Goal: Task Accomplishment & Management: Manage account settings

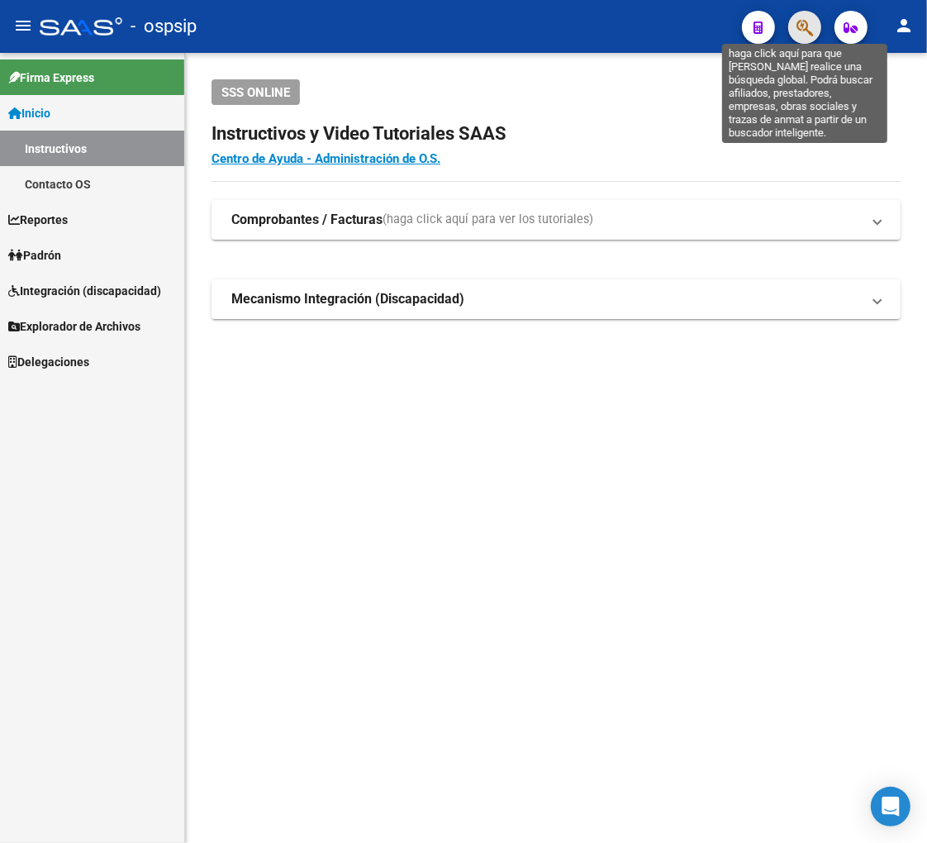
click at [801, 27] on icon "button" at bounding box center [805, 27] width 17 height 19
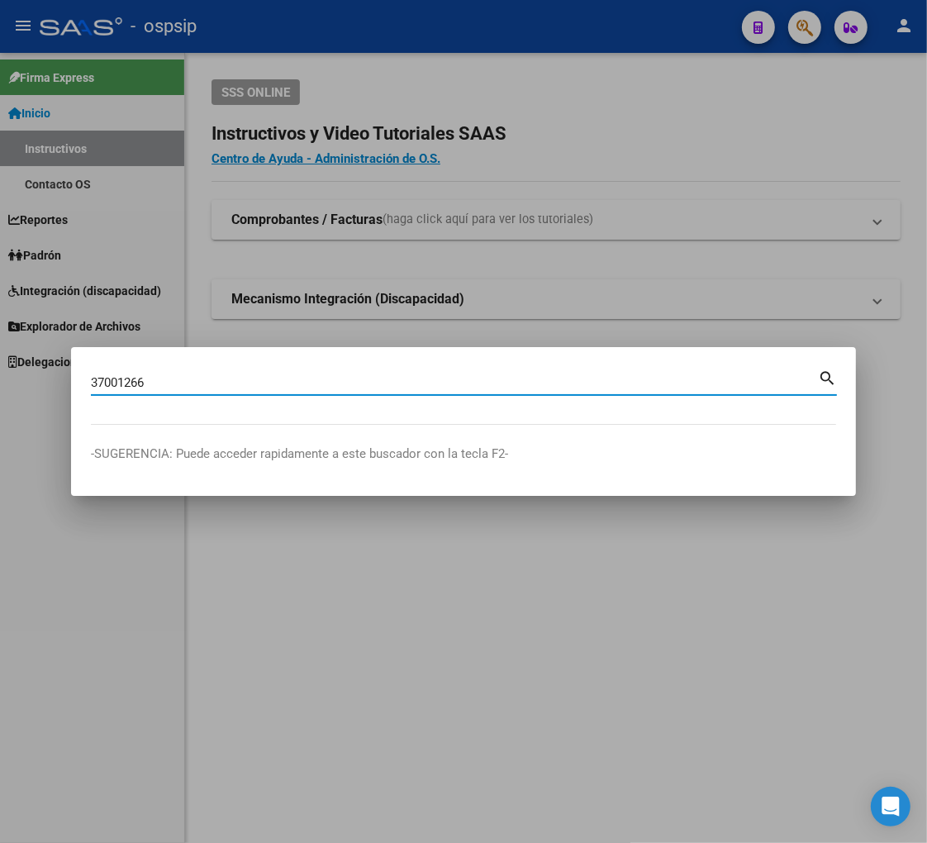
type input "37001266"
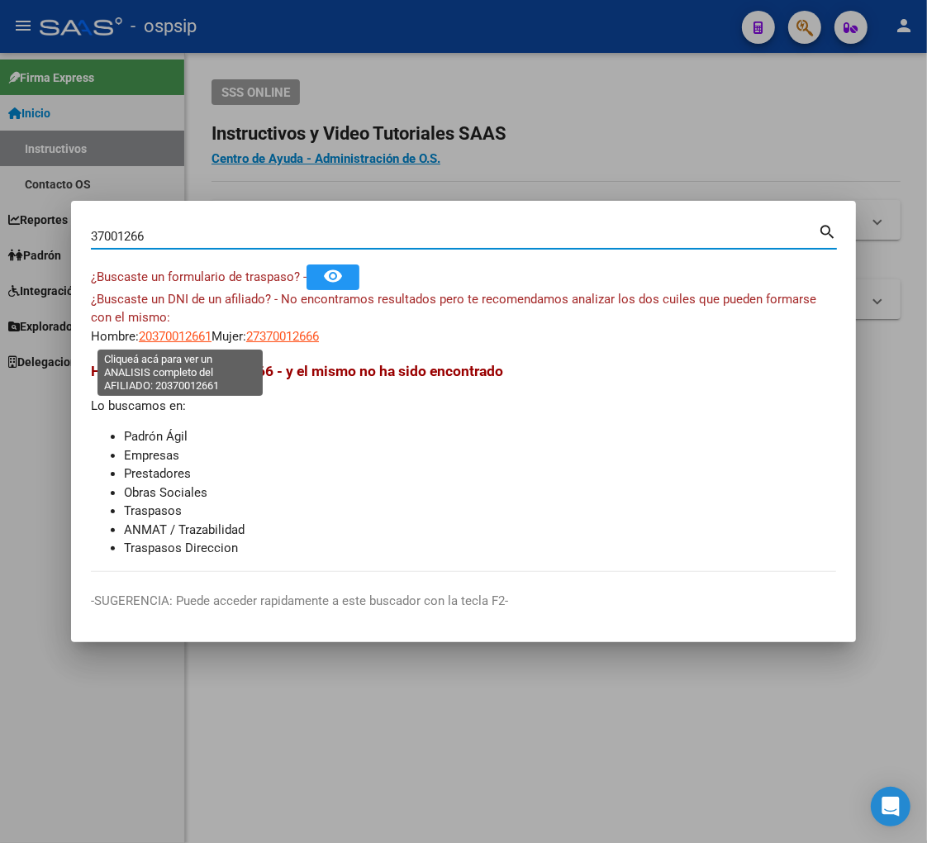
click at [172, 336] on span "20370012661" at bounding box center [175, 336] width 73 height 15
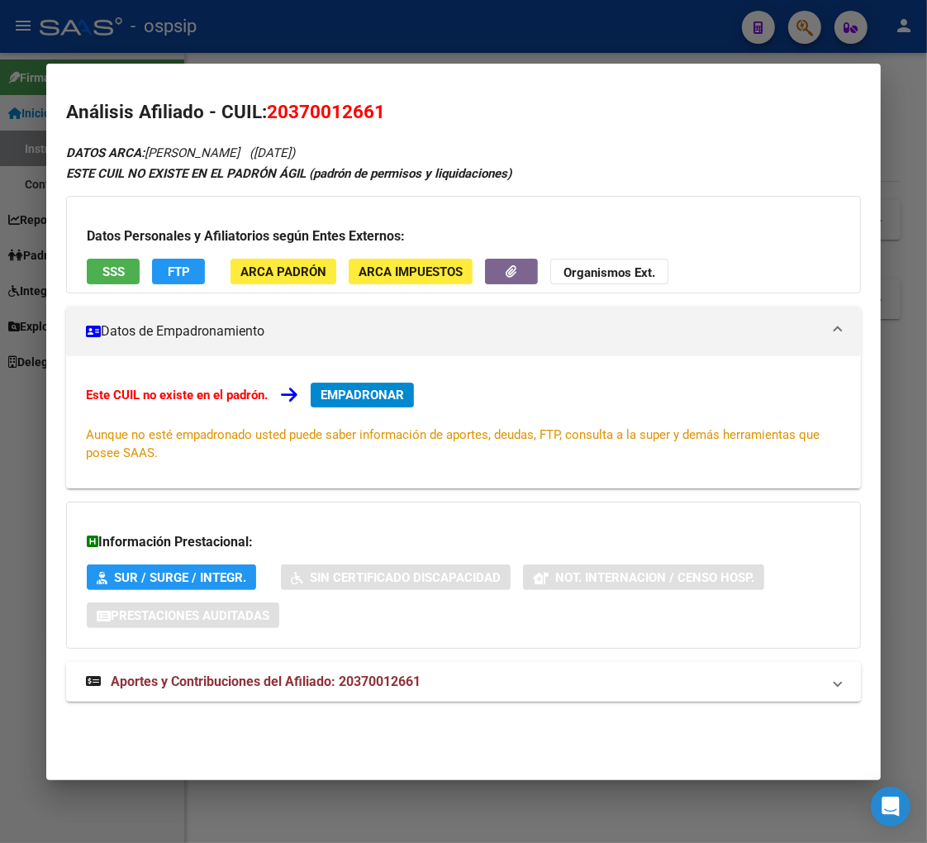
click at [238, 688] on span "Aportes y Contribuciones del Afiliado: 20370012661" at bounding box center [266, 681] width 310 height 16
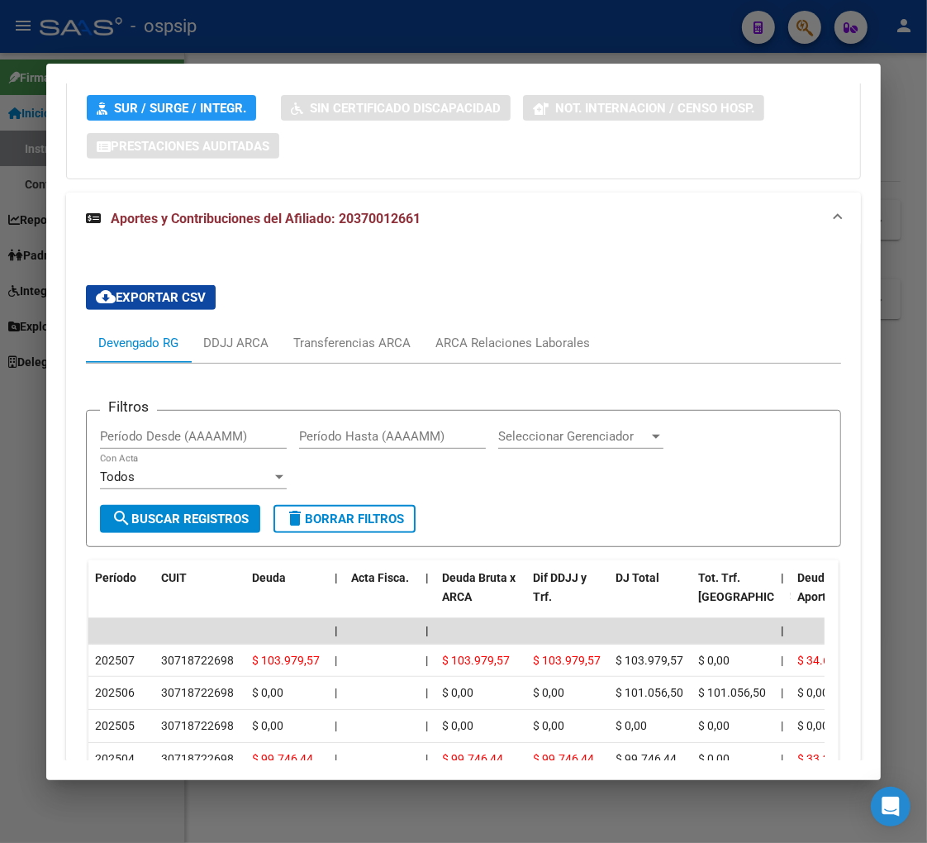
scroll to position [642, 0]
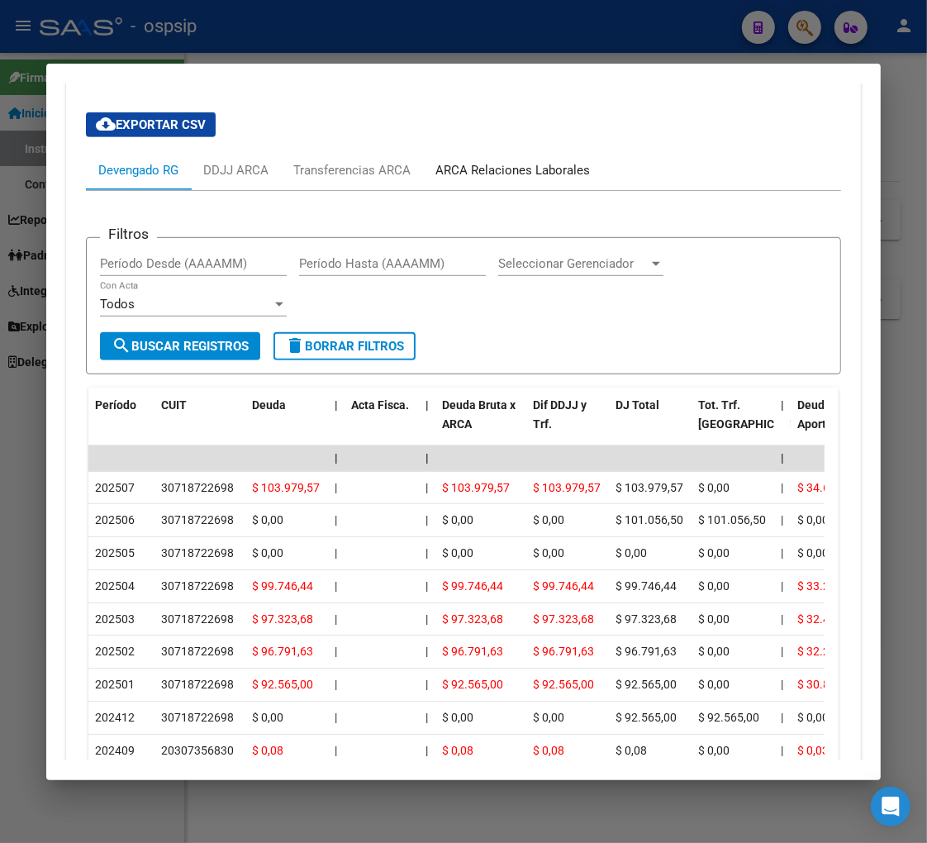
click at [514, 183] on div "ARCA Relaciones Laborales" at bounding box center [512, 170] width 179 height 40
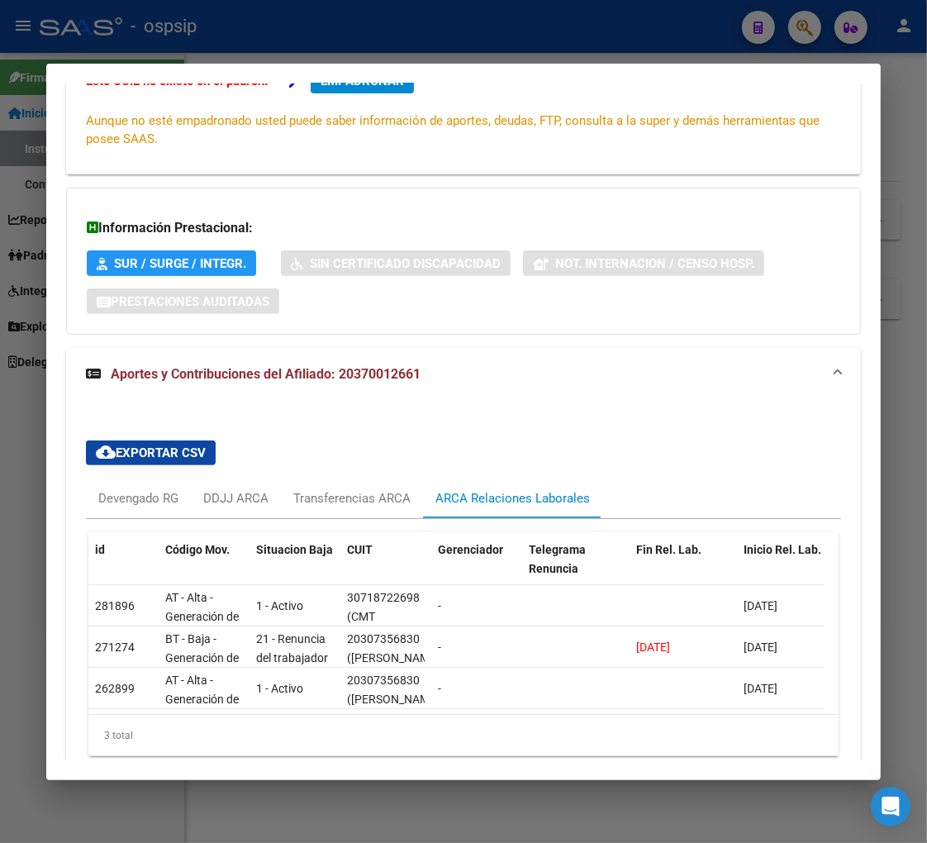
scroll to position [0, 0]
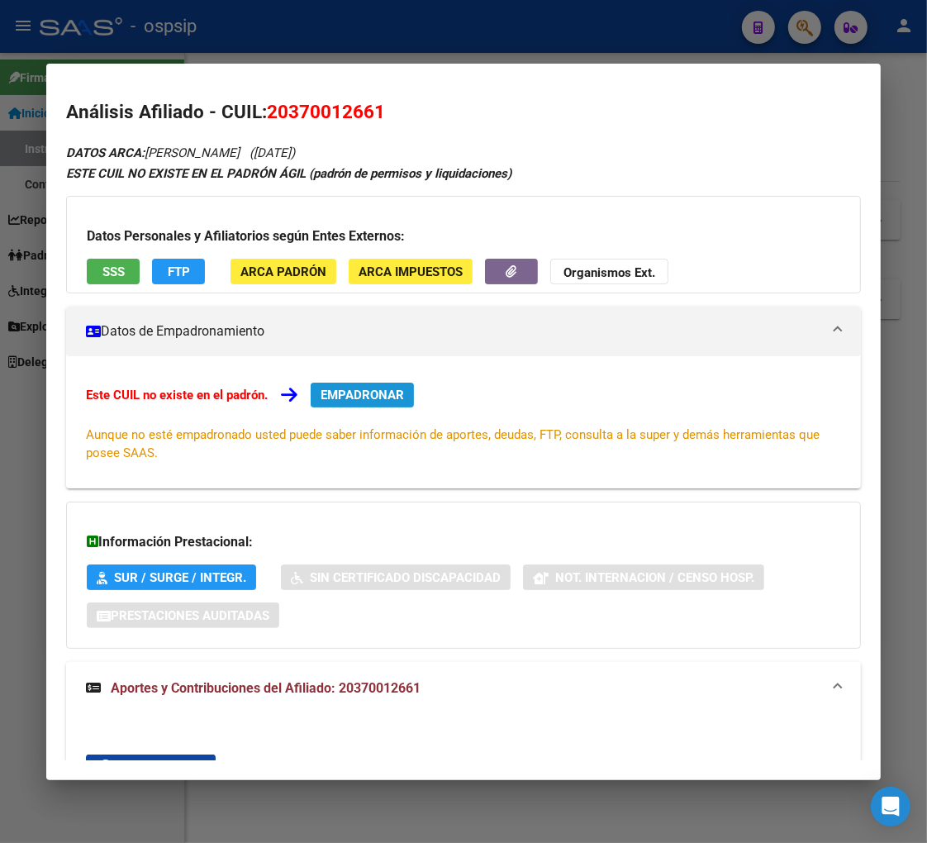
click at [337, 397] on span "EMPADRONAR" at bounding box center [362, 395] width 83 height 15
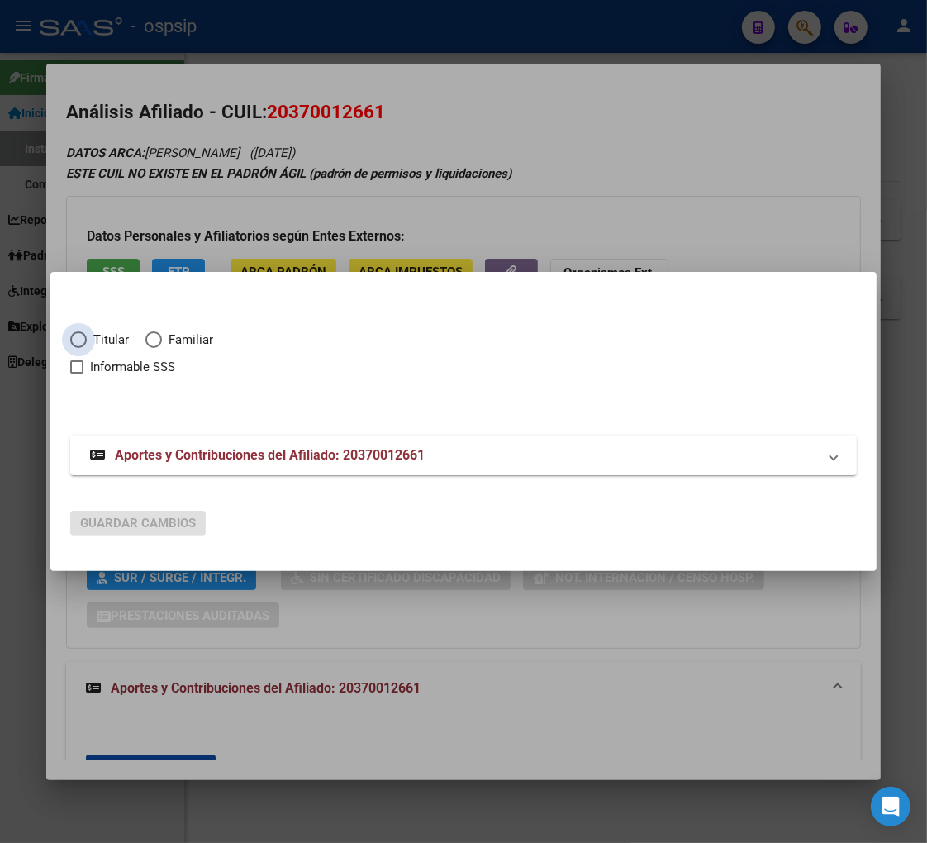
click at [78, 342] on span "Elija una opción" at bounding box center [78, 339] width 17 height 17
click at [78, 342] on input "Titular" at bounding box center [78, 339] width 17 height 17
radio input "true"
checkbox input "true"
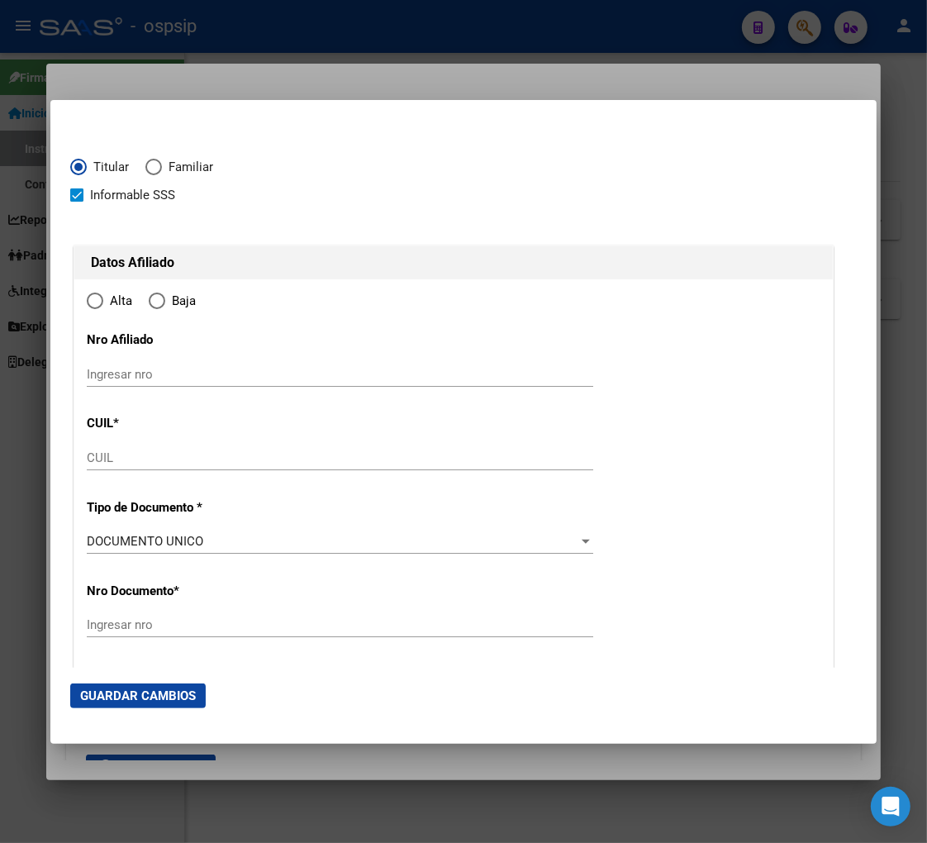
type input "20-37001266-1"
type input "37001266"
type input "BAZAN"
type input "[PERSON_NAME]"
type input "[DATE]"
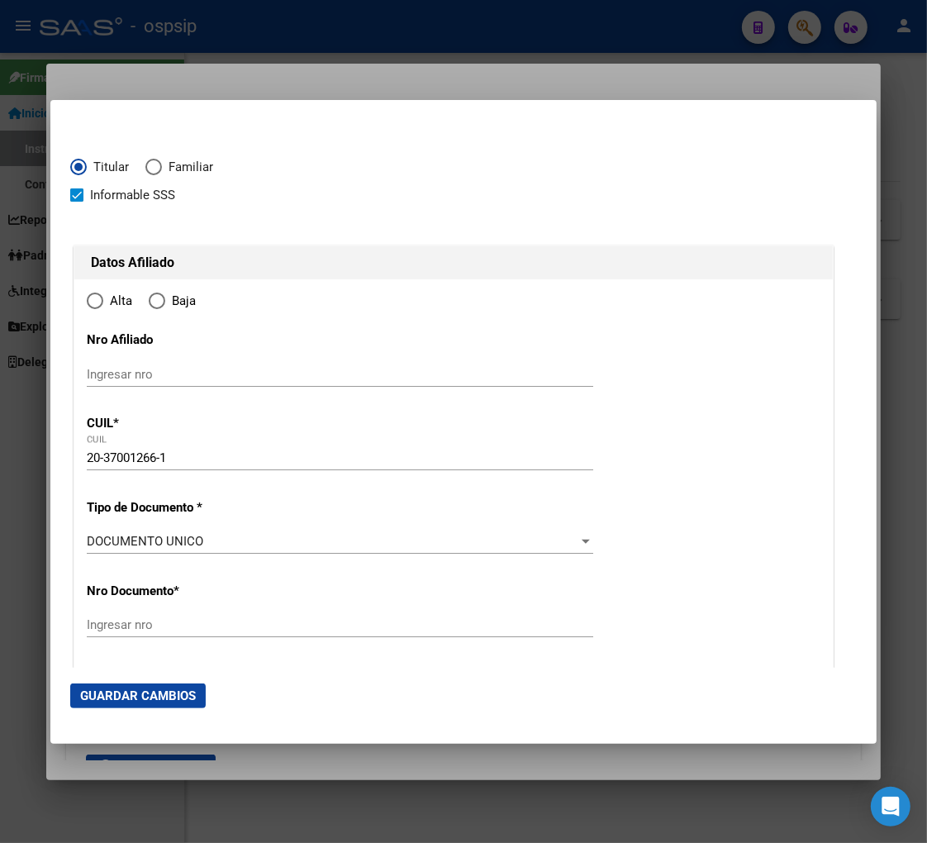
type input "MAIPU"
type input "5515"
type input "[DATE][PERSON_NAME]"
type input "600"
radio input "true"
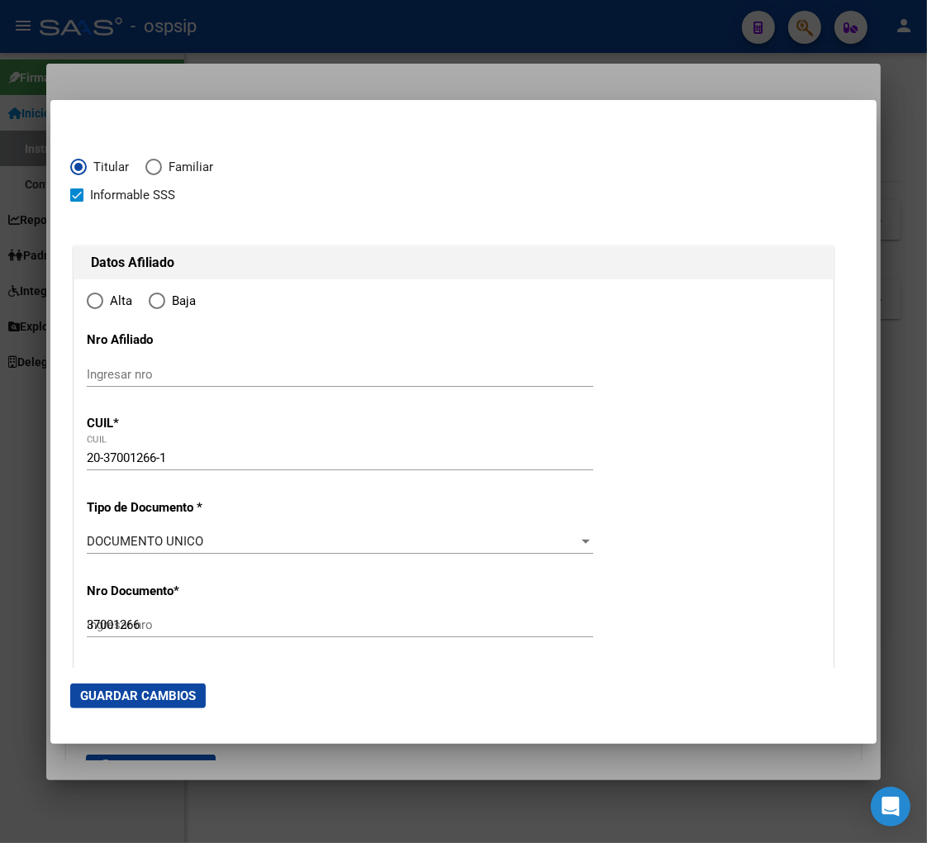
type input "MAIPU"
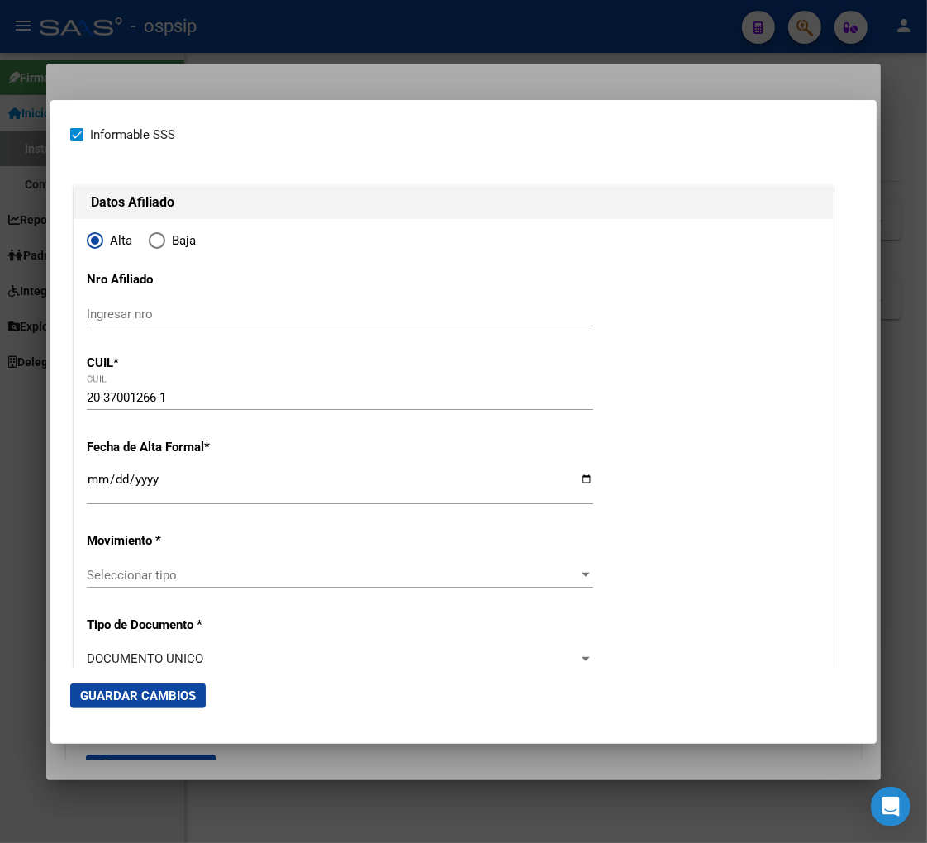
scroll to position [92, 0]
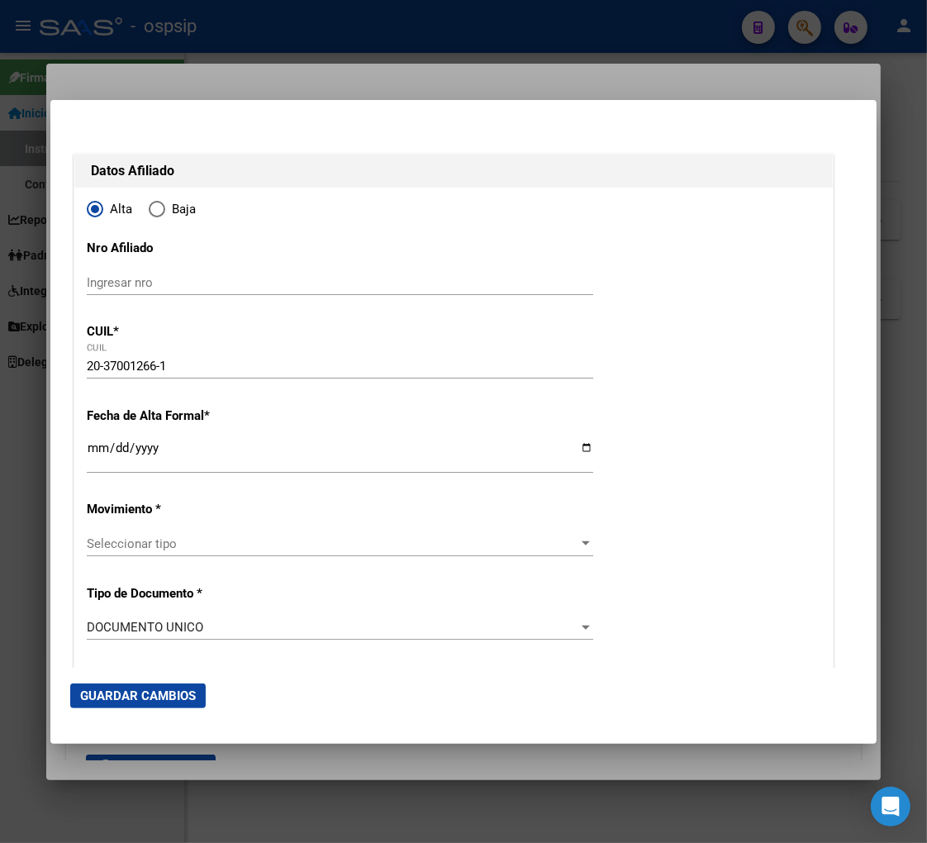
click at [91, 456] on input "Ingresar fecha" at bounding box center [340, 454] width 507 height 26
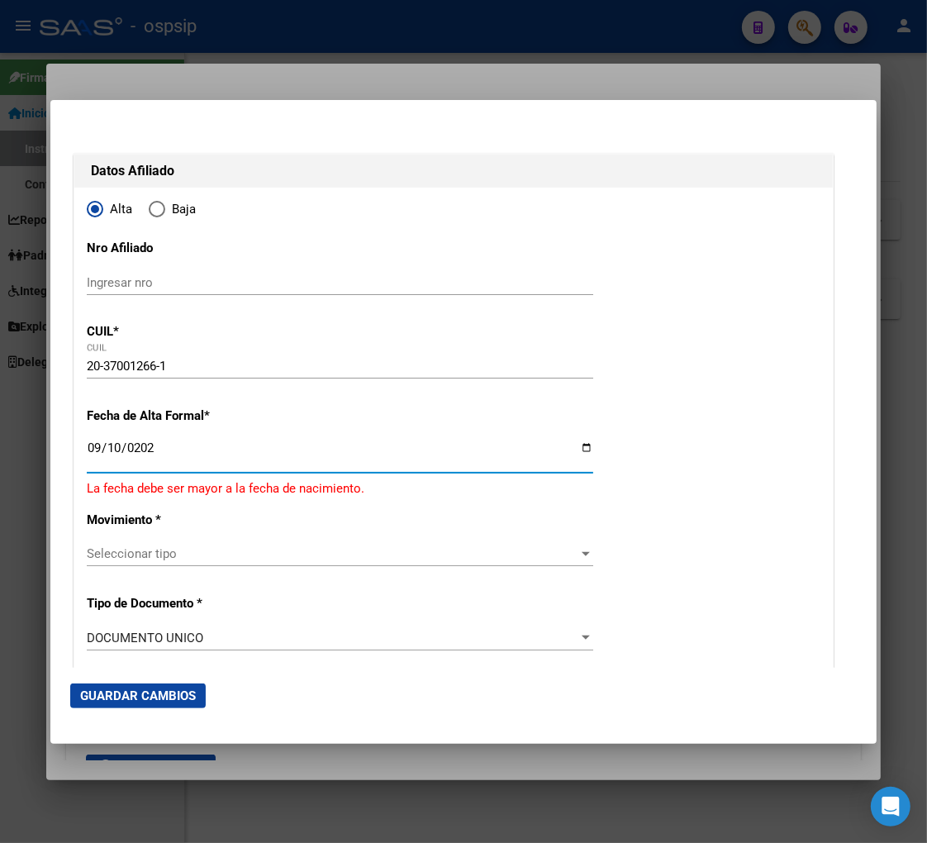
type input "[DATE]"
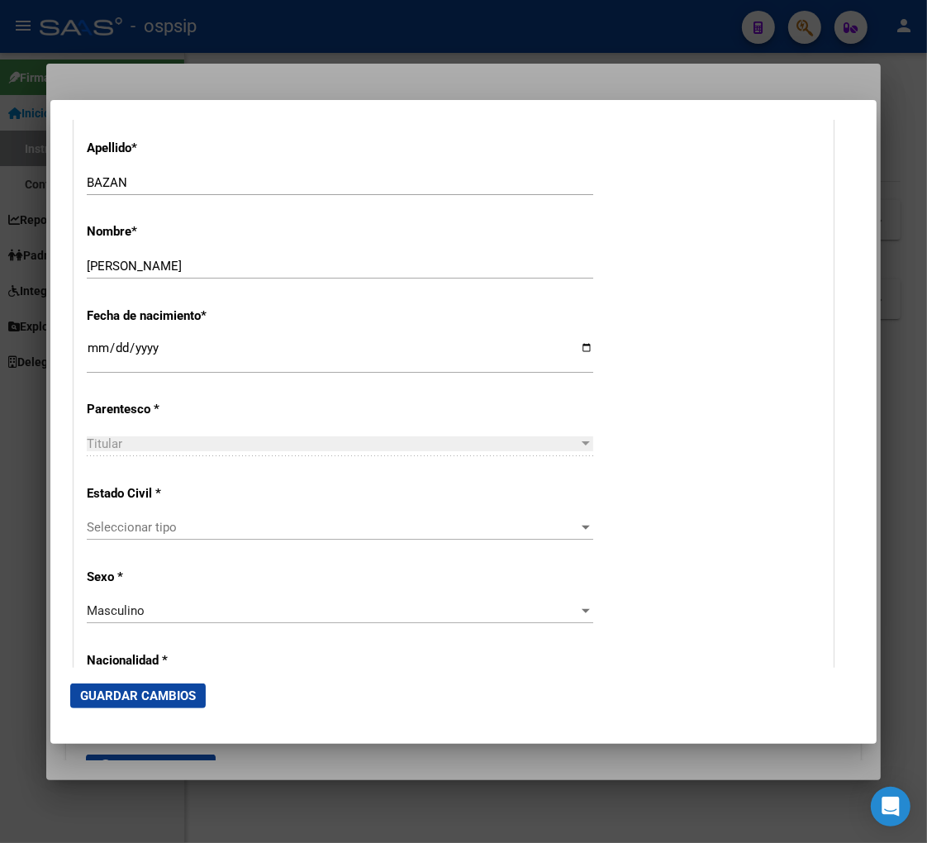
scroll to position [734, 0]
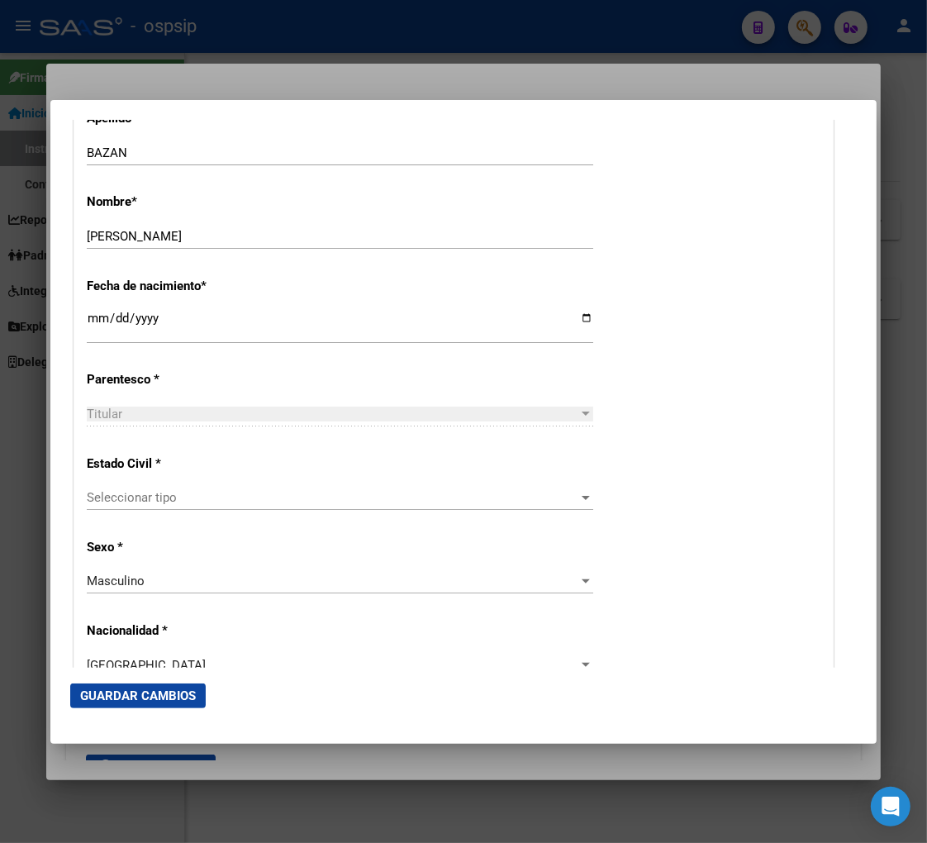
click at [211, 502] on span "Seleccionar tipo" at bounding box center [333, 497] width 492 height 15
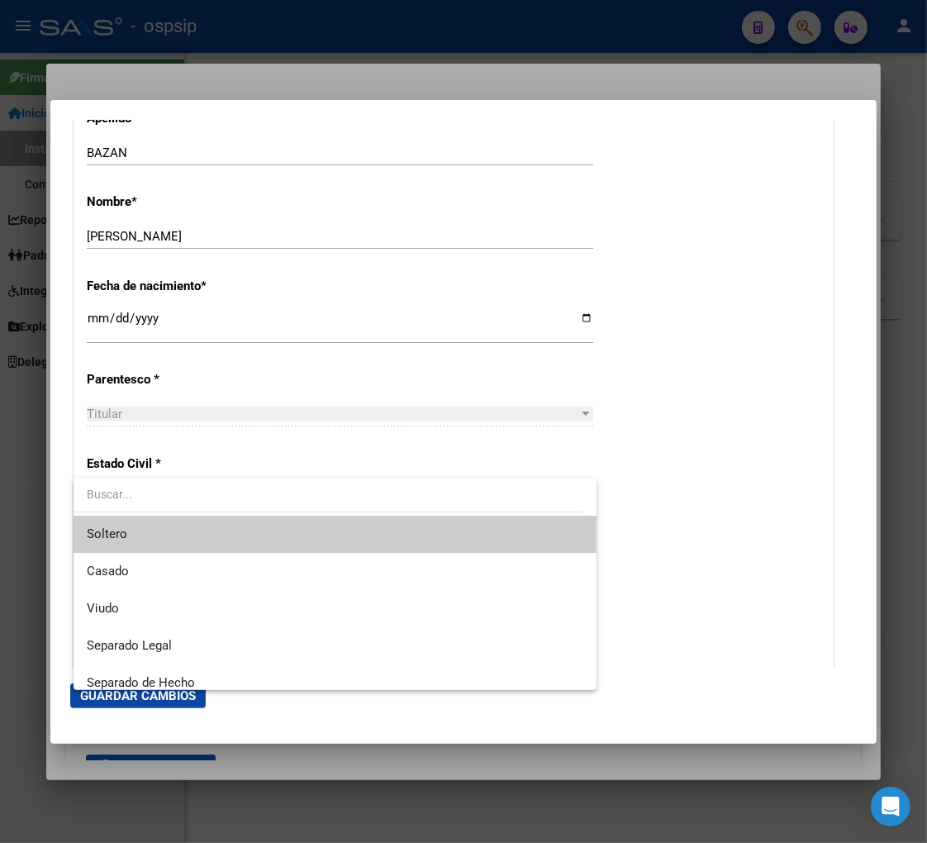
click at [202, 535] on span "Soltero" at bounding box center [335, 534] width 497 height 37
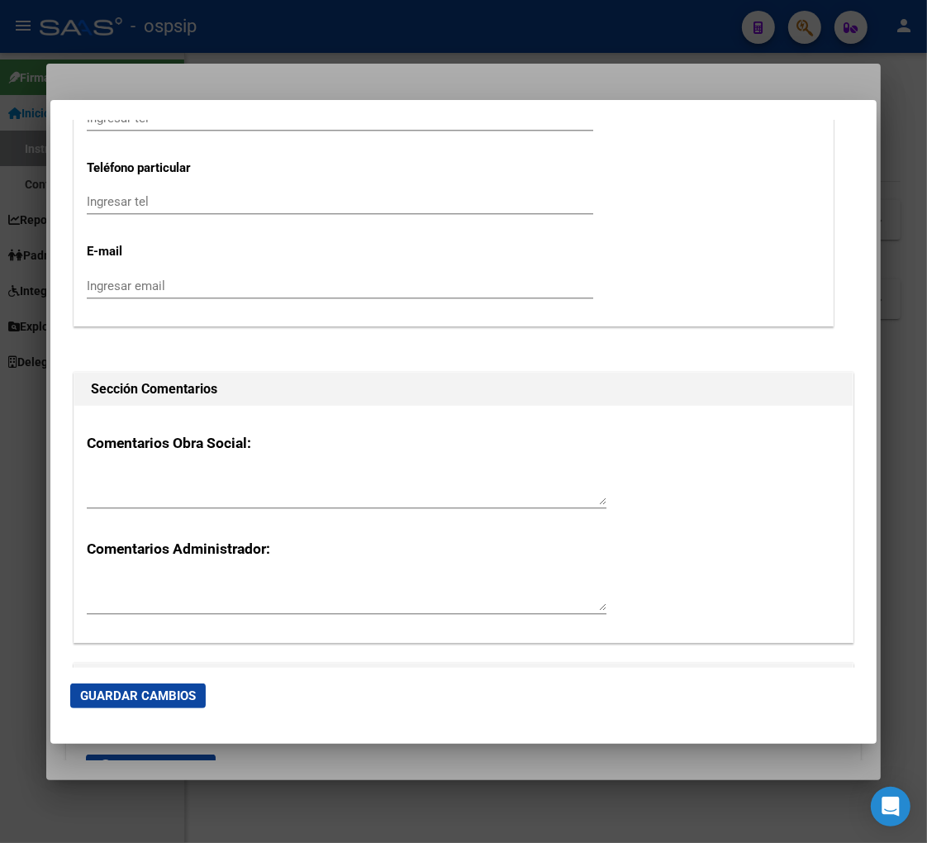
scroll to position [2571, 0]
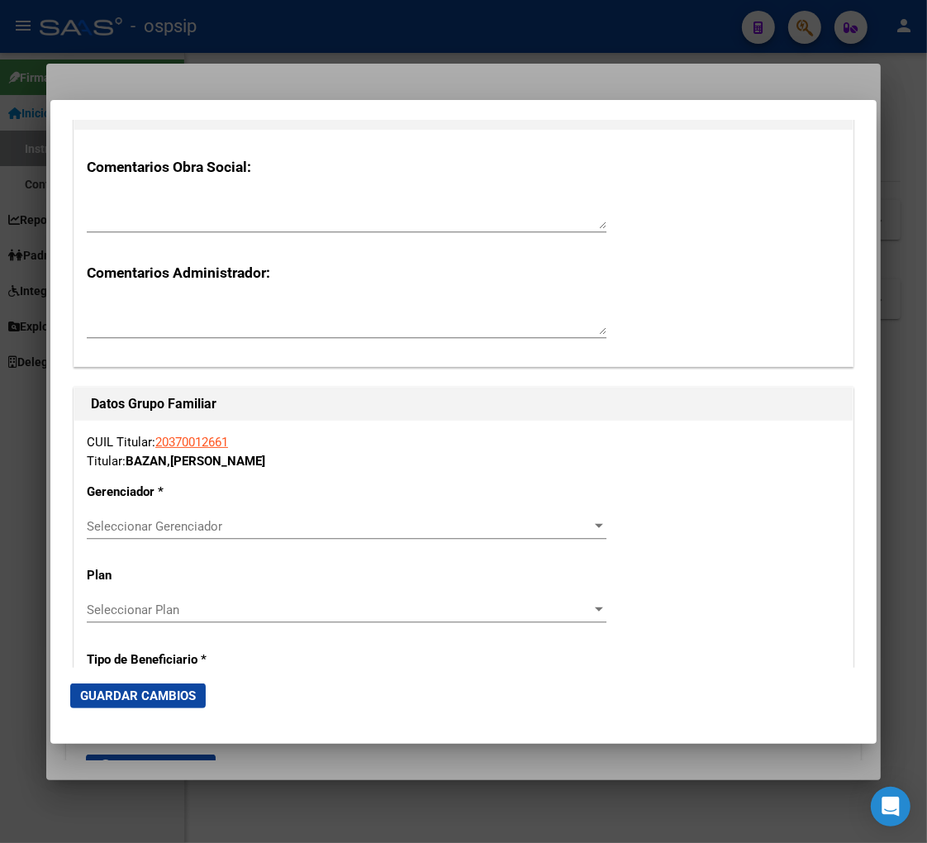
click at [318, 523] on span "Seleccionar Gerenciador" at bounding box center [339, 526] width 505 height 15
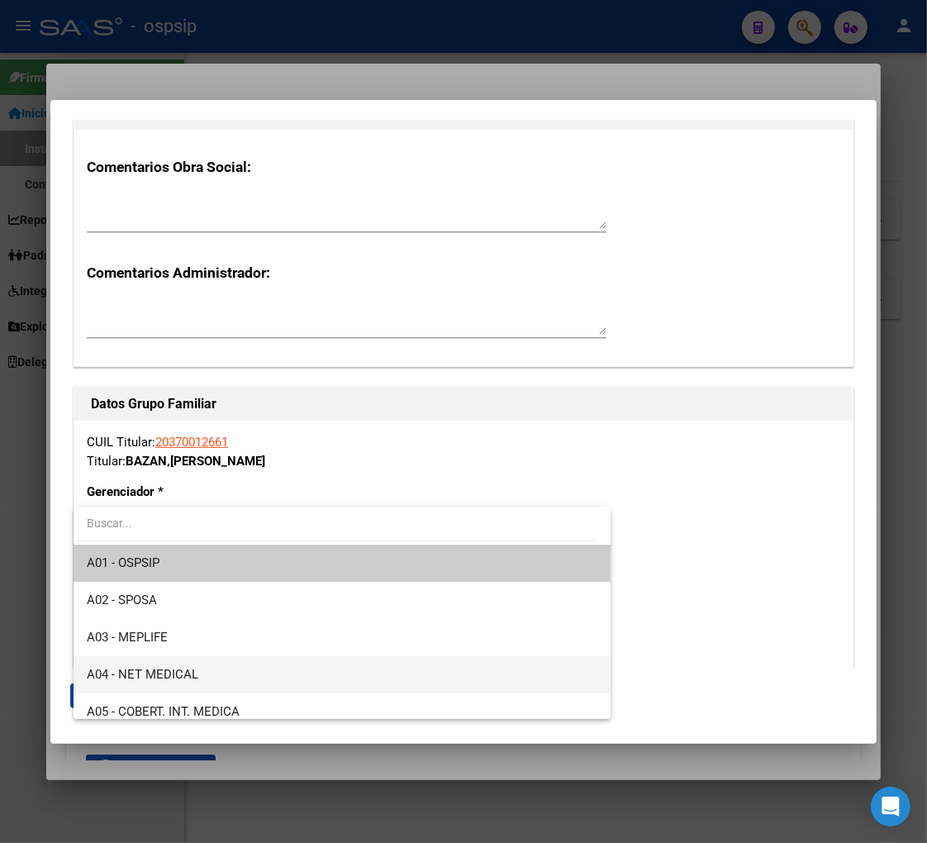
type input "e"
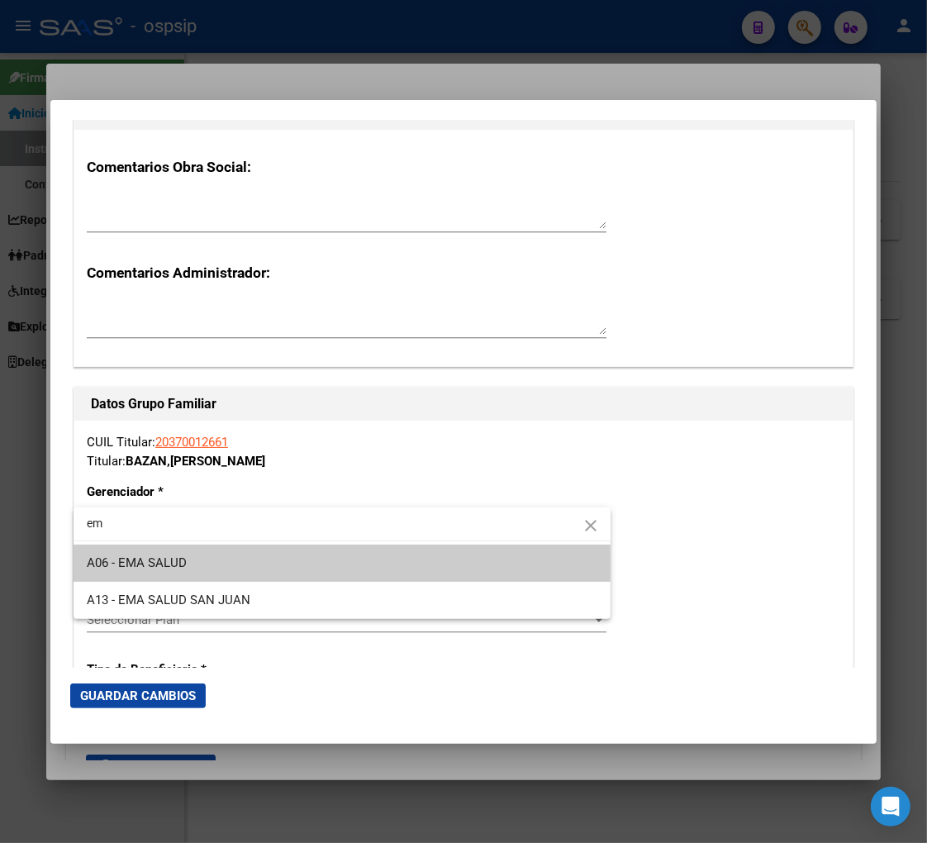
type input "em"
click at [213, 564] on span "A06 - EMA SALUD" at bounding box center [342, 563] width 511 height 37
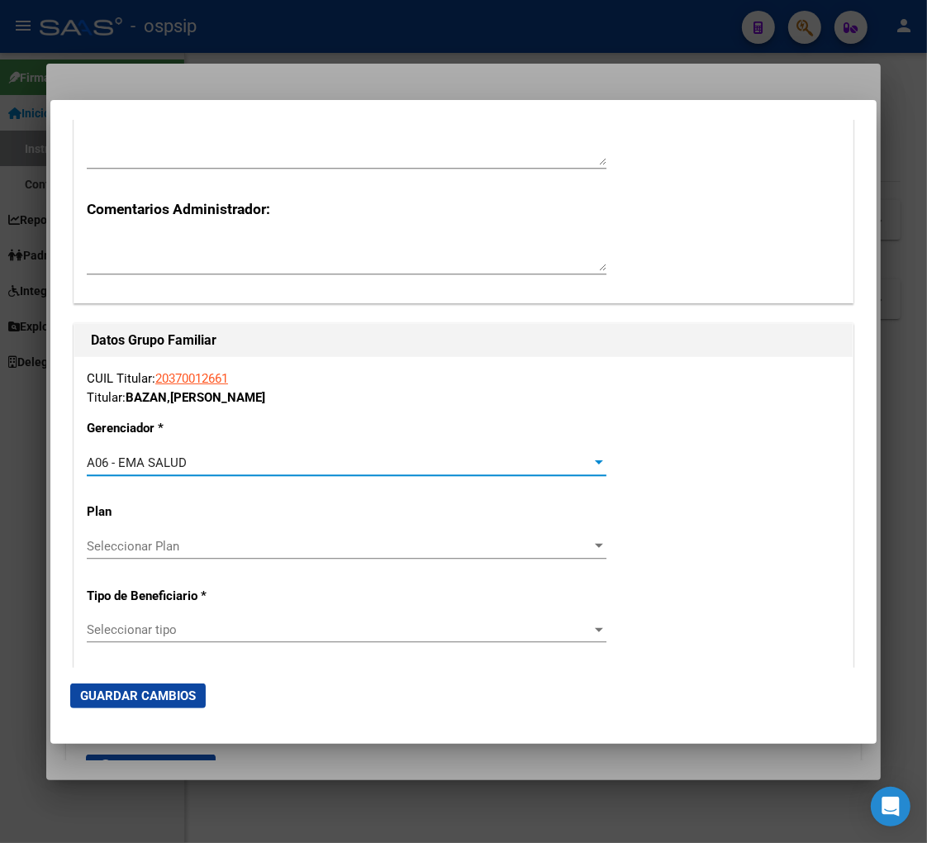
scroll to position [2662, 0]
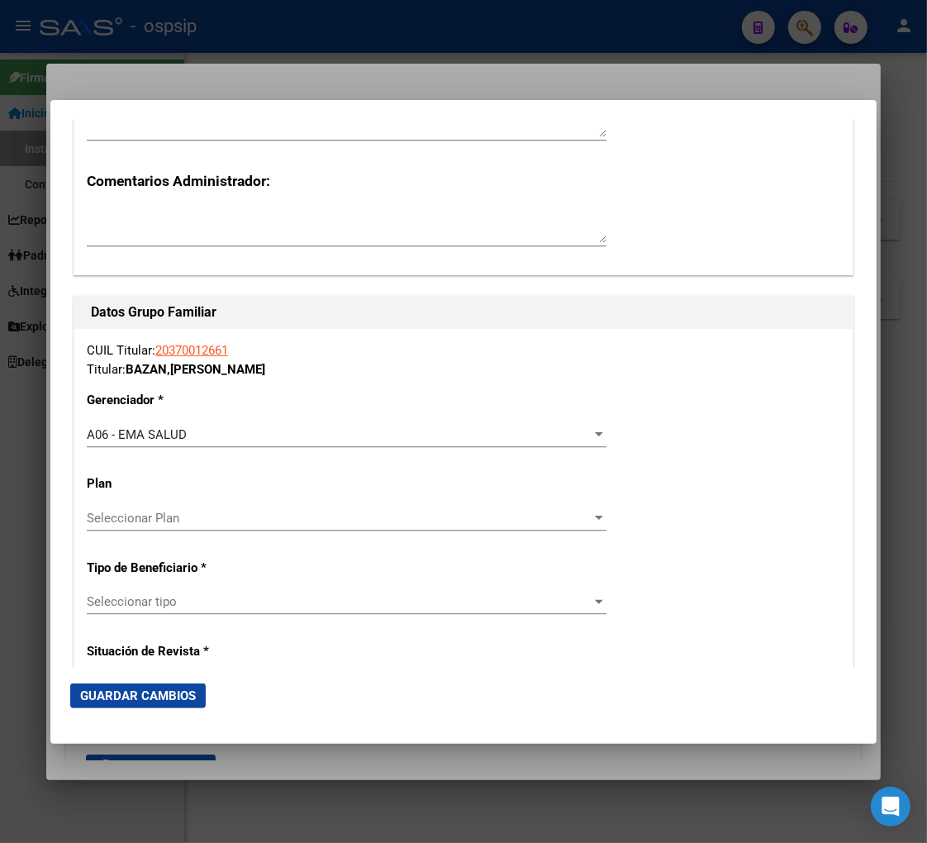
click at [212, 612] on div "Seleccionar tipo Seleccionar tipo" at bounding box center [347, 601] width 520 height 25
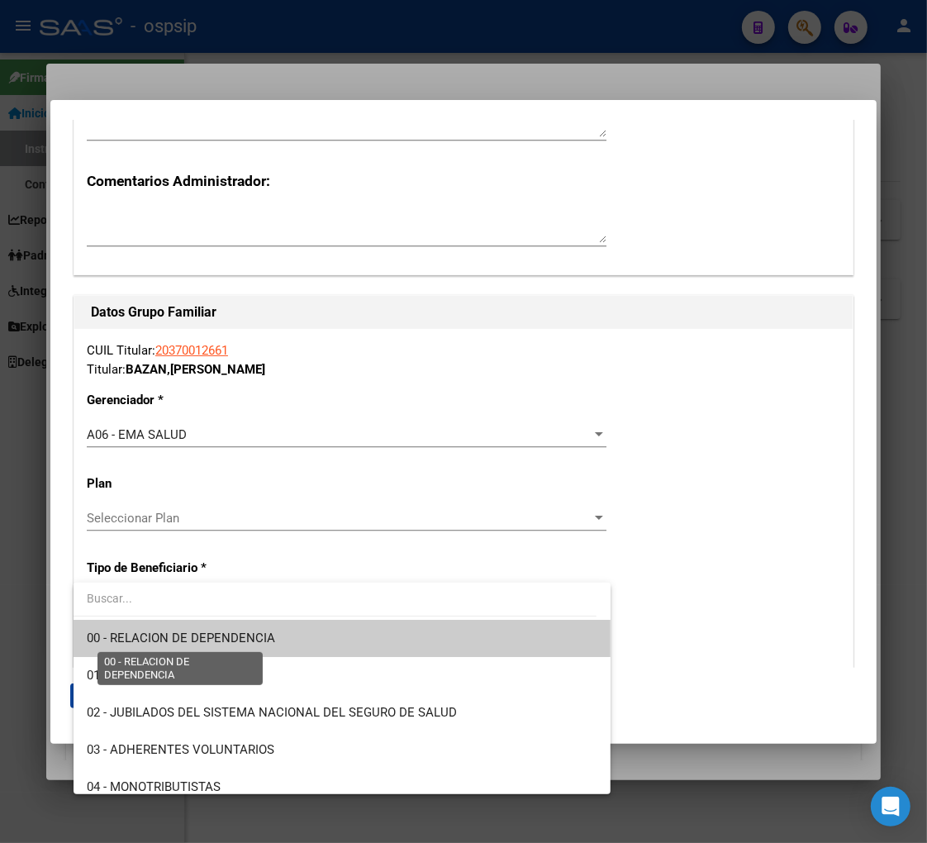
click at [211, 632] on span "00 - RELACION DE DEPENDENCIA" at bounding box center [181, 637] width 188 height 15
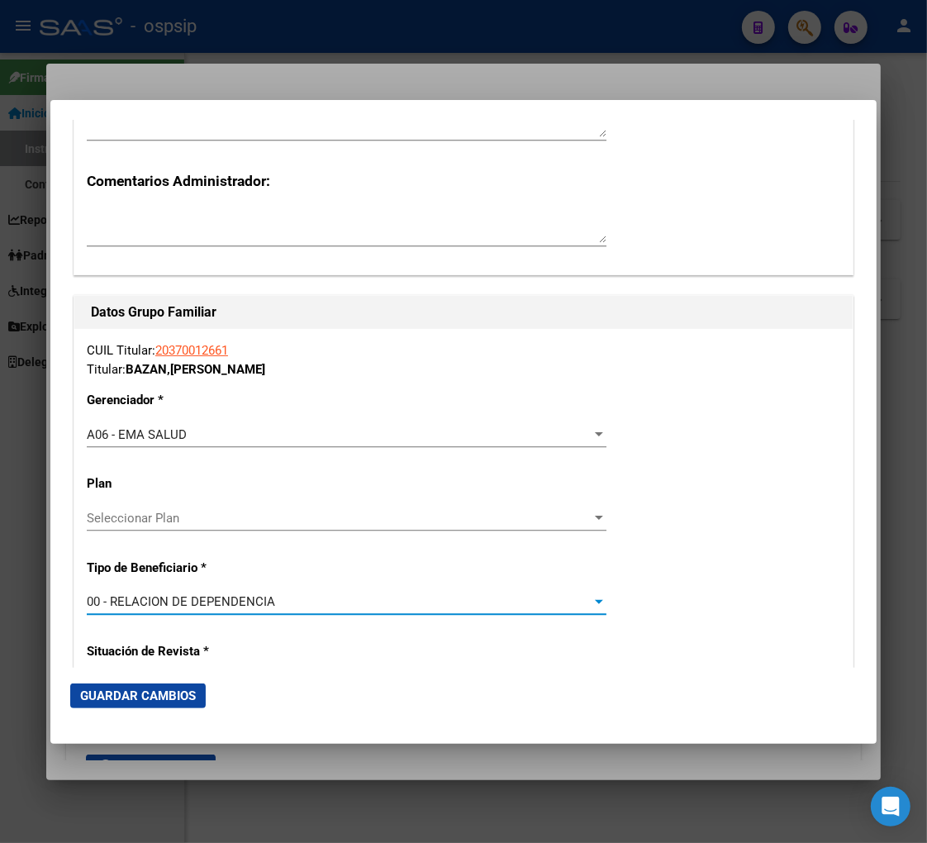
type input "30-71872269-8"
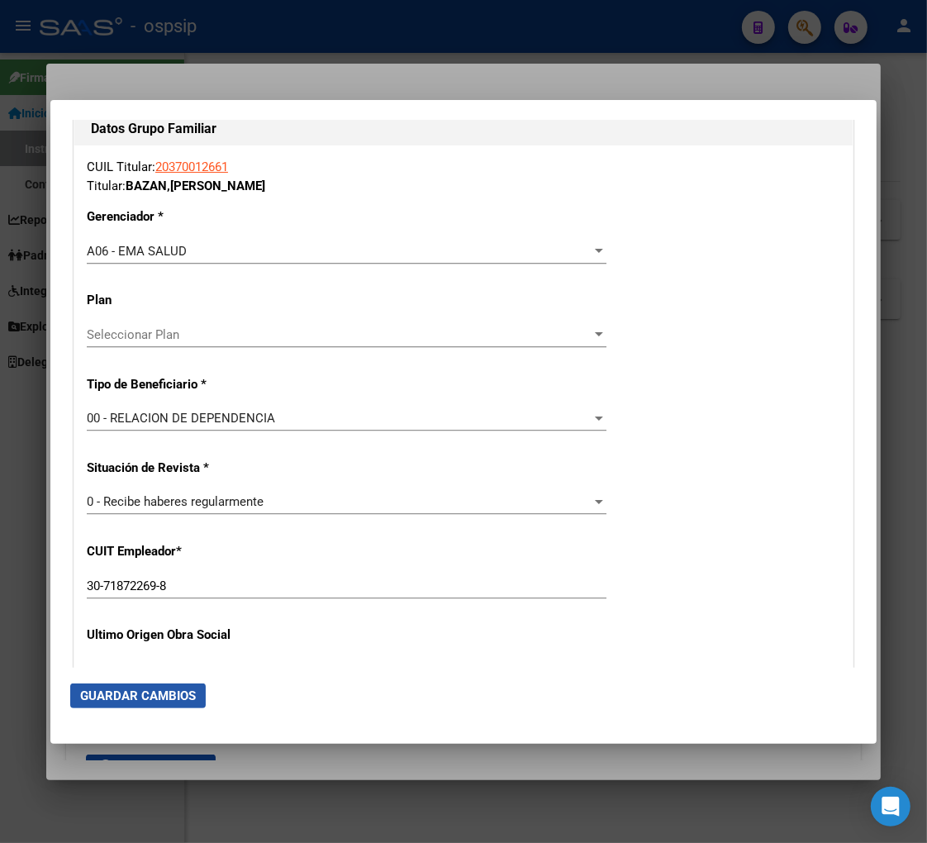
click at [137, 694] on span "Guardar Cambios" at bounding box center [138, 695] width 116 height 15
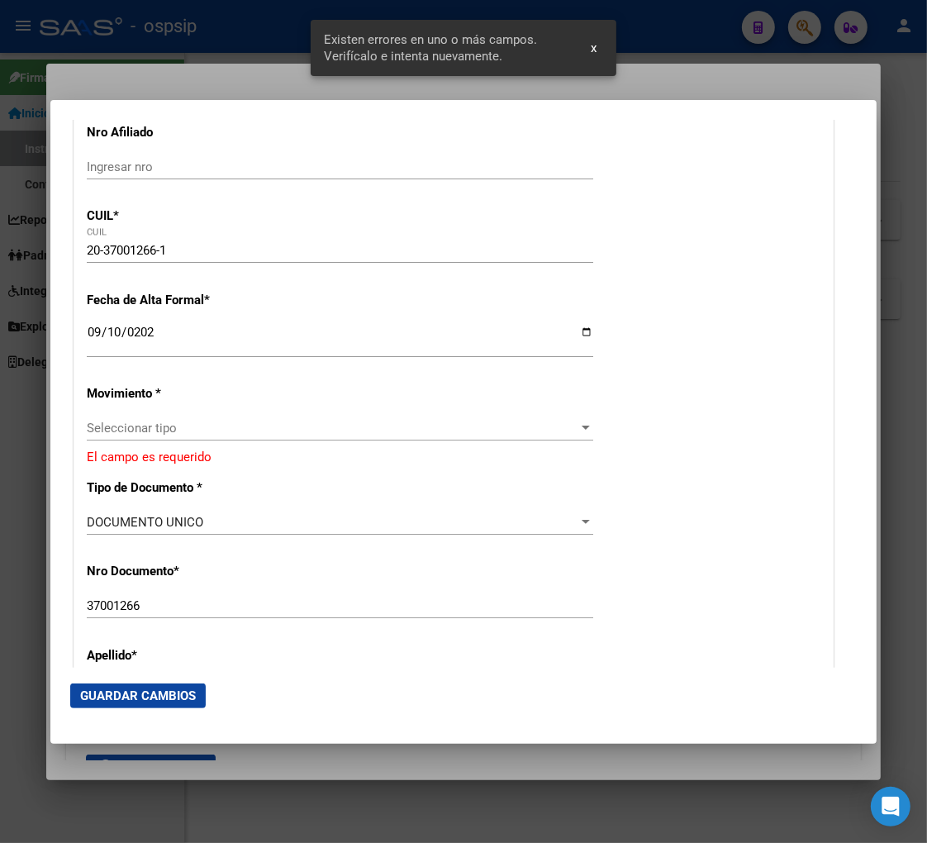
scroll to position [194, 0]
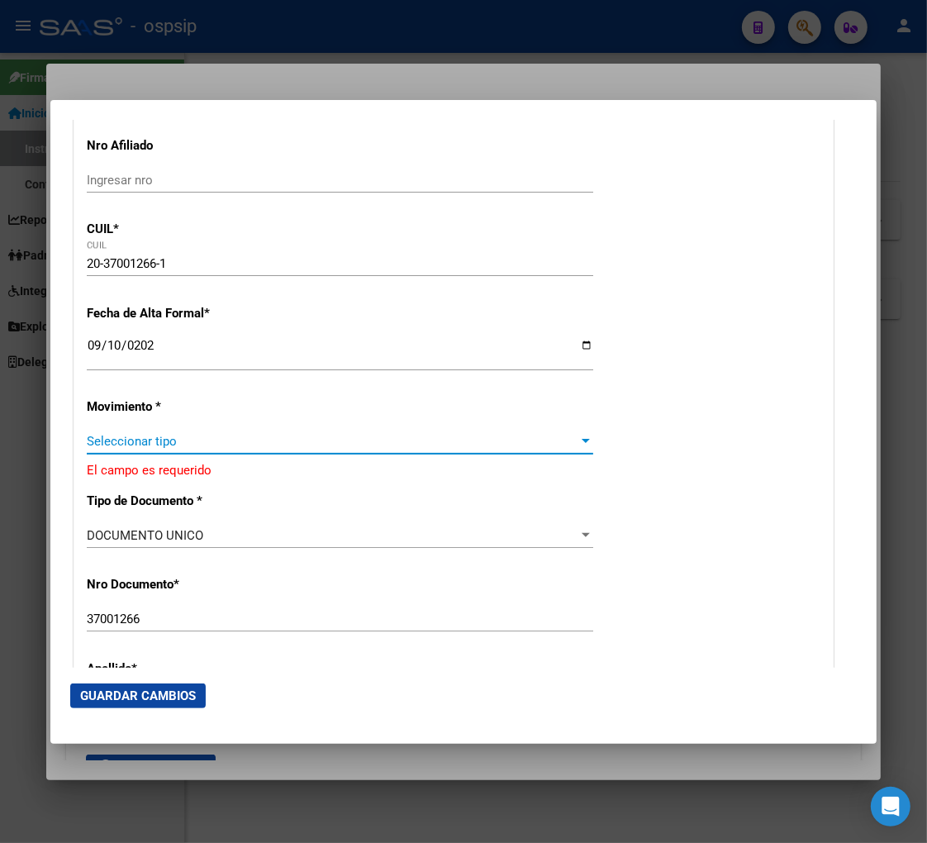
click at [190, 443] on span "Seleccionar tipo" at bounding box center [333, 441] width 492 height 15
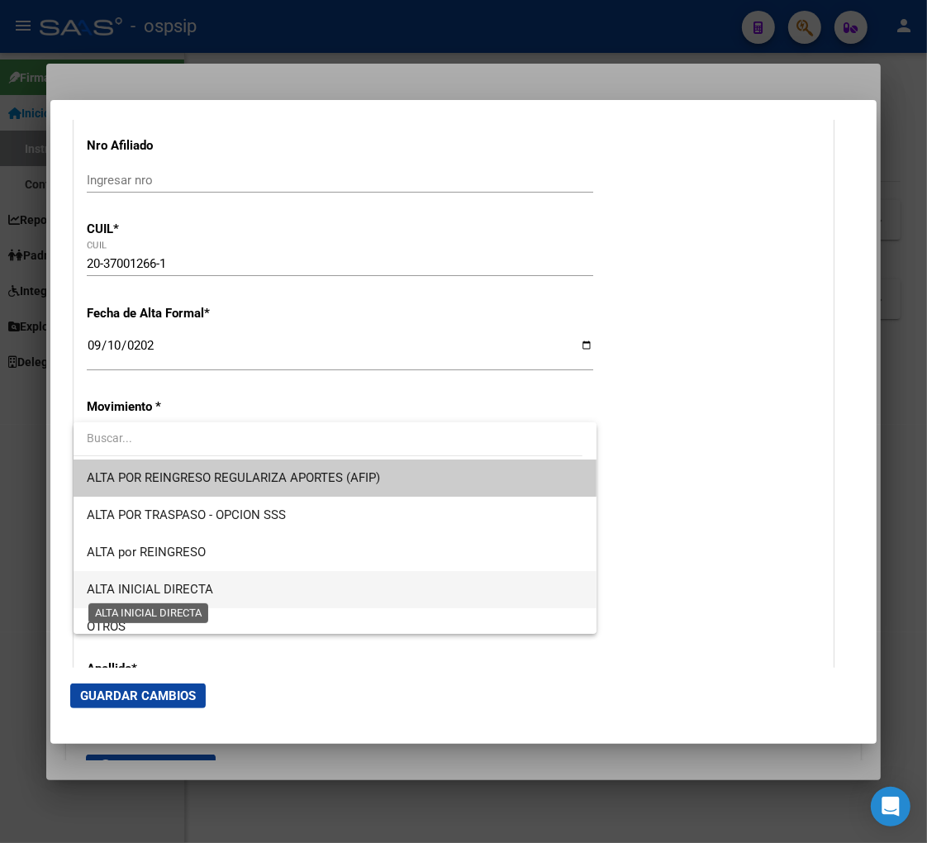
click at [212, 583] on span "ALTA INICIAL DIRECTA" at bounding box center [150, 589] width 126 height 15
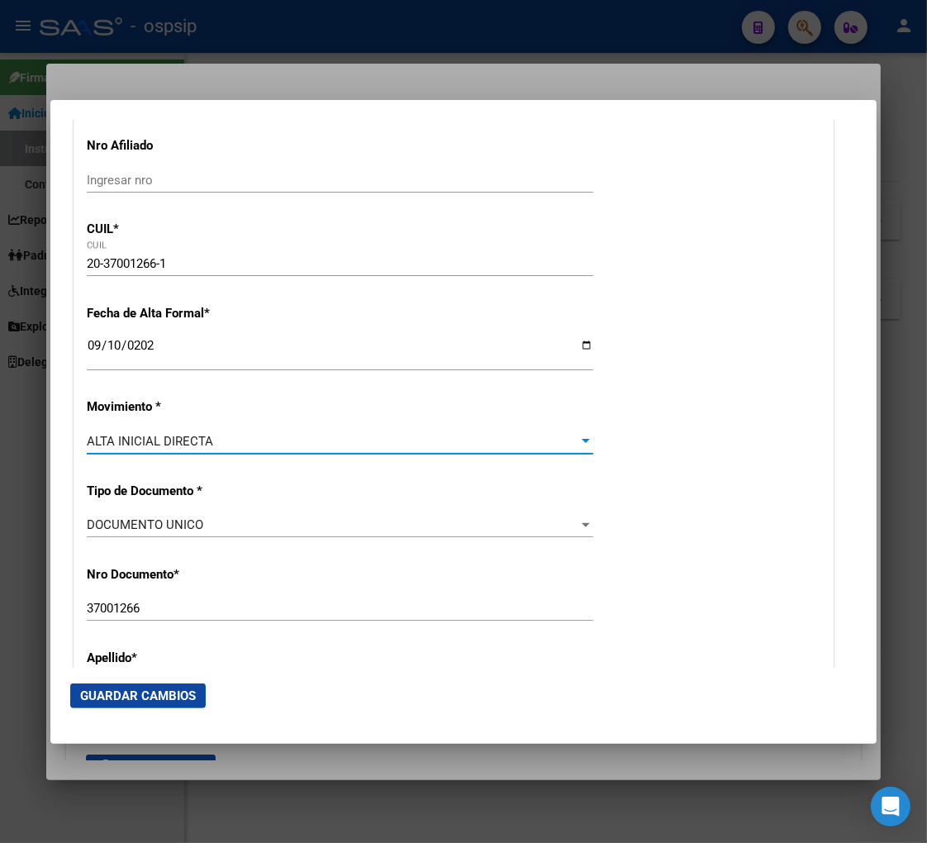
click at [127, 699] on span "Guardar Cambios" at bounding box center [138, 695] width 116 height 15
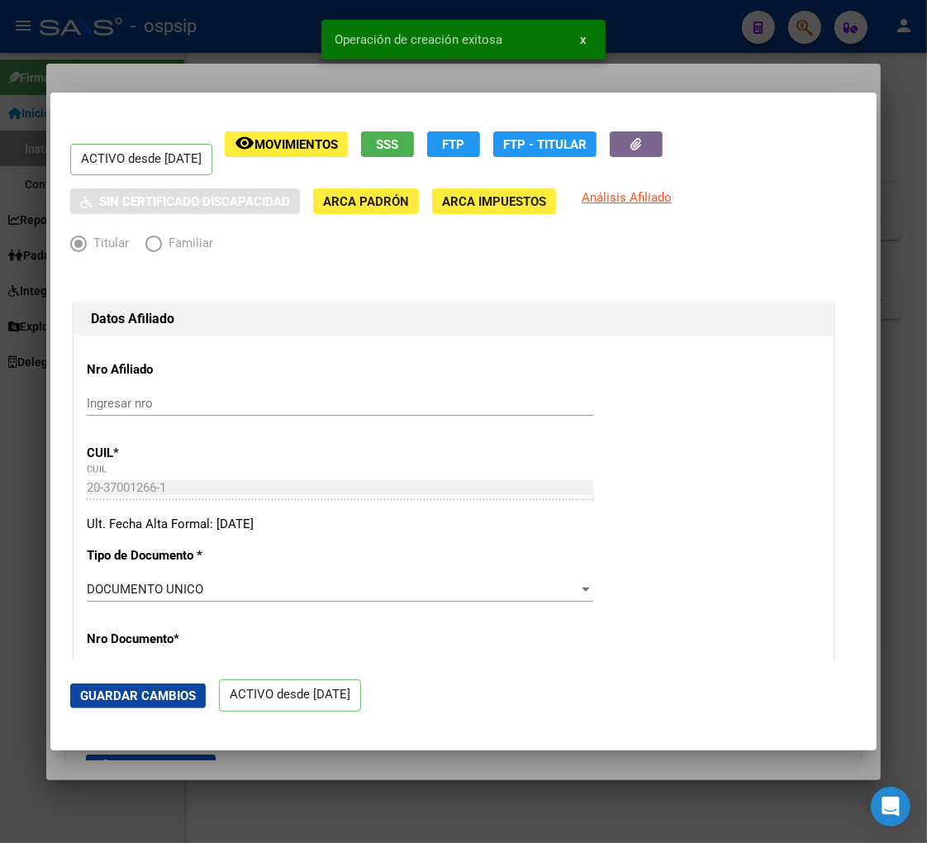
click at [521, 426] on div "Ingresar nro" at bounding box center [340, 411] width 507 height 40
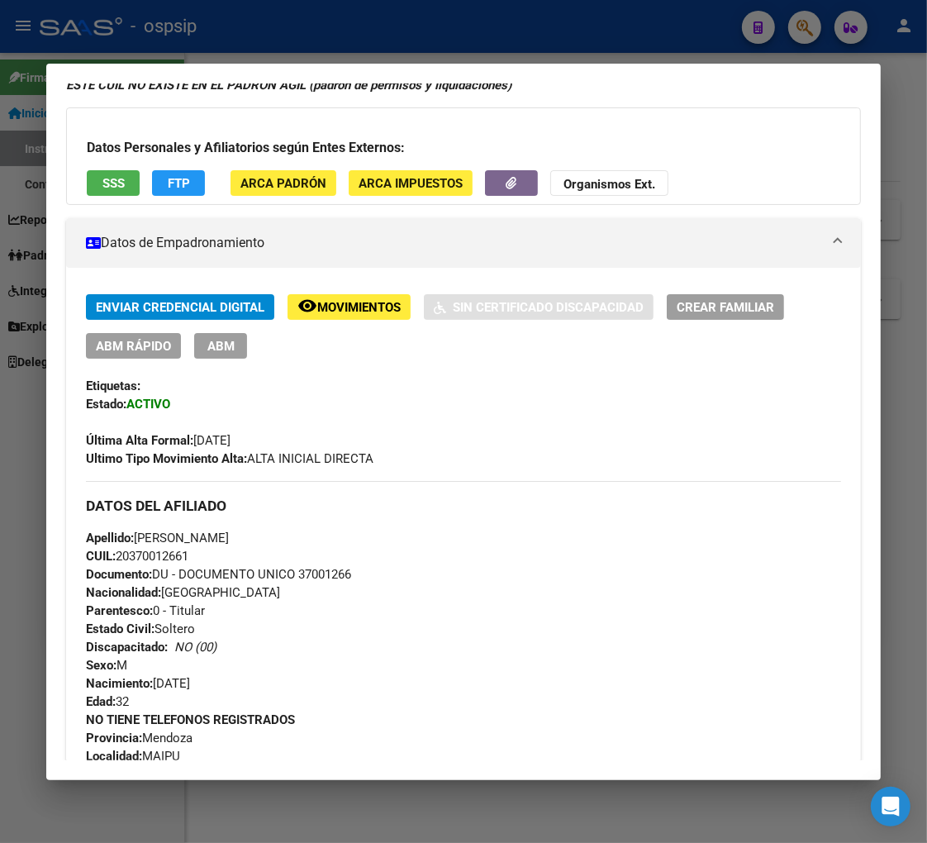
scroll to position [183, 0]
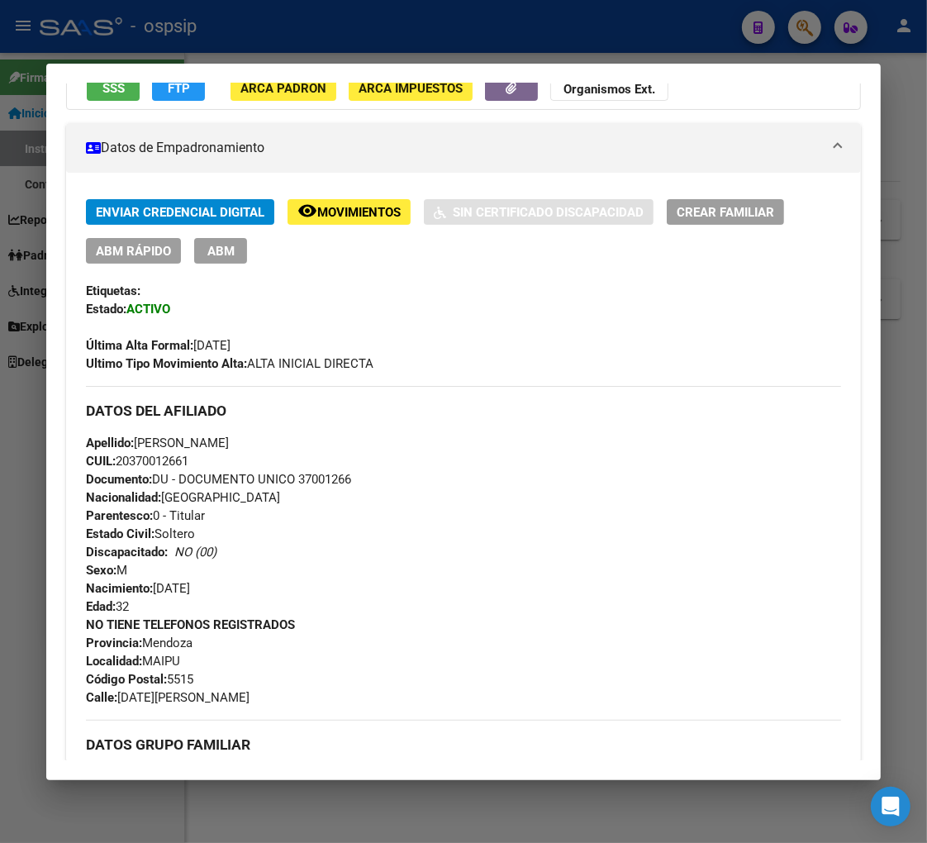
click at [814, 26] on div at bounding box center [463, 421] width 927 height 843
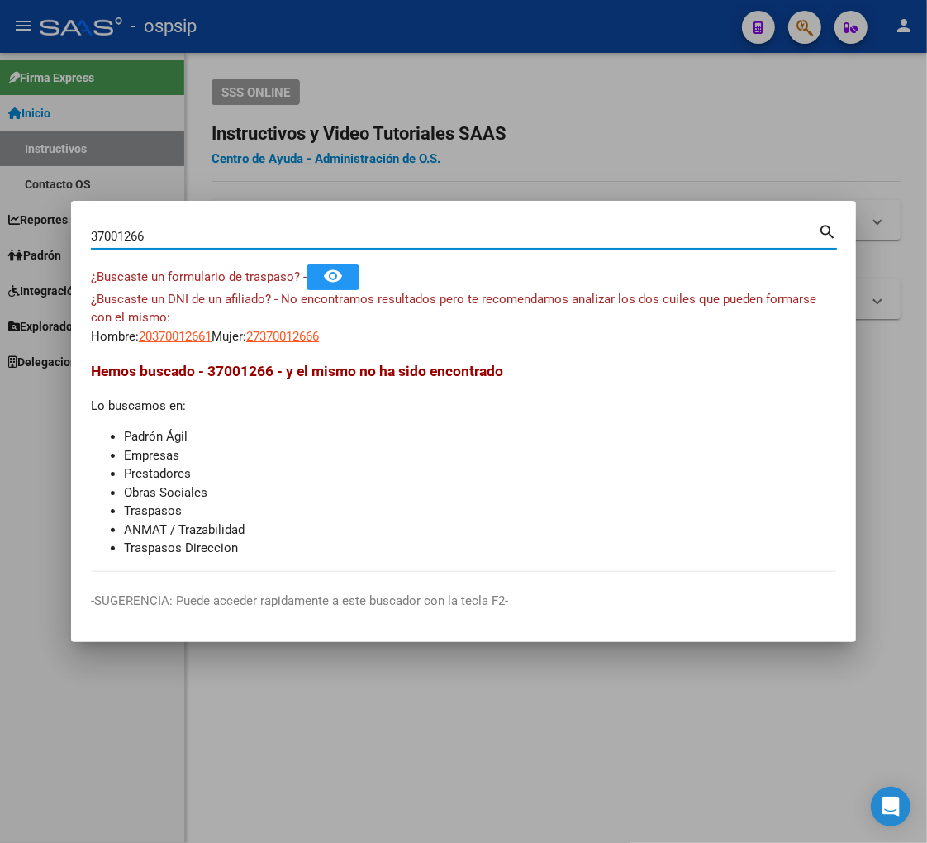
click at [177, 229] on input "37001266" at bounding box center [454, 236] width 727 height 15
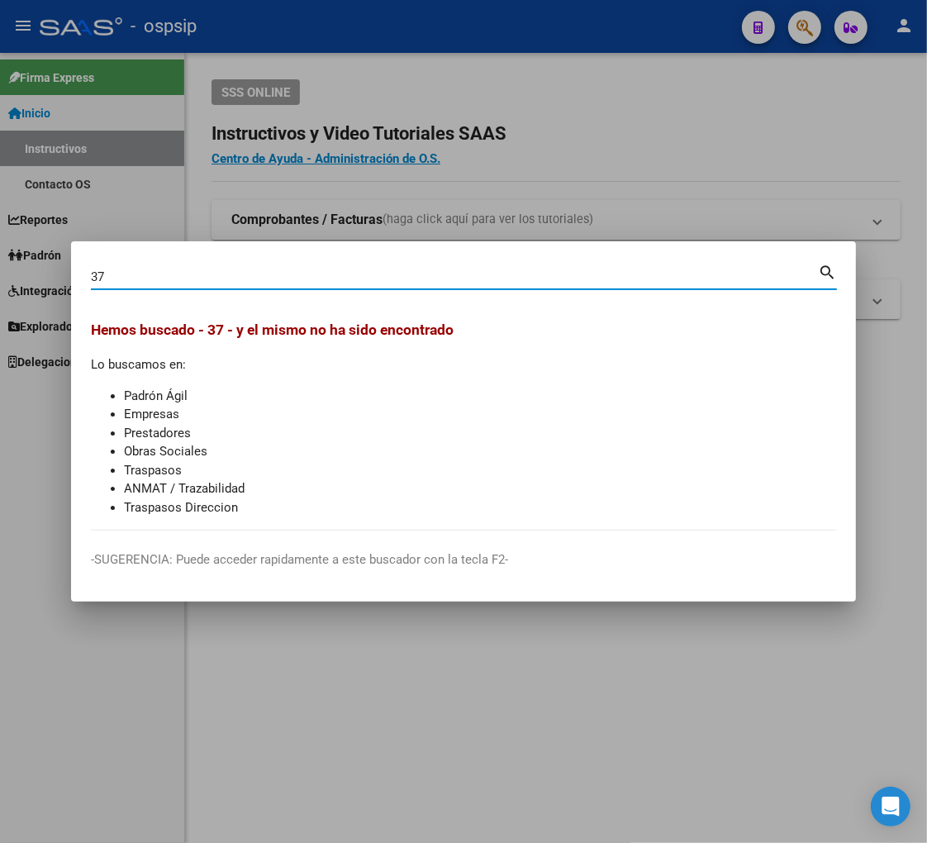
type input "3"
type input "42713042"
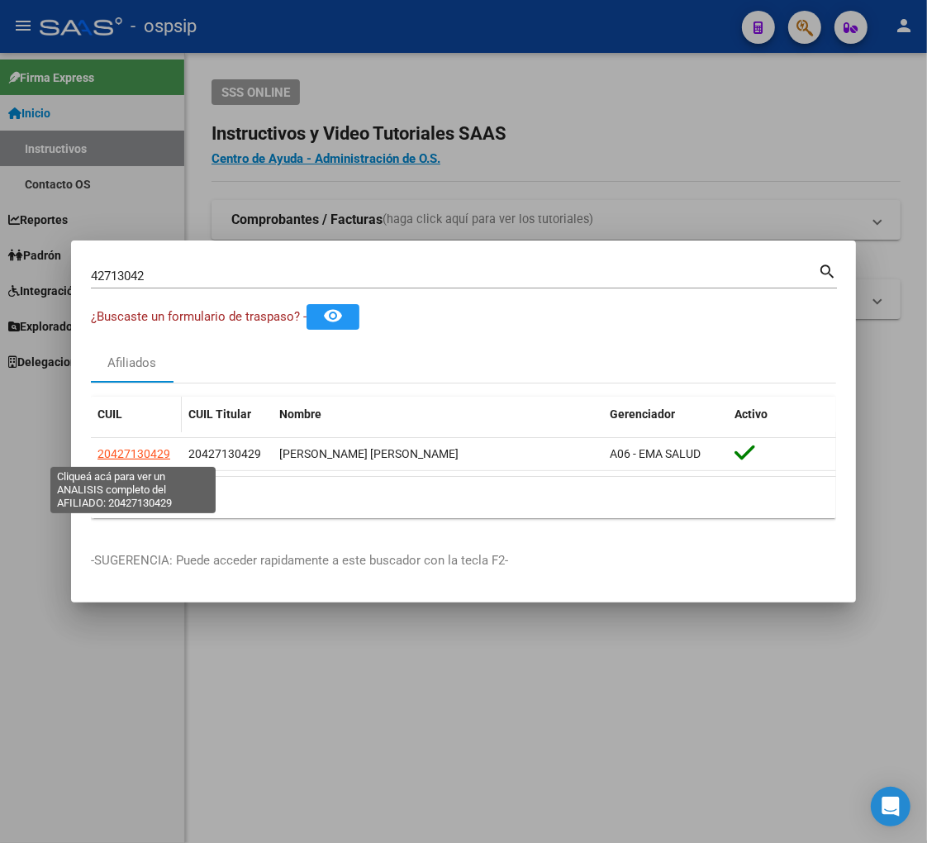
click at [136, 447] on span "20427130429" at bounding box center [133, 453] width 73 height 13
type textarea "20427130429"
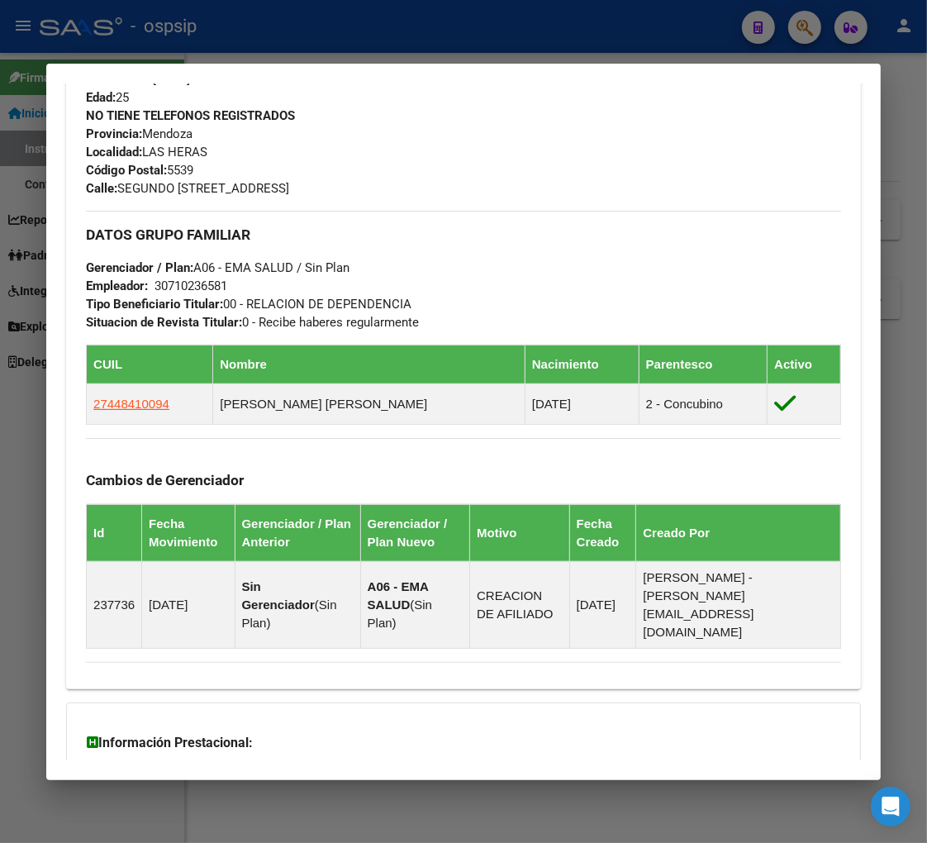
scroll to position [642, 0]
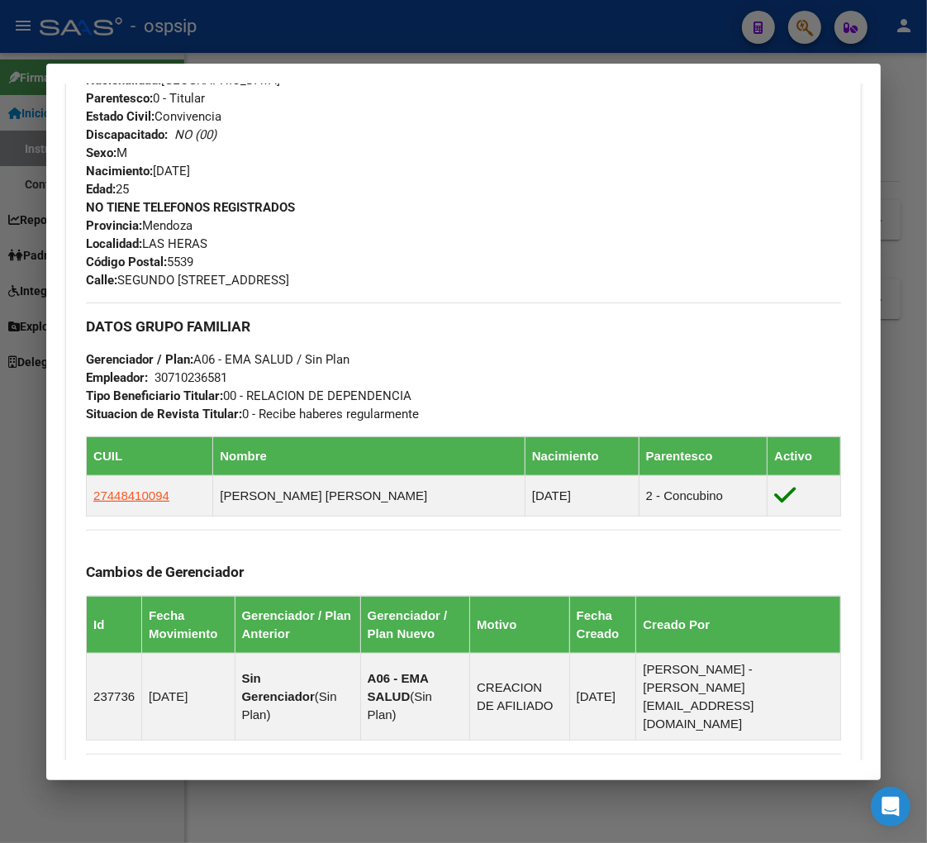
click at [793, 29] on div at bounding box center [463, 421] width 927 height 843
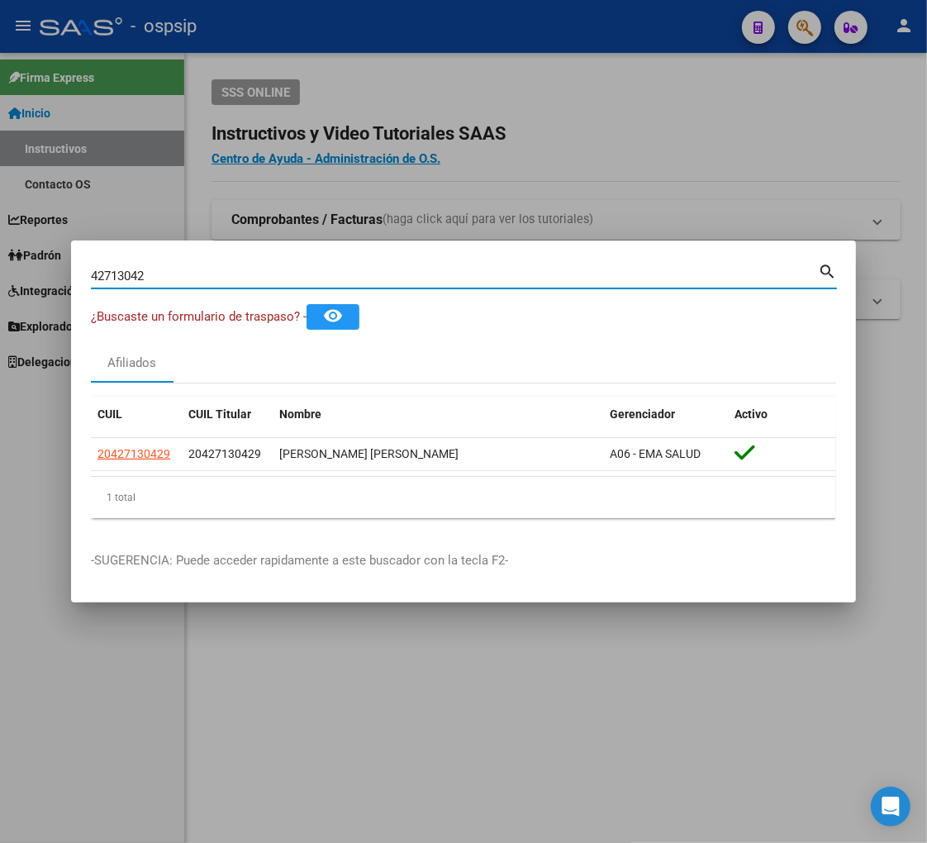
click at [145, 273] on input "42713042" at bounding box center [454, 276] width 727 height 15
type input "4"
type input "45450287"
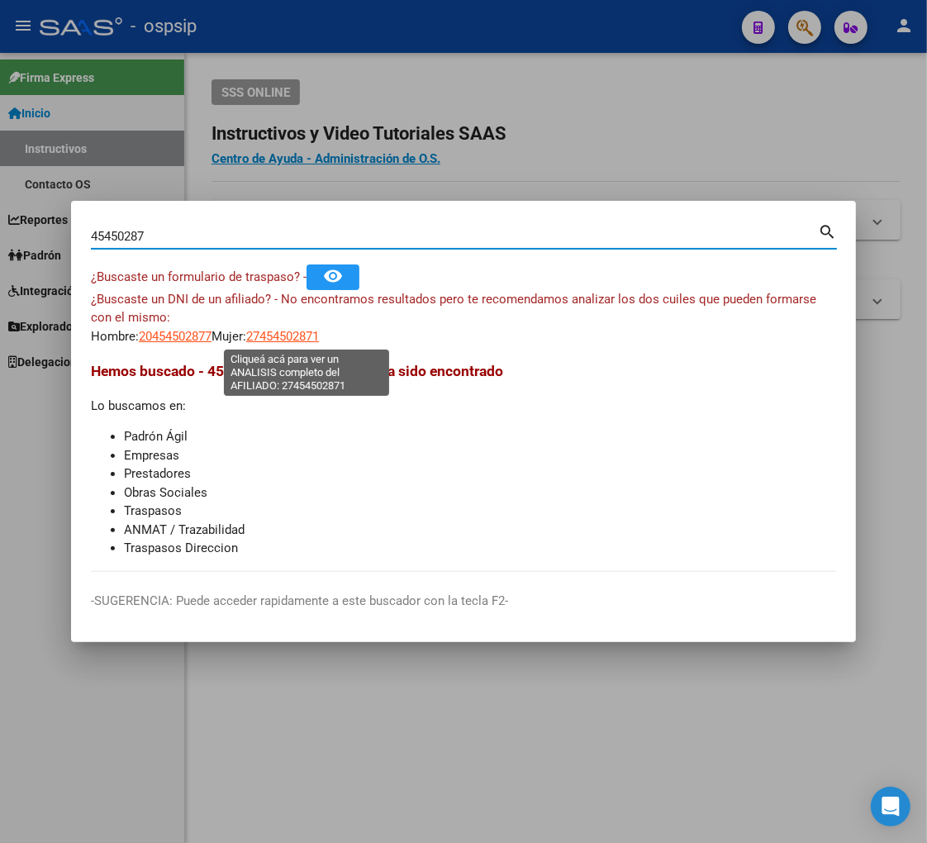
click at [315, 331] on span "27454502871" at bounding box center [282, 336] width 73 height 15
type textarea "27454502871"
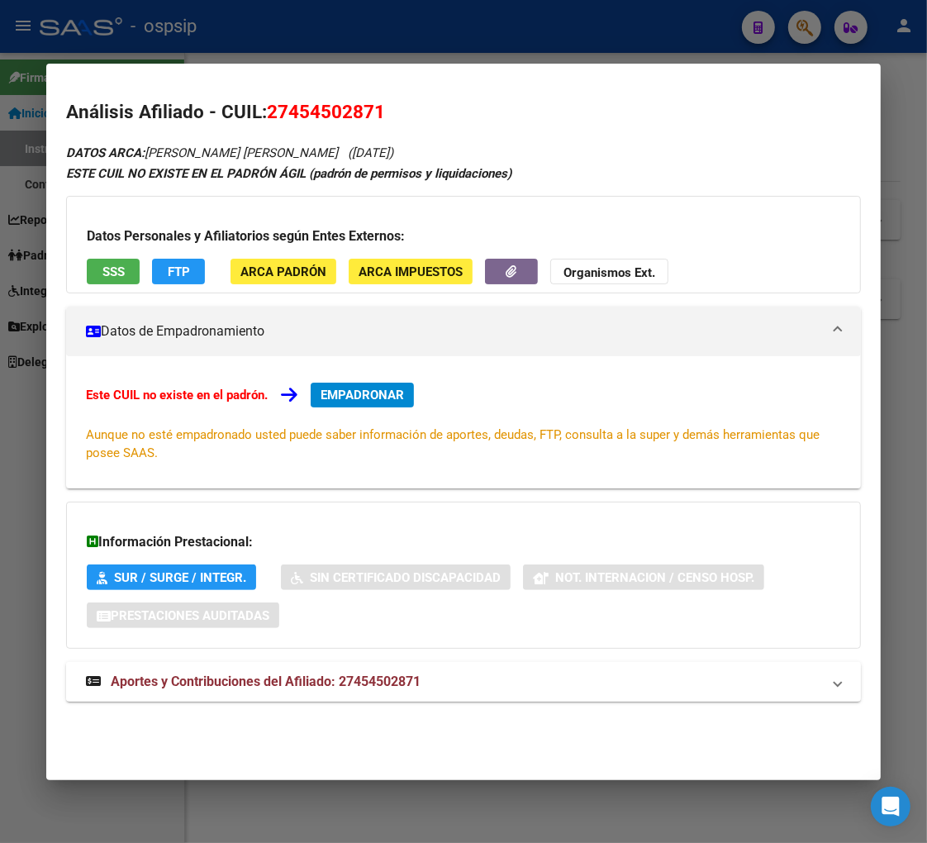
click at [224, 686] on span "Aportes y Contribuciones del Afiliado: 27454502871" at bounding box center [266, 681] width 310 height 16
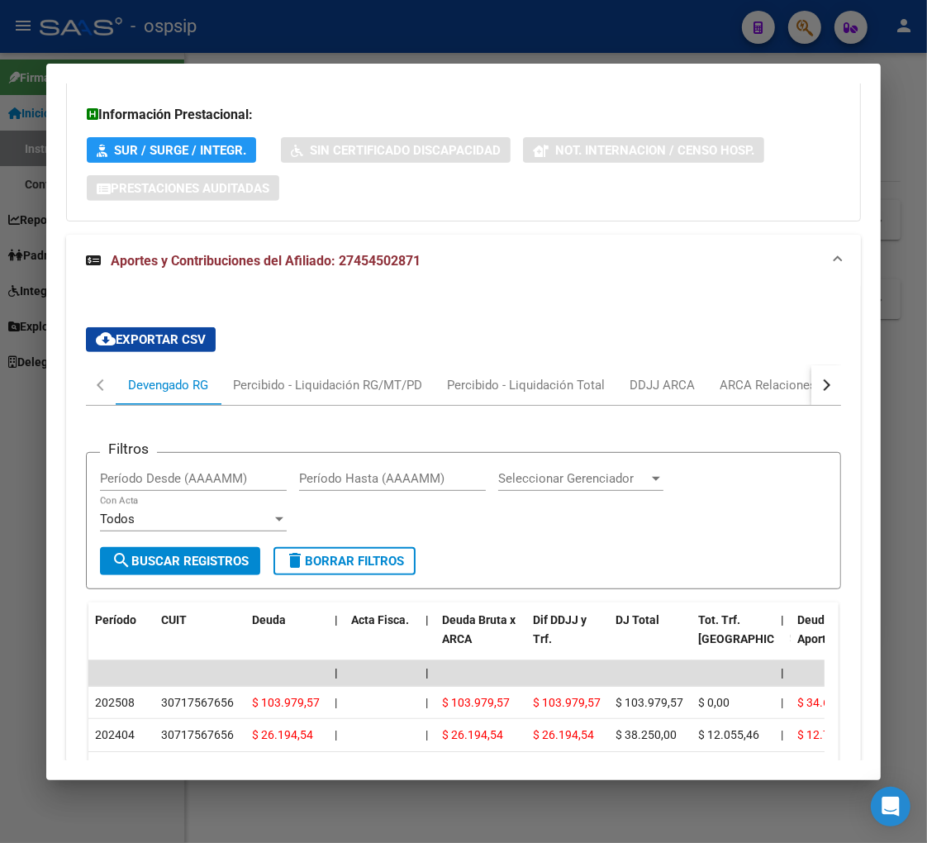
scroll to position [519, 0]
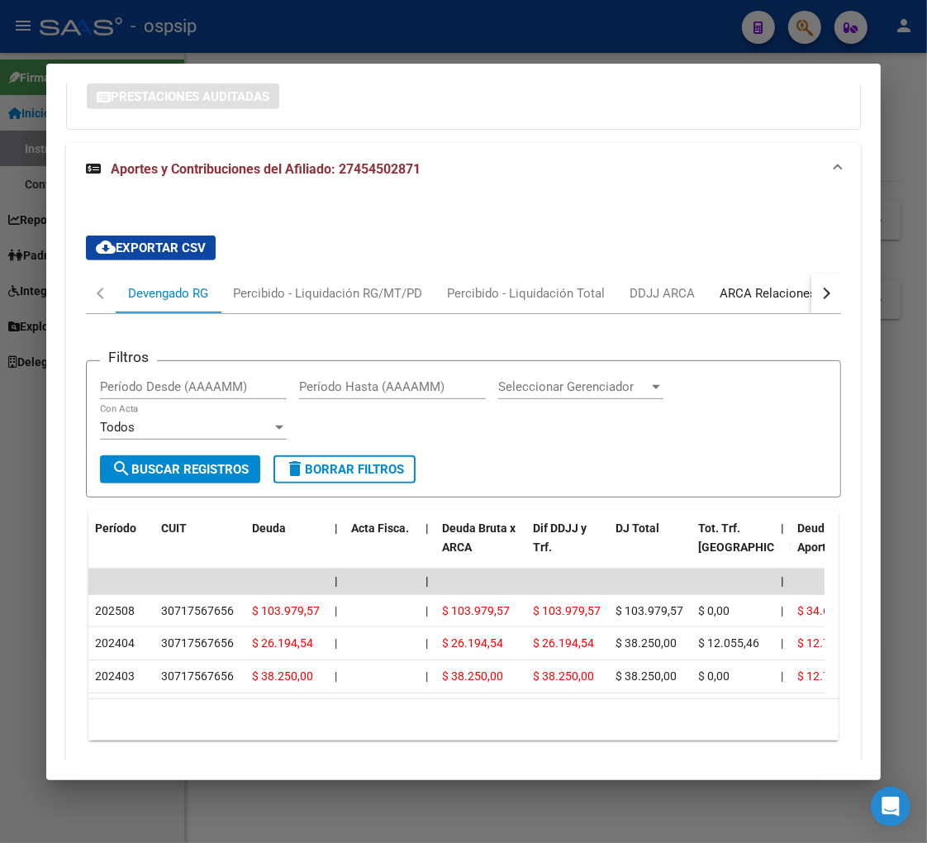
click at [768, 295] on div "ARCA Relaciones Laborales" at bounding box center [797, 293] width 155 height 18
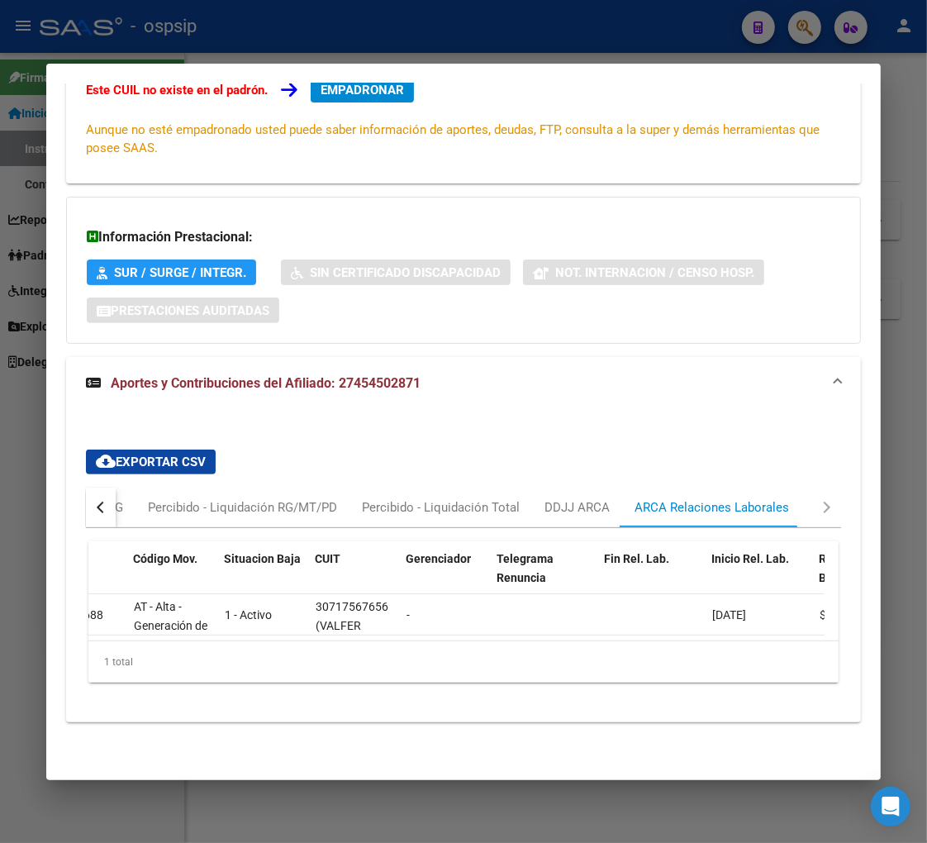
scroll to position [0, 0]
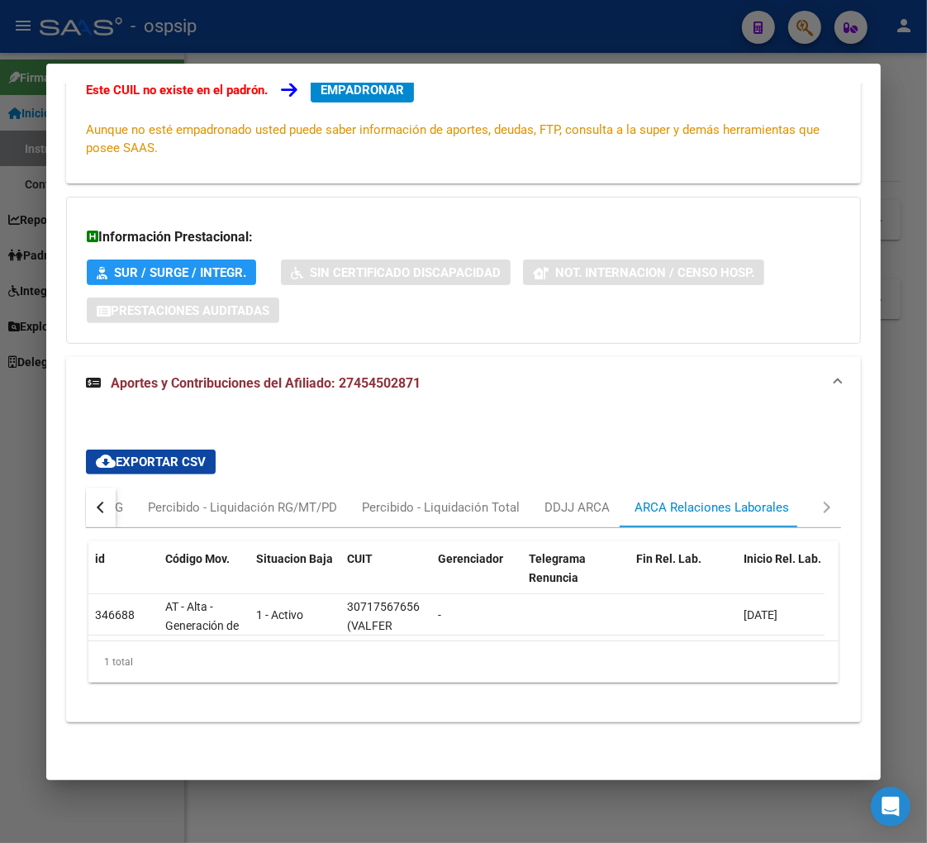
click at [74, 482] on div "cloud_download Exportar CSV Devengado RG Percibido - Liquidación RG/MT/PD Perci…" at bounding box center [463, 572] width 795 height 273
click at [94, 491] on button "button" at bounding box center [101, 507] width 30 height 40
click at [143, 498] on div "Devengado RG" at bounding box center [168, 507] width 80 height 18
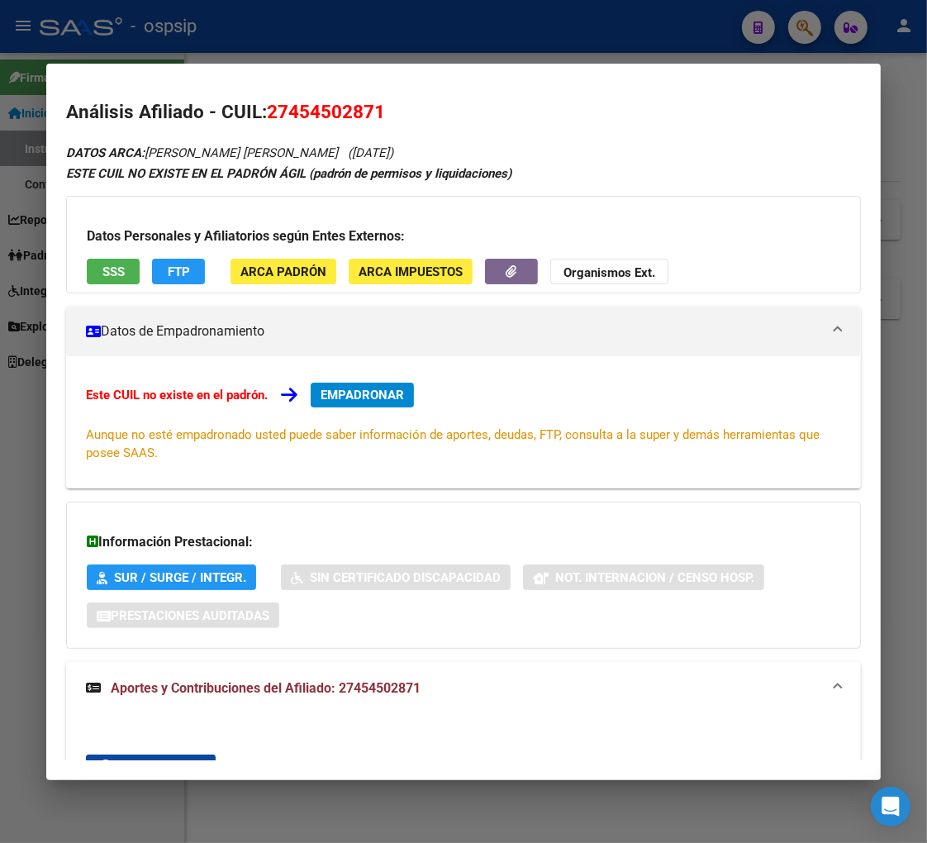
click at [389, 398] on span "EMPADRONAR" at bounding box center [362, 395] width 83 height 15
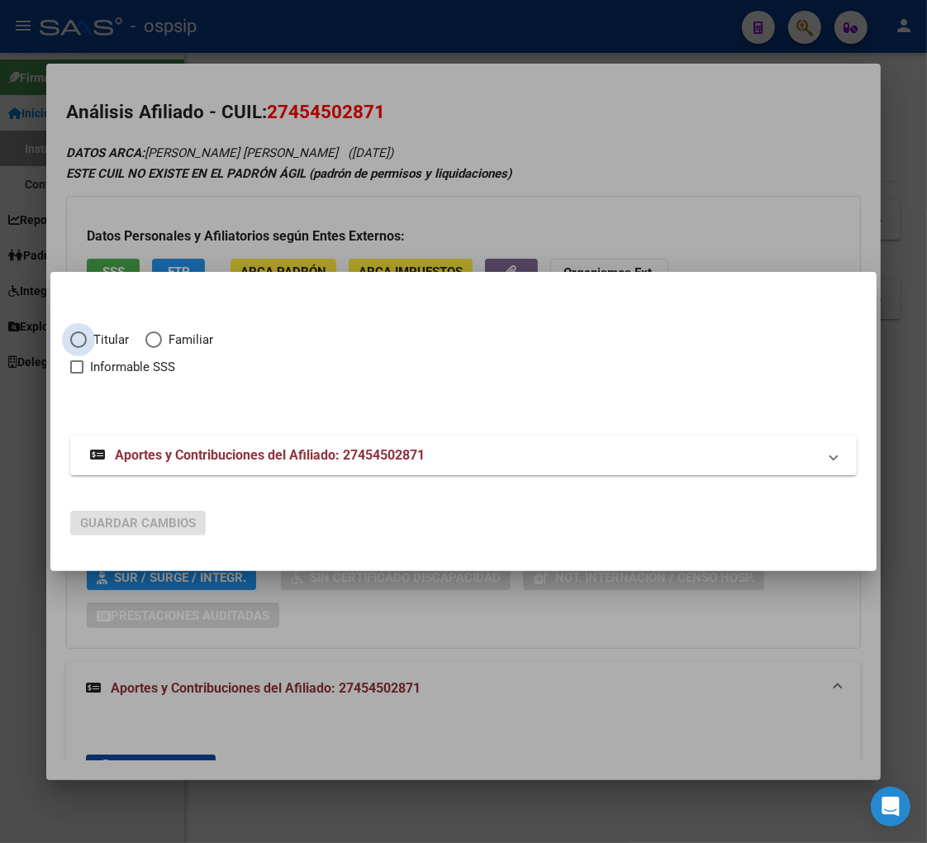
click at [75, 336] on span "Elija una opción" at bounding box center [78, 339] width 17 height 17
click at [75, 336] on input "Titular" at bounding box center [78, 339] width 17 height 17
radio input "true"
checkbox input "true"
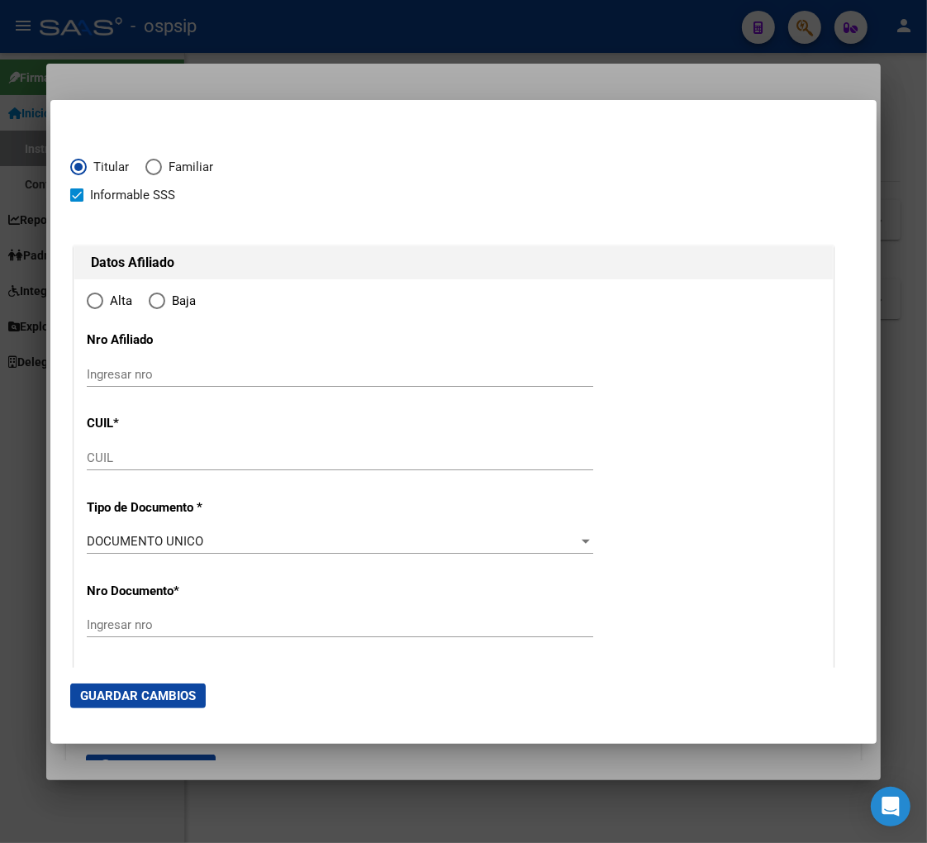
type input "27-45450287-1"
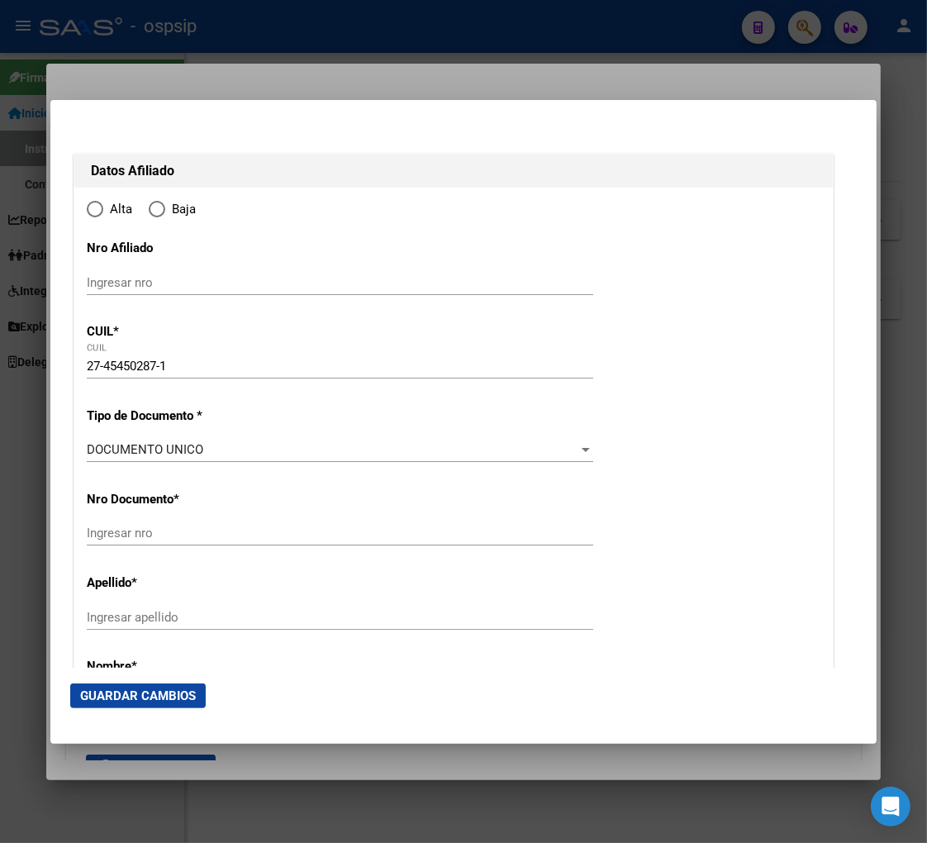
type input "45450287"
type input "[PERSON_NAME]"
type input "[DATE]"
type input "EL BORBOLLON"
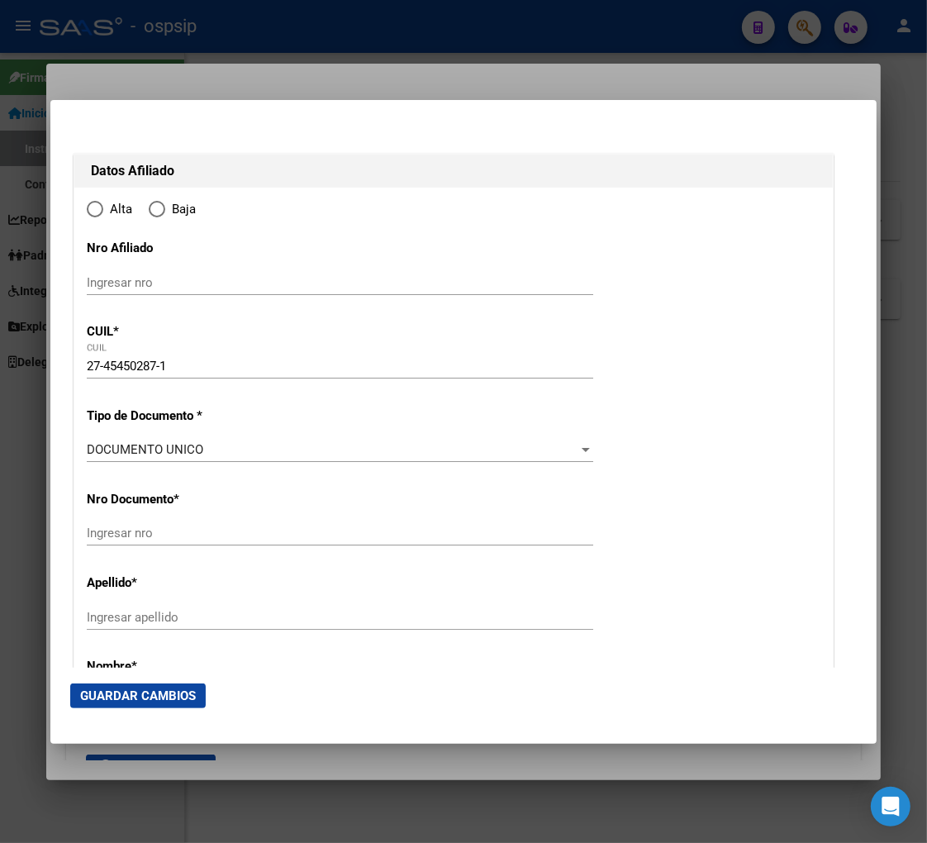
type input "5541"
type input "CALLE [PERSON_NAME]"
type input "0"
radio input "true"
type input "EL BORBOLLON"
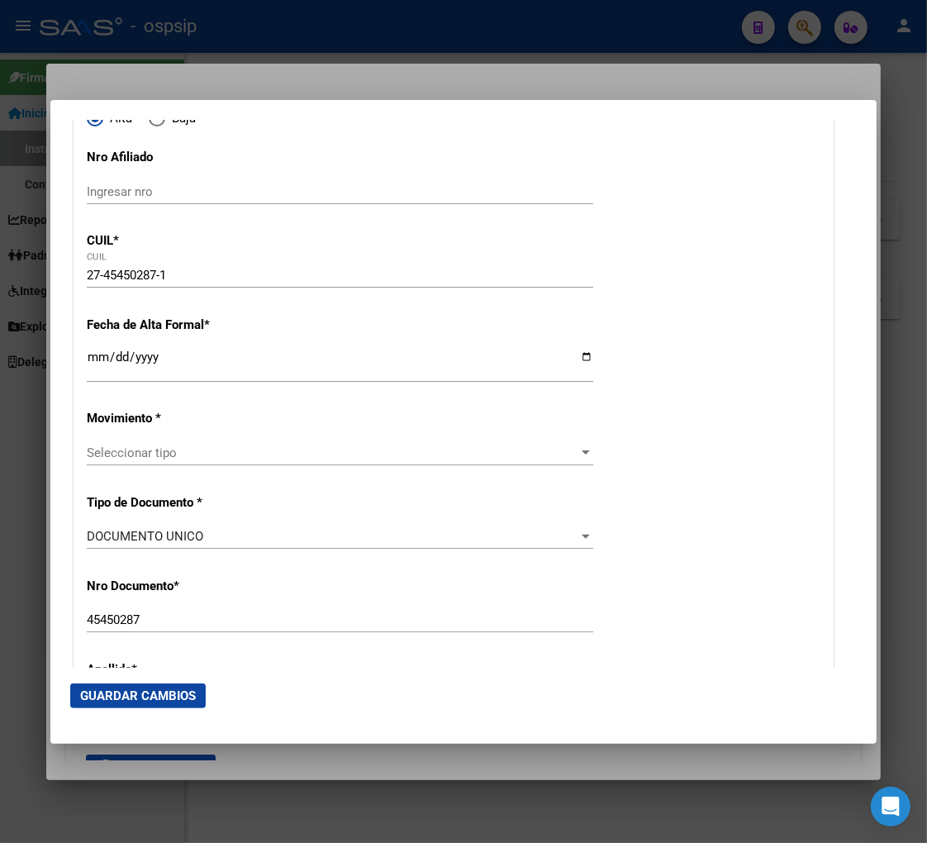
scroll to position [183, 0]
click at [93, 366] on input "Ingresar fecha" at bounding box center [340, 363] width 507 height 26
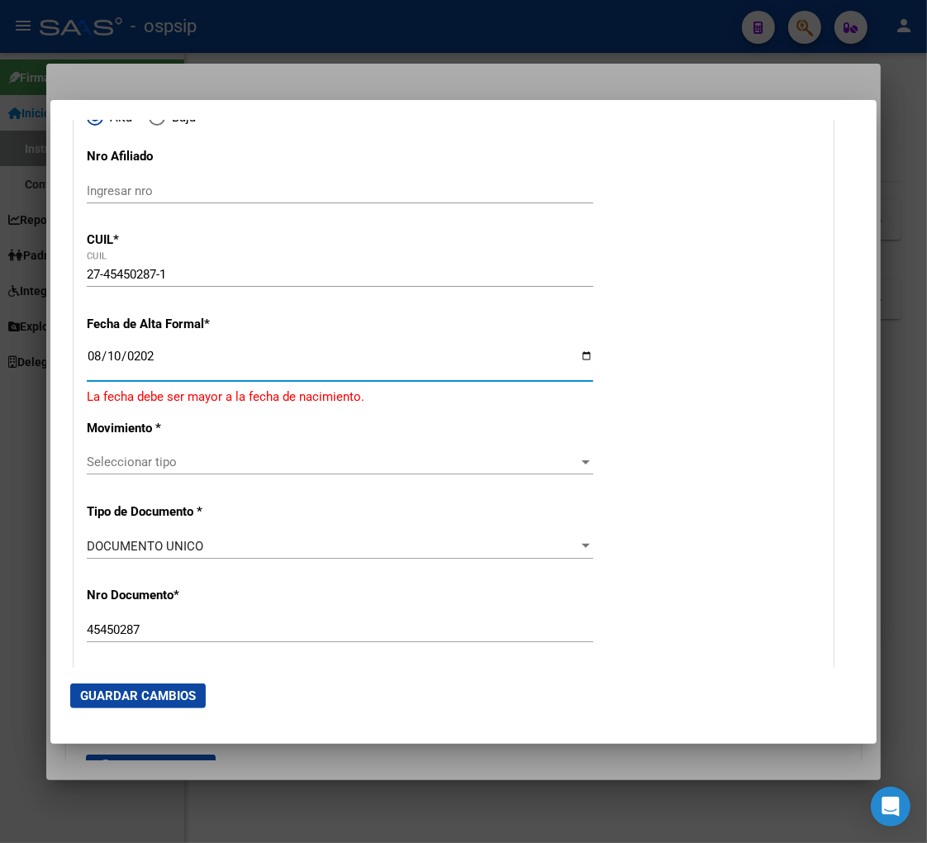
type input "[DATE]"
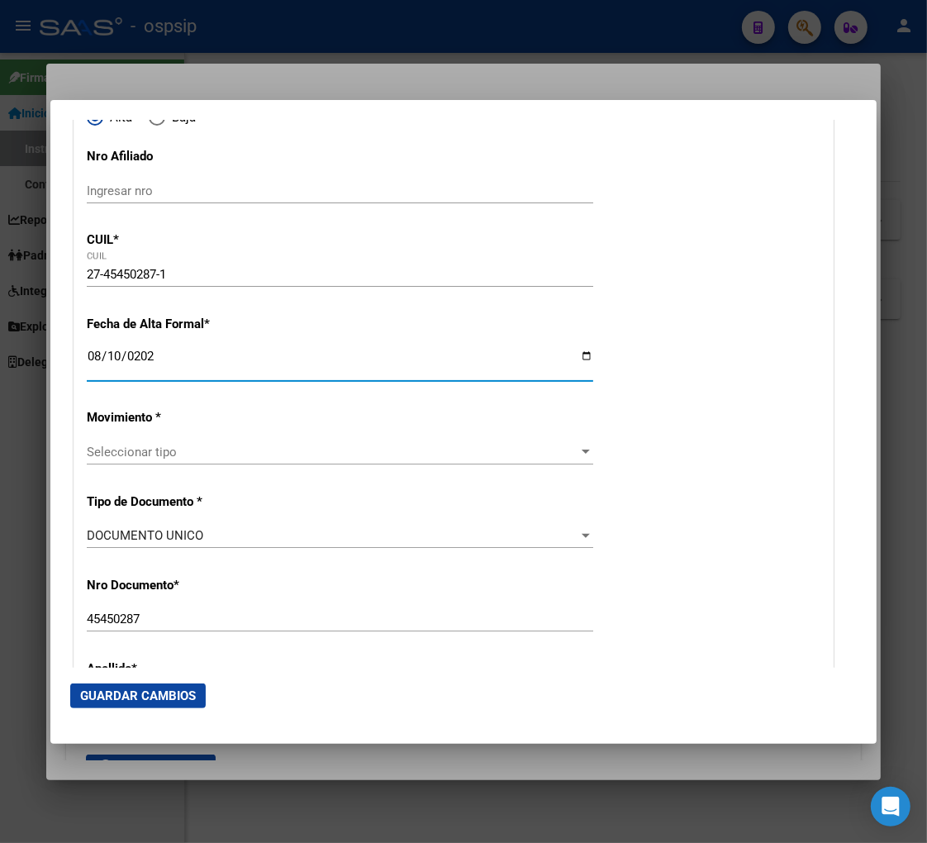
click at [185, 458] on span "Seleccionar tipo" at bounding box center [333, 452] width 492 height 15
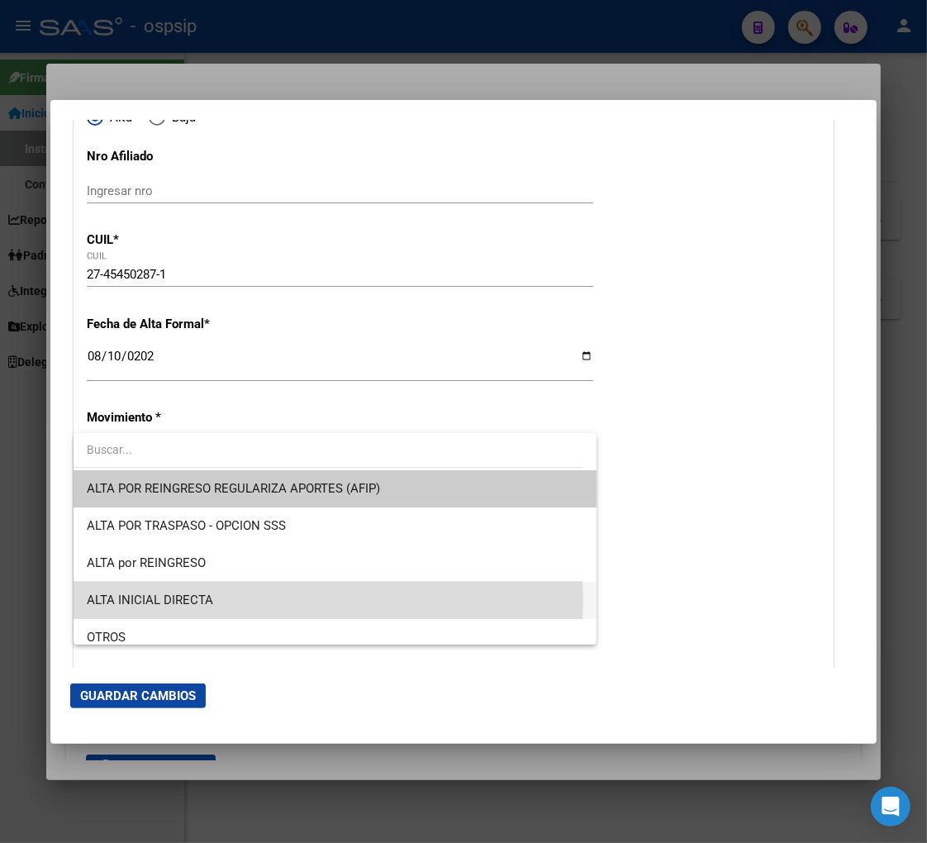
click at [254, 602] on span "ALTA INICIAL DIRECTA" at bounding box center [335, 600] width 497 height 37
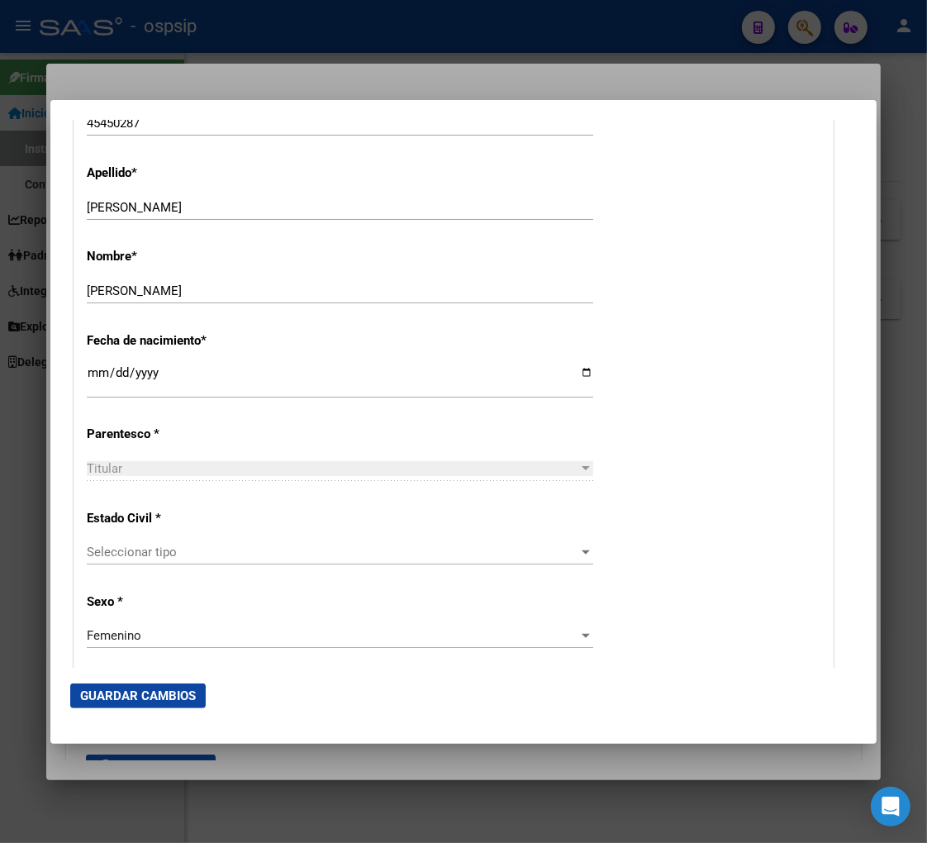
scroll to position [734, 0]
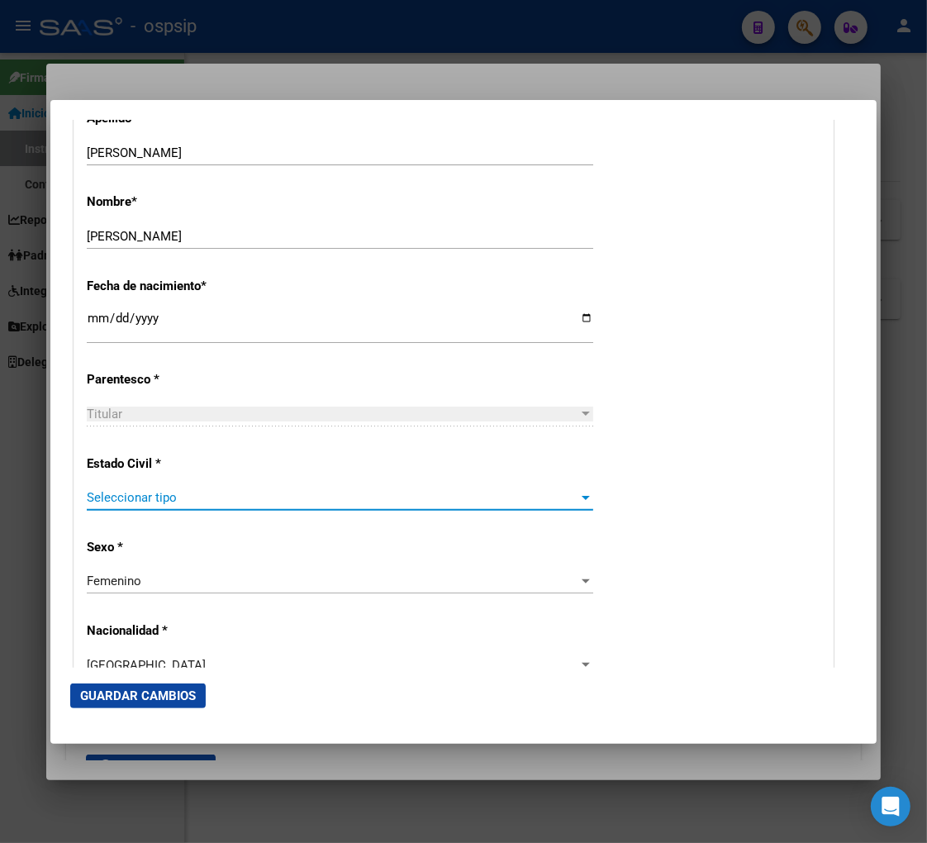
click at [226, 496] on span "Seleccionar tipo" at bounding box center [333, 497] width 492 height 15
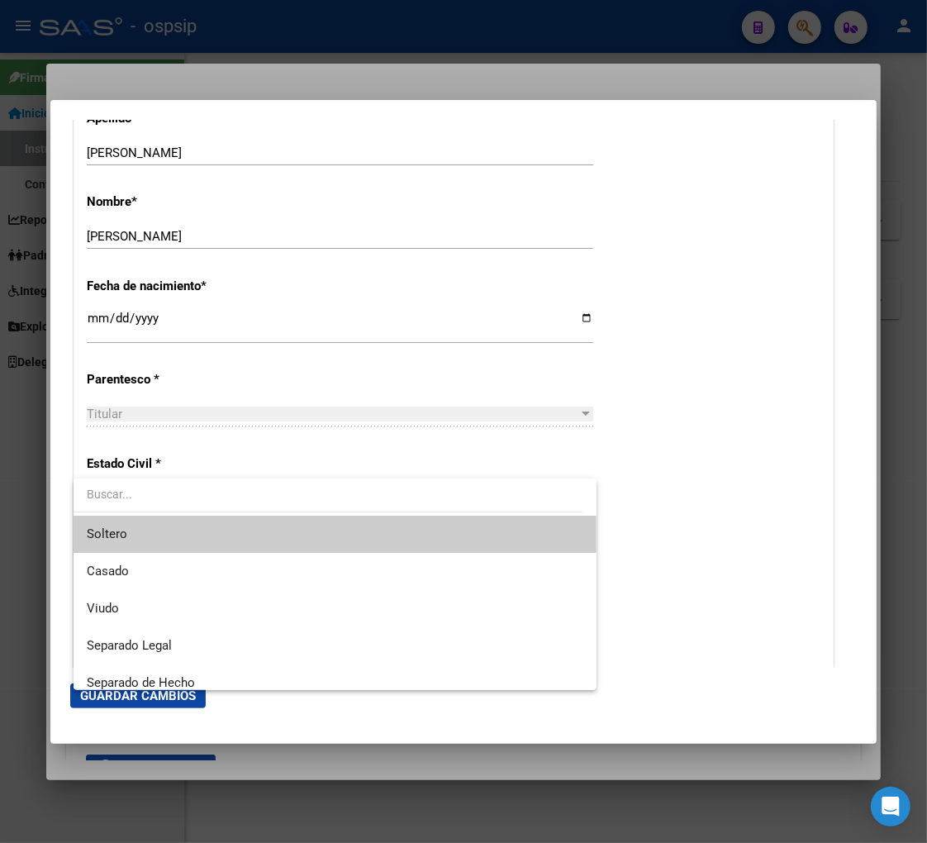
click at [187, 540] on span "Soltero" at bounding box center [335, 534] width 497 height 37
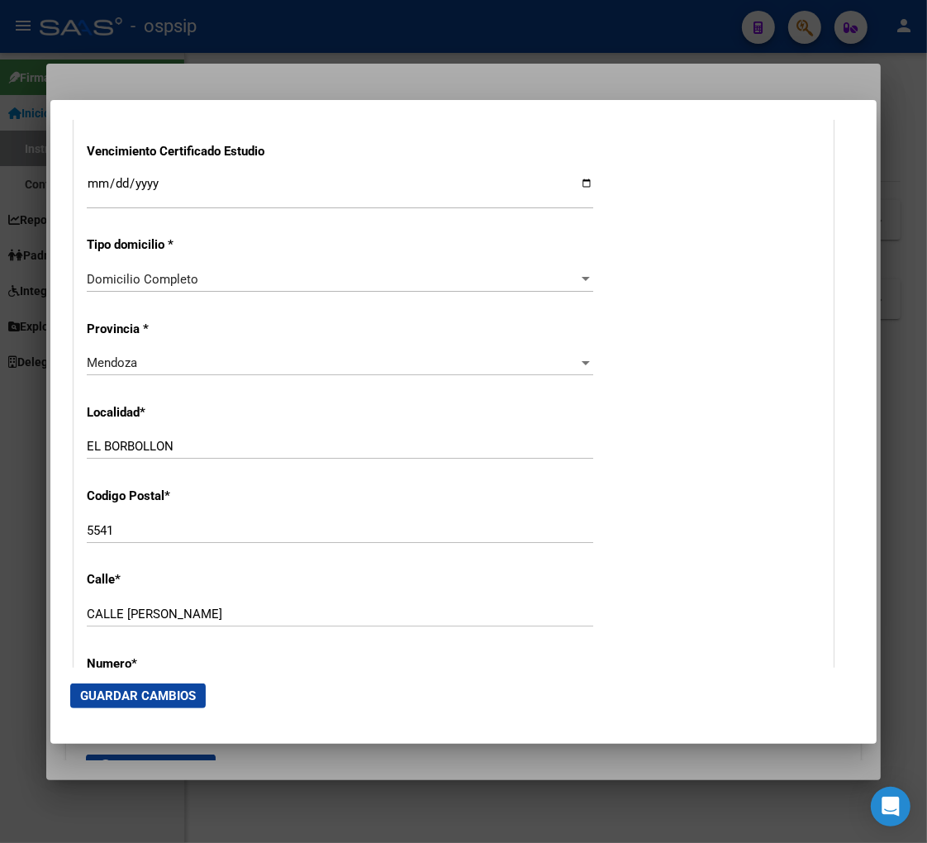
scroll to position [1468, 0]
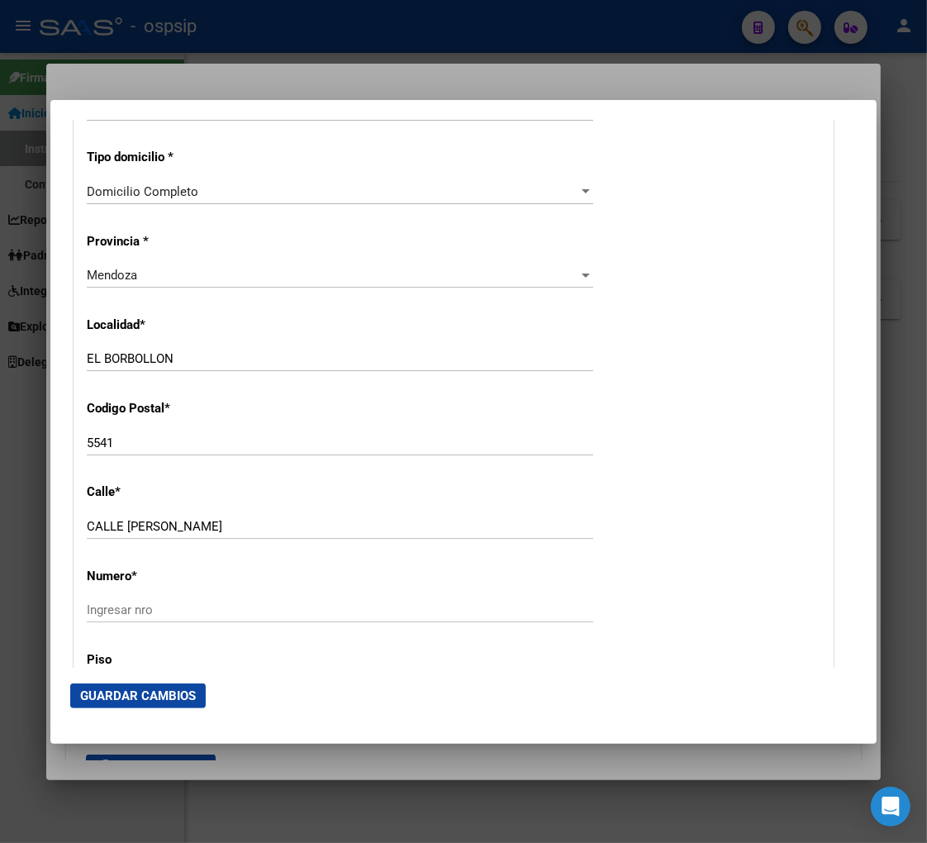
click at [184, 522] on input "CALLE [PERSON_NAME]" at bounding box center [340, 526] width 507 height 15
type input "C"
type input "MZA 1 CASA"
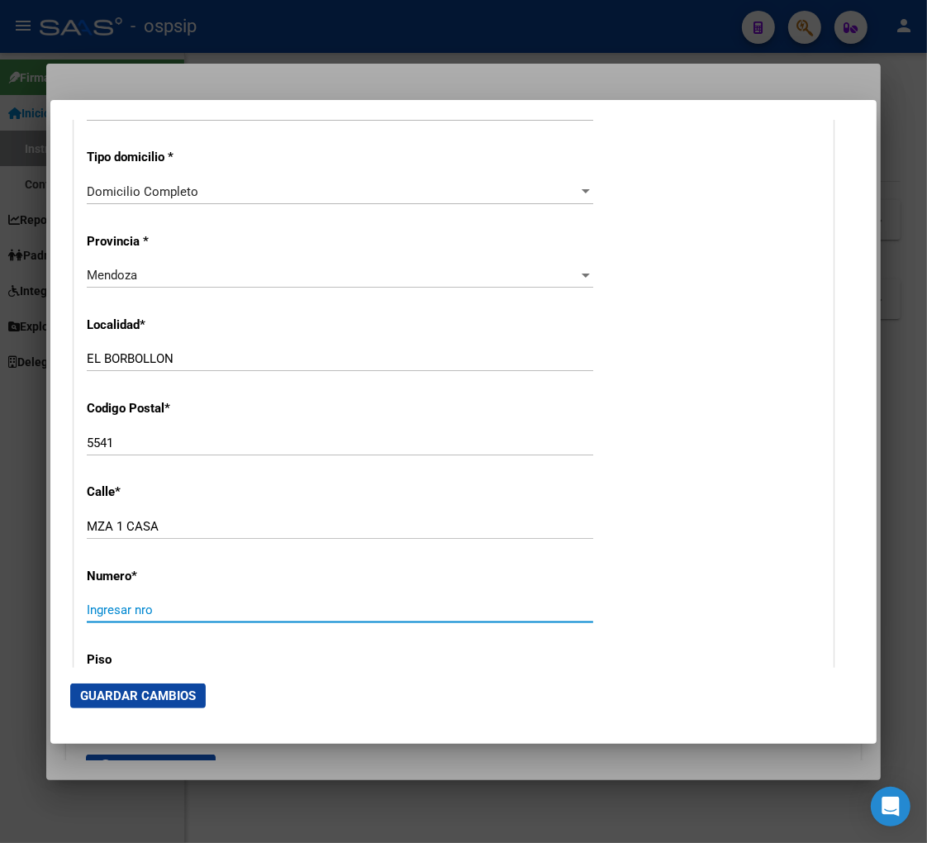
click at [124, 607] on input "Ingresar nro" at bounding box center [340, 609] width 507 height 15
type input "7"
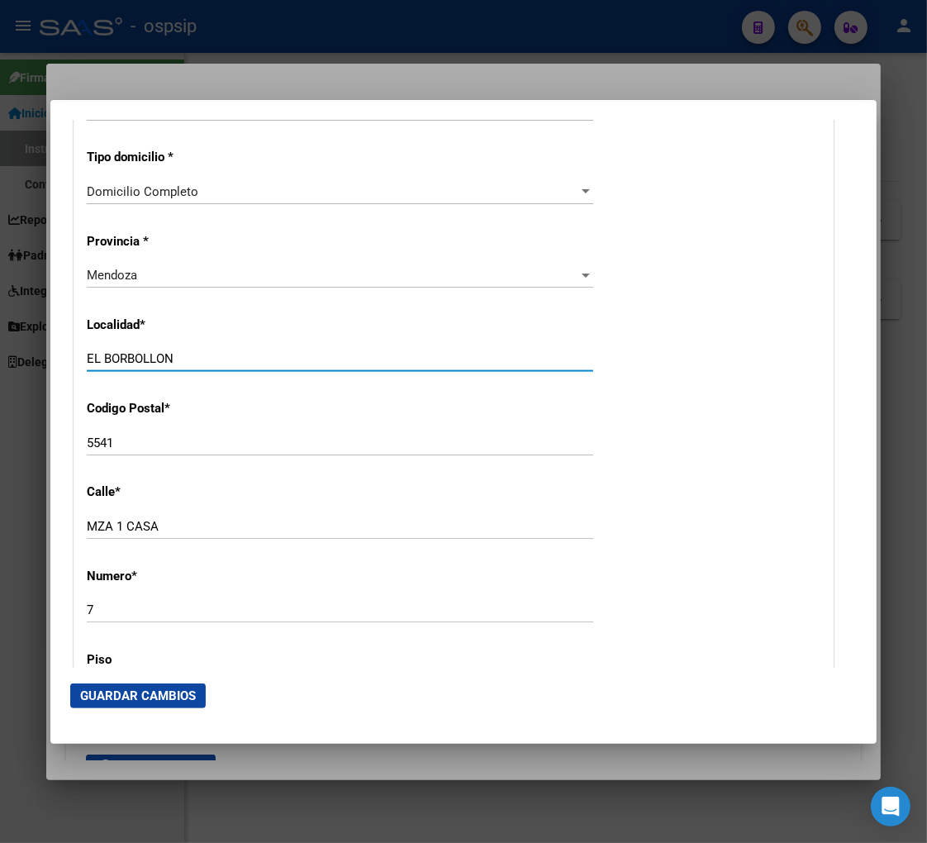
click at [197, 352] on input "EL BORBOLLON" at bounding box center [340, 358] width 507 height 15
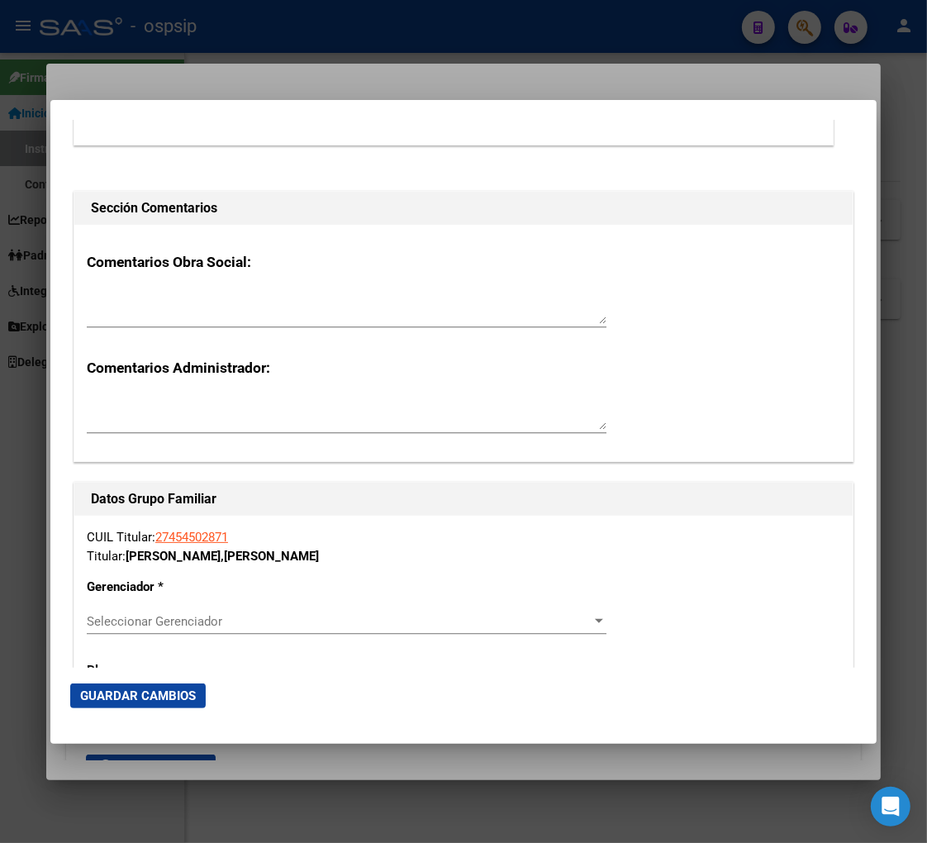
scroll to position [2479, 0]
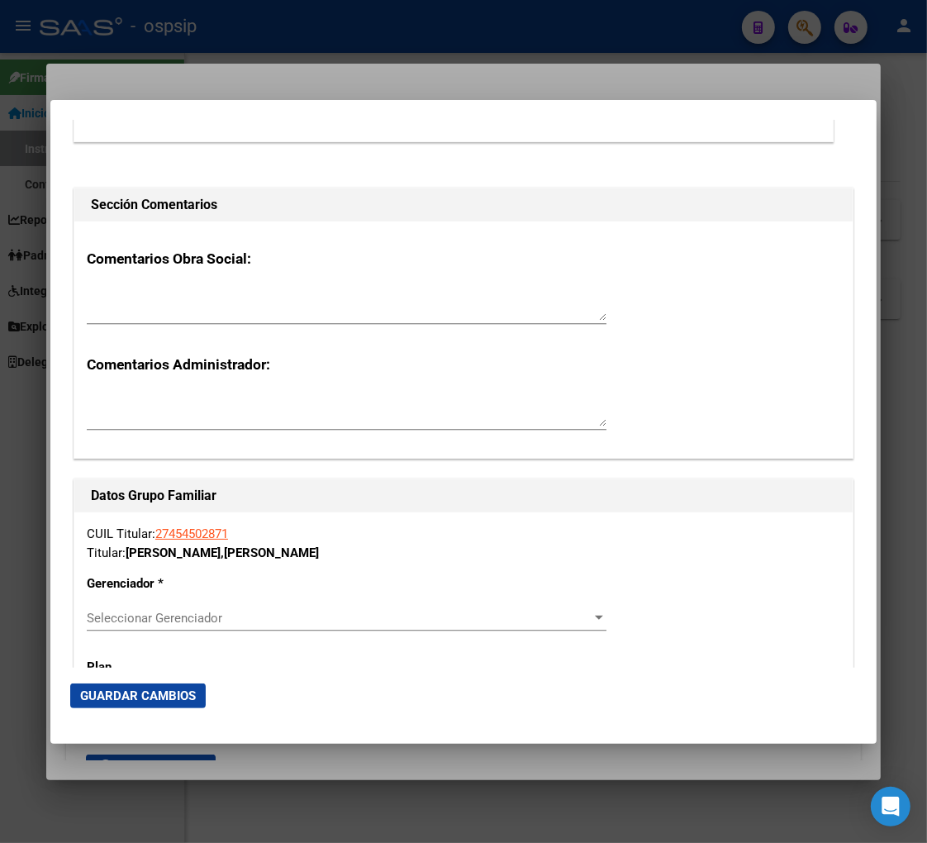
type input "EL BORBOLLON- LAS [PERSON_NAME]"
click at [366, 618] on span "Seleccionar Gerenciador" at bounding box center [339, 618] width 505 height 15
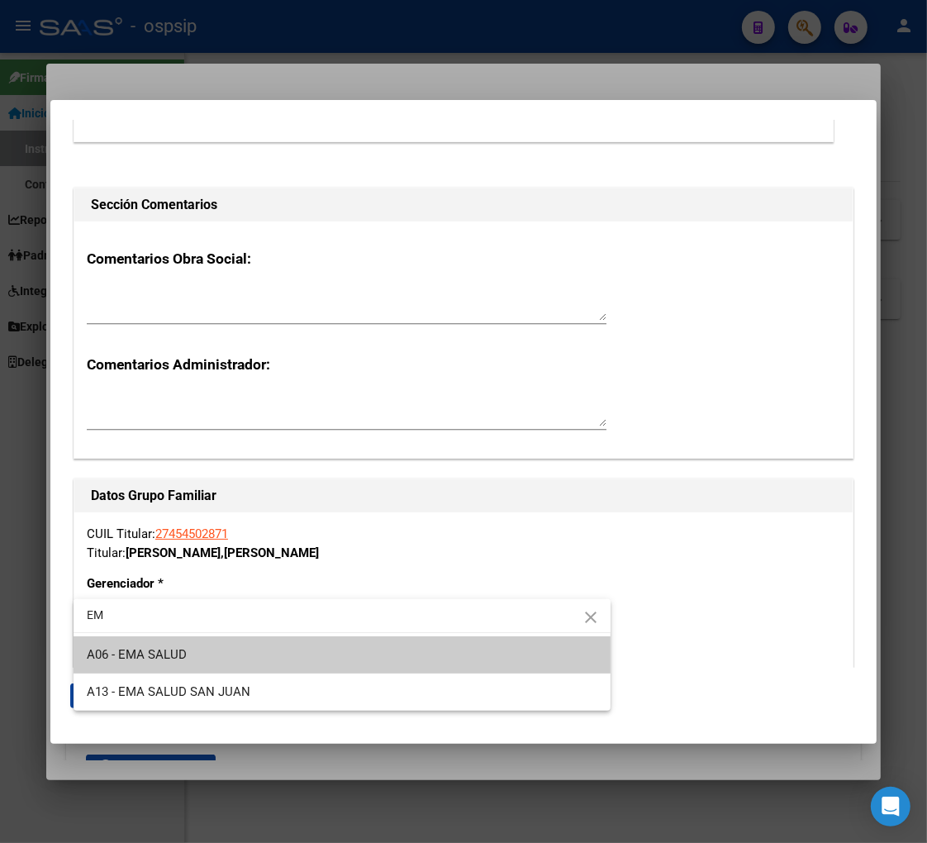
type input "EM"
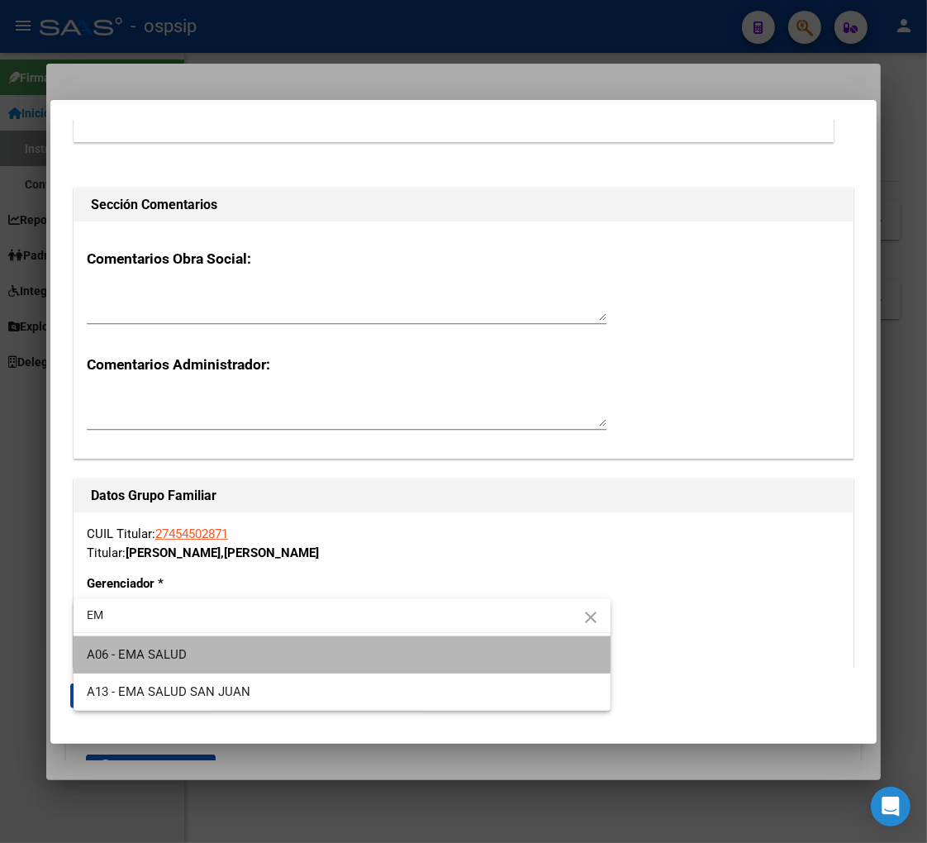
click at [269, 650] on span "A06 - EMA SALUD" at bounding box center [342, 654] width 511 height 37
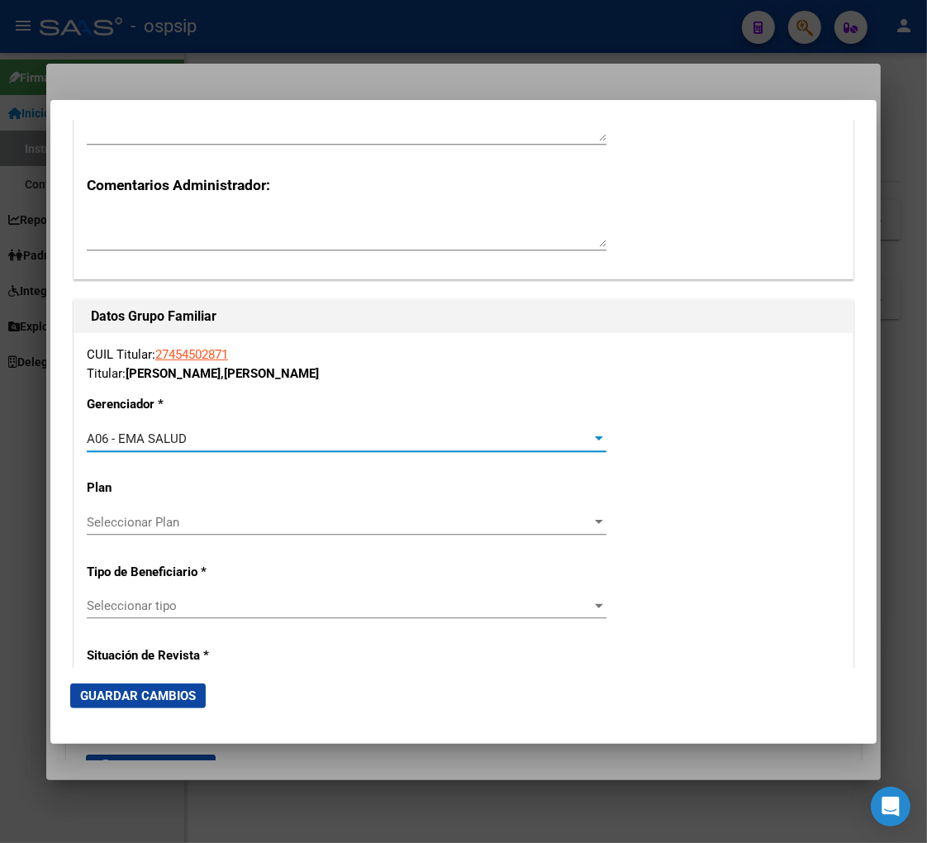
scroll to position [2662, 0]
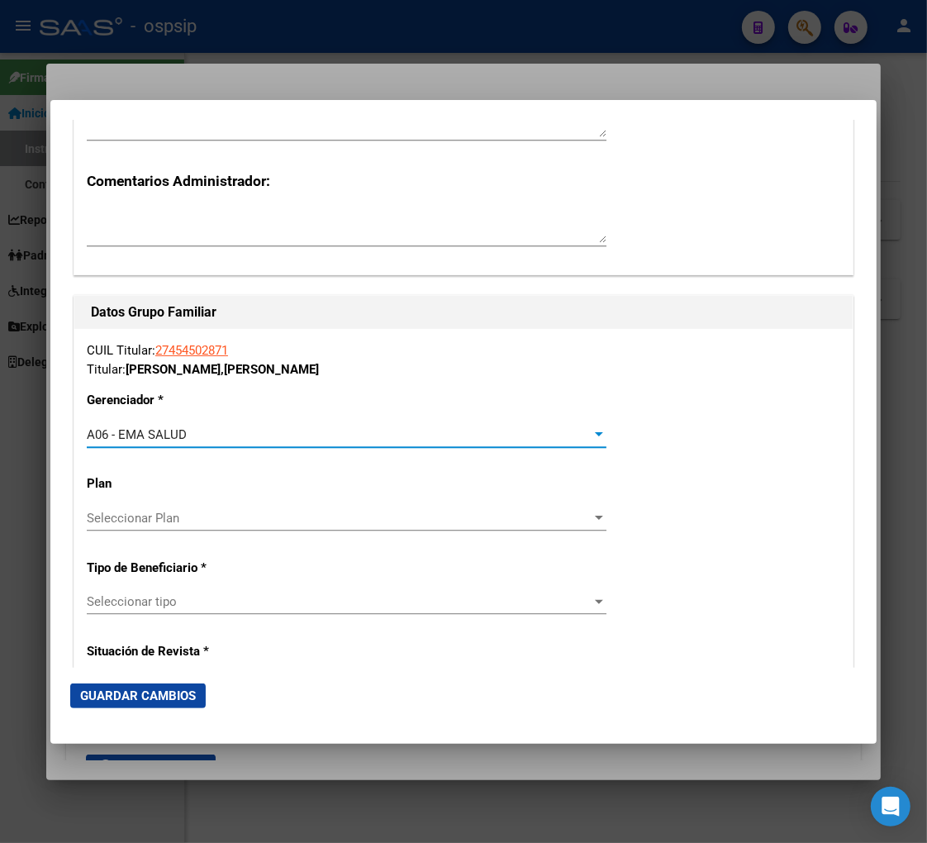
click at [261, 594] on span "Seleccionar tipo" at bounding box center [339, 601] width 505 height 15
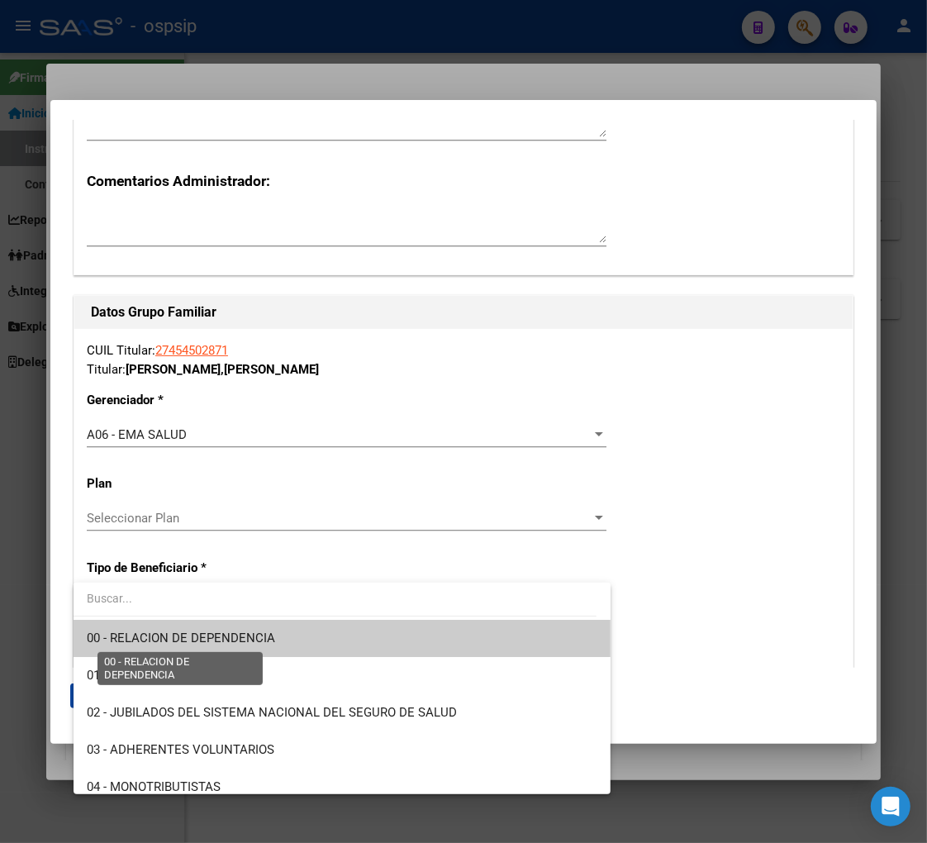
click at [207, 641] on span "00 - RELACION DE DEPENDENCIA" at bounding box center [181, 637] width 188 height 15
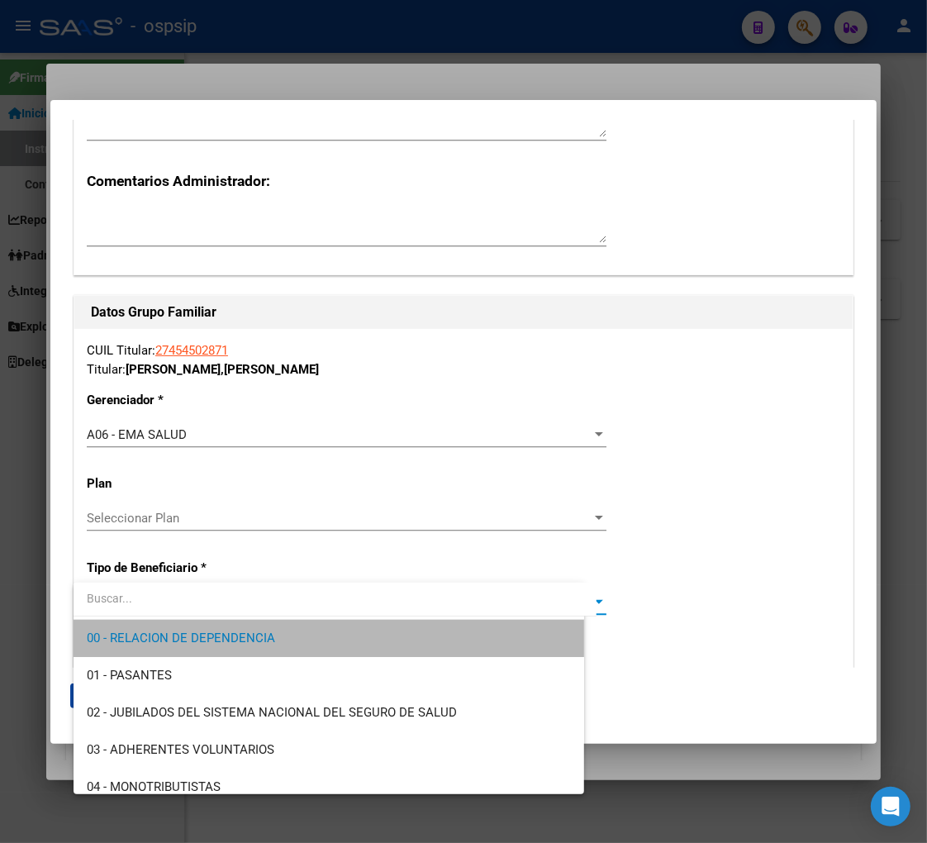
type input "30-71756765-6"
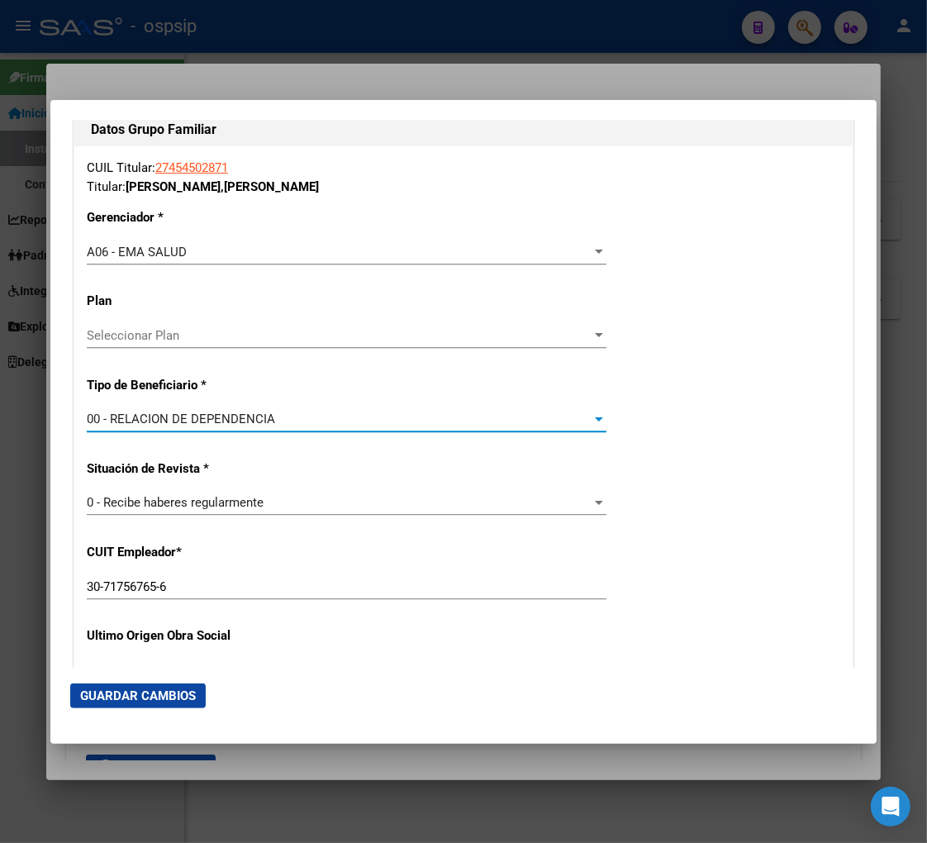
scroll to position [2846, 0]
click at [143, 694] on span "Guardar Cambios" at bounding box center [138, 695] width 116 height 15
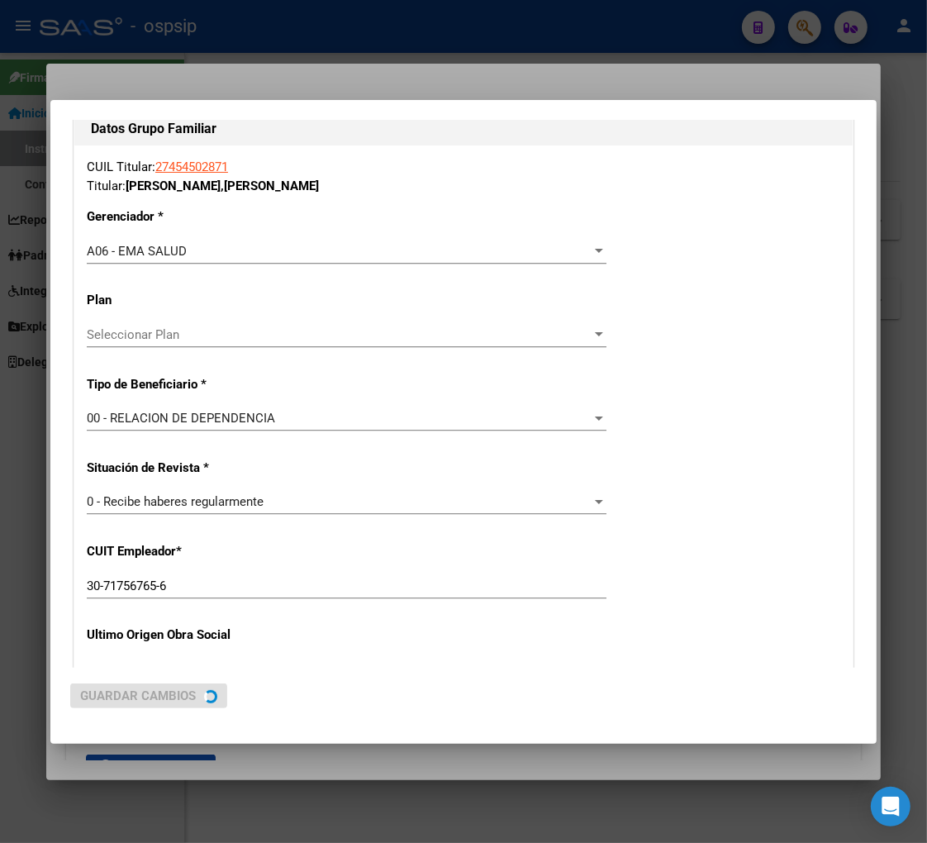
scroll to position [0, 0]
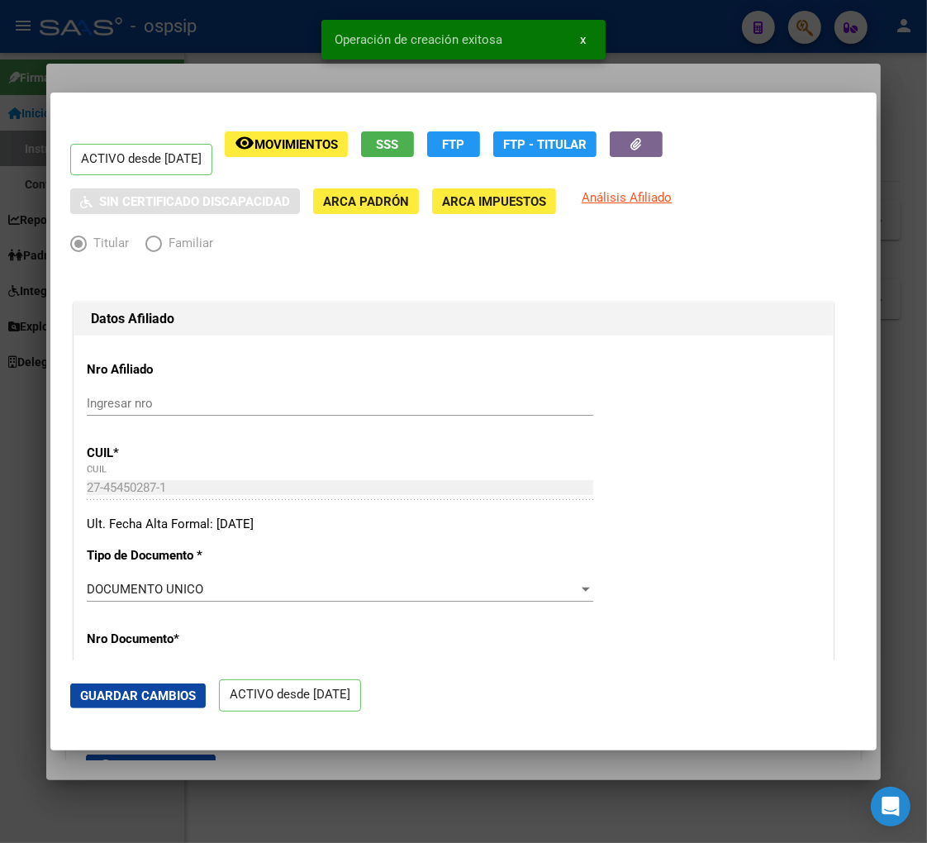
click at [526, 499] on div "27-45450287-1 CUIL" at bounding box center [340, 487] width 507 height 25
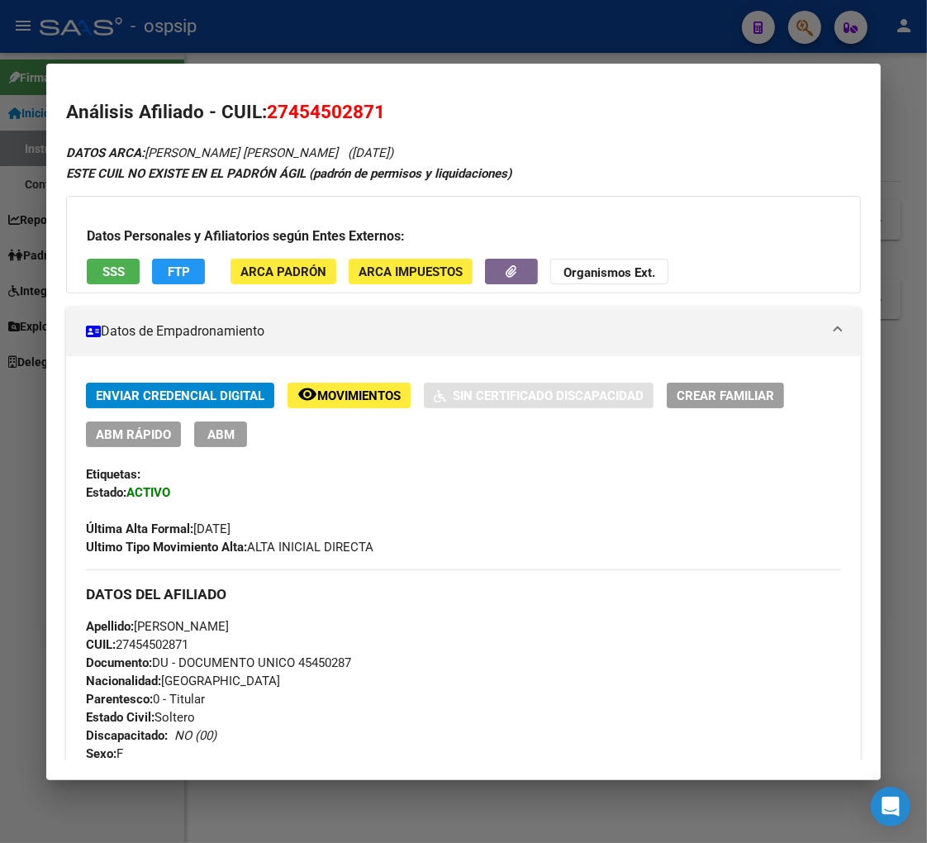
drag, startPoint x: 292, startPoint y: 110, endPoint x: 369, endPoint y: 97, distance: 78.8
click at [369, 97] on mat-dialog-content "Análisis Afiliado - CUIL: 27454502871 DATOS ARCA: [PERSON_NAME] [PERSON_NAME] (…" at bounding box center [463, 421] width 835 height 677
copy span "45450287"
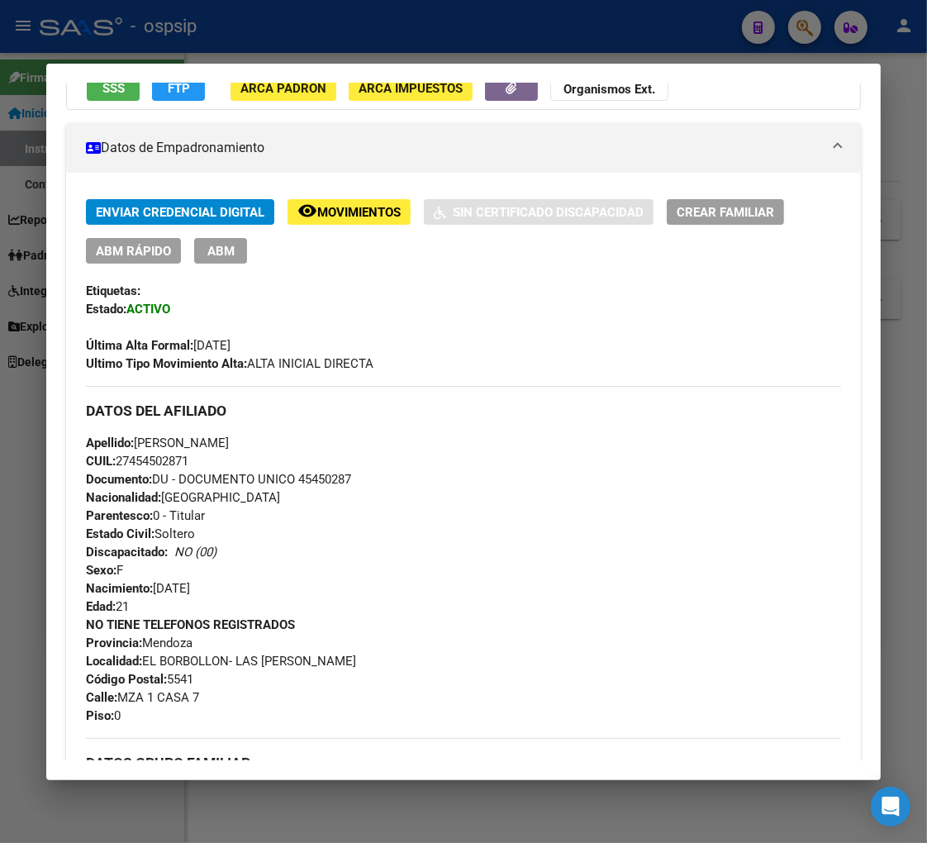
click at [806, 36] on div at bounding box center [463, 421] width 927 height 843
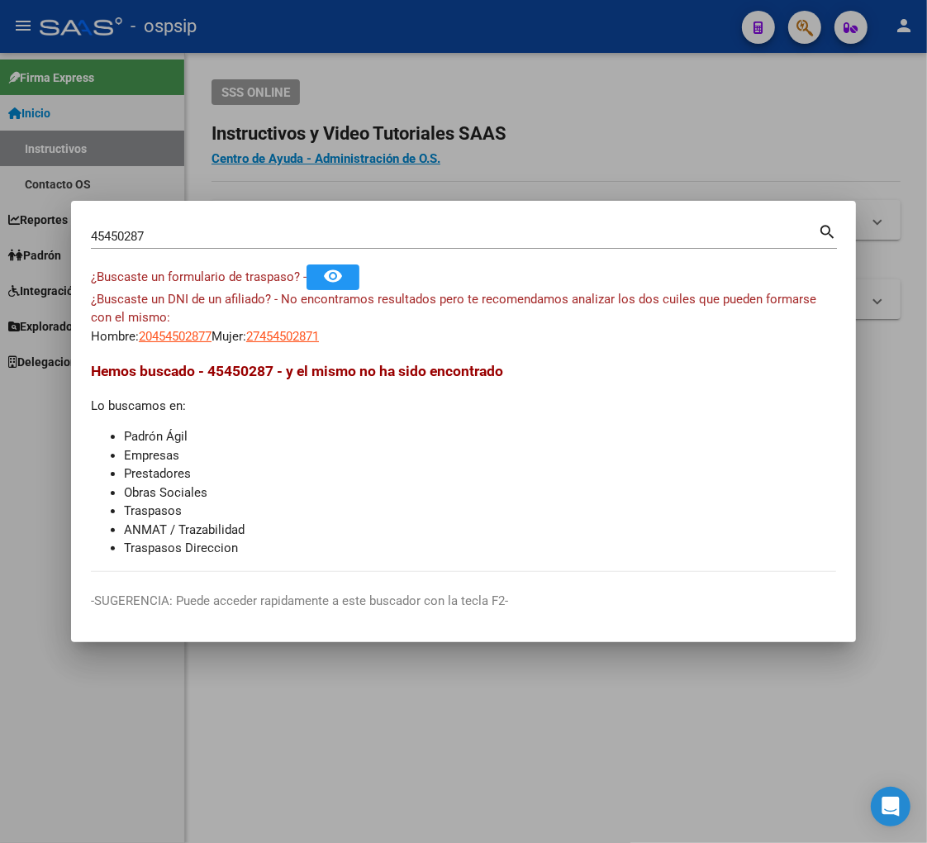
click at [158, 235] on input "45450287" at bounding box center [454, 236] width 727 height 15
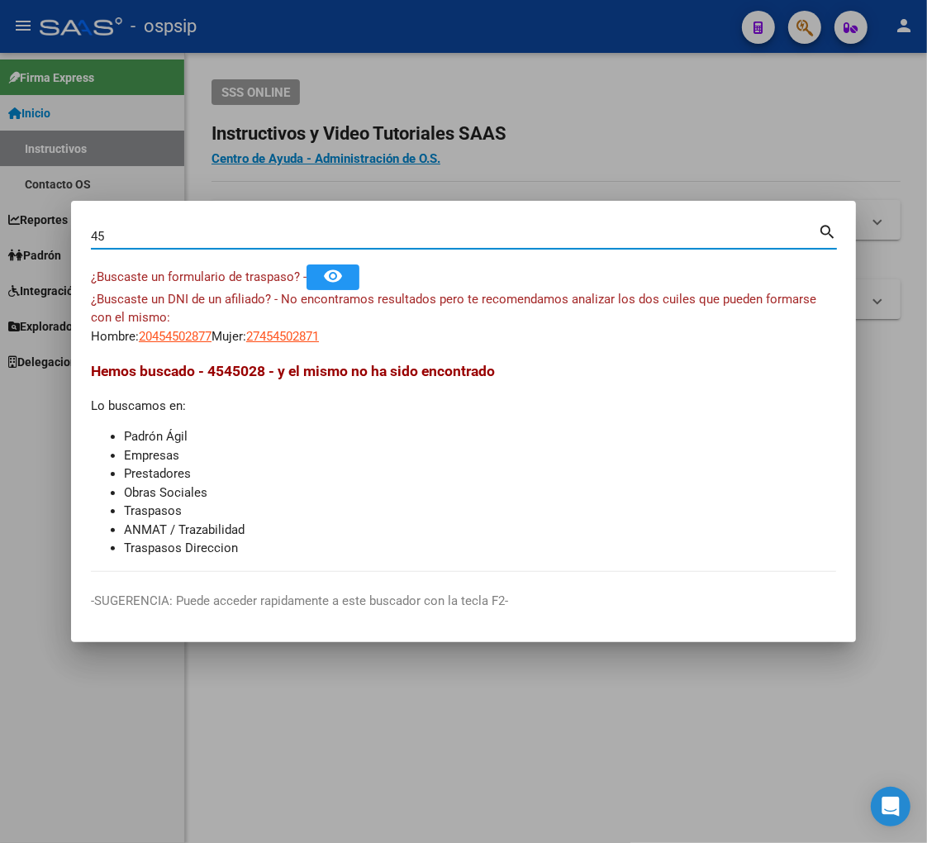
type input "4"
type input "35341511"
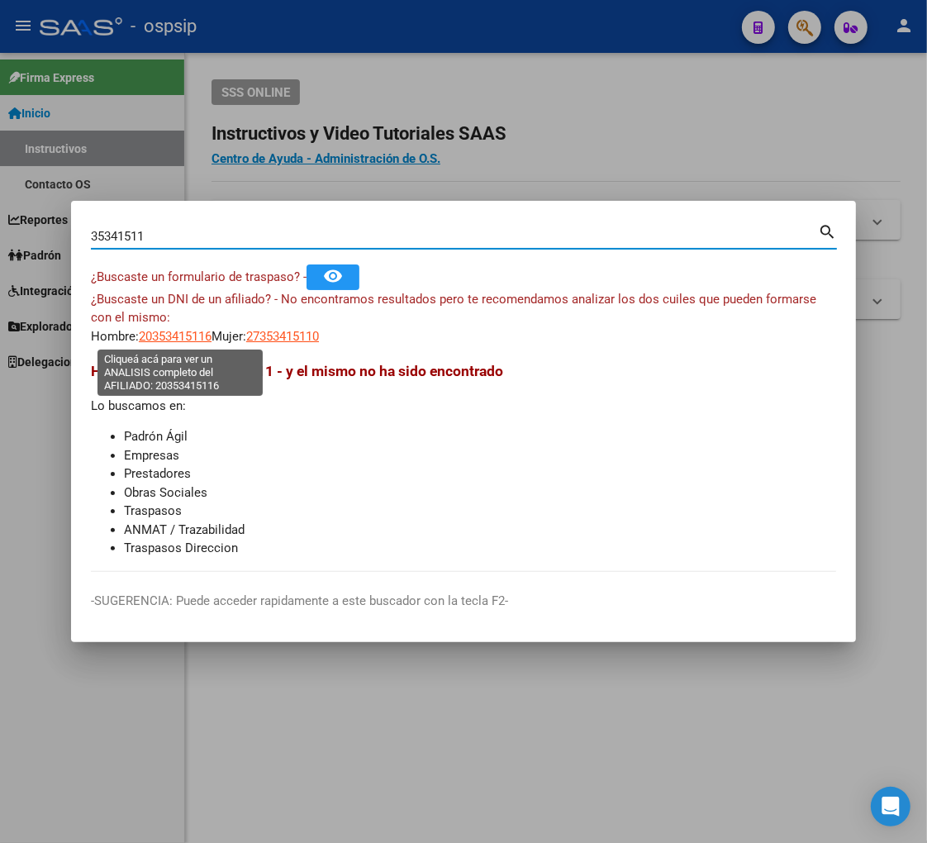
click at [184, 335] on span "20353415116" at bounding box center [175, 336] width 73 height 15
type textarea "20353415116"
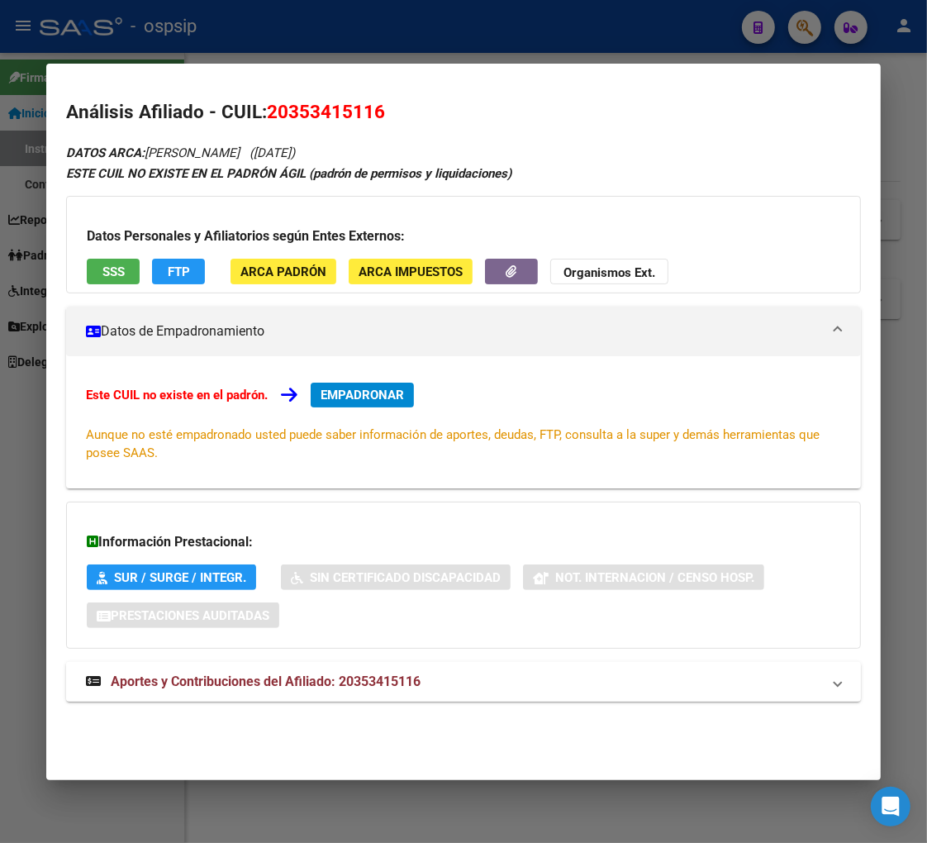
click at [216, 684] on span "Aportes y Contribuciones del Afiliado: 20353415116" at bounding box center [266, 681] width 310 height 16
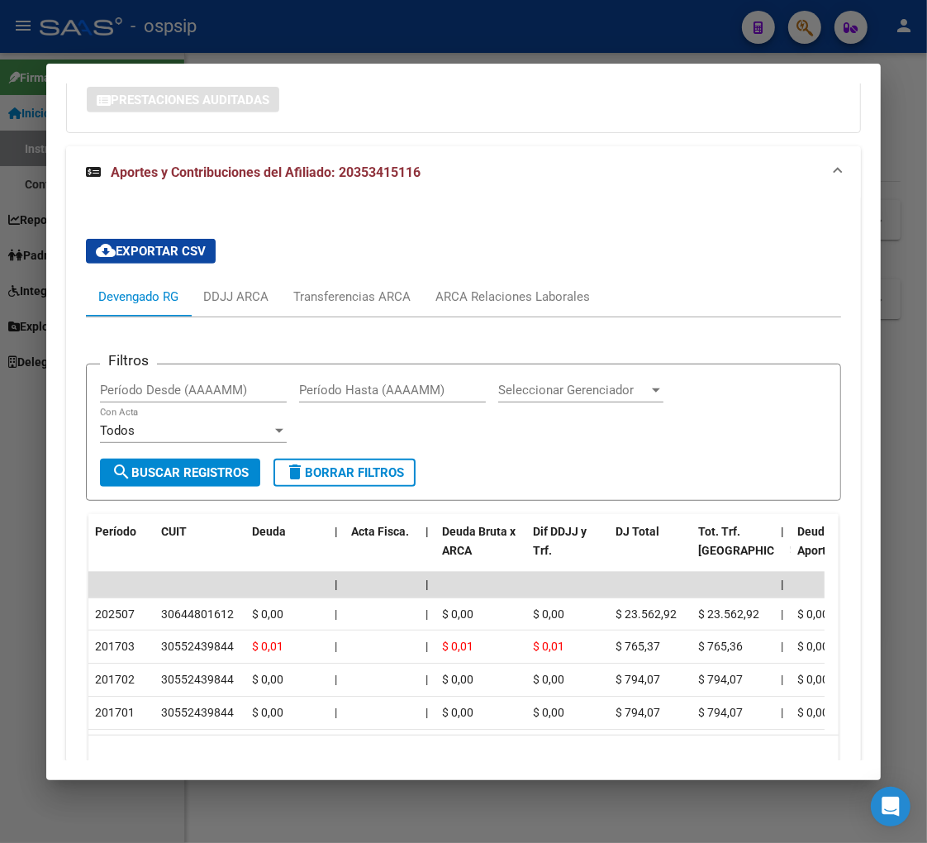
scroll to position [535, 0]
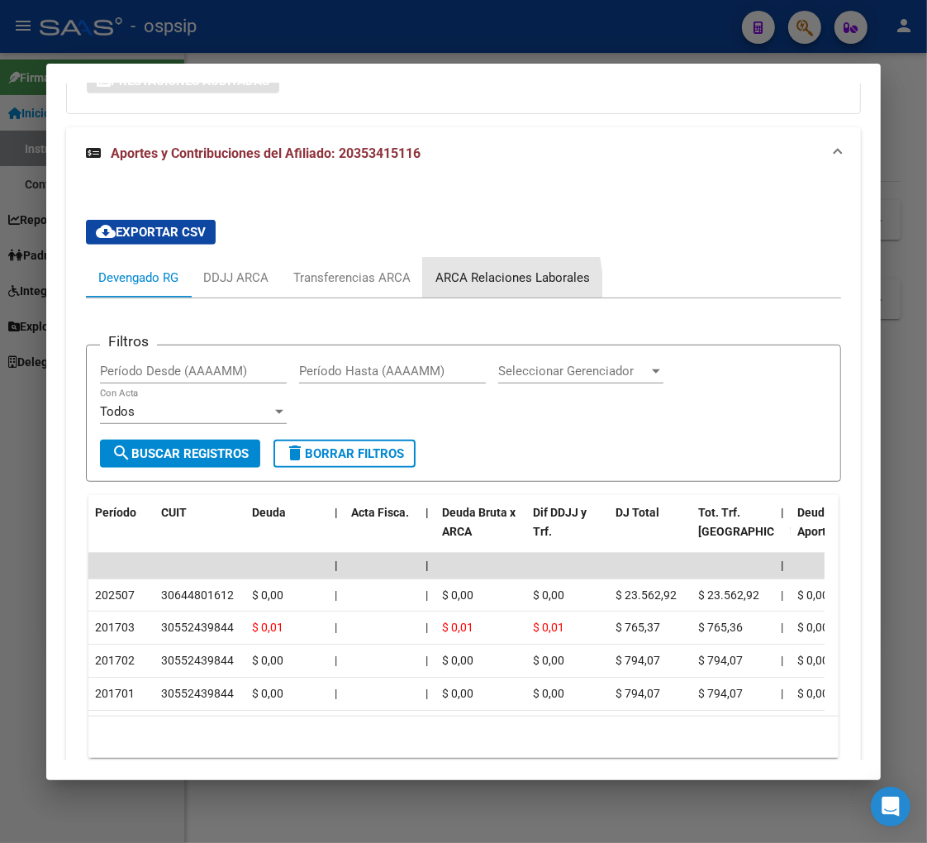
click at [478, 284] on div "ARCA Relaciones Laborales" at bounding box center [512, 278] width 155 height 18
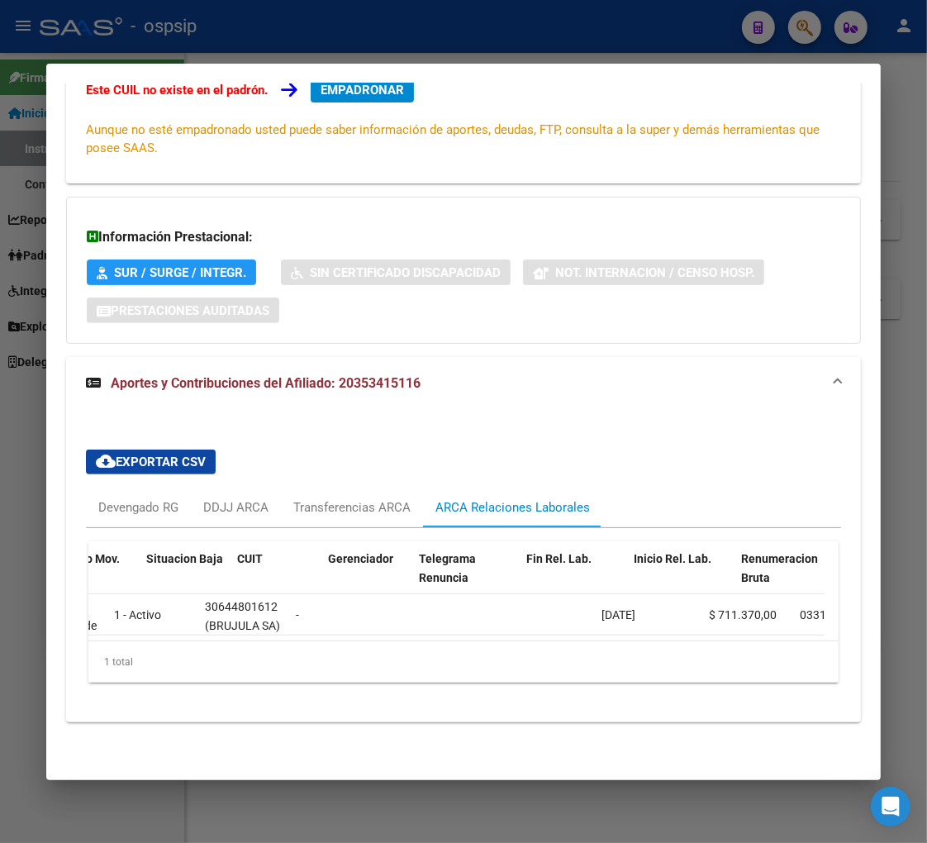
scroll to position [0, 0]
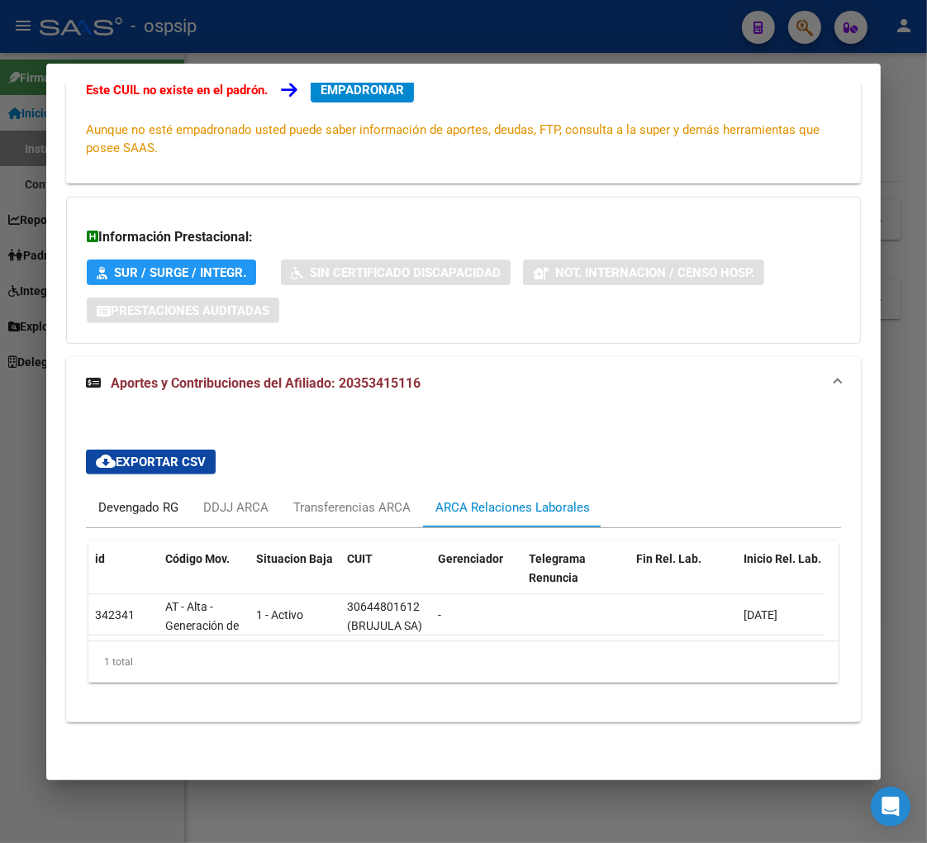
click at [137, 498] on div "Devengado RG" at bounding box center [138, 507] width 80 height 18
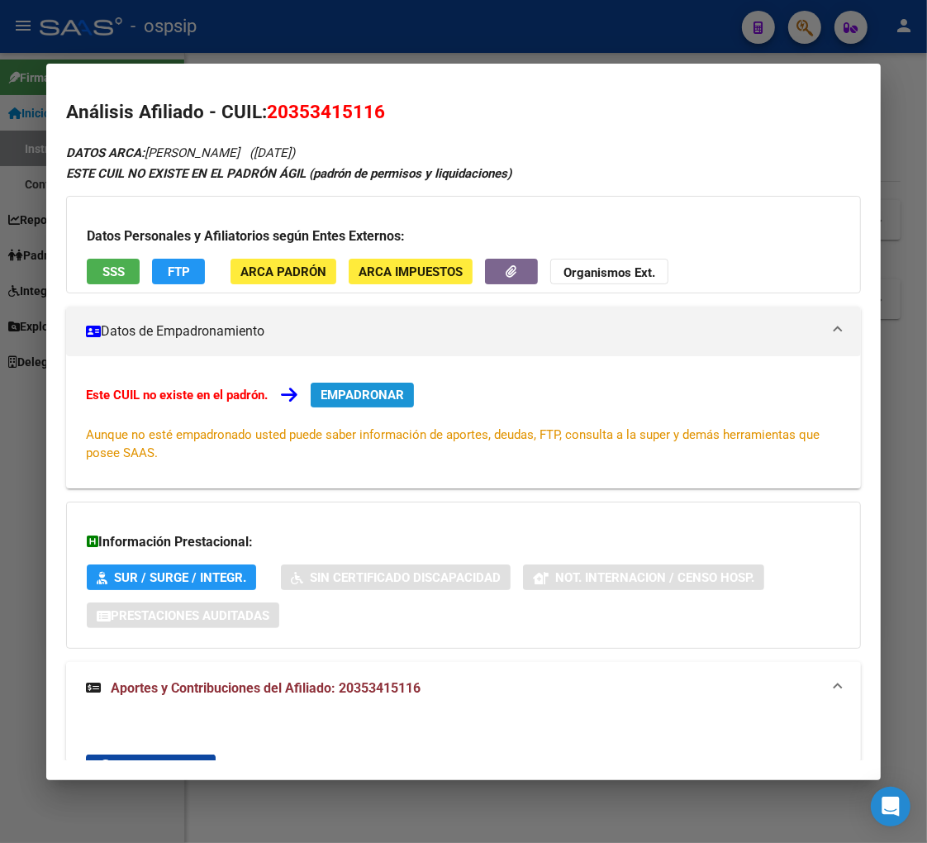
click at [359, 398] on span "EMPADRONAR" at bounding box center [362, 395] width 83 height 15
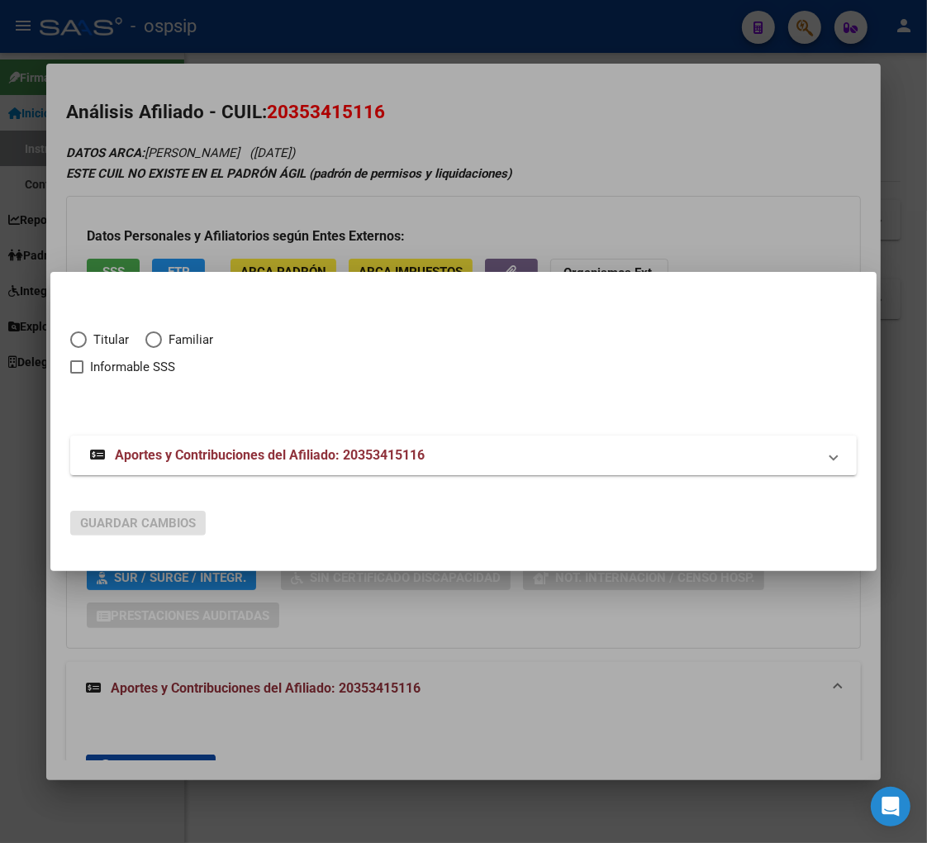
click at [80, 340] on span "Elija una opción" at bounding box center [78, 339] width 17 height 17
click at [80, 340] on input "Titular" at bounding box center [78, 339] width 17 height 17
radio input "true"
checkbox input "true"
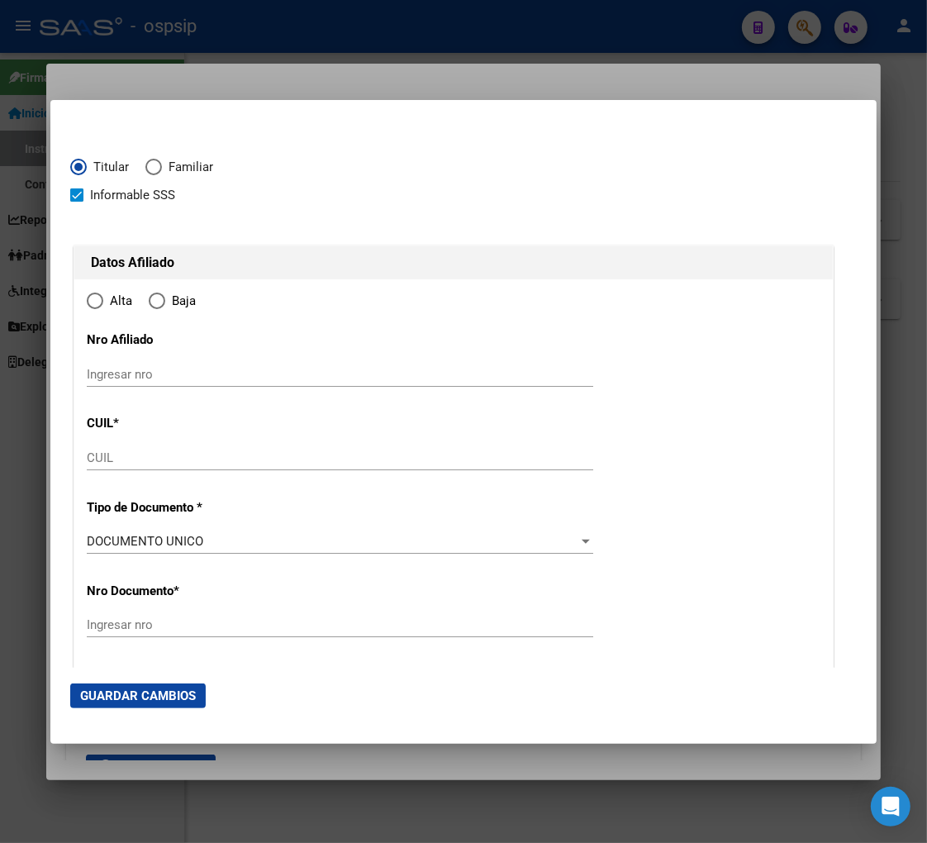
type input "20-35341511-6"
type input "35341511"
type input "[PERSON_NAME]"
type input "[DATE]"
type input "SAN FRANCISCO S"
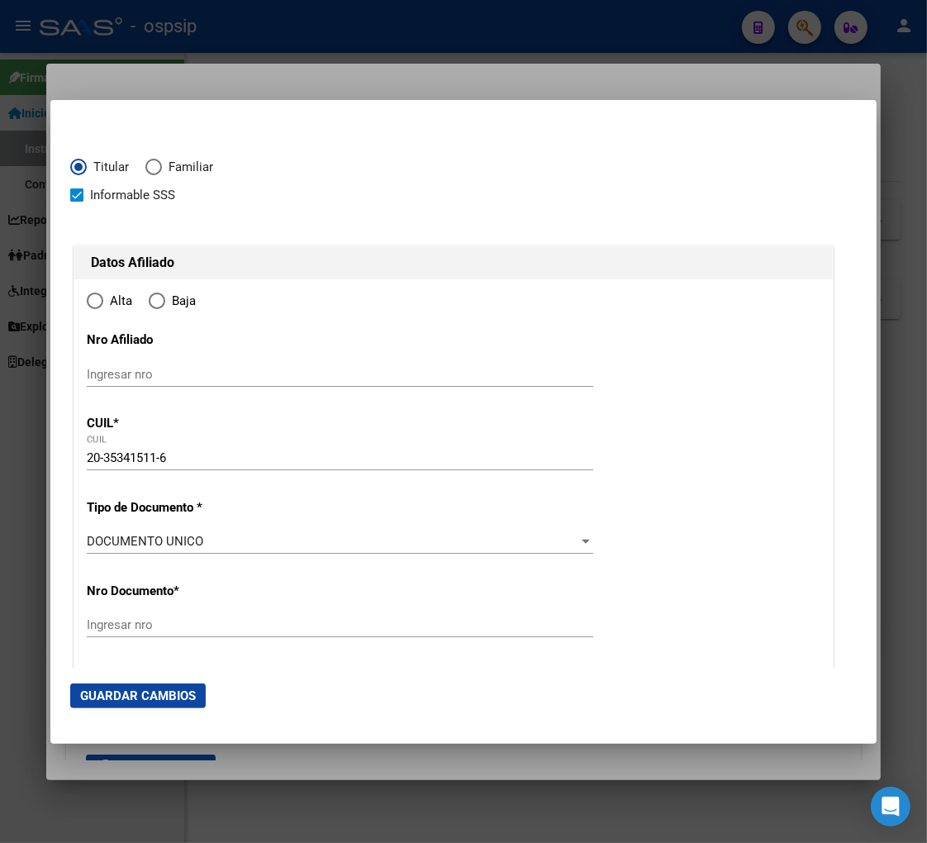
type input "1881"
type input "809"
type input "2524"
radio input "true"
type input "SAN FRANCISCO S"
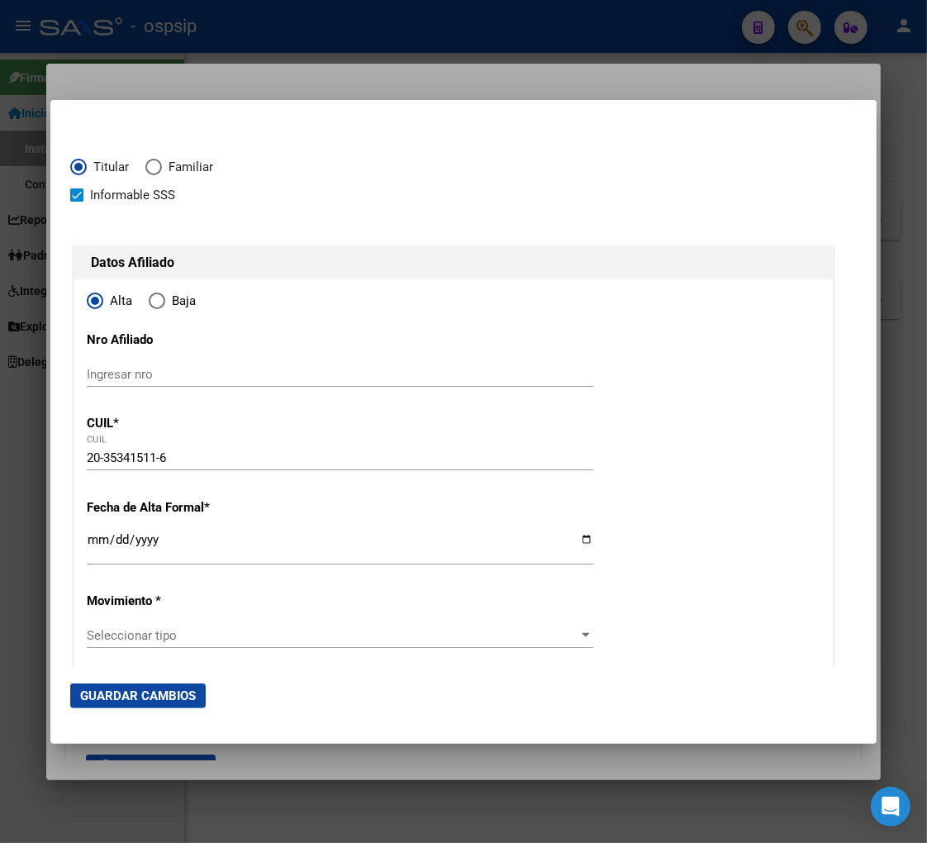
click at [92, 552] on input "Ingresar fecha" at bounding box center [340, 546] width 507 height 26
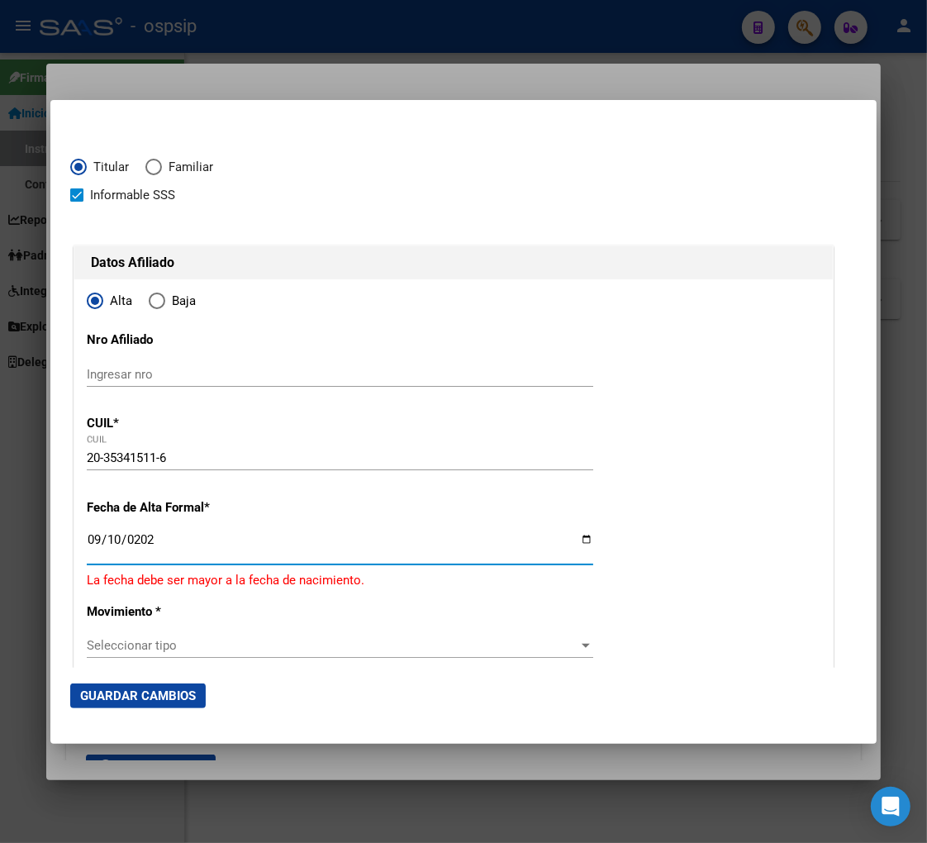
type input "[DATE]"
click at [165, 628] on span "Seleccionar tipo" at bounding box center [333, 635] width 492 height 15
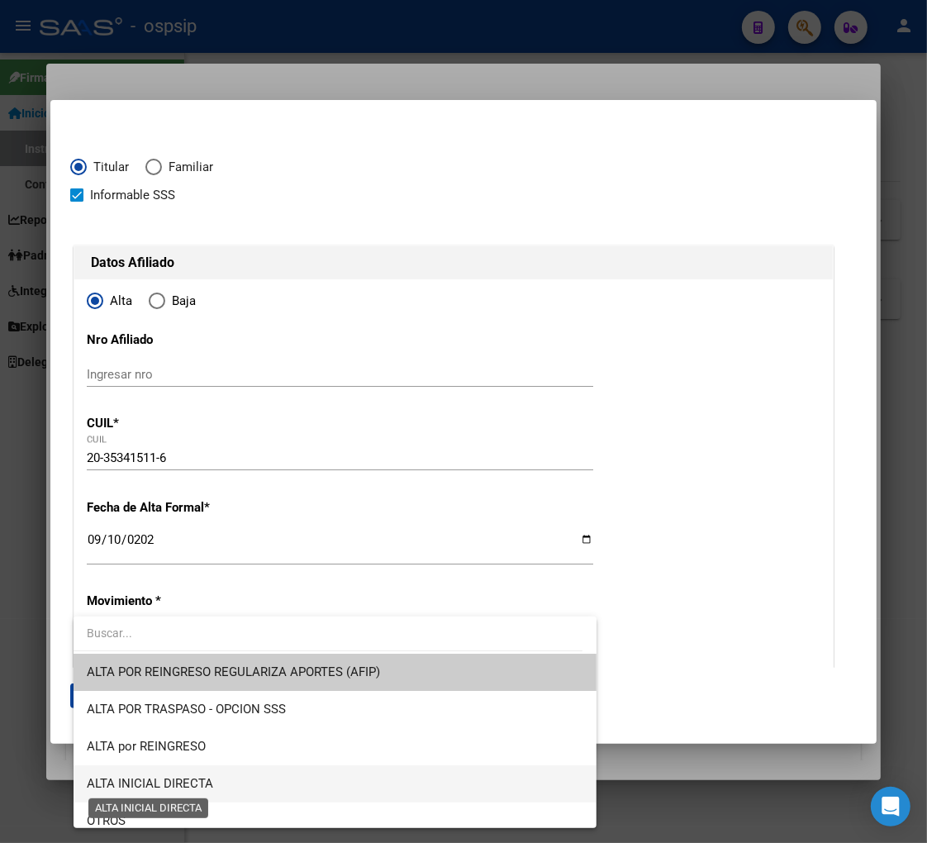
click at [183, 786] on span "ALTA INICIAL DIRECTA" at bounding box center [150, 783] width 126 height 15
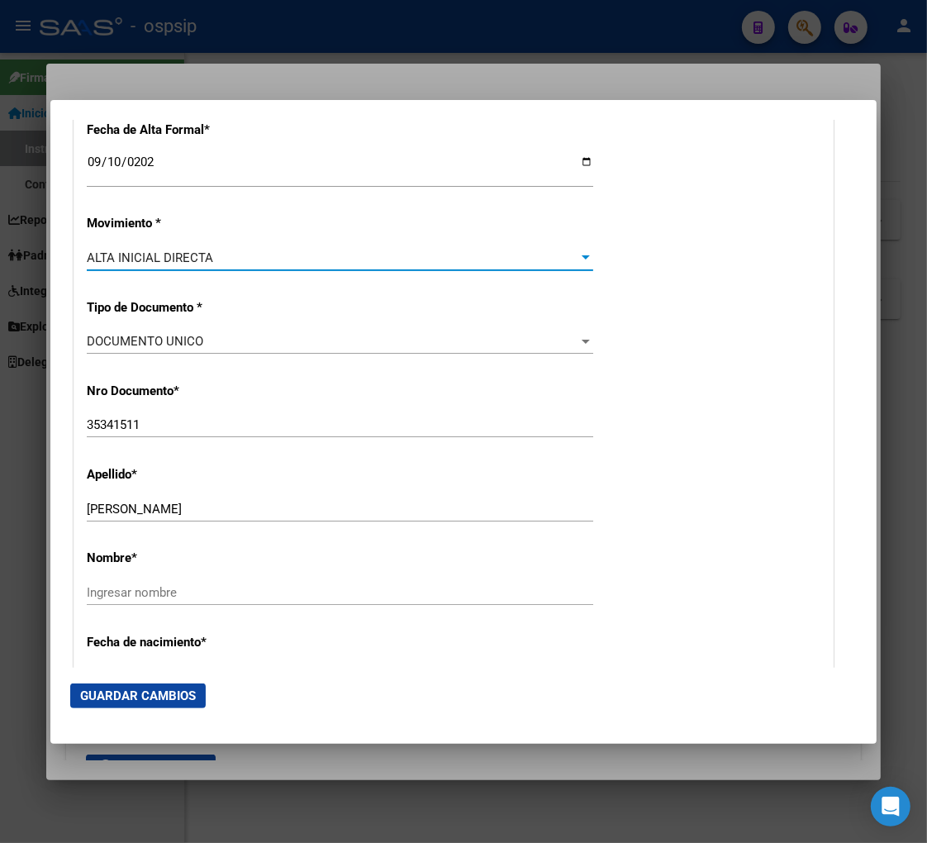
scroll to position [550, 0]
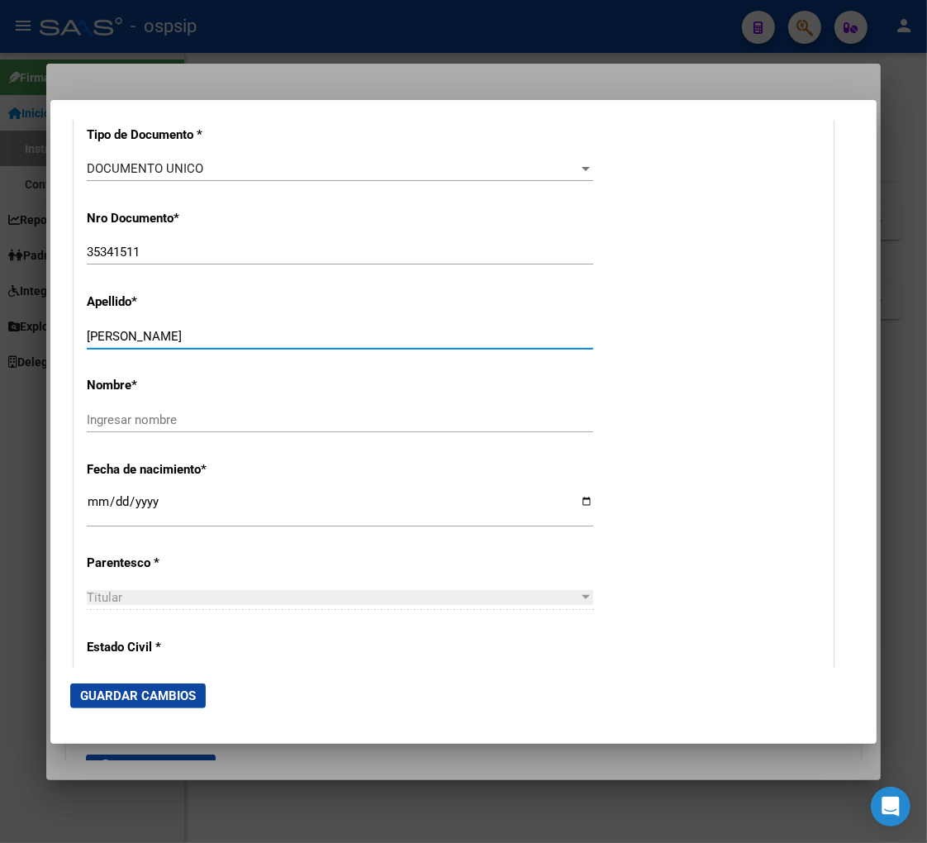
drag, startPoint x: 137, startPoint y: 333, endPoint x: 292, endPoint y: 337, distance: 154.6
click at [292, 337] on input "[PERSON_NAME]" at bounding box center [340, 336] width 507 height 15
click at [104, 418] on input "Ingresar nombre" at bounding box center [340, 419] width 507 height 15
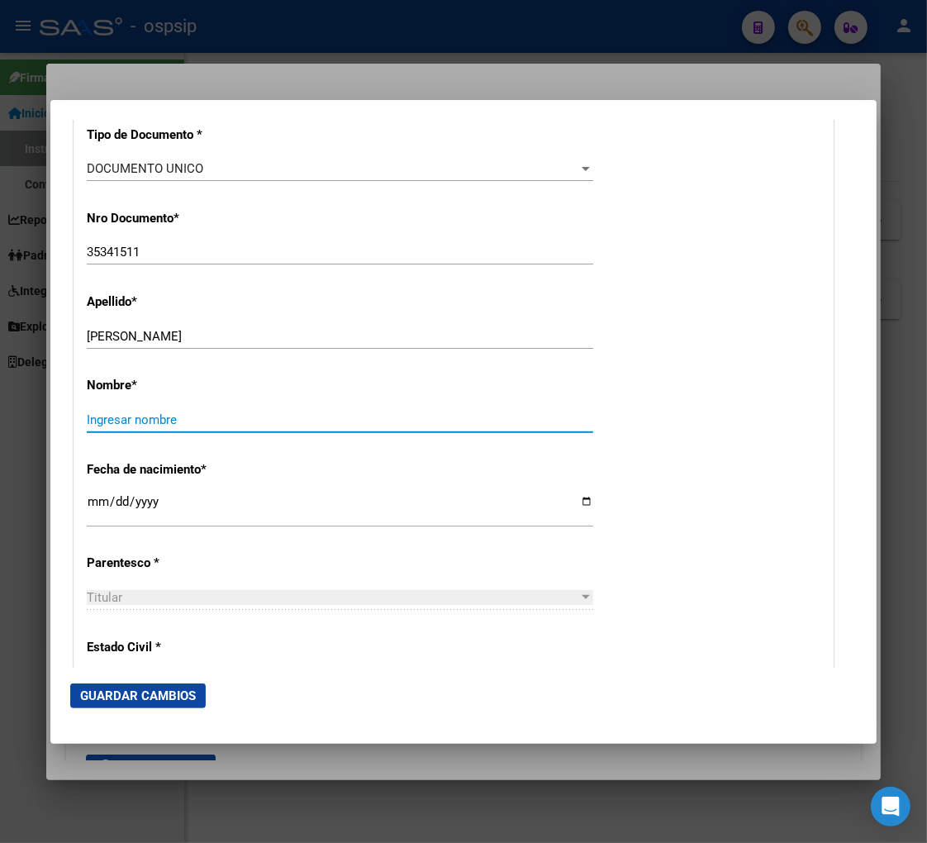
paste input "[PERSON_NAME]"
type input "[PERSON_NAME]"
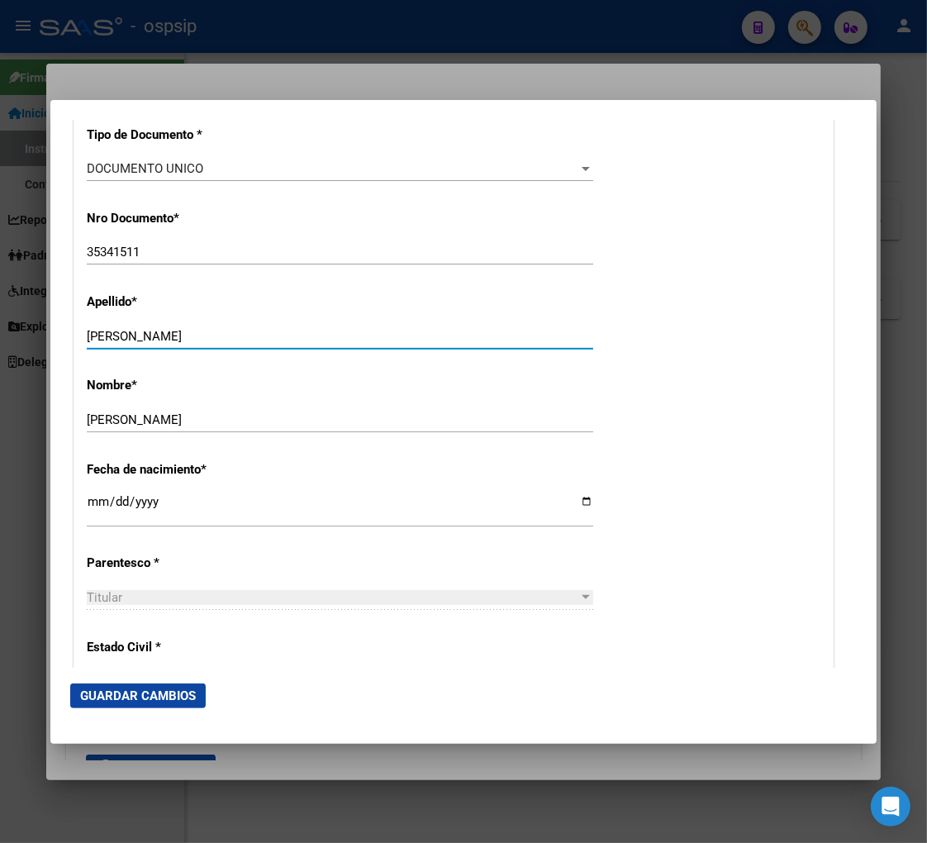
drag, startPoint x: 136, startPoint y: 331, endPoint x: 283, endPoint y: 331, distance: 147.1
click at [283, 331] on input "[PERSON_NAME]" at bounding box center [340, 336] width 507 height 15
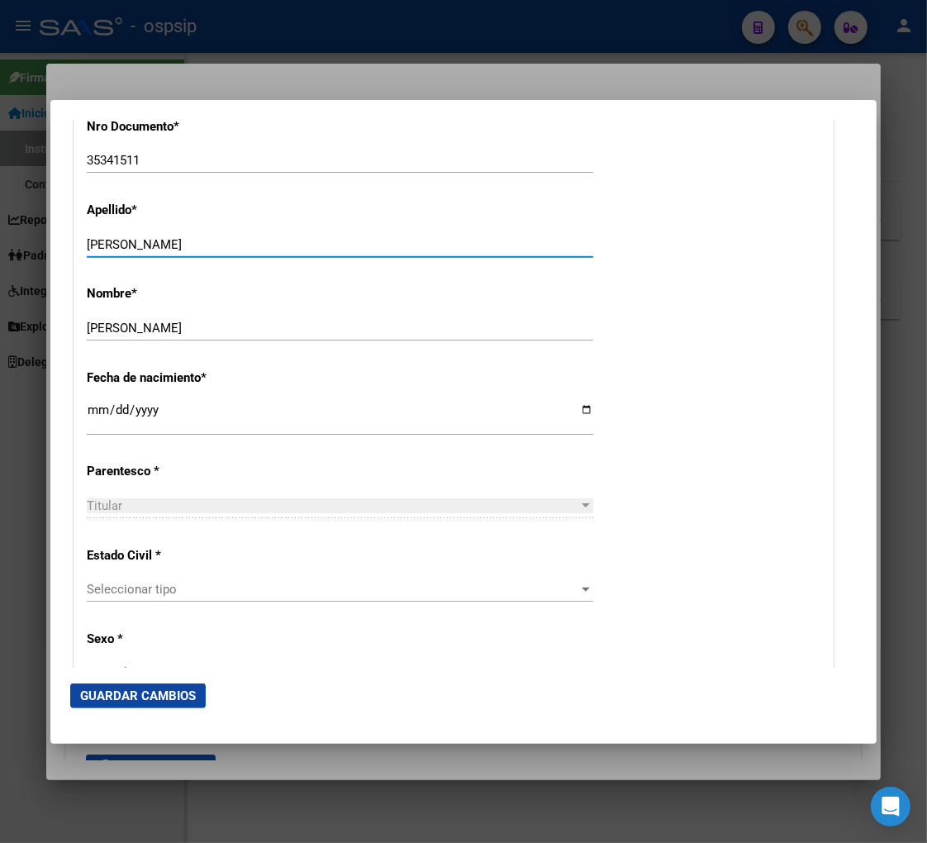
scroll to position [734, 0]
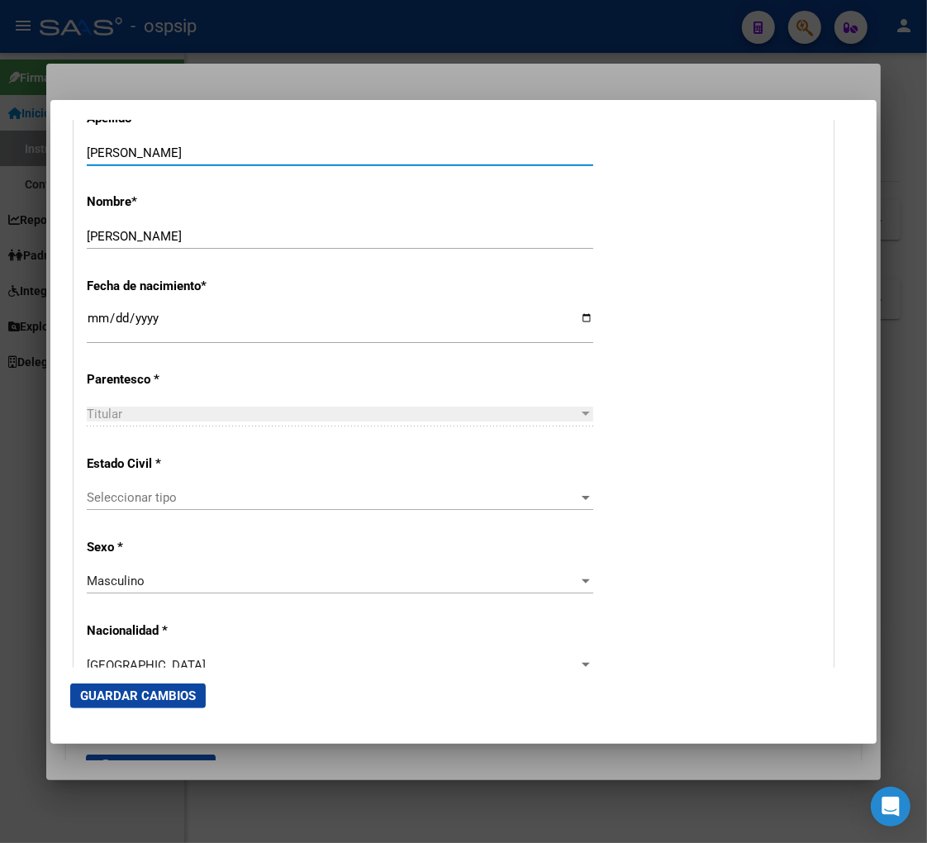
type input "[PERSON_NAME]"
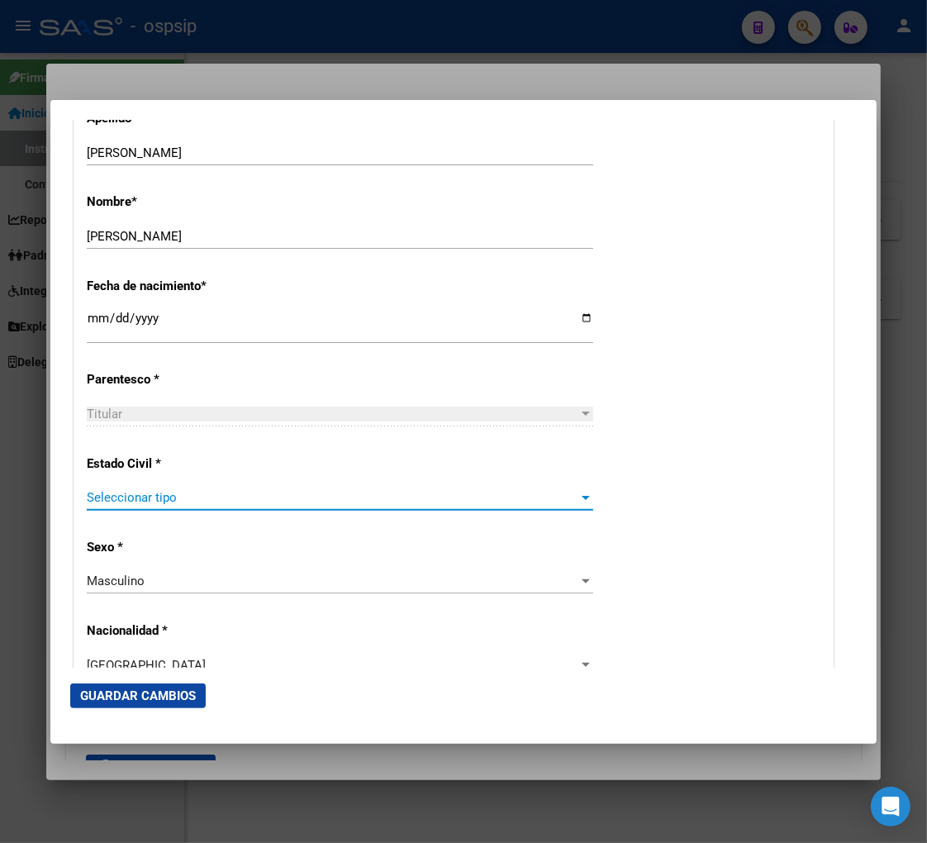
click at [225, 502] on span "Seleccionar tipo" at bounding box center [333, 497] width 492 height 15
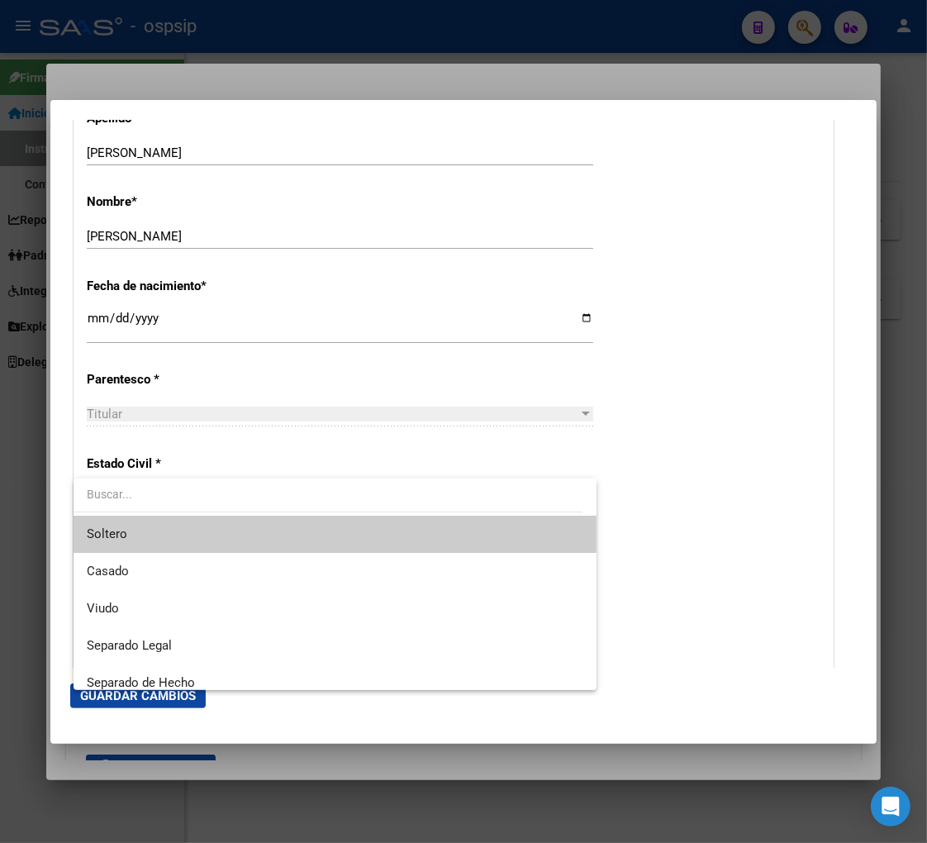
click at [208, 544] on span "Soltero" at bounding box center [335, 534] width 497 height 37
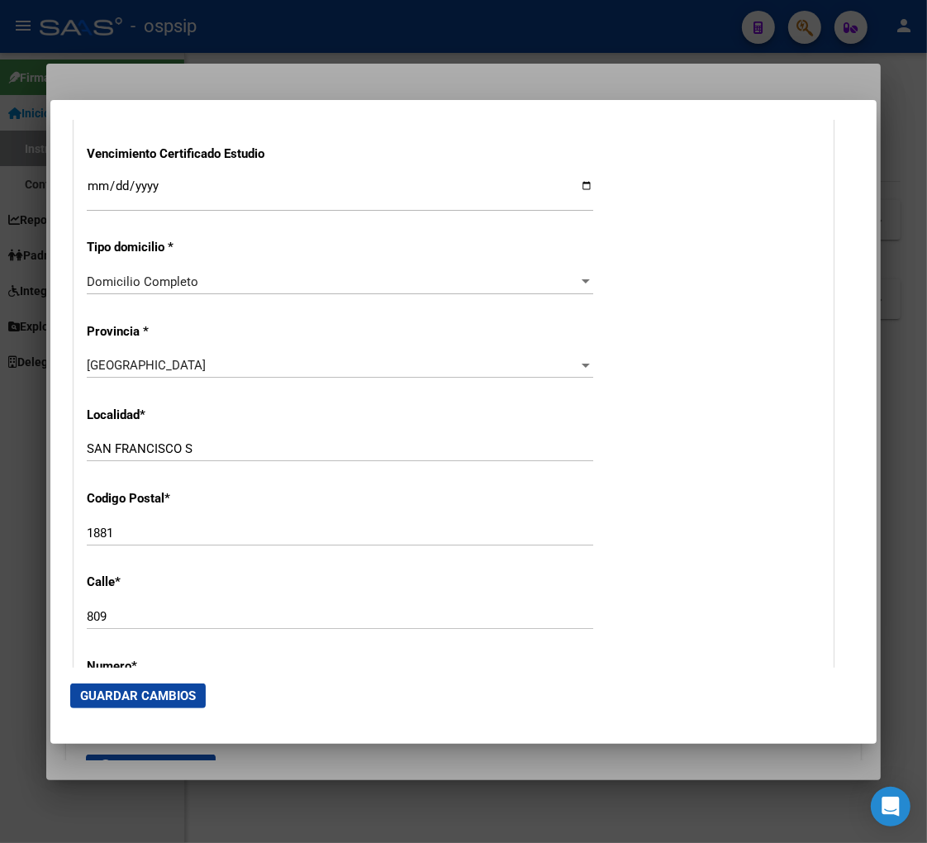
scroll to position [1468, 0]
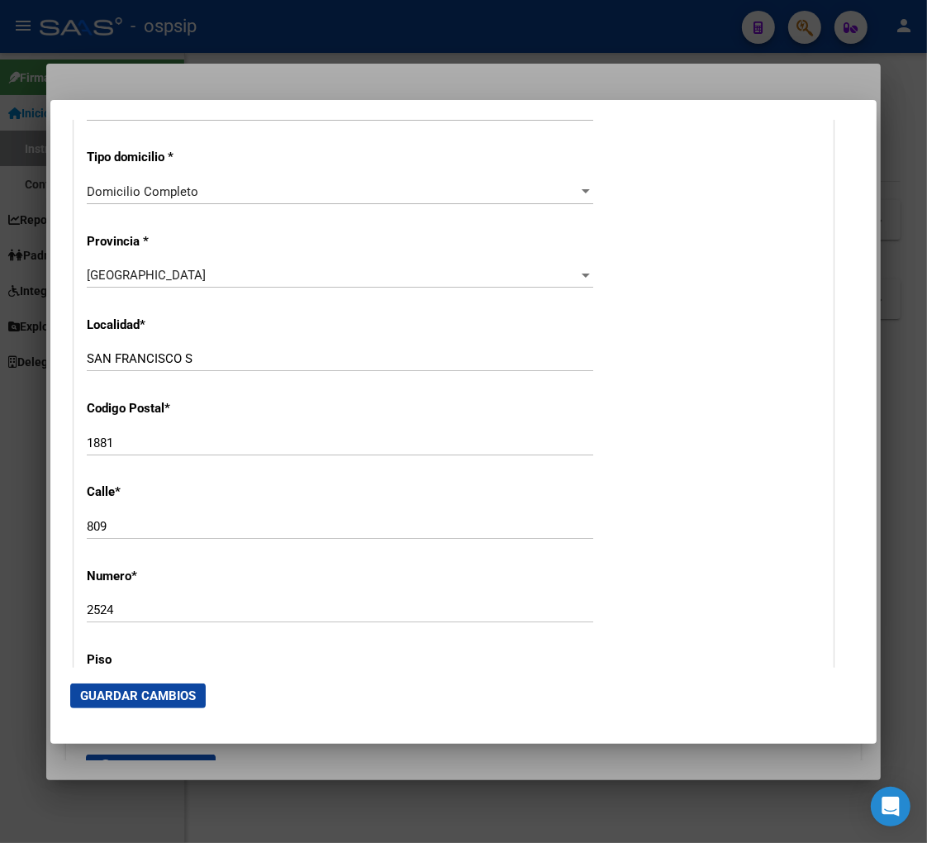
click at [205, 355] on input "SAN FRANCISCO S" at bounding box center [340, 358] width 507 height 15
type input "S"
type input "QUILMES"
click at [121, 440] on input "1881" at bounding box center [340, 442] width 507 height 15
click at [112, 448] on input "1881" at bounding box center [340, 442] width 507 height 15
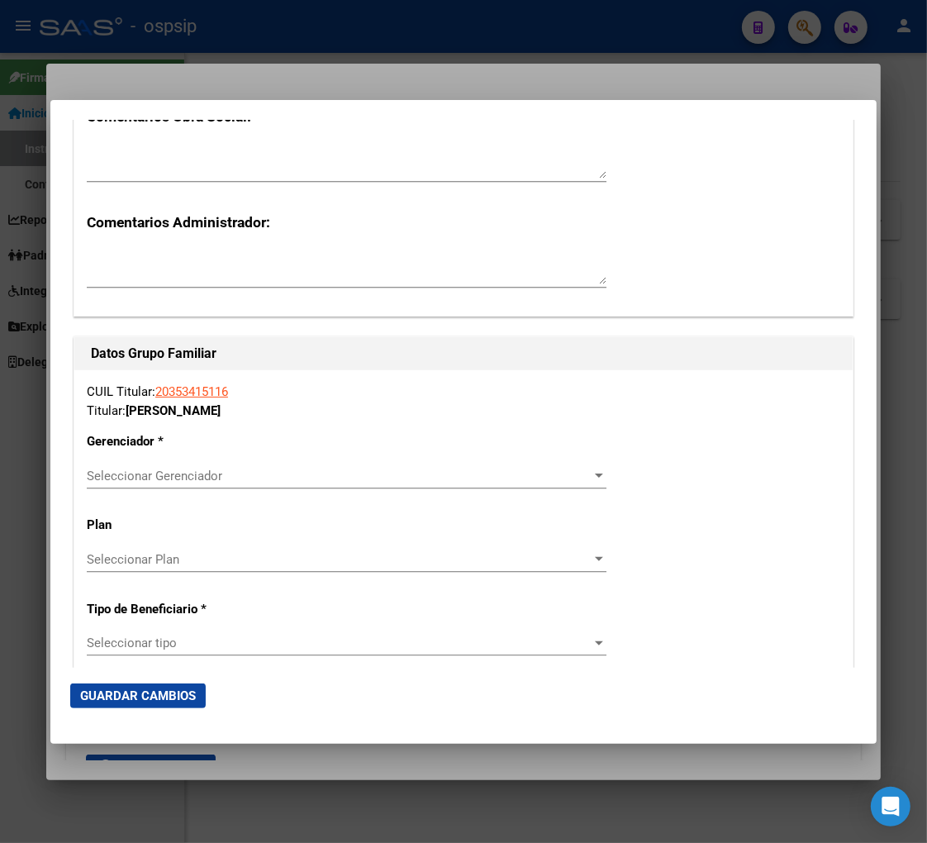
scroll to position [2662, 0]
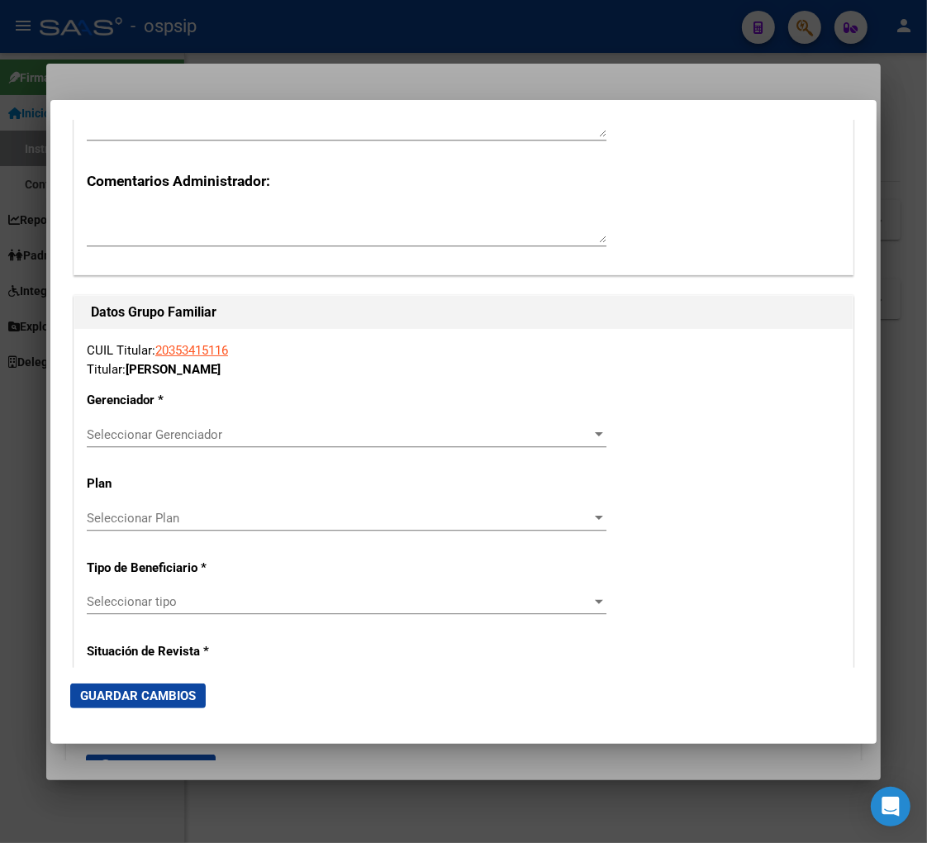
type input "1878"
click at [310, 436] on span "Seleccionar Gerenciador" at bounding box center [339, 434] width 505 height 15
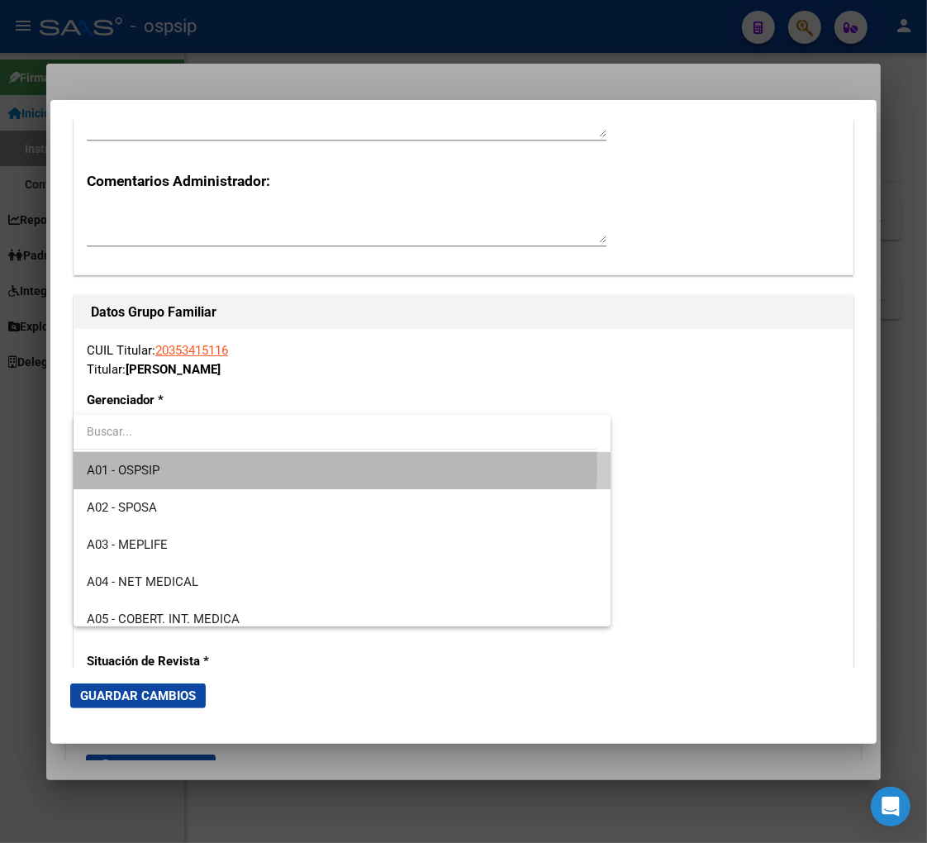
click at [302, 469] on span "A01 - OSPSIP" at bounding box center [342, 470] width 511 height 37
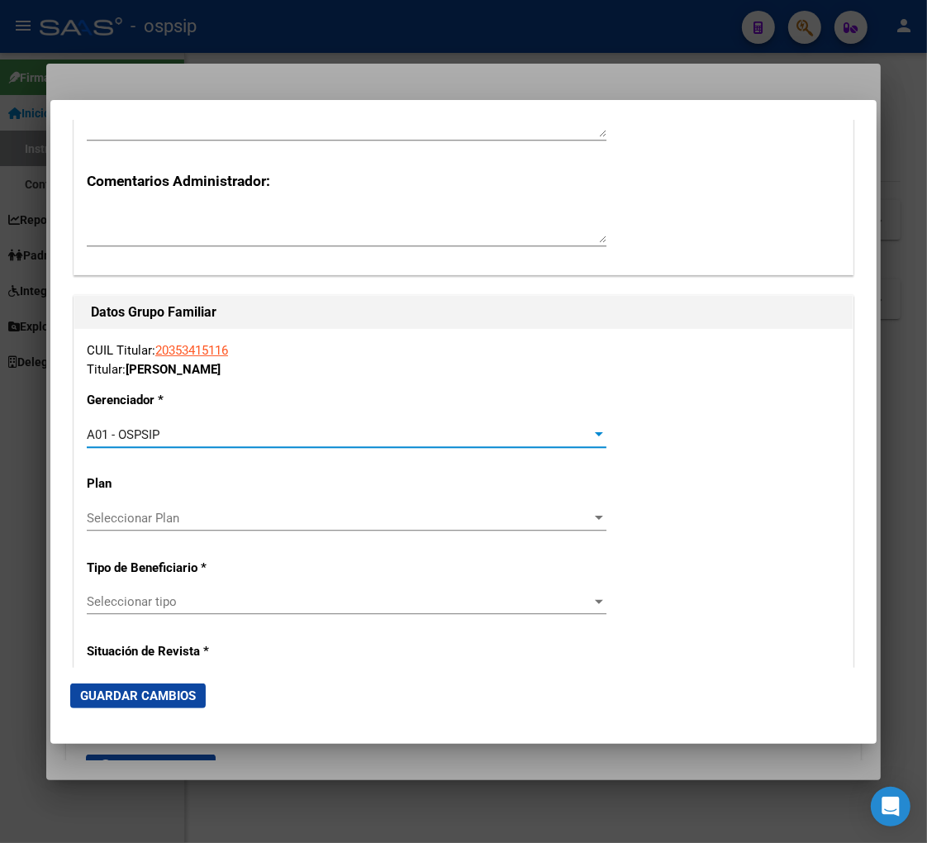
click at [207, 608] on span "Seleccionar tipo" at bounding box center [339, 601] width 505 height 15
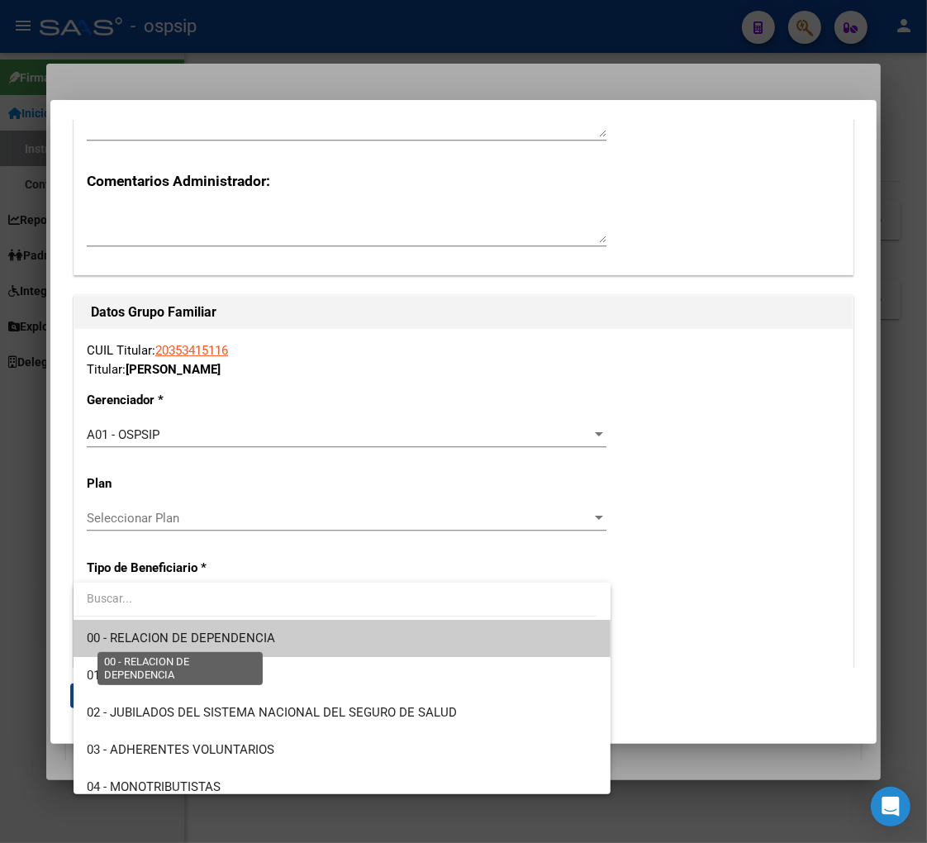
click at [178, 640] on span "00 - RELACION DE DEPENDENCIA" at bounding box center [181, 637] width 188 height 15
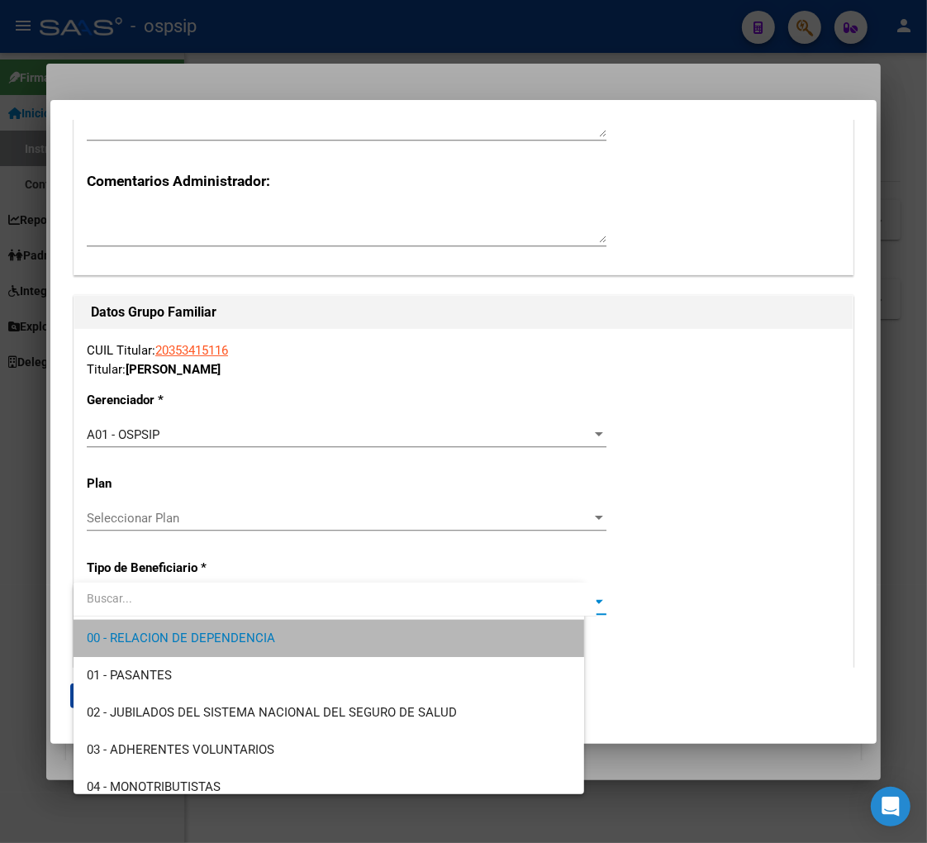
type input "30-64480161-2"
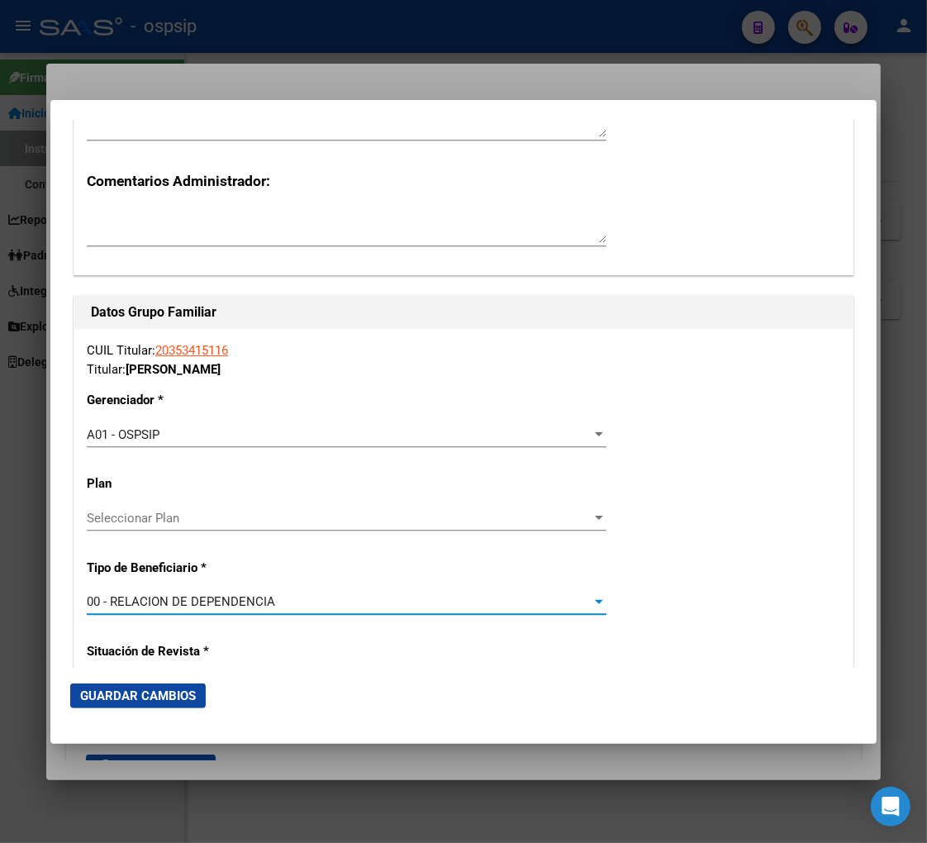
click at [131, 698] on span "Guardar Cambios" at bounding box center [138, 695] width 116 height 15
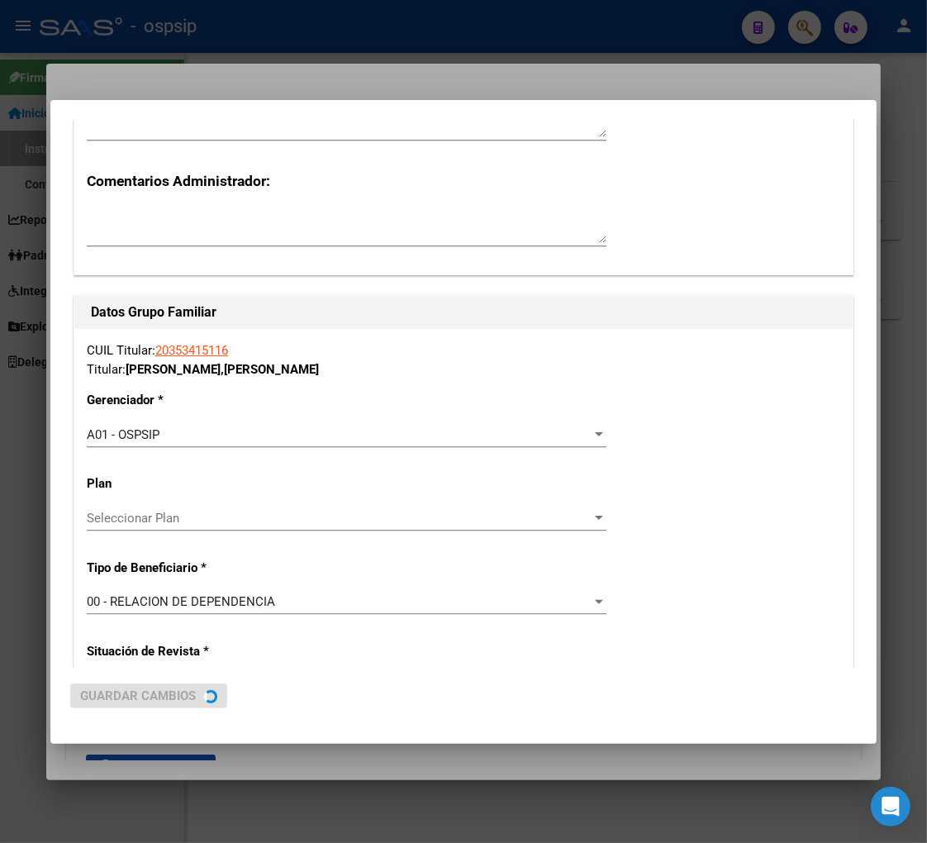
scroll to position [0, 0]
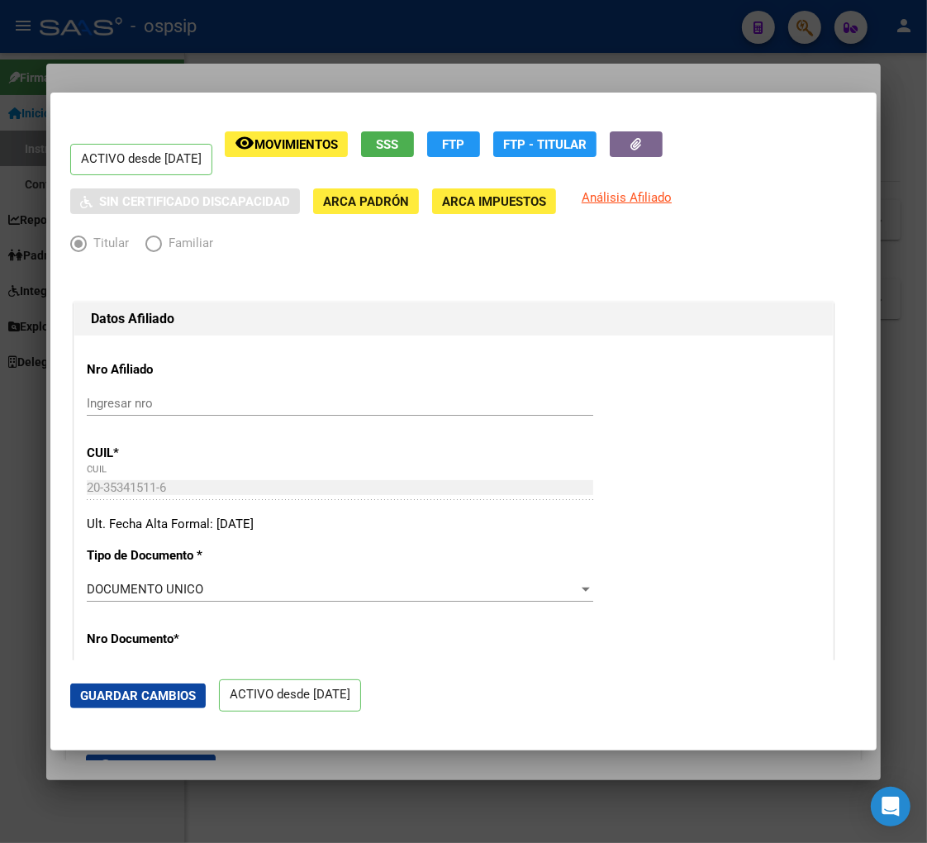
click at [321, 150] on span "Movimientos" at bounding box center [295, 144] width 83 height 15
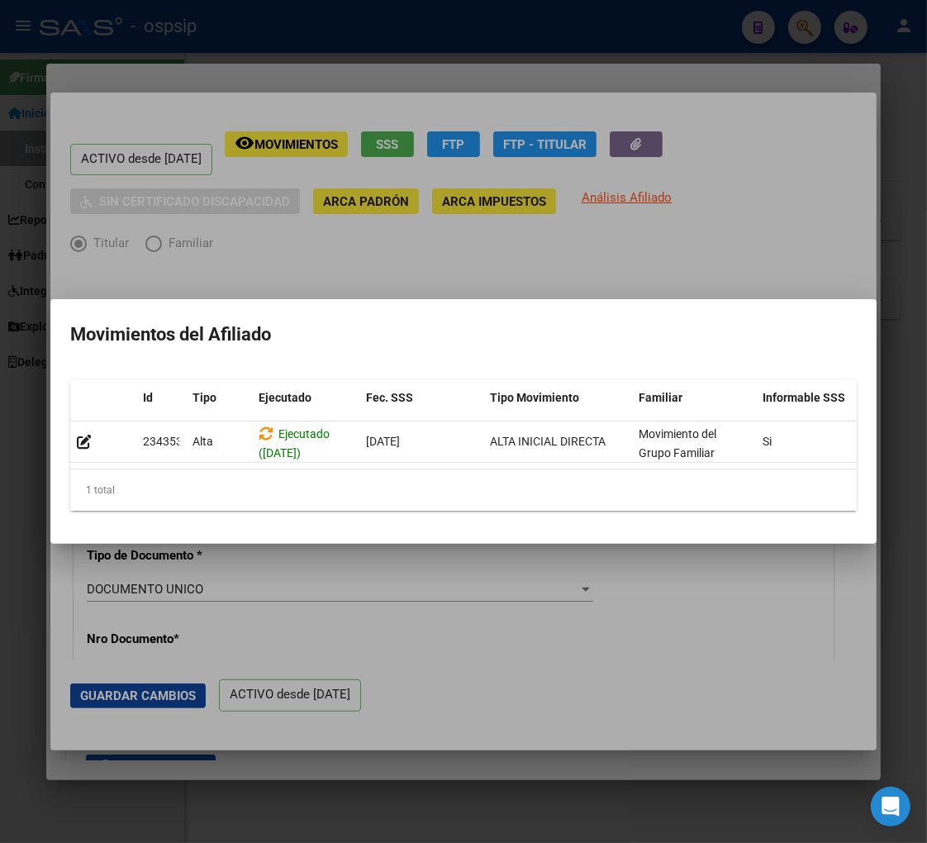
click at [664, 598] on div at bounding box center [463, 421] width 927 height 843
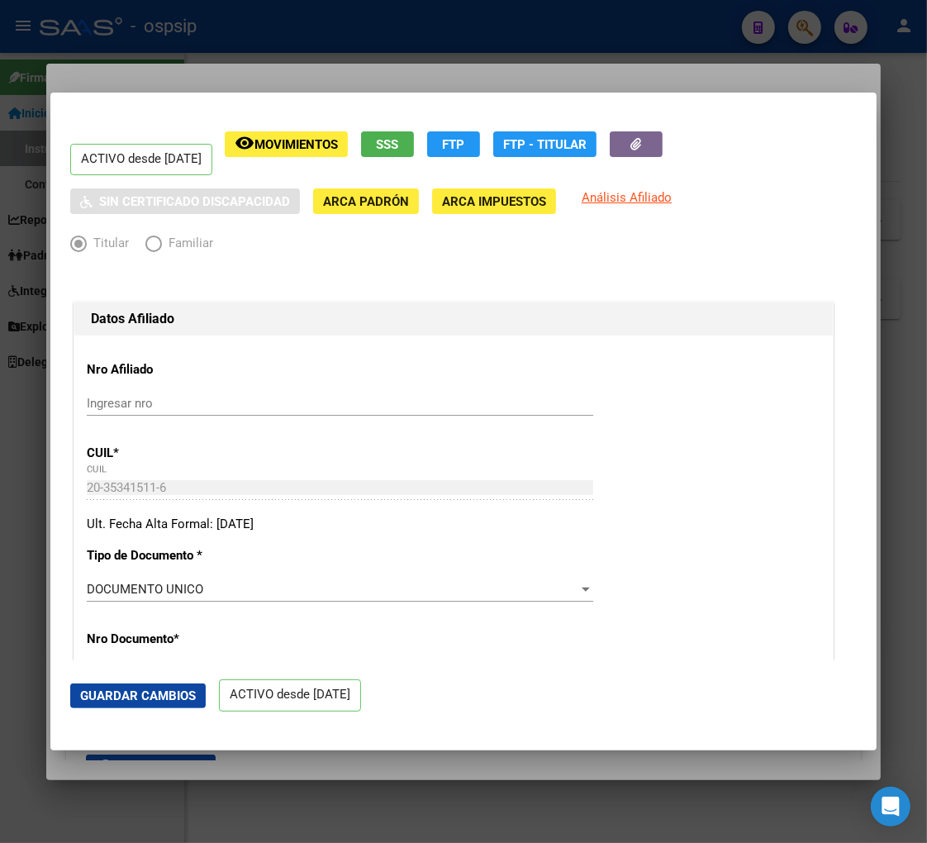
click at [465, 146] on span "FTP" at bounding box center [454, 144] width 22 height 15
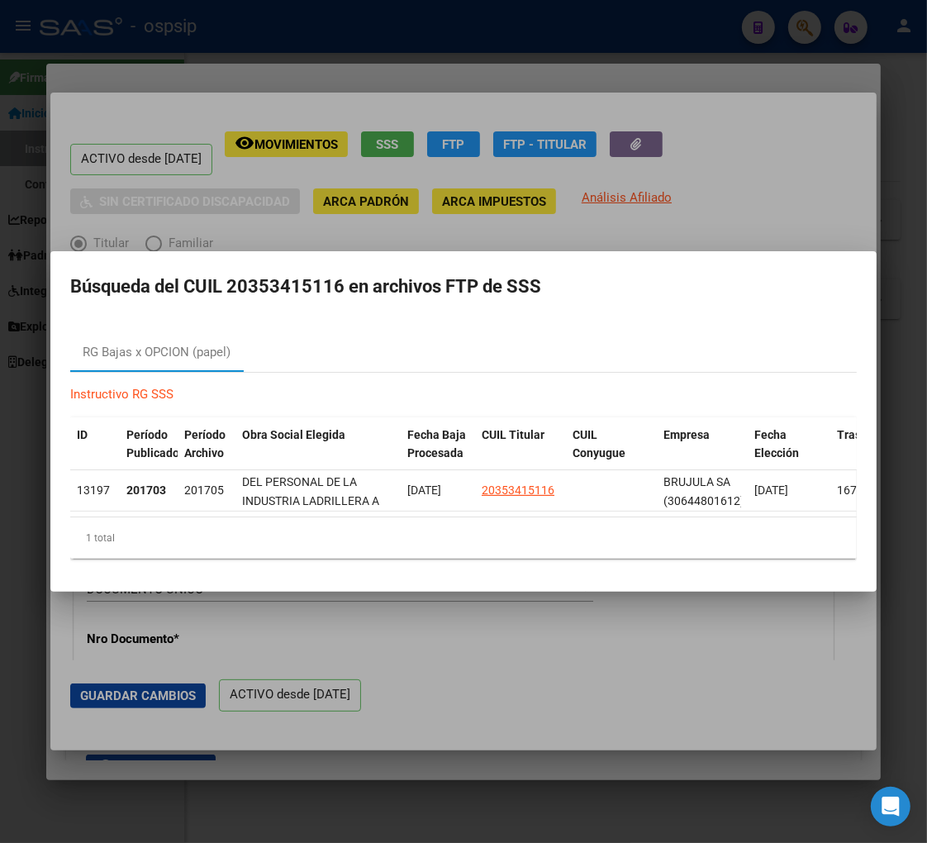
click at [518, 659] on div at bounding box center [463, 421] width 927 height 843
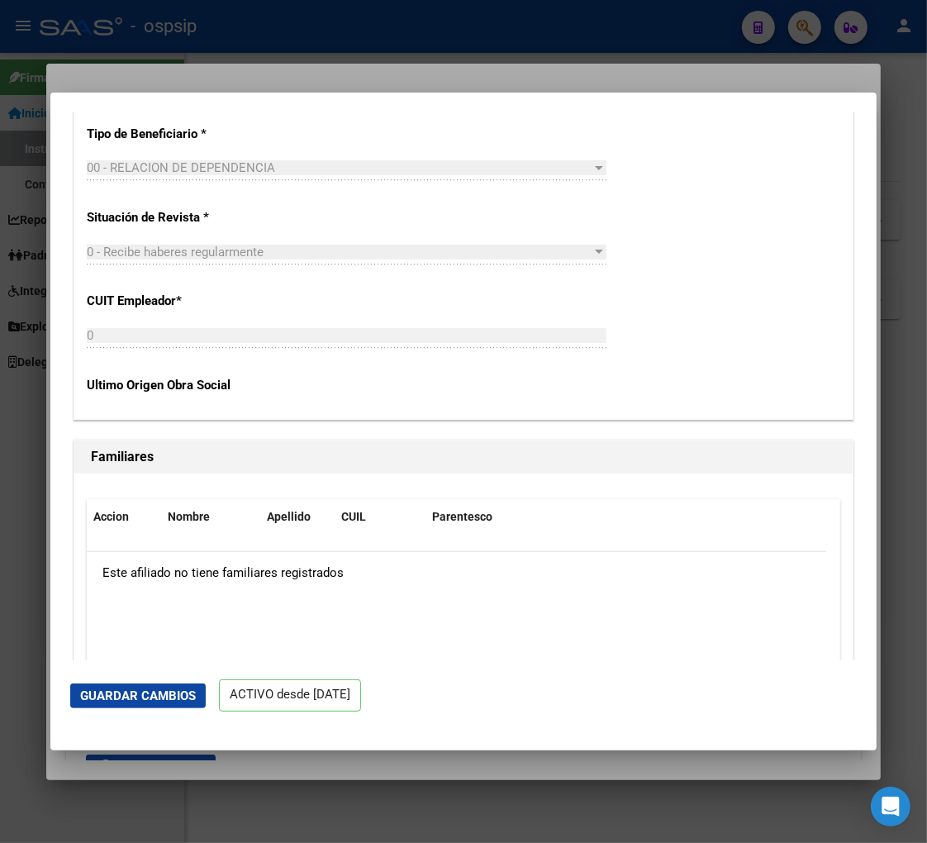
scroll to position [3332, 0]
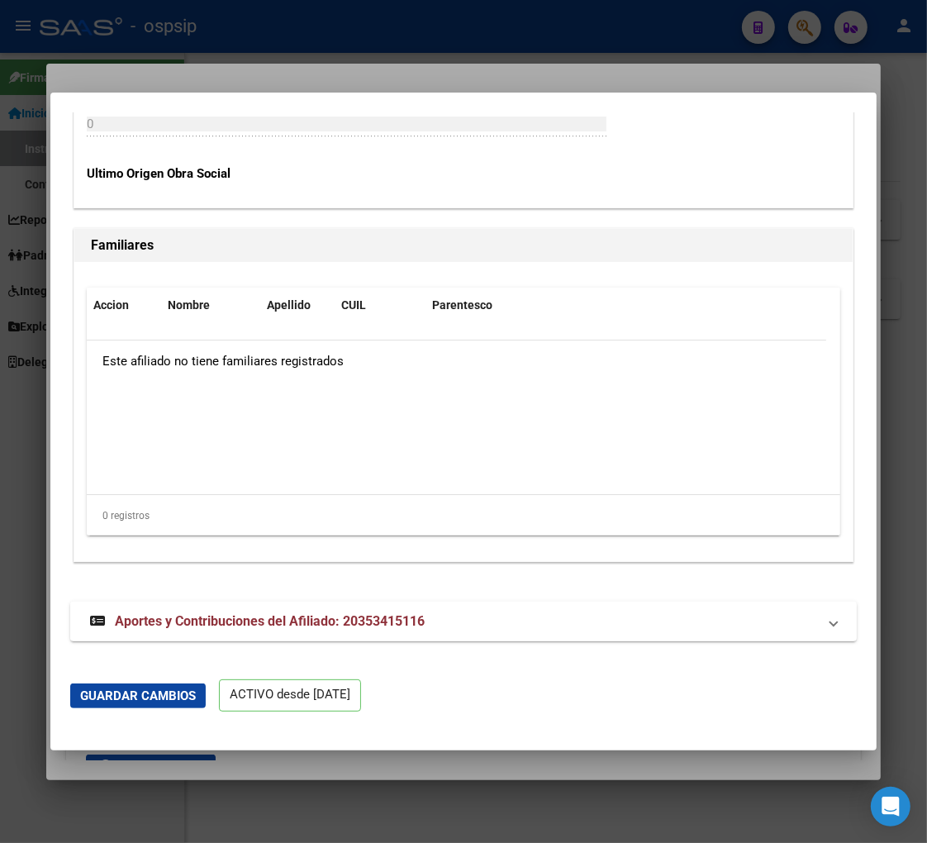
click at [212, 623] on span "Aportes y Contribuciones del Afiliado: 20353415116" at bounding box center [270, 621] width 310 height 16
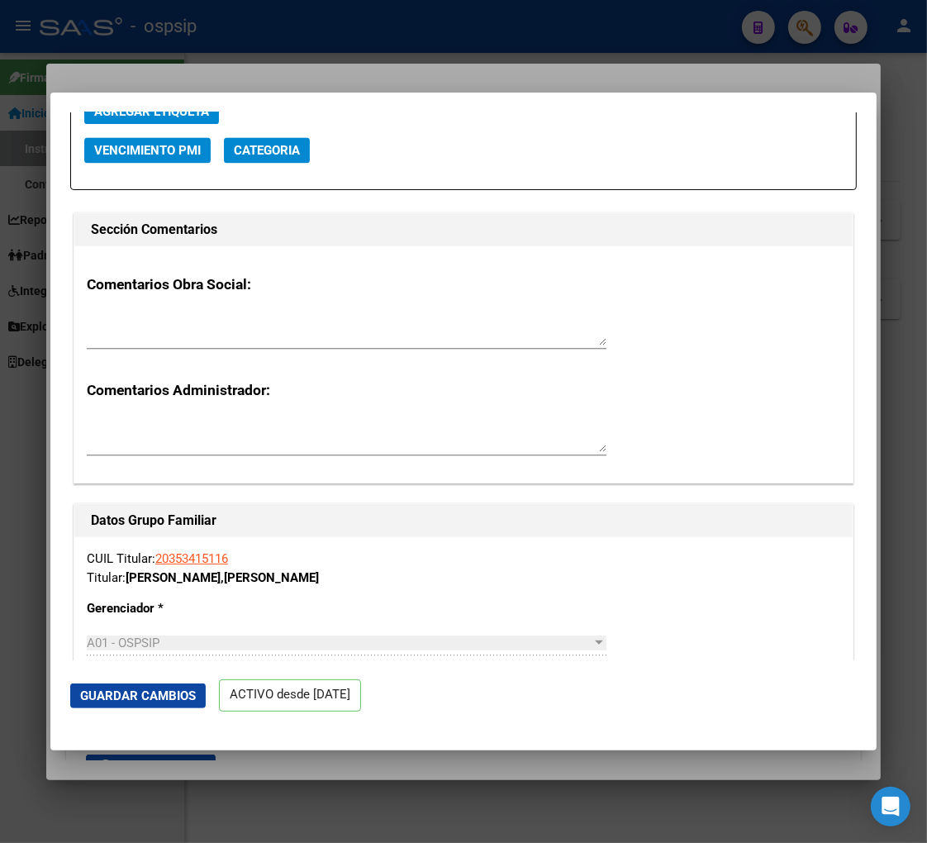
scroll to position [2937, 0]
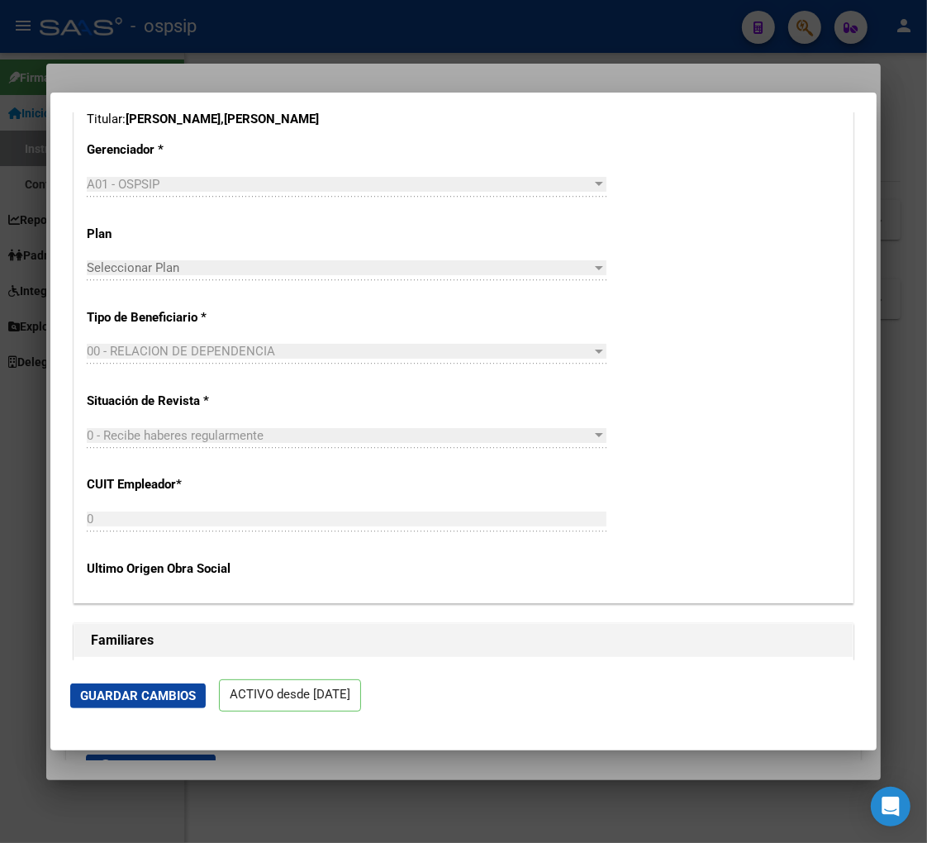
click at [511, 570] on div "Ultimo Origen Obra Social" at bounding box center [464, 569] width 754 height 44
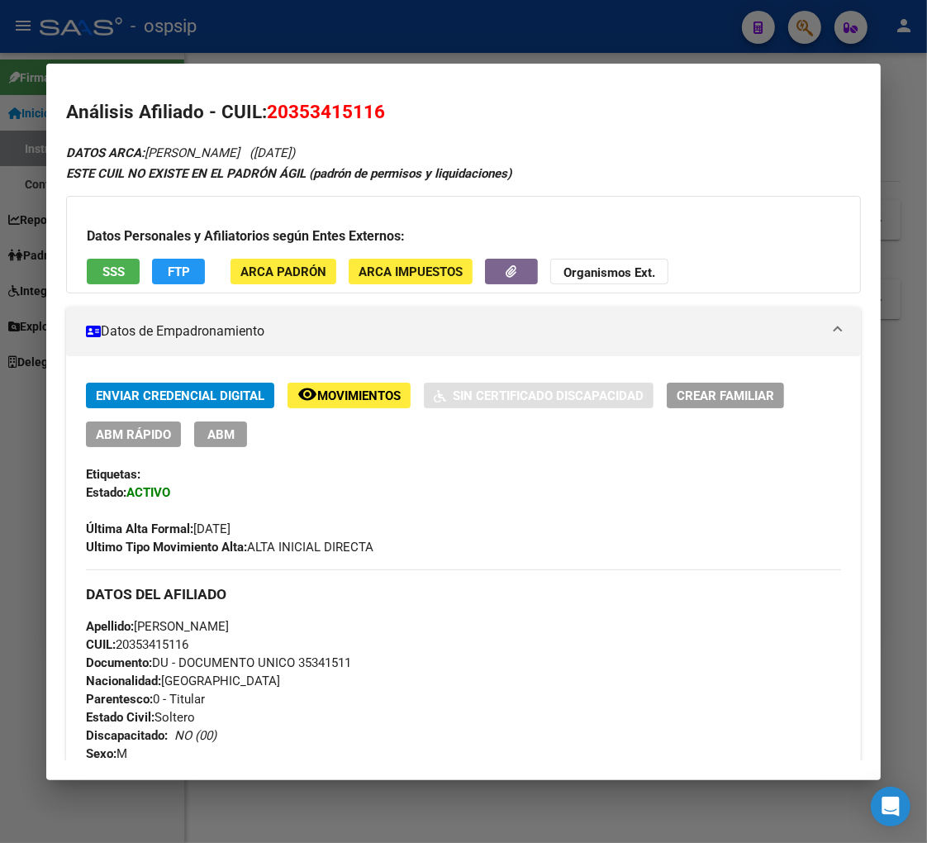
click at [212, 442] on button "ABM" at bounding box center [220, 434] width 53 height 26
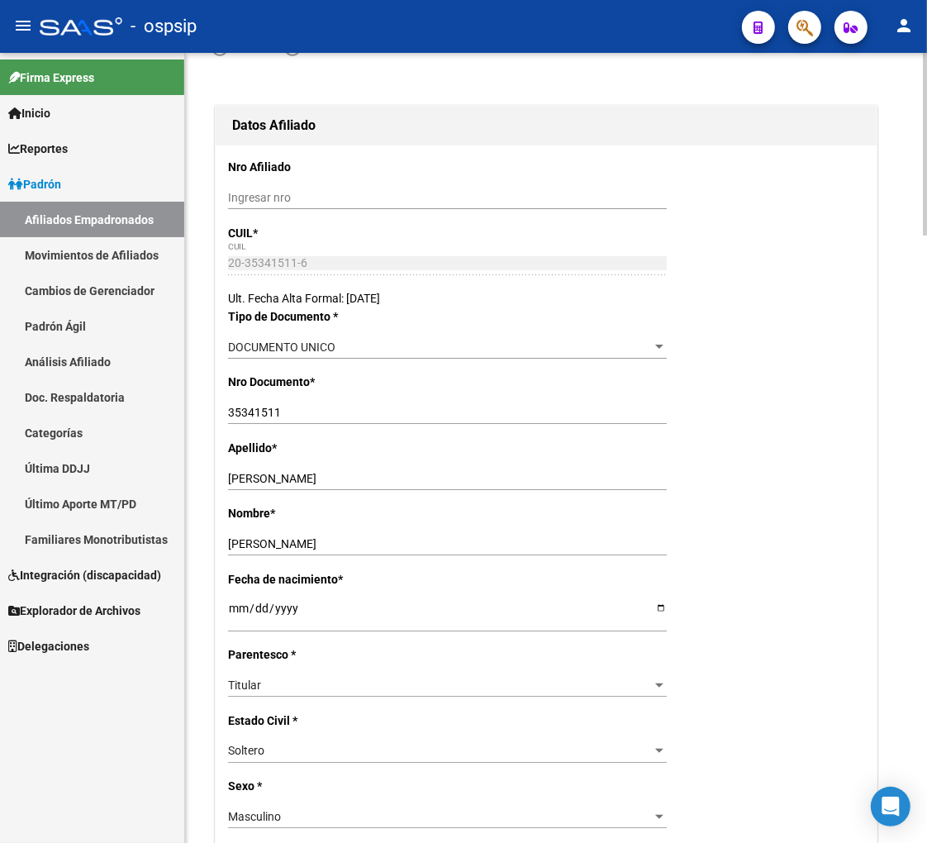
radio input "true"
type input "30-64480161-2"
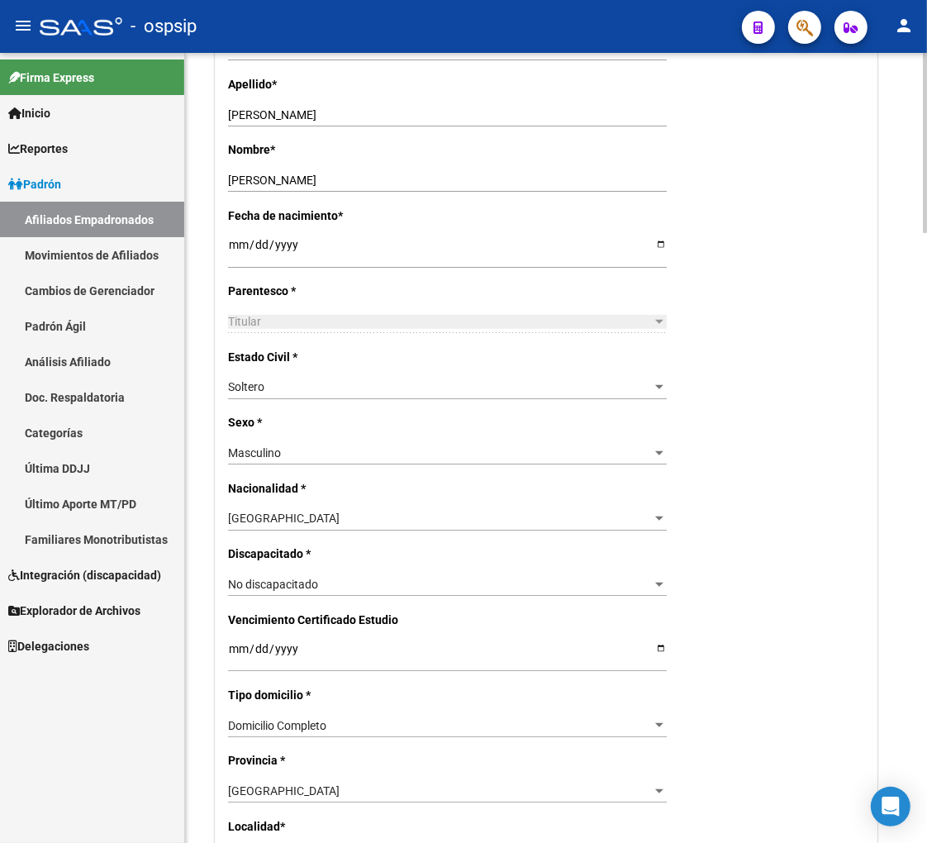
scroll to position [550, 0]
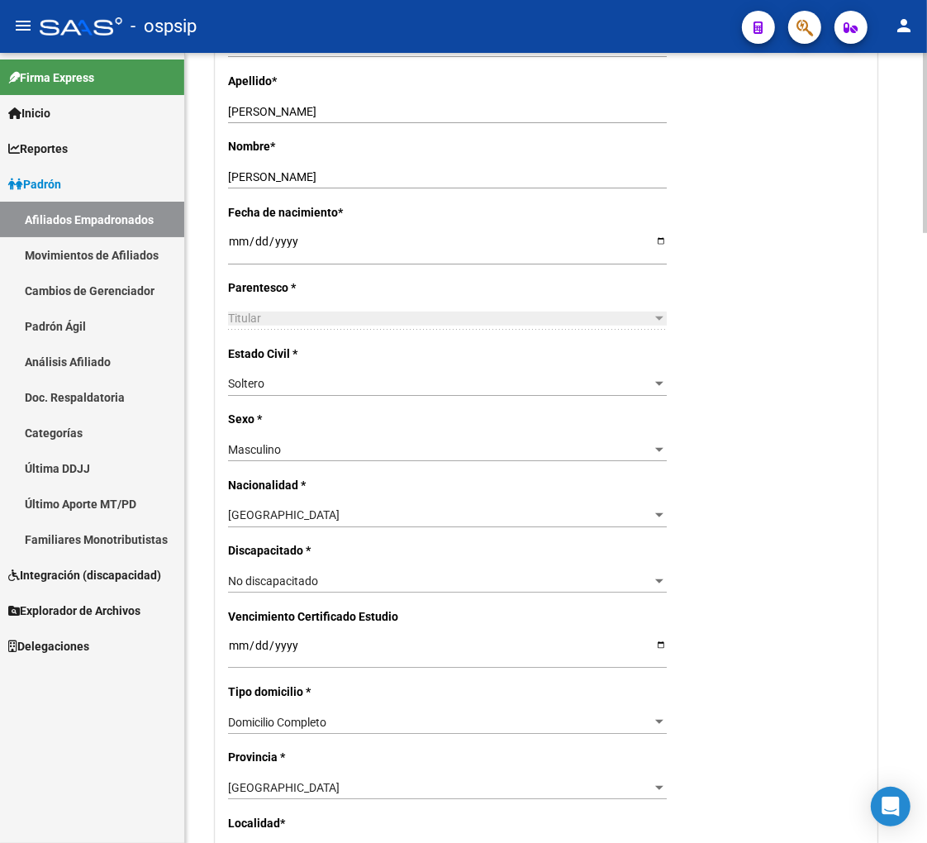
drag, startPoint x: 389, startPoint y: 391, endPoint x: 399, endPoint y: 357, distance: 35.3
click at [399, 357] on app-drop-down-list "Estado Civil * [DEMOGRAPHIC_DATA] Seleccionar tipo" at bounding box center [454, 369] width 452 height 44
click at [431, 386] on div "Soltero" at bounding box center [440, 384] width 424 height 14
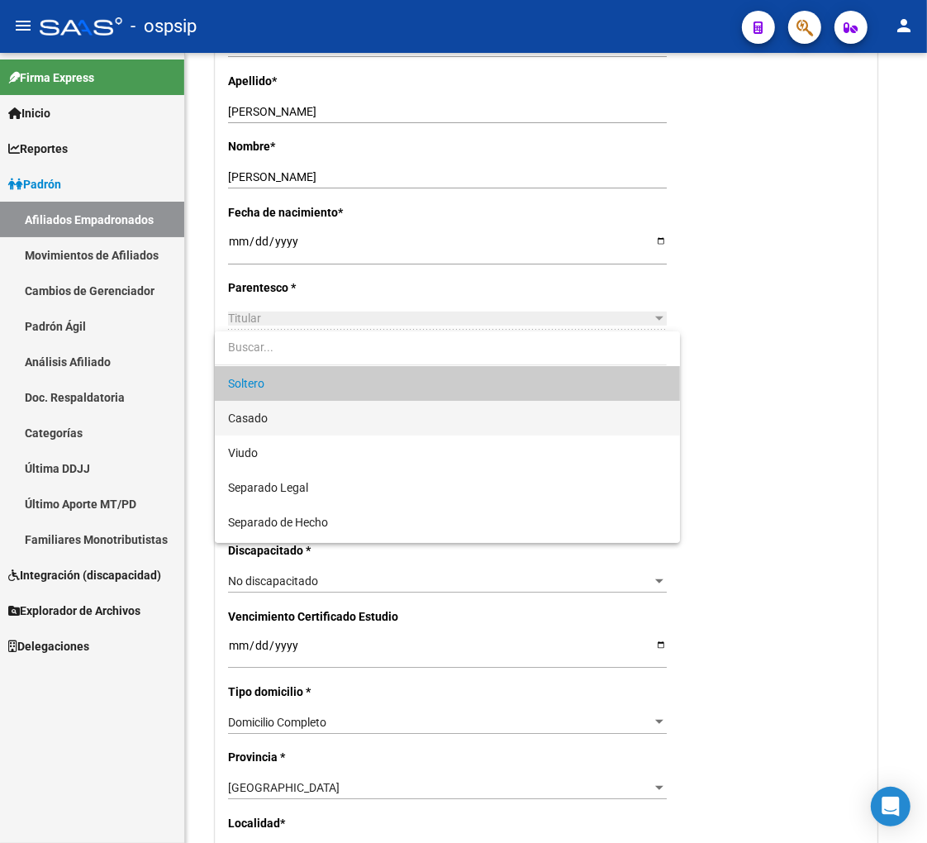
click at [359, 426] on span "Casado" at bounding box center [447, 418] width 439 height 35
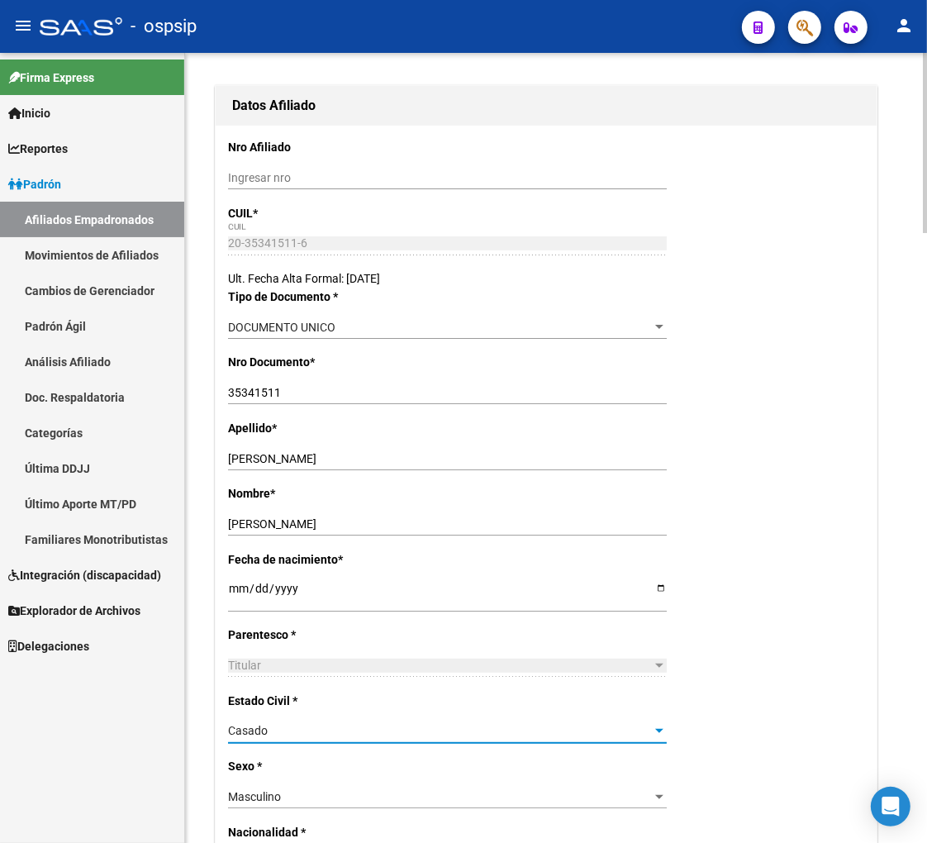
scroll to position [0, 0]
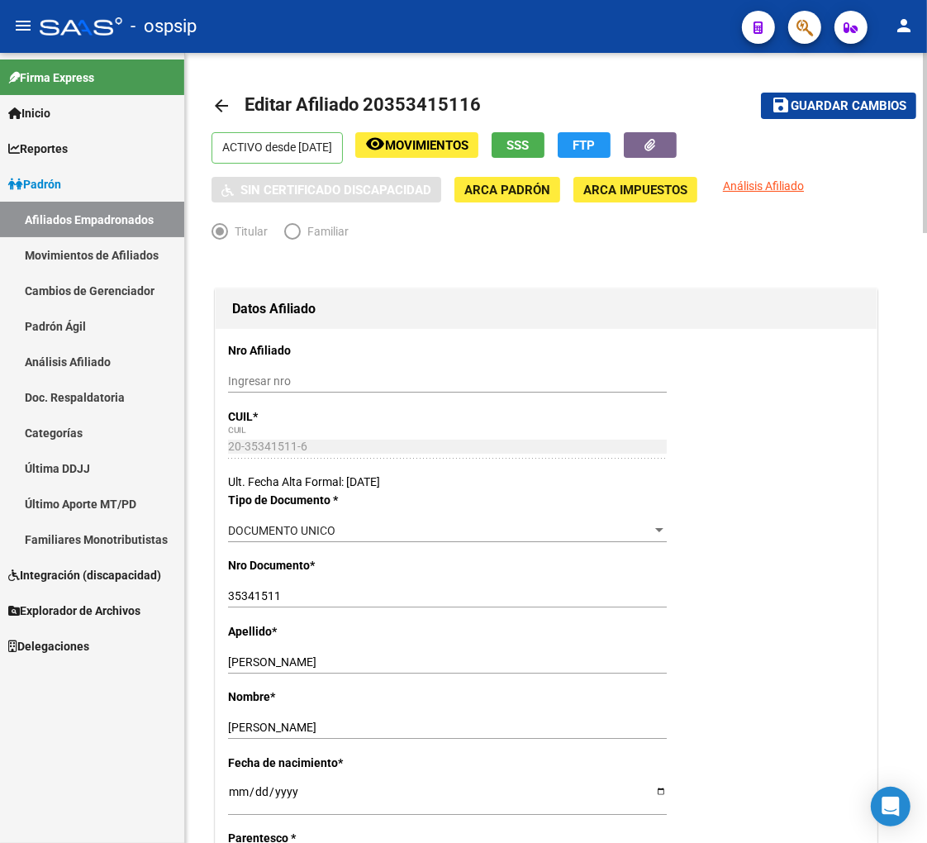
click at [846, 103] on span "Guardar cambios" at bounding box center [849, 106] width 116 height 15
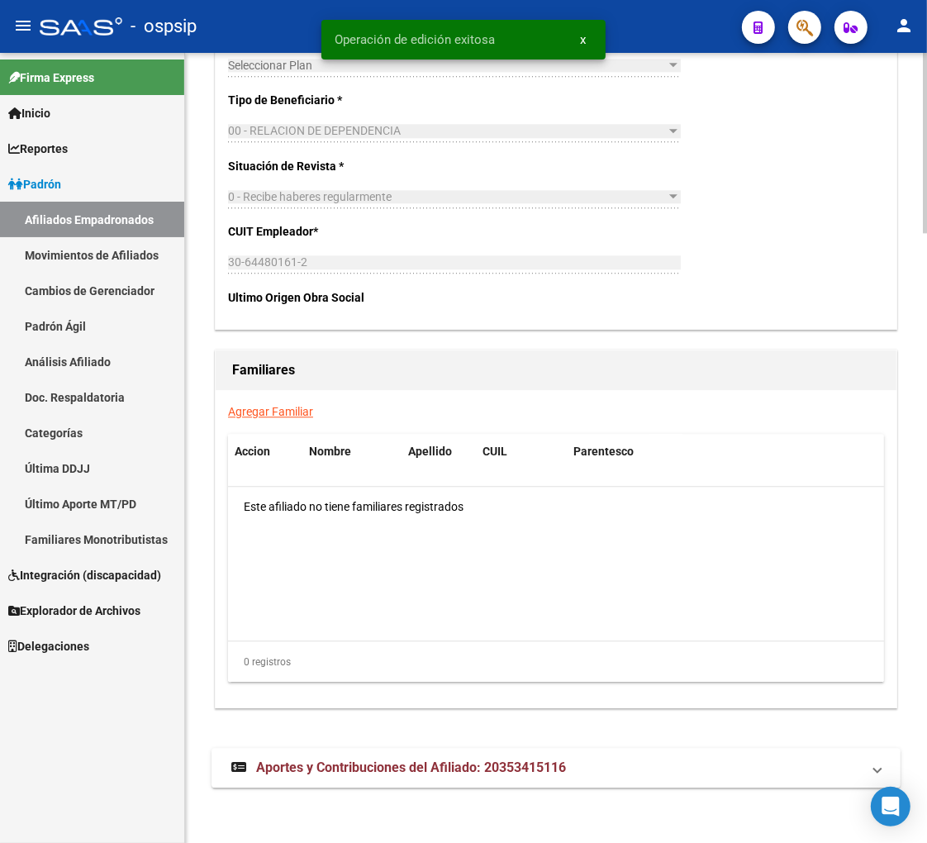
scroll to position [2666, 0]
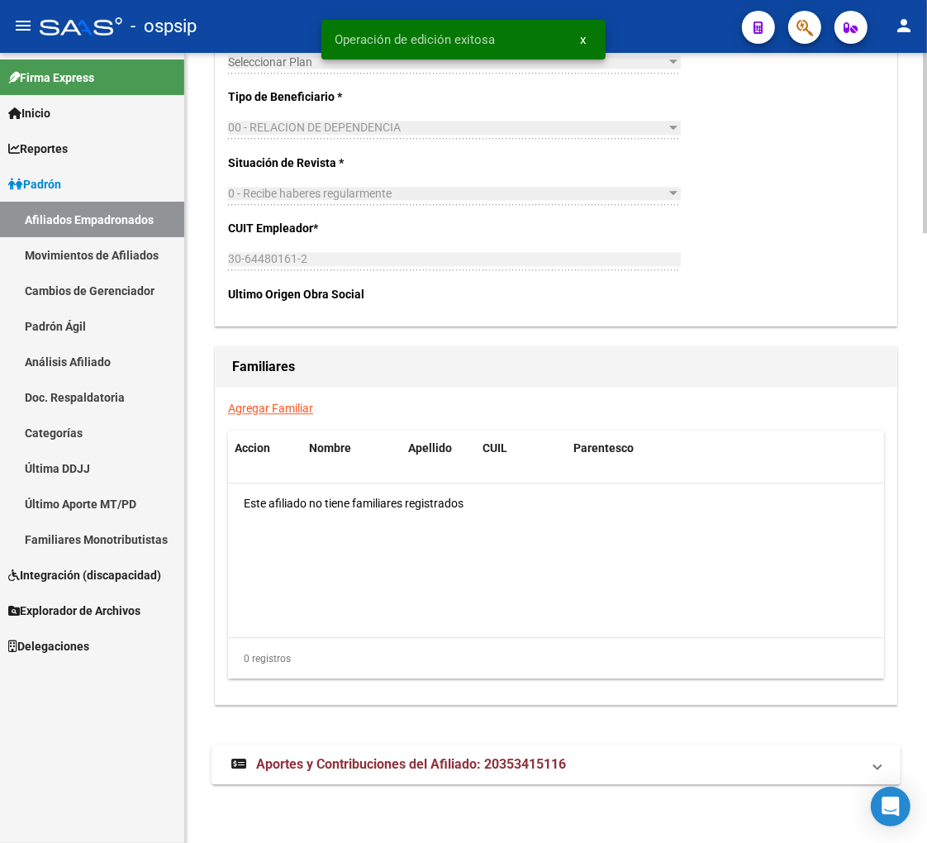
click at [261, 410] on link "Agregar Familiar" at bounding box center [270, 408] width 85 height 13
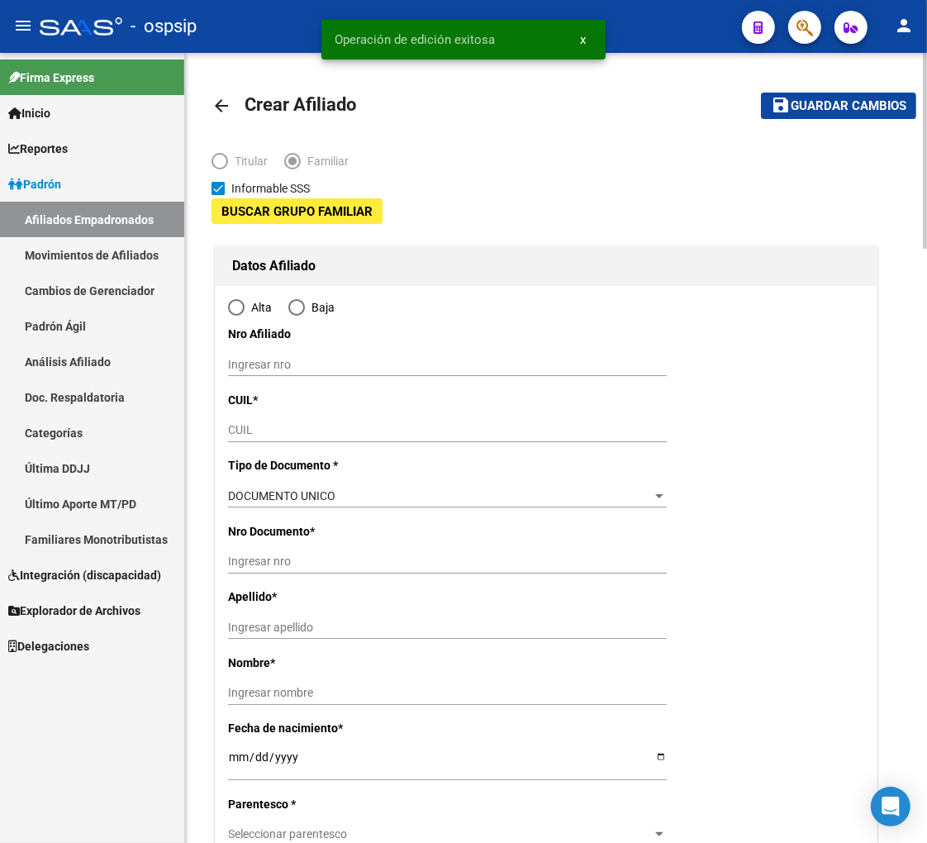
type input "30-64480161-2"
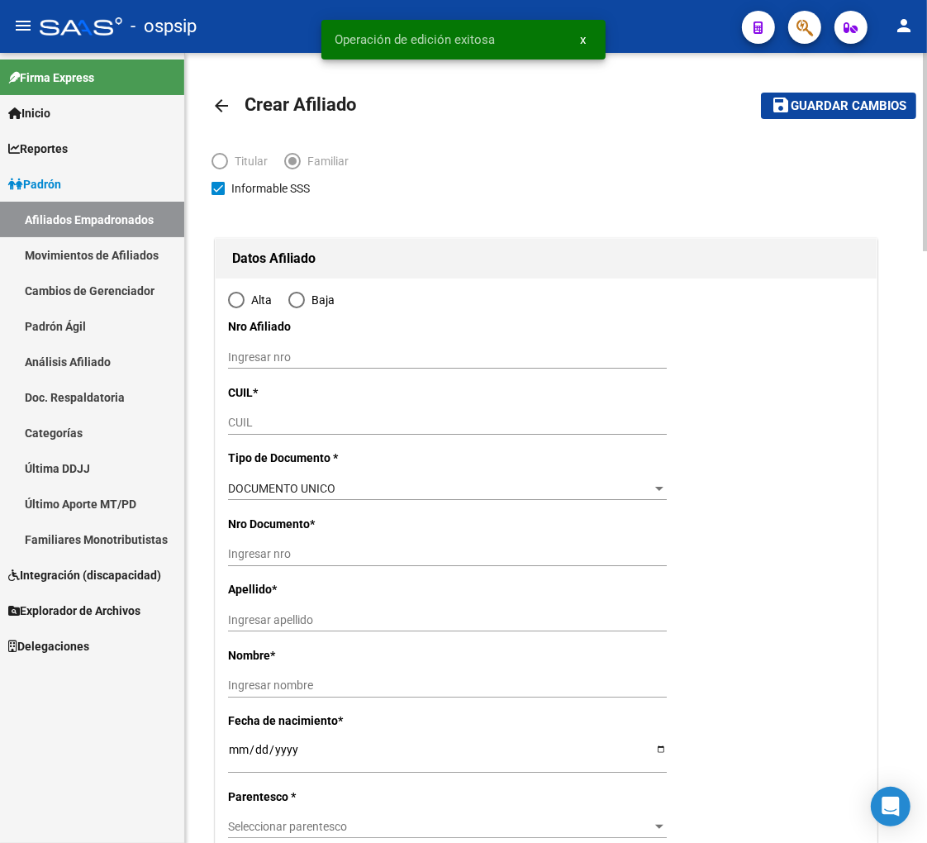
type input "QUILMES"
type input "1878"
type input "809"
type input "2524"
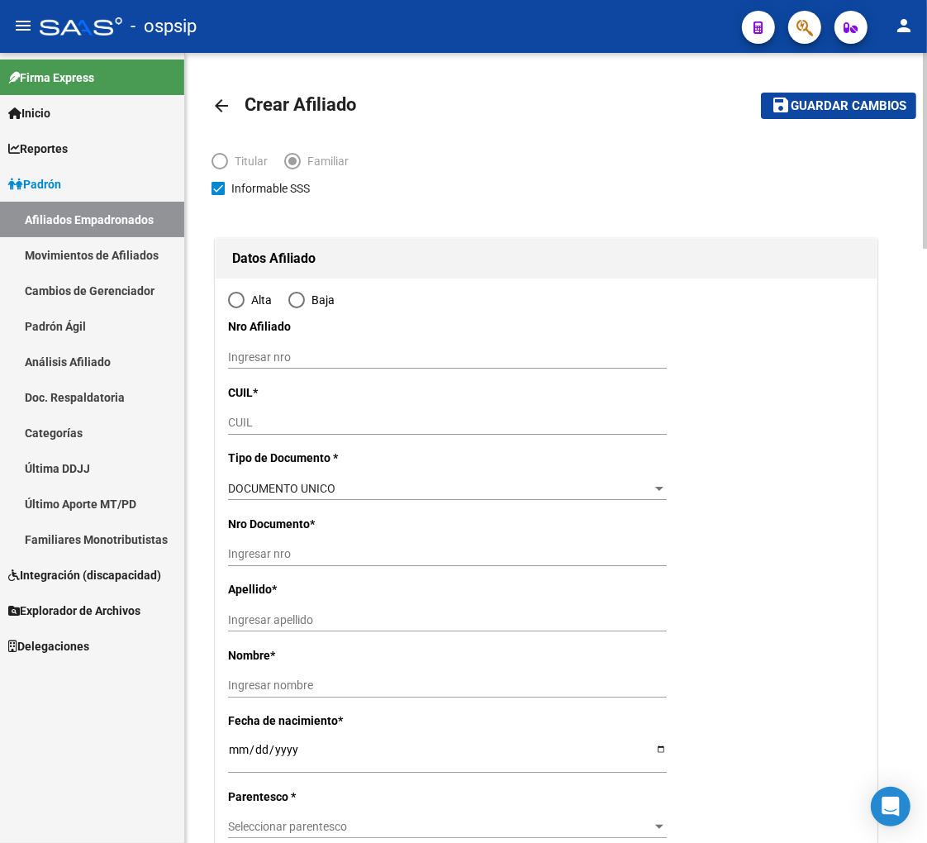
radio input "true"
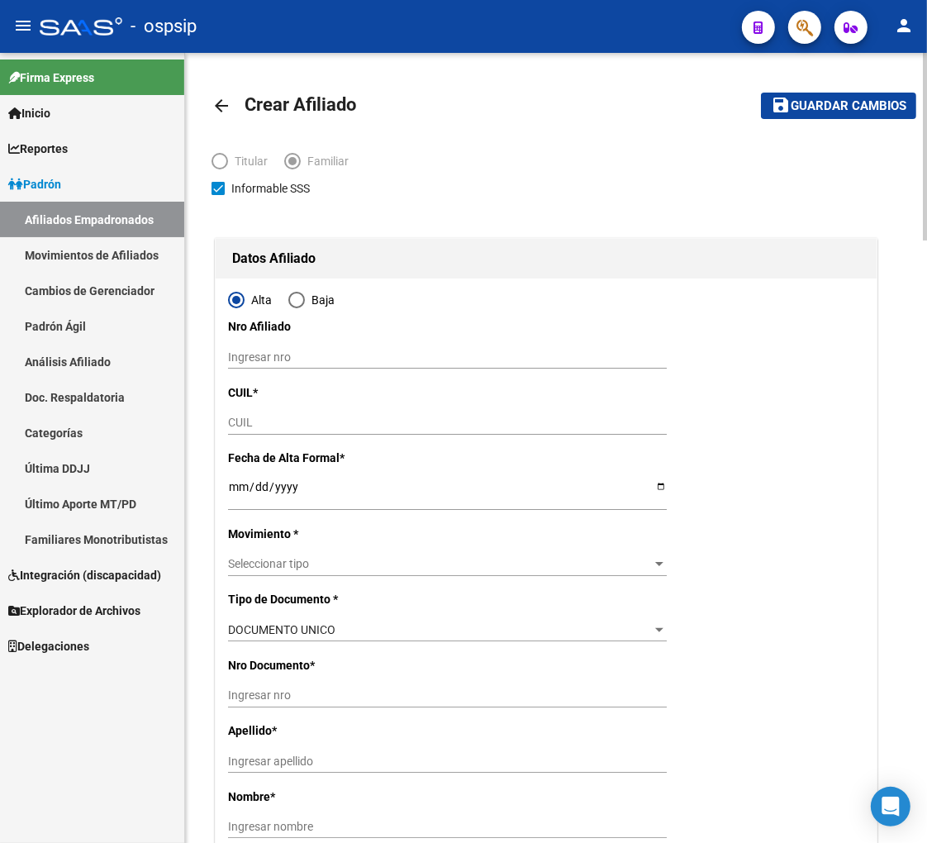
click at [269, 422] on input "CUIL" at bounding box center [447, 423] width 439 height 14
type input "30-64480161-2"
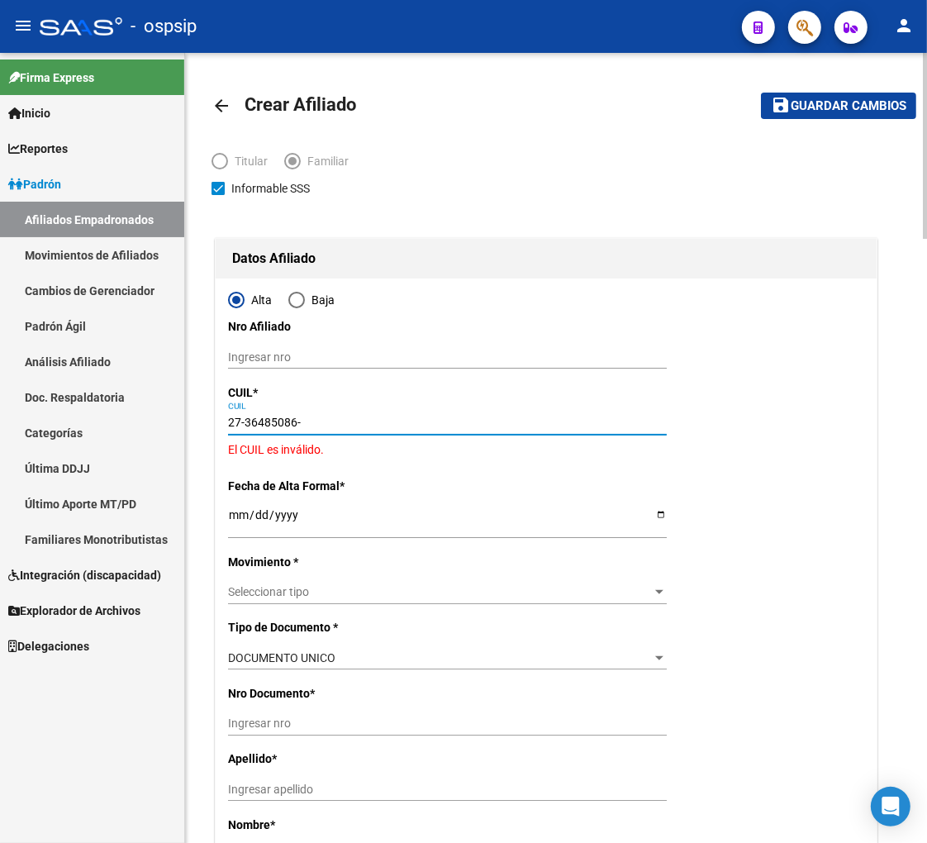
type input "27-36485086-2"
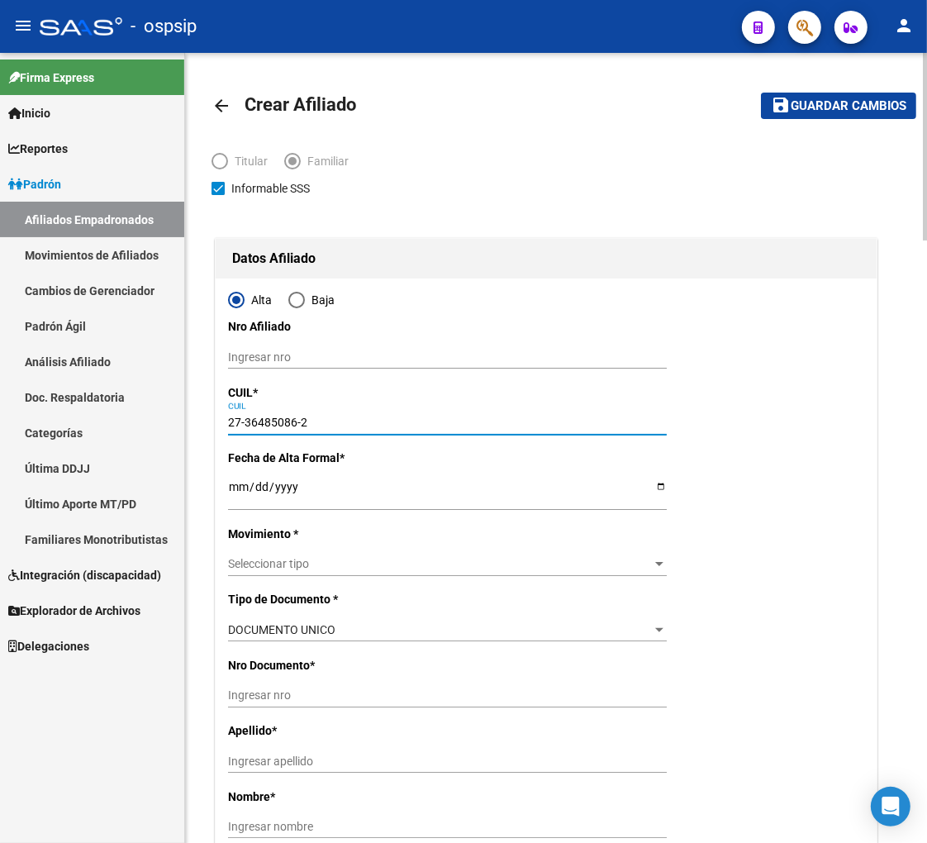
type input "36485086"
type input "MOREYRA"
type input "[PERSON_NAME]"
type input "[DATE]"
type input "QUILMES OESTE"
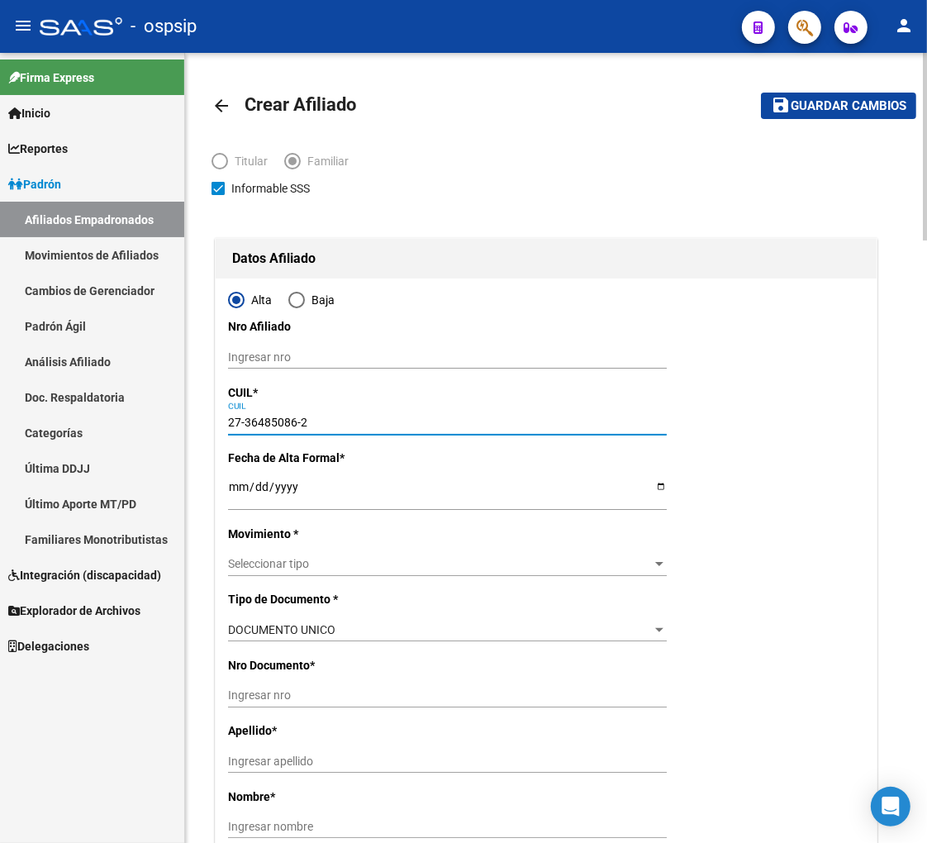
type input "1879"
type input "CALLE 809"
type input "27-36485086-2"
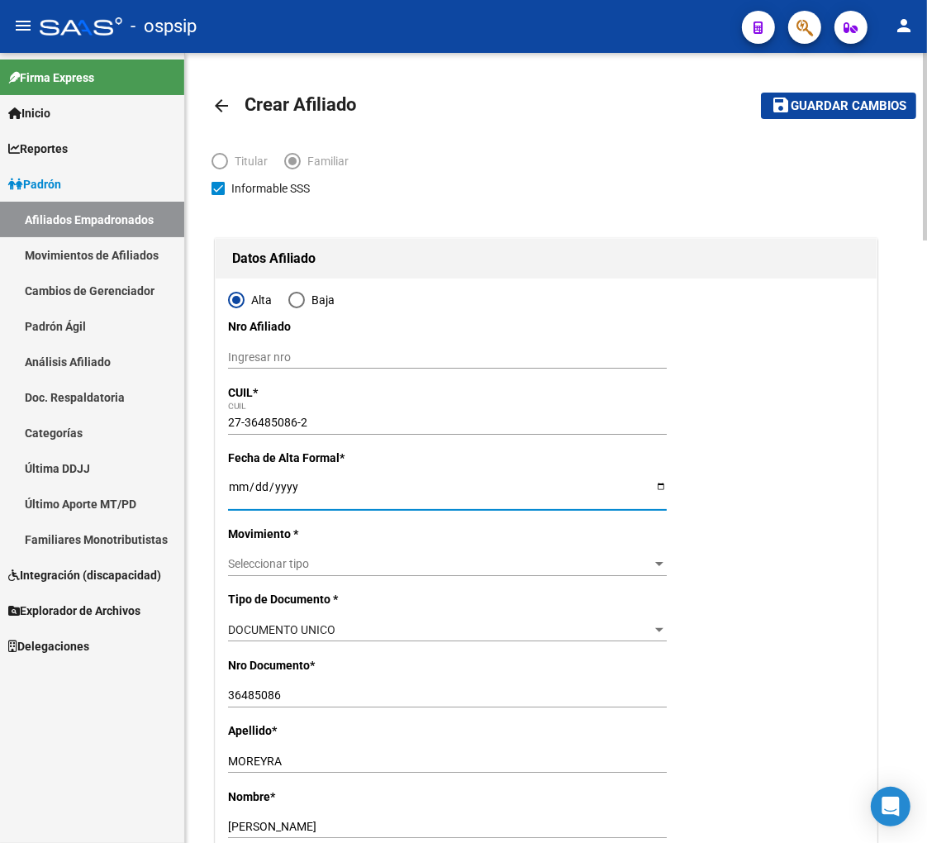
click at [232, 491] on input "Ingresar fecha" at bounding box center [447, 492] width 439 height 25
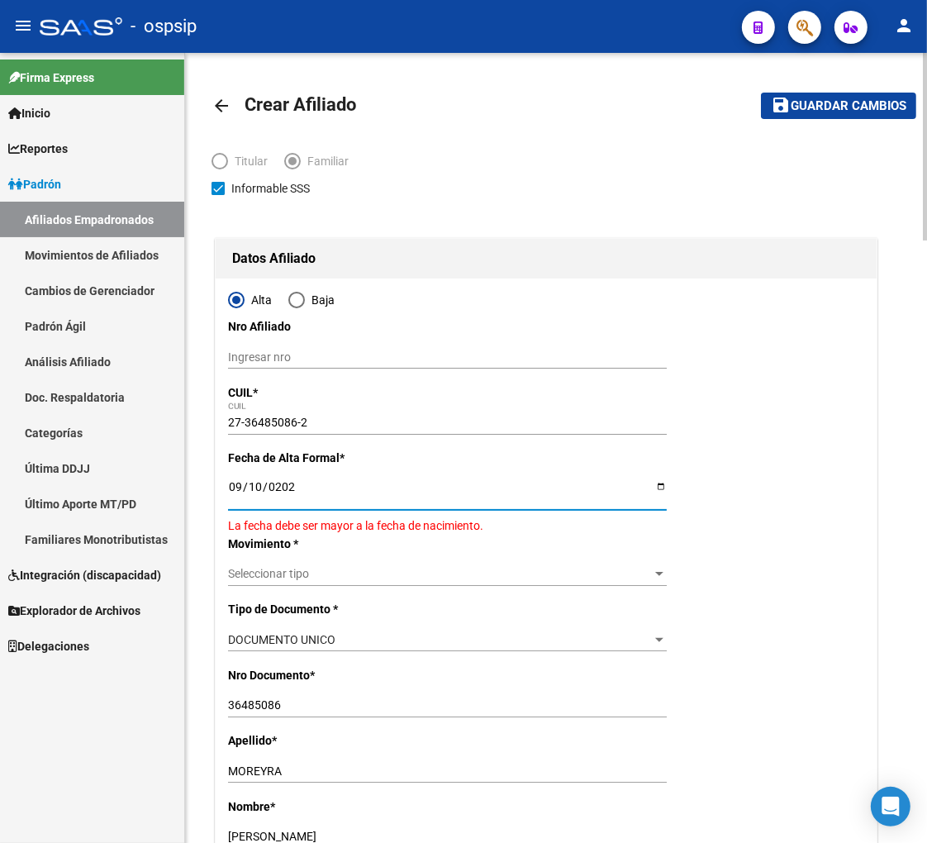
type input "[DATE]"
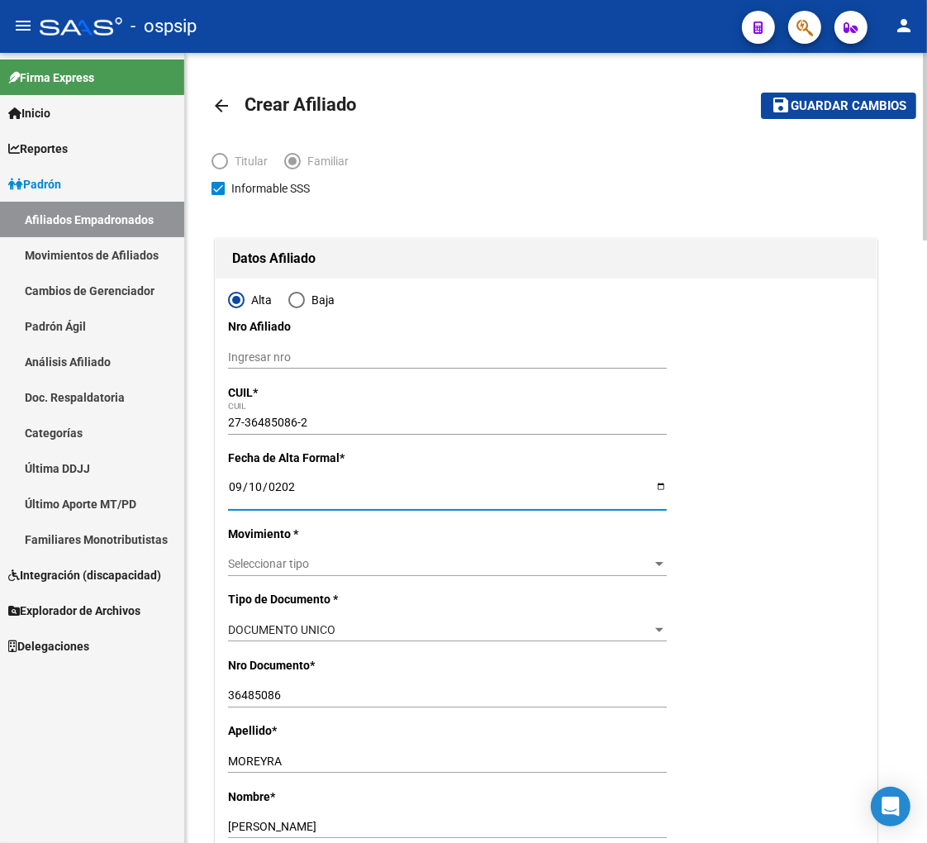
click at [353, 559] on span "Seleccionar tipo" at bounding box center [440, 564] width 424 height 14
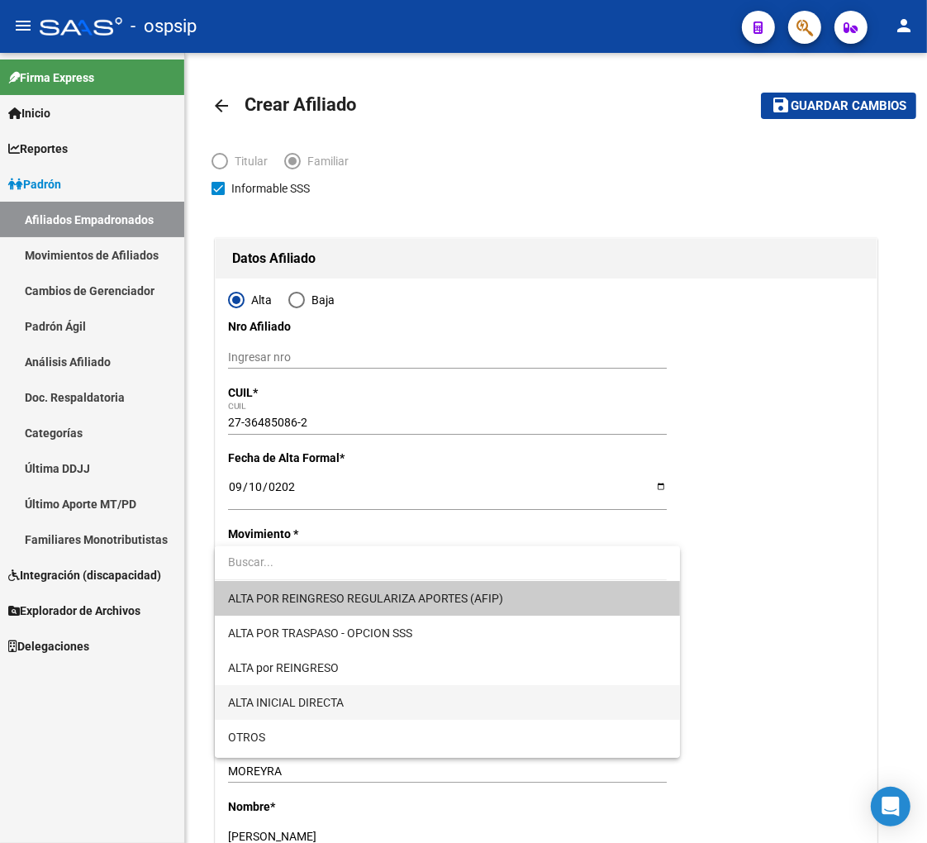
click at [353, 703] on span "ALTA INICIAL DIRECTA" at bounding box center [447, 702] width 439 height 35
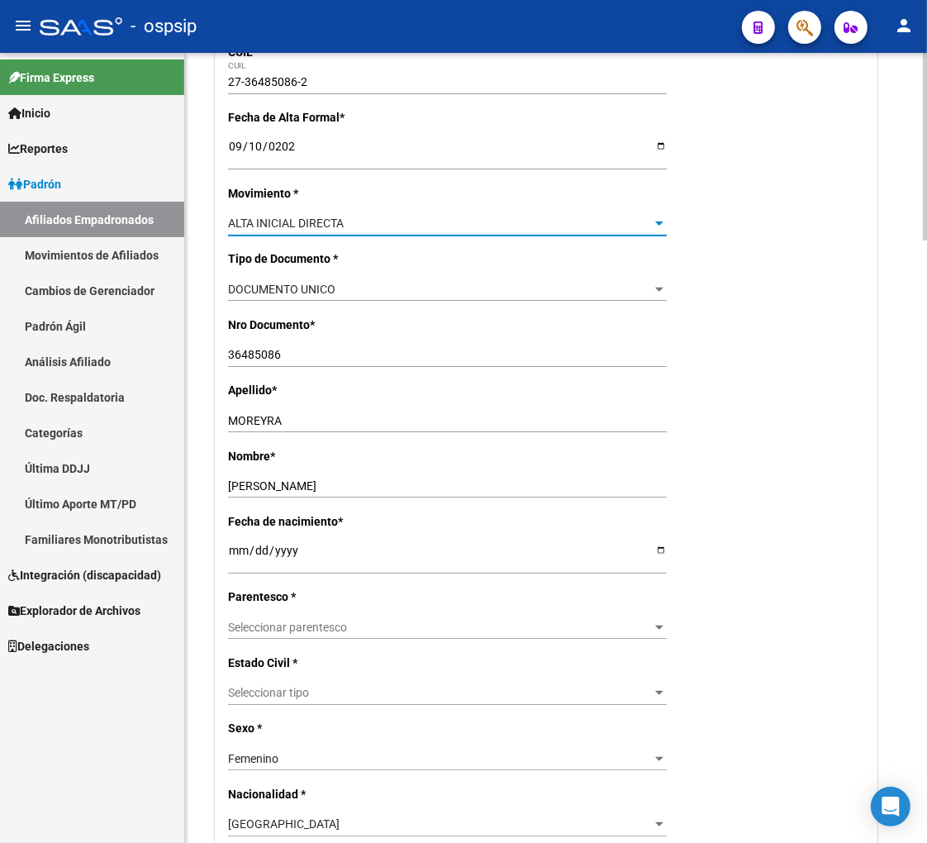
scroll to position [367, 0]
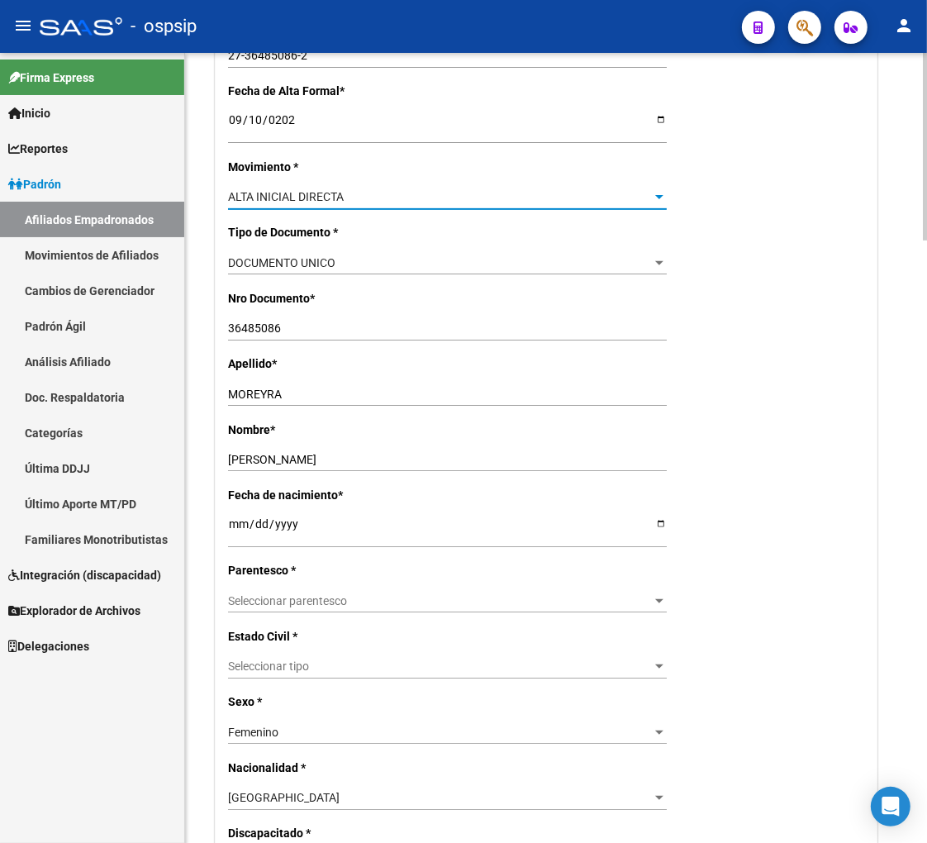
click at [370, 597] on span "Seleccionar parentesco" at bounding box center [440, 601] width 424 height 14
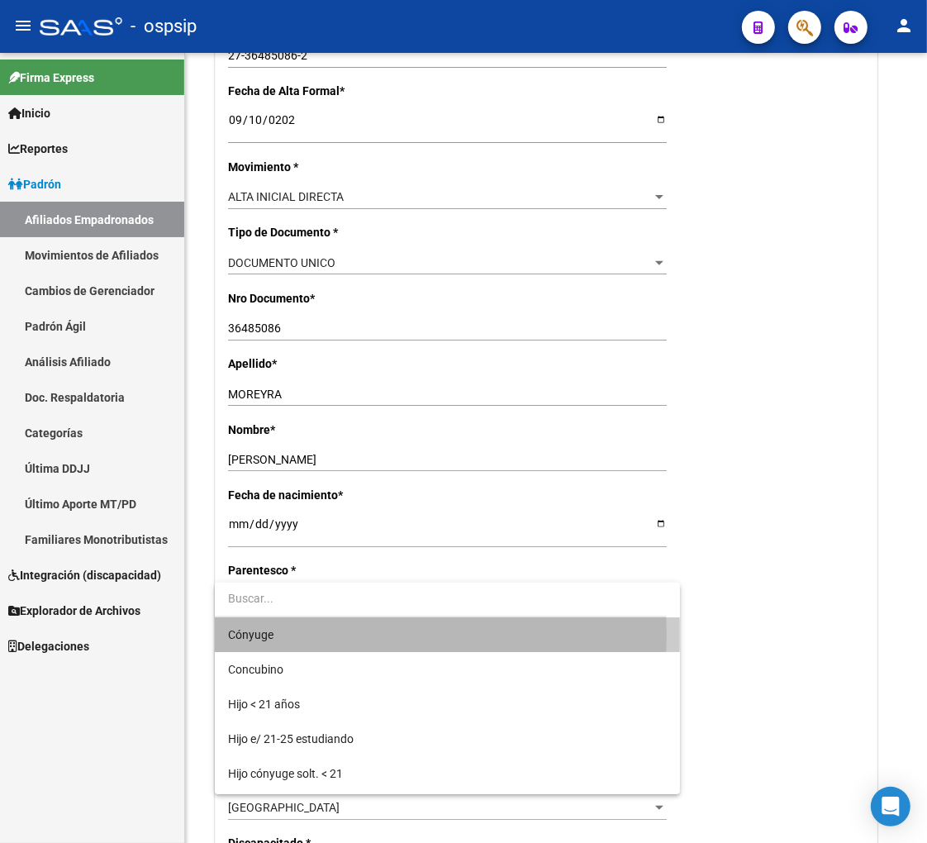
click at [344, 635] on span "Cónyuge" at bounding box center [447, 634] width 439 height 35
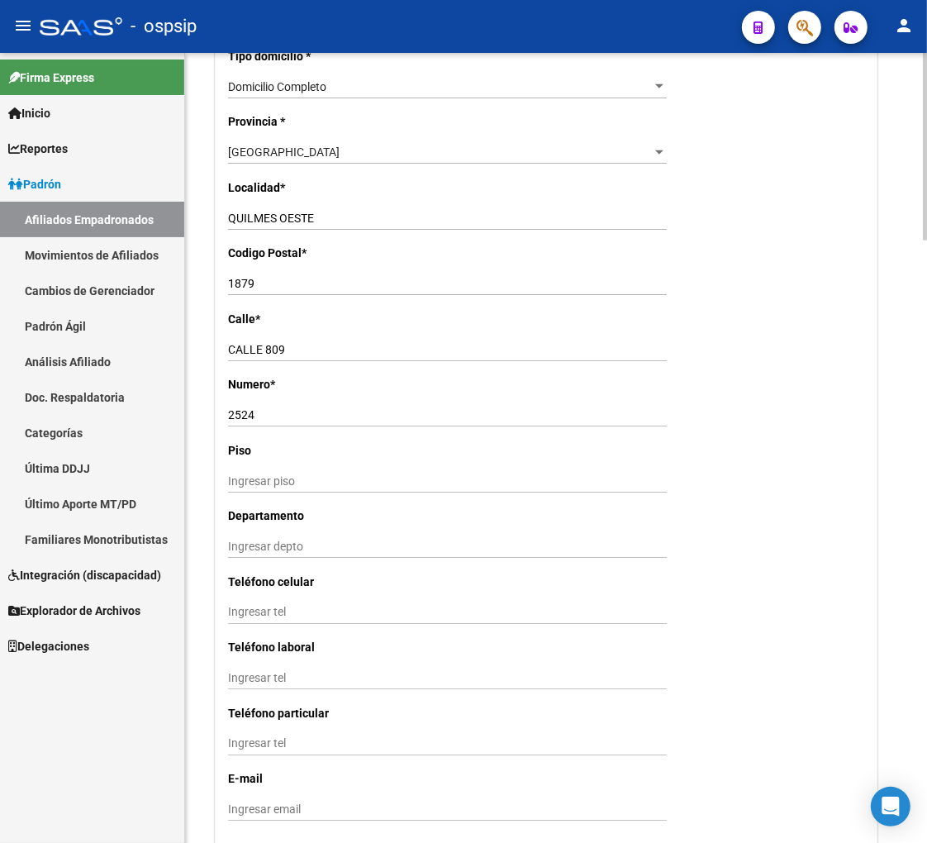
scroll to position [1101, 0]
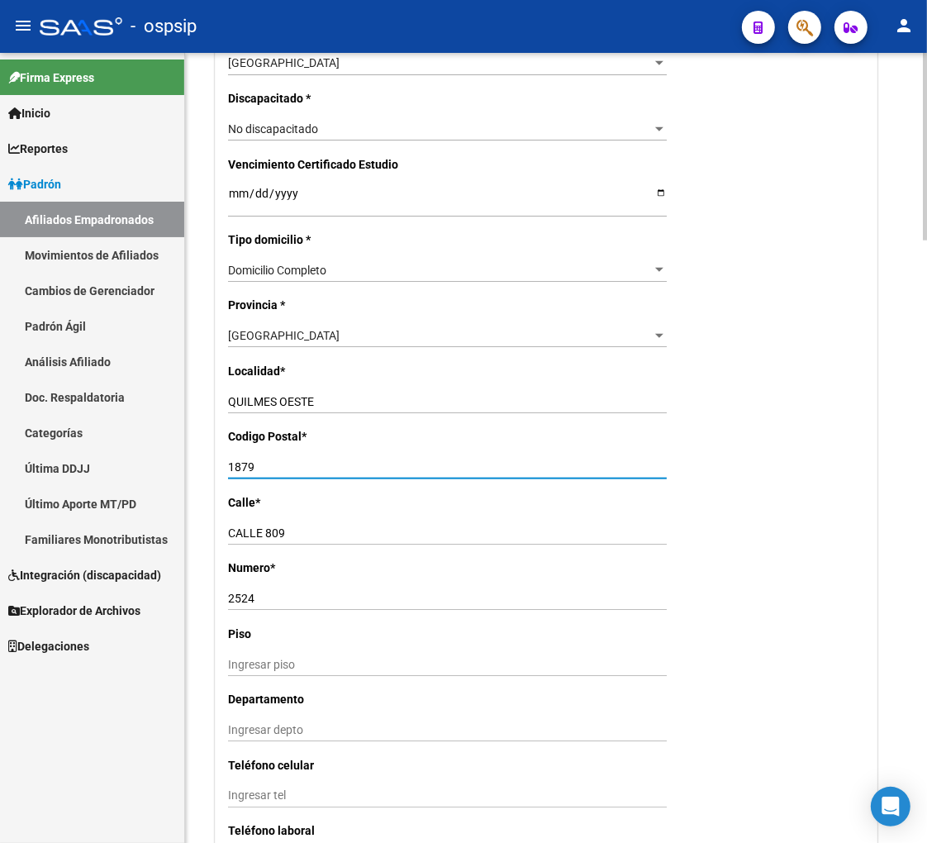
click at [265, 461] on input "1879" at bounding box center [447, 467] width 439 height 14
type input "1878"
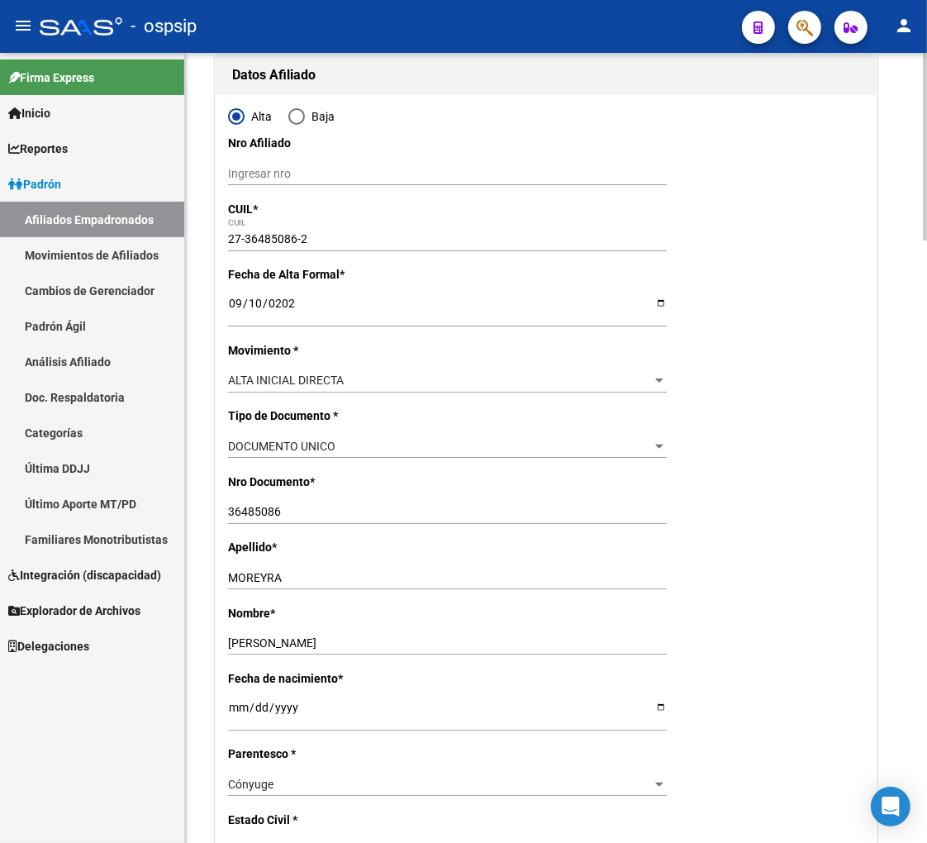
scroll to position [0, 0]
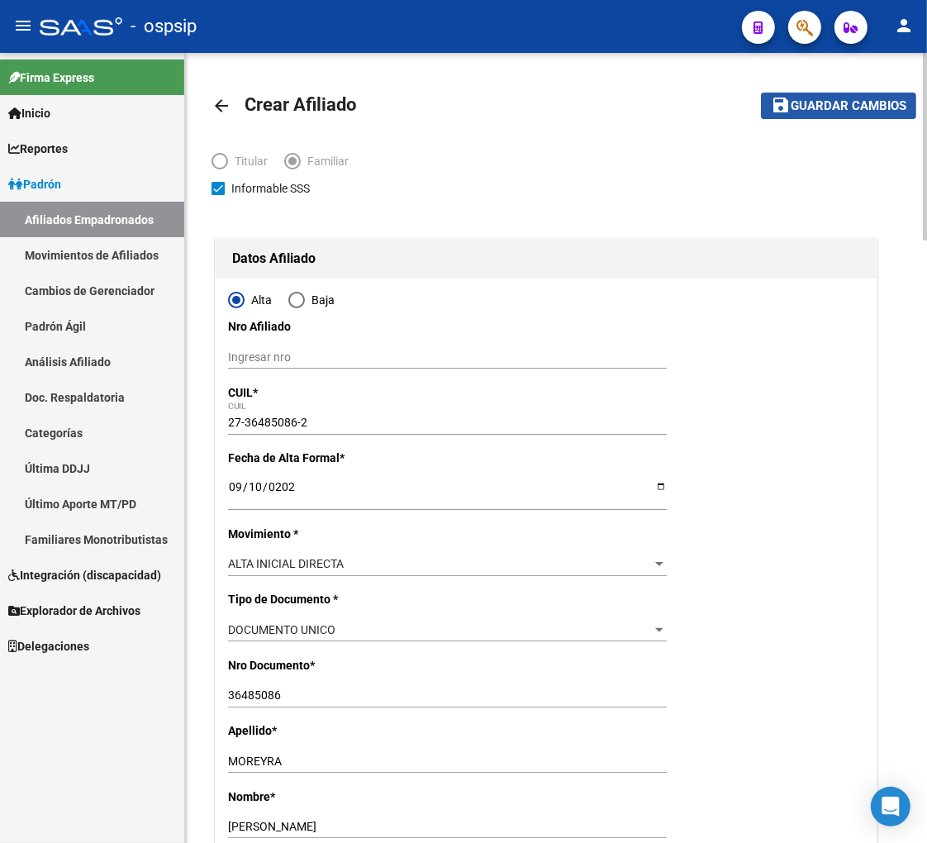
click at [855, 116] on button "save Guardar cambios" at bounding box center [838, 106] width 155 height 26
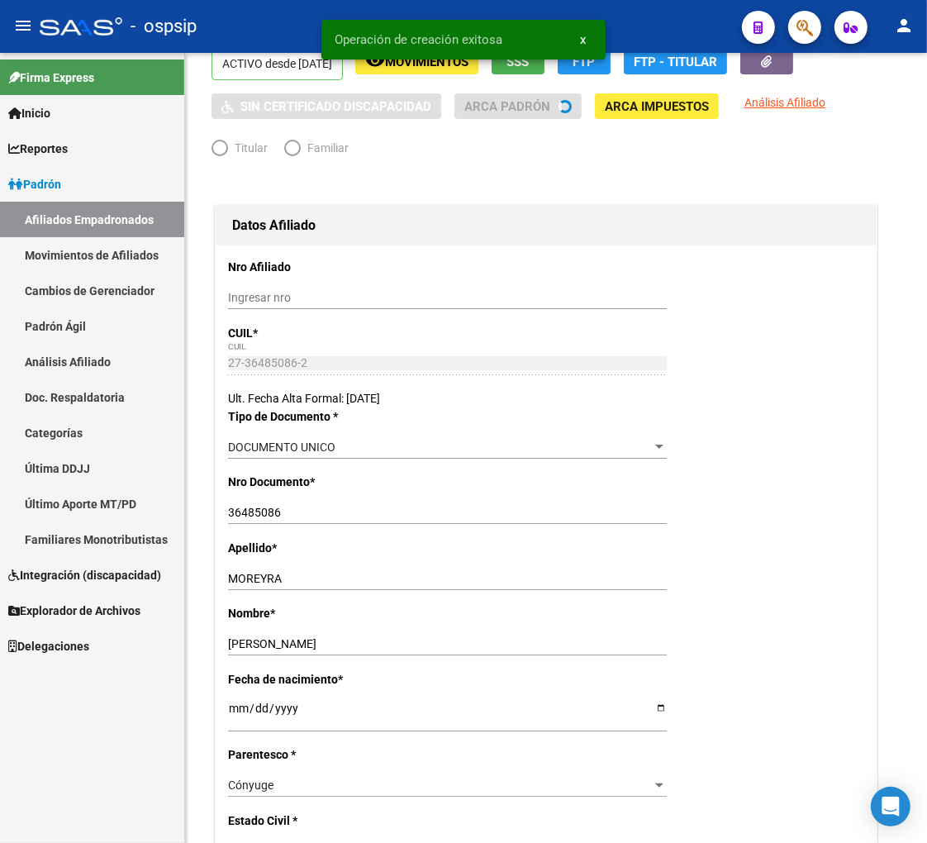
radio input "true"
type input "30-64480161-2"
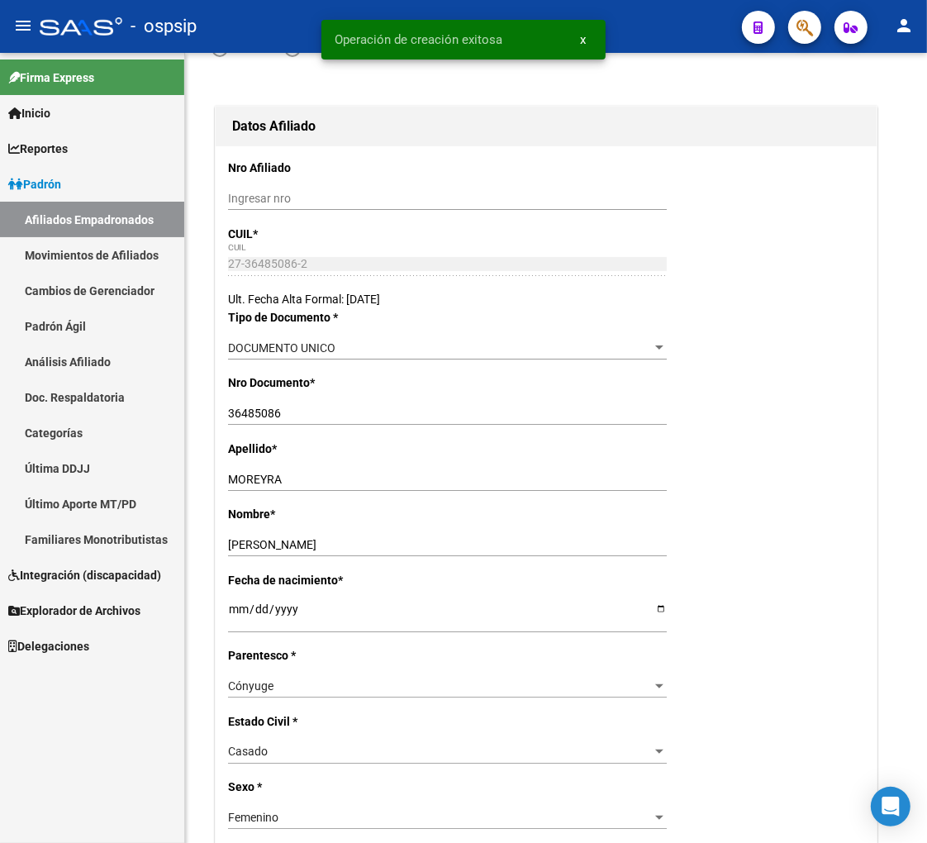
scroll to position [183, 0]
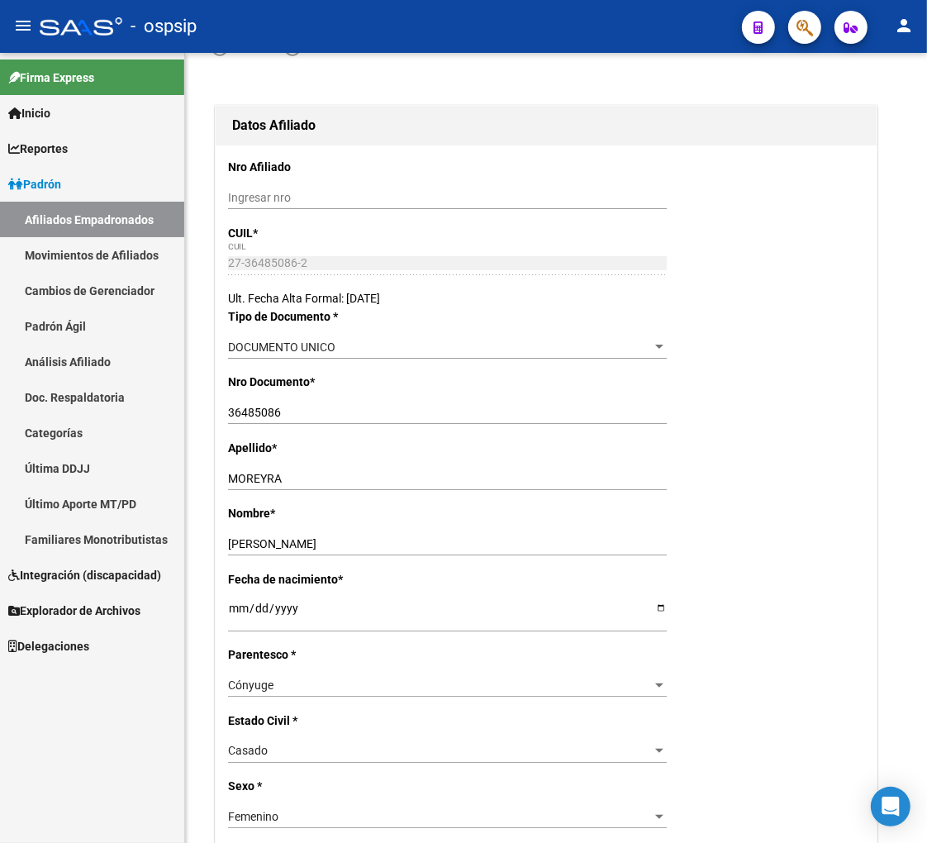
click at [795, 26] on button "button" at bounding box center [804, 27] width 33 height 33
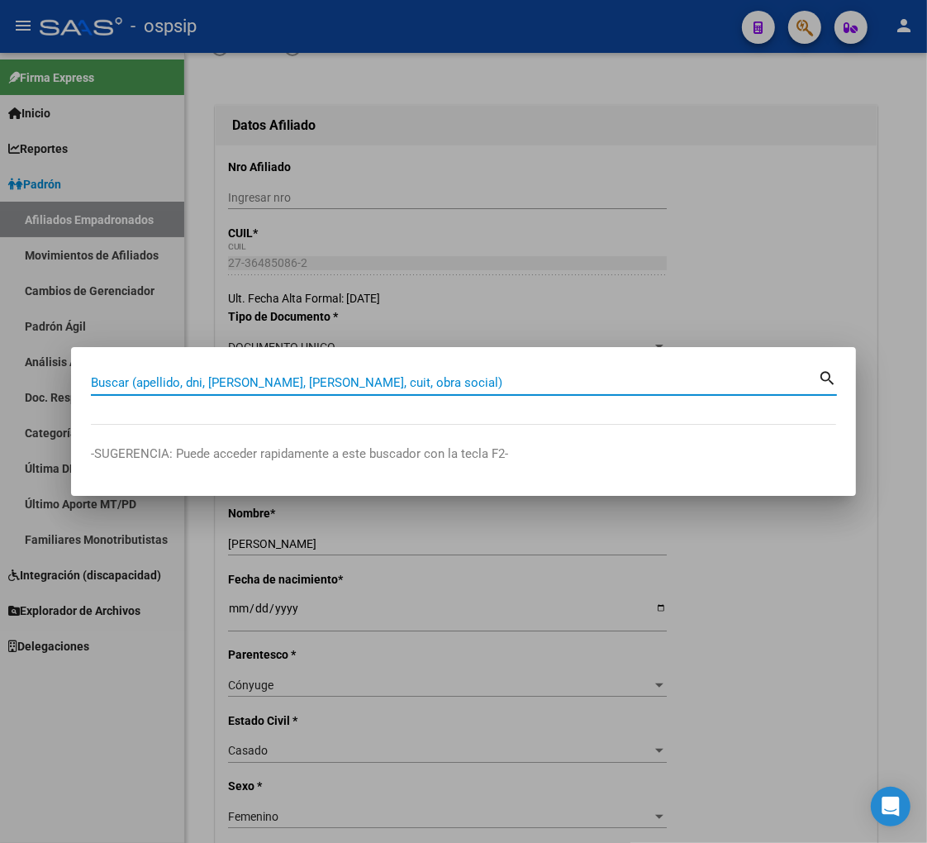
click at [146, 378] on input "Buscar (apellido, dni, [PERSON_NAME], [PERSON_NAME], cuit, obra social)" at bounding box center [454, 382] width 727 height 15
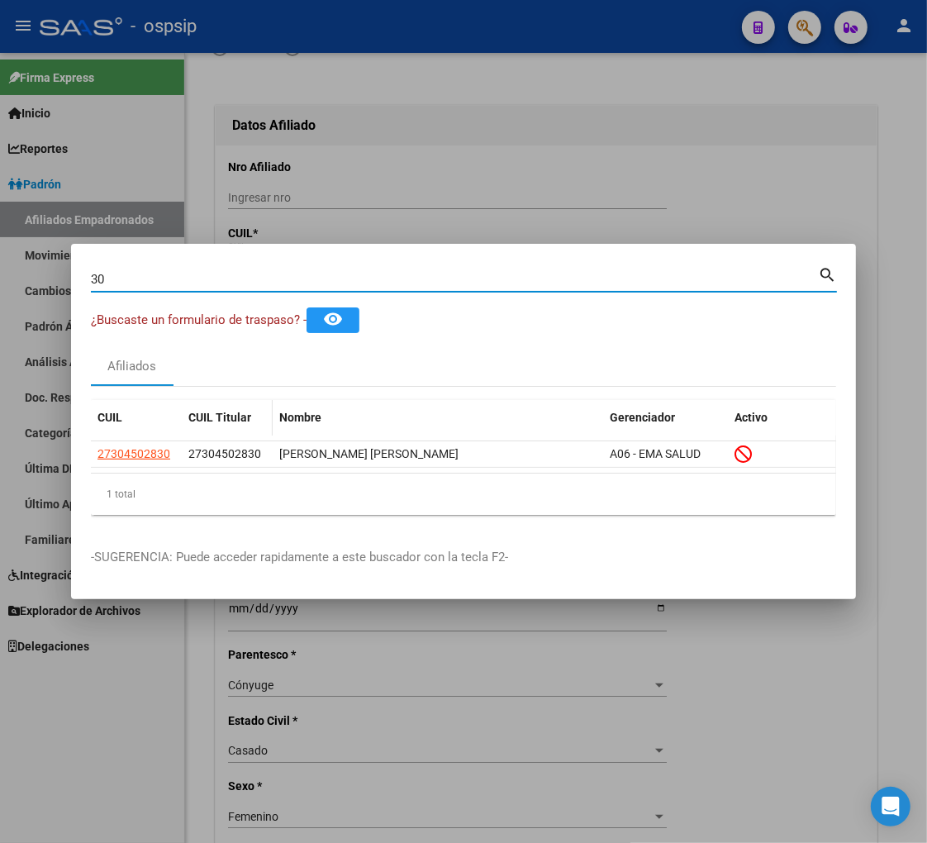
type input "3"
type input "30450283"
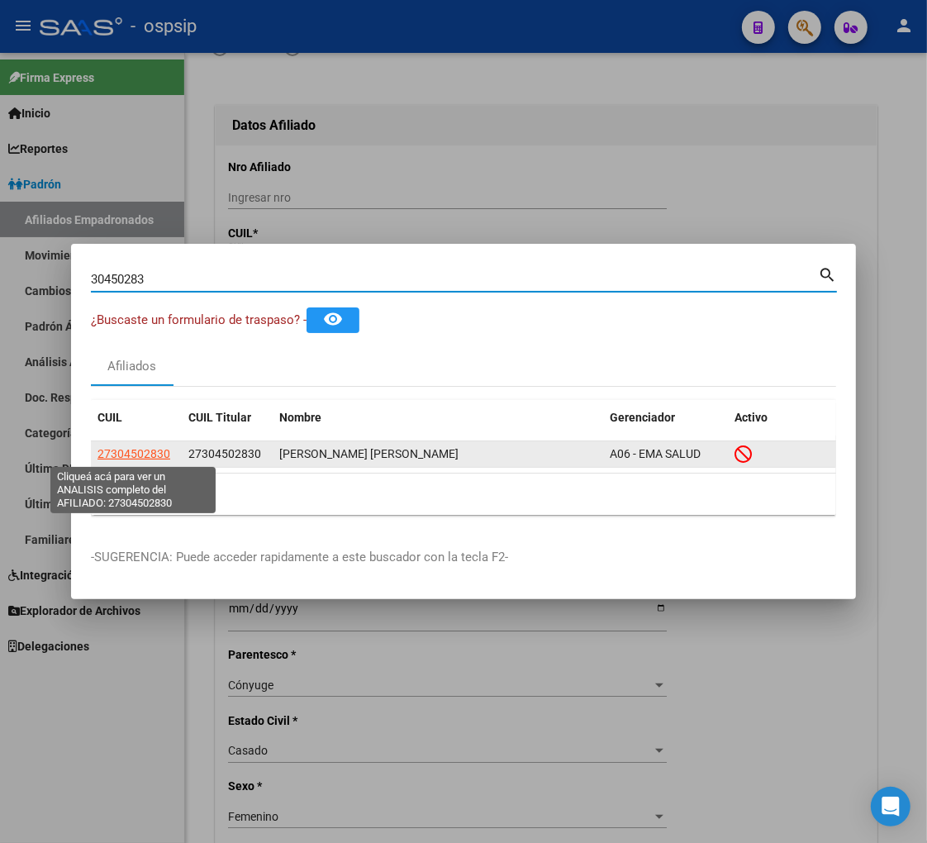
click at [144, 459] on span "27304502830" at bounding box center [133, 453] width 73 height 13
type textarea "27304502830"
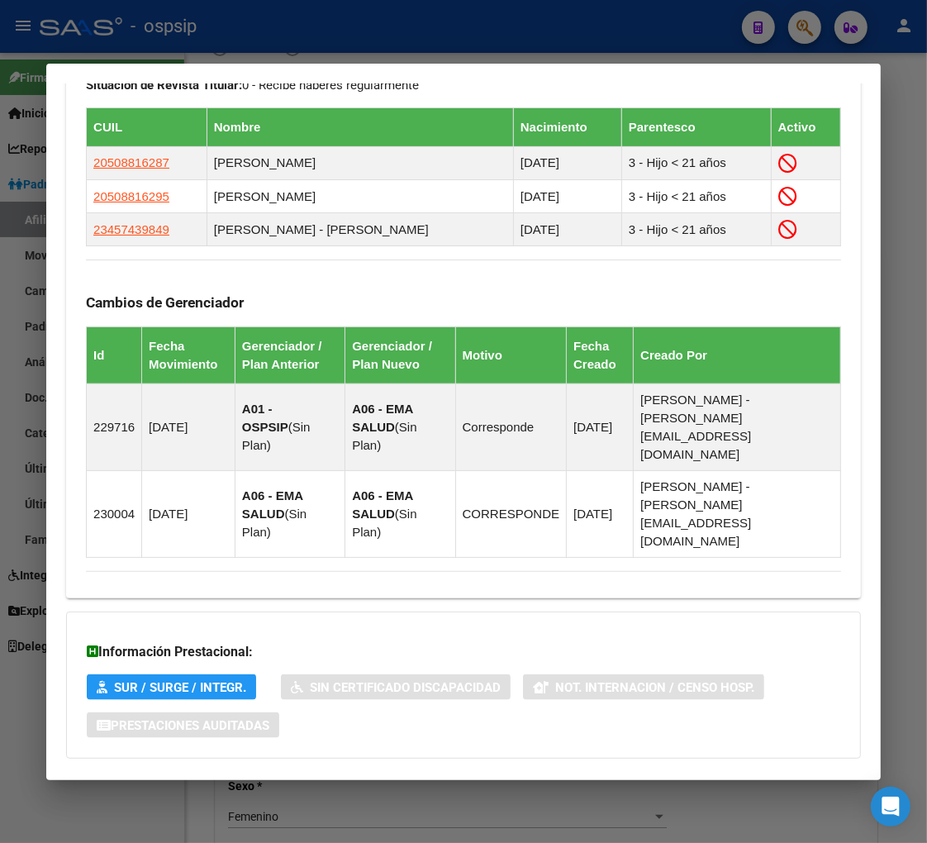
scroll to position [1055, 0]
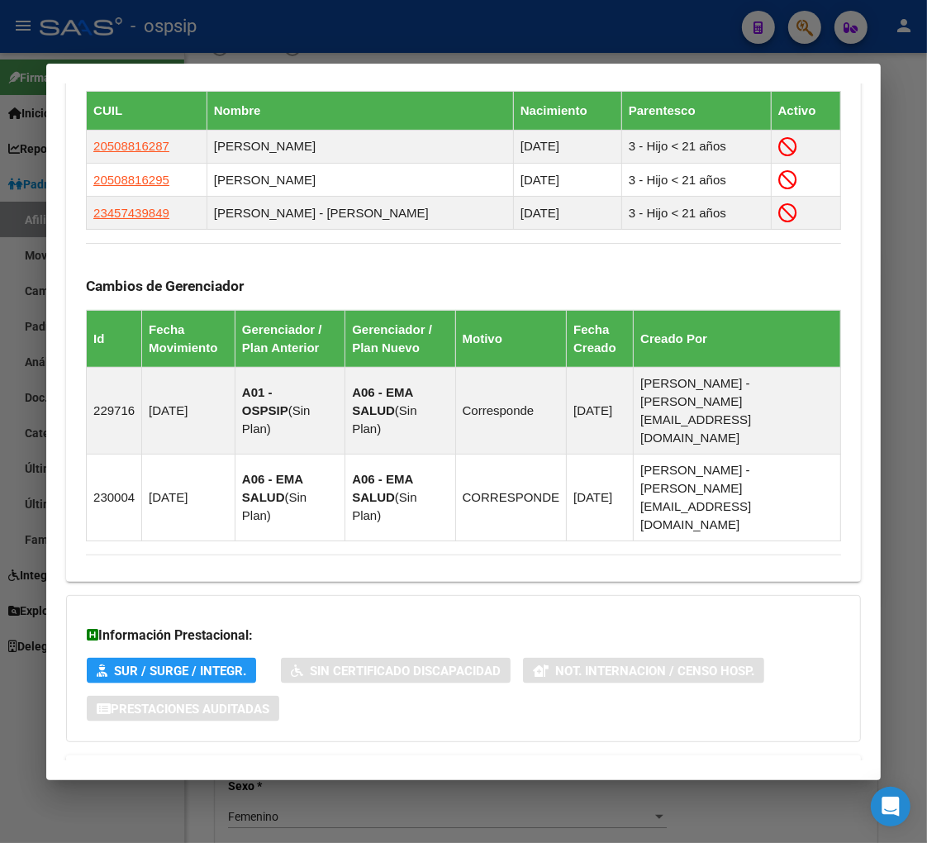
click at [292, 767] on span "Aportes y Contribuciones del Afiliado: 27304502830" at bounding box center [266, 775] width 310 height 16
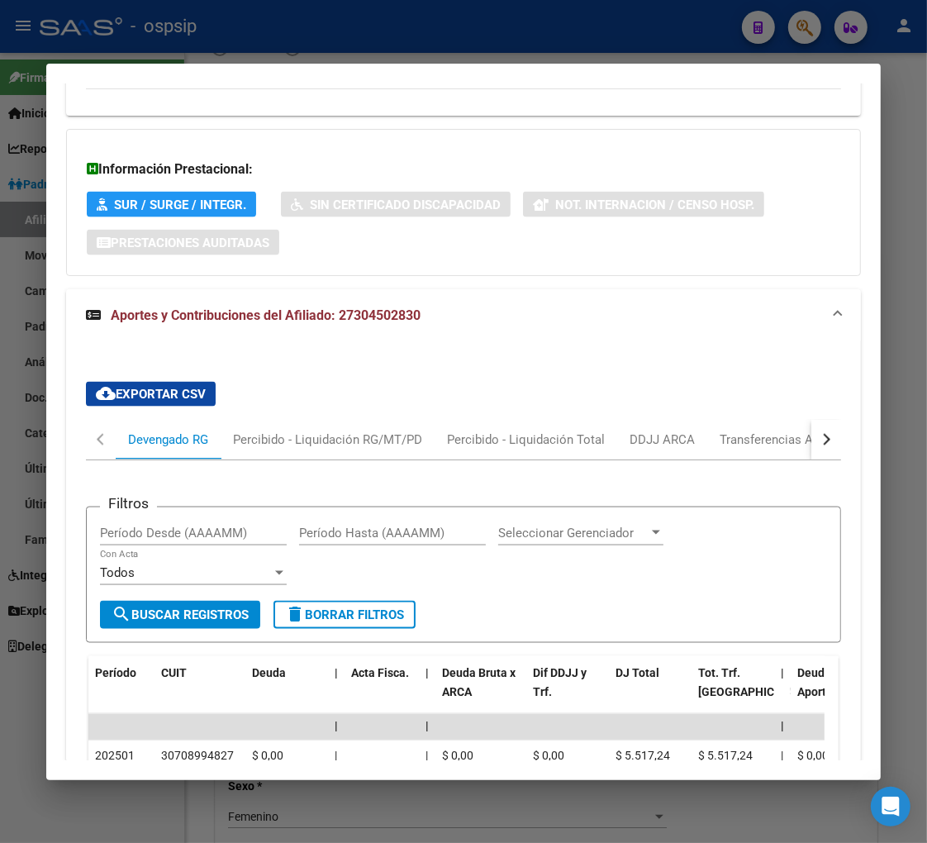
scroll to position [1704, 0]
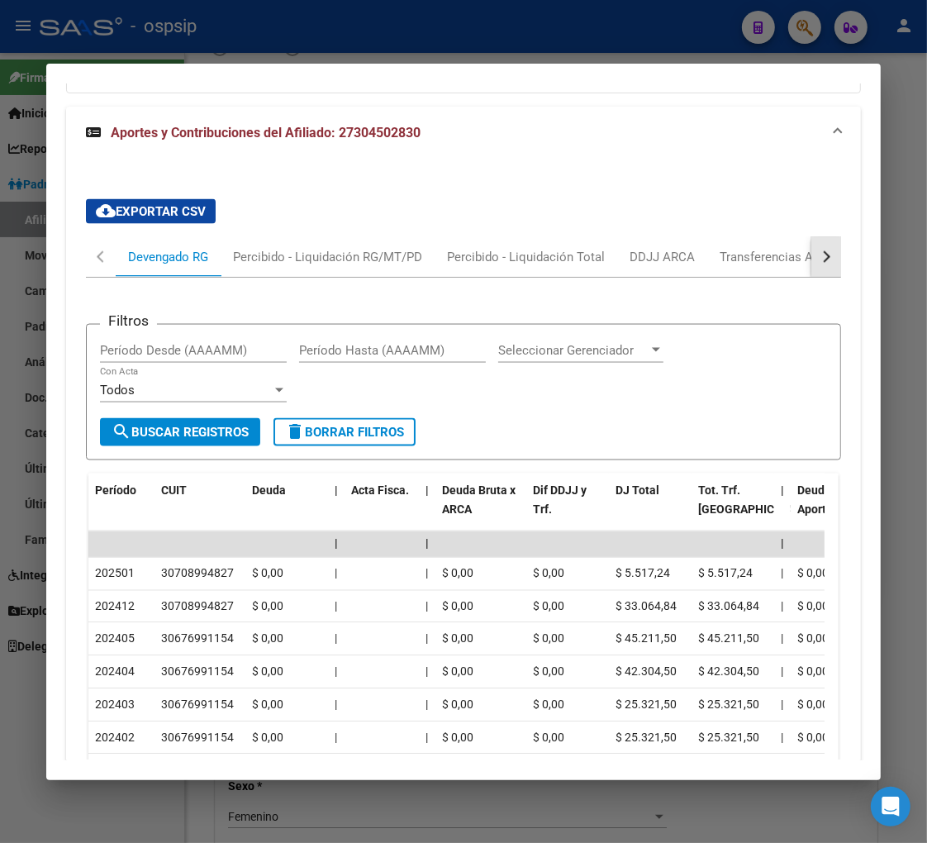
click at [819, 251] on div "button" at bounding box center [825, 257] width 12 height 12
click at [763, 248] on div "ARCA Relaciones Laborales" at bounding box center [713, 257] width 155 height 18
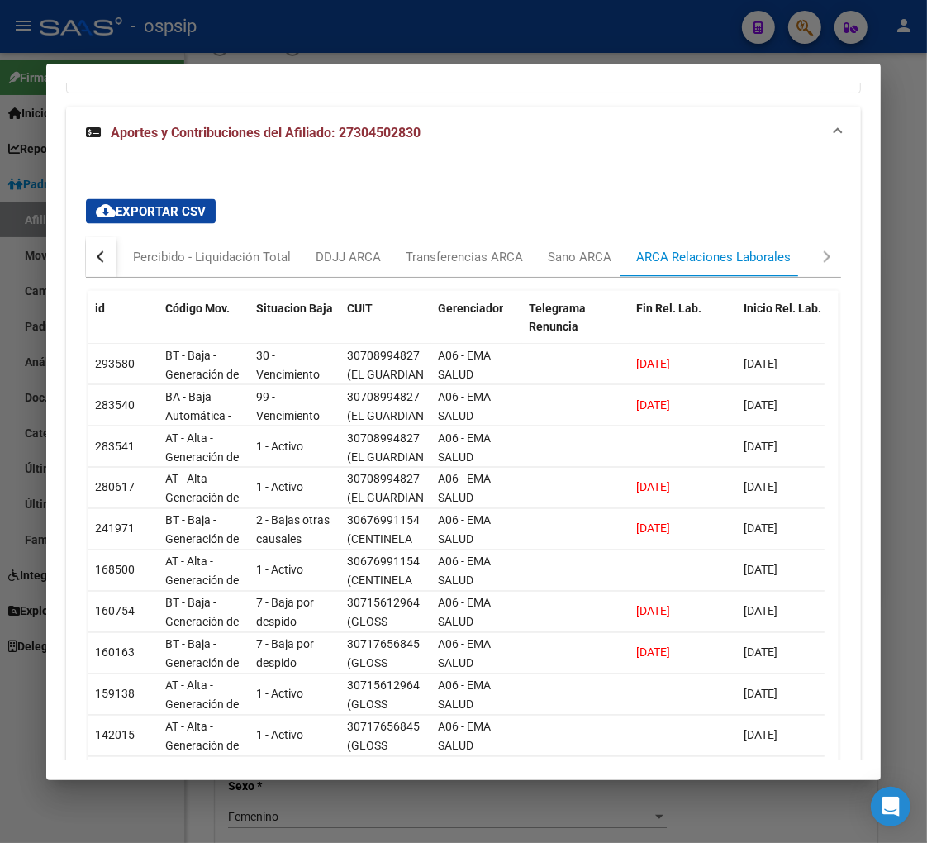
click at [101, 251] on div "button" at bounding box center [103, 257] width 12 height 12
click at [180, 237] on div "Devengado RG" at bounding box center [168, 257] width 105 height 40
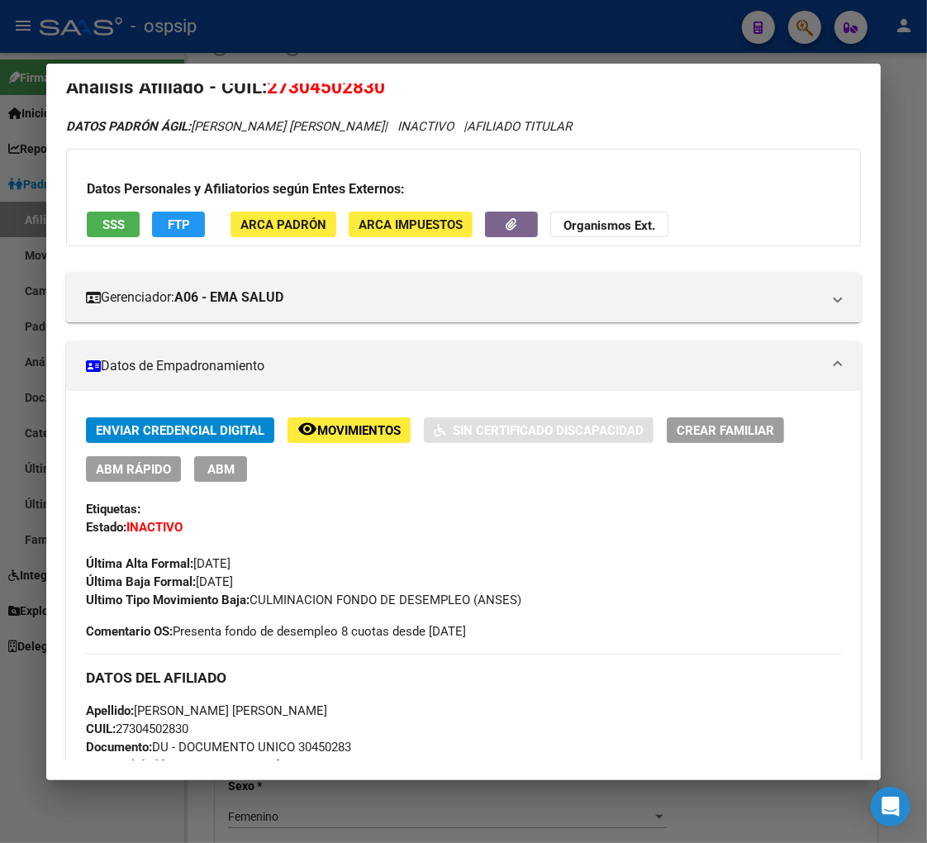
scroll to position [0, 0]
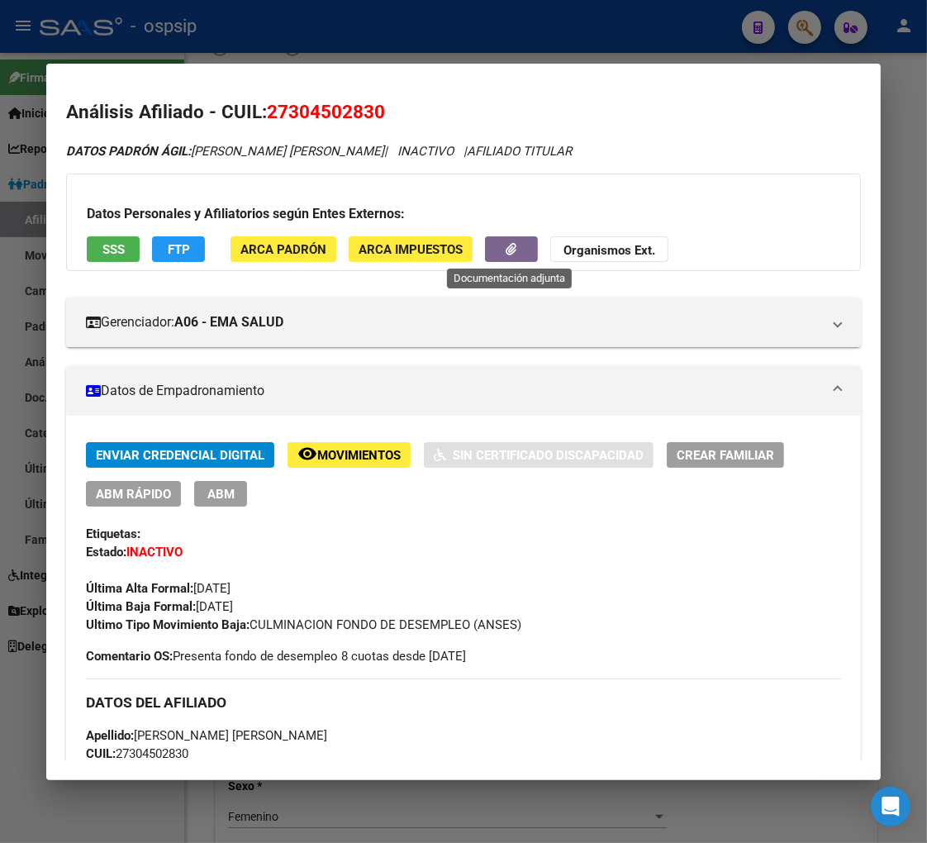
click at [488, 252] on button "button" at bounding box center [511, 249] width 53 height 26
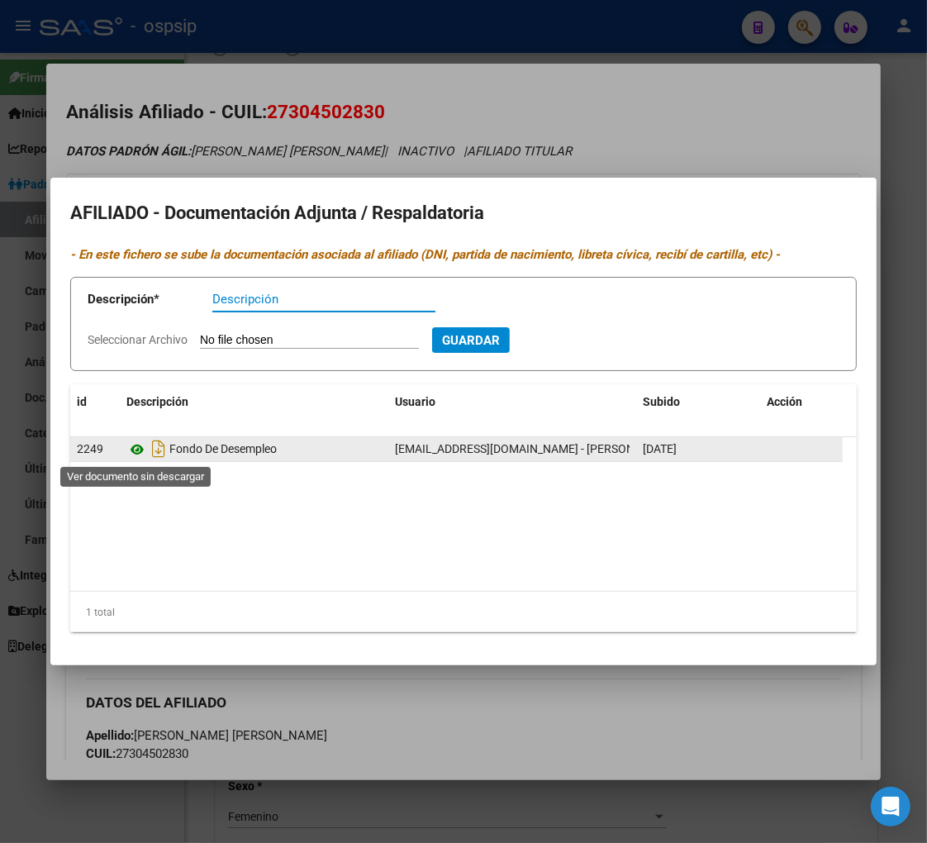
click at [138, 454] on icon at bounding box center [136, 450] width 21 height 20
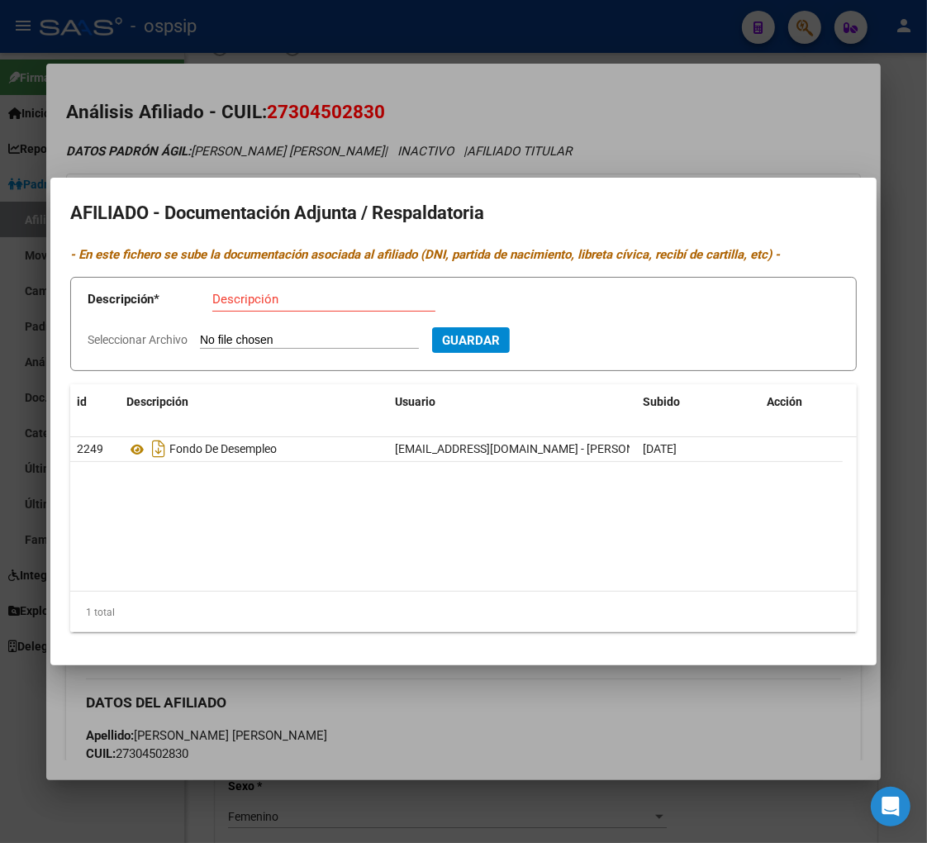
click at [758, 106] on div at bounding box center [463, 421] width 927 height 843
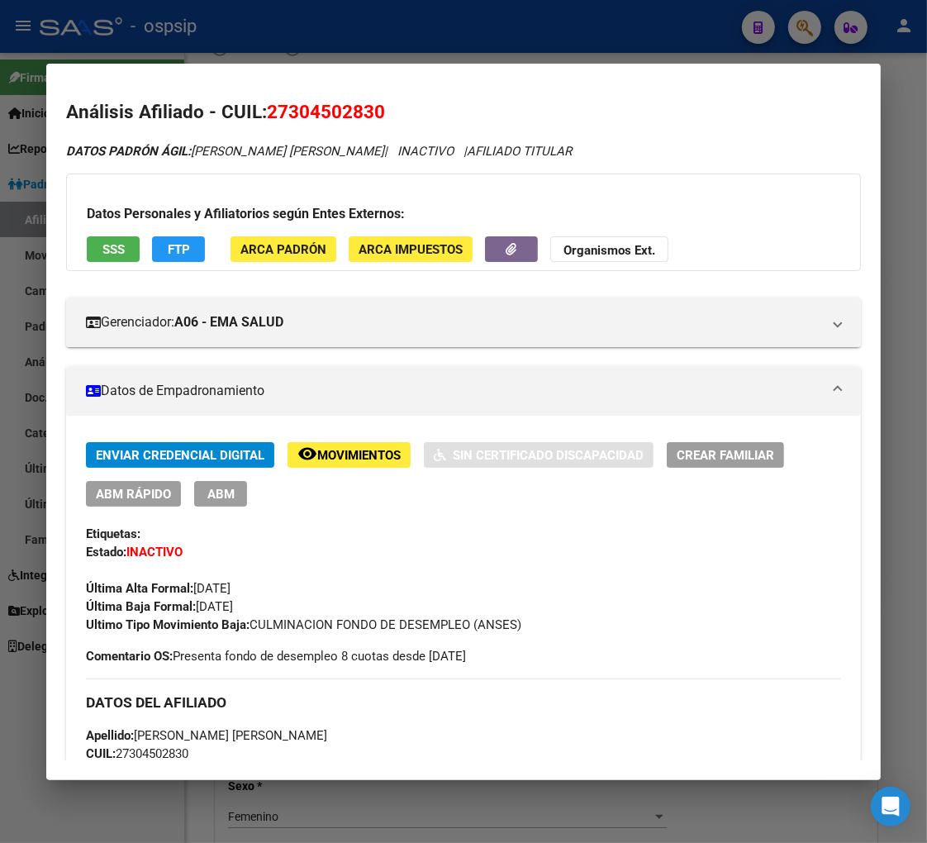
click at [806, 38] on div at bounding box center [463, 421] width 927 height 843
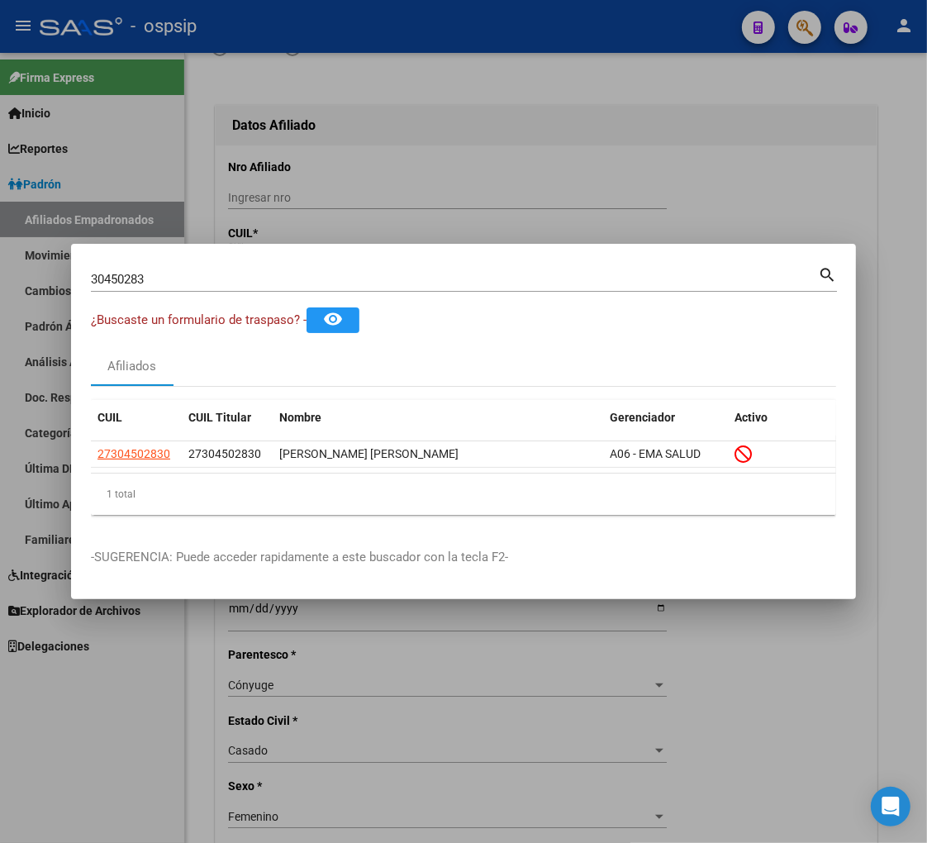
click at [154, 279] on input "30450283" at bounding box center [454, 279] width 727 height 15
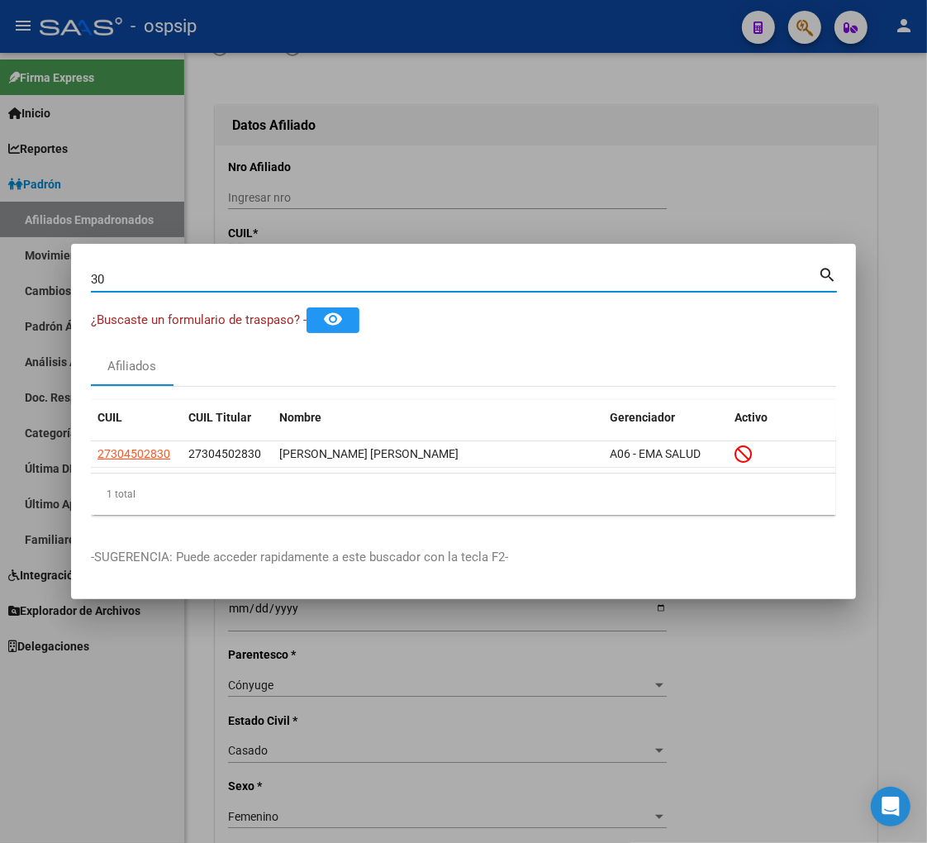
type input "3"
type input "35341511"
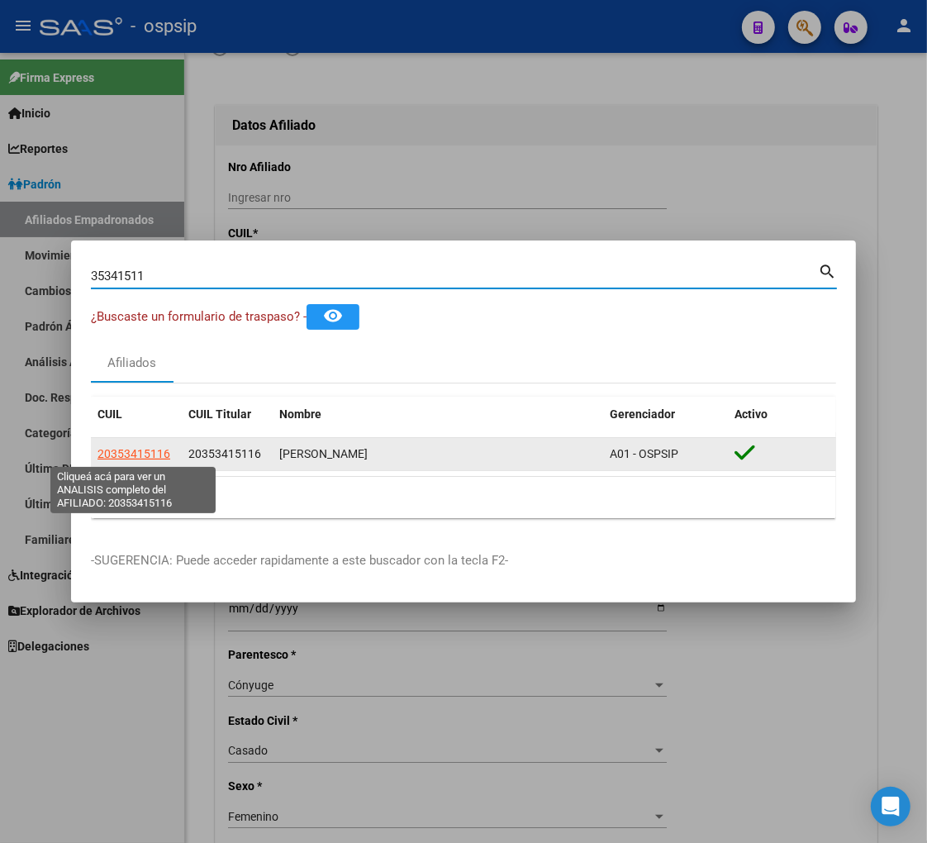
click at [138, 459] on span "20353415116" at bounding box center [133, 453] width 73 height 13
type textarea "20353415116"
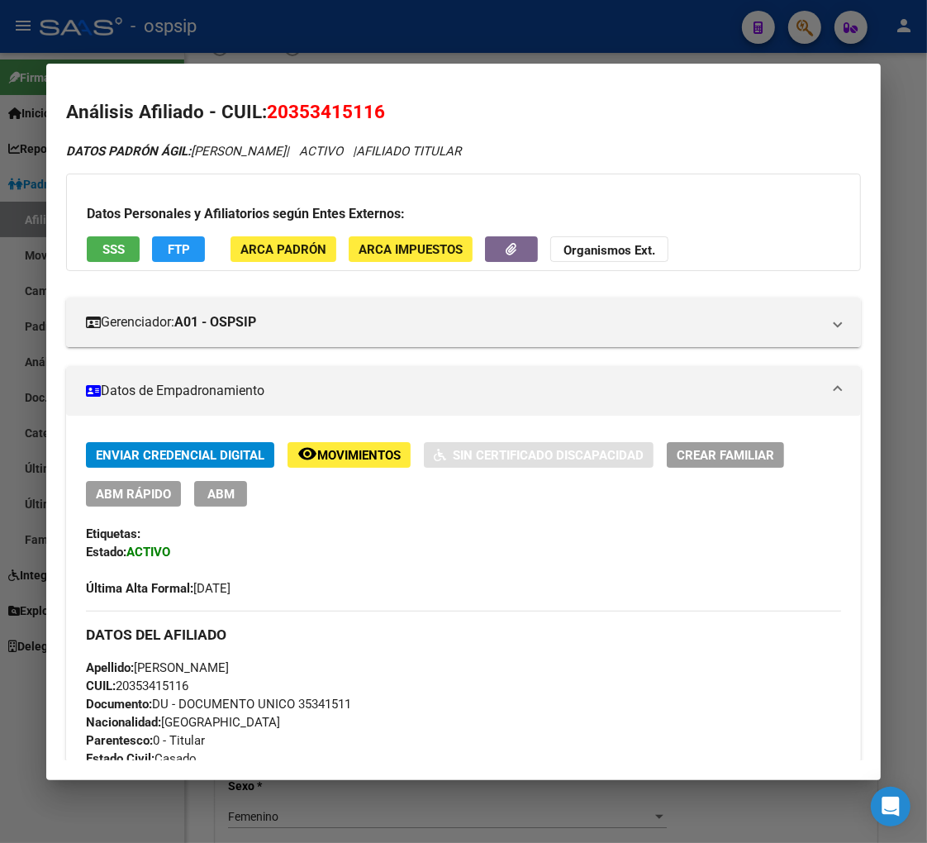
click at [801, 25] on div at bounding box center [463, 421] width 927 height 843
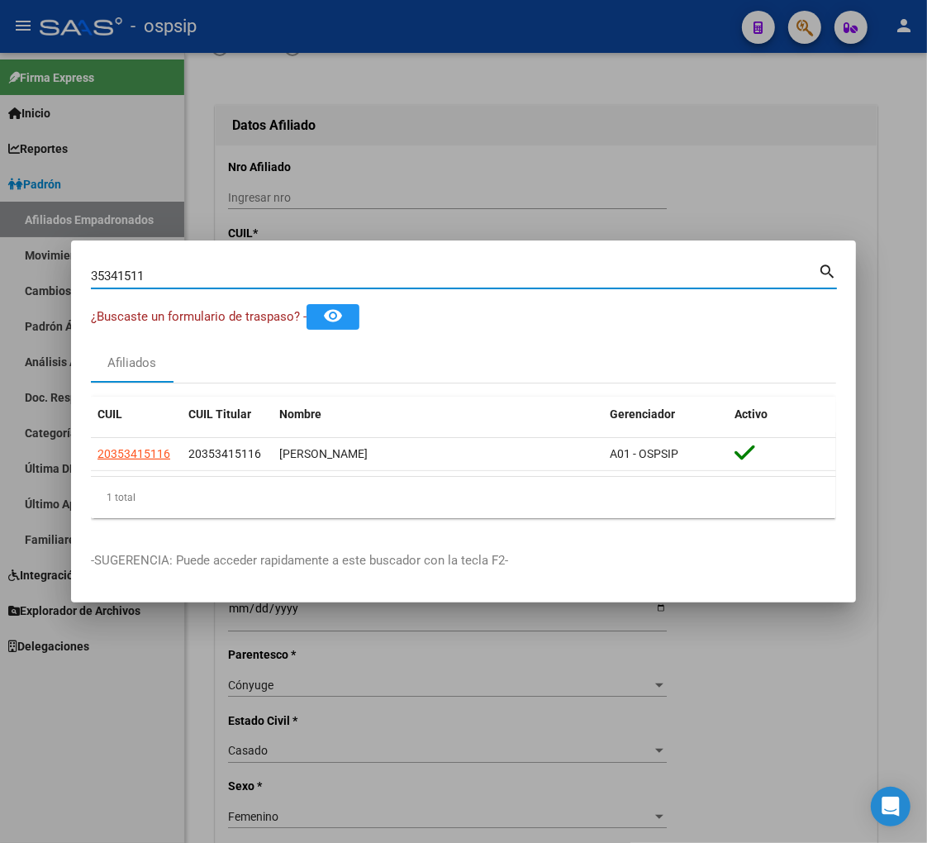
click at [155, 277] on input "35341511" at bounding box center [454, 276] width 727 height 15
type input "3"
type input "45736213"
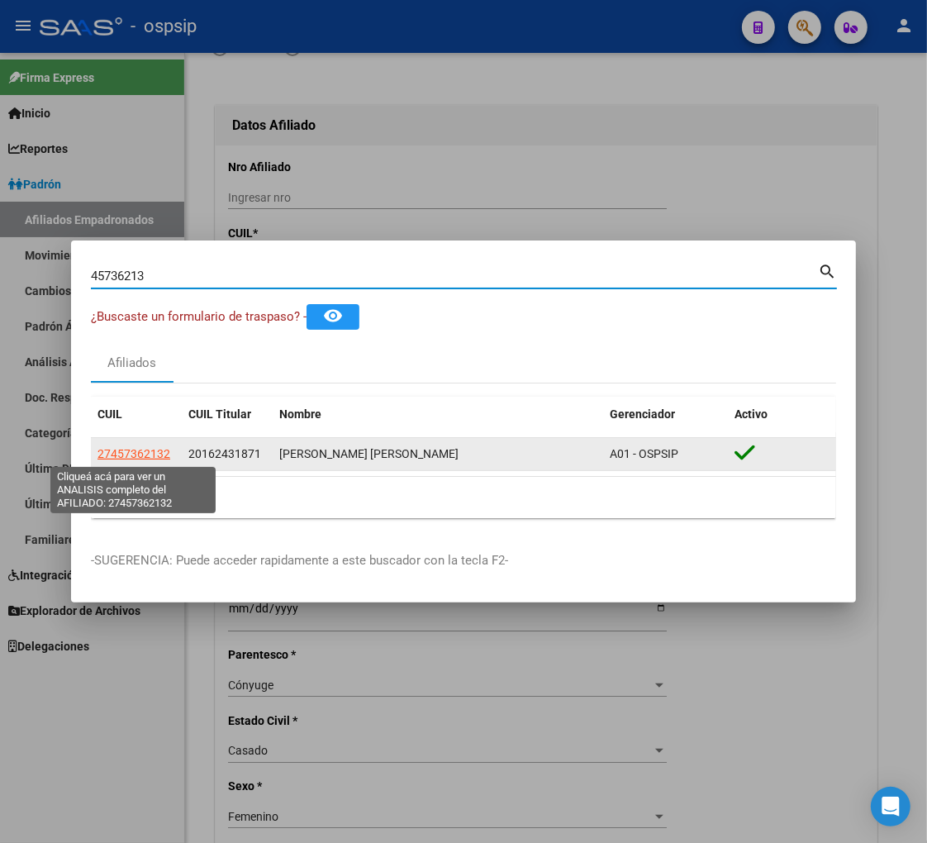
click at [136, 456] on span "27457362132" at bounding box center [133, 453] width 73 height 13
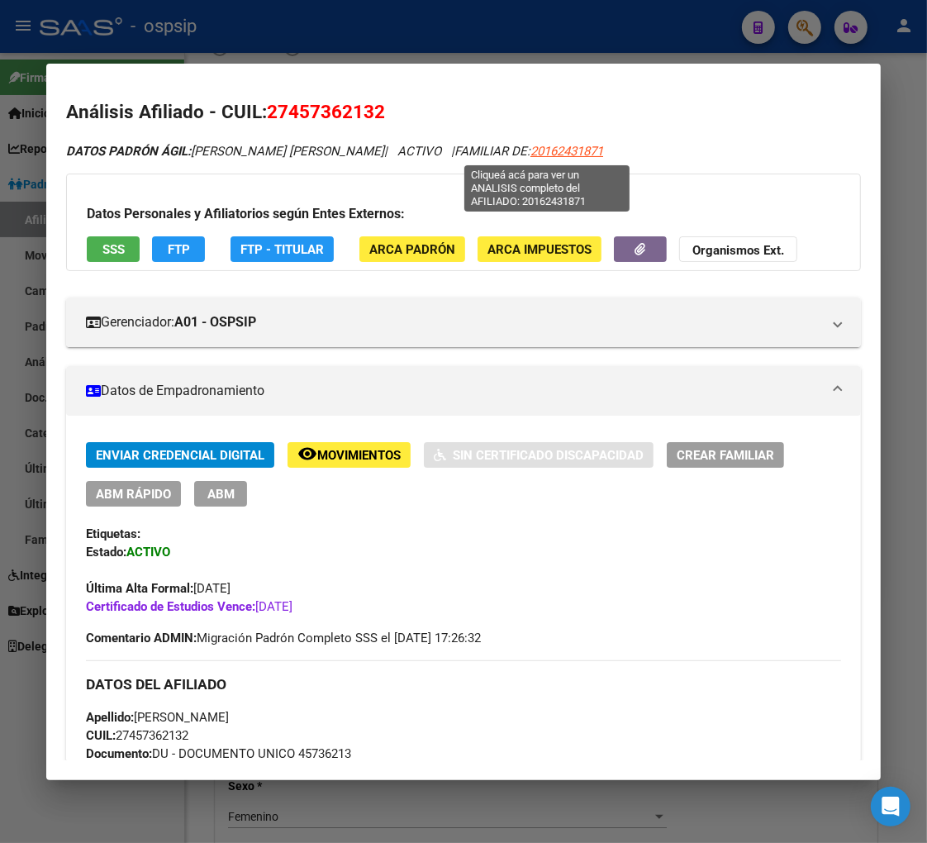
click at [543, 153] on span "20162431871" at bounding box center [566, 151] width 73 height 15
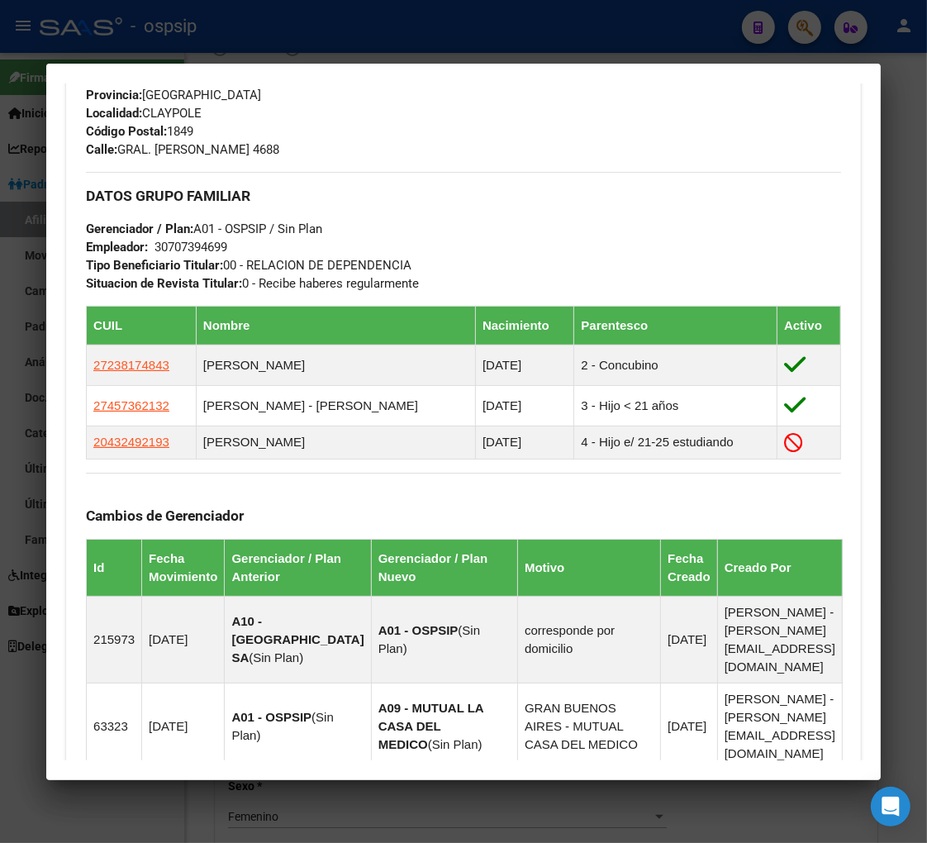
scroll to position [826, 0]
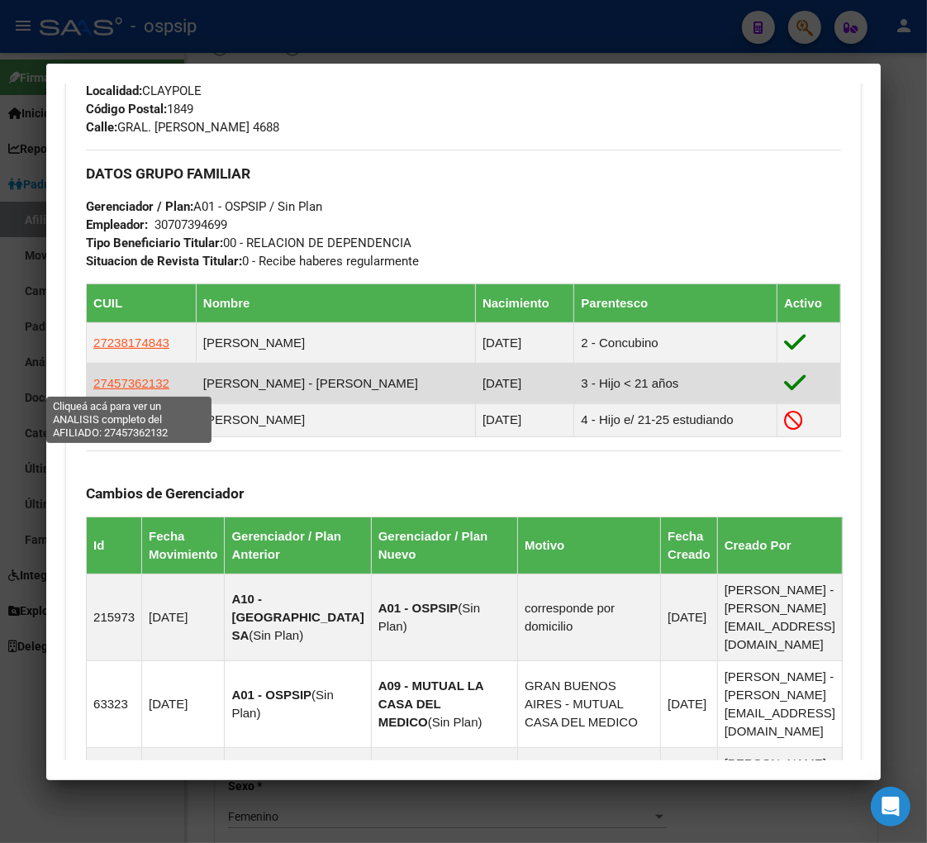
click at [133, 388] on span "27457362132" at bounding box center [131, 383] width 76 height 14
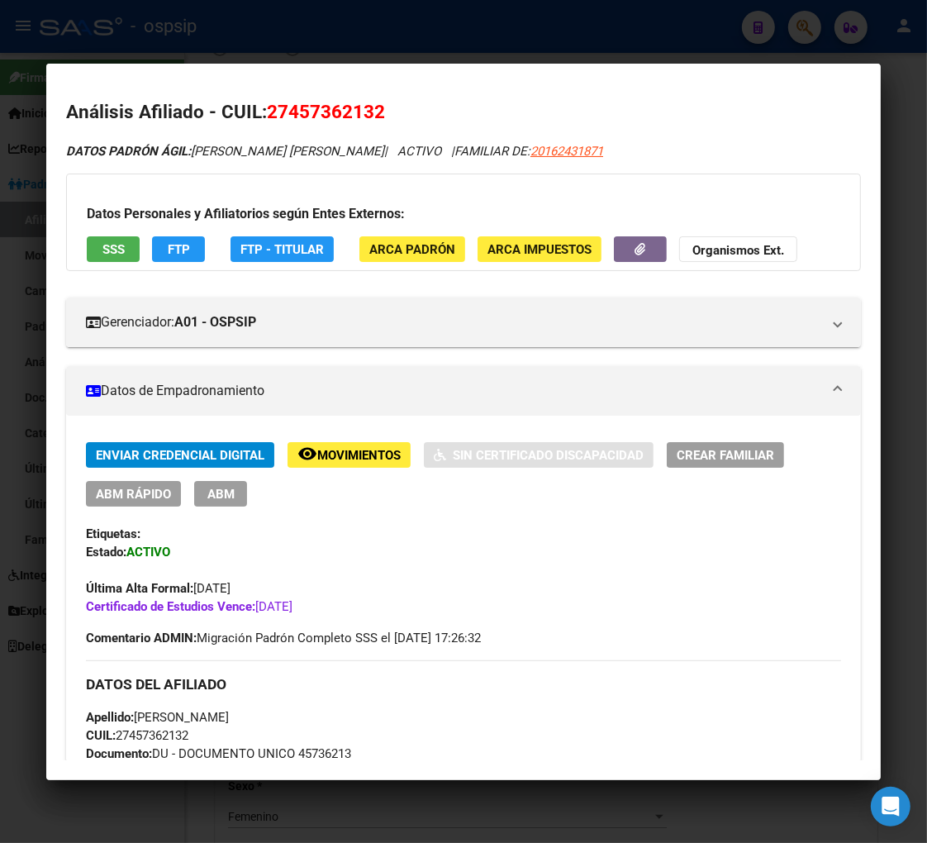
click at [544, 159] on app-link-go-to "20162431871" at bounding box center [566, 151] width 73 height 19
click at [544, 154] on span "20162431871" at bounding box center [566, 151] width 73 height 15
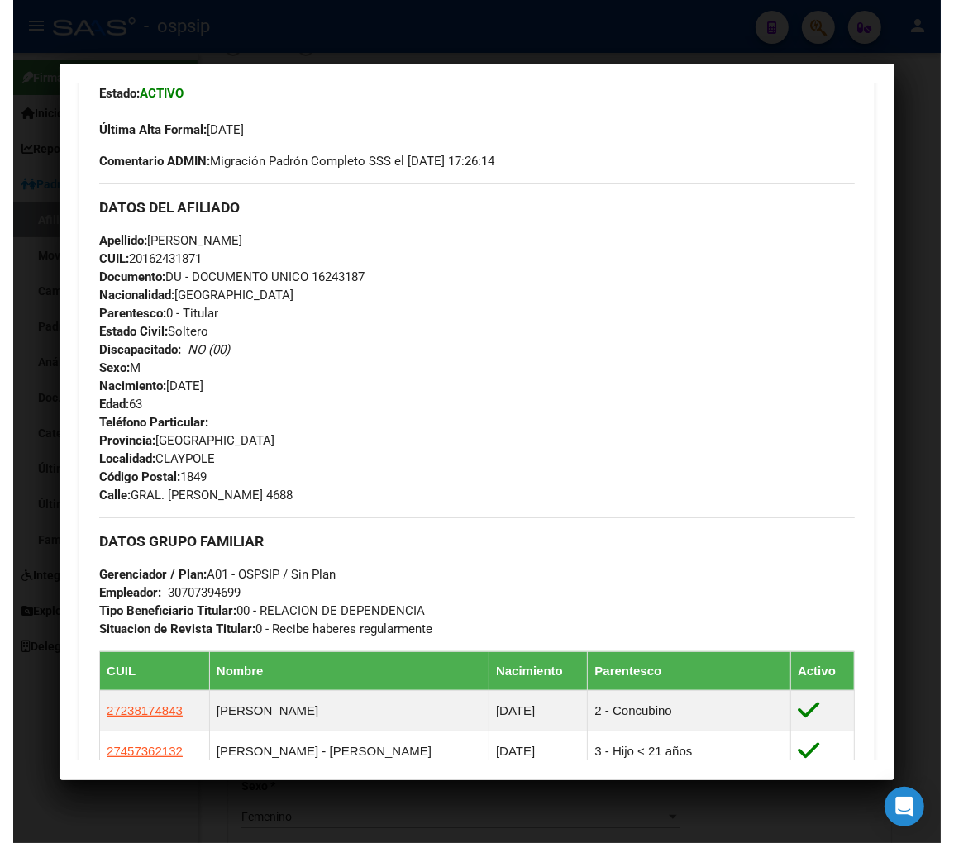
scroll to position [642, 0]
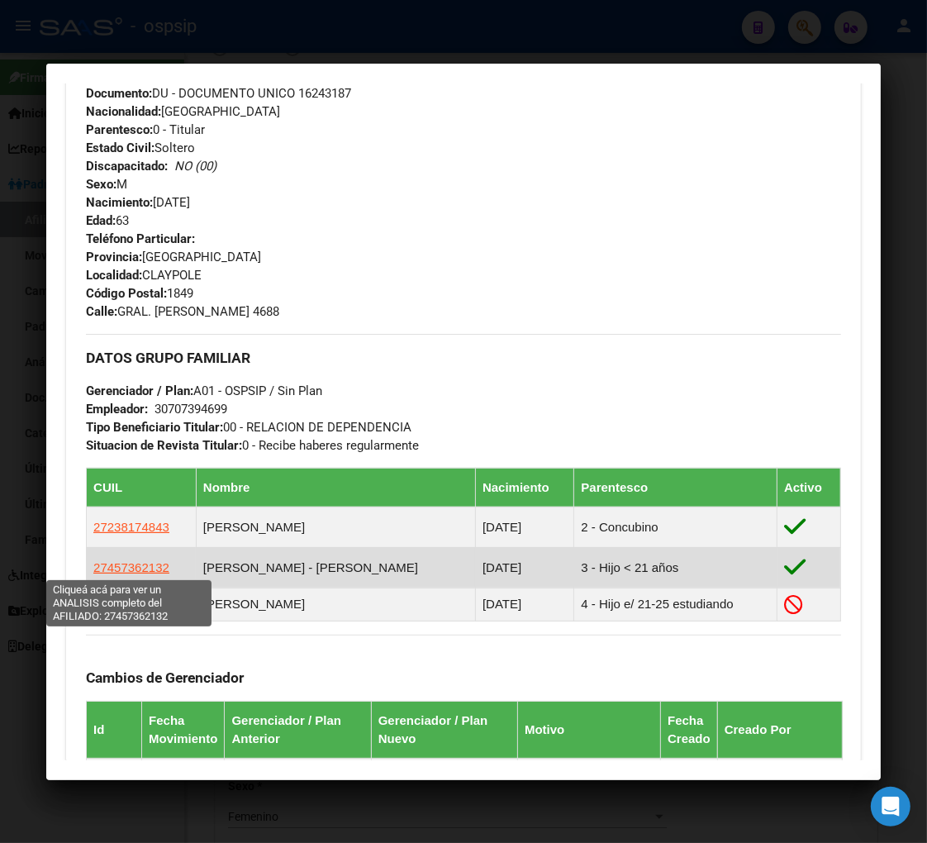
click at [145, 572] on span "27457362132" at bounding box center [131, 567] width 76 height 14
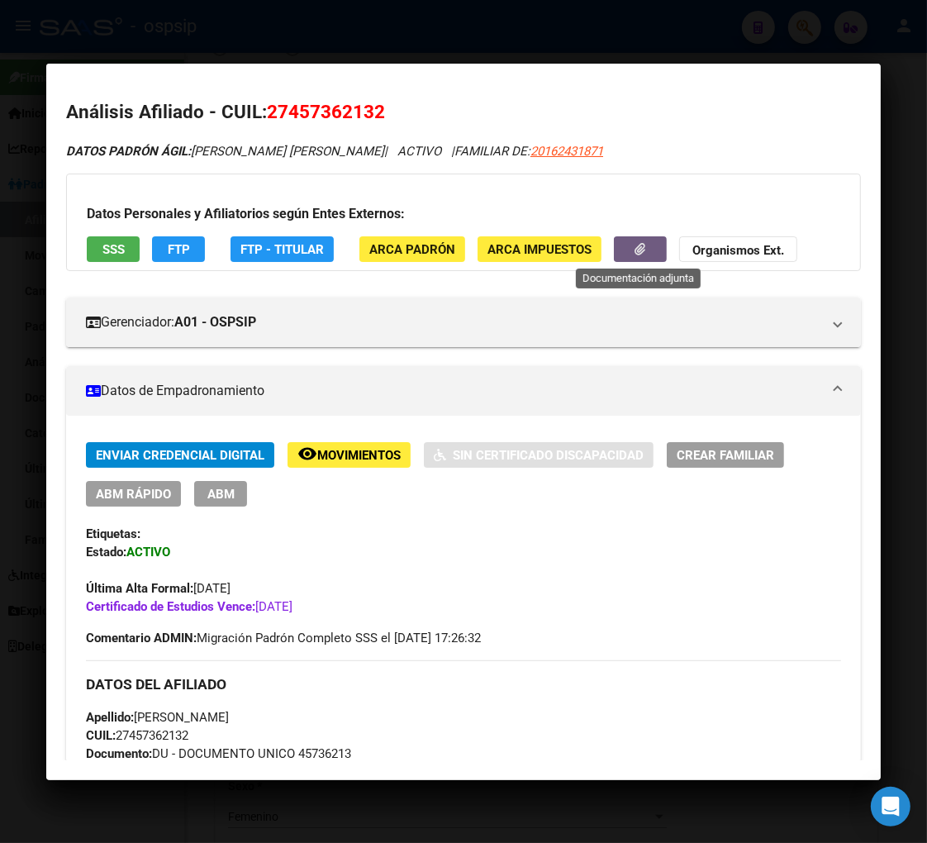
click at [620, 253] on button "button" at bounding box center [640, 249] width 53 height 26
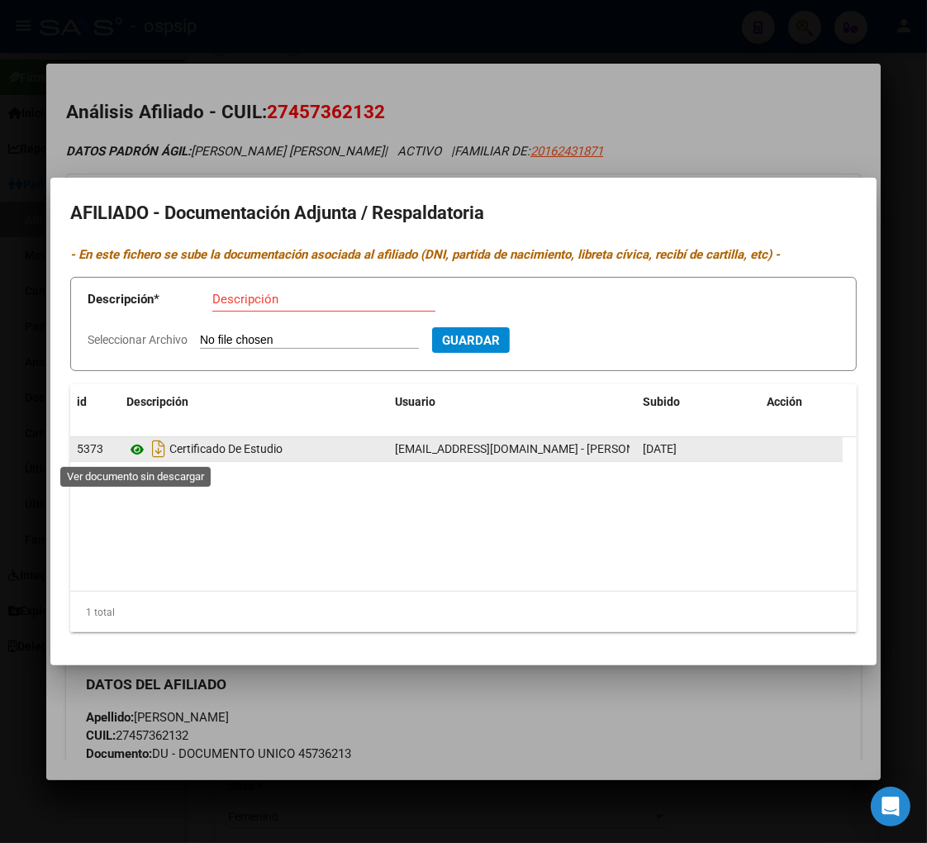
click at [136, 446] on icon at bounding box center [136, 450] width 21 height 20
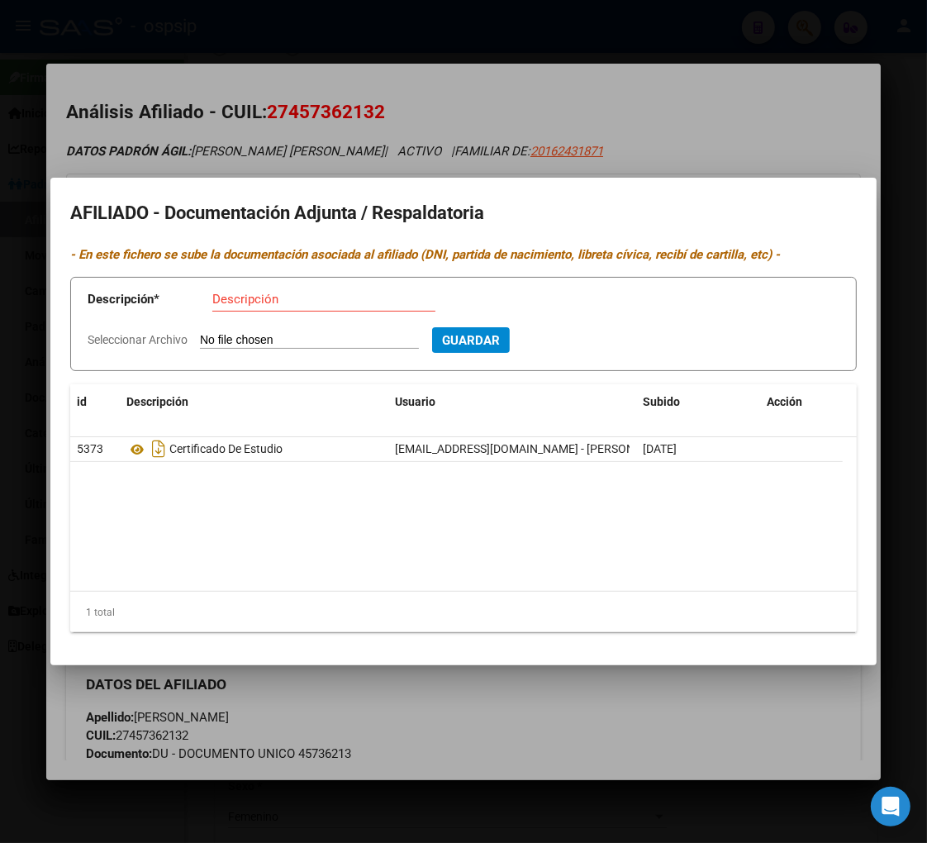
click at [630, 67] on div at bounding box center [463, 421] width 927 height 843
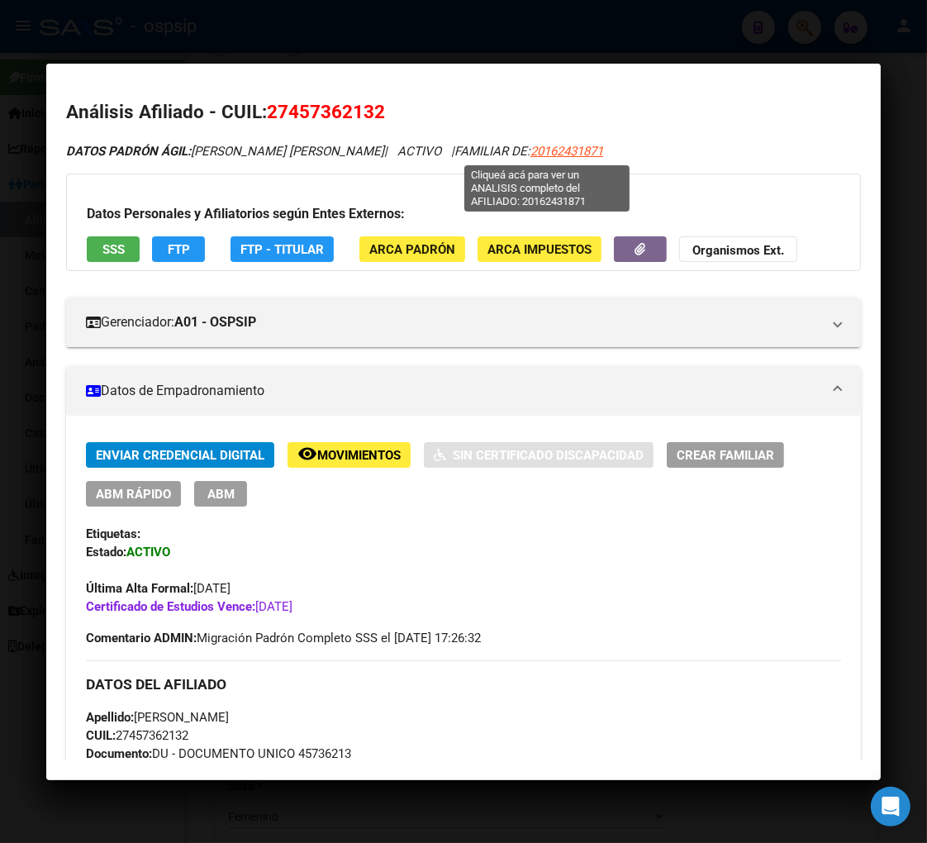
click at [563, 154] on span "20162431871" at bounding box center [566, 151] width 73 height 15
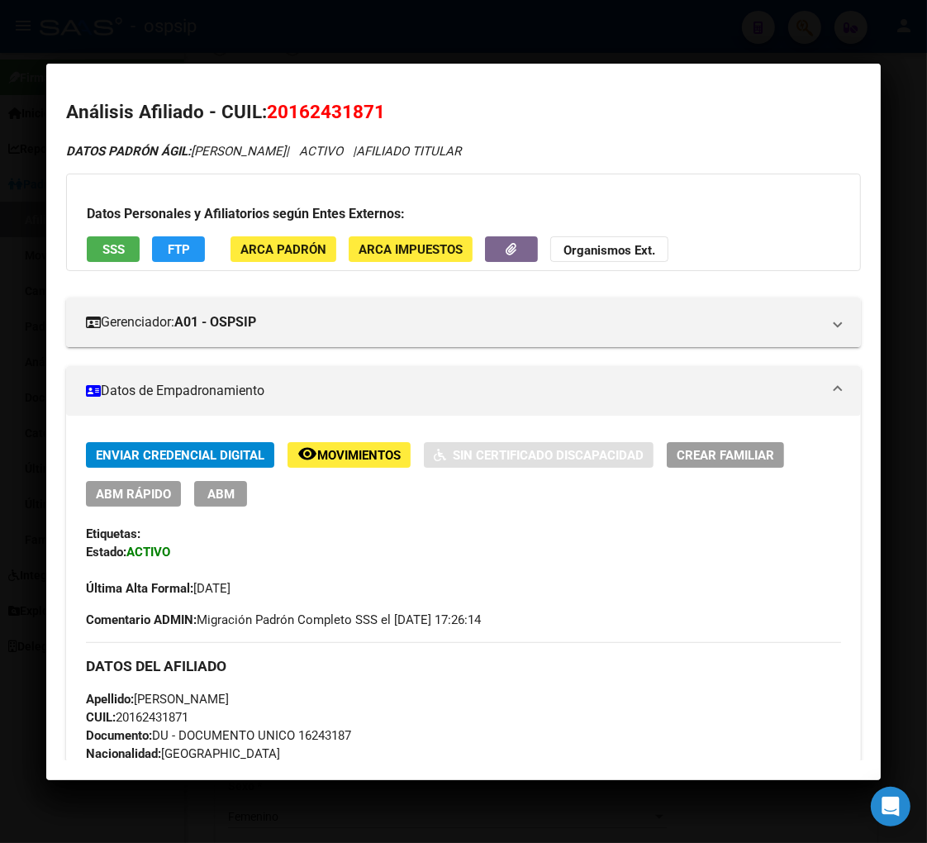
drag, startPoint x: 286, startPoint y: 109, endPoint x: 374, endPoint y: 97, distance: 89.3
click at [374, 97] on mat-dialog-content "Análisis Afiliado - CUIL: 20162431871 DATOS PADRÓN ÁGIL: [PERSON_NAME] | ACTIVO…" at bounding box center [463, 421] width 835 height 677
copy span "16243187"
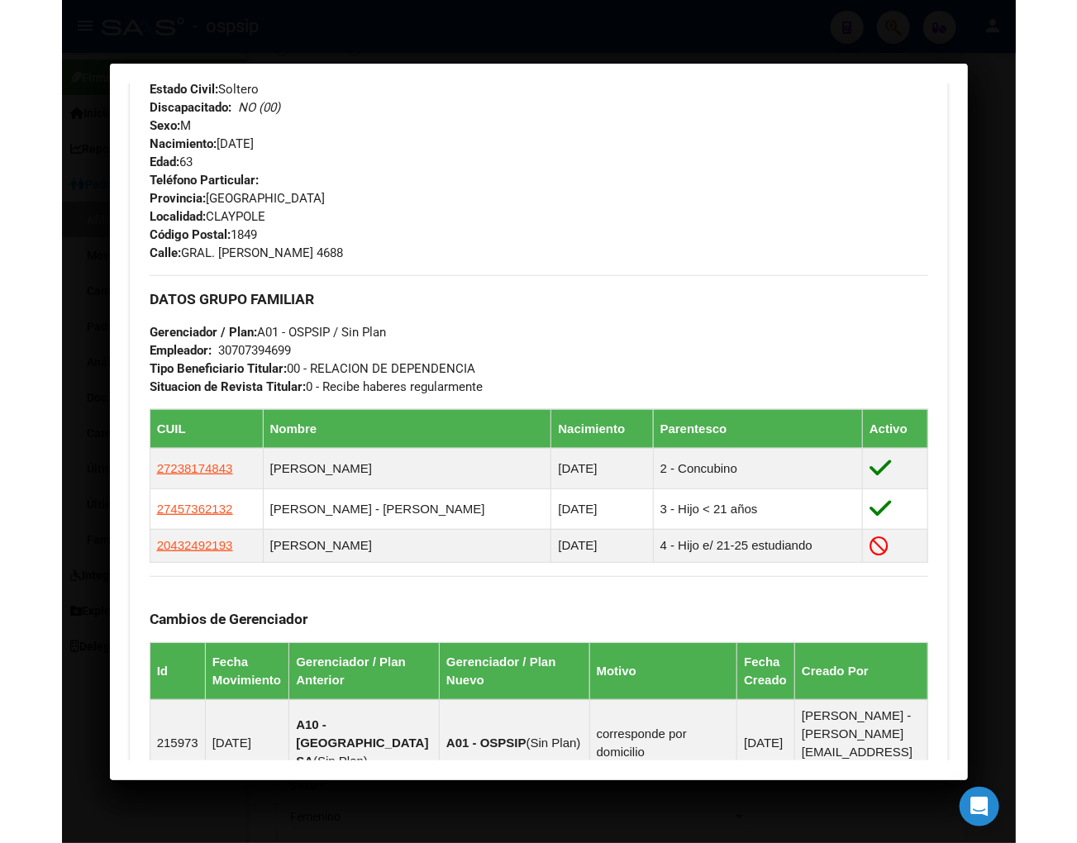
scroll to position [734, 0]
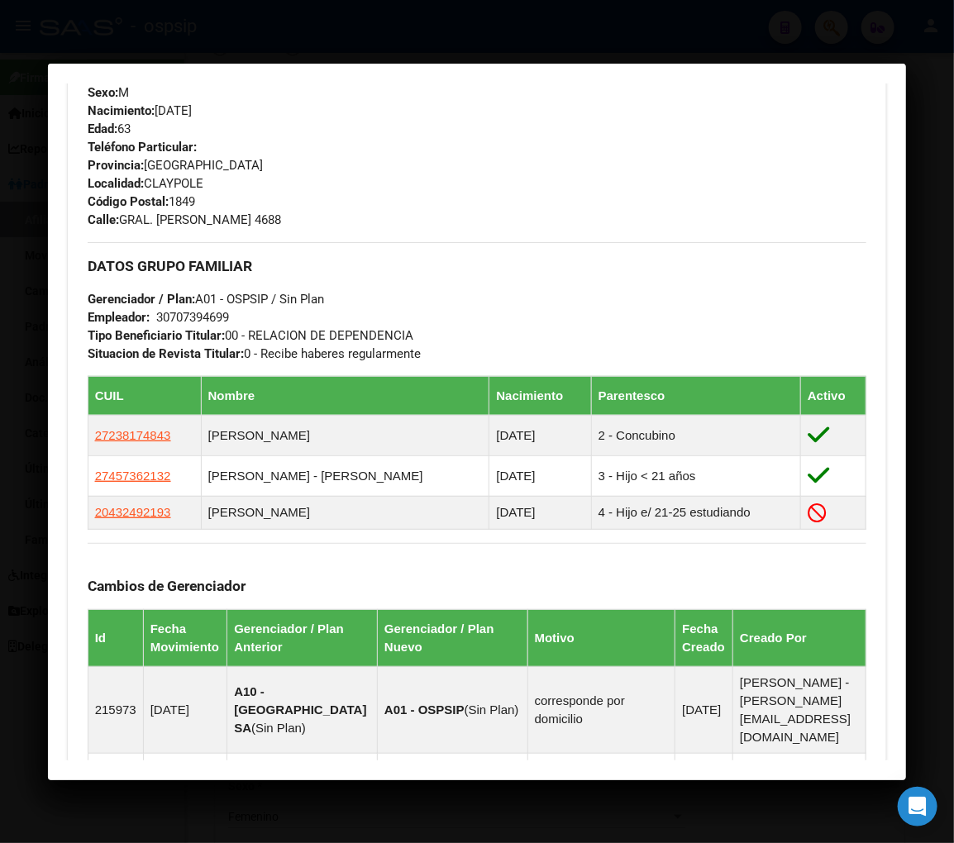
click at [449, 187] on div "Teléfono Particular: Provincia: [GEOGRAPHIC_DATA] Localidad: [GEOGRAPHIC_DATA] …" at bounding box center [477, 183] width 779 height 91
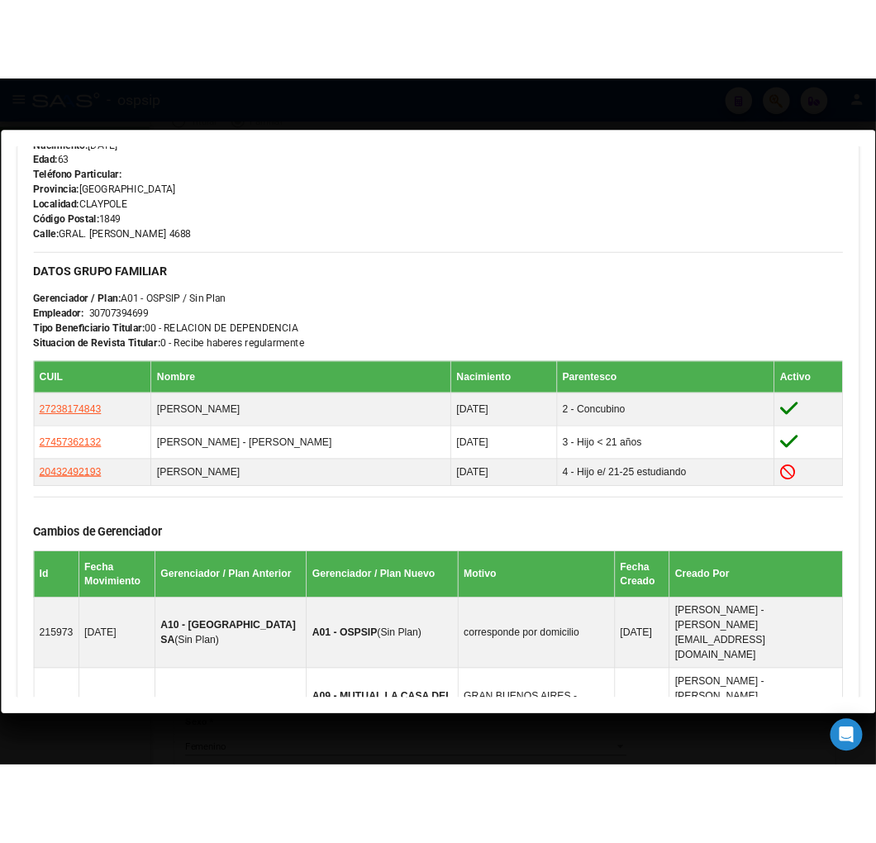
scroll to position [706, 0]
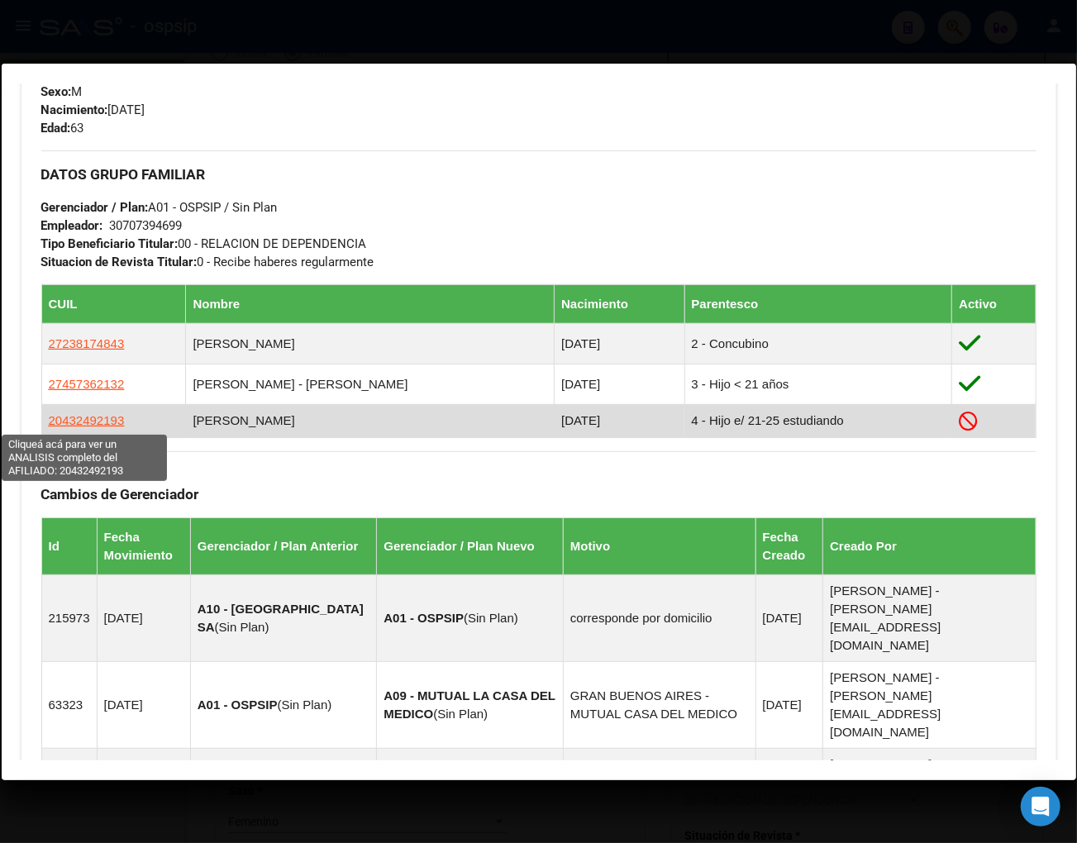
click at [73, 423] on span "20432492193" at bounding box center [87, 420] width 76 height 14
type textarea "20432492193"
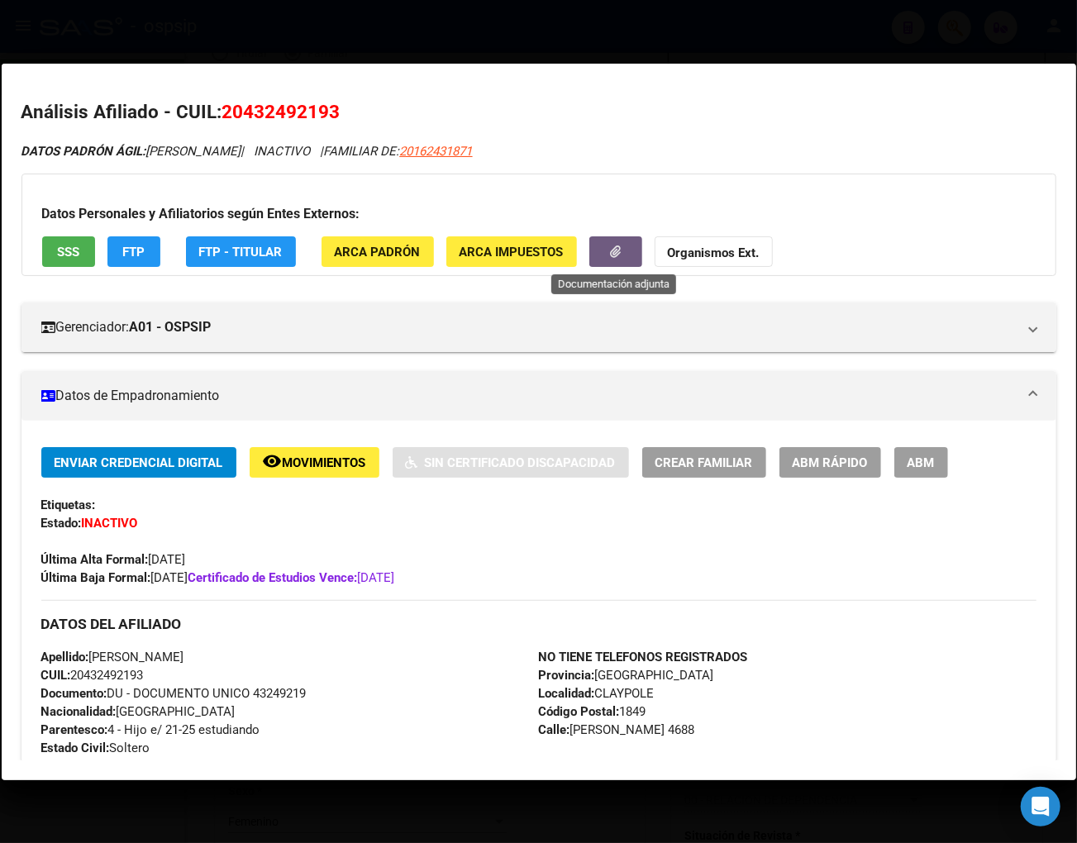
click at [610, 249] on icon "button" at bounding box center [615, 251] width 11 height 12
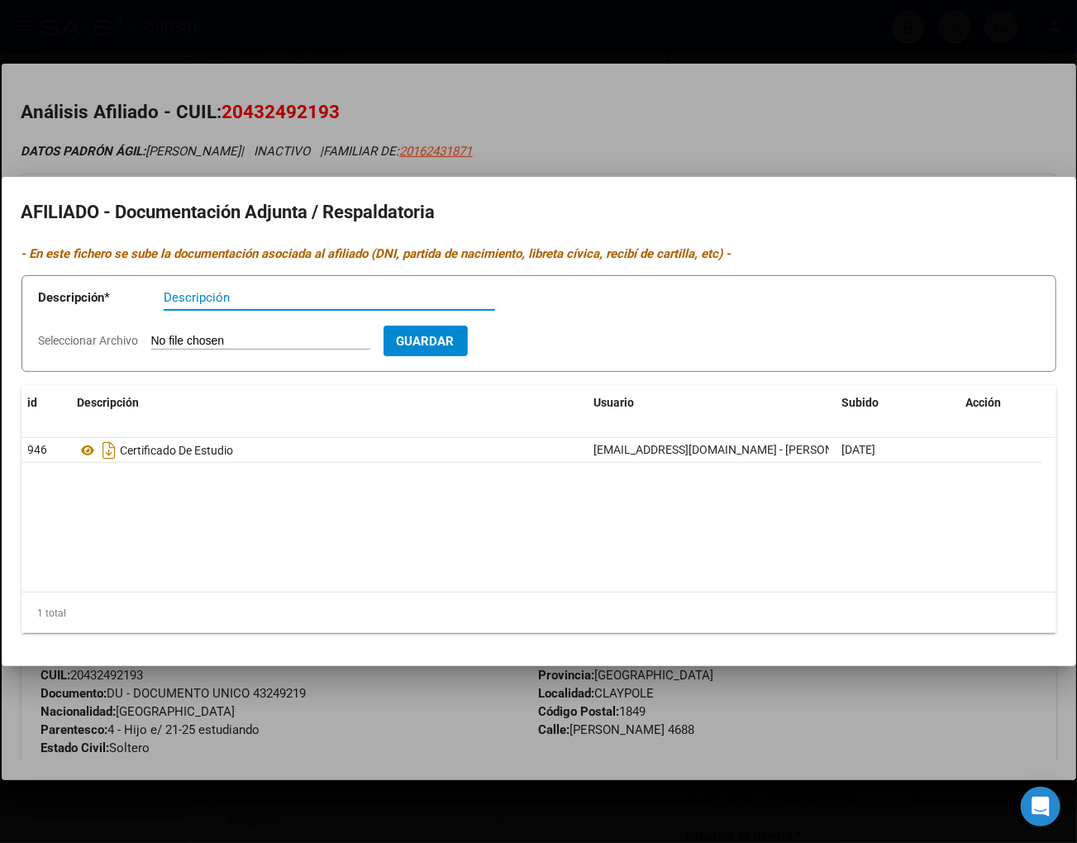
click at [678, 86] on div at bounding box center [538, 421] width 1077 height 843
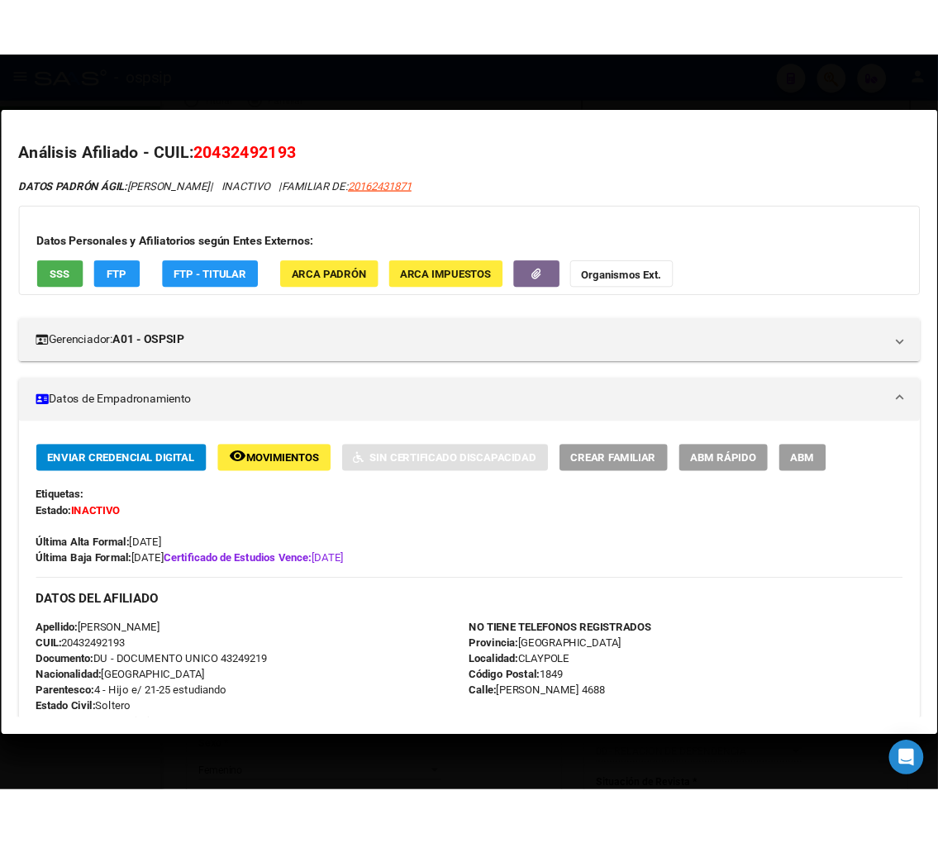
scroll to position [734, 0]
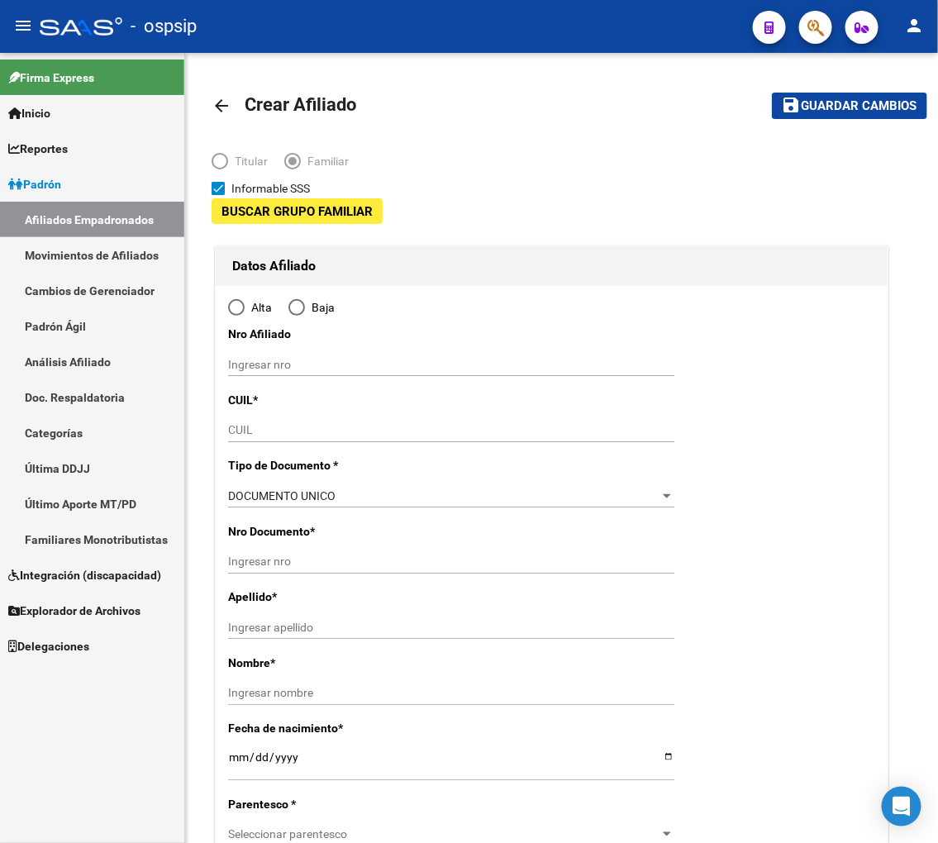
type input "30-64480161-2"
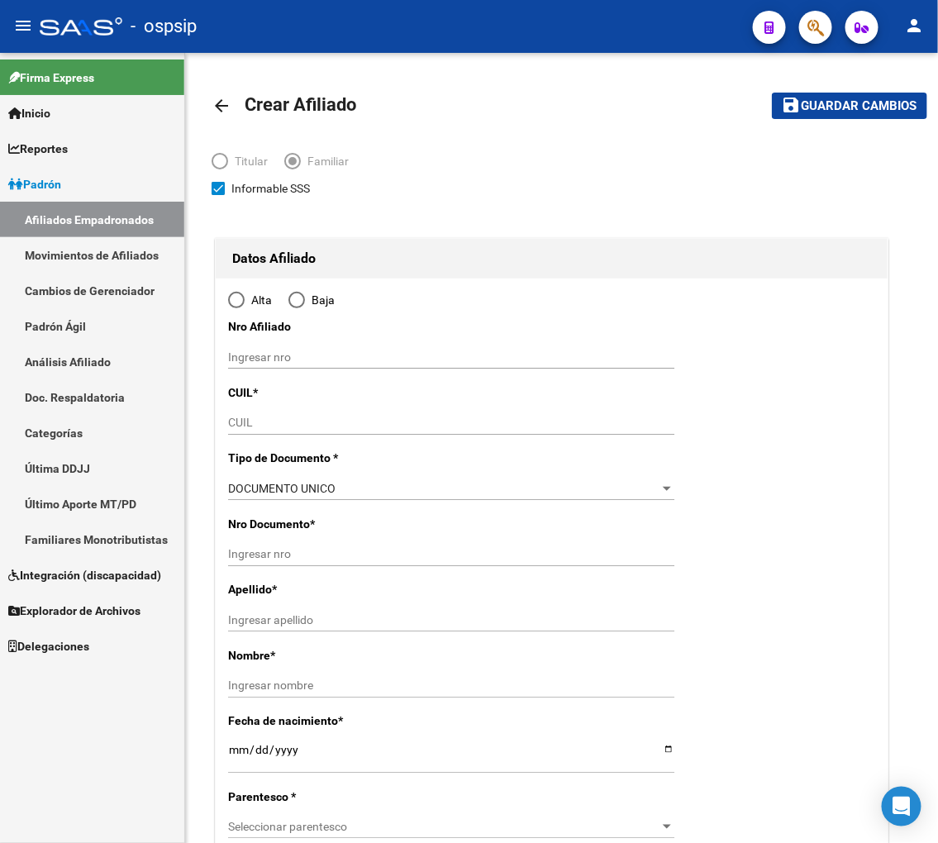
type input "QUILMES"
type input "1878"
type input "809"
type input "2524"
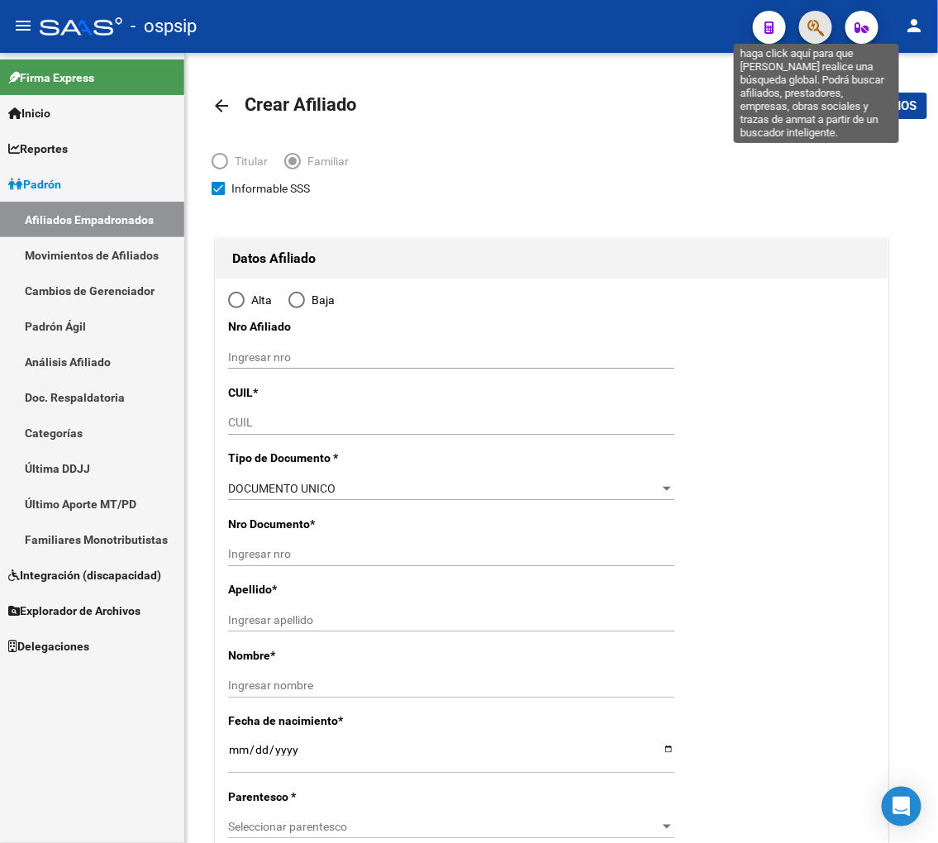
click at [813, 23] on icon "button" at bounding box center [815, 27] width 17 height 19
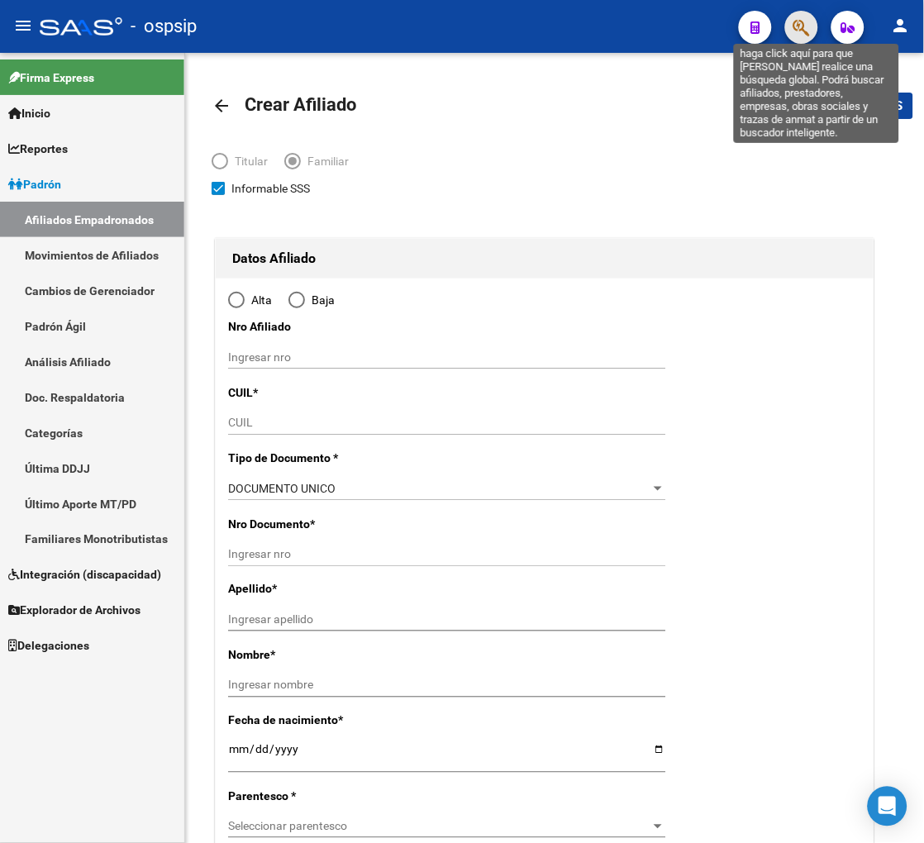
radio input "true"
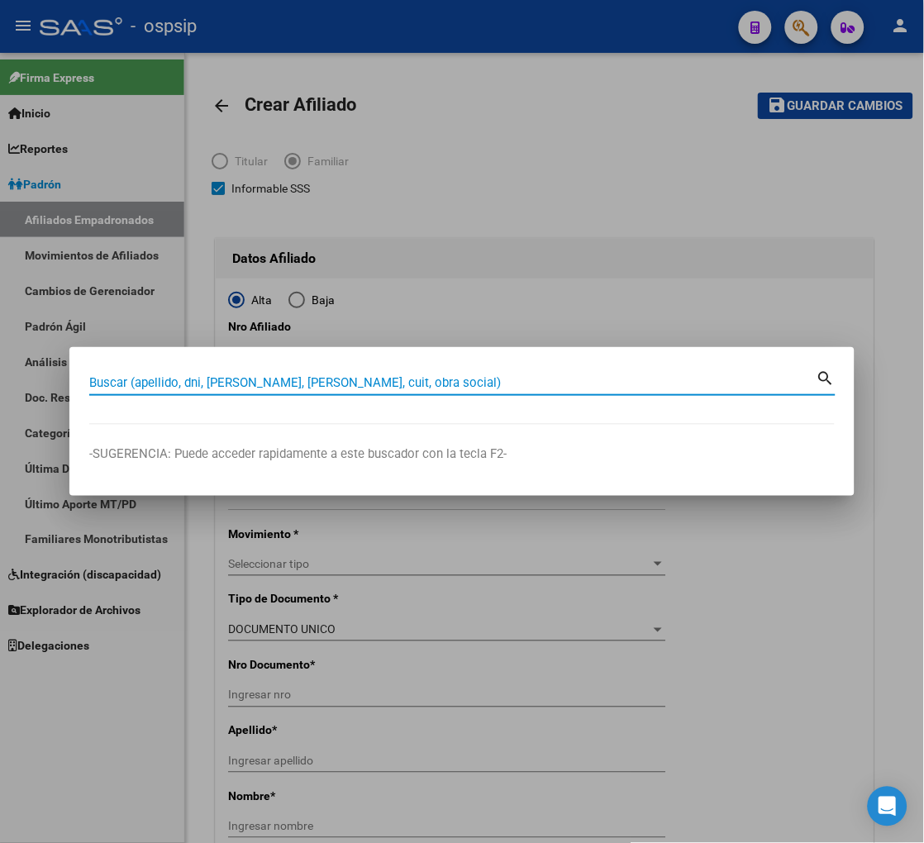
type input "30-64480161-2"
click at [188, 377] on input "Buscar (apellido, dni, [PERSON_NAME], [PERSON_NAME], cuit, obra social)" at bounding box center [452, 382] width 727 height 15
type input "35341511"
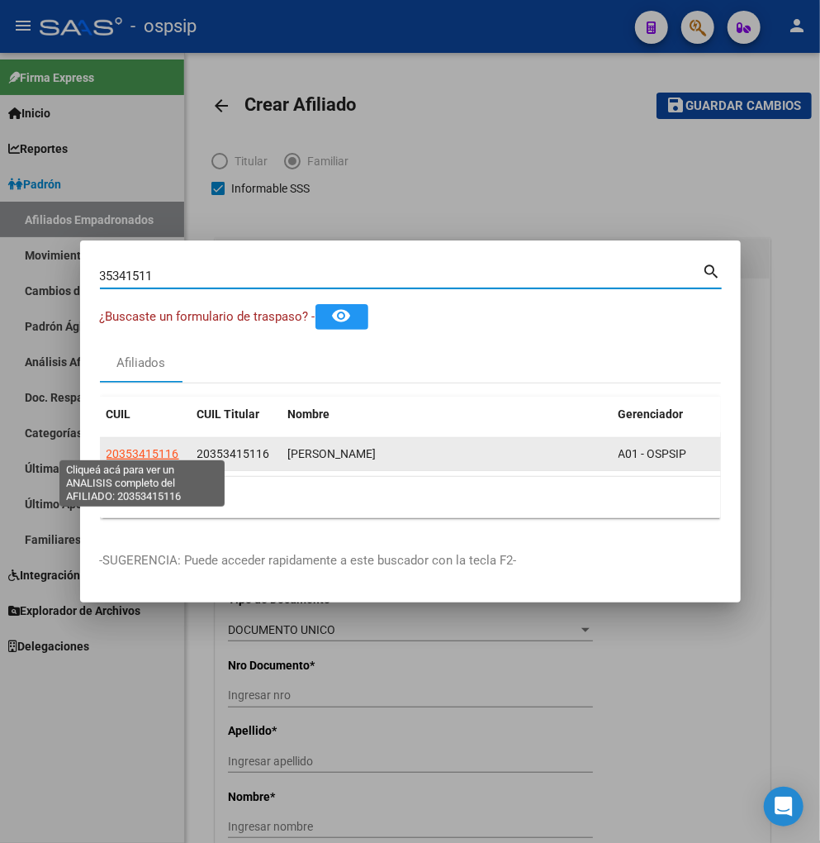
click at [150, 449] on span "20353415116" at bounding box center [143, 453] width 73 height 13
type textarea "20353415116"
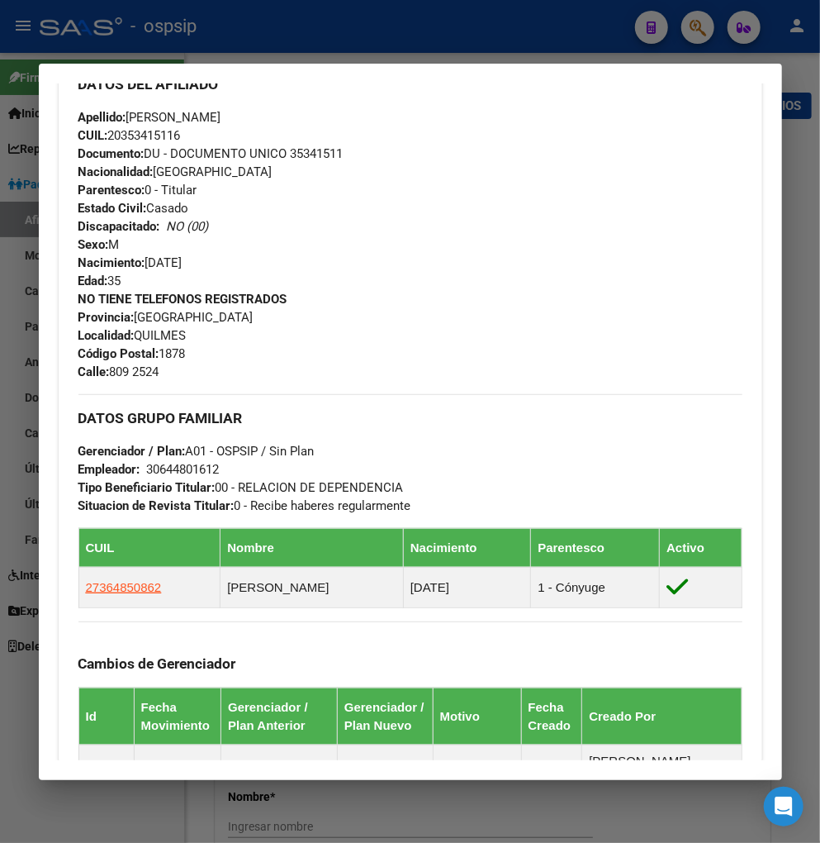
scroll to position [734, 0]
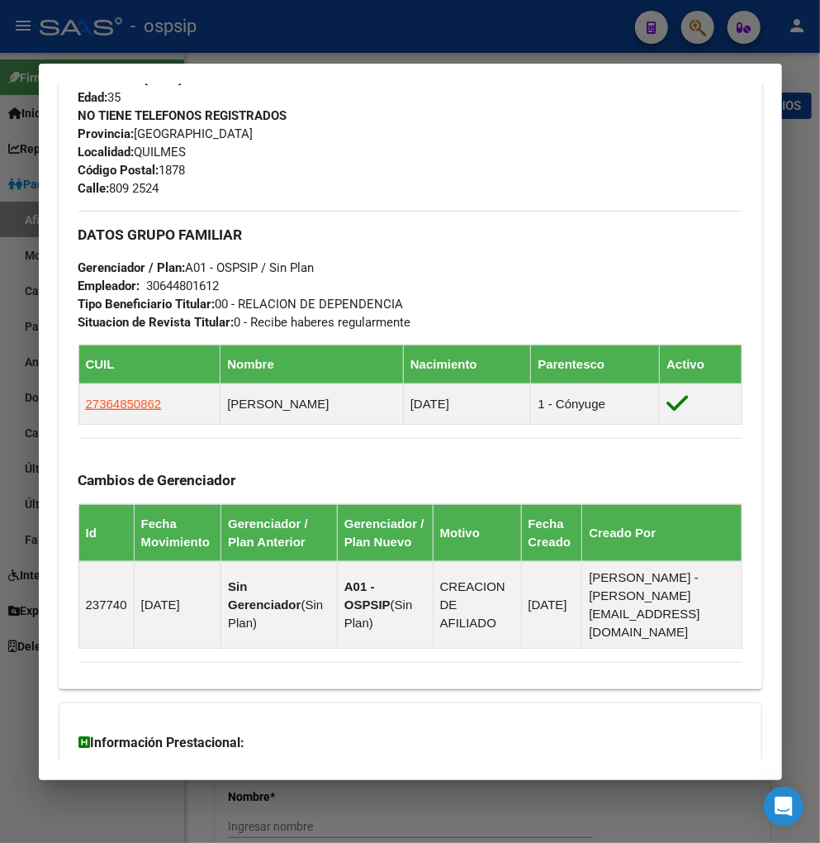
click at [690, 26] on div at bounding box center [410, 421] width 820 height 843
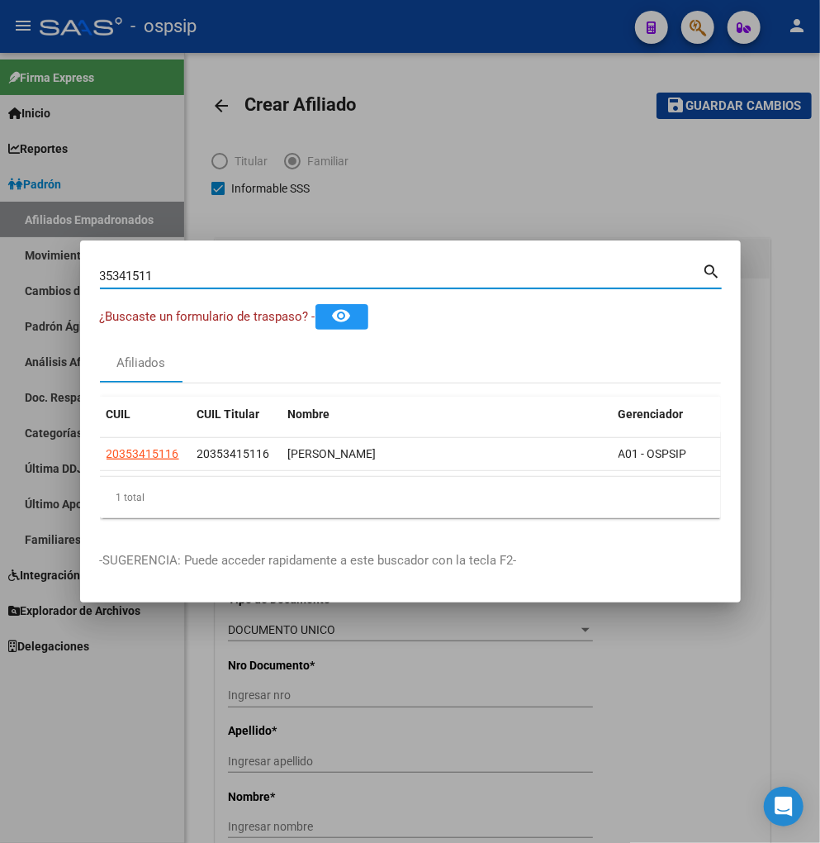
click at [159, 274] on input "35341511" at bounding box center [401, 276] width 603 height 15
type input "3"
type input "24213943"
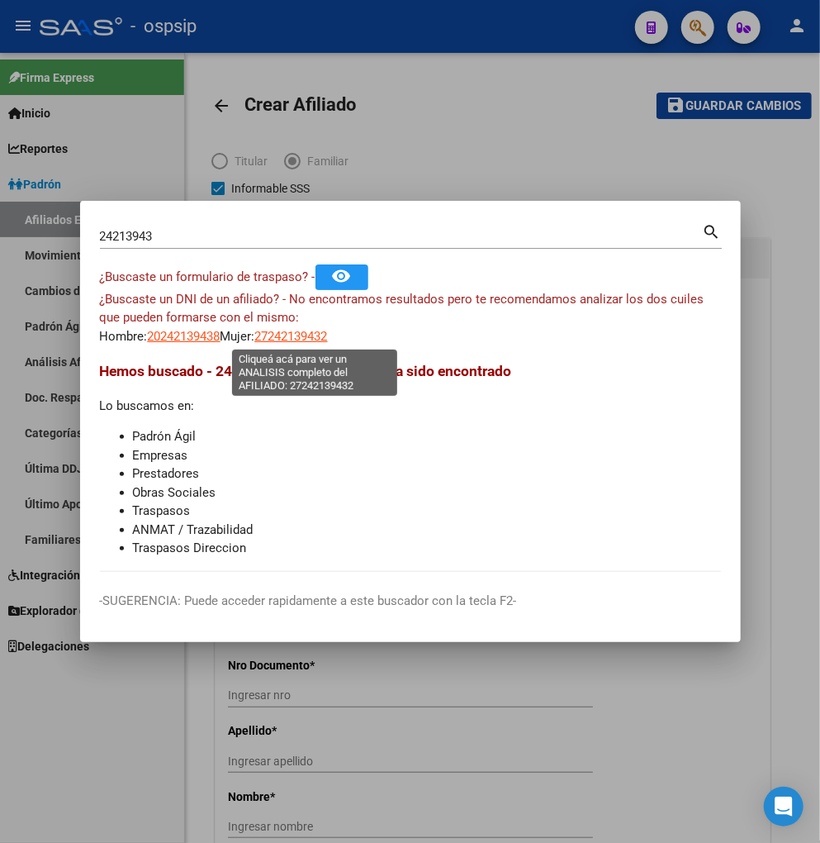
click at [328, 340] on span "27242139432" at bounding box center [291, 336] width 73 height 15
type textarea "27242139432"
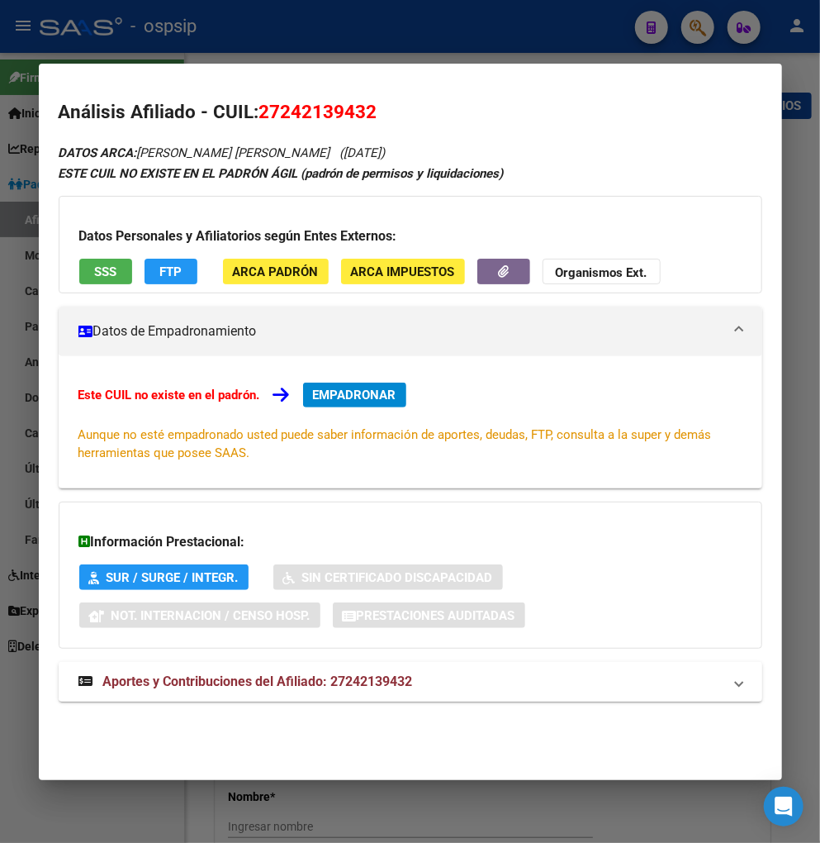
click at [238, 687] on span "Aportes y Contribuciones del Afiliado: 27242139432" at bounding box center [258, 681] width 310 height 16
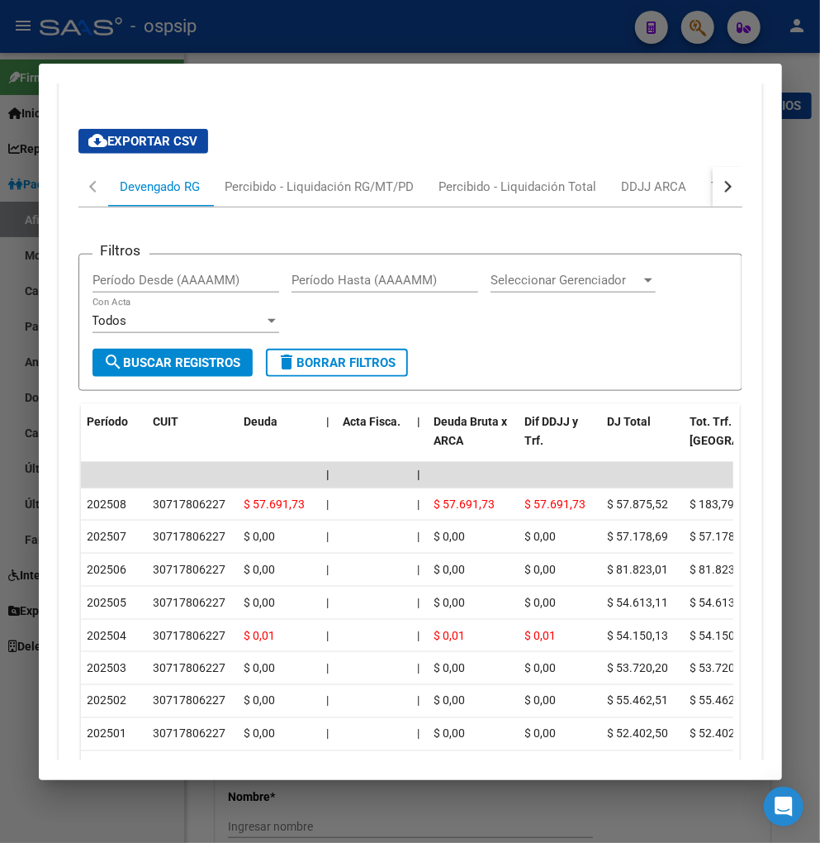
scroll to position [626, 0]
click at [713, 188] on button "button" at bounding box center [728, 186] width 30 height 40
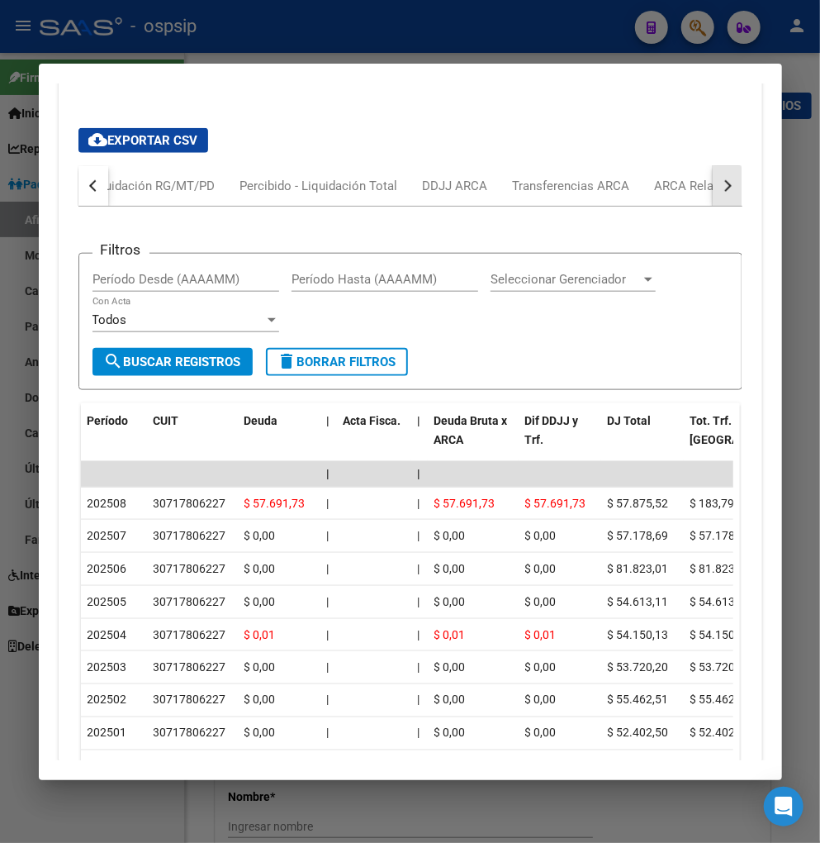
click at [713, 188] on button "button" at bounding box center [728, 186] width 30 height 40
click at [658, 187] on div "ARCA Relaciones Laborales" at bounding box center [622, 186] width 155 height 18
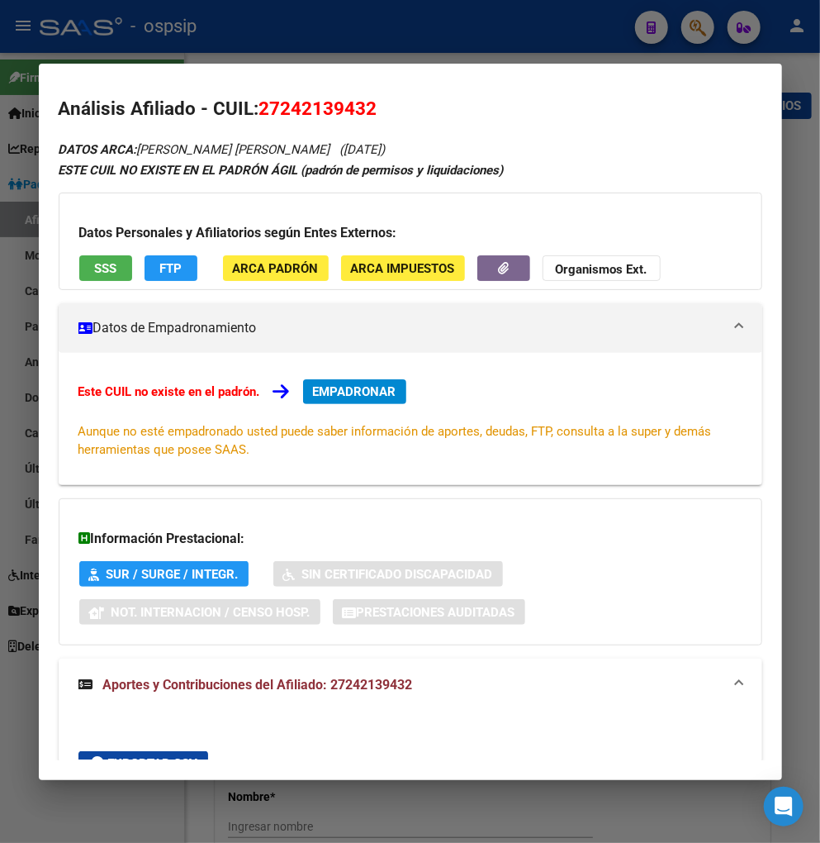
scroll to position [0, 0]
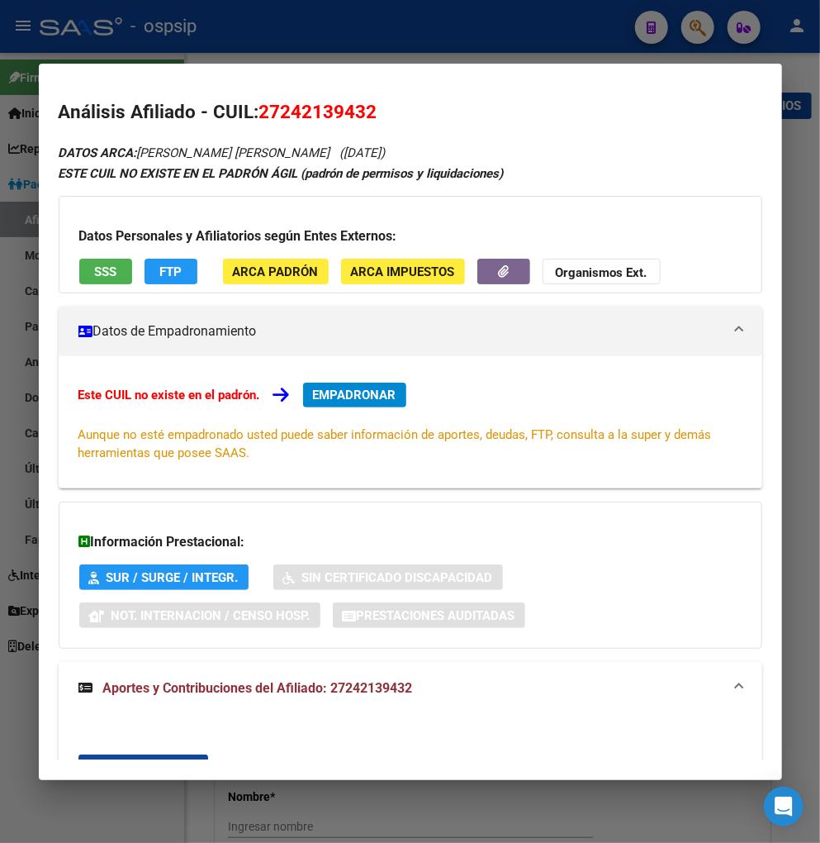
click at [357, 392] on span "EMPADRONAR" at bounding box center [354, 395] width 83 height 15
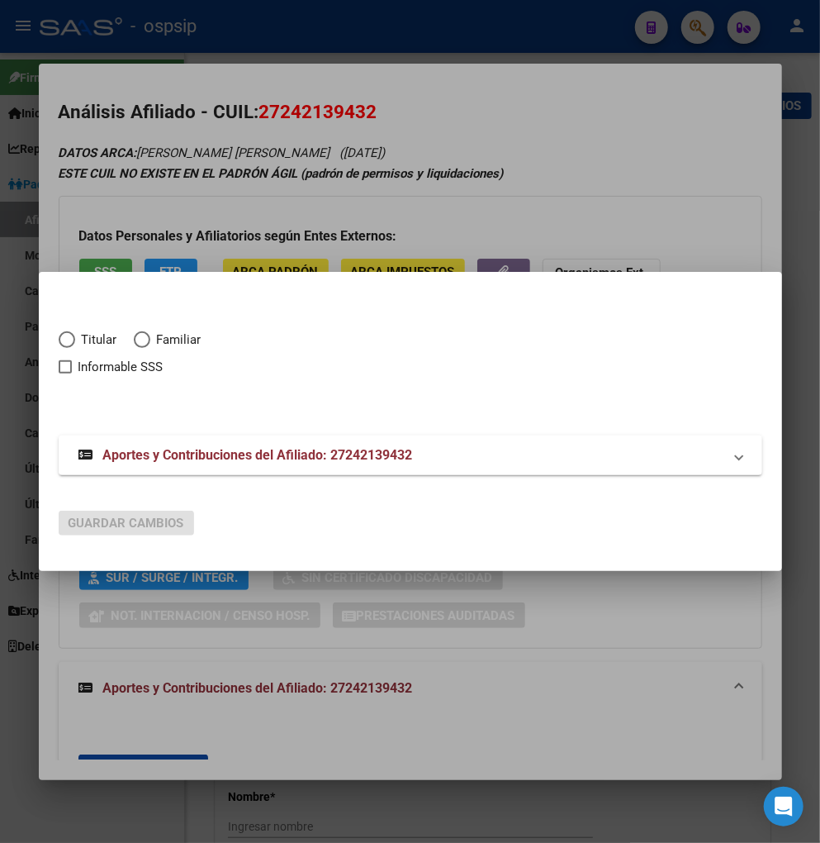
click at [73, 337] on span "Elija una opción" at bounding box center [67, 339] width 17 height 17
click at [73, 337] on input "Titular" at bounding box center [67, 339] width 17 height 17
radio input "true"
checkbox input "true"
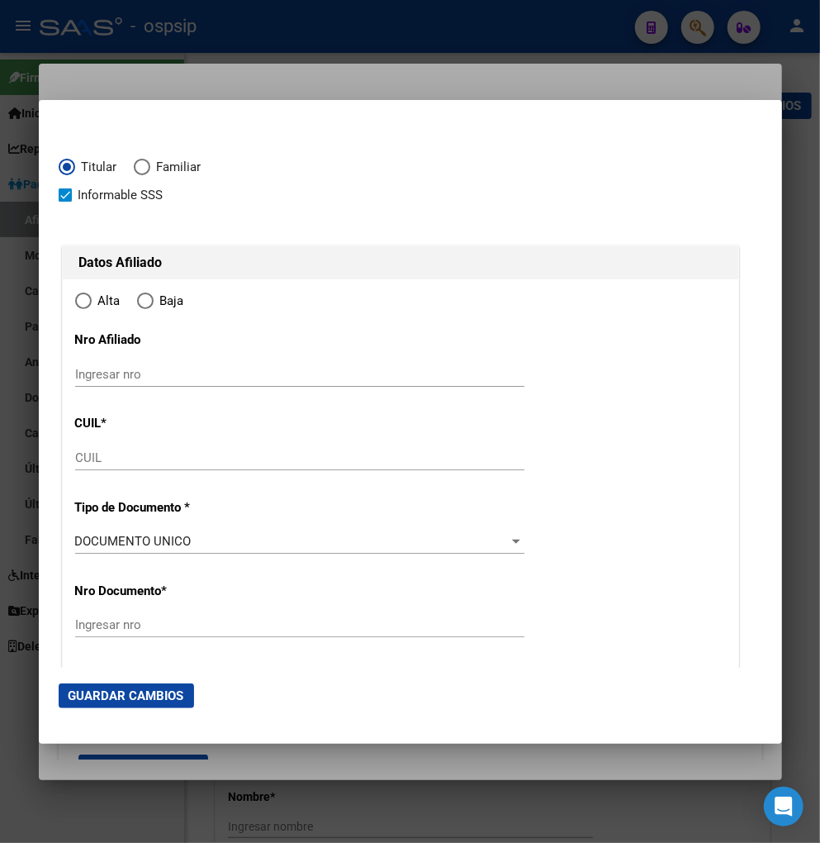
type input "27-24213943-2"
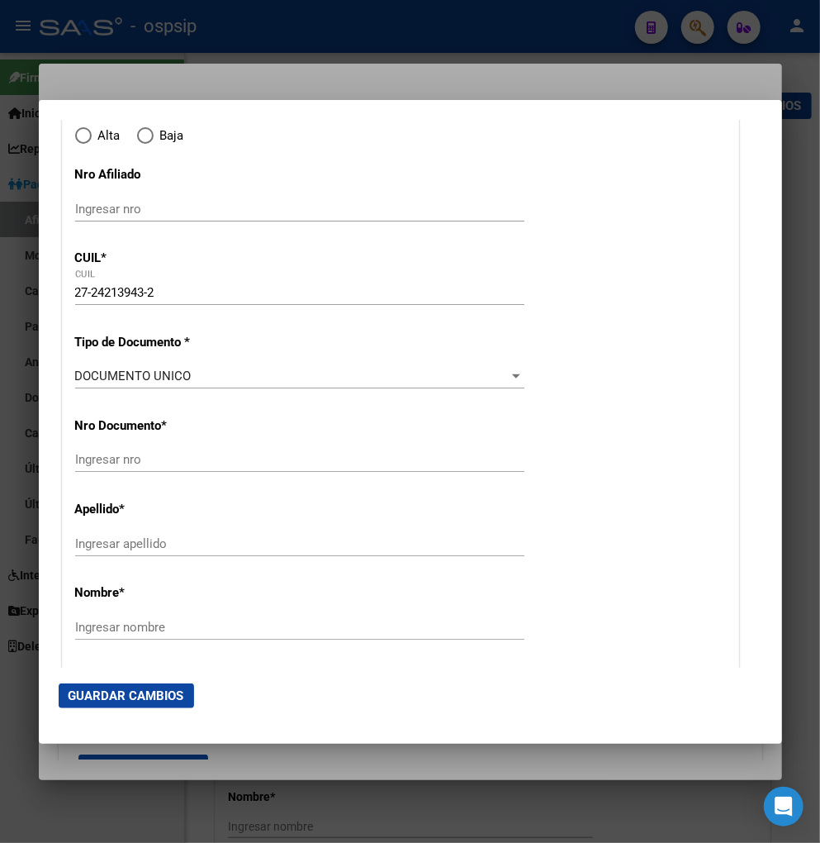
scroll to position [183, 0]
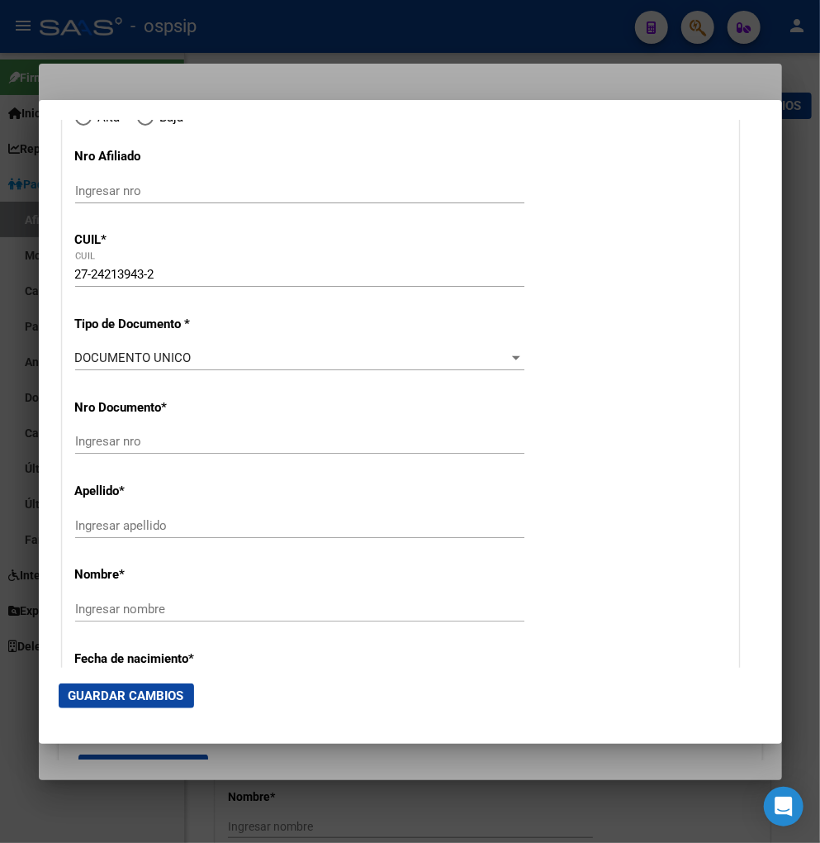
type input "24213943"
type input "[PERSON_NAME]"
type input "[DATE]"
type input "[PERSON_NAME]"
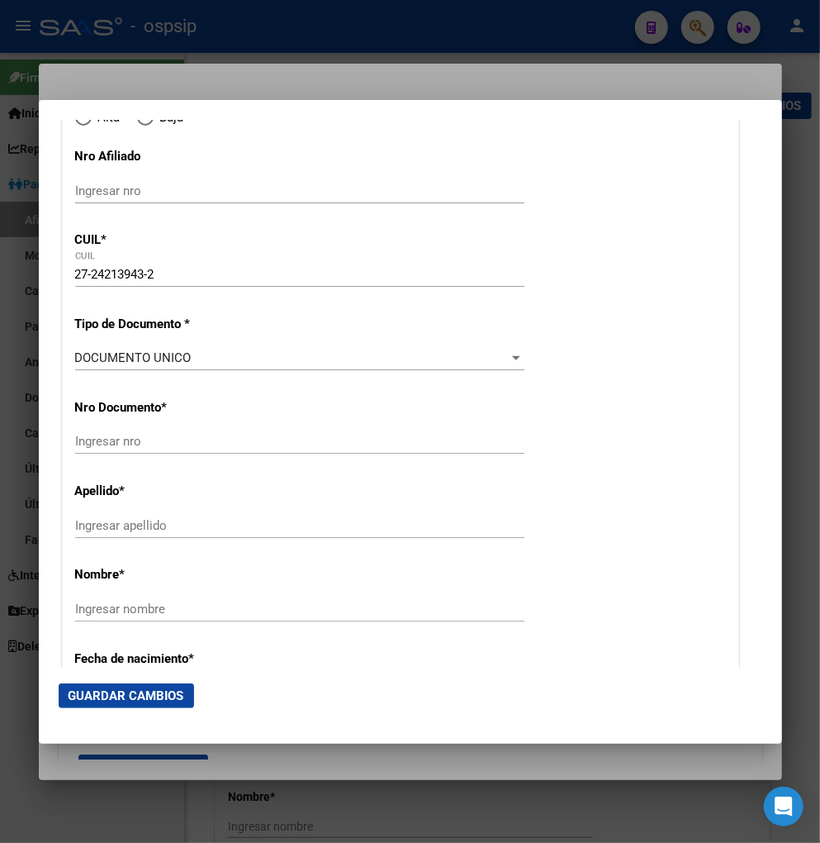
type input "1759"
type input "VERBENA"
type input "849"
radio input "true"
type input "[PERSON_NAME]"
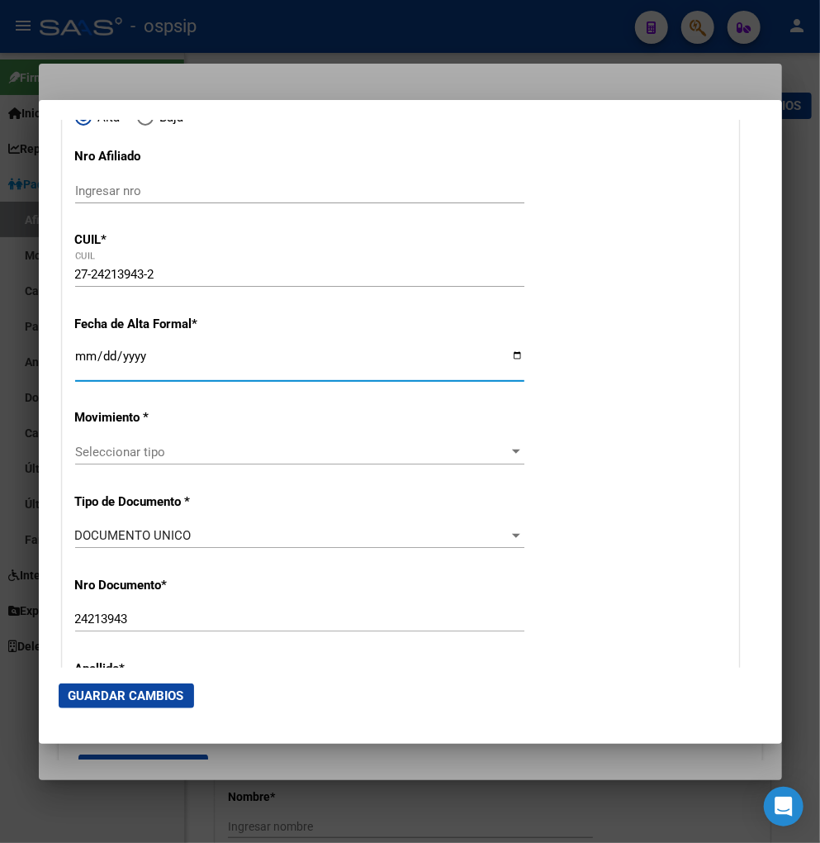
click at [81, 360] on input "Ingresar fecha" at bounding box center [299, 363] width 449 height 26
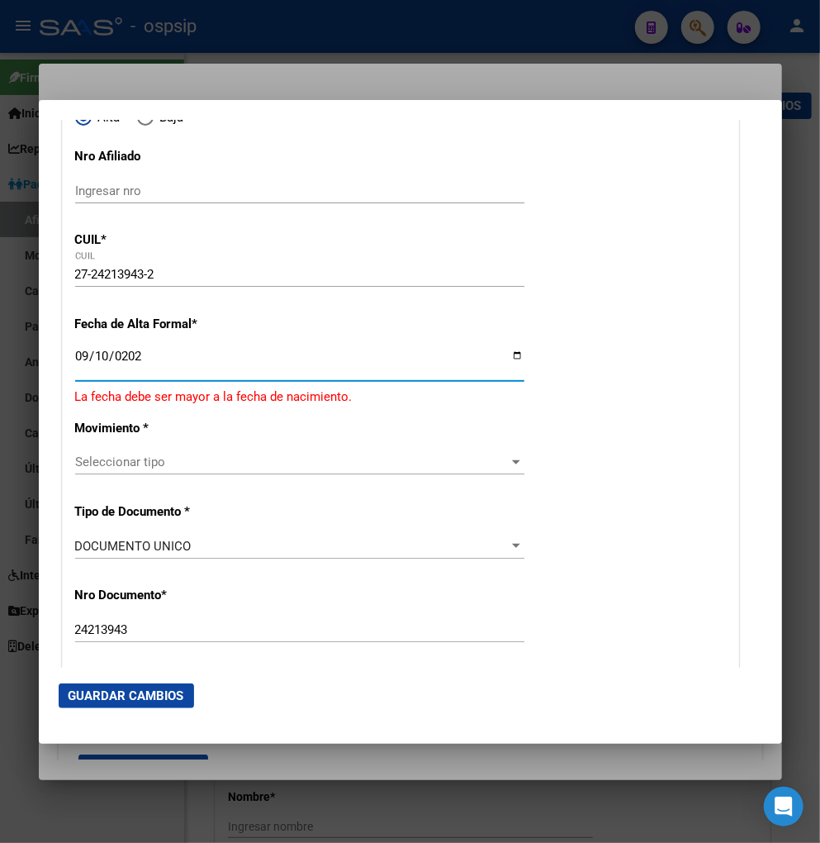
type input "[DATE]"
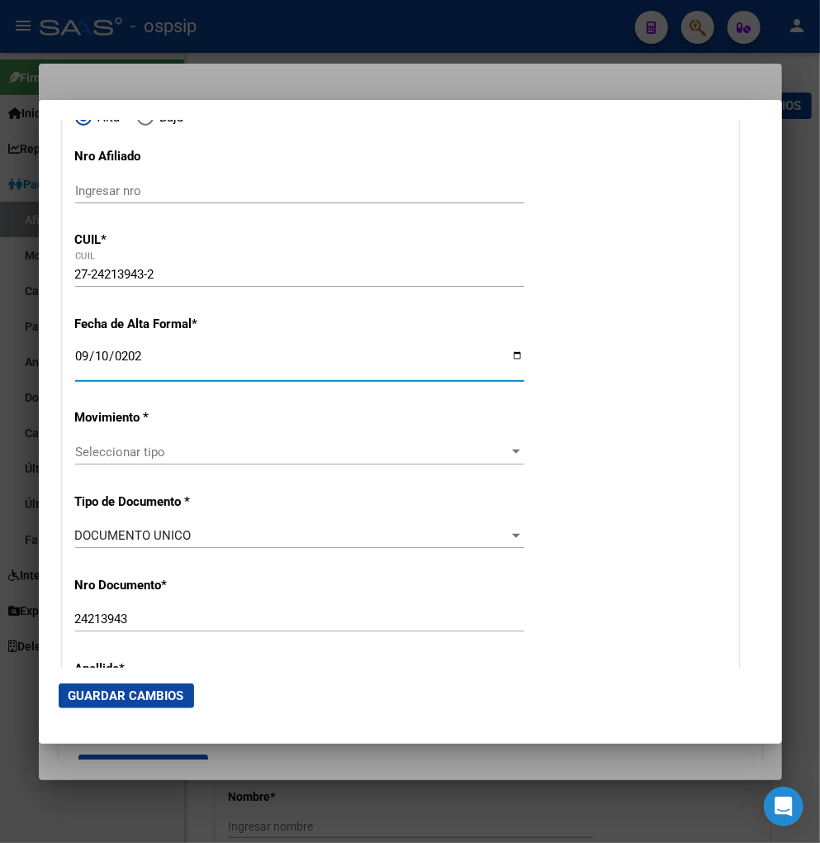
click at [167, 461] on div "Seleccionar tipo Seleccionar tipo" at bounding box center [299, 452] width 449 height 25
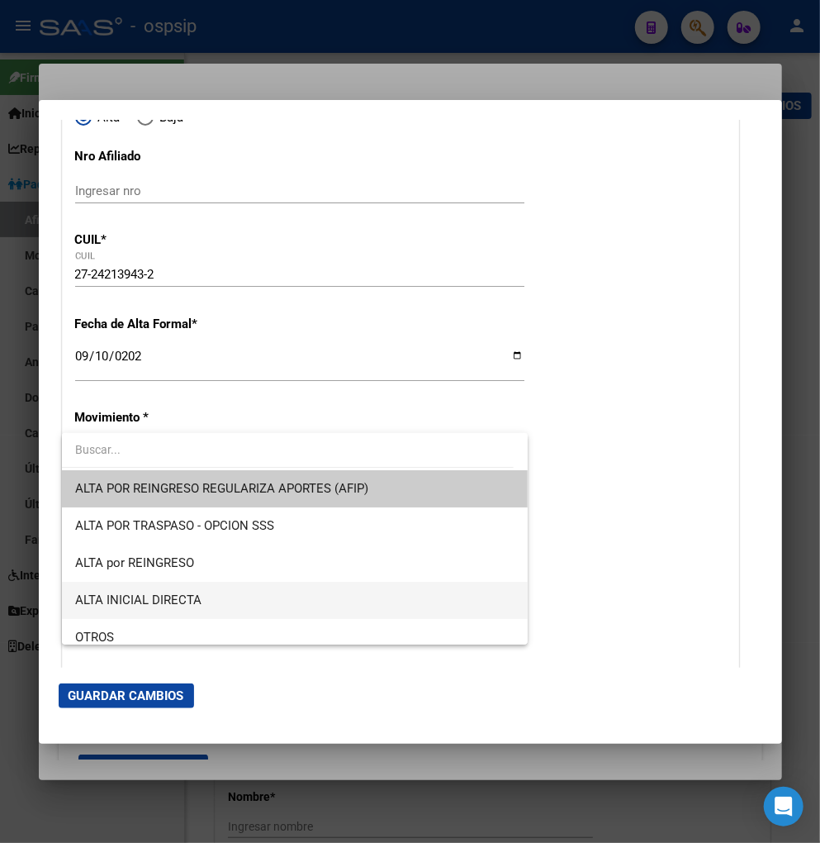
click at [250, 601] on span "ALTA INICIAL DIRECTA" at bounding box center [295, 600] width 440 height 37
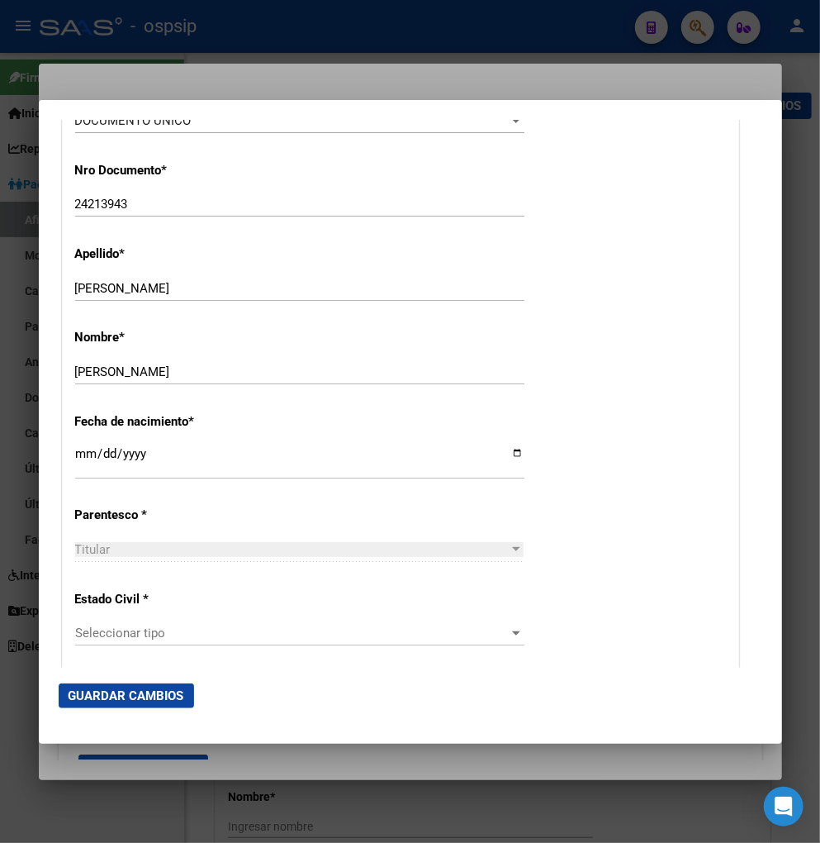
scroll to position [642, 0]
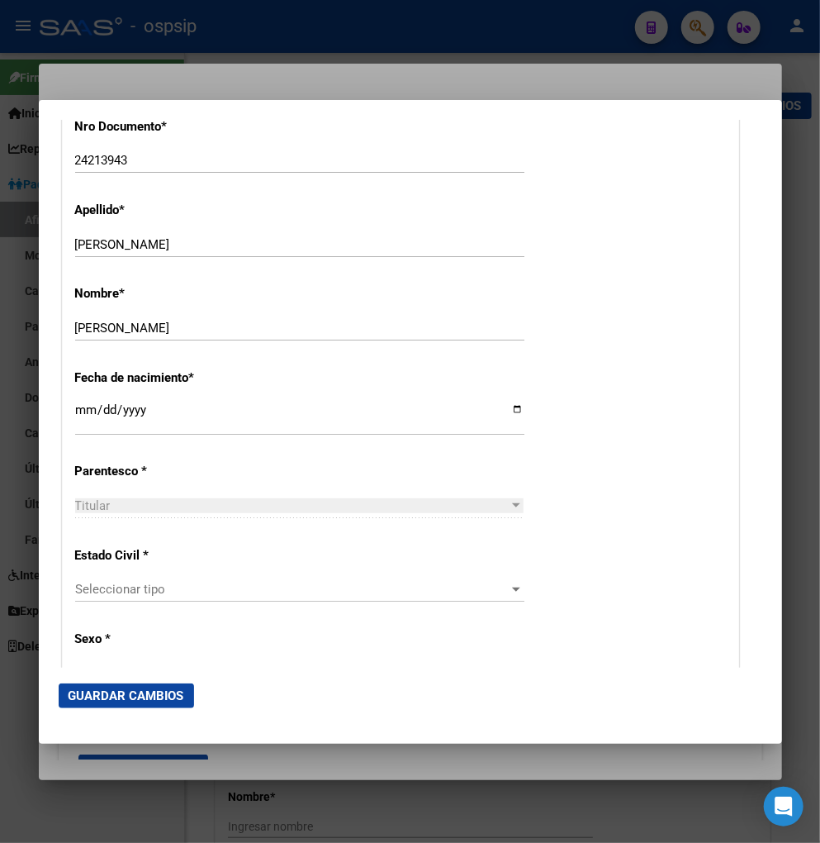
click at [221, 584] on span "Seleccionar tipo" at bounding box center [292, 589] width 435 height 15
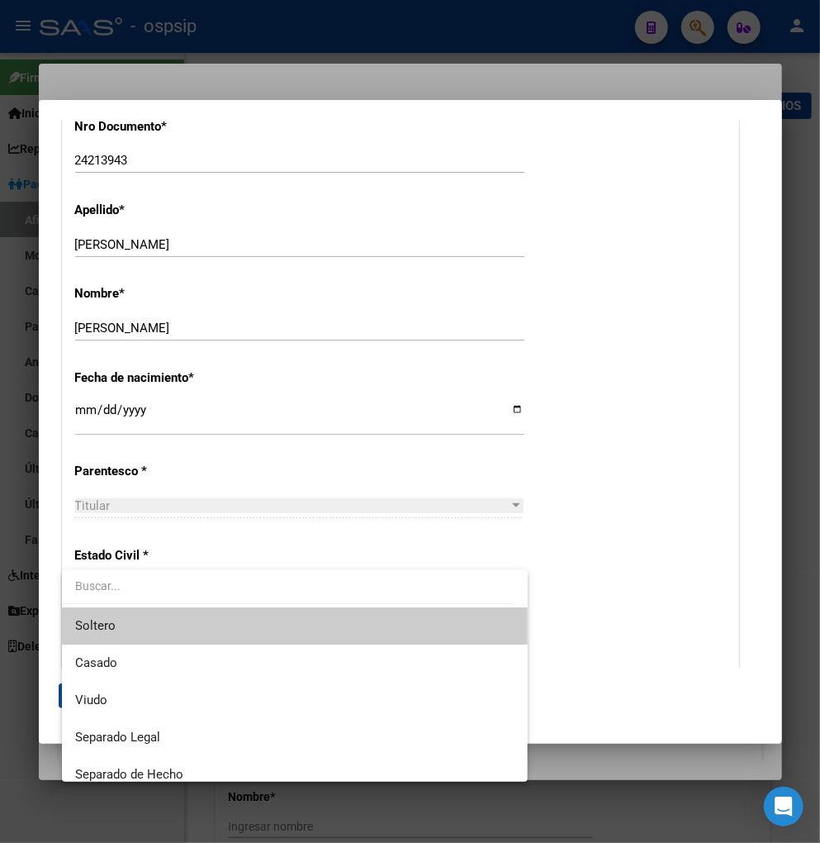
click at [212, 628] on span "Soltero" at bounding box center [295, 625] width 440 height 37
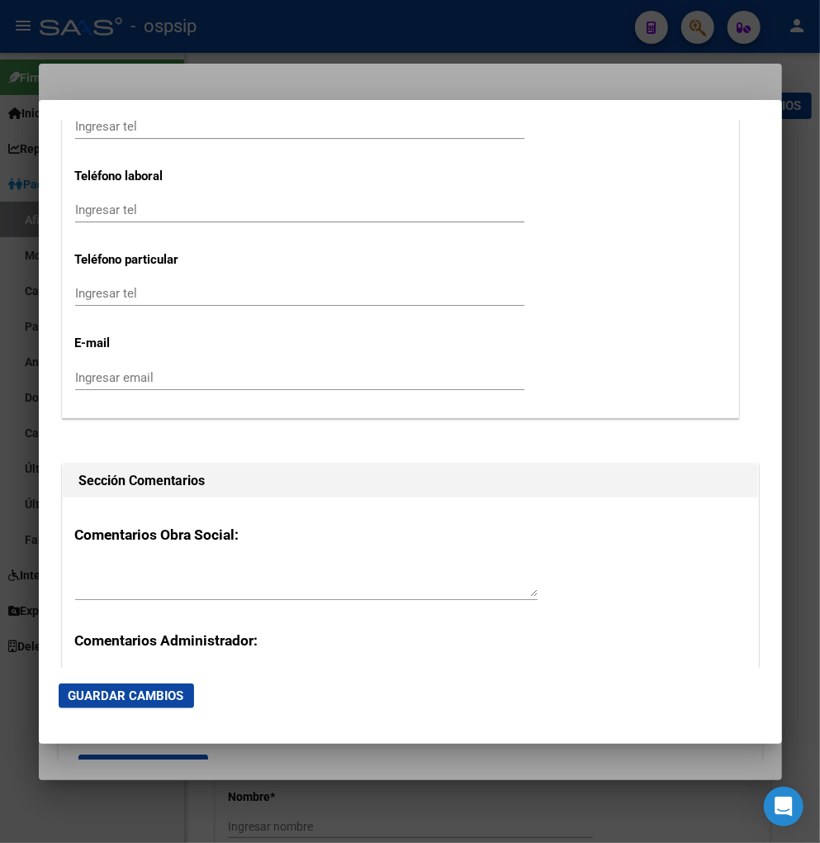
scroll to position [2479, 0]
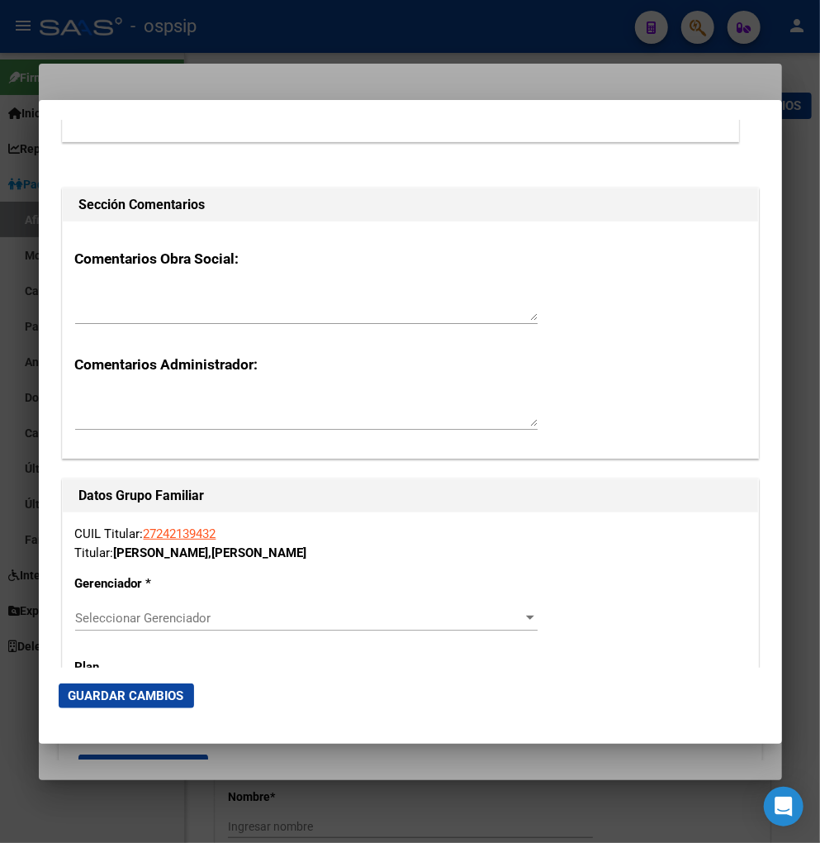
click at [461, 620] on span "Seleccionar Gerenciador" at bounding box center [299, 618] width 448 height 15
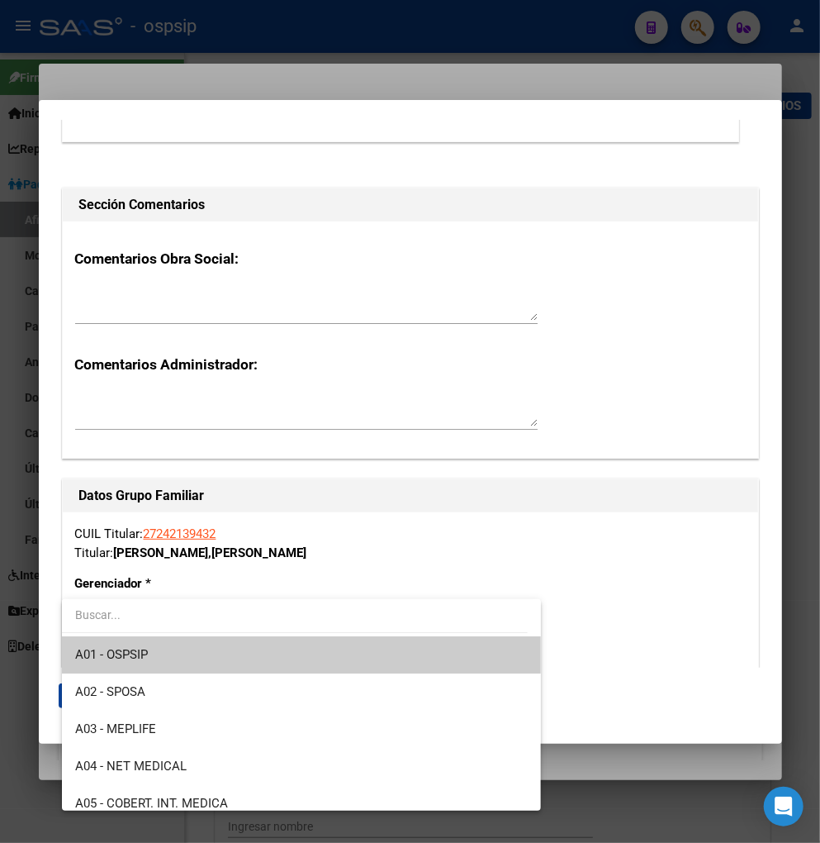
click at [397, 656] on span "A01 - OSPSIP" at bounding box center [302, 654] width 454 height 37
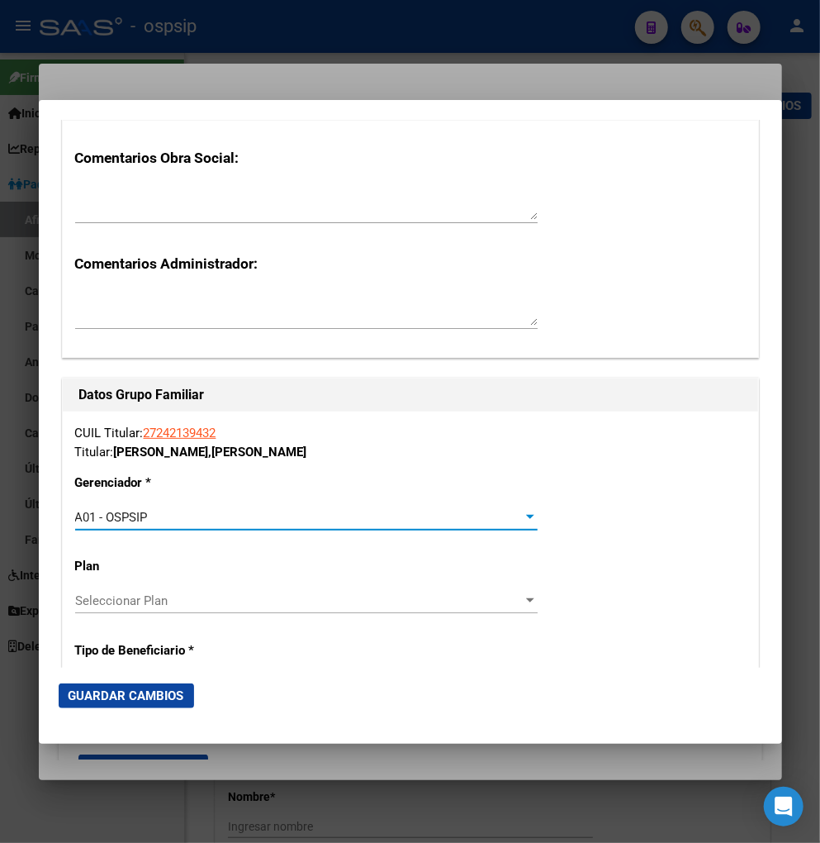
scroll to position [2662, 0]
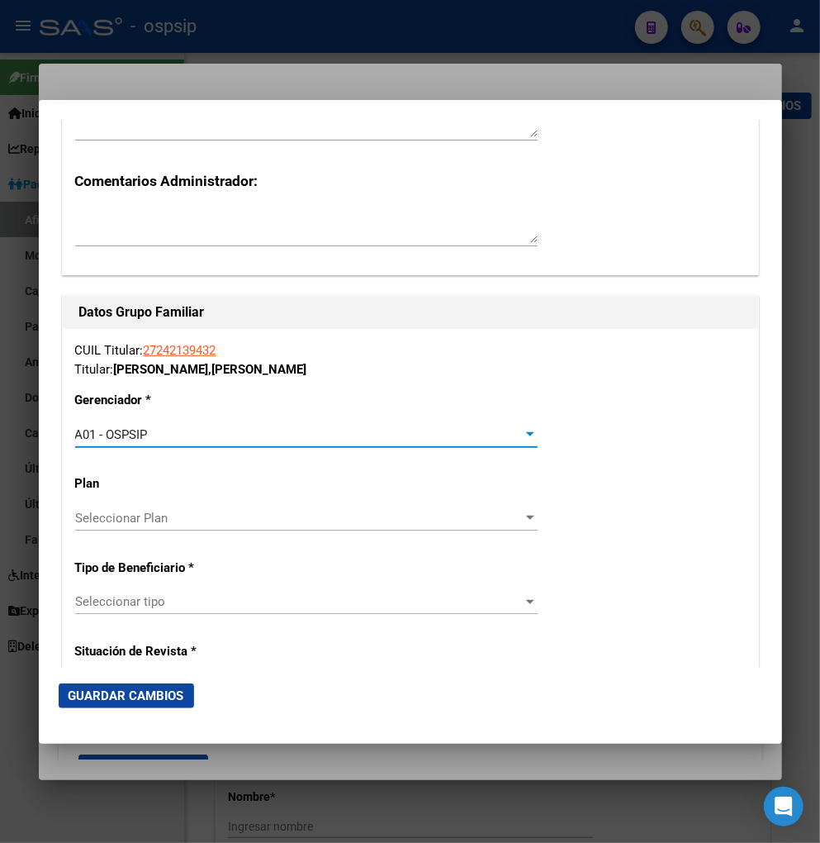
click at [326, 597] on span "Seleccionar tipo" at bounding box center [299, 601] width 448 height 15
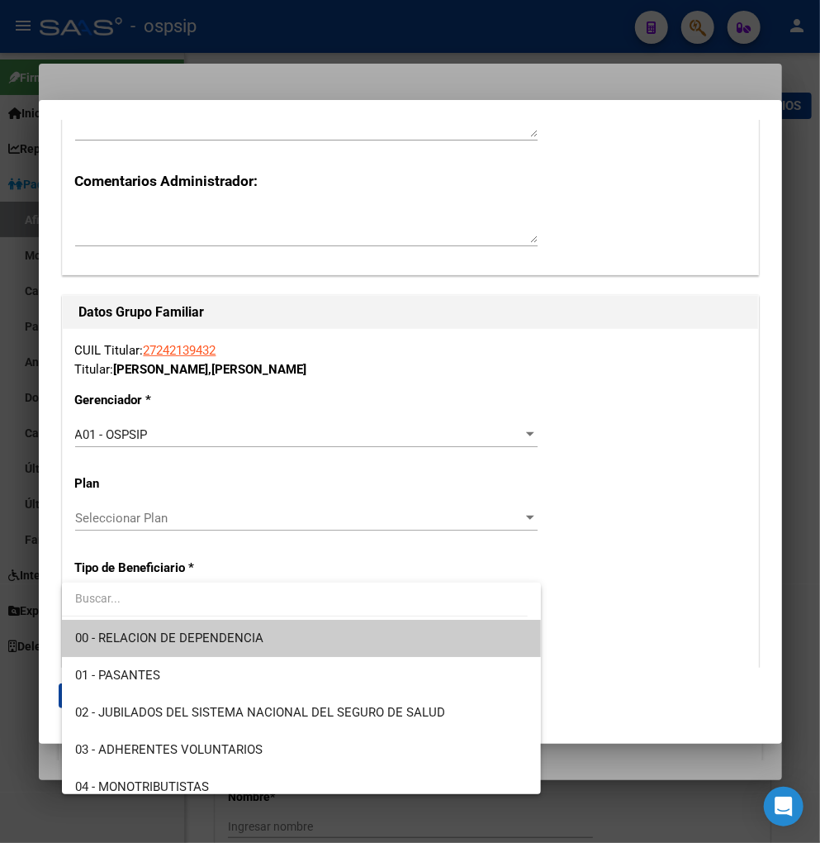
click at [269, 641] on span "00 - RELACION DE DEPENDENCIA" at bounding box center [302, 638] width 454 height 37
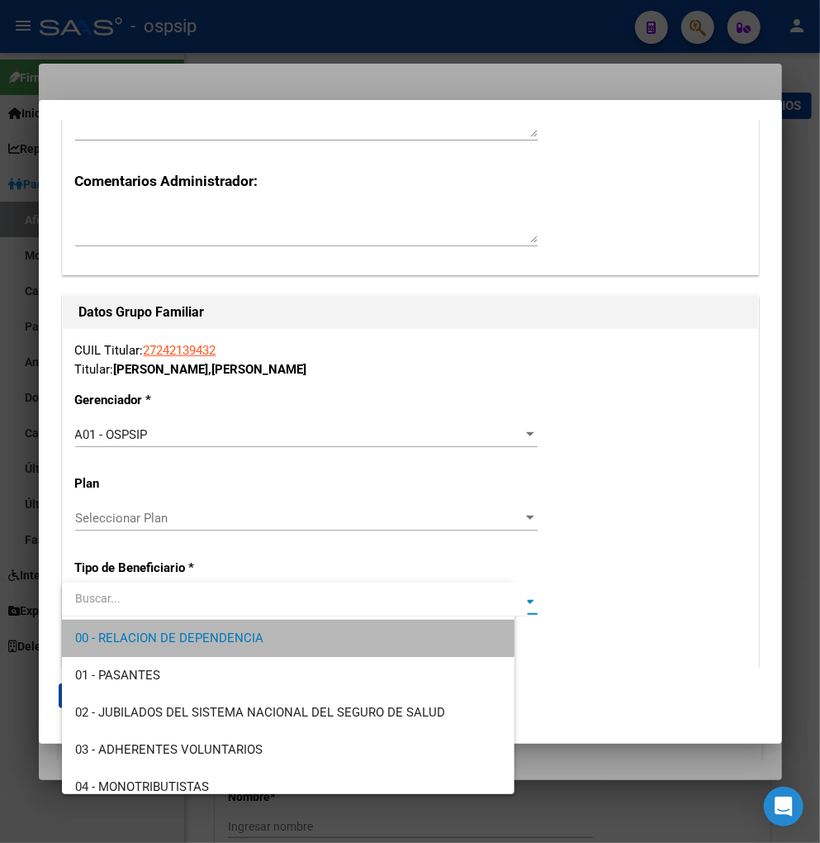
type input "30-71780622-7"
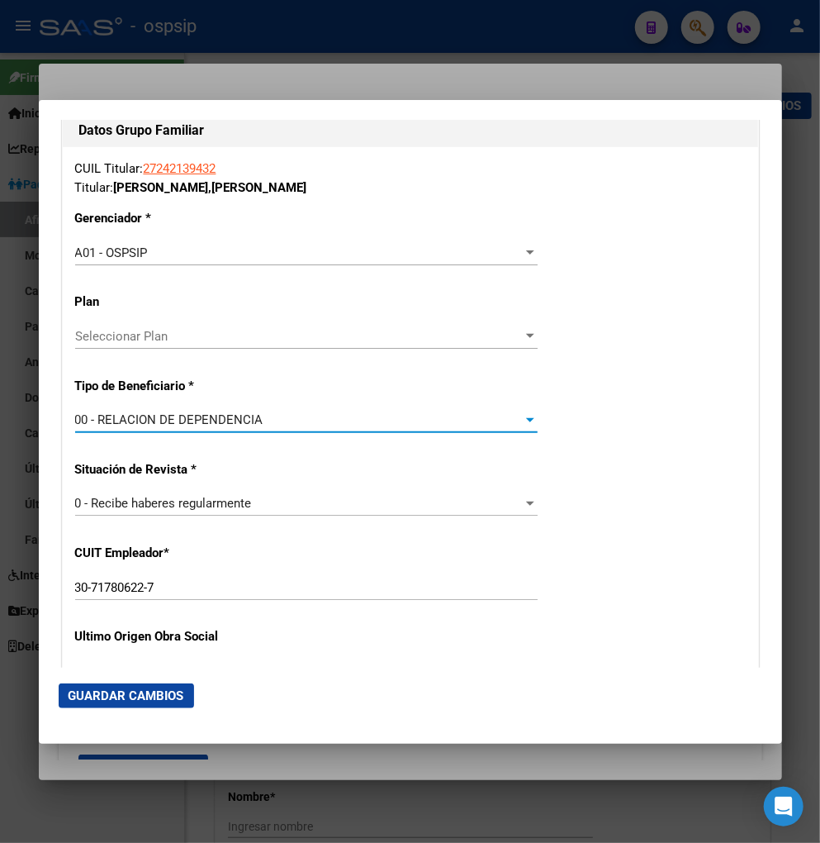
scroll to position [2846, 0]
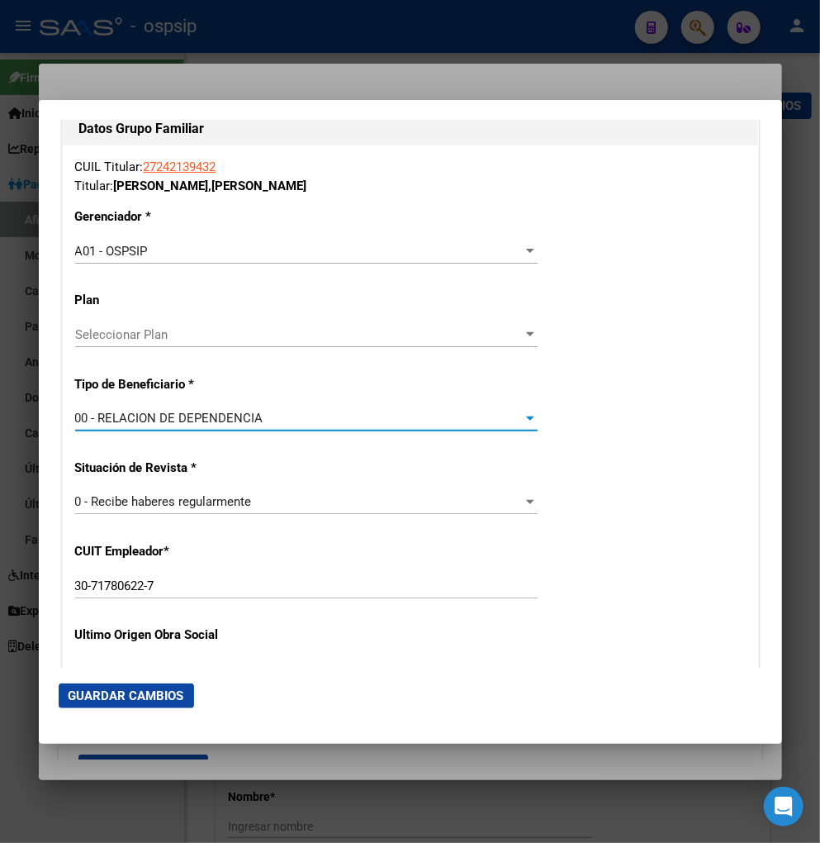
click at [149, 695] on span "Guardar Cambios" at bounding box center [127, 695] width 116 height 15
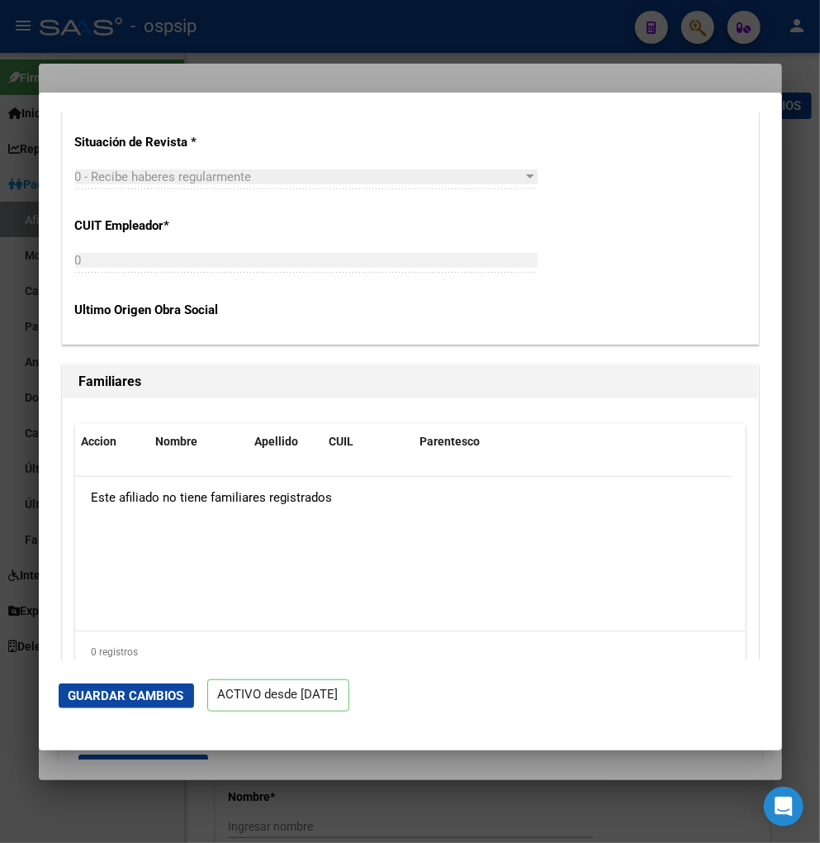
scroll to position [3332, 0]
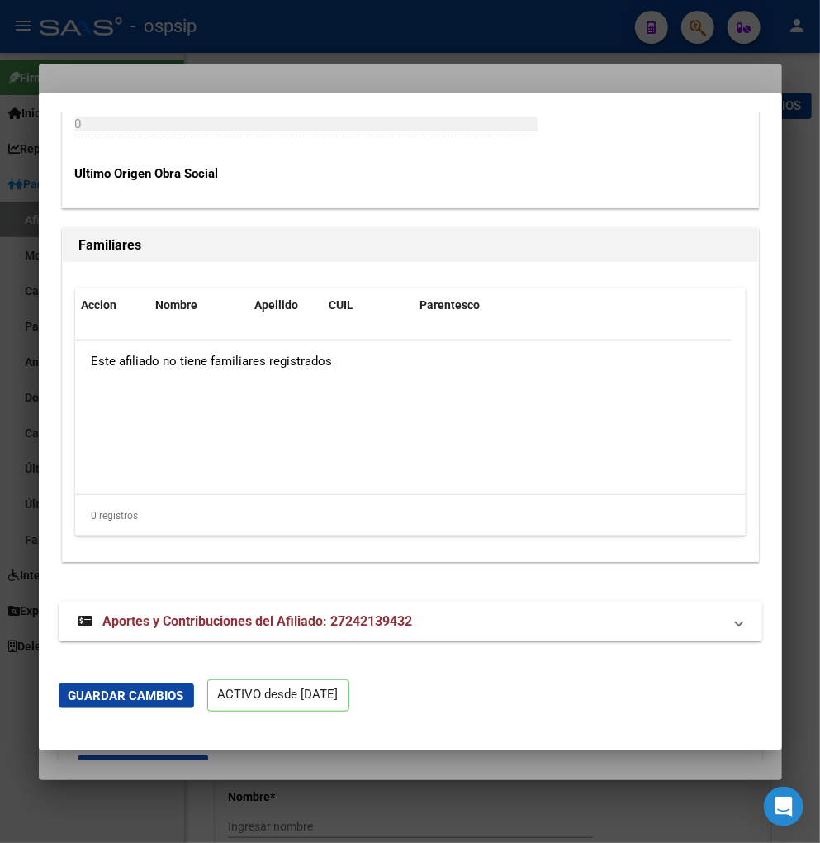
click at [303, 618] on span "Aportes y Contribuciones del Afiliado: 27242139432" at bounding box center [258, 621] width 310 height 16
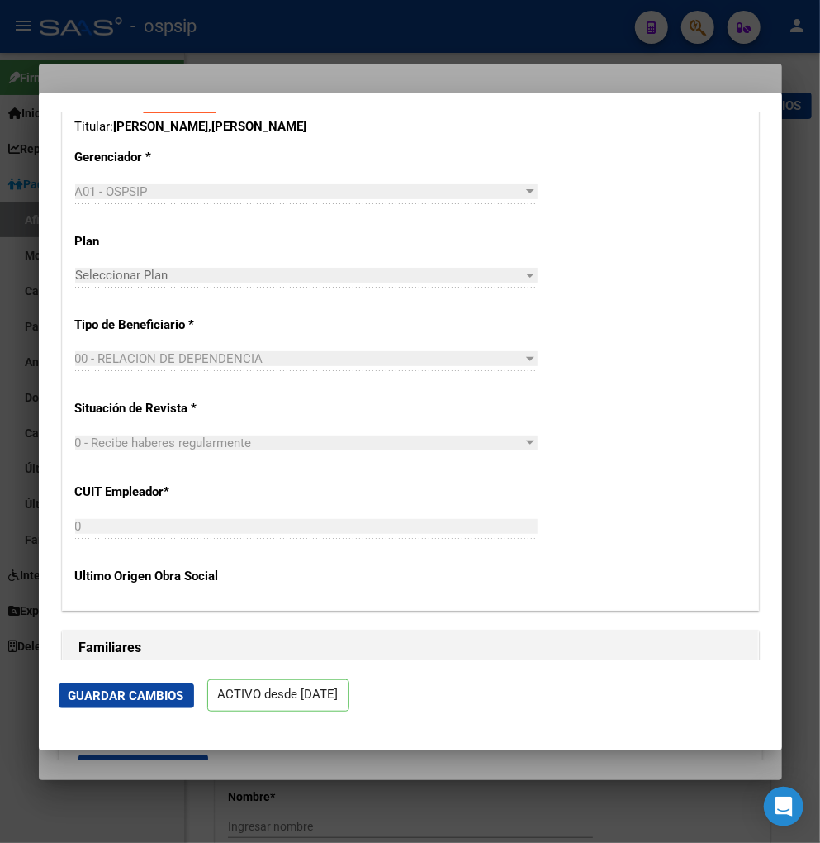
scroll to position [2563, 0]
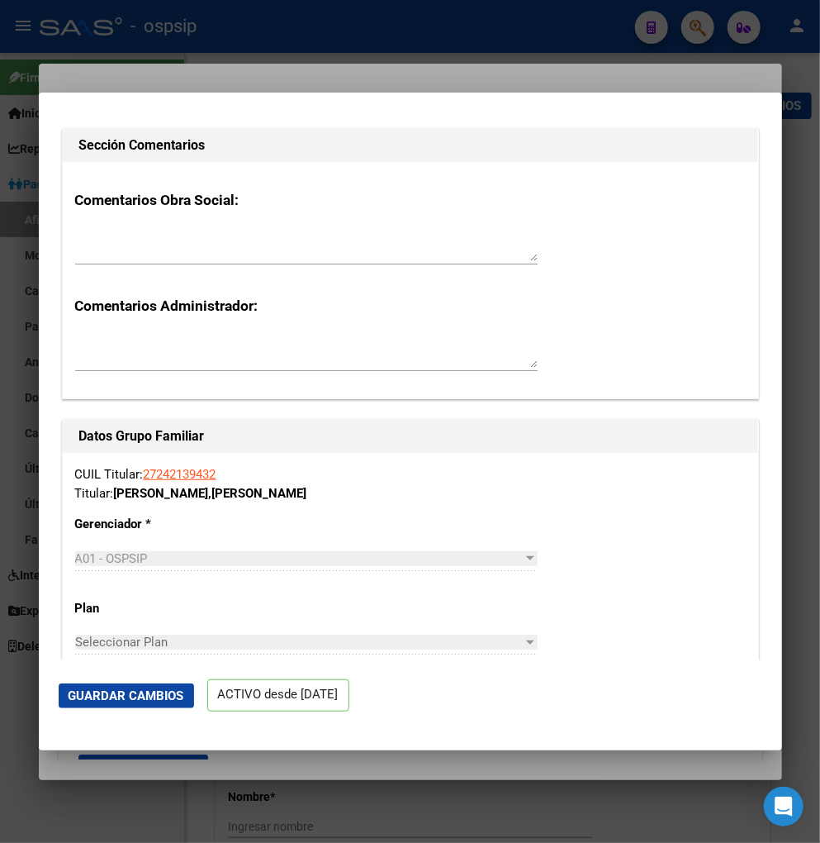
click at [479, 440] on h1 "Datos Grupo Familiar" at bounding box center [410, 436] width 663 height 20
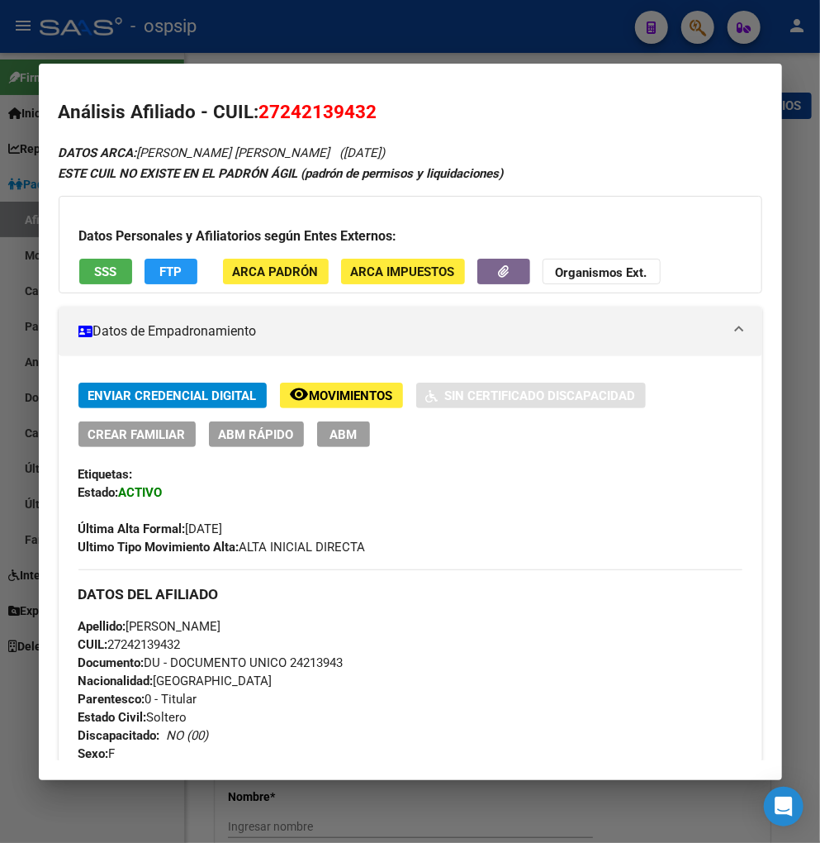
click at [703, 27] on div at bounding box center [410, 421] width 820 height 843
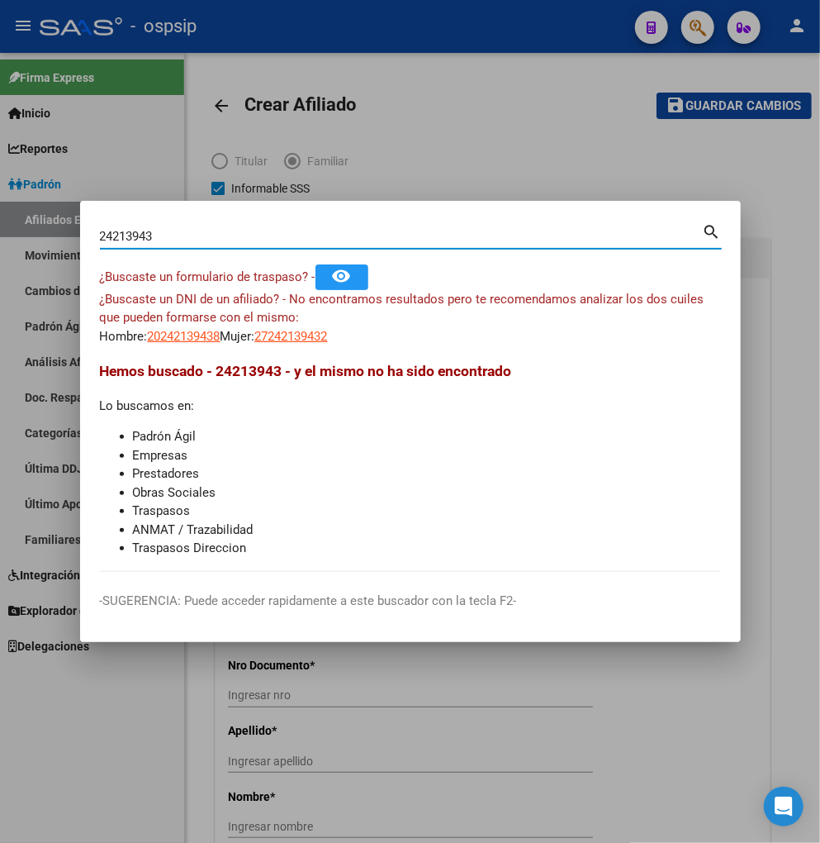
click at [182, 236] on input "24213943" at bounding box center [401, 236] width 603 height 15
type input "2"
type input "43493182"
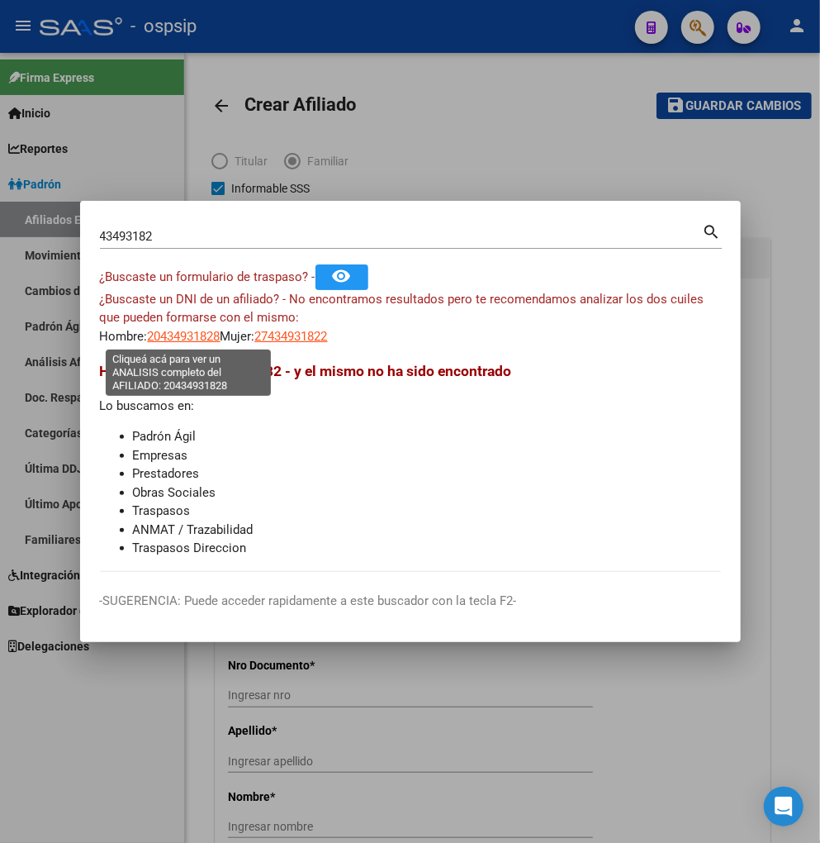
click at [191, 336] on span "20434931828" at bounding box center [184, 336] width 73 height 15
type textarea "20434931828"
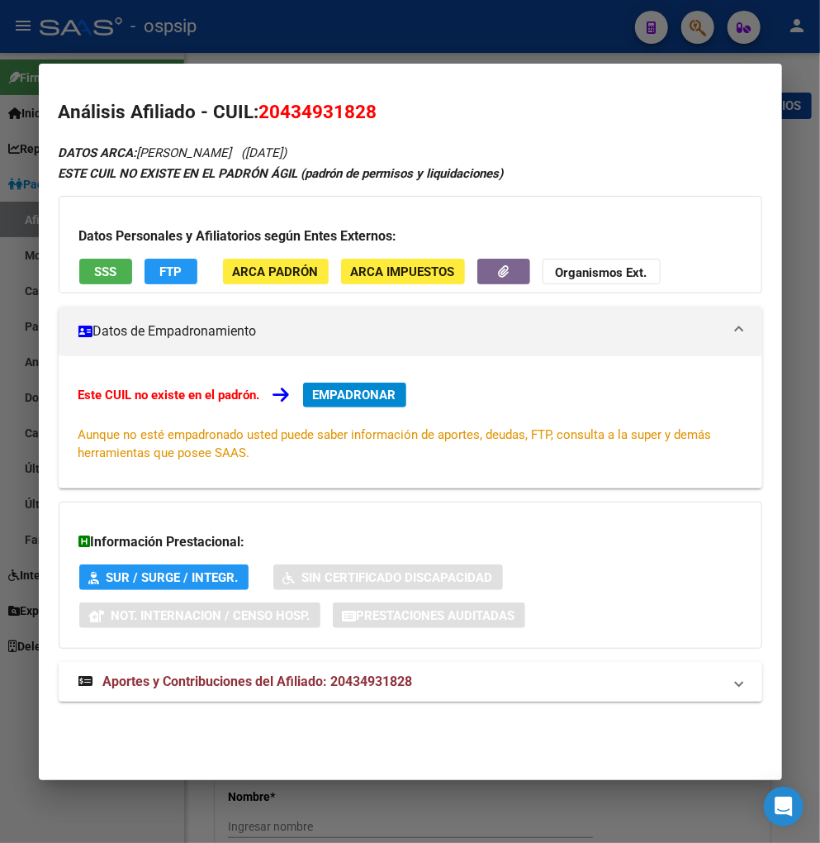
click at [226, 686] on span "Aportes y Contribuciones del Afiliado: 20434931828" at bounding box center [258, 681] width 310 height 16
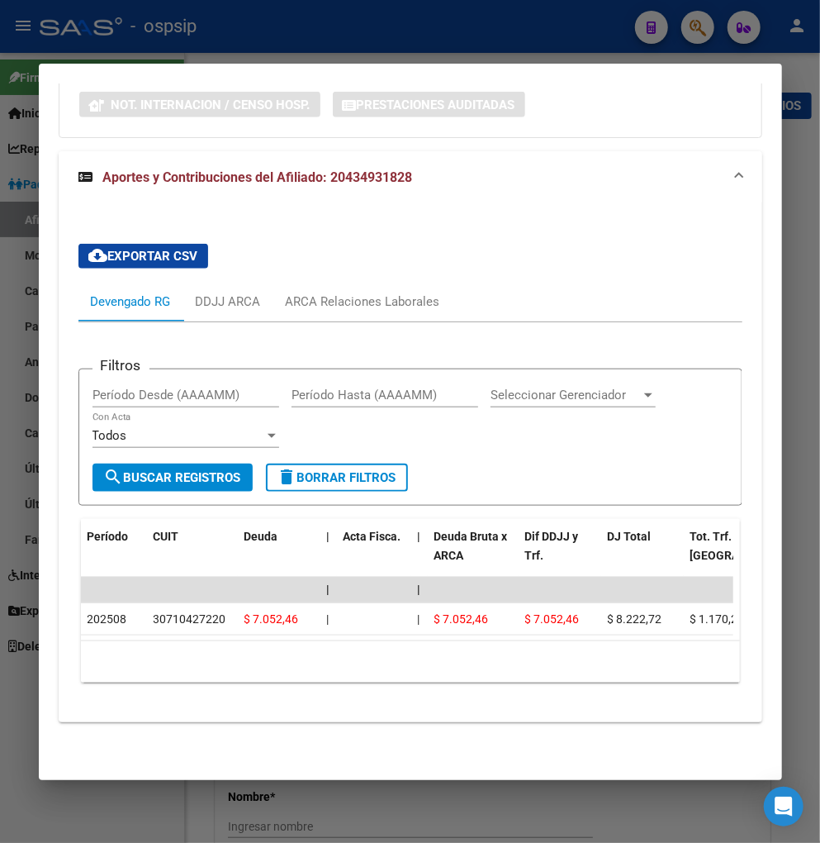
scroll to position [524, 0]
click at [358, 292] on div "ARCA Relaciones Laborales" at bounding box center [363, 301] width 155 height 18
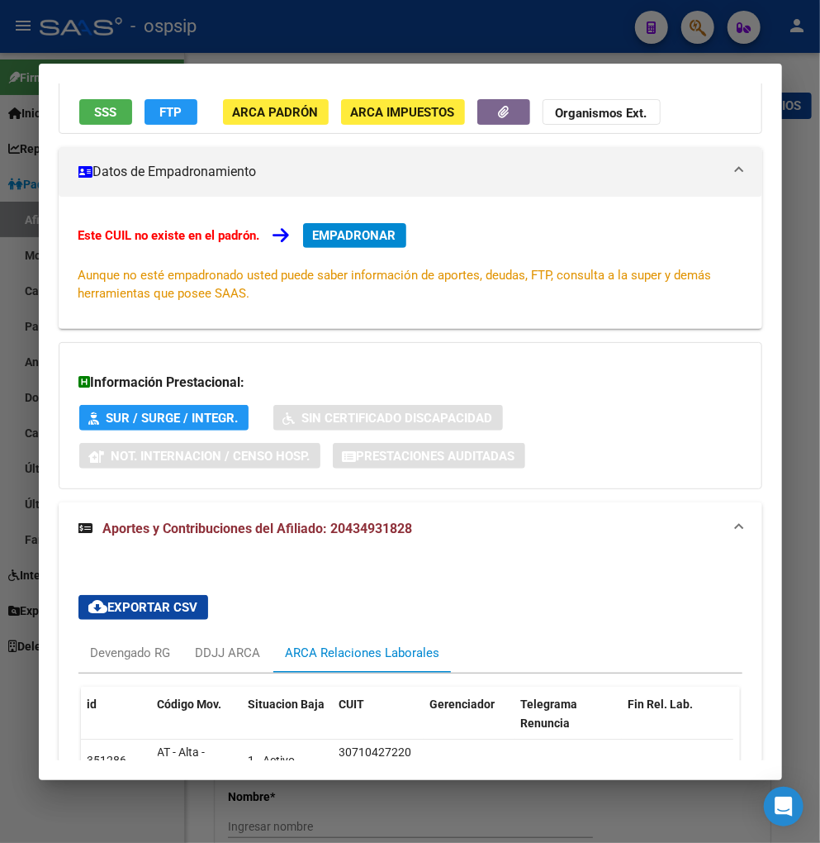
scroll to position [0, 0]
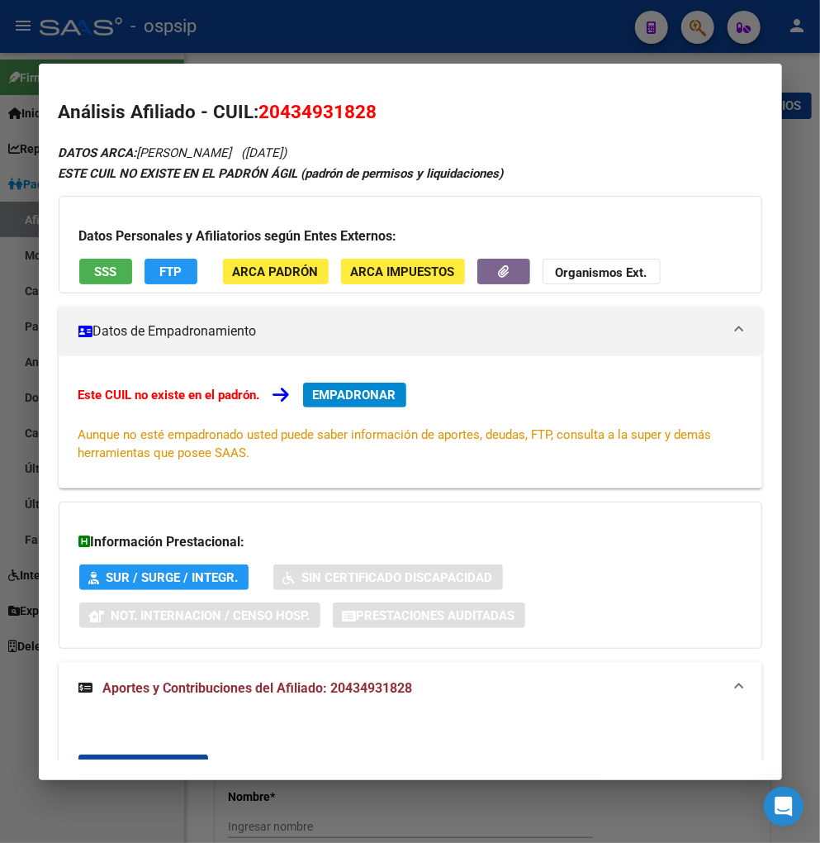
click at [178, 271] on span "FTP" at bounding box center [170, 271] width 22 height 15
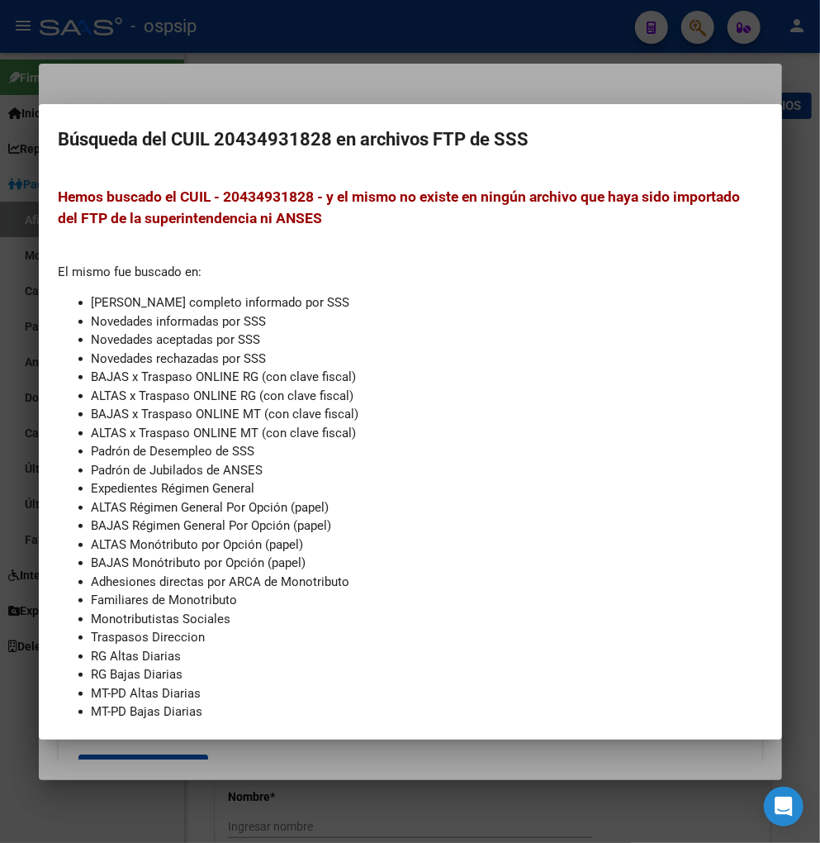
click at [549, 61] on div at bounding box center [410, 421] width 820 height 843
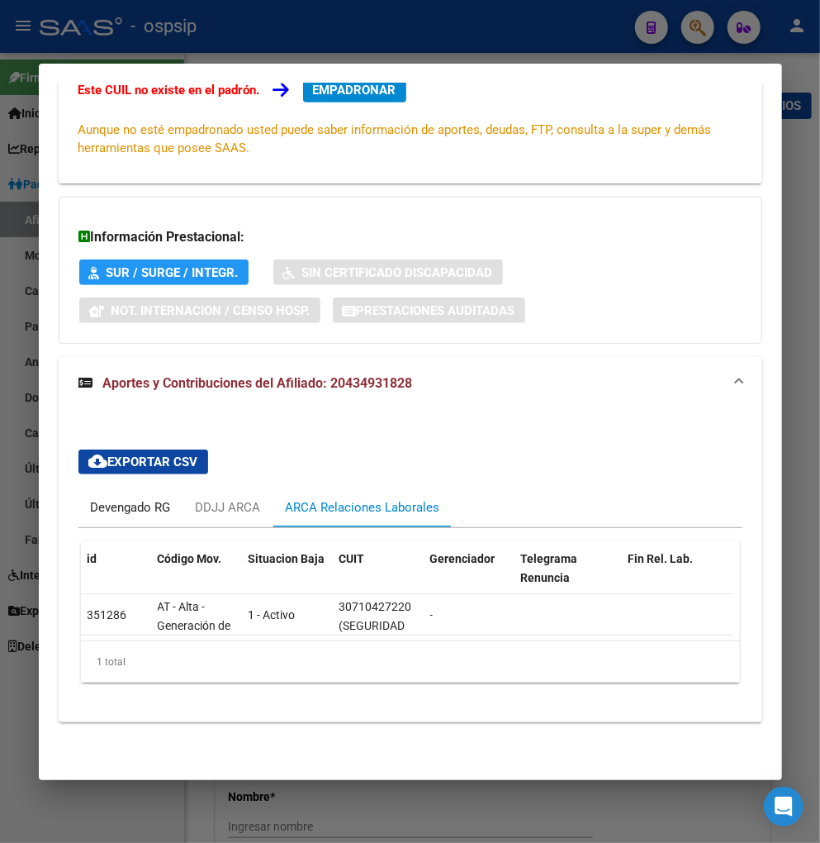
click at [142, 498] on div "Devengado RG" at bounding box center [131, 507] width 80 height 18
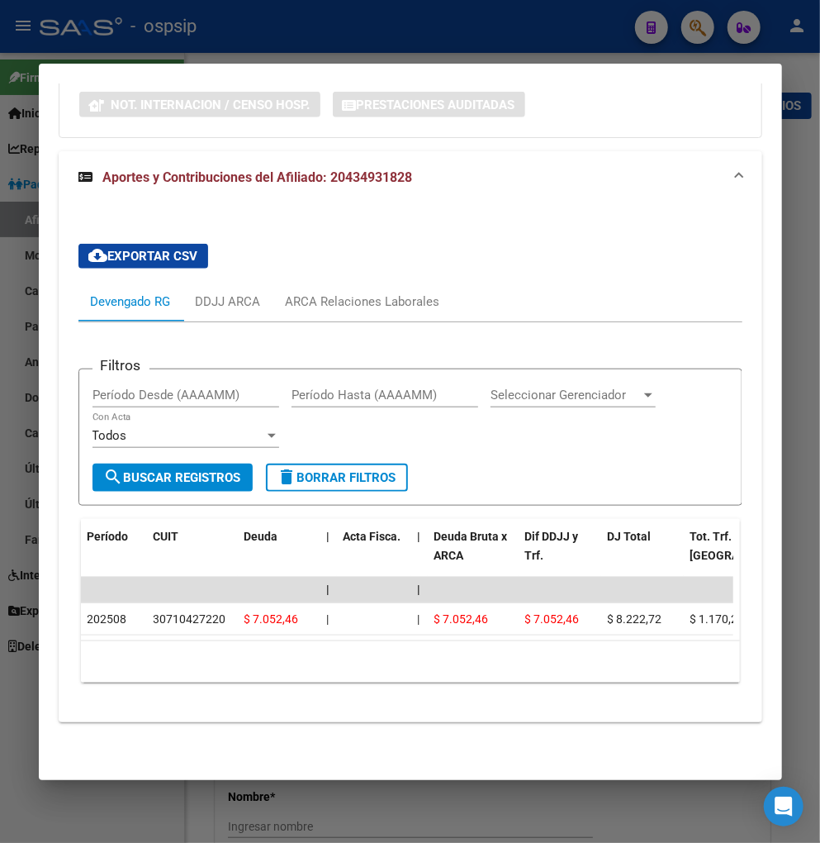
scroll to position [524, 0]
click at [374, 292] on div "ARCA Relaciones Laborales" at bounding box center [363, 301] width 155 height 18
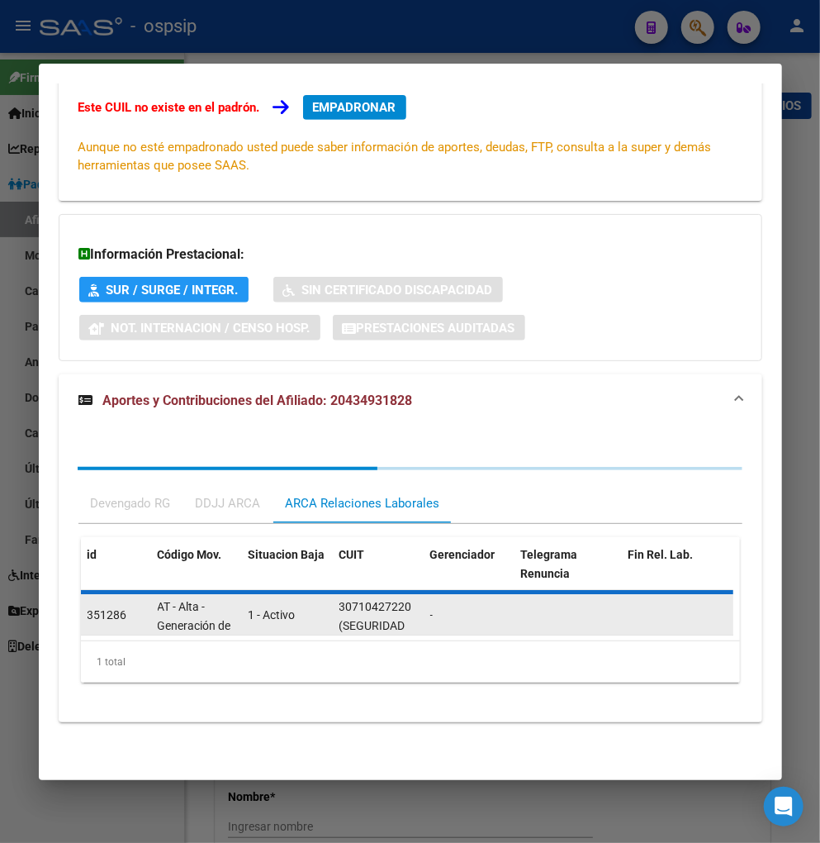
scroll to position [319, 0]
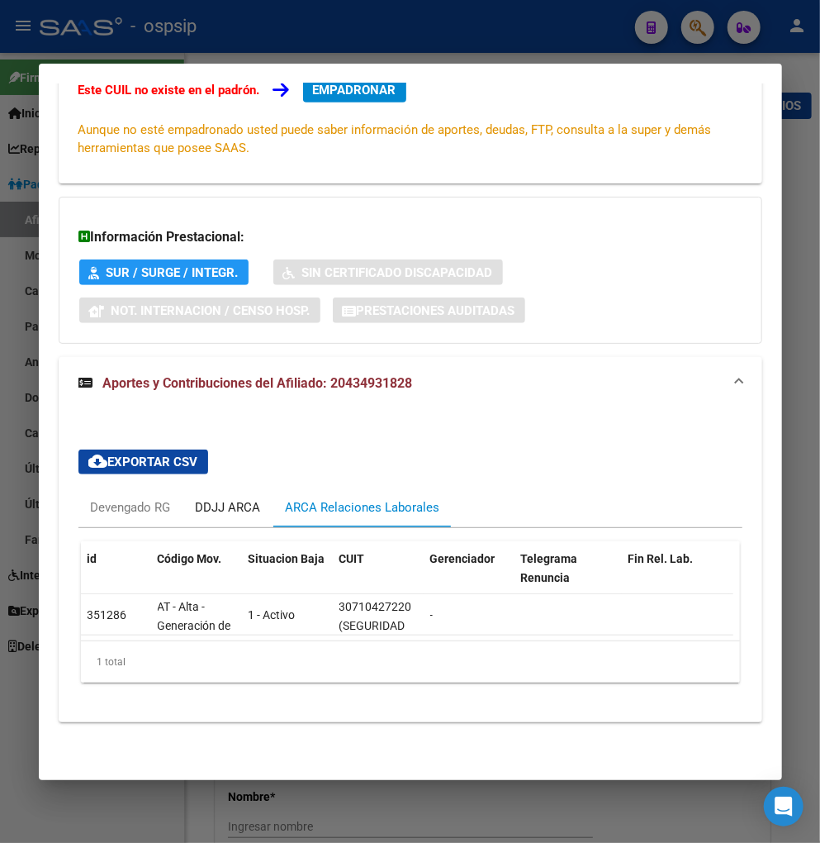
click at [226, 498] on div "DDJJ ARCA" at bounding box center [228, 507] width 65 height 18
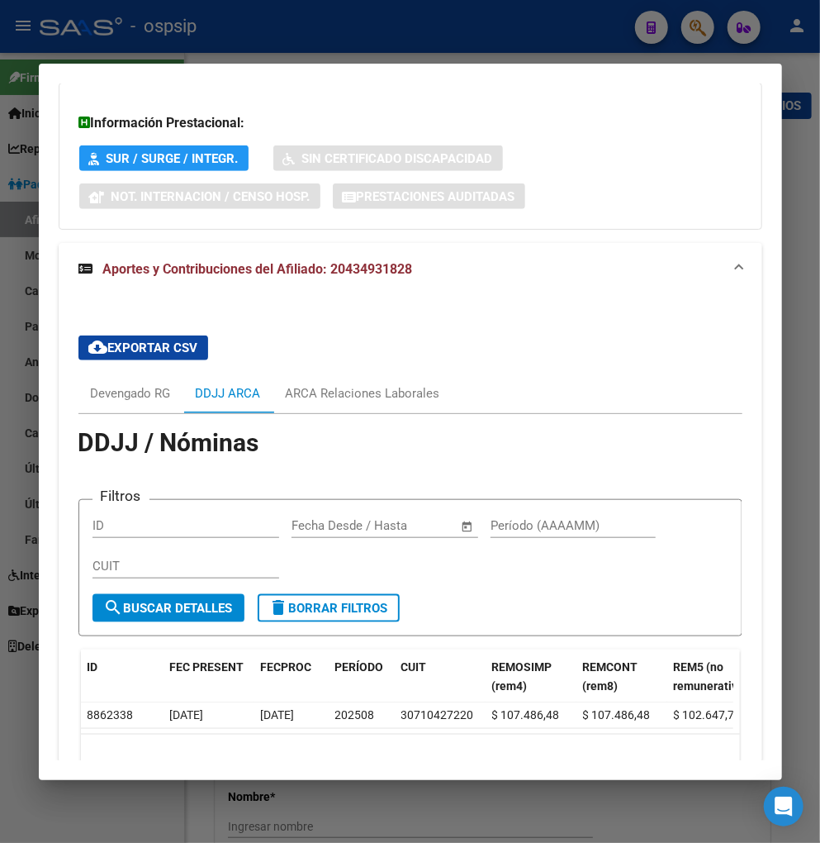
scroll to position [525, 0]
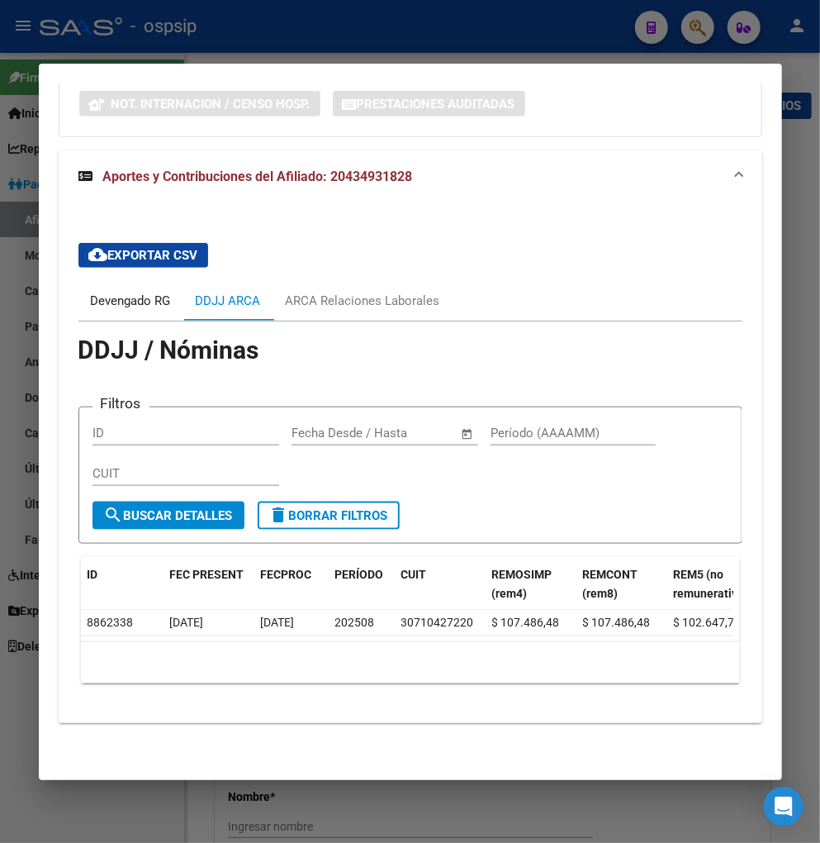
click at [99, 292] on div "Devengado RG" at bounding box center [131, 301] width 80 height 18
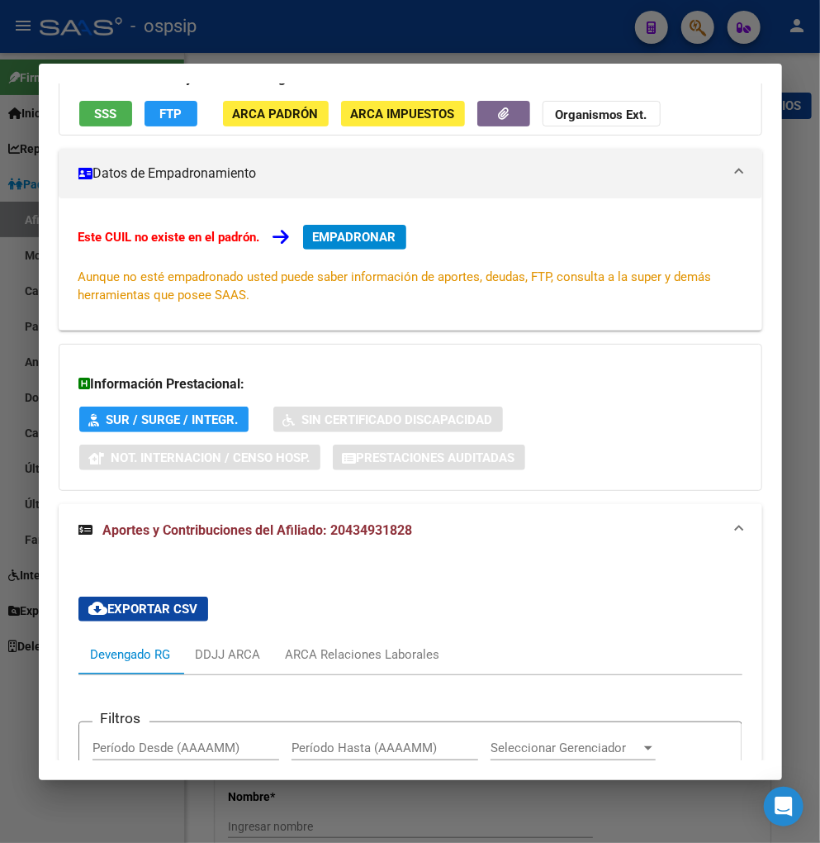
scroll to position [0, 0]
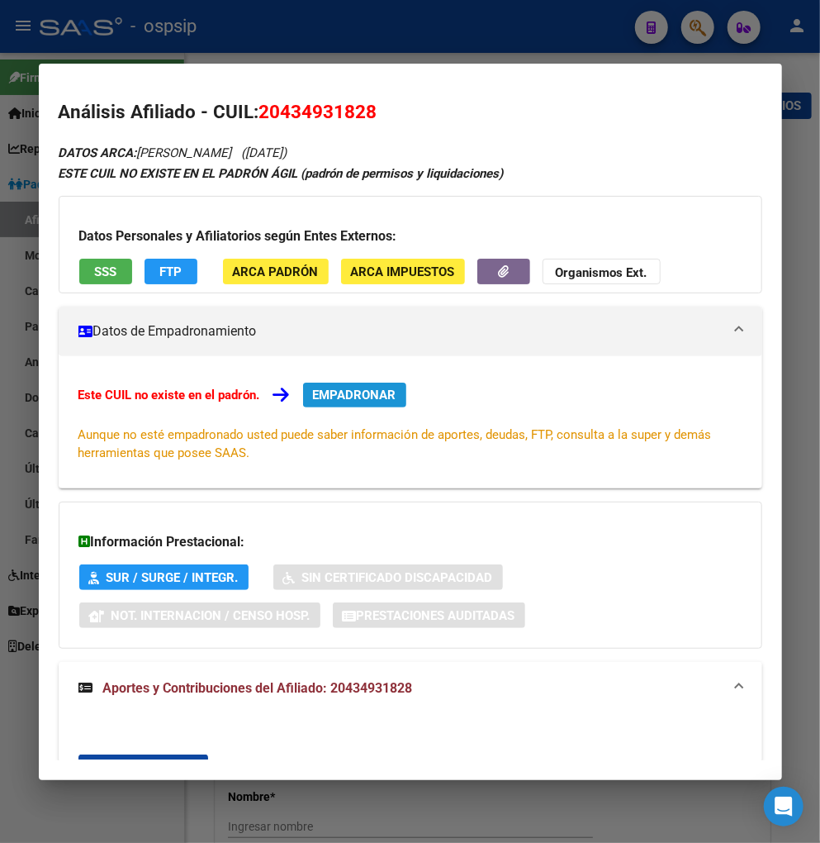
click at [355, 391] on span "EMPADRONAR" at bounding box center [354, 395] width 83 height 15
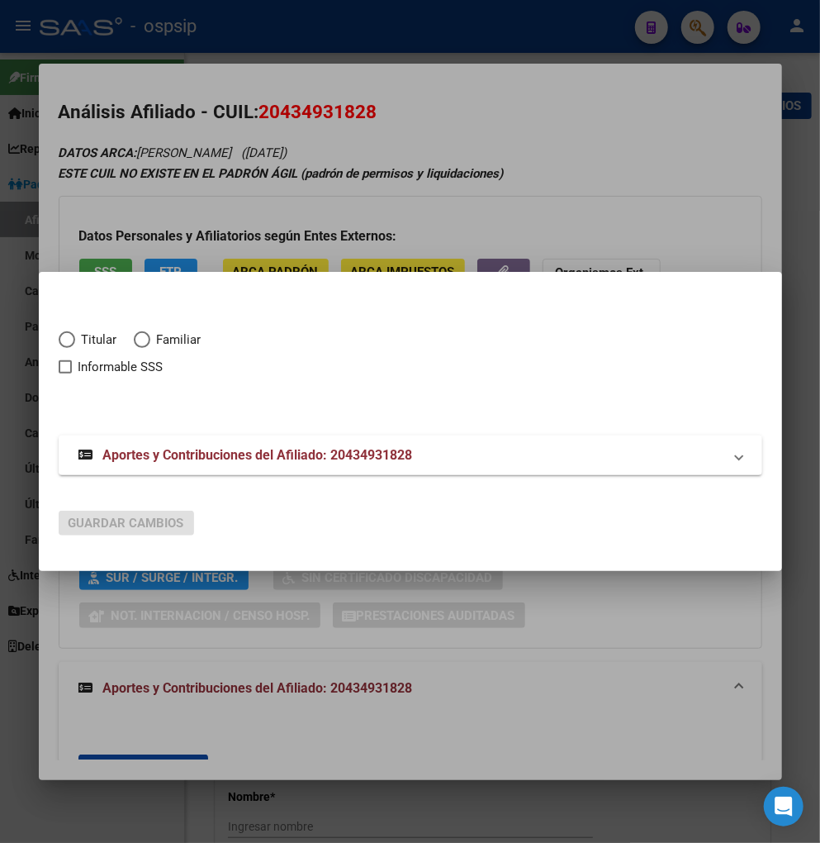
click at [63, 339] on span "Elija una opción" at bounding box center [67, 339] width 17 height 17
click at [63, 339] on input "Titular" at bounding box center [67, 339] width 17 height 17
radio input "true"
checkbox input "true"
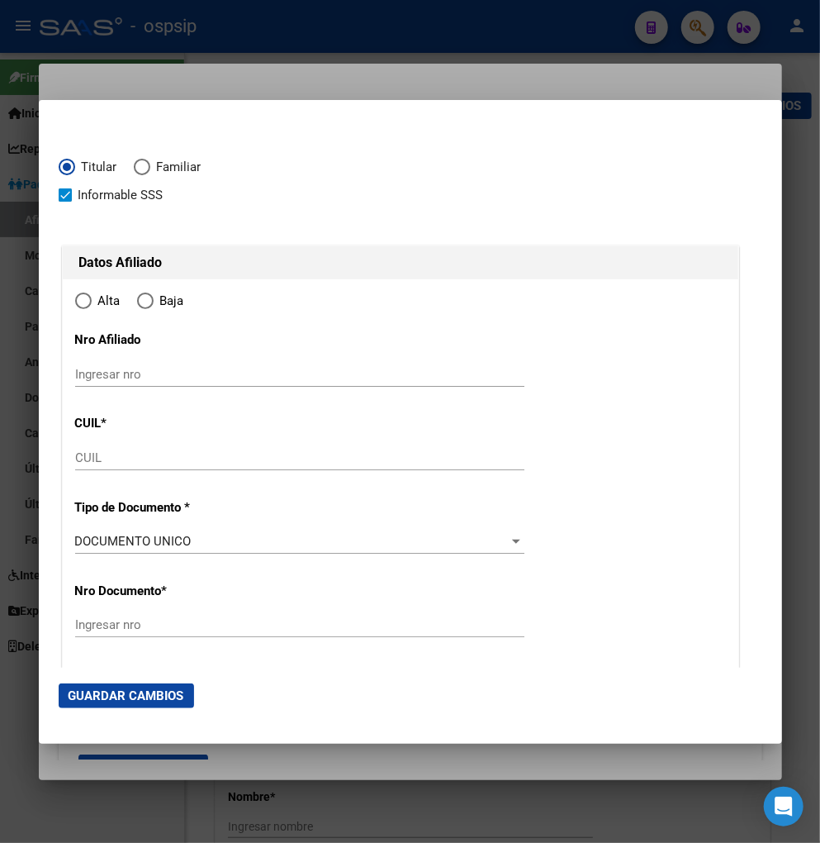
type input "20-43493182-8"
type input "43493182"
type input "[PERSON_NAME]"
type input "[DATE]"
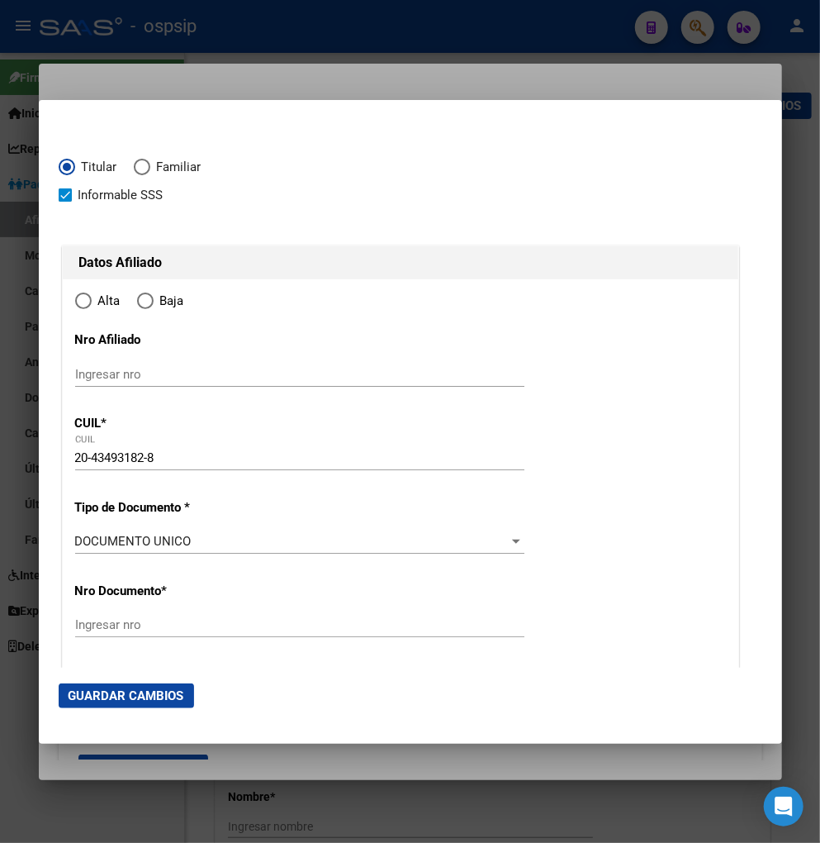
type input "RICARDONE"
type input "2201"
type input "AV. EL EDEN"
type input "1047"
radio input "true"
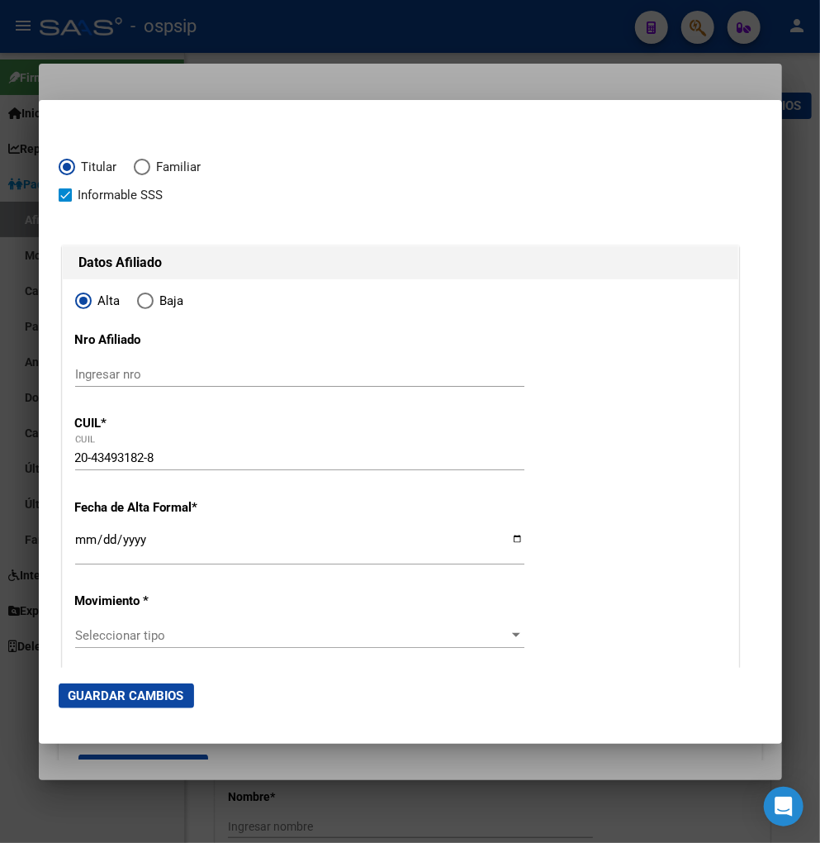
type input "RICARDONE"
click at [76, 545] on input "Ingresar fecha" at bounding box center [299, 546] width 449 height 26
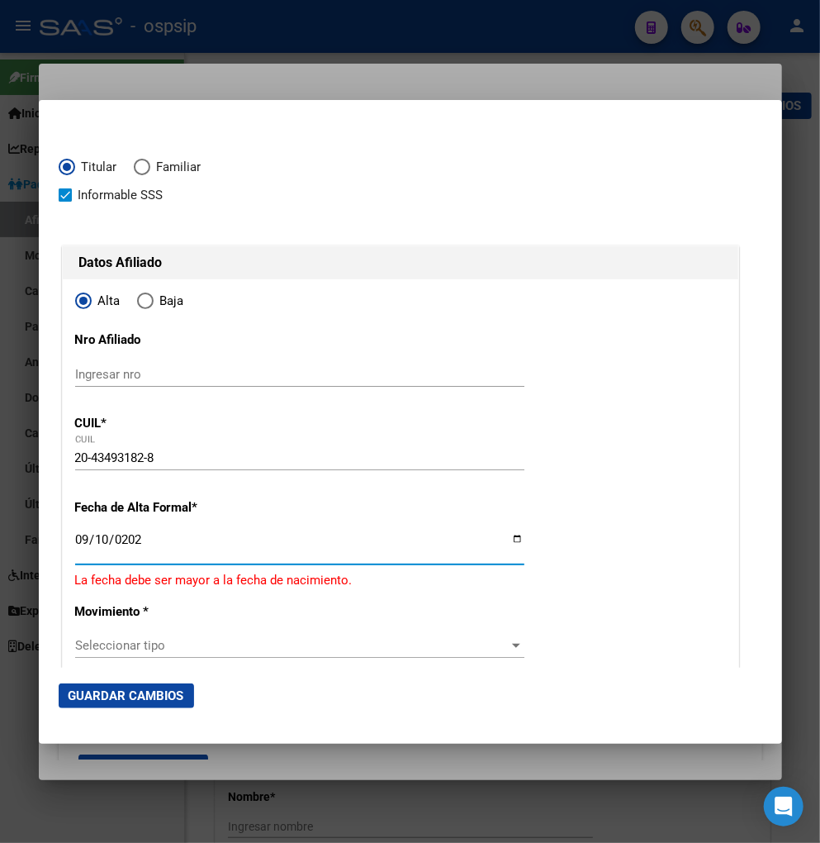
type input "[DATE]"
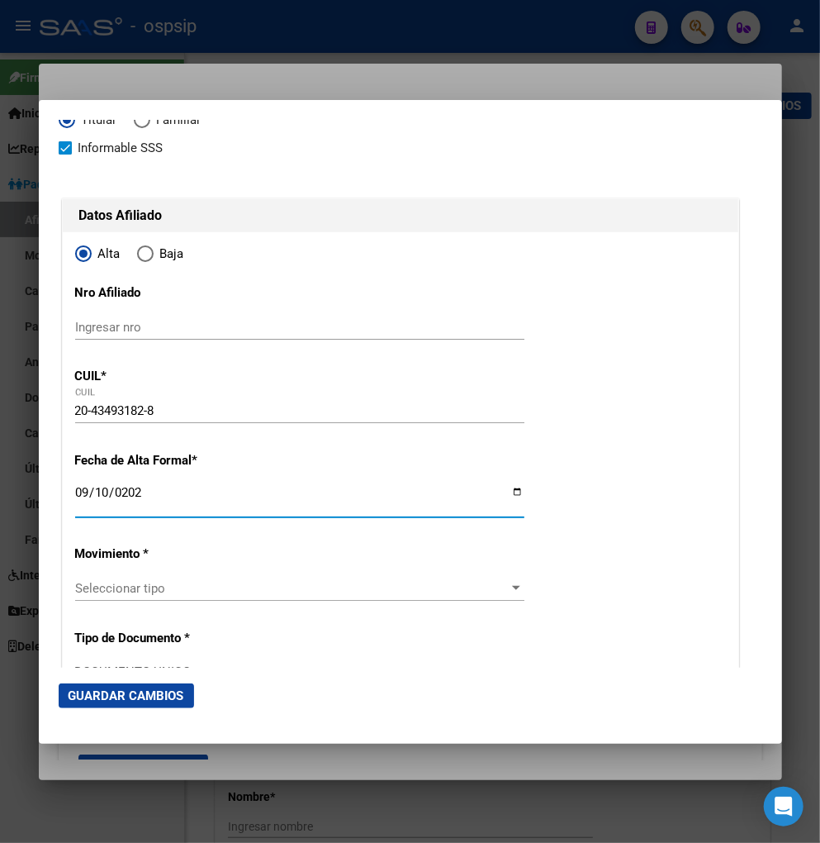
scroll to position [92, 0]
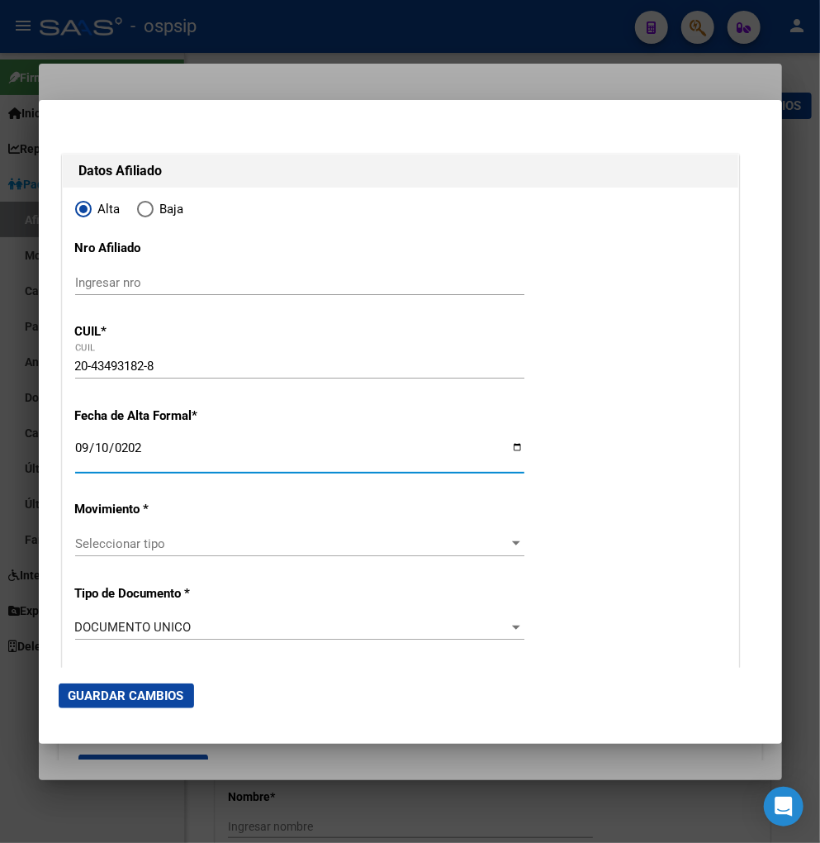
click at [180, 545] on span "Seleccionar tipo" at bounding box center [292, 543] width 435 height 15
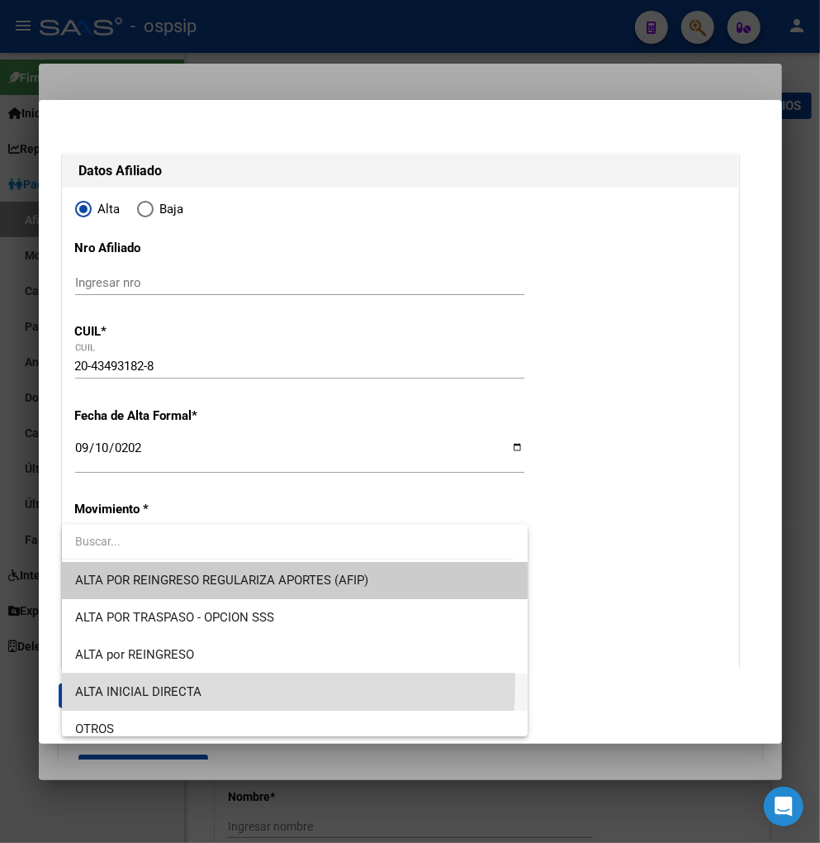
click at [209, 683] on span "ALTA INICIAL DIRECTA" at bounding box center [295, 691] width 440 height 37
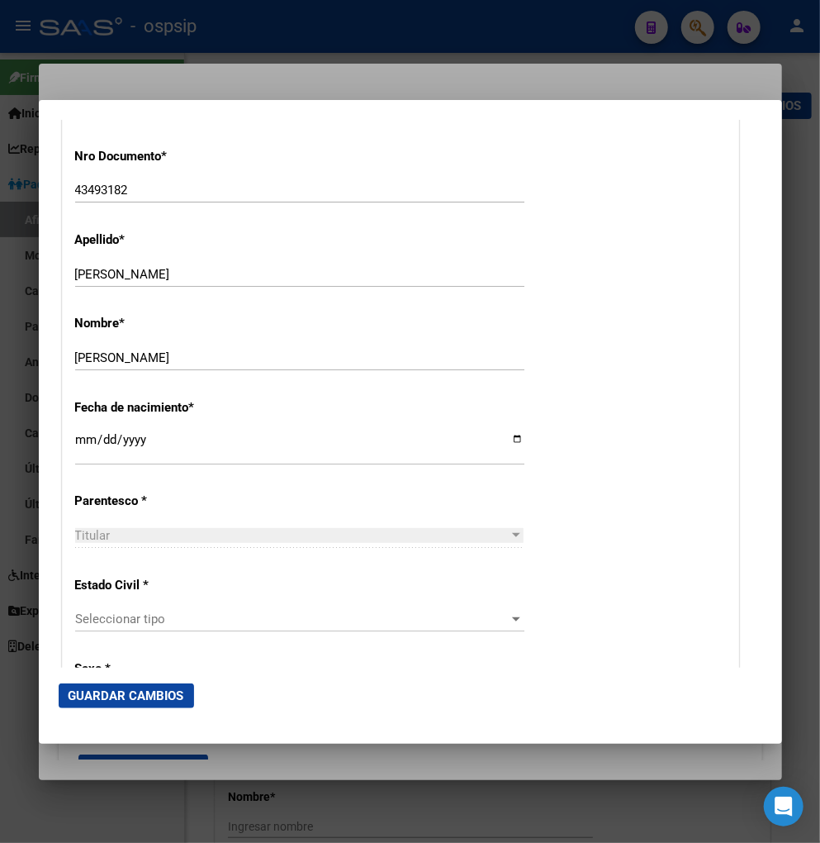
scroll to position [642, 0]
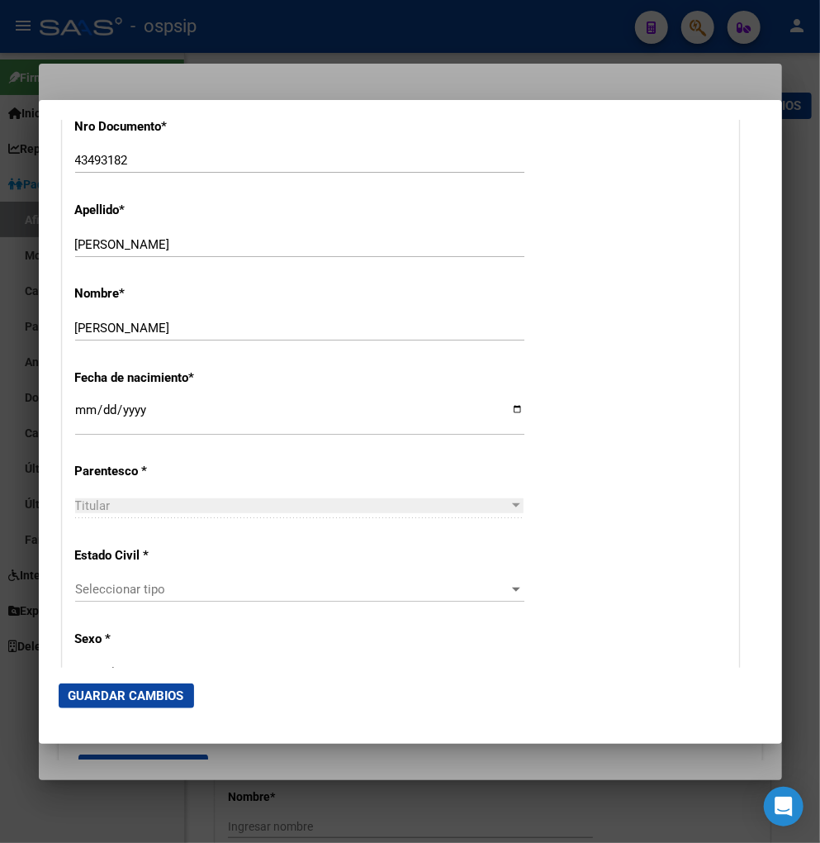
click at [207, 583] on span "Seleccionar tipo" at bounding box center [292, 589] width 435 height 15
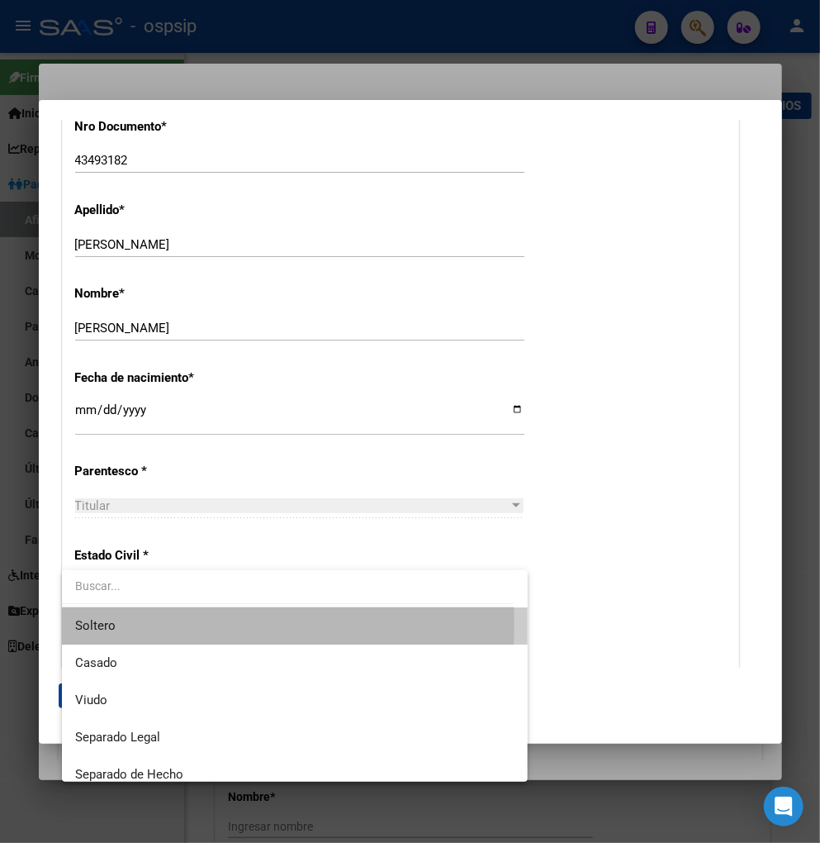
click at [167, 624] on span "Soltero" at bounding box center [295, 625] width 440 height 37
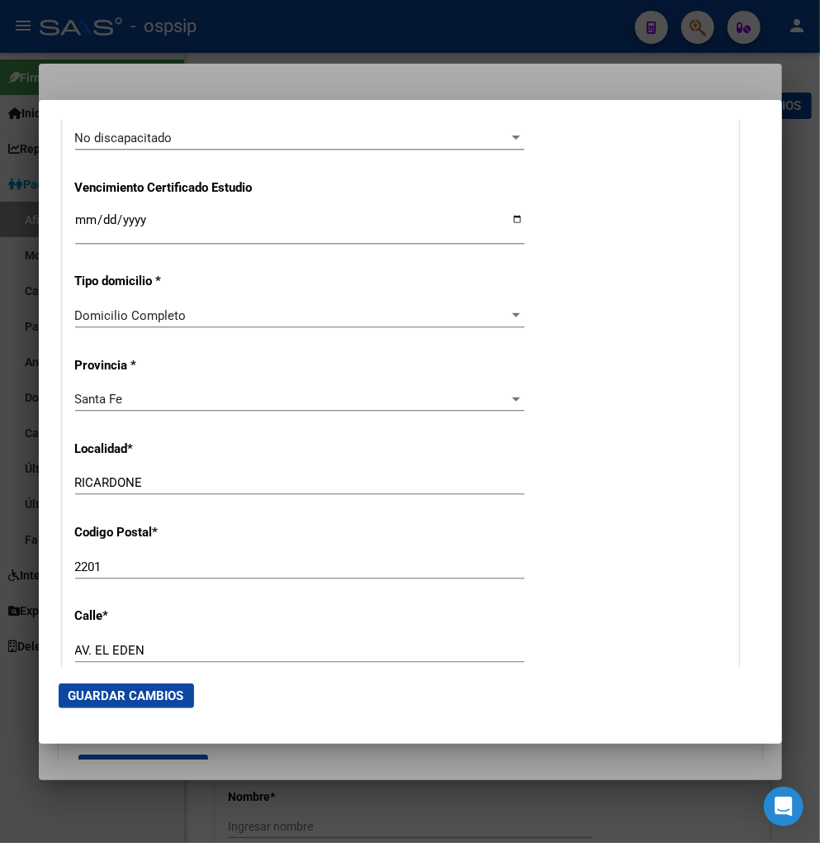
scroll to position [1377, 0]
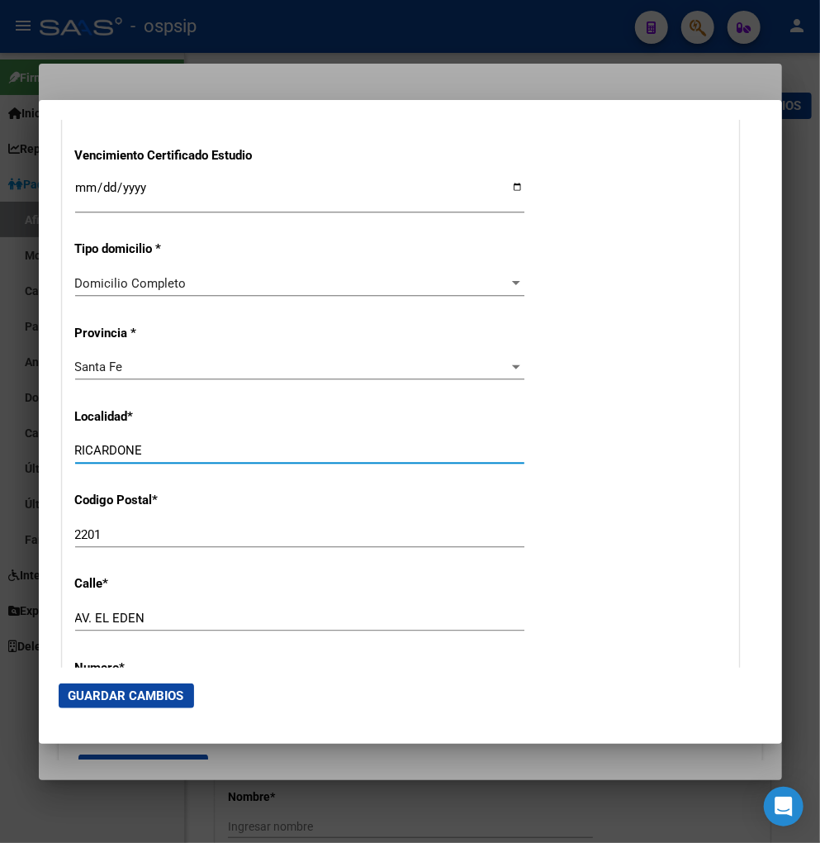
click at [153, 455] on input "RICARDONE" at bounding box center [299, 450] width 449 height 15
type input "R"
type input "SAN LORENZO"
click at [124, 542] on div "2201 Ingresar el codigo" at bounding box center [299, 534] width 449 height 25
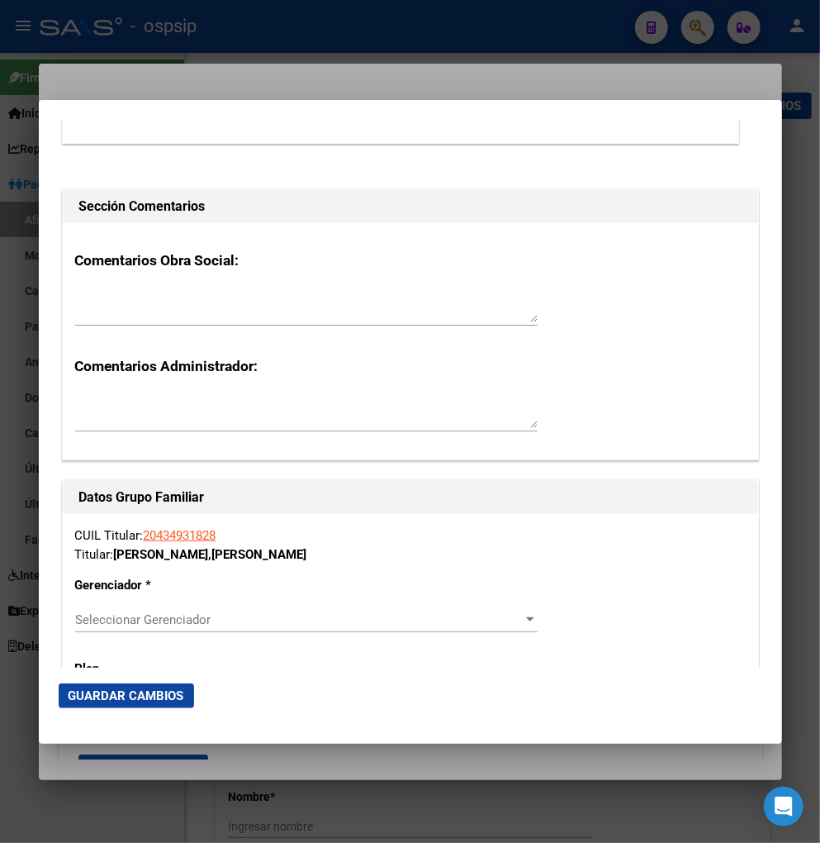
scroll to position [2479, 0]
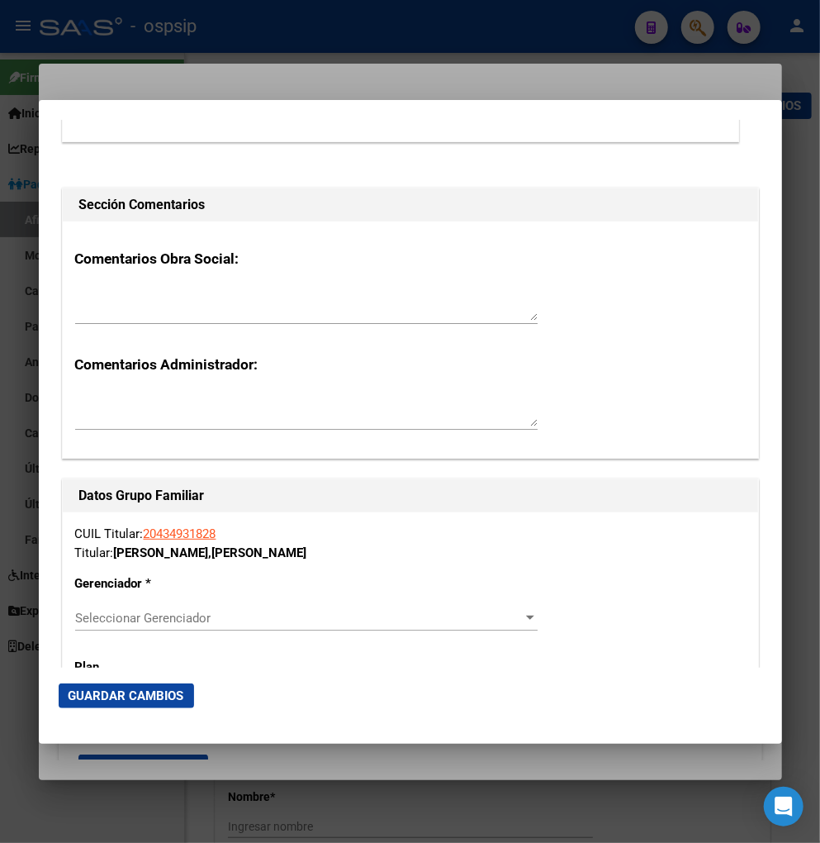
type input "2200"
click at [488, 622] on span "Seleccionar Gerenciador" at bounding box center [299, 618] width 448 height 15
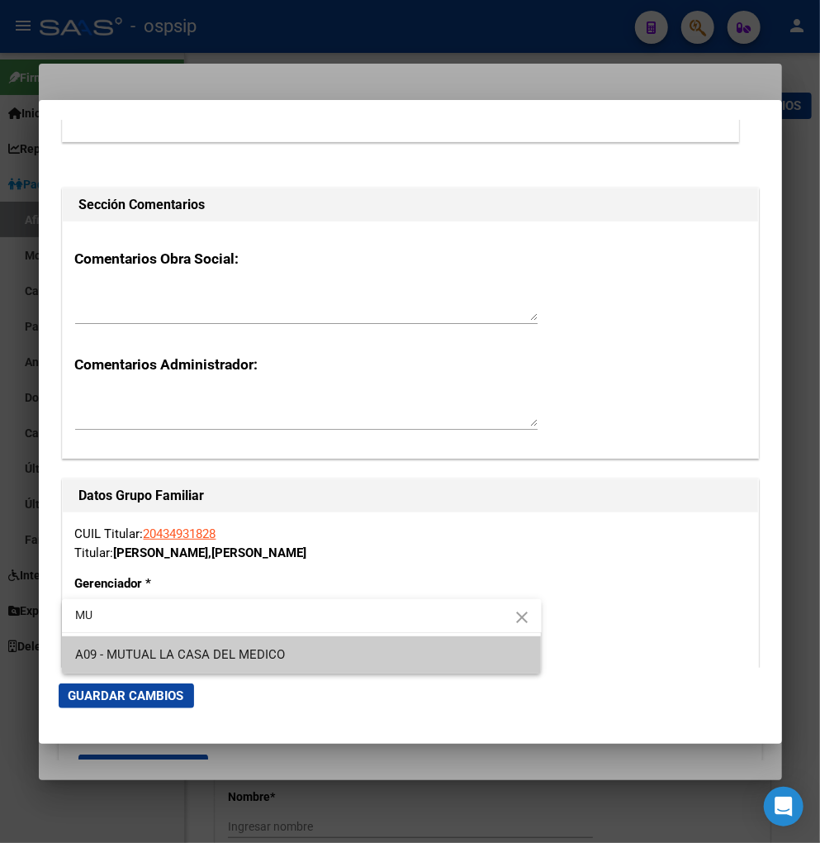
type input "MU"
click at [317, 658] on span "A09 - MUTUAL LA CASA DEL MEDICO" at bounding box center [302, 654] width 454 height 37
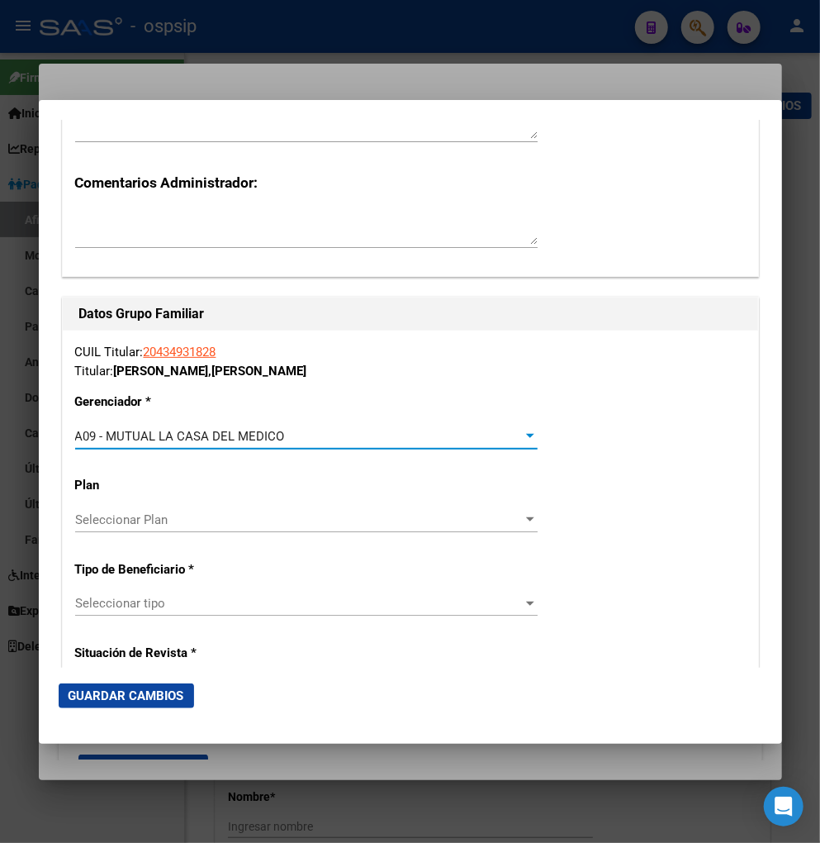
scroll to position [2662, 0]
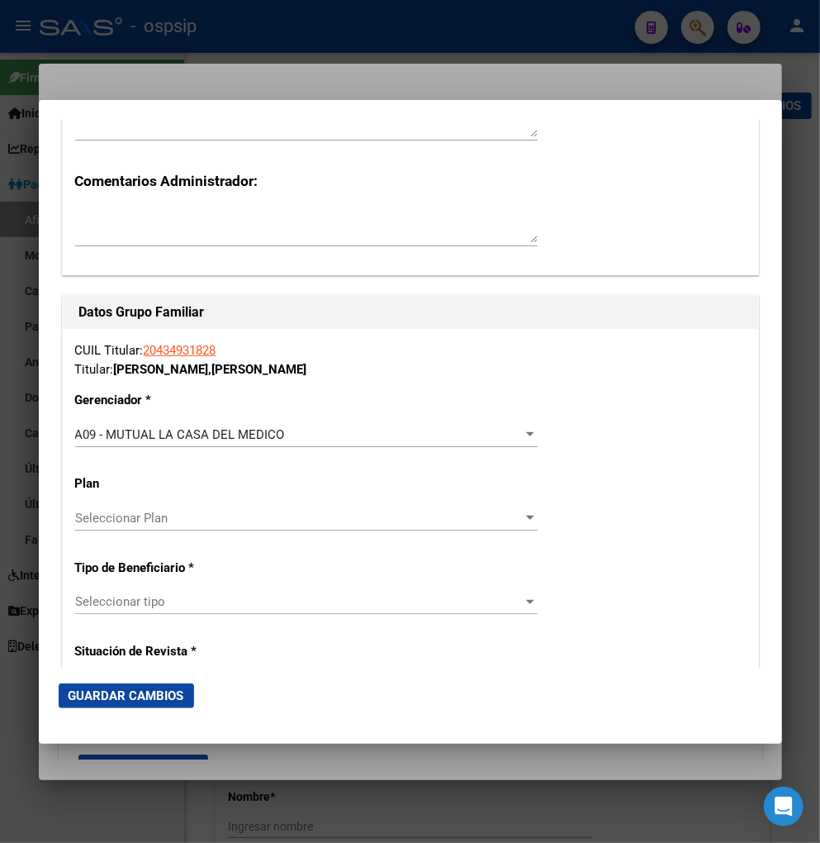
click at [326, 589] on div "Seleccionar tipo Seleccionar tipo" at bounding box center [306, 601] width 463 height 25
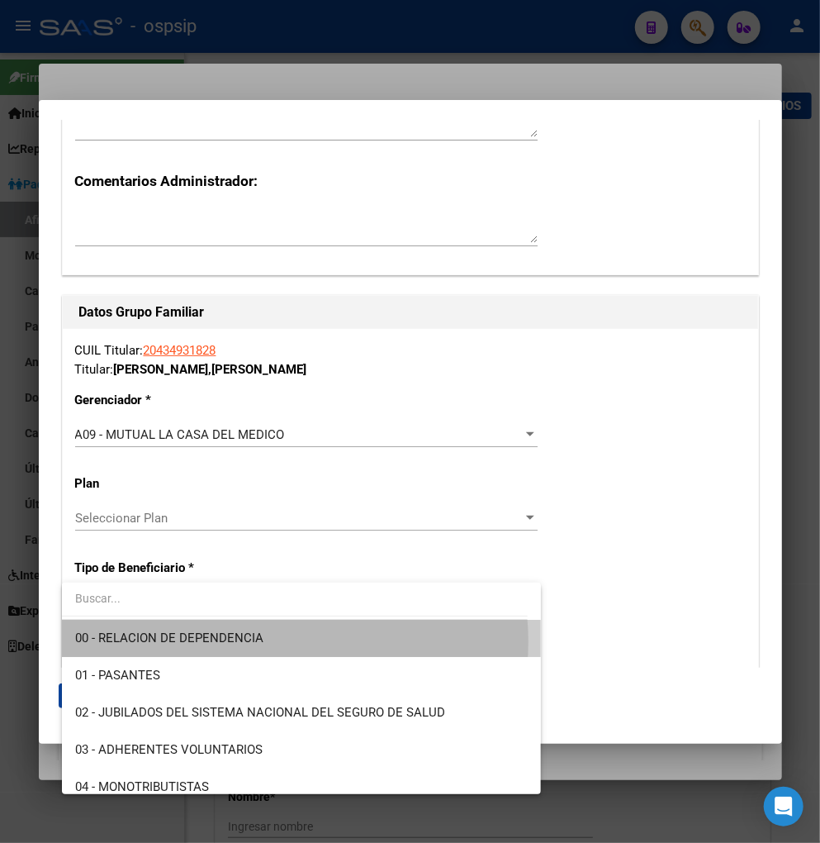
click at [273, 641] on span "00 - RELACION DE DEPENDENCIA" at bounding box center [302, 638] width 454 height 37
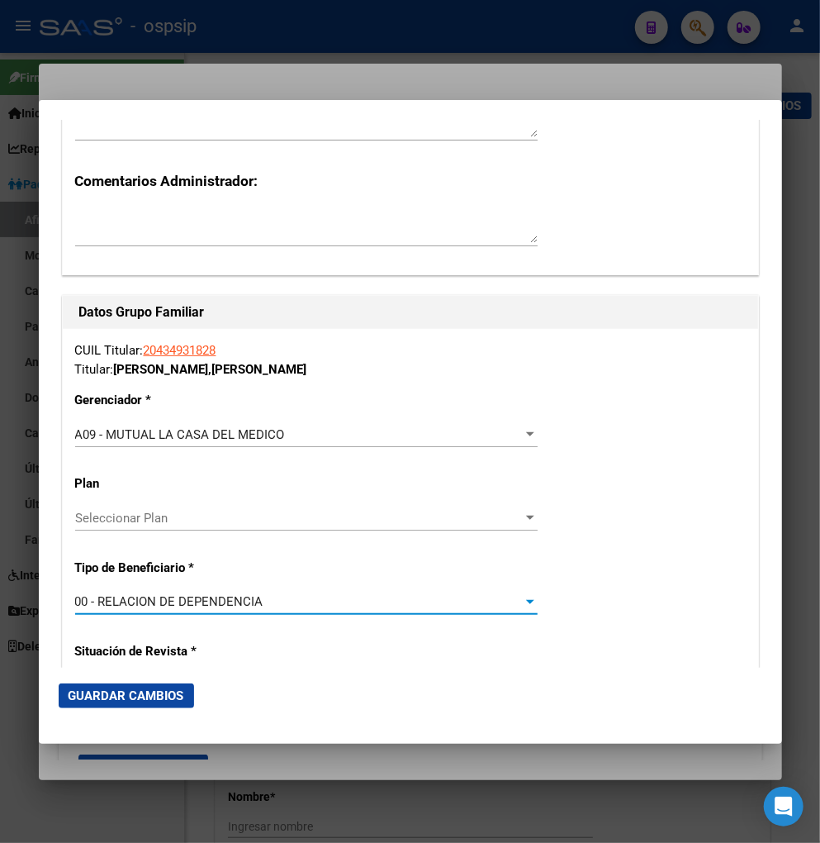
type input "30-71042722-0"
click at [102, 689] on span "Guardar Cambios" at bounding box center [127, 695] width 116 height 15
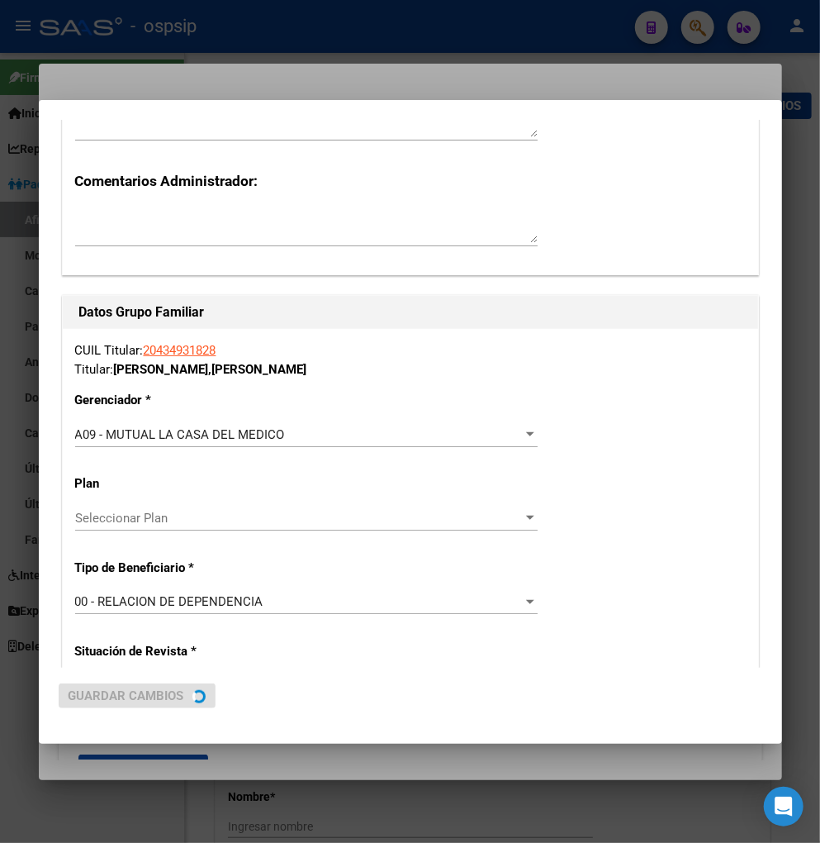
scroll to position [0, 0]
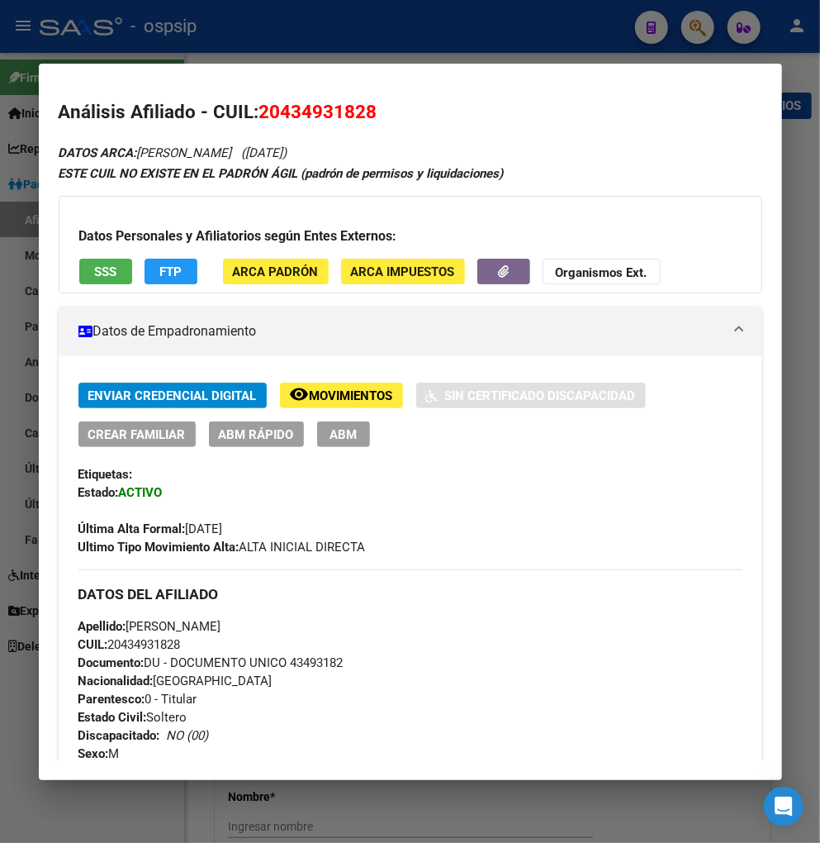
click at [700, 25] on div at bounding box center [410, 421] width 820 height 843
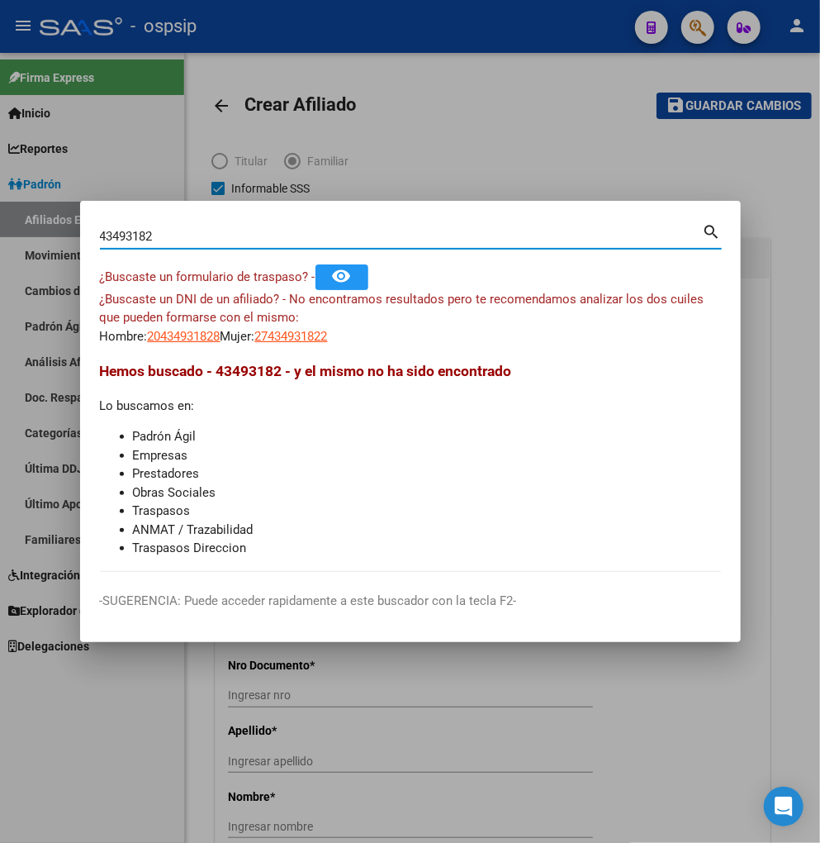
click at [175, 232] on input "43493182" at bounding box center [401, 236] width 603 height 15
type input "4"
type input "18220899"
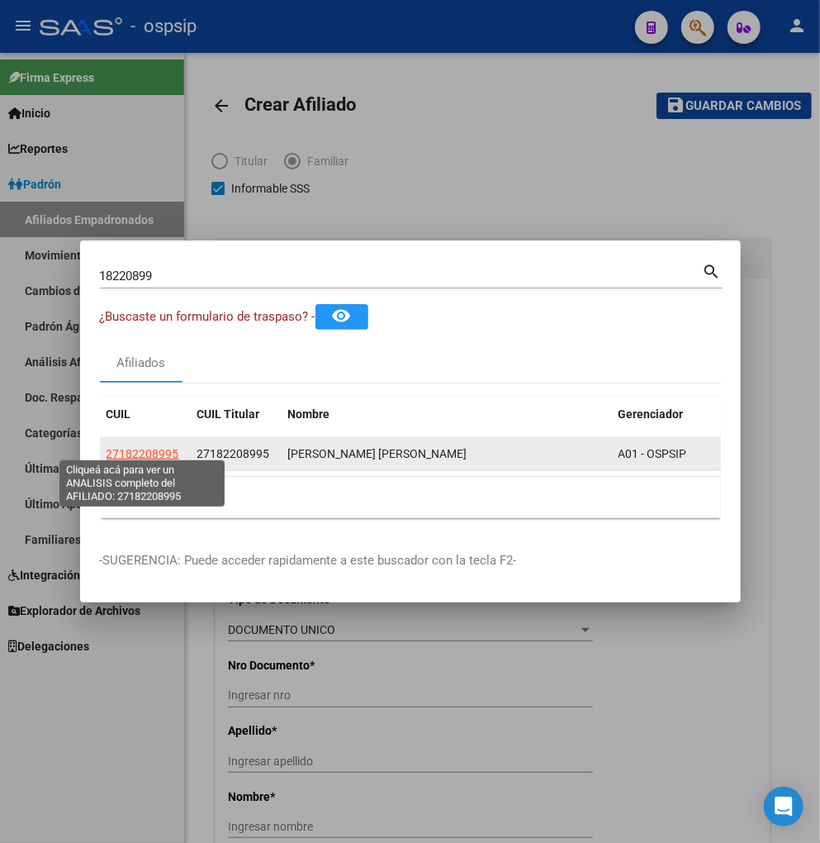
click at [154, 447] on span "27182208995" at bounding box center [143, 453] width 73 height 13
type textarea "27182208995"
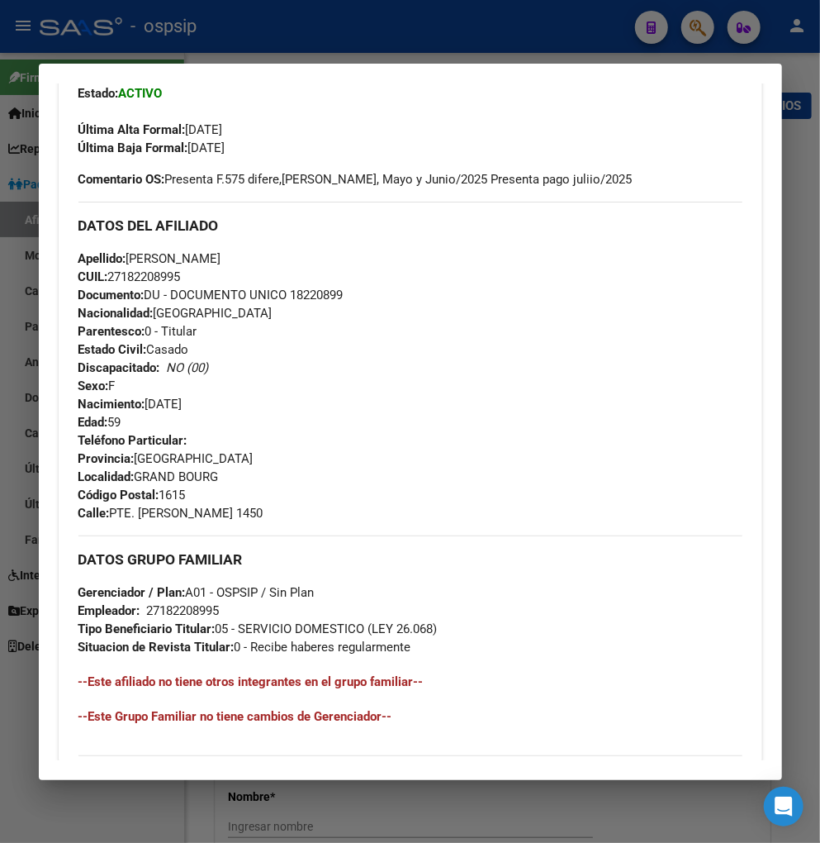
scroll to position [731, 0]
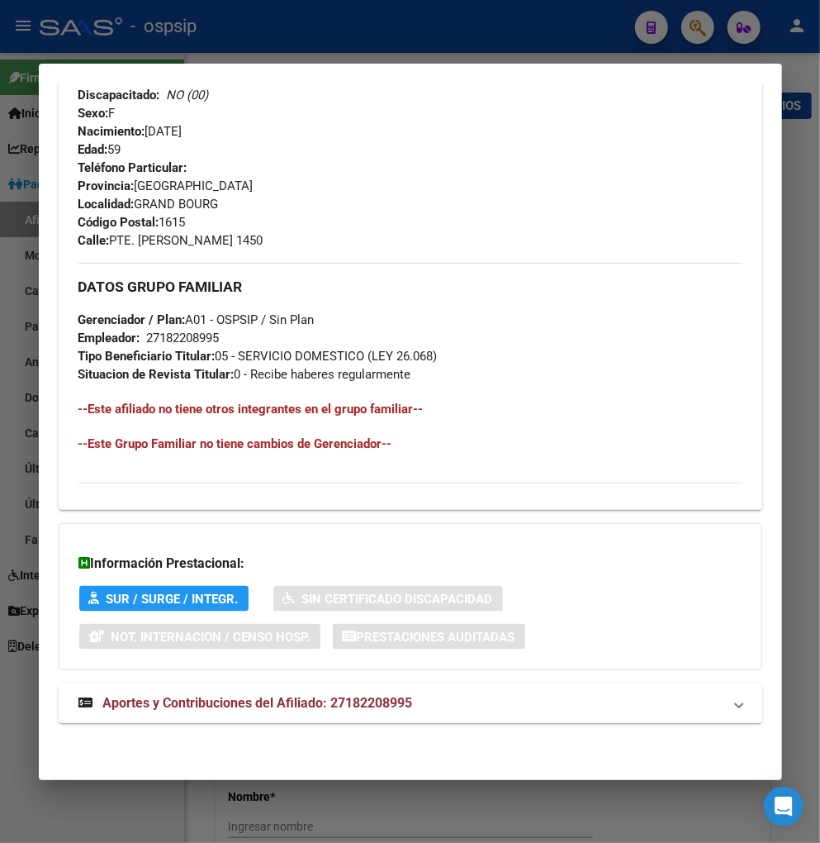
click at [261, 702] on span "Aportes y Contribuciones del Afiliado: 27182208995" at bounding box center [258, 703] width 310 height 16
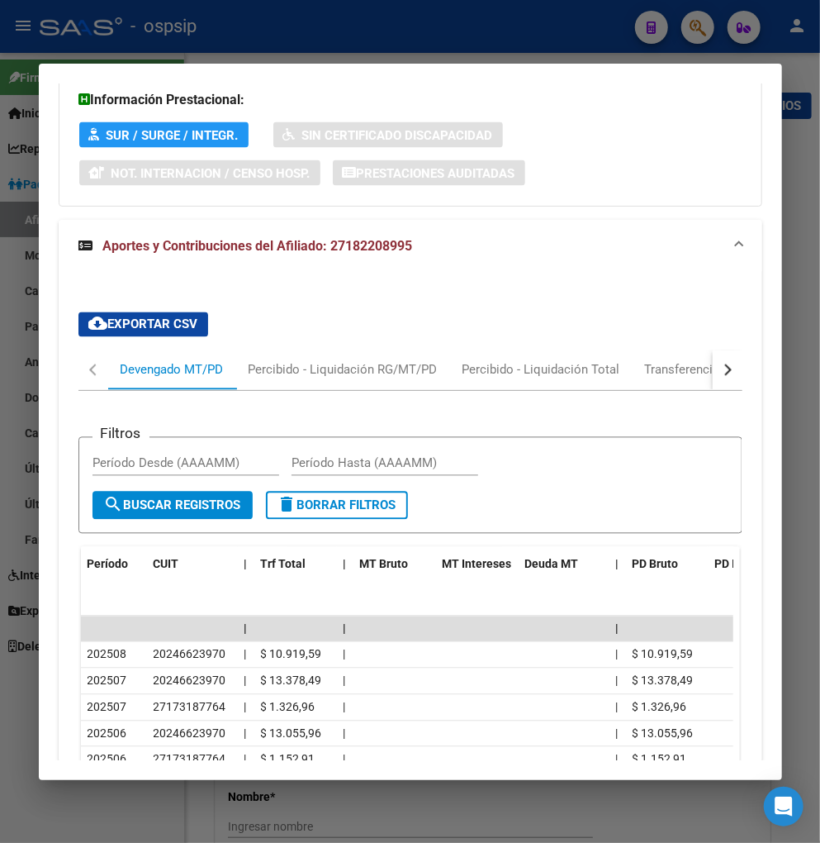
scroll to position [1287, 0]
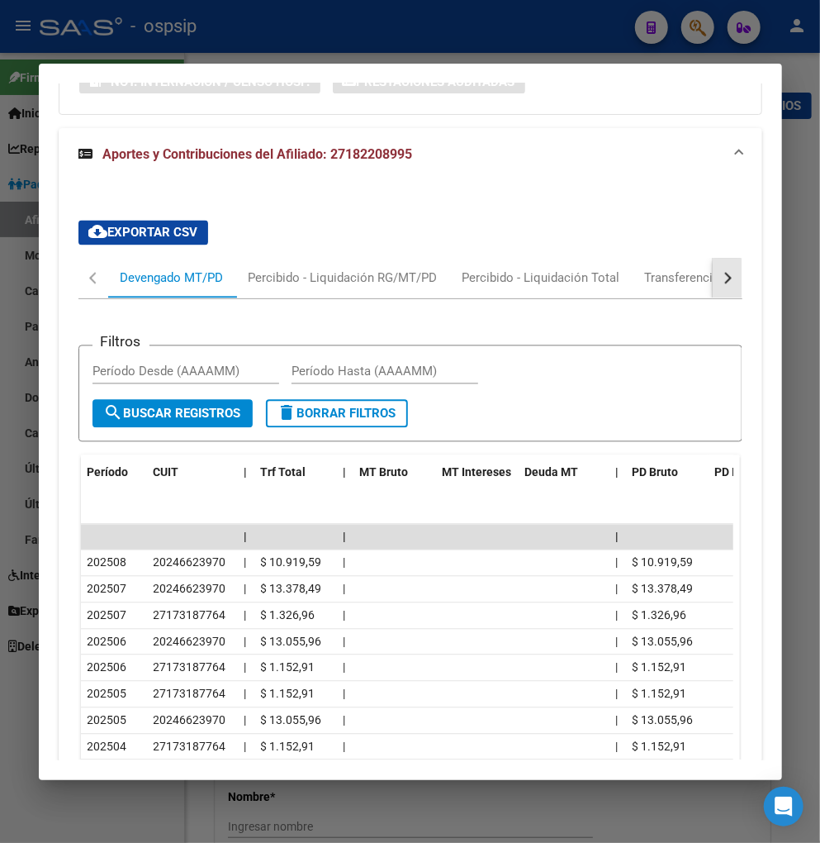
click at [720, 279] on div "button" at bounding box center [726, 279] width 12 height 12
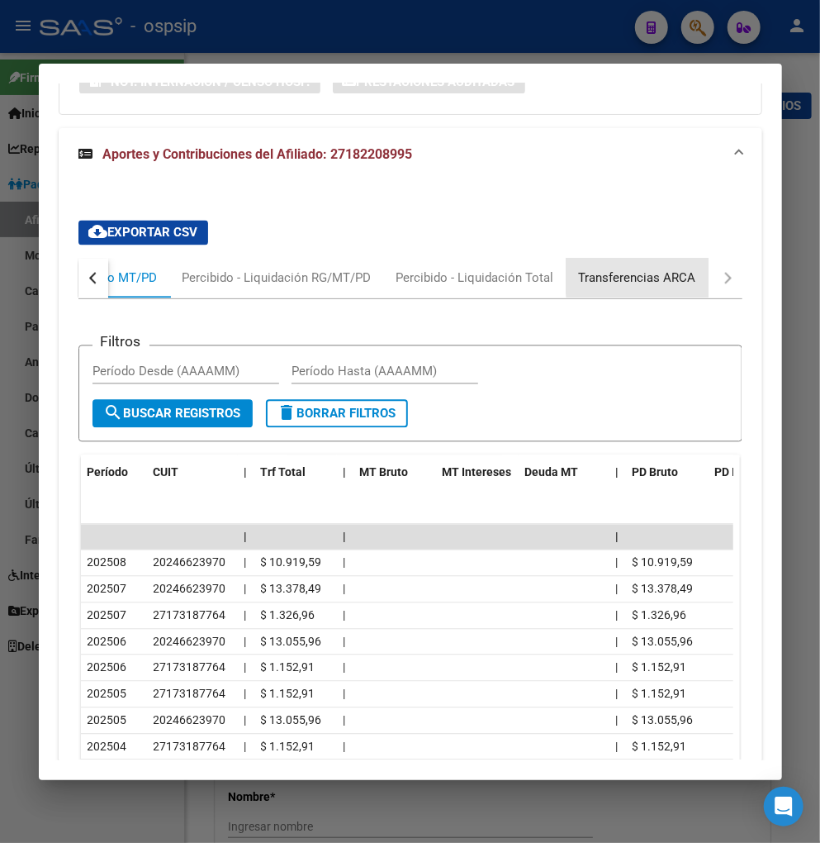
click at [679, 275] on div "Transferencias ARCA" at bounding box center [637, 278] width 117 height 18
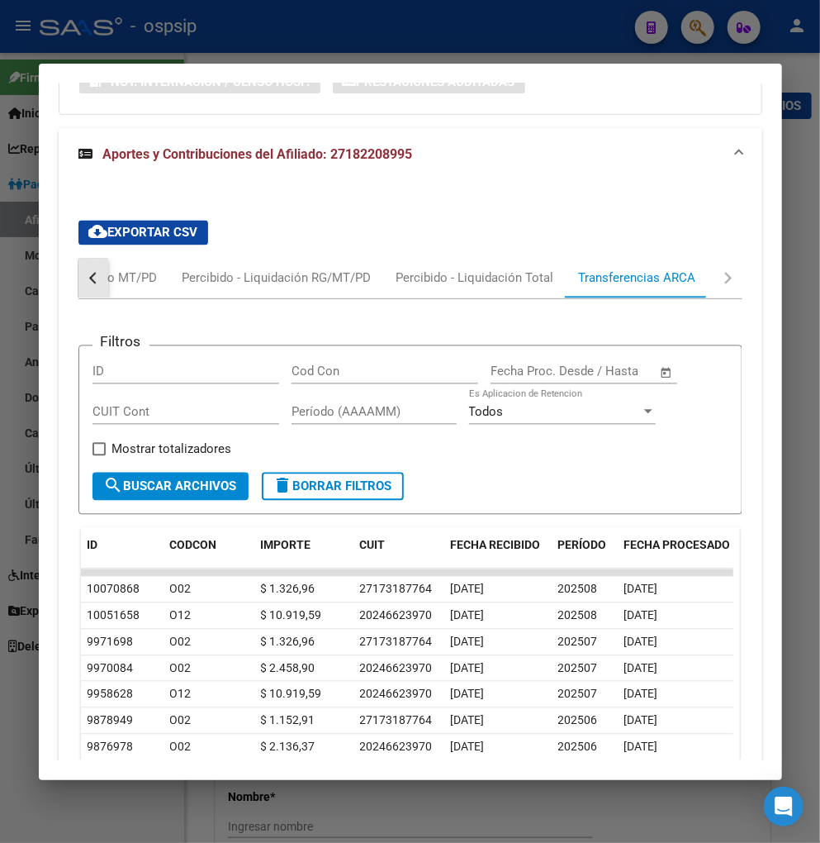
click at [96, 278] on button "button" at bounding box center [93, 279] width 30 height 40
click at [126, 278] on div "Devengado MT/PD" at bounding box center [172, 278] width 103 height 18
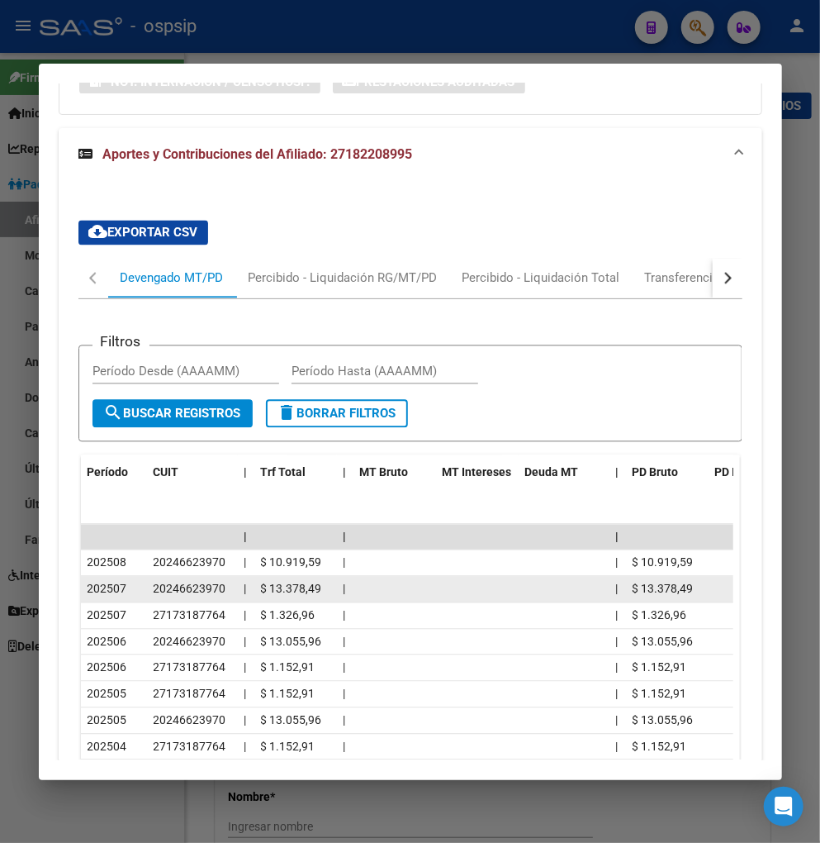
scroll to position [1378, 0]
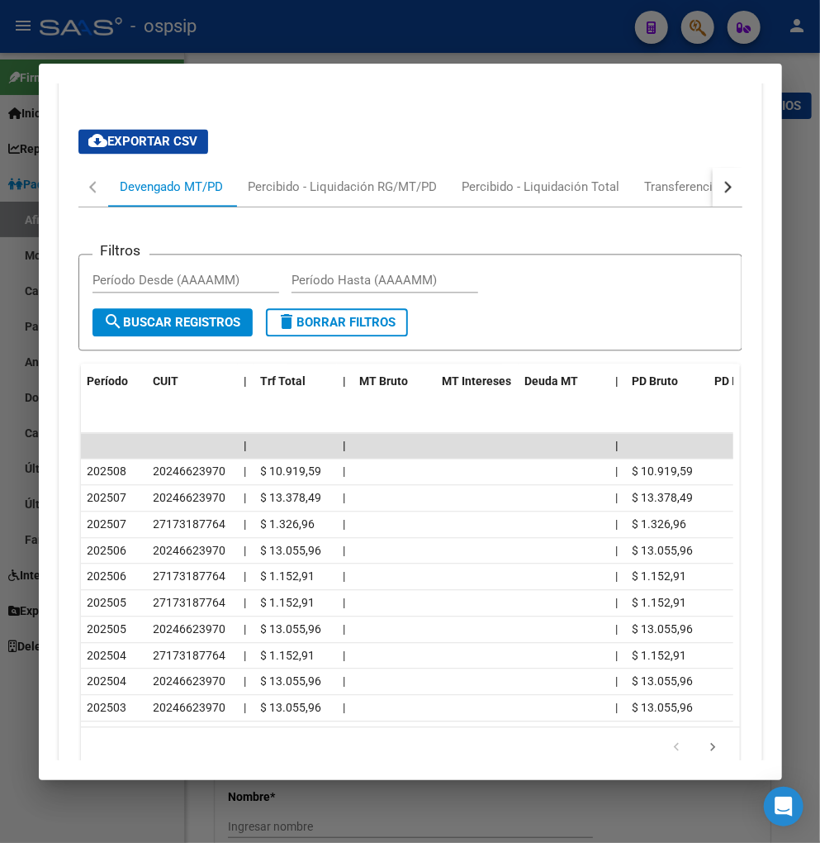
click at [701, 36] on div at bounding box center [410, 421] width 820 height 843
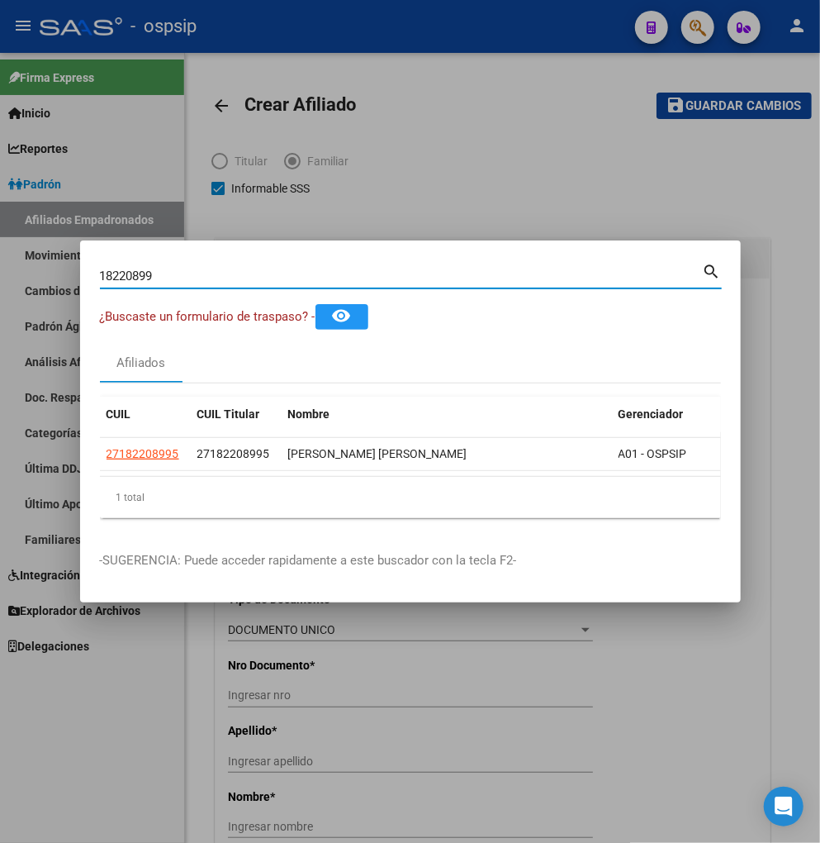
click at [183, 275] on input "18220899" at bounding box center [401, 276] width 603 height 15
type input "1"
type input "17211721"
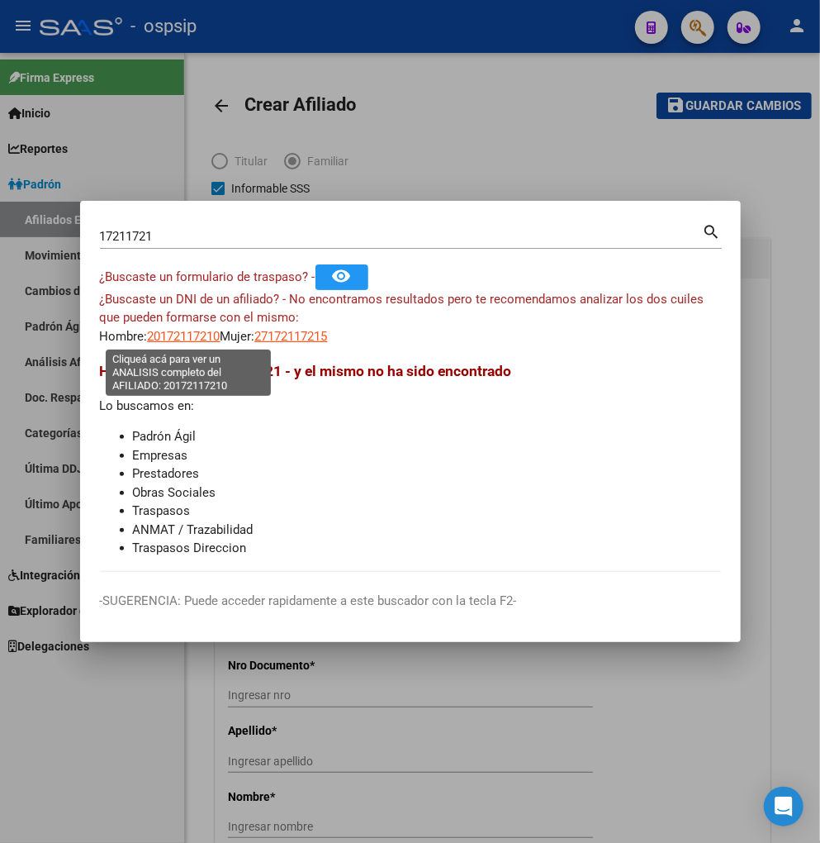
click at [184, 341] on span "20172117210" at bounding box center [184, 336] width 73 height 15
type textarea "20172117210"
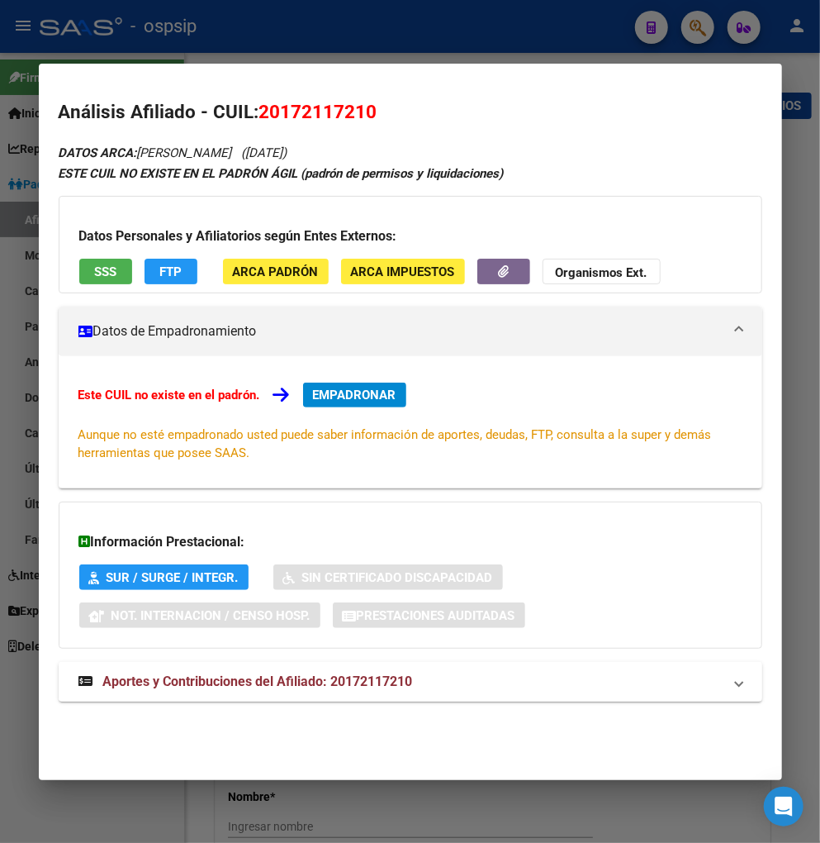
click at [245, 688] on span "Aportes y Contribuciones del Afiliado: 20172117210" at bounding box center [258, 681] width 310 height 16
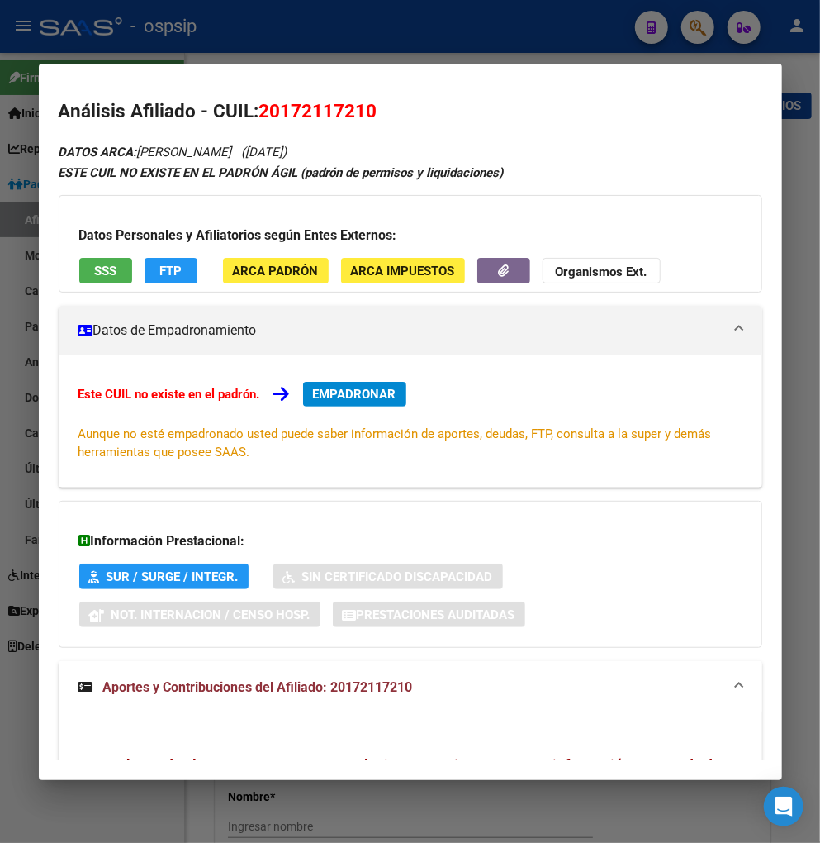
scroll to position [0, 0]
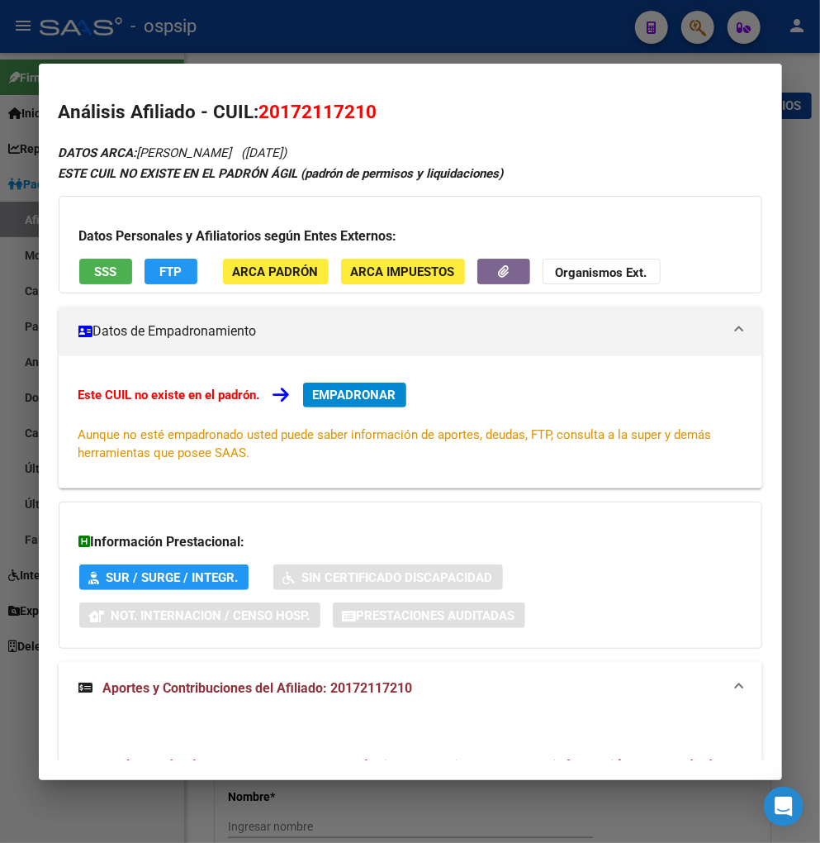
click at [702, 31] on div at bounding box center [410, 421] width 820 height 843
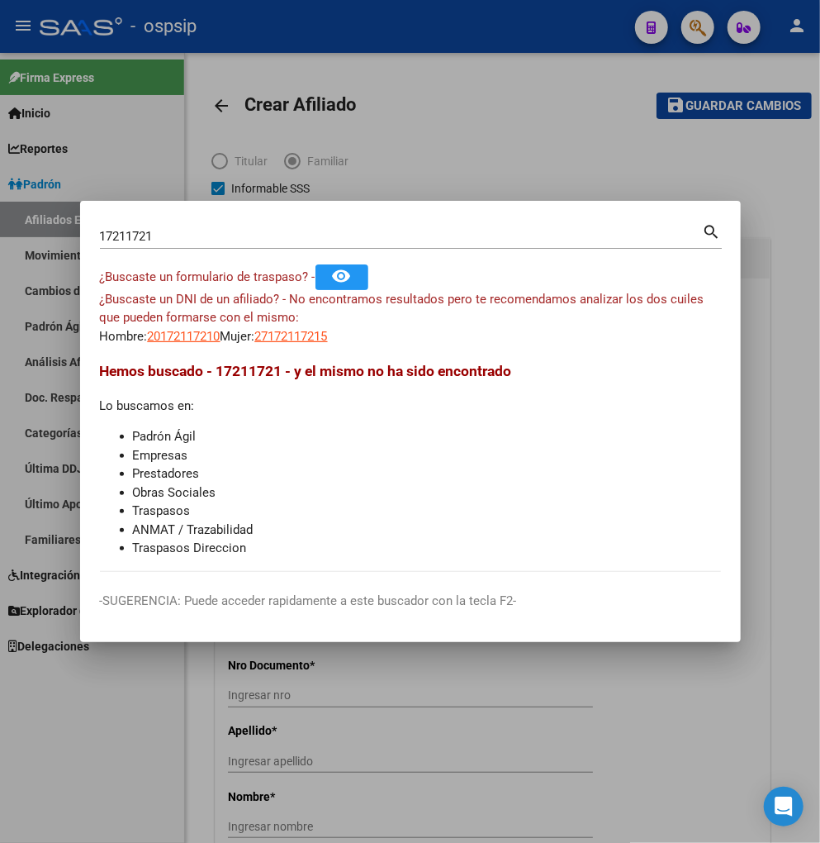
click at [192, 226] on div "17211721 Buscar (apellido, dni, cuil, nro traspaso, cuit, obra social)" at bounding box center [401, 236] width 603 height 25
type input "1"
type input "18220899"
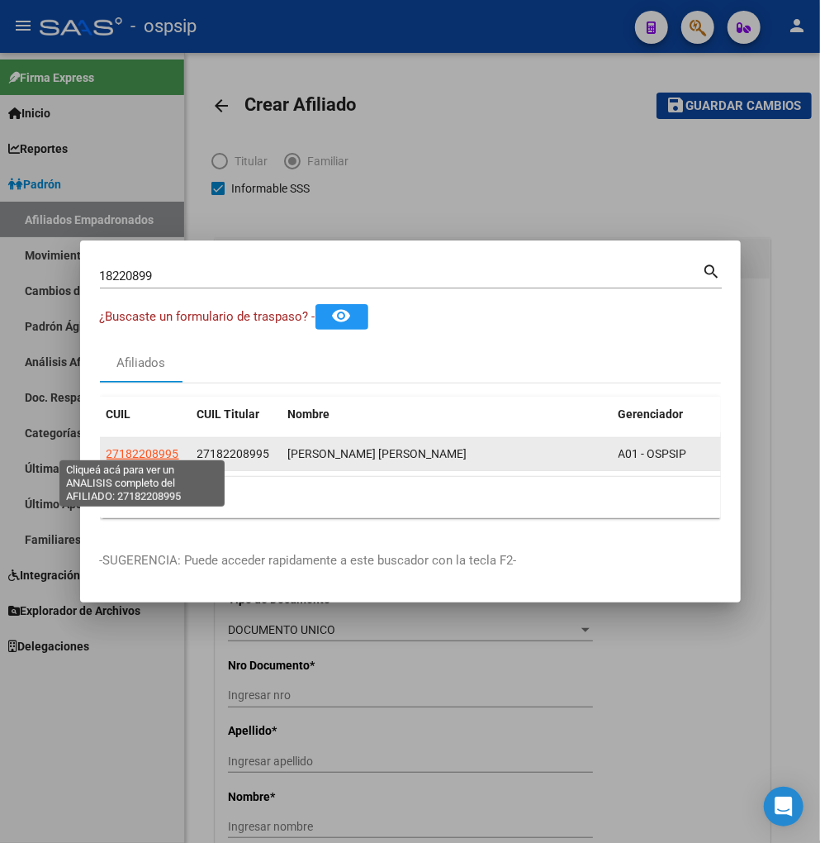
click at [139, 452] on span "27182208995" at bounding box center [143, 453] width 73 height 13
type textarea "27182208995"
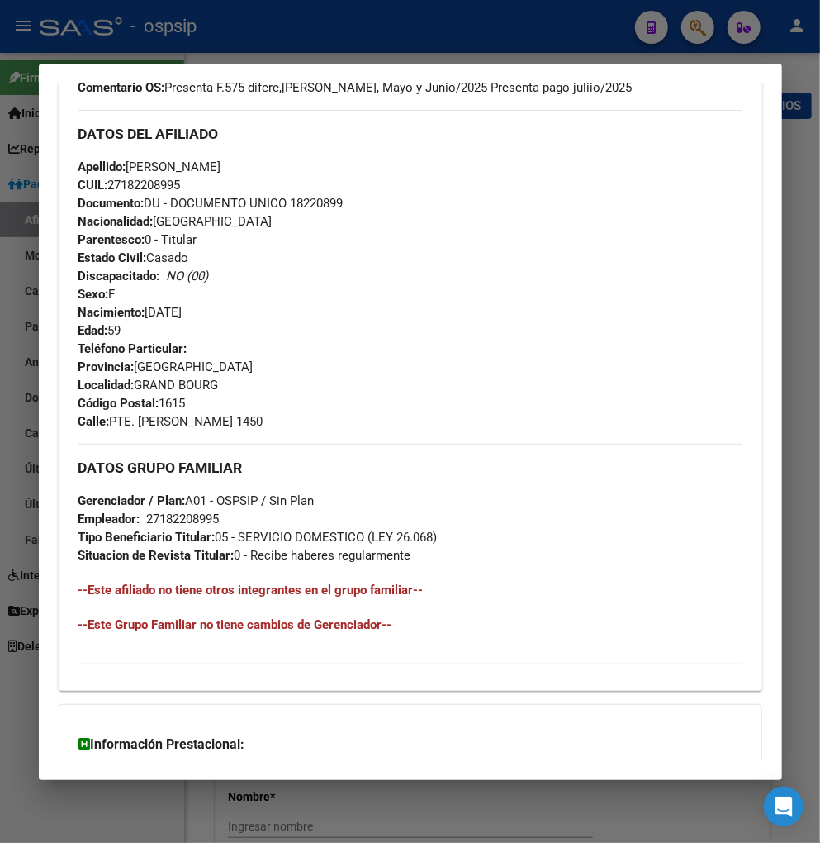
scroll to position [731, 0]
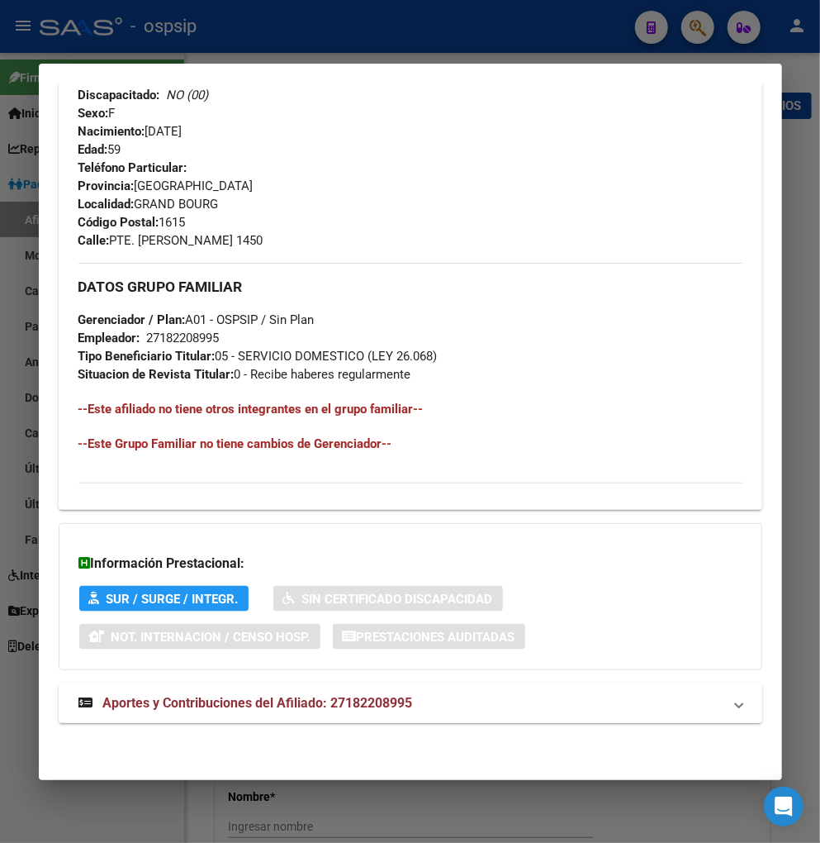
click at [194, 701] on span "Aportes y Contribuciones del Afiliado: 27182208995" at bounding box center [258, 703] width 310 height 16
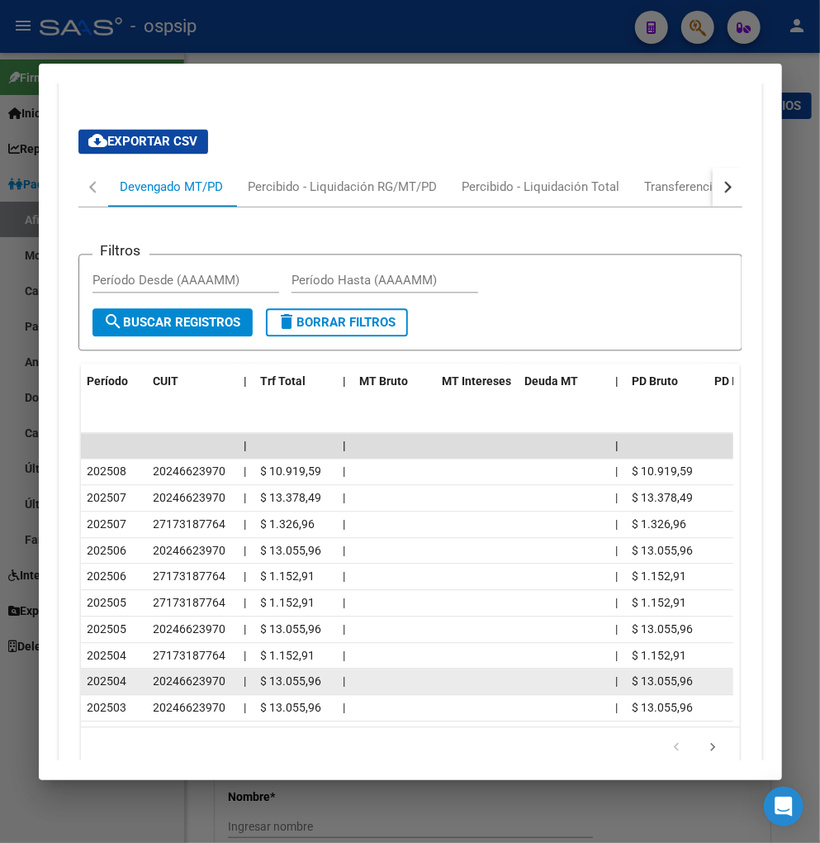
scroll to position [1471, 0]
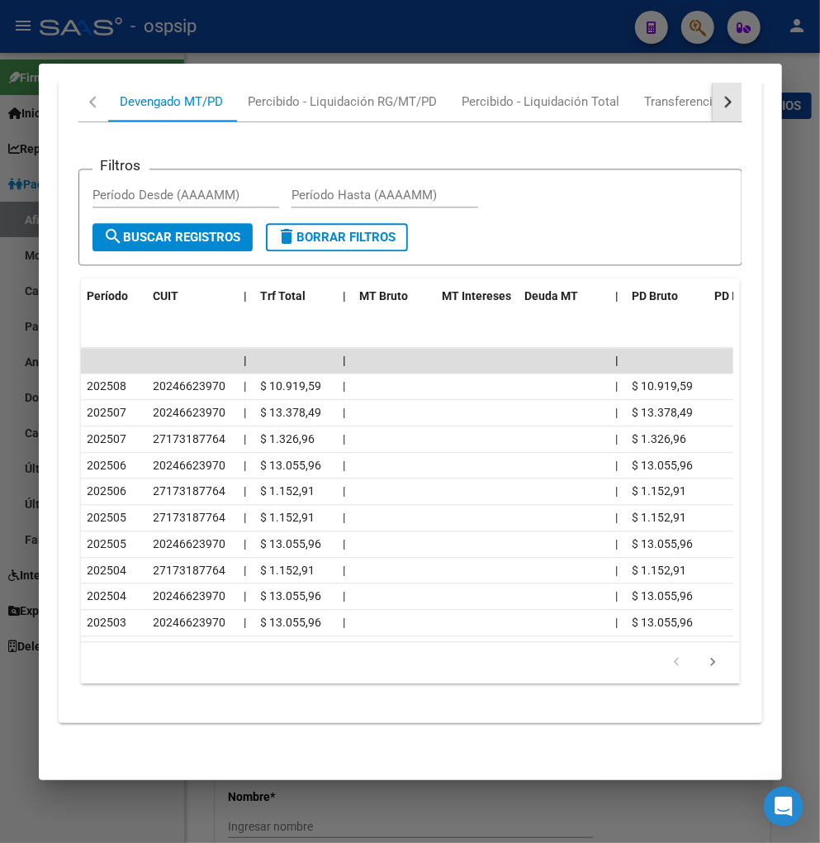
click at [720, 96] on div "button" at bounding box center [726, 102] width 12 height 12
click at [666, 96] on div "Transferencias ARCA" at bounding box center [637, 102] width 117 height 18
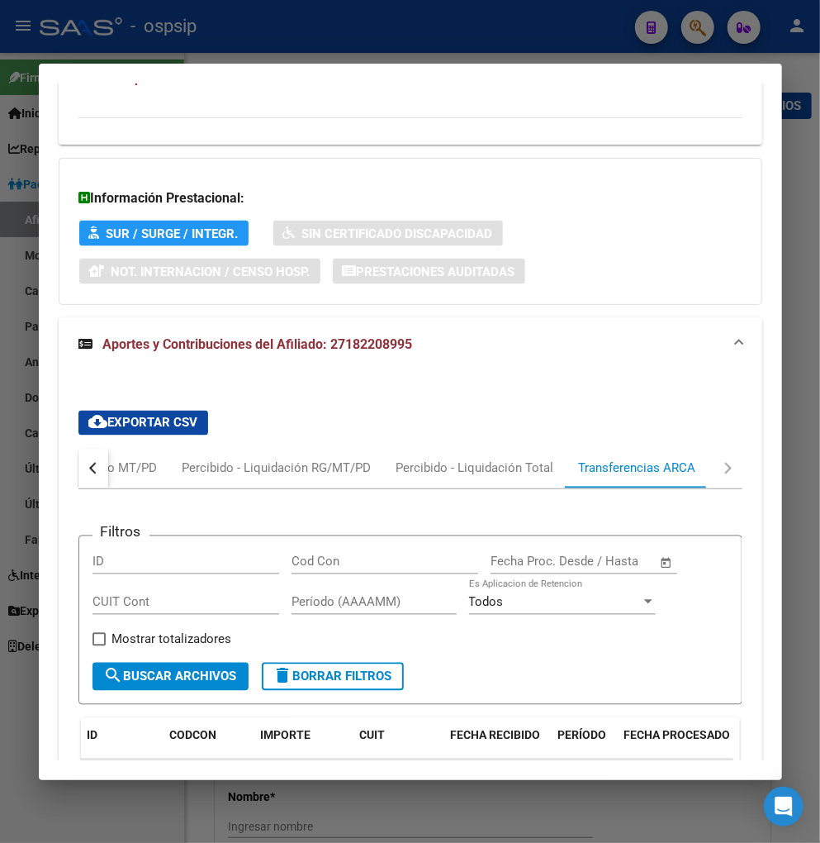
scroll to position [1103, 0]
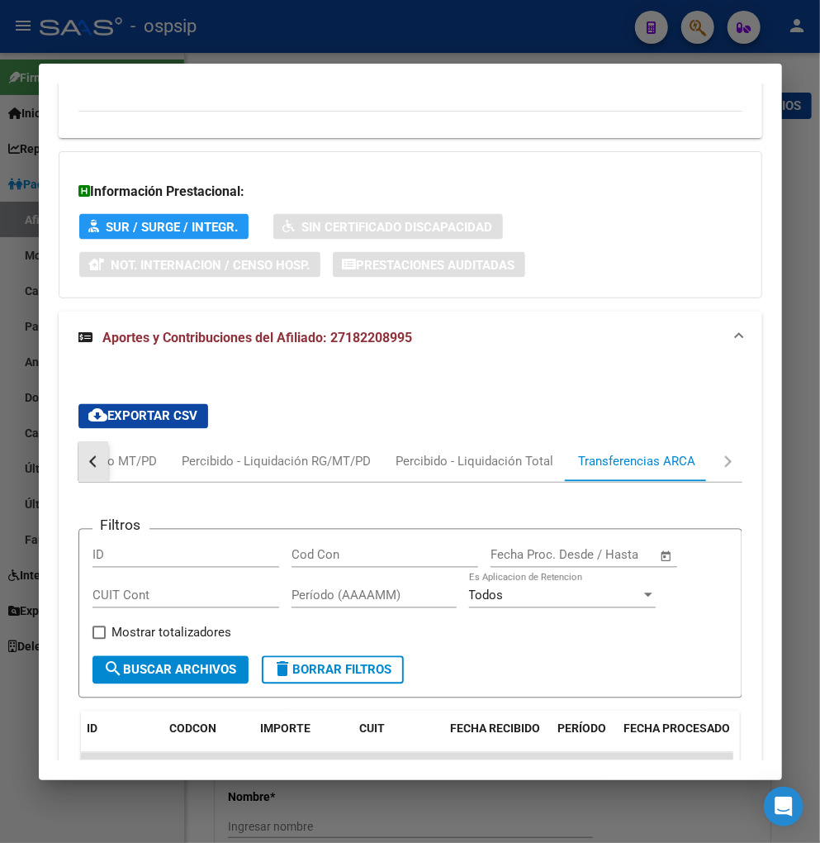
click at [91, 465] on div "button" at bounding box center [94, 462] width 12 height 12
click at [147, 464] on div "Devengado MT/PD" at bounding box center [172, 462] width 103 height 18
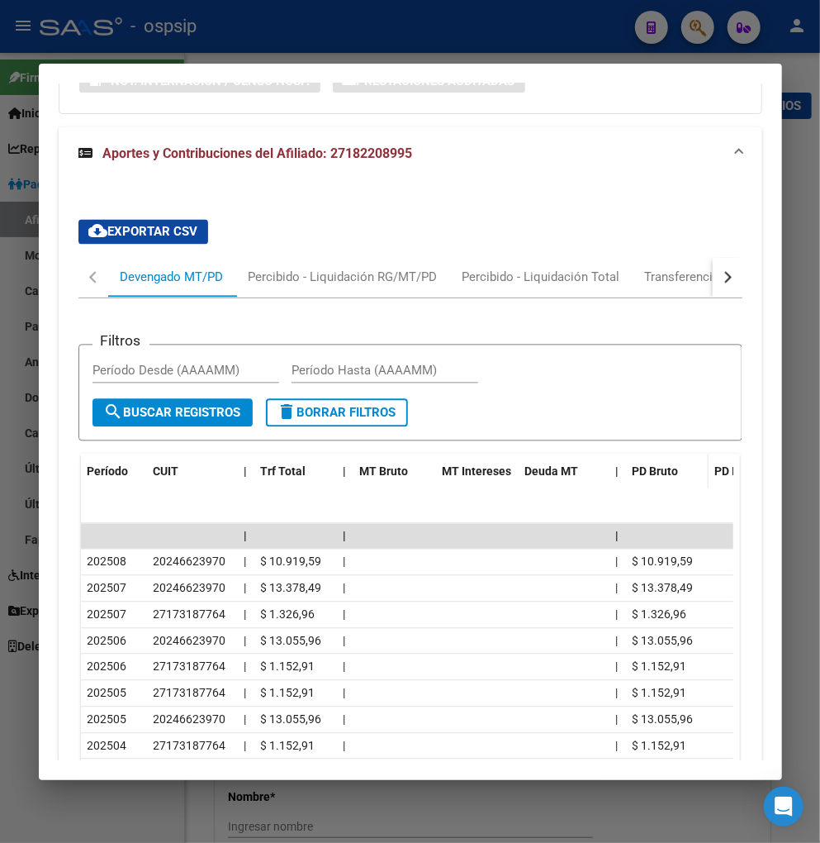
scroll to position [1287, 0]
click at [720, 276] on div "button" at bounding box center [726, 279] width 12 height 12
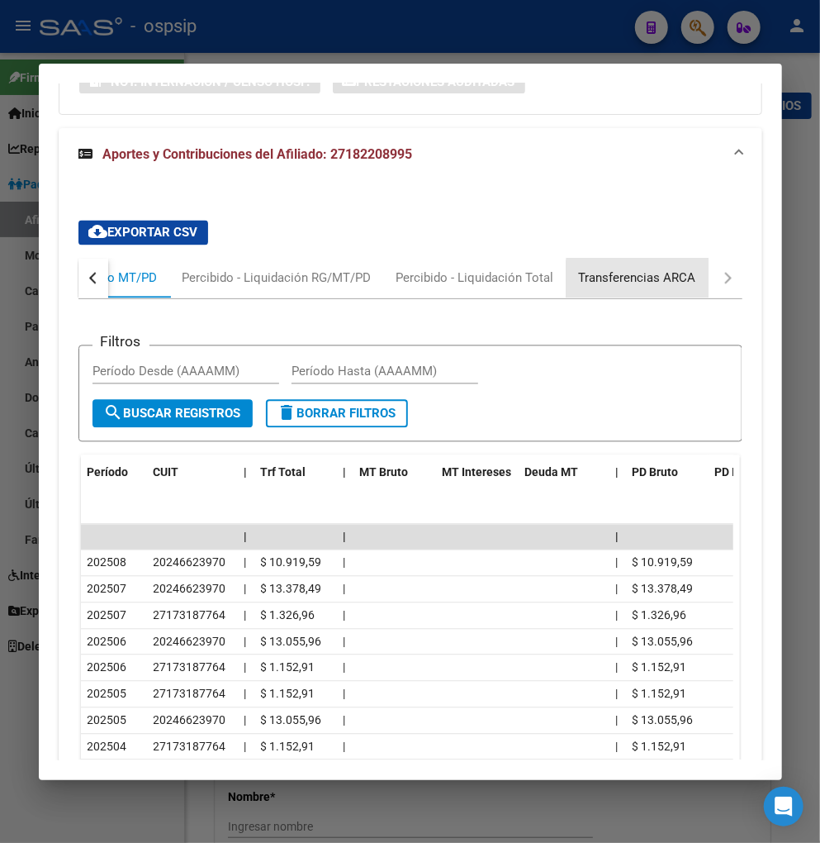
click at [673, 279] on div "Transferencias ARCA" at bounding box center [637, 278] width 117 height 18
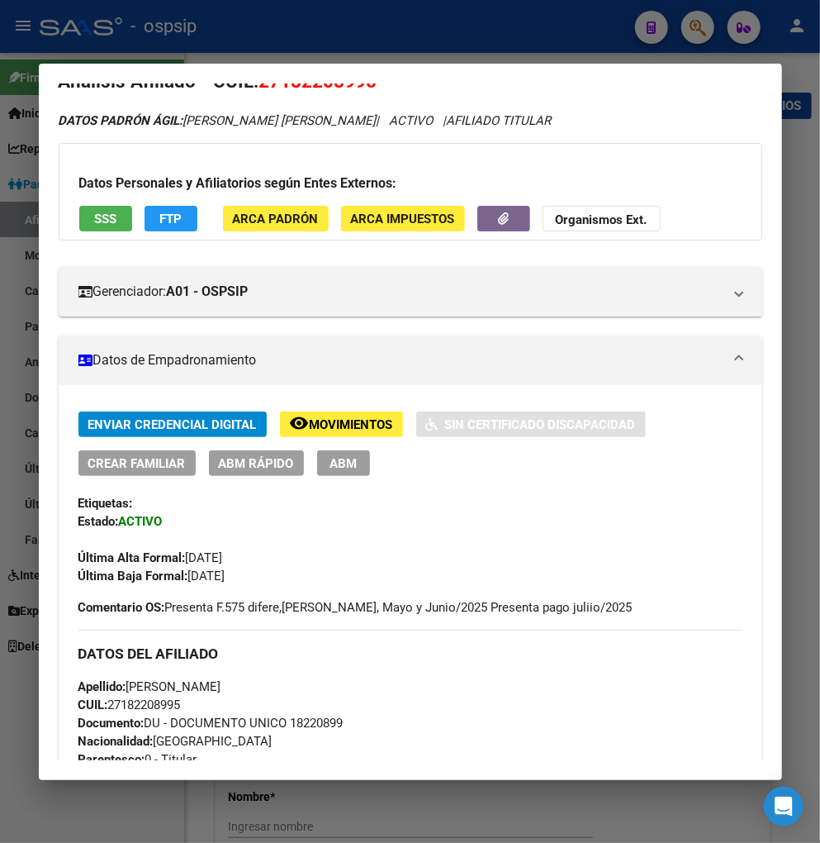
scroll to position [0, 0]
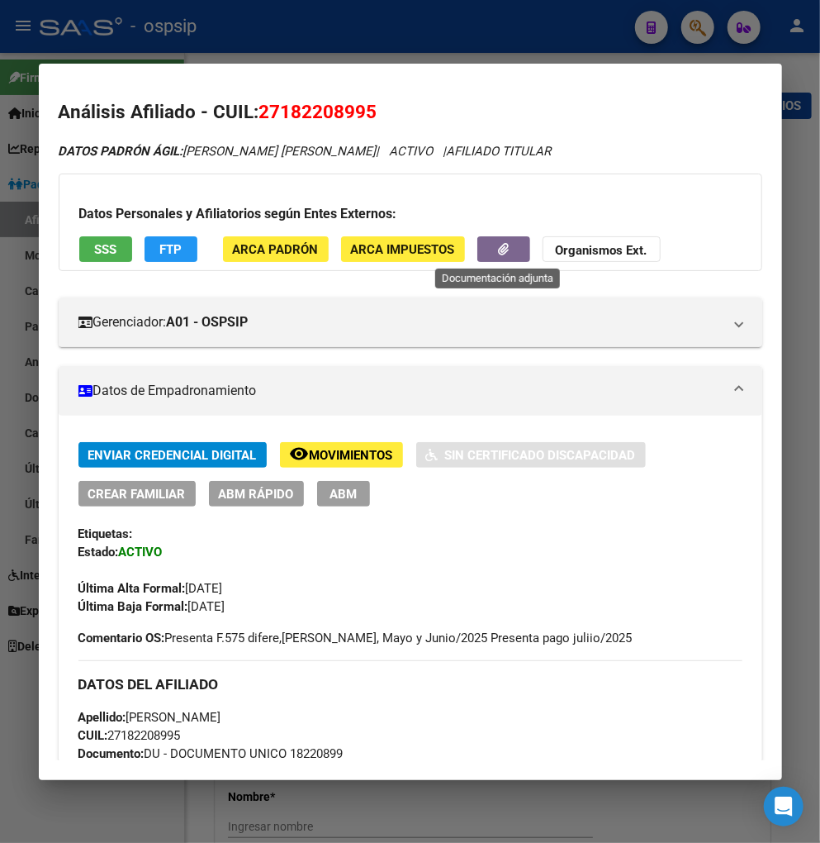
click at [487, 252] on button "button" at bounding box center [504, 249] width 53 height 26
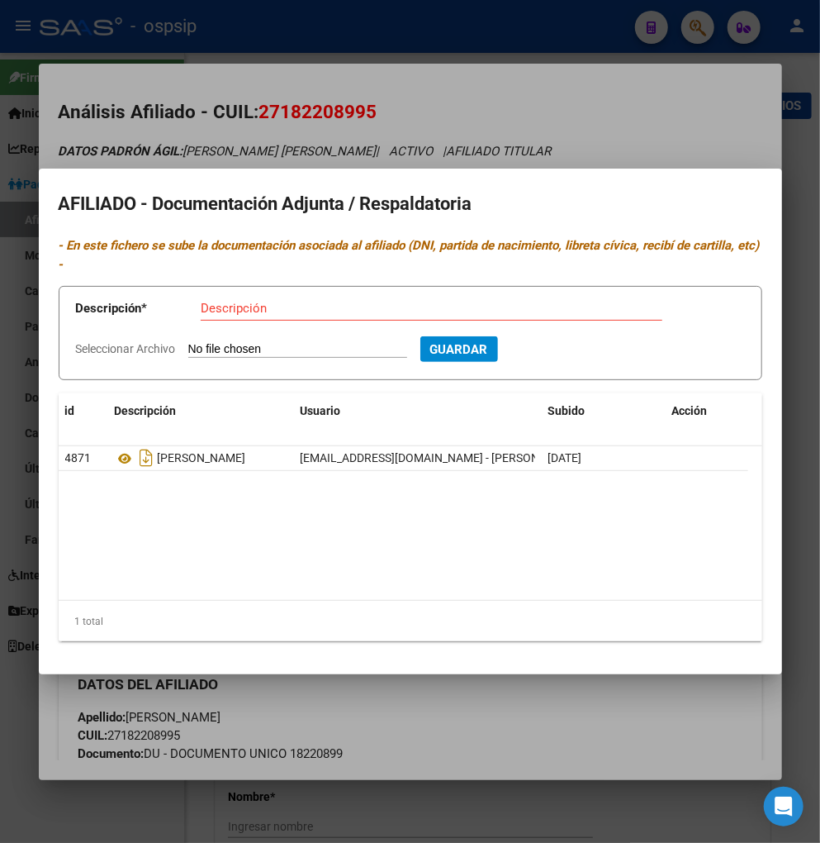
click at [269, 316] on div "Descripción" at bounding box center [432, 308] width 462 height 25
type input "diferencia 575/julio/2025"
click at [287, 345] on input "Seleccionar Archivo" at bounding box center [297, 350] width 219 height 16
type input "C:\fakepath\1000482179 (1).jpg"
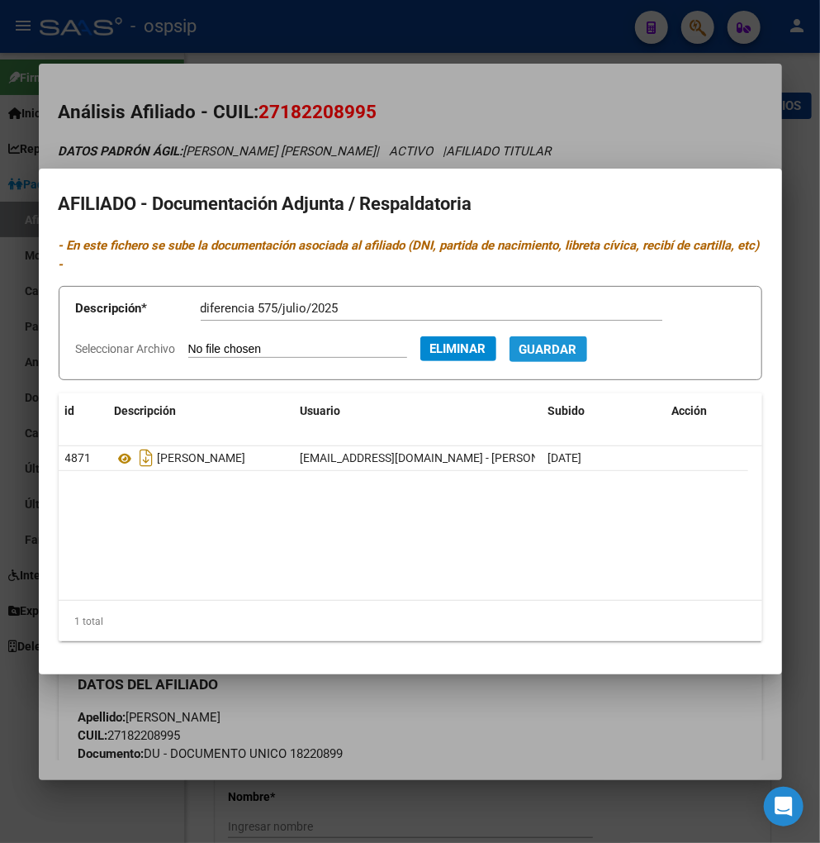
click at [567, 342] on span "Guardar" at bounding box center [549, 349] width 58 height 15
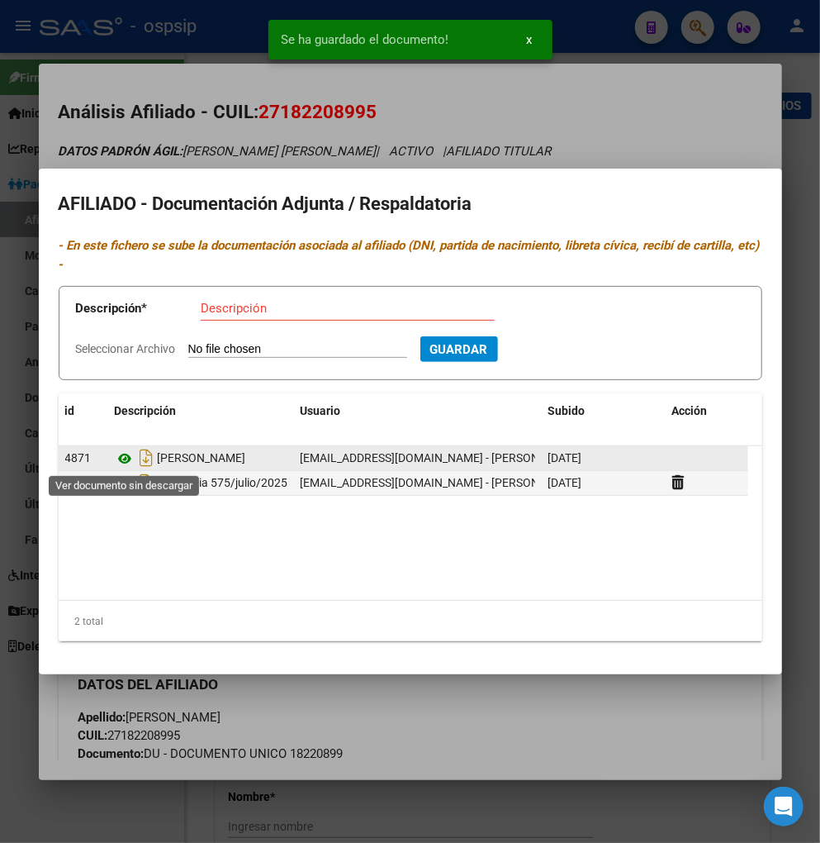
click at [128, 455] on icon at bounding box center [125, 459] width 21 height 20
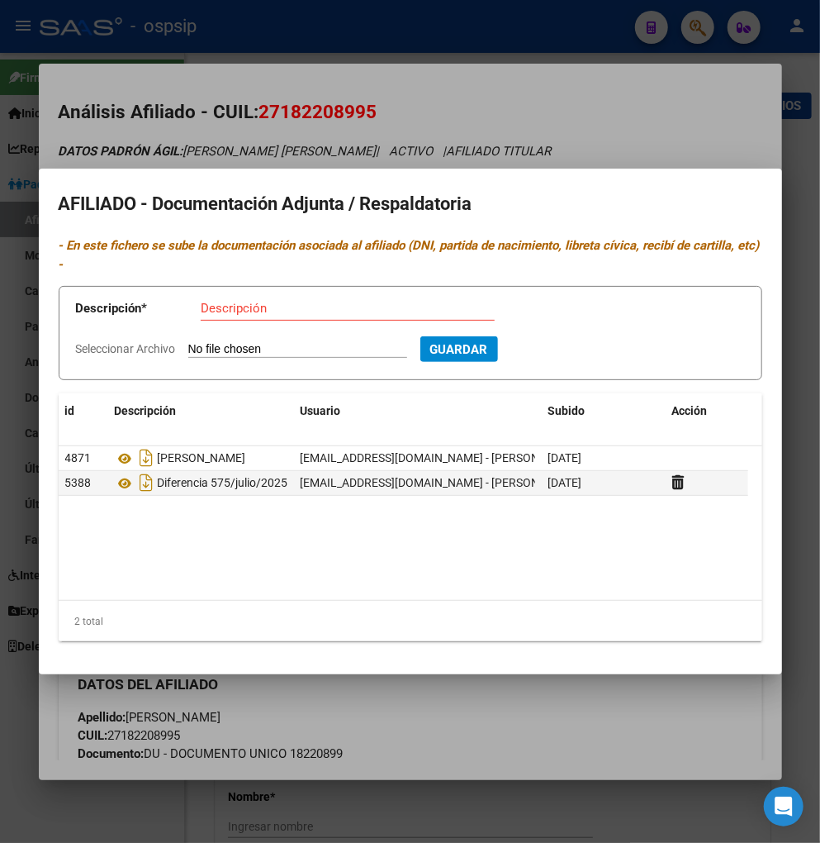
click at [238, 314] on input "Descripción" at bounding box center [348, 308] width 294 height 15
type input "575 agosto/2025"
click at [269, 351] on input "Seleccionar Archivo" at bounding box center [297, 350] width 219 height 16
type input "C:\fakepath\1000482177 (1).jpg"
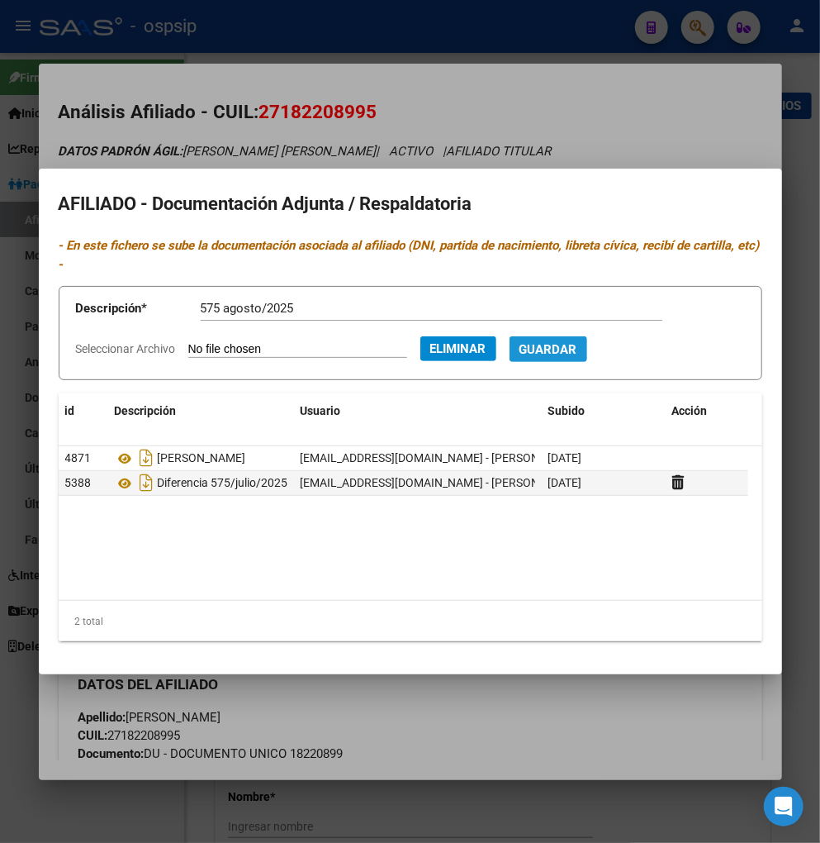
click at [578, 345] on span "Guardar" at bounding box center [549, 349] width 58 height 15
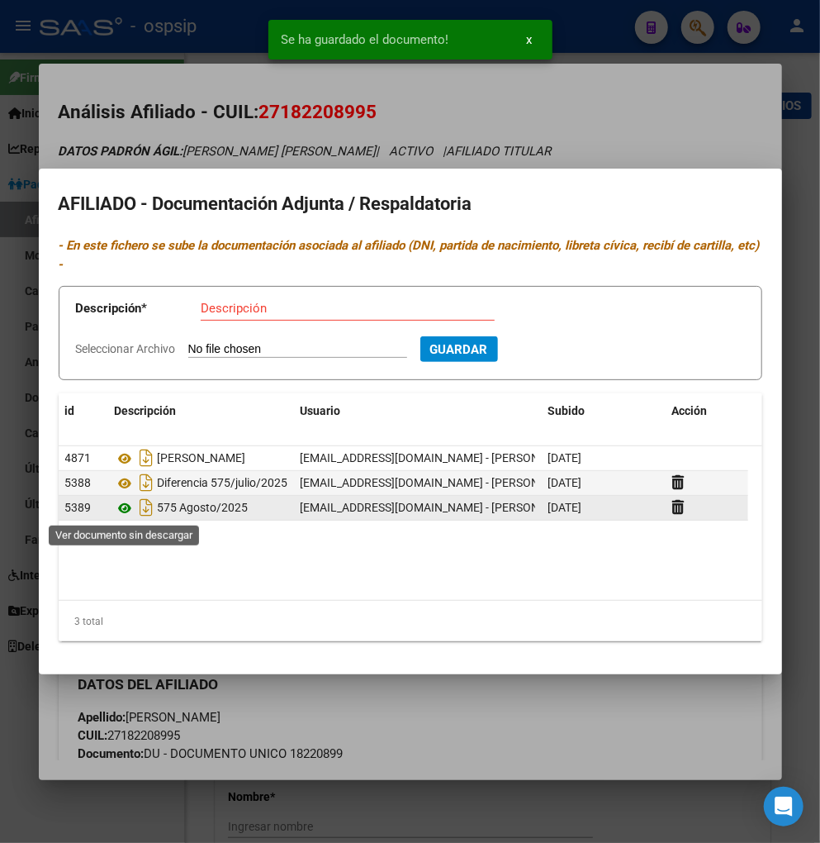
click at [120, 509] on icon at bounding box center [125, 508] width 21 height 20
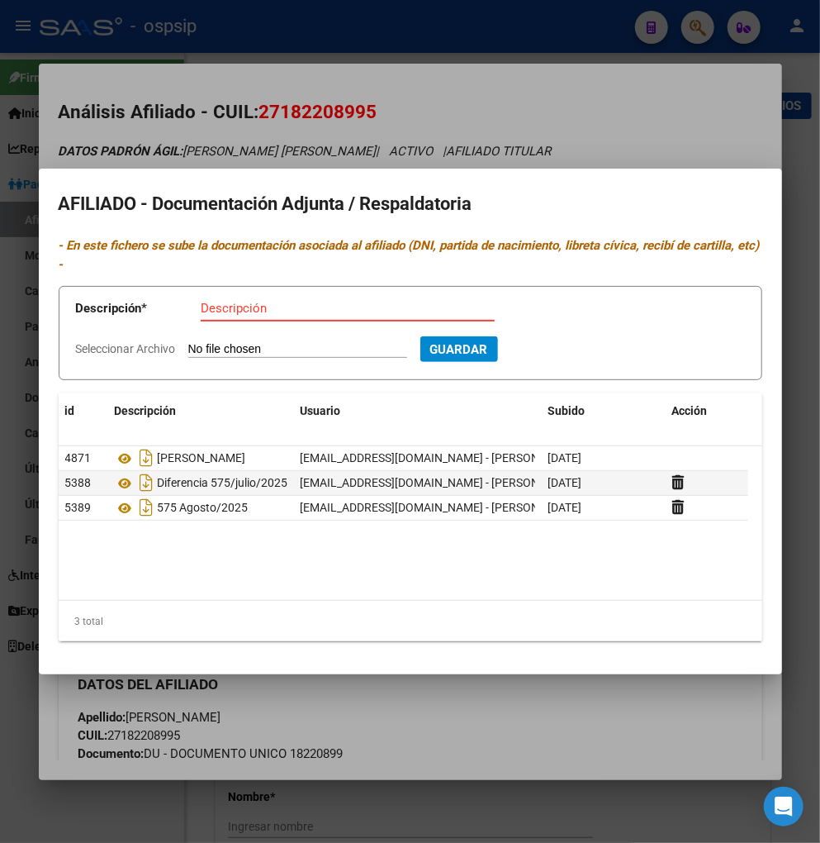
click at [251, 304] on input "Descripción" at bounding box center [348, 308] width 294 height 15
type input "dif.575 septiembre/2025"
click at [277, 349] on input "Seleccionar Archivo" at bounding box center [297, 350] width 219 height 16
type input "C:\fakepath\1000482178 (1).jpg"
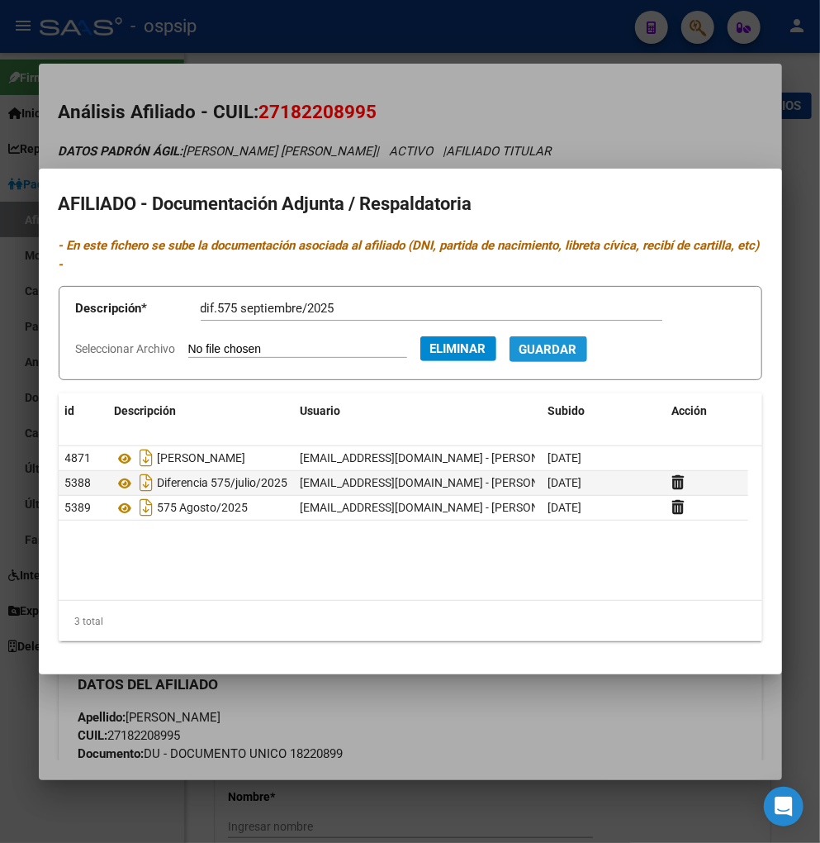
click at [578, 348] on span "Guardar" at bounding box center [549, 349] width 58 height 15
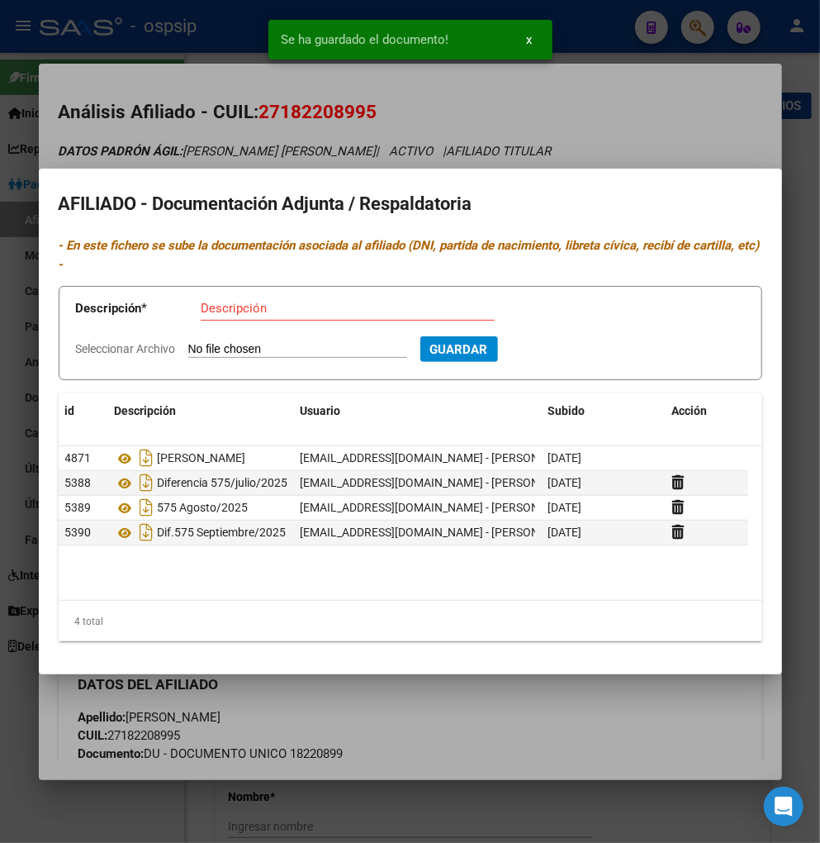
click at [572, 145] on div at bounding box center [410, 421] width 820 height 843
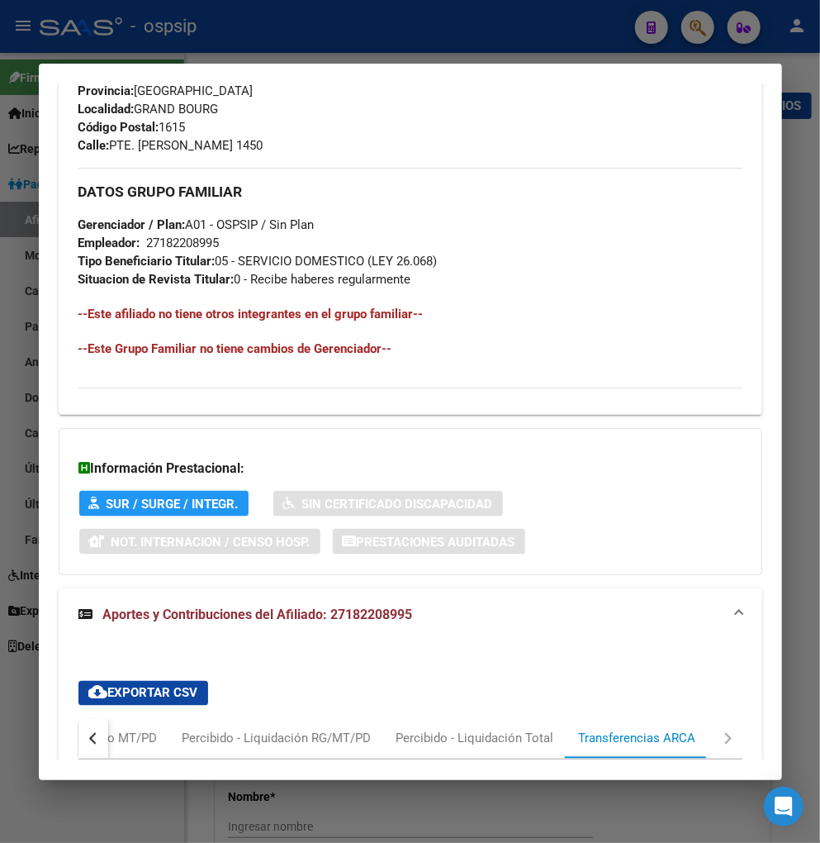
scroll to position [1193, 0]
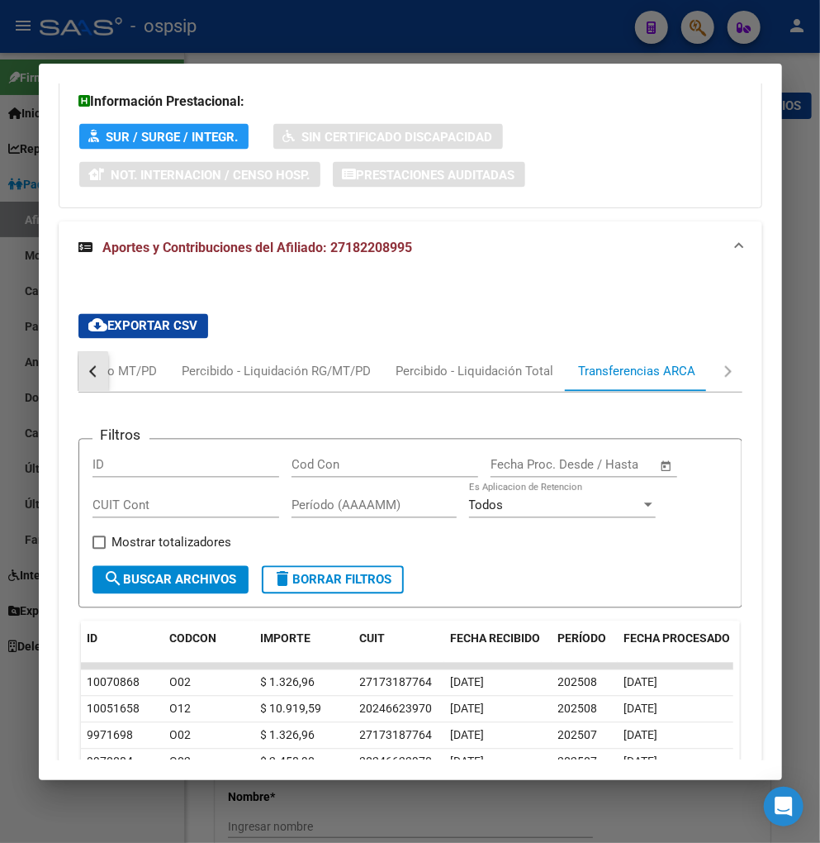
click at [88, 377] on button "button" at bounding box center [93, 372] width 30 height 40
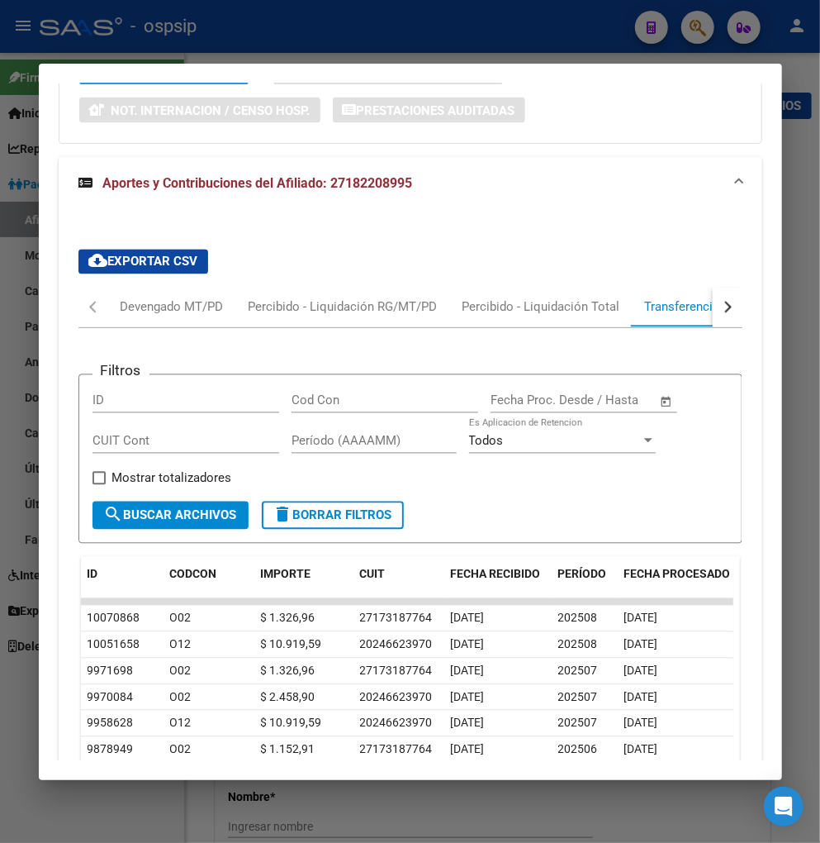
scroll to position [1285, 0]
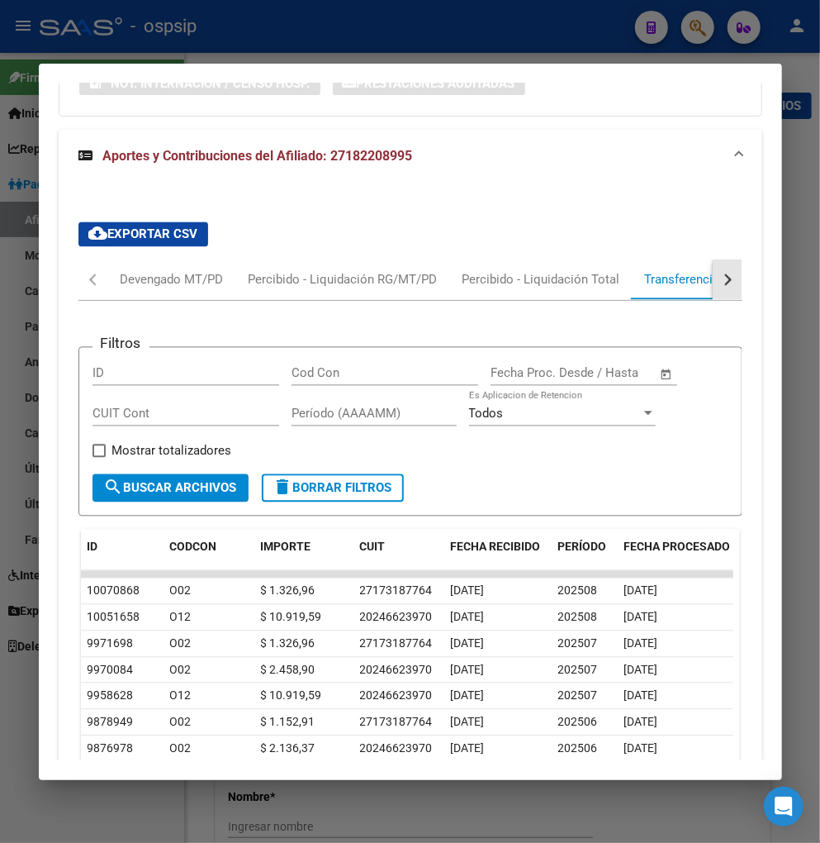
click at [725, 281] on button "button" at bounding box center [728, 280] width 30 height 40
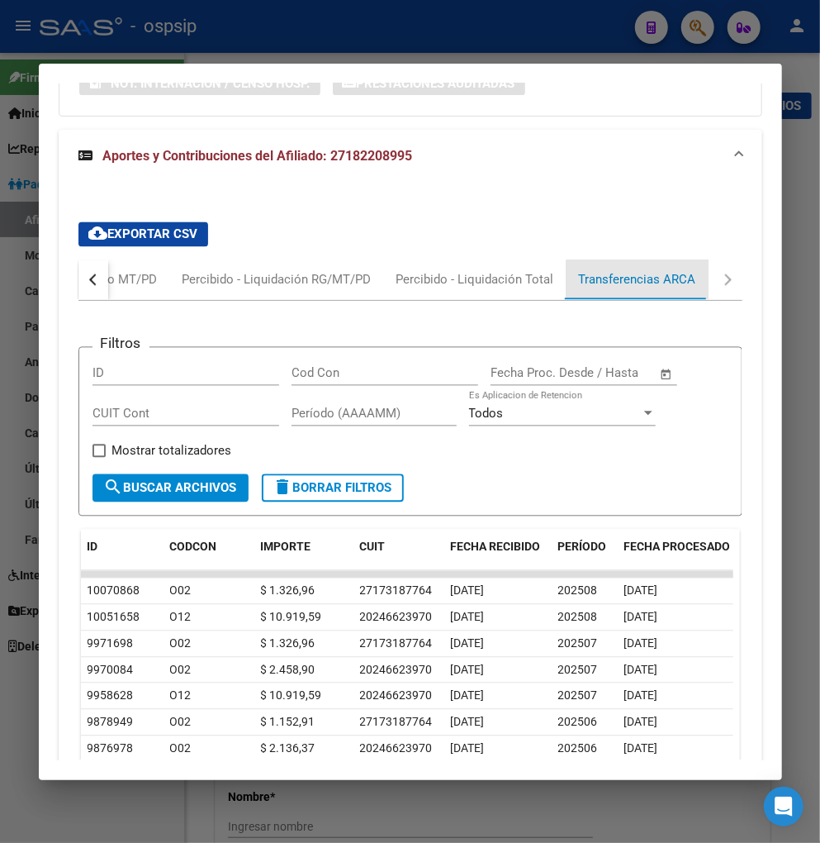
click at [686, 286] on div "Transferencias ARCA" at bounding box center [637, 280] width 117 height 18
click at [647, 281] on div "Transferencias ARCA" at bounding box center [637, 280] width 117 height 18
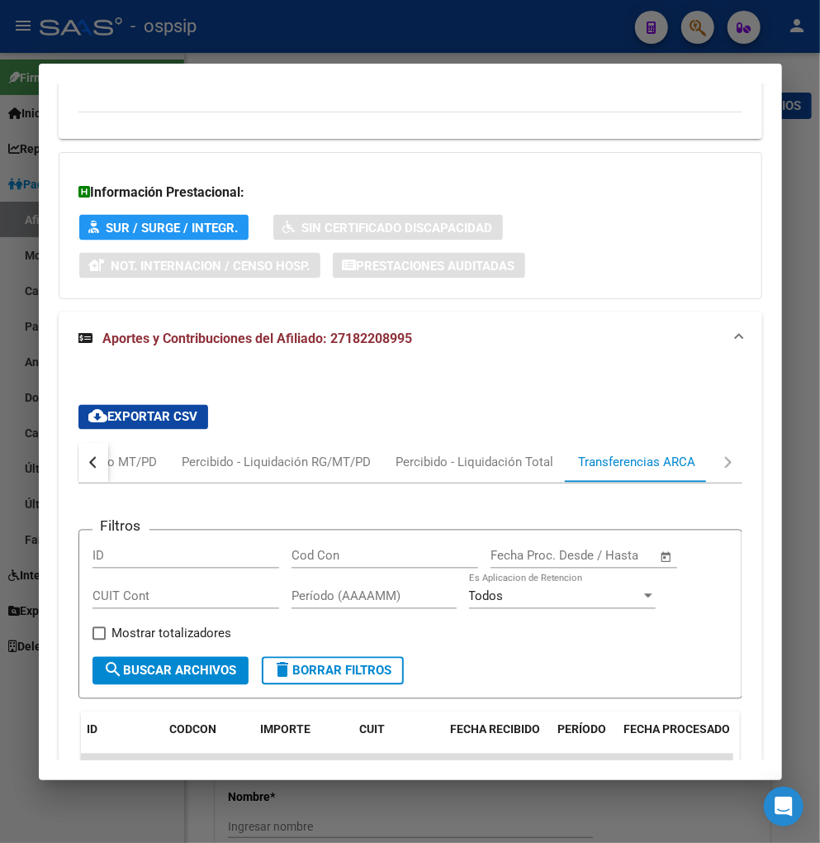
scroll to position [1101, 0]
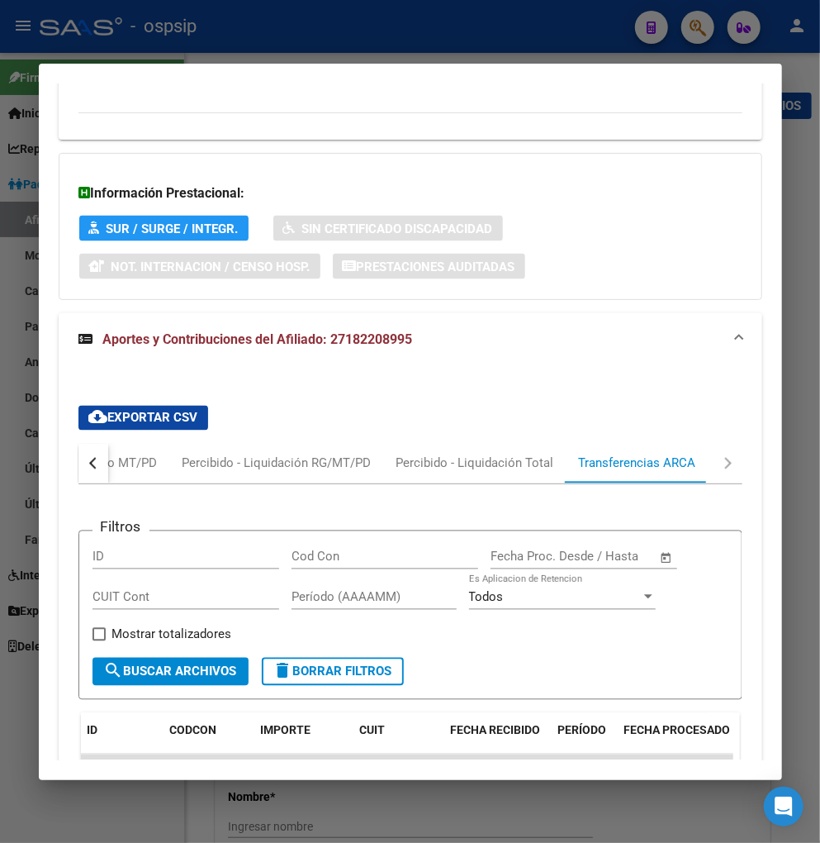
click at [691, 40] on div at bounding box center [410, 421] width 820 height 843
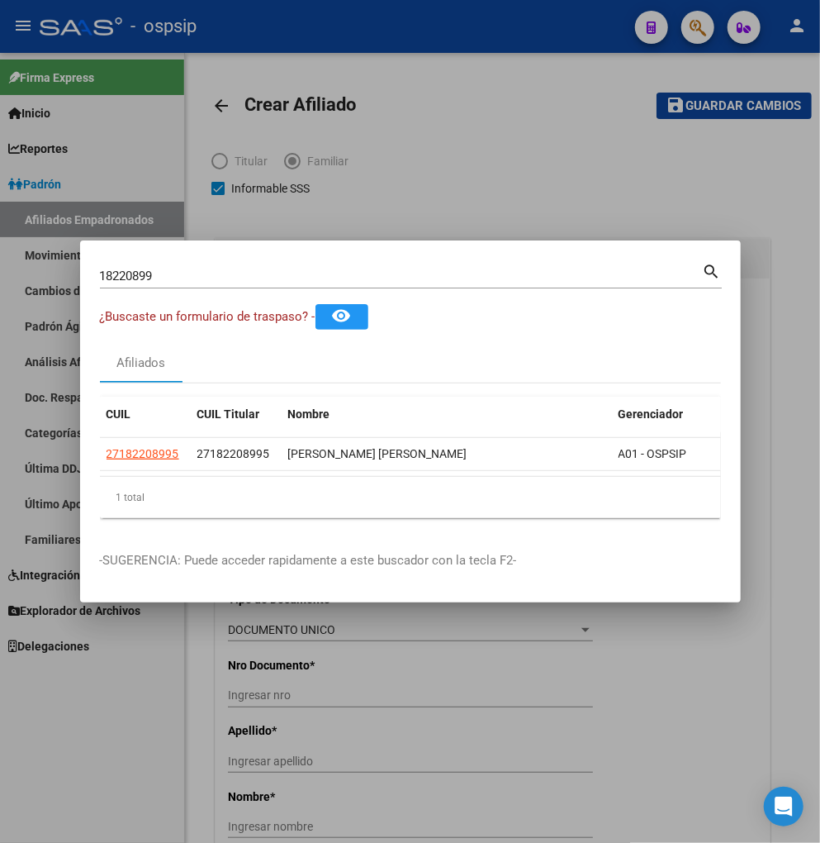
click at [183, 277] on div "18220899 Buscar (apellido, dni, cuil, nro traspaso, cuit, obra social)" at bounding box center [401, 276] width 603 height 25
type input "1"
type input "37268884"
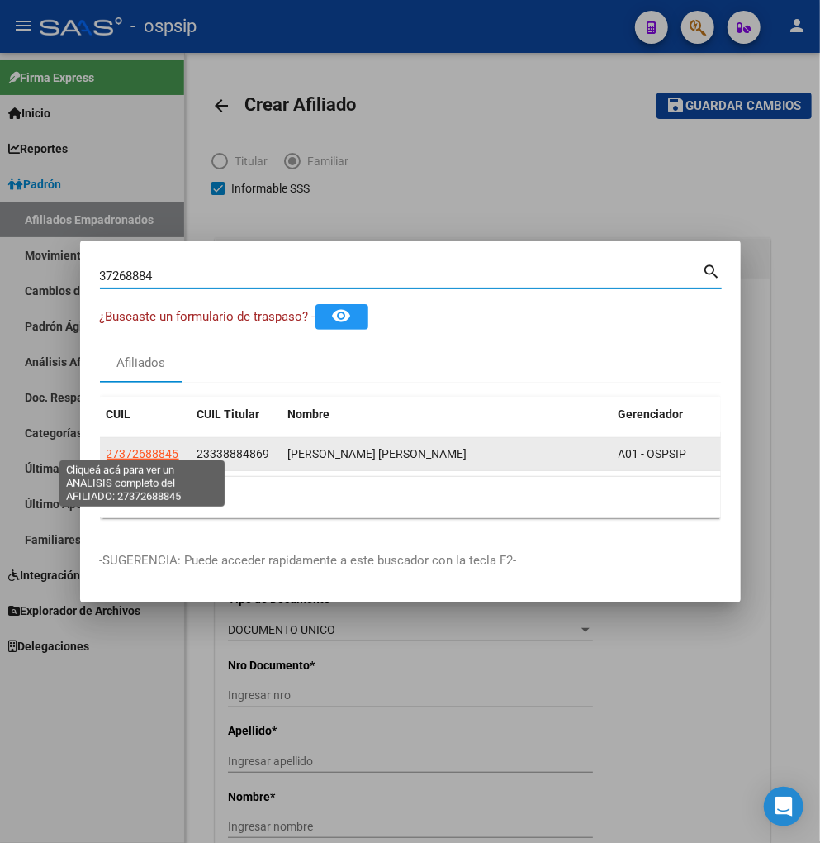
click at [135, 447] on span "27372688845" at bounding box center [143, 453] width 73 height 13
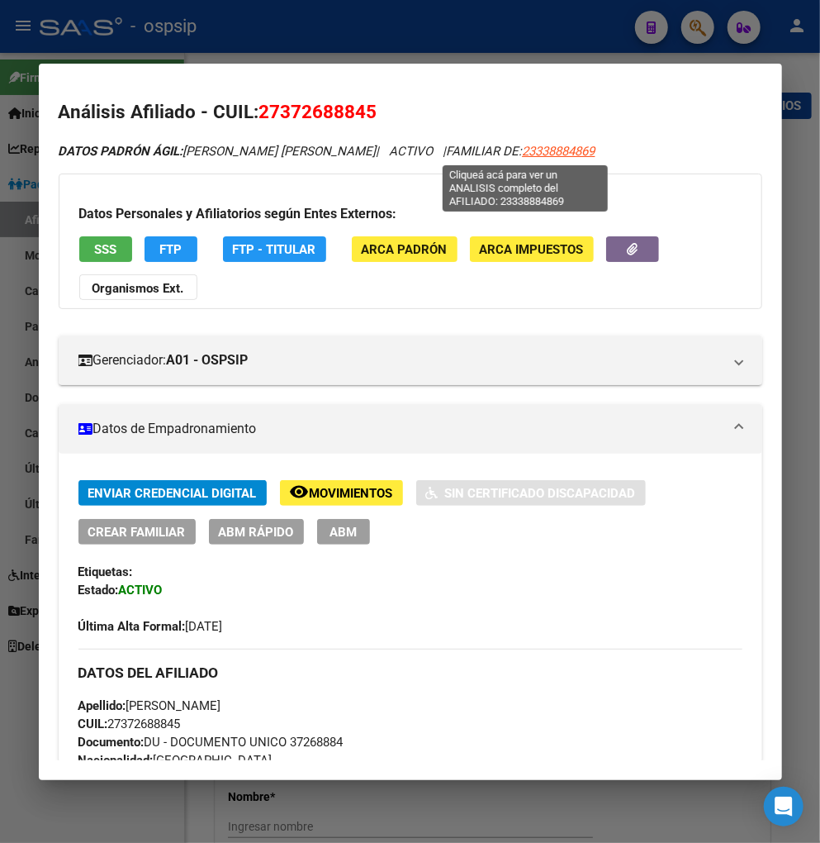
click at [523, 151] on span "23338884869" at bounding box center [559, 151] width 73 height 15
type textarea "23338884869"
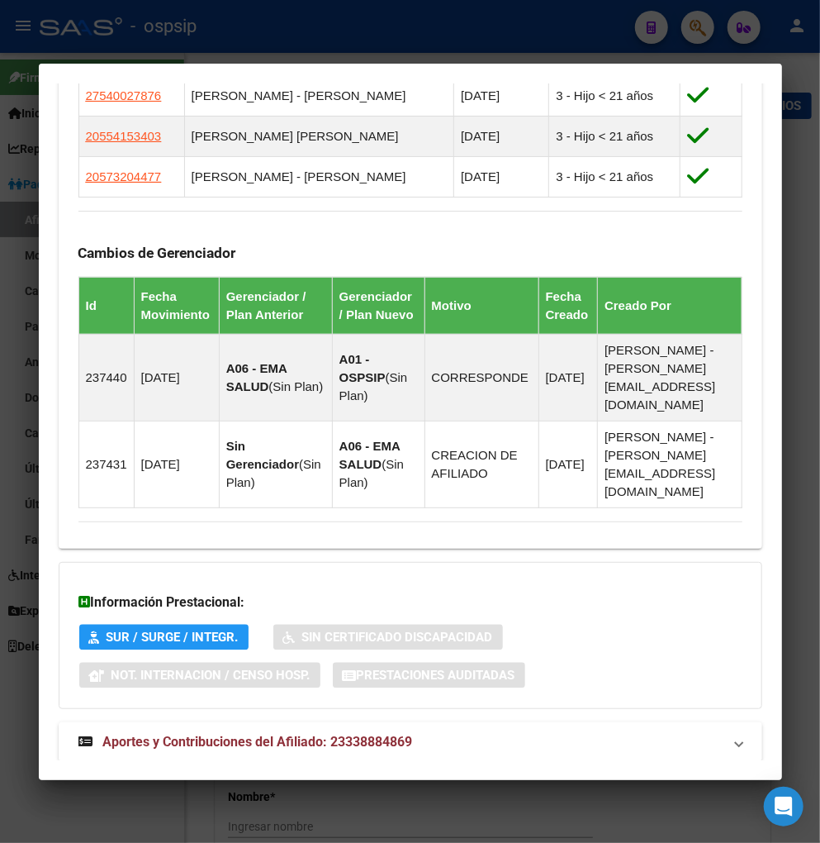
scroll to position [1153, 0]
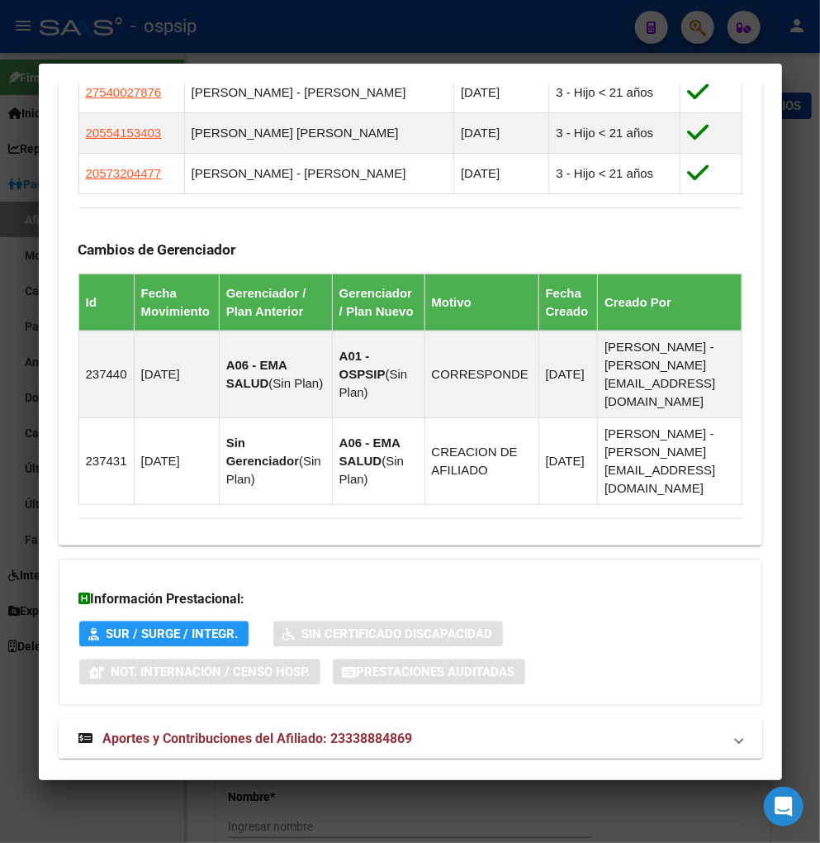
click at [260, 730] on span "Aportes y Contribuciones del Afiliado: 23338884869" at bounding box center [258, 738] width 310 height 16
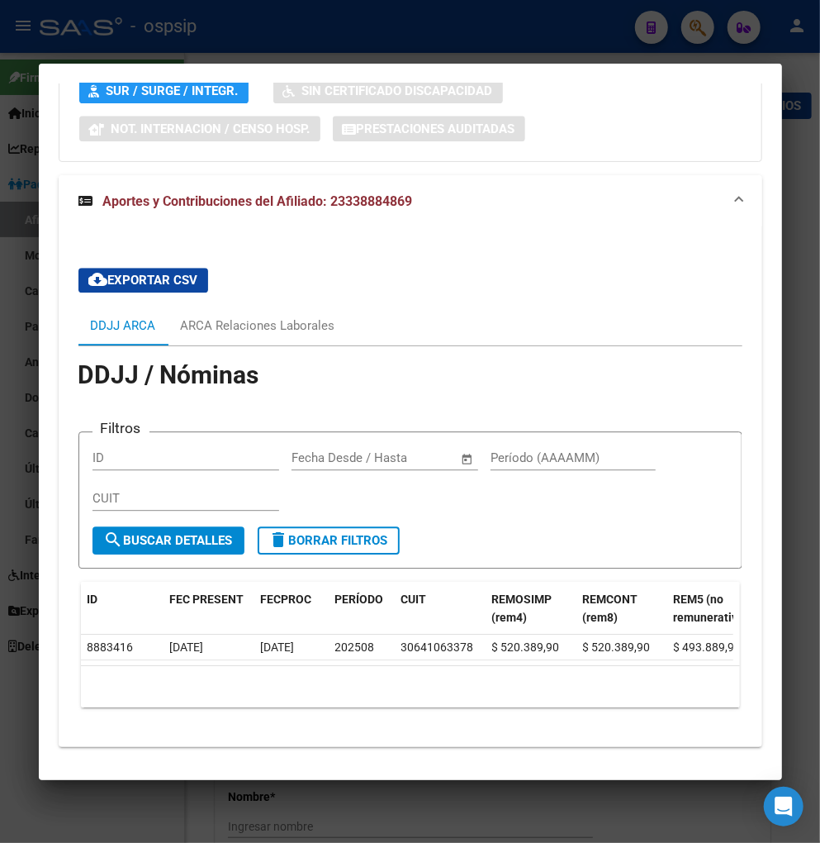
scroll to position [1699, 0]
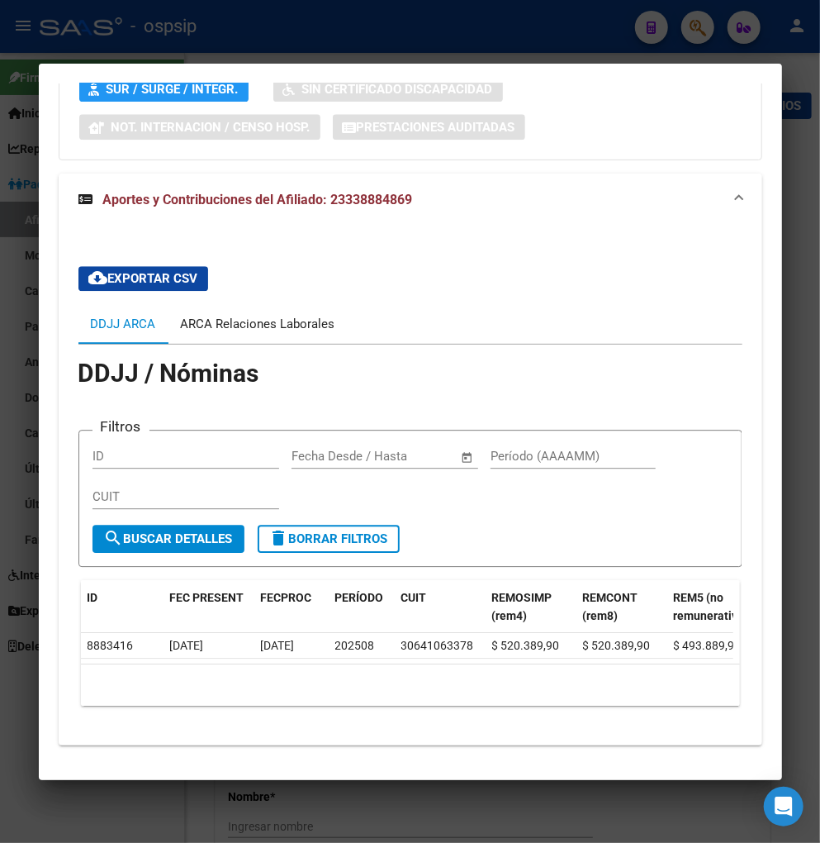
click at [269, 315] on div "ARCA Relaciones Laborales" at bounding box center [258, 324] width 155 height 18
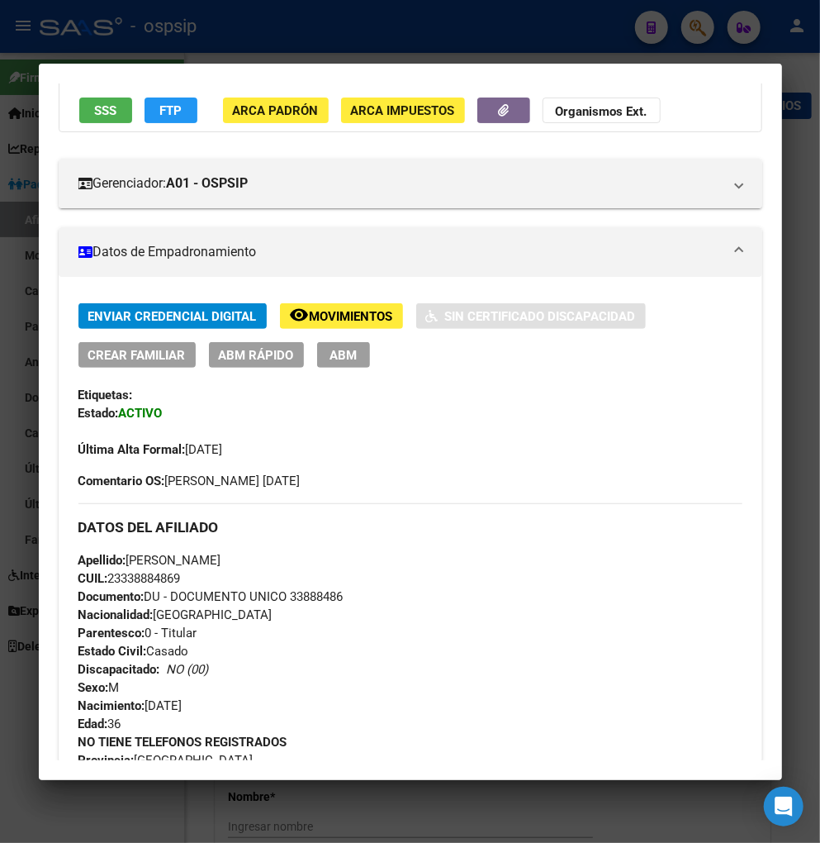
scroll to position [0, 0]
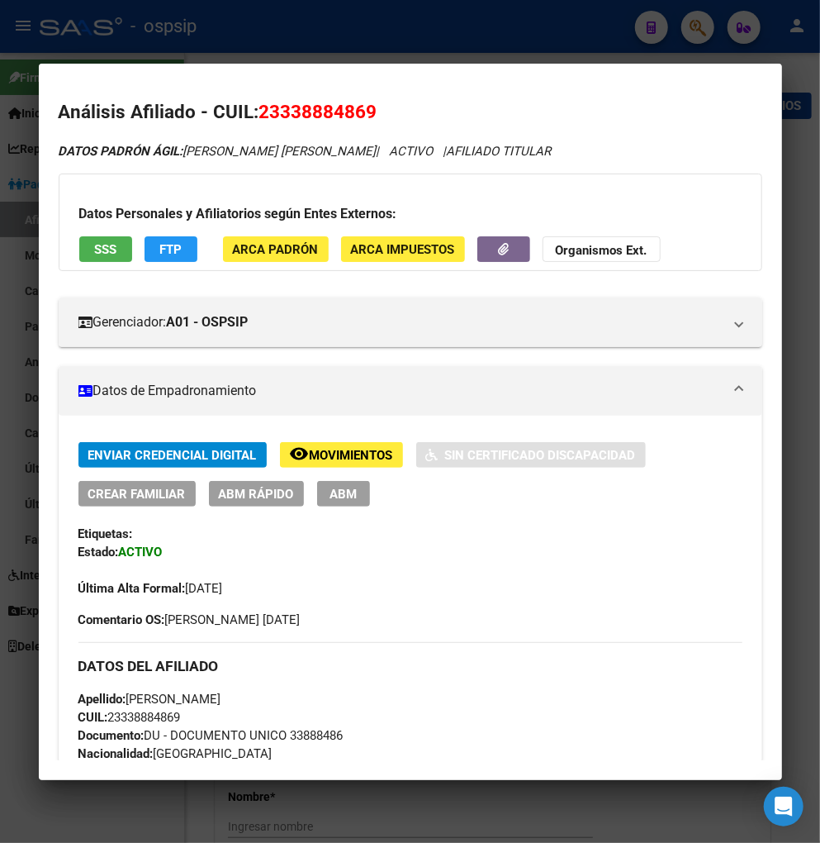
click at [324, 458] on span "Movimientos" at bounding box center [351, 455] width 83 height 15
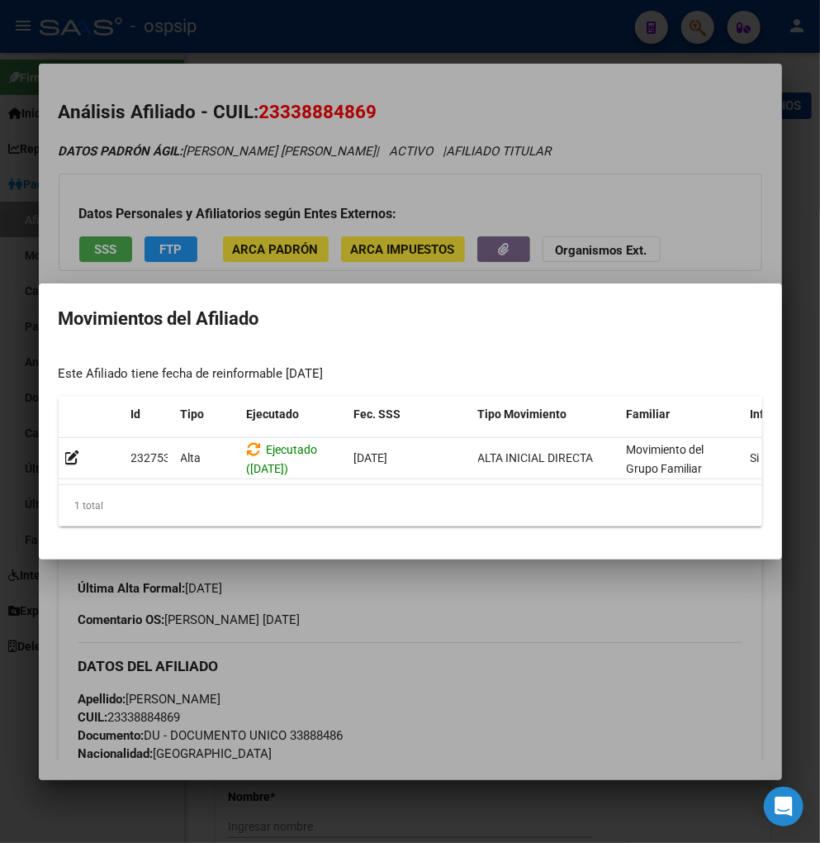
click at [483, 628] on div at bounding box center [410, 421] width 820 height 843
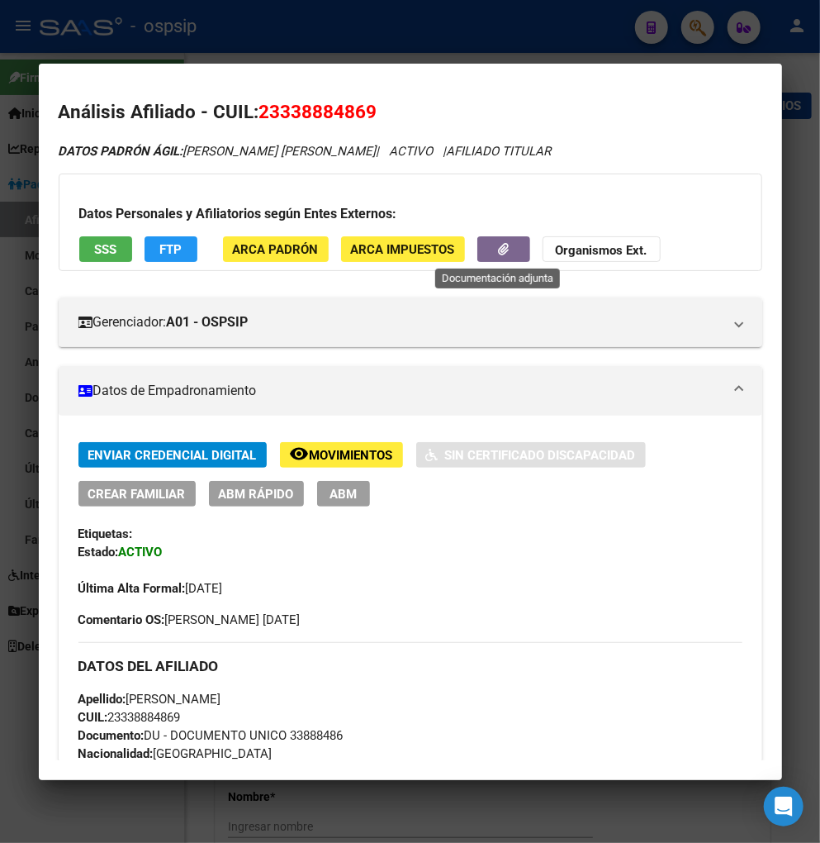
click at [482, 254] on button "button" at bounding box center [504, 249] width 53 height 26
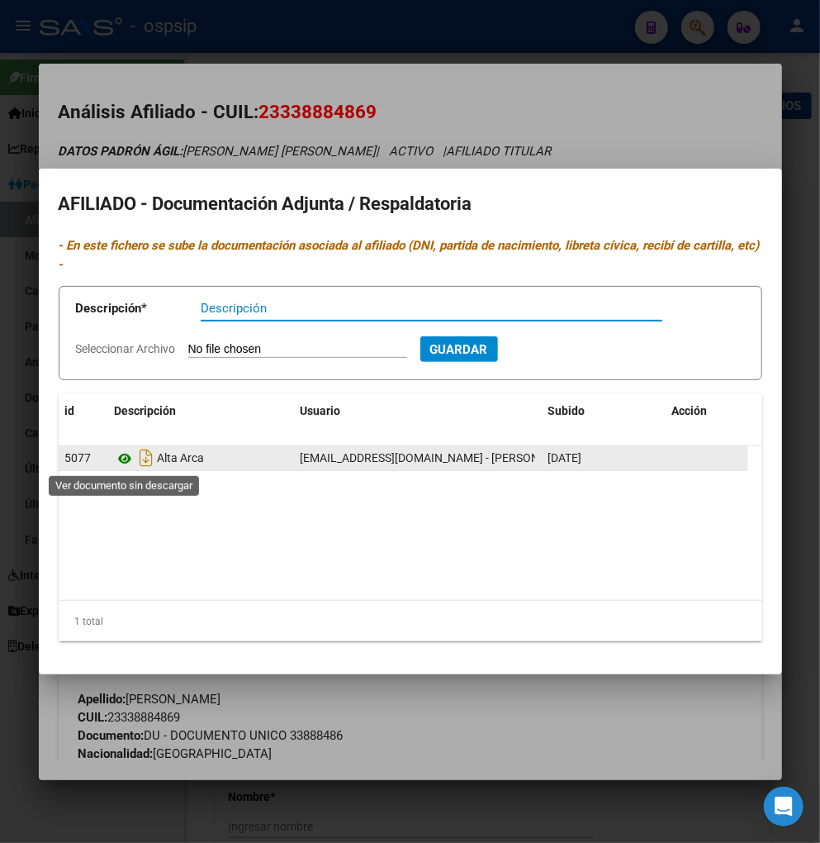
click at [126, 460] on icon at bounding box center [125, 459] width 21 height 20
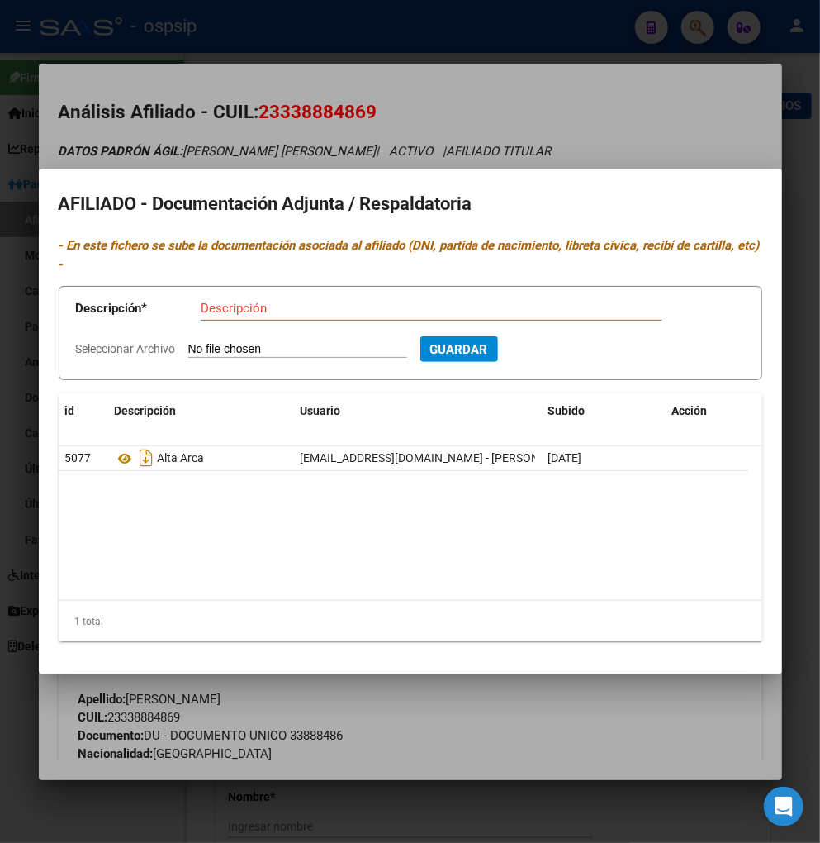
click at [554, 139] on div at bounding box center [410, 421] width 820 height 843
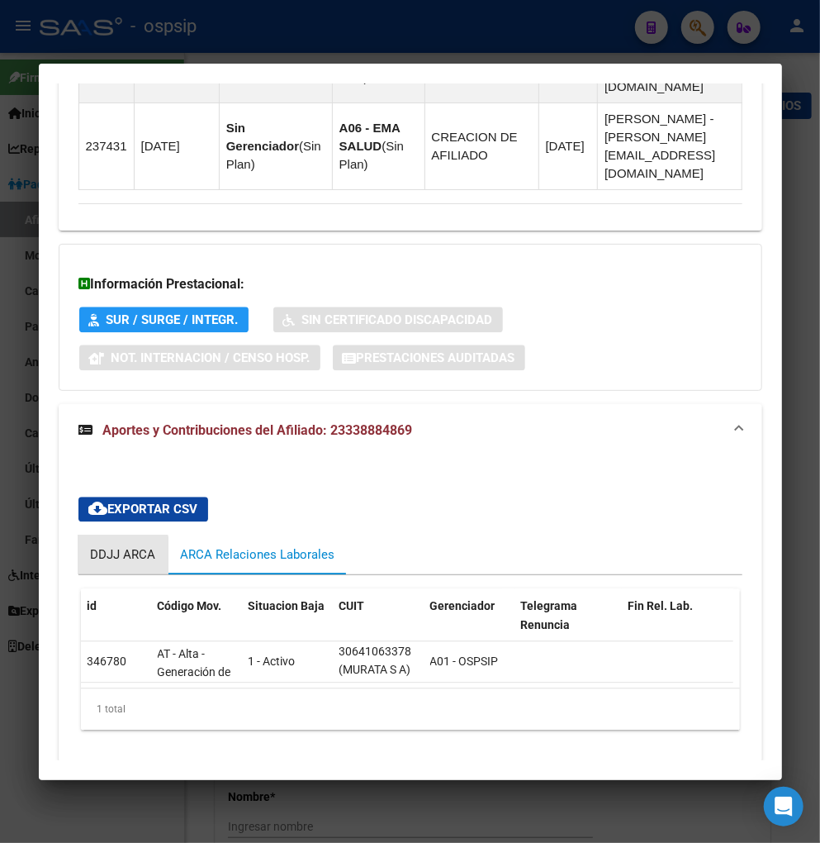
click at [103, 545] on div "DDJJ ARCA" at bounding box center [123, 554] width 65 height 18
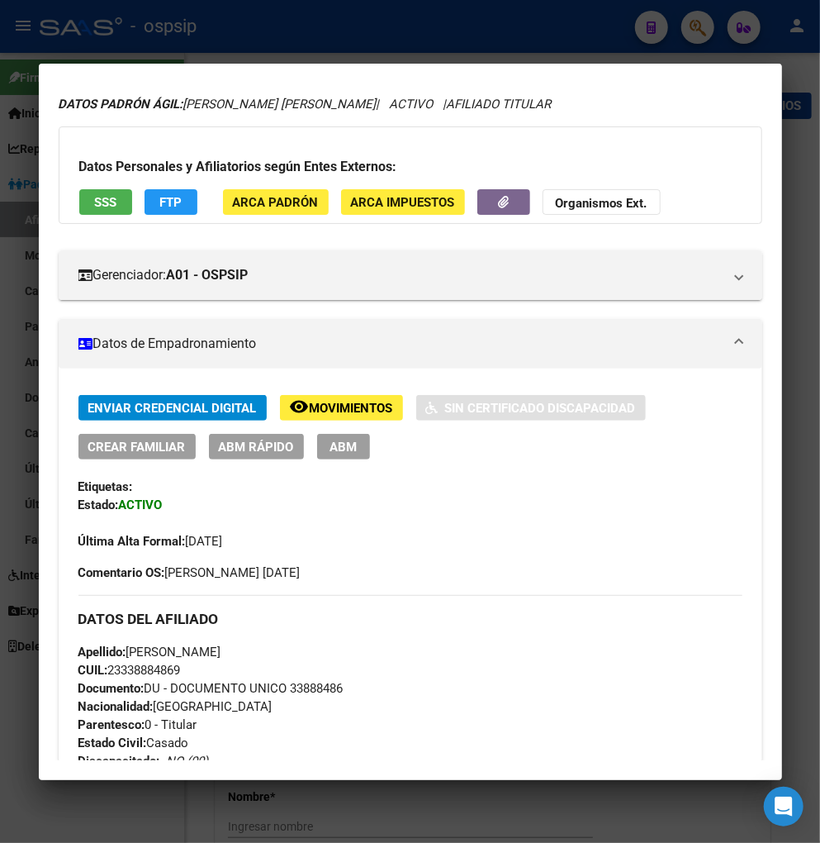
scroll to position [46, 0]
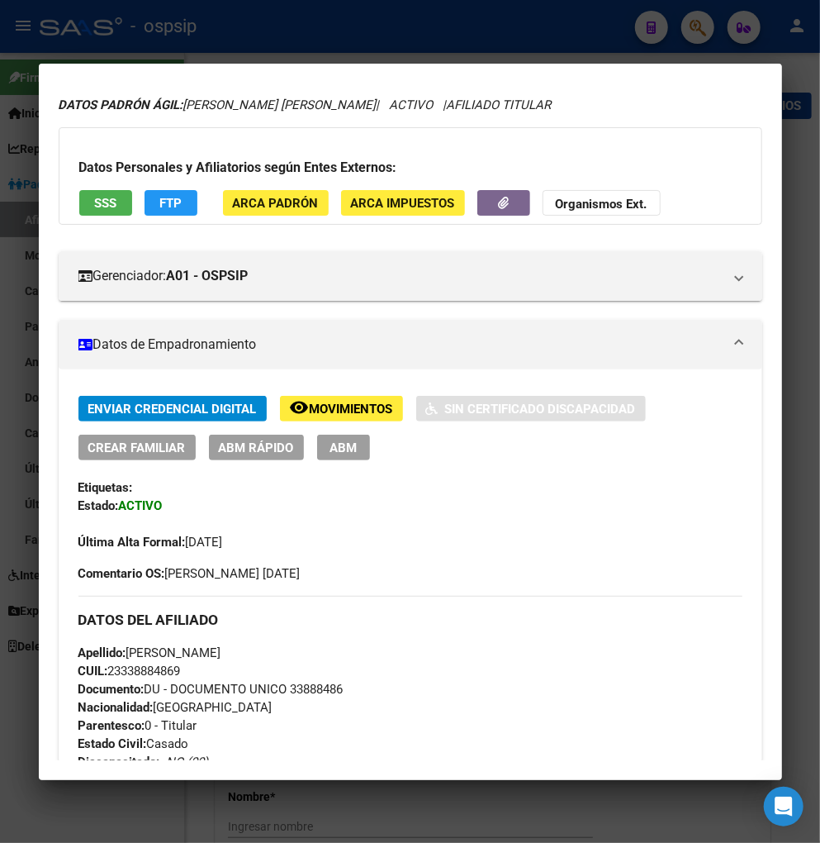
click at [323, 413] on span "Movimientos" at bounding box center [351, 409] width 83 height 15
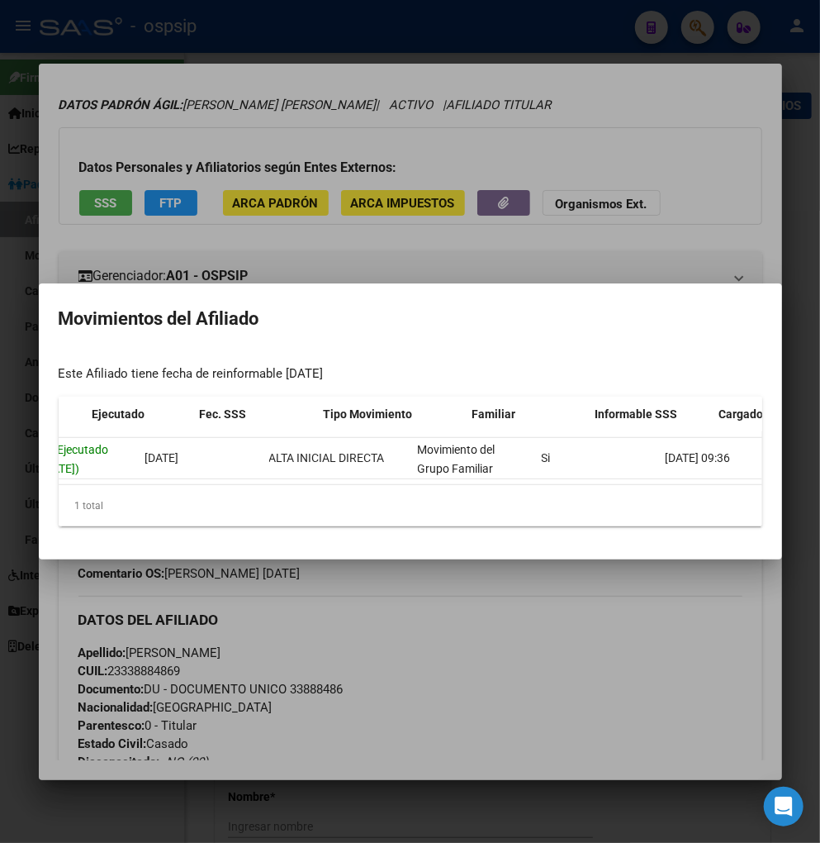
scroll to position [0, 351]
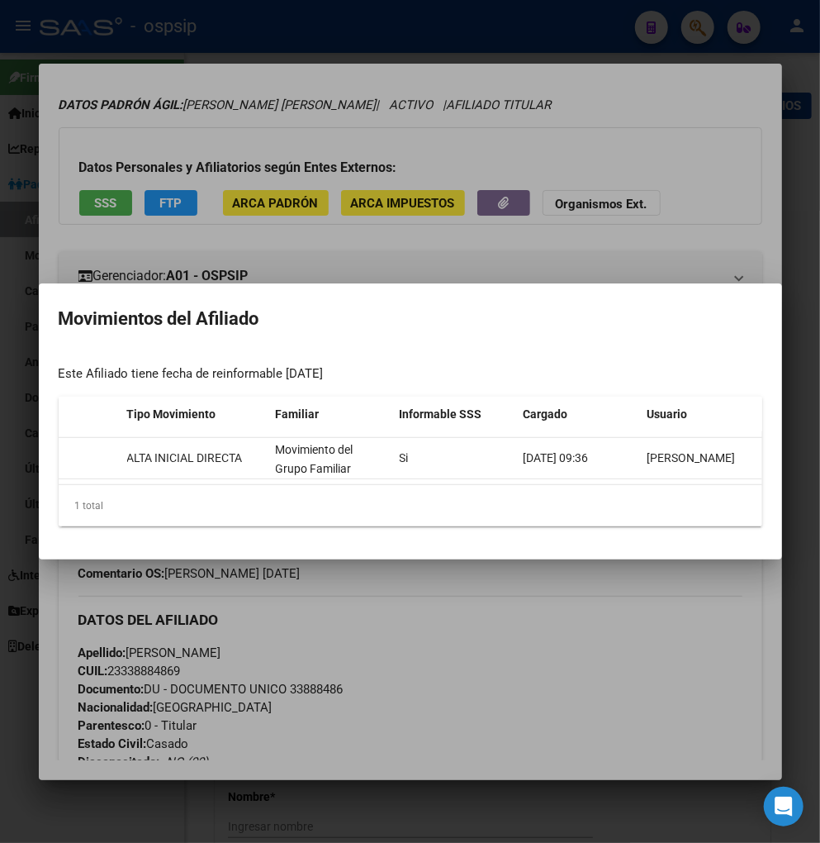
click at [587, 597] on div at bounding box center [410, 421] width 820 height 843
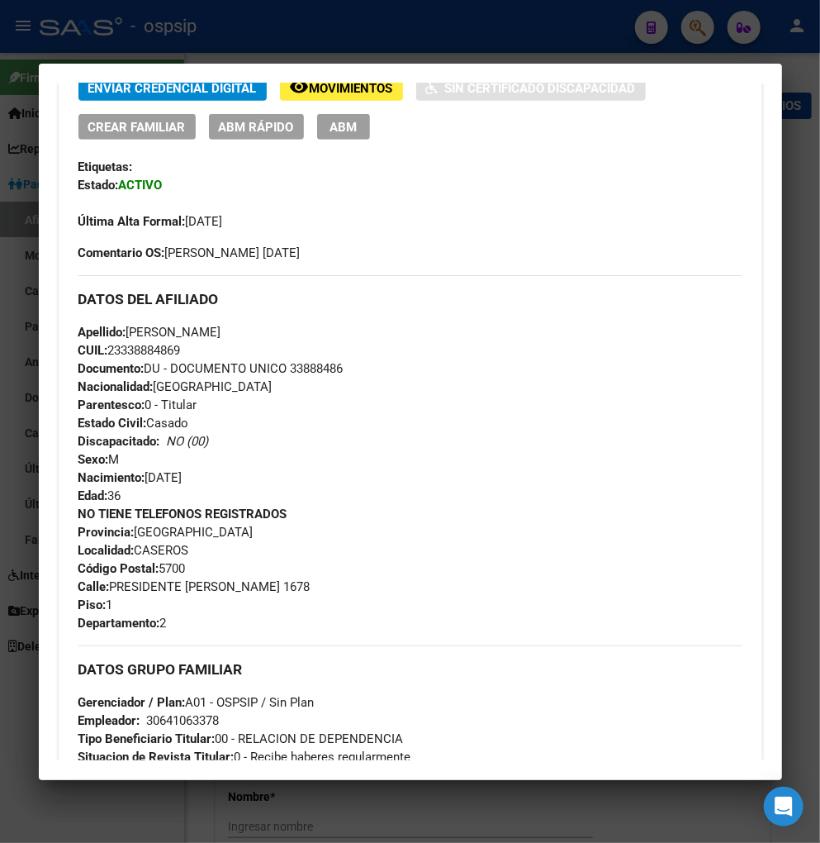
scroll to position [0, 0]
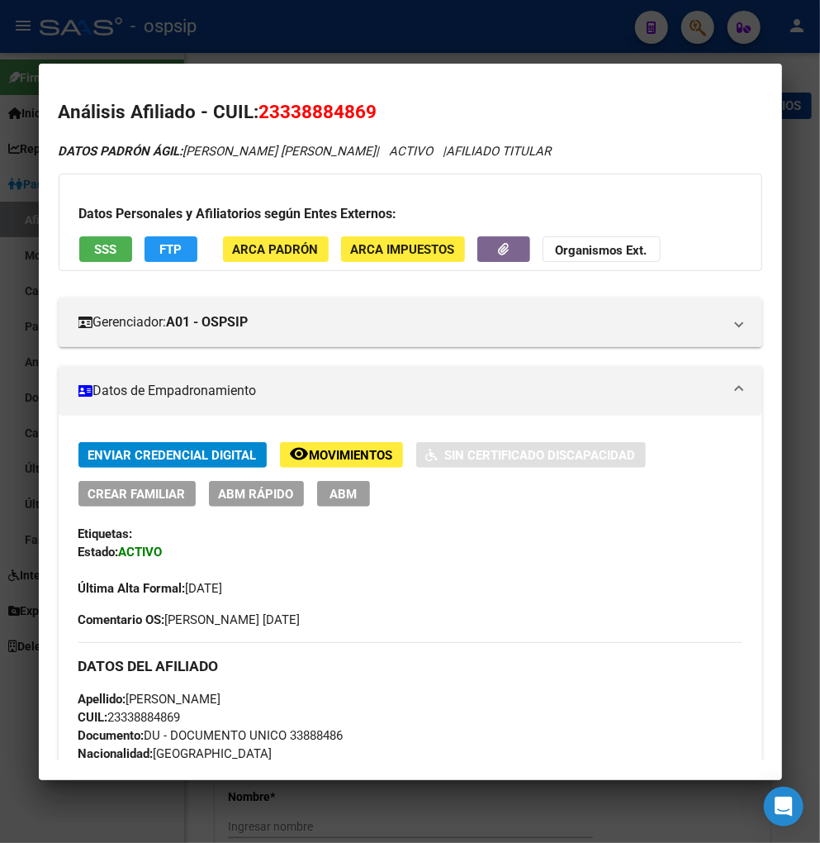
drag, startPoint x: 279, startPoint y: 110, endPoint x: 364, endPoint y: 111, distance: 84.3
click at [364, 111] on span "23338884869" at bounding box center [318, 111] width 118 height 21
copy span "33888486"
click at [687, 31] on div at bounding box center [410, 421] width 820 height 843
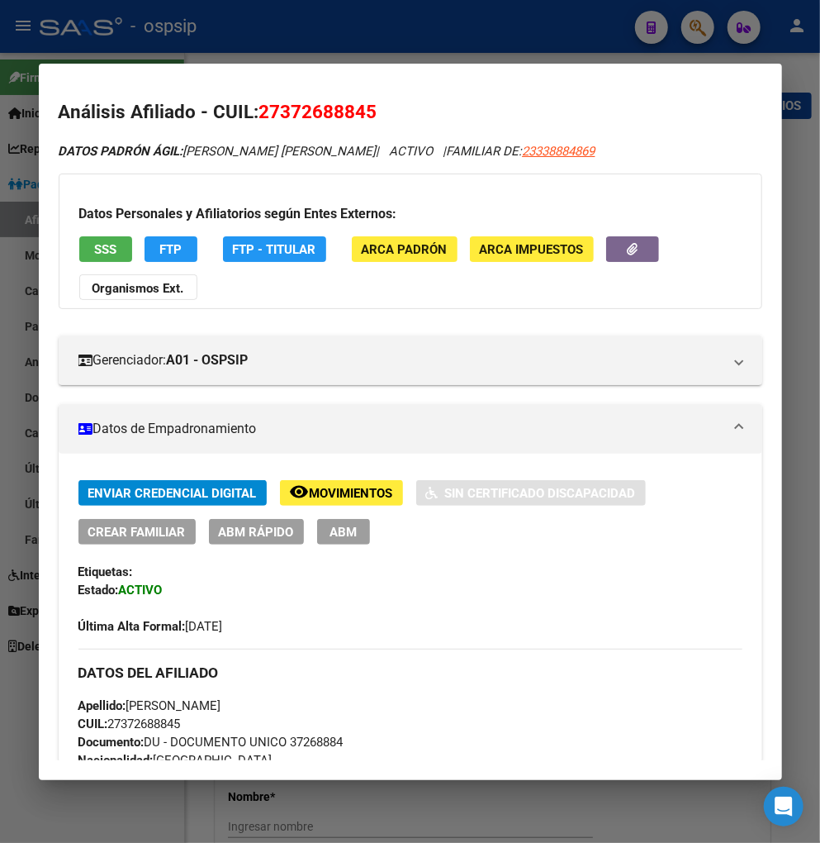
click at [687, 31] on div at bounding box center [410, 421] width 820 height 843
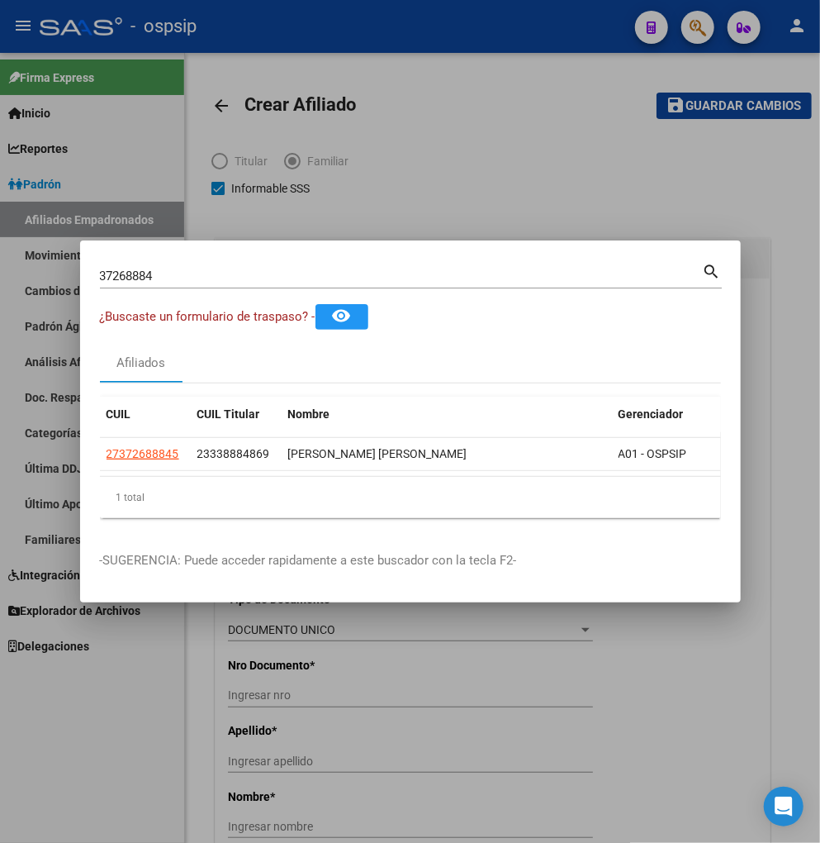
click at [174, 269] on input "37268884" at bounding box center [401, 276] width 603 height 15
type input "3"
type input "41381906"
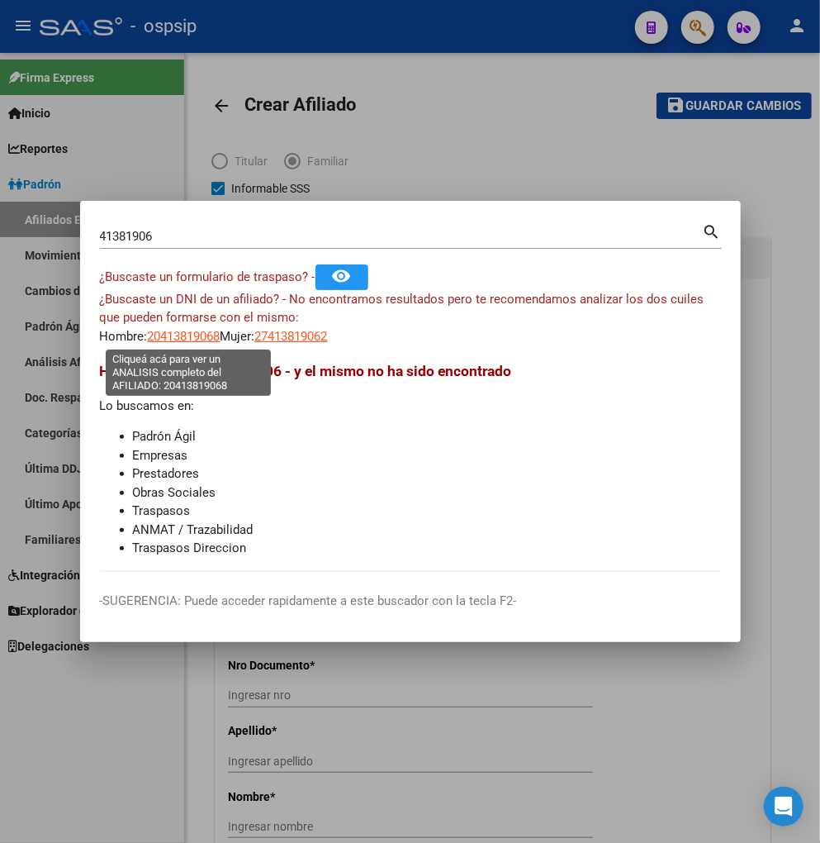
click at [190, 340] on span "20413819068" at bounding box center [184, 336] width 73 height 15
type textarea "20413819068"
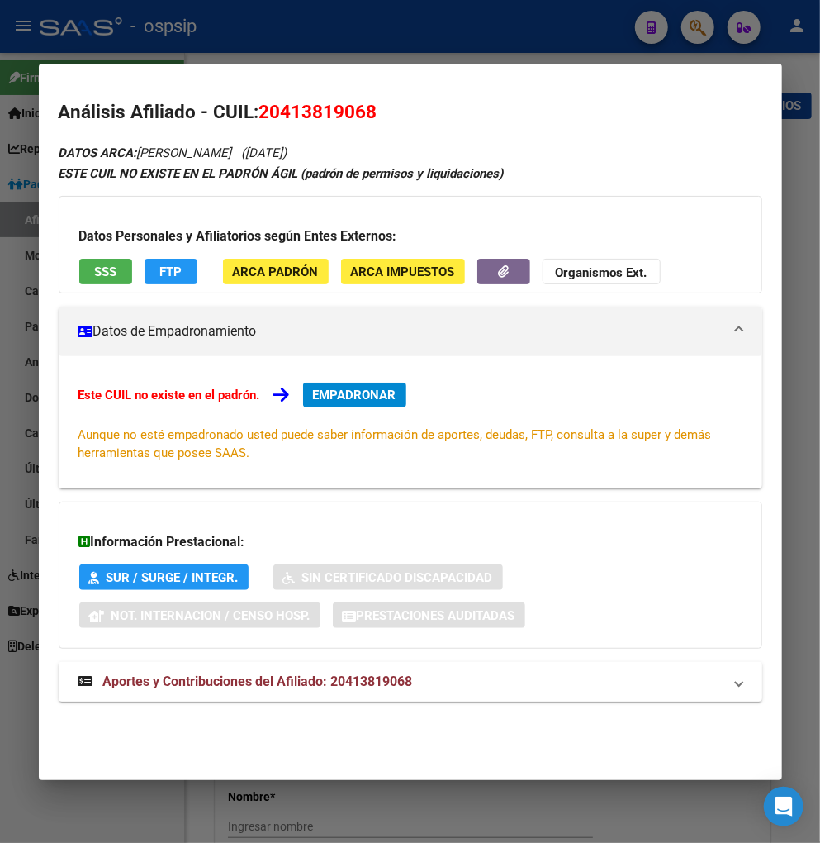
click at [258, 684] on span "Aportes y Contribuciones del Afiliado: 20413819068" at bounding box center [258, 681] width 310 height 16
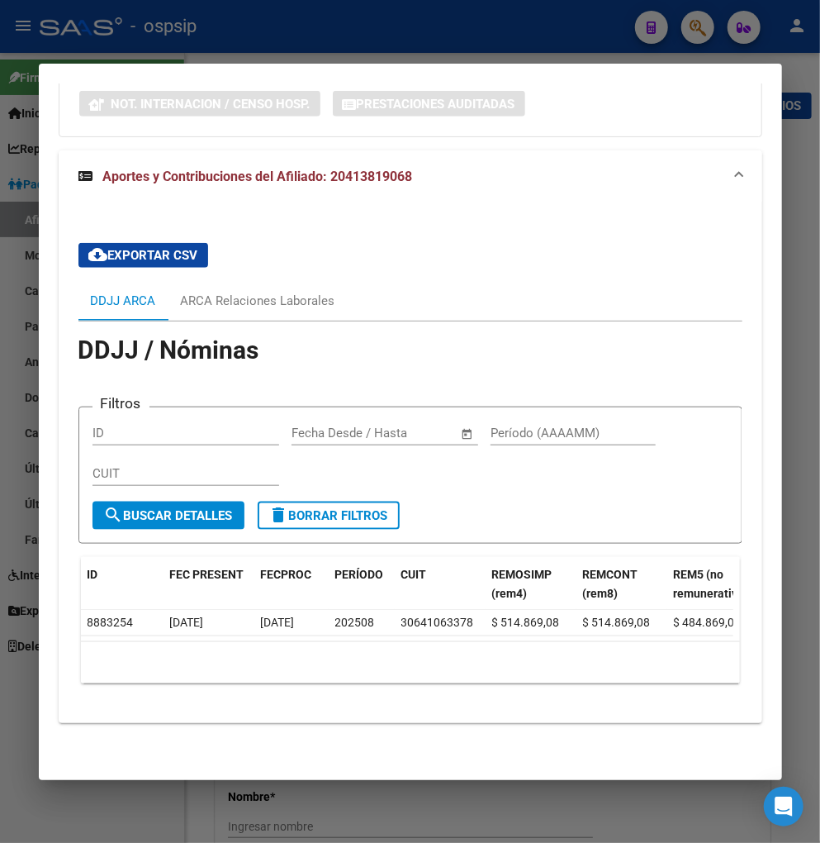
scroll to position [525, 0]
click at [234, 292] on div "ARCA Relaciones Laborales" at bounding box center [258, 301] width 155 height 18
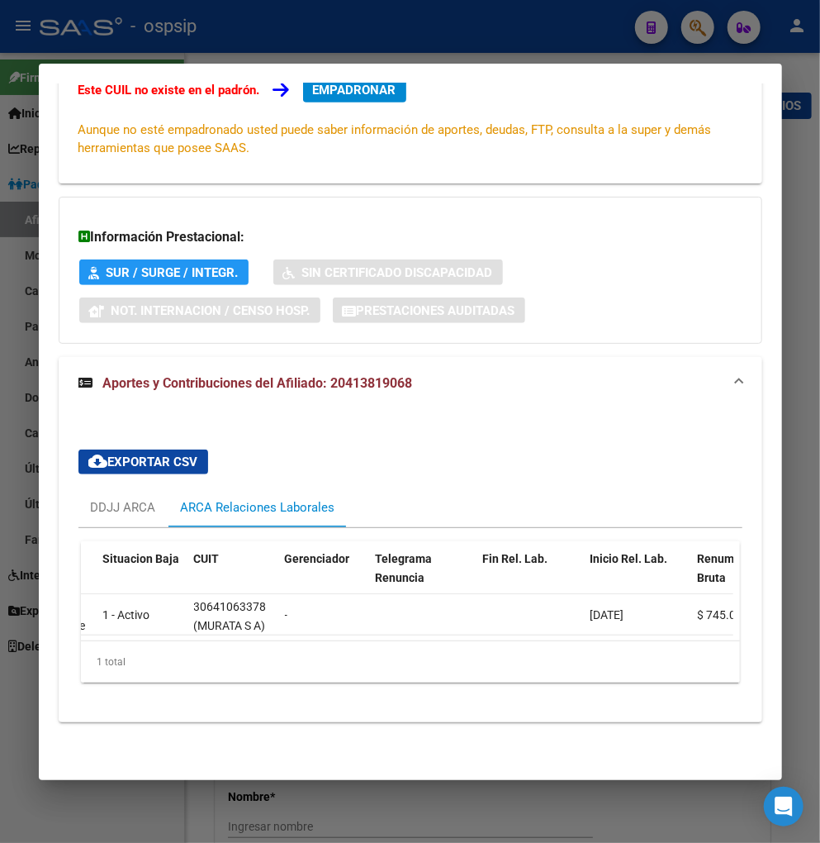
scroll to position [0, 0]
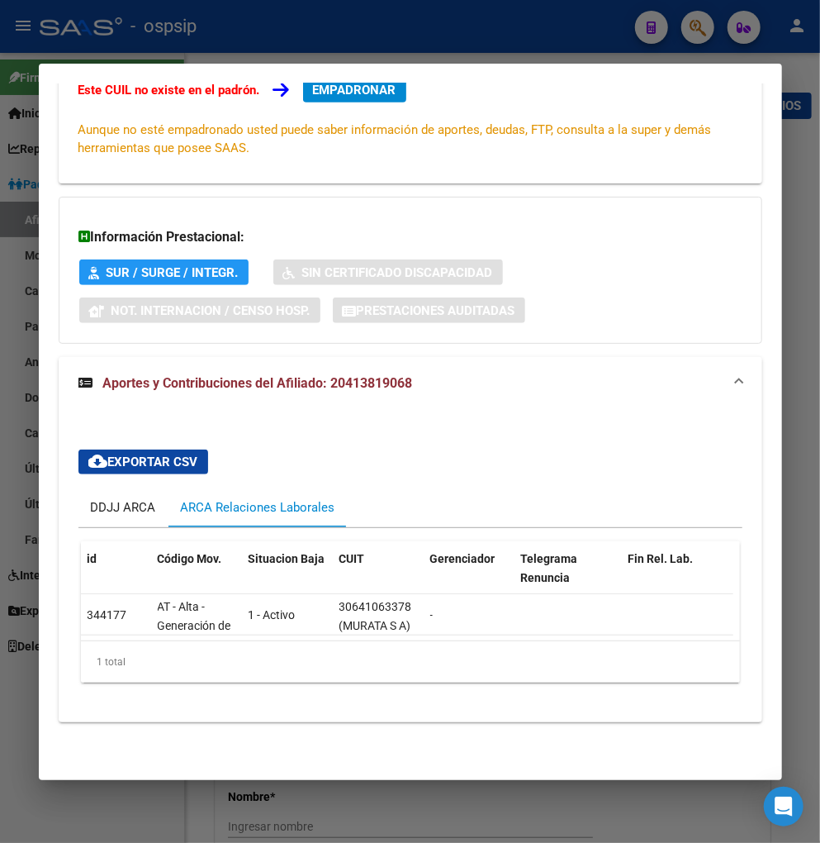
click at [114, 498] on div "DDJJ ARCA" at bounding box center [123, 507] width 65 height 18
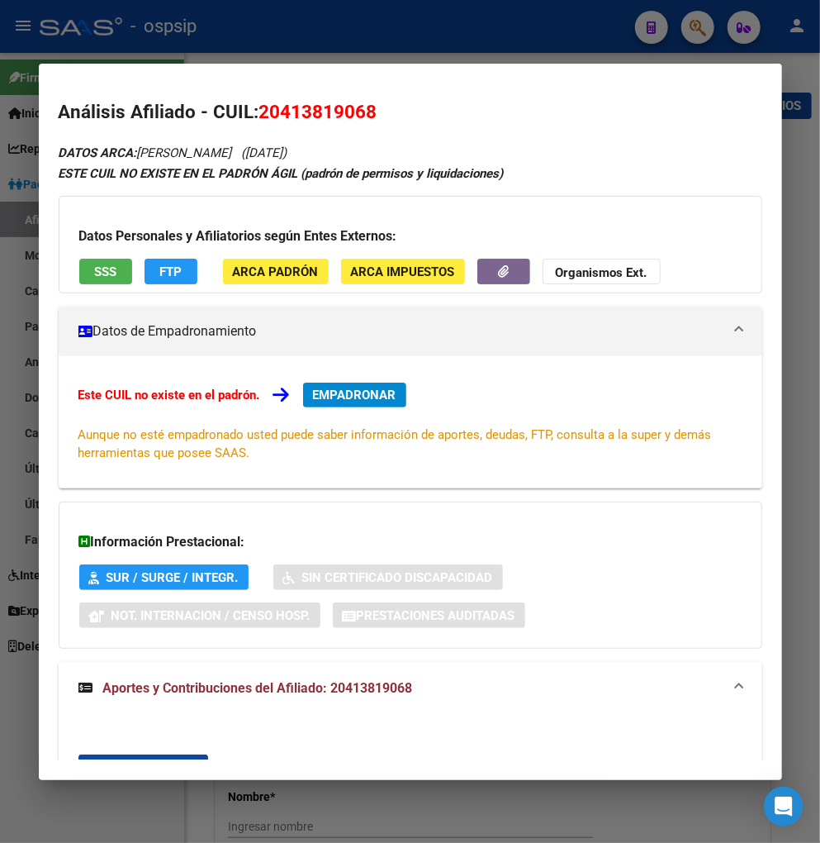
click at [152, 273] on button "FTP" at bounding box center [171, 272] width 53 height 26
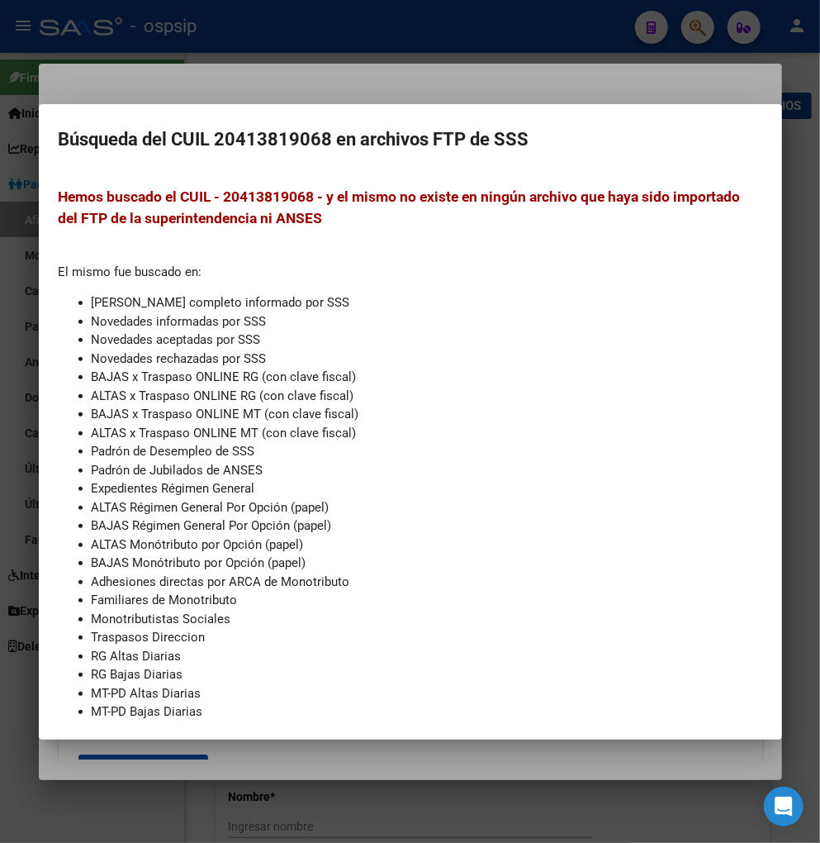
click at [59, 816] on div at bounding box center [410, 421] width 820 height 843
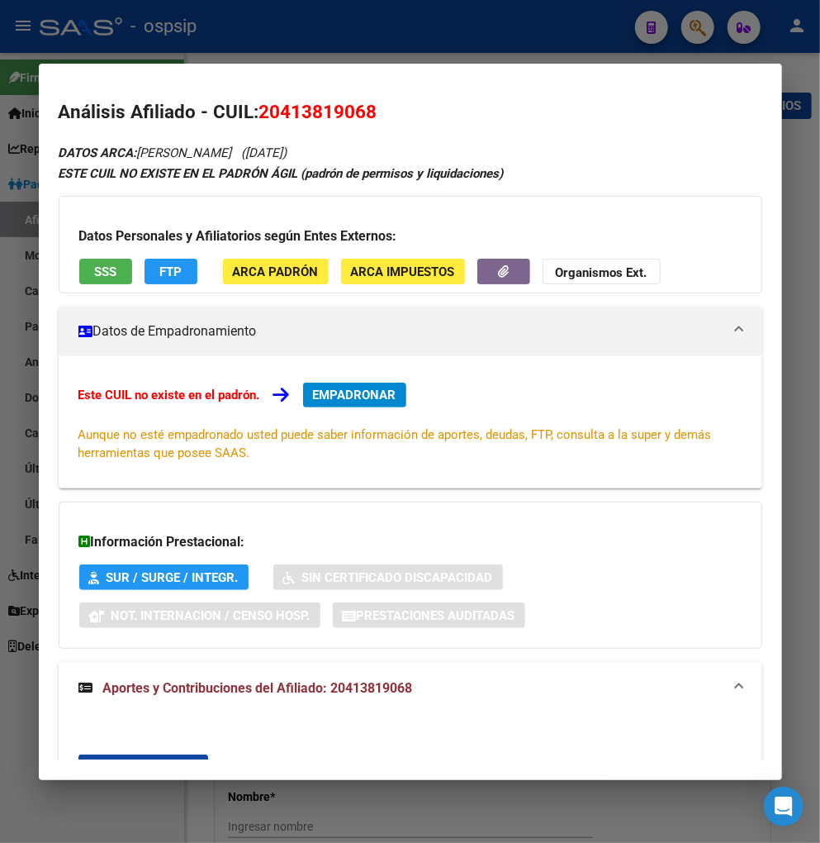
click at [689, 21] on div at bounding box center [410, 421] width 820 height 843
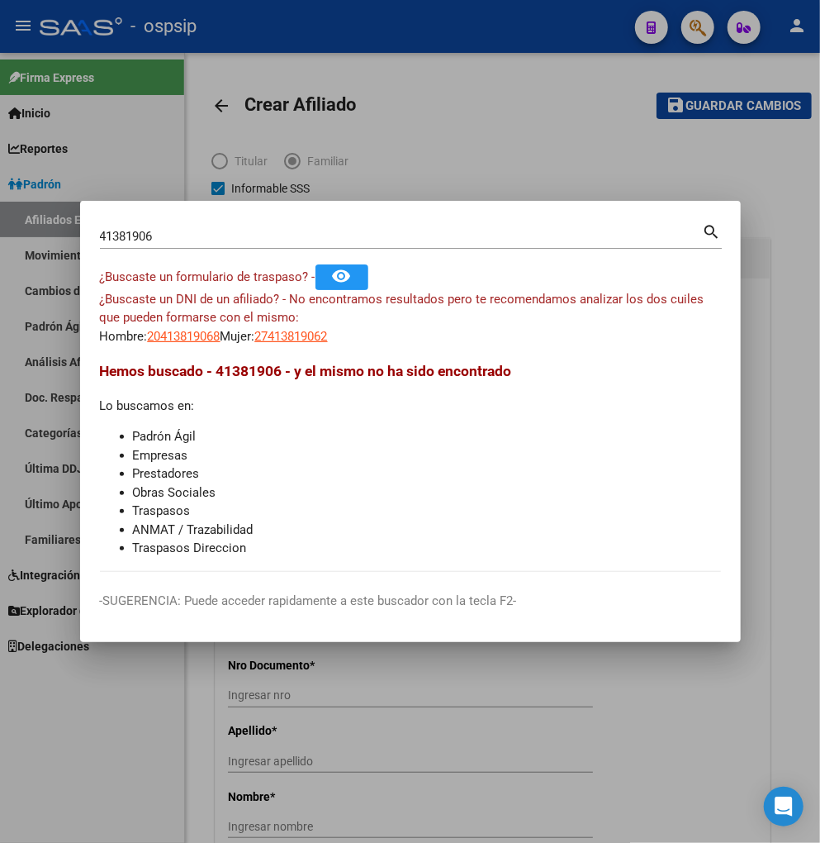
click at [172, 235] on input "41381906" at bounding box center [401, 236] width 603 height 15
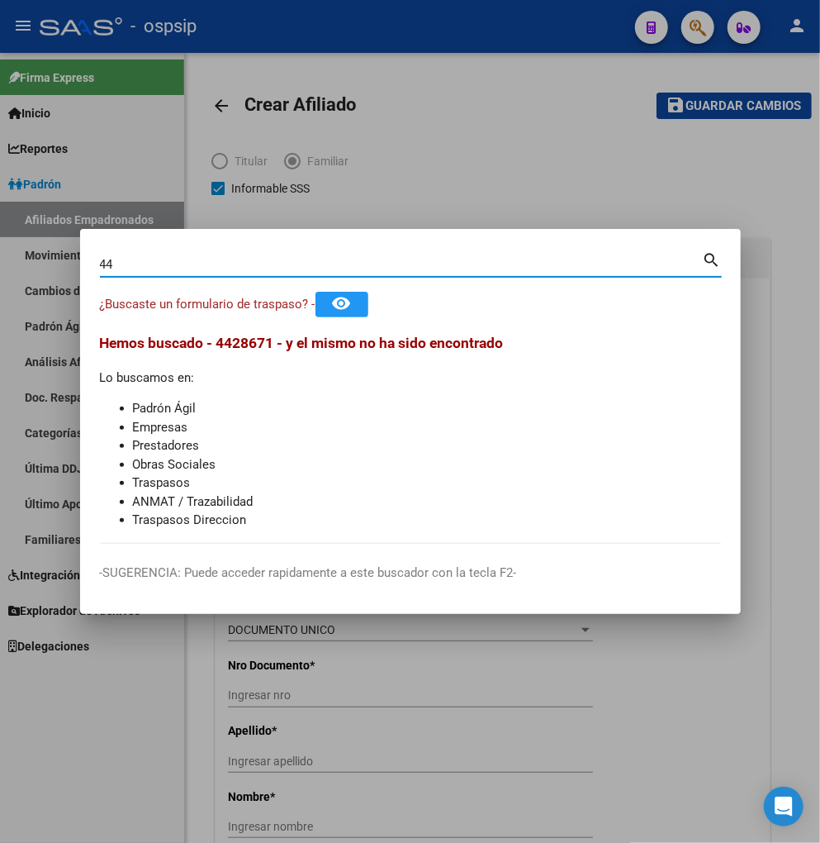
type input "4"
type input "42867159"
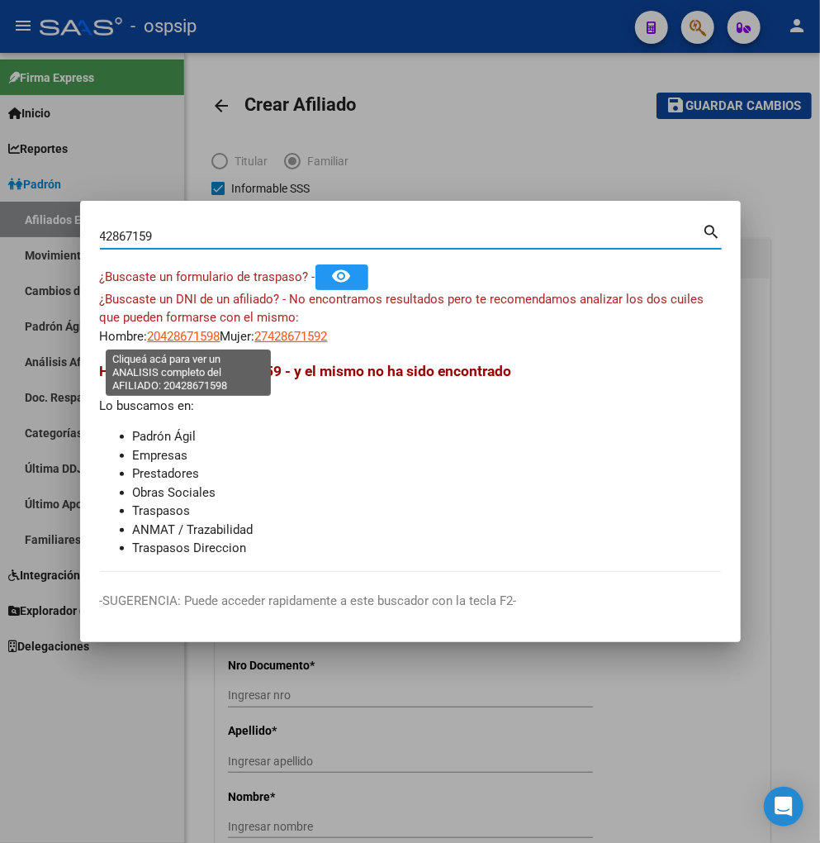
click at [188, 335] on span "20428671598" at bounding box center [184, 336] width 73 height 15
type textarea "20428671598"
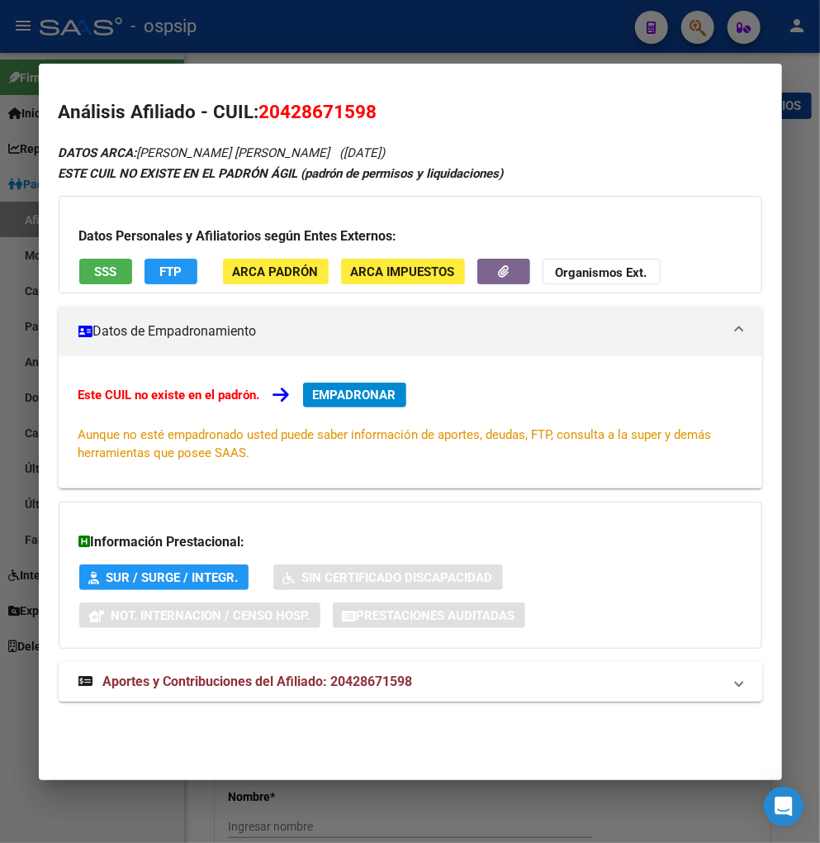
click at [170, 682] on span "Aportes y Contribuciones del Afiliado: 20428671598" at bounding box center [258, 681] width 310 height 16
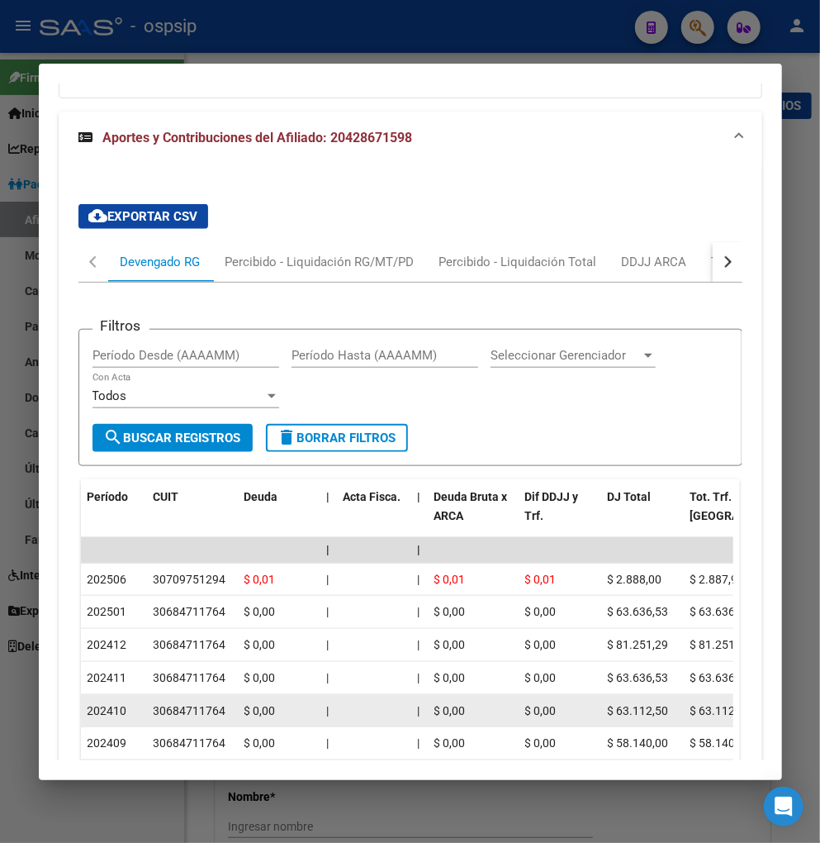
scroll to position [459, 0]
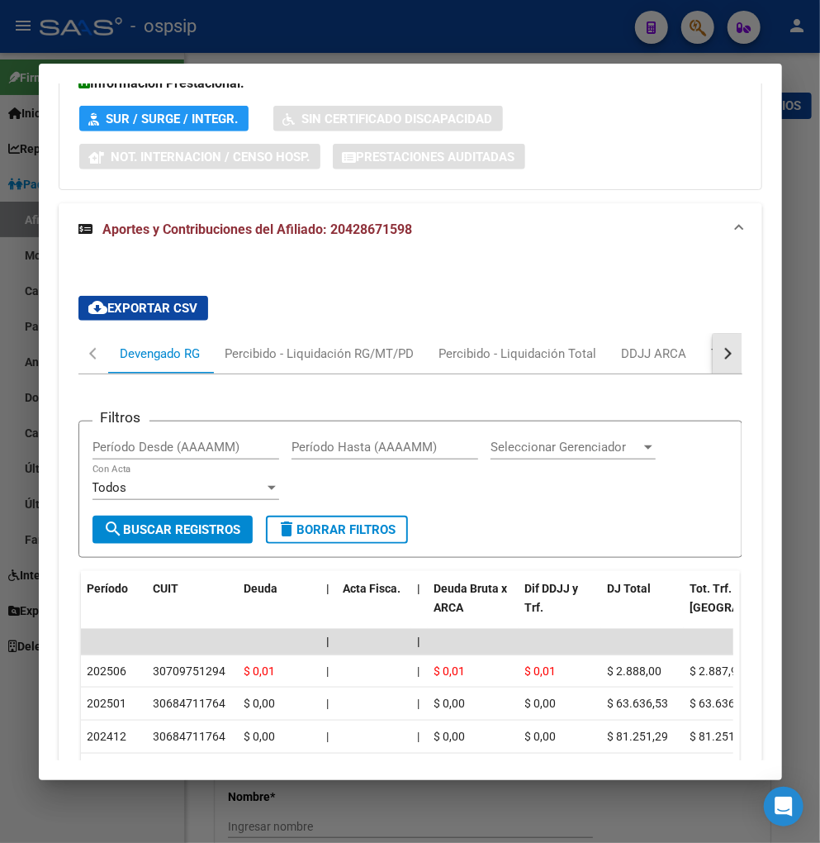
click at [723, 355] on button "button" at bounding box center [728, 354] width 30 height 40
click at [649, 352] on div "ARCA Relaciones Laborales" at bounding box center [622, 354] width 155 height 18
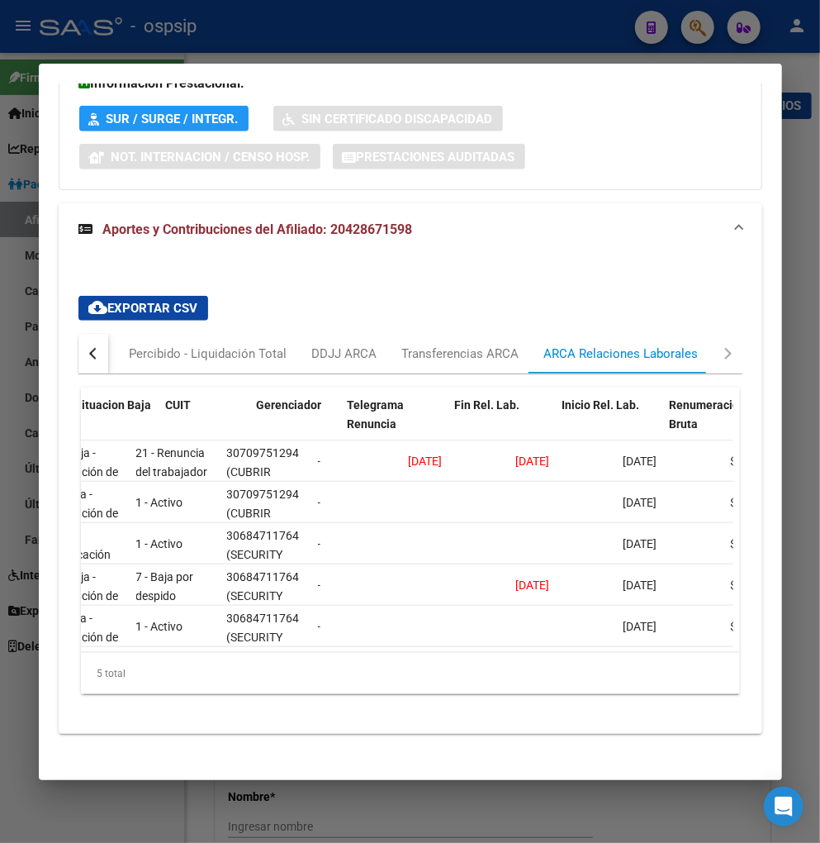
scroll to position [0, 174]
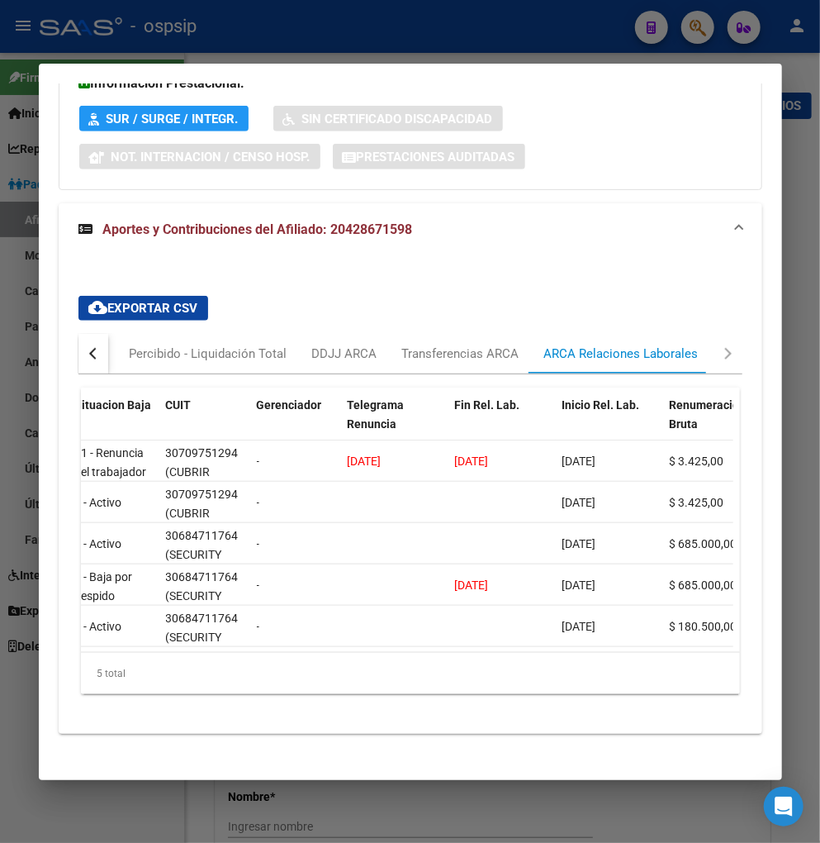
click at [78, 351] on button "button" at bounding box center [93, 354] width 30 height 40
click at [121, 349] on div "Devengado RG" at bounding box center [161, 354] width 80 height 18
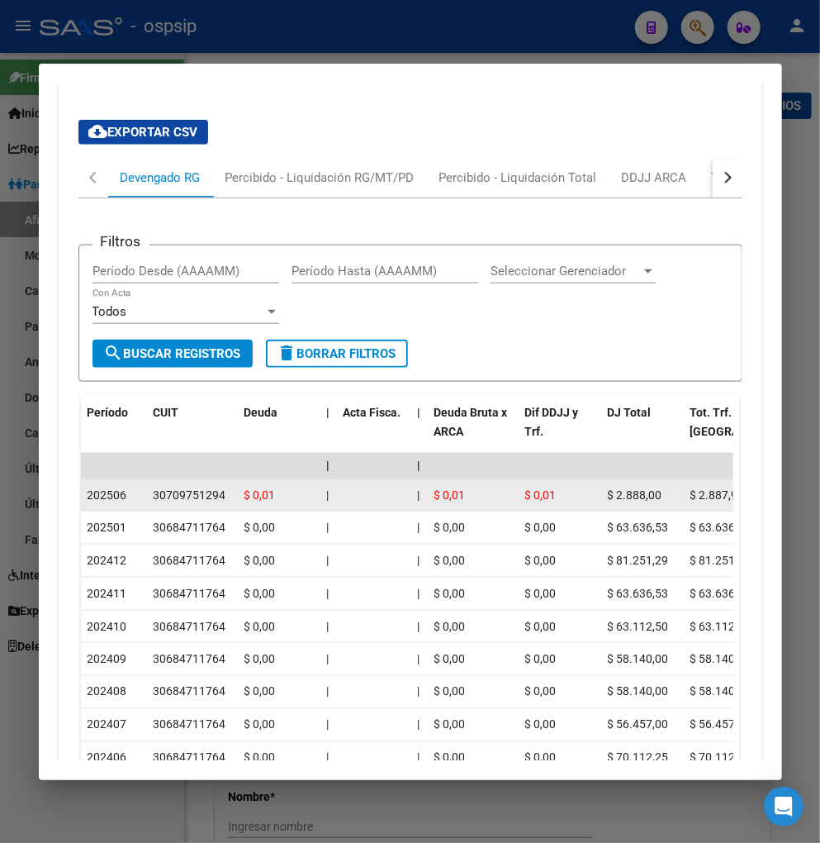
scroll to position [642, 0]
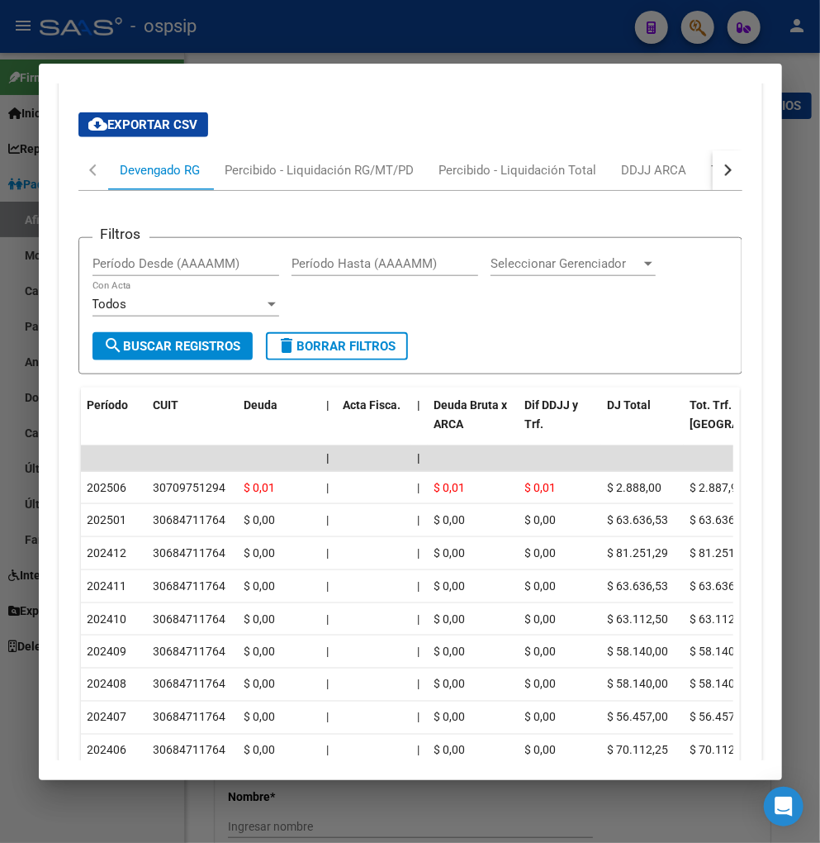
click at [721, 178] on button "button" at bounding box center [728, 170] width 30 height 40
click at [720, 177] on button "button" at bounding box center [728, 170] width 30 height 40
click at [658, 176] on div "ARCA Relaciones Laborales" at bounding box center [622, 170] width 155 height 18
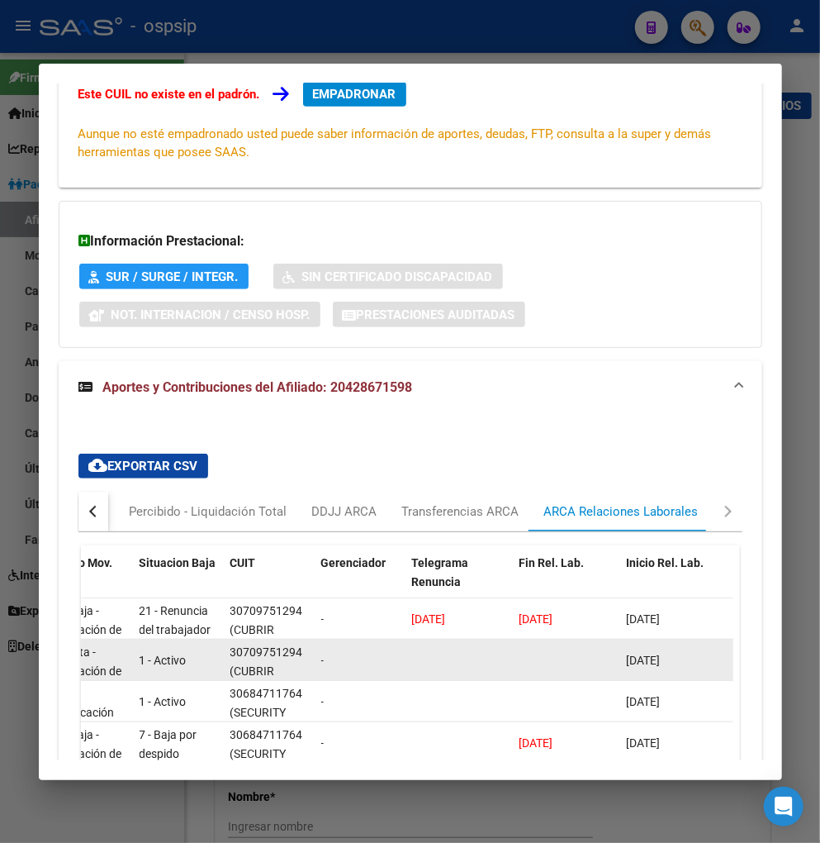
scroll to position [0, 0]
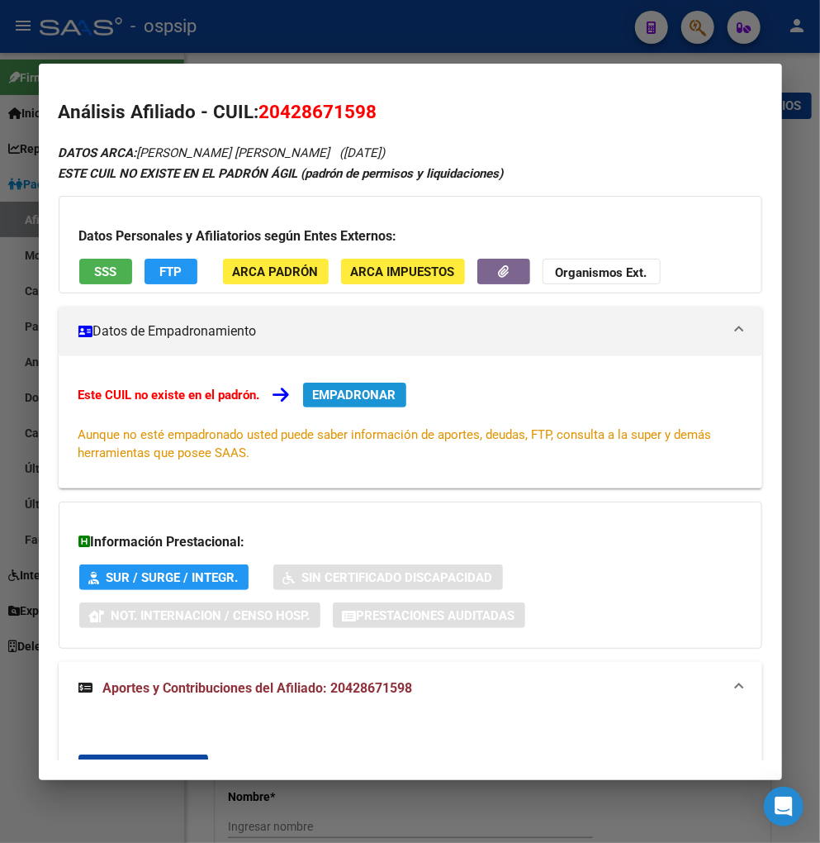
click at [335, 393] on span "EMPADRONAR" at bounding box center [354, 395] width 83 height 15
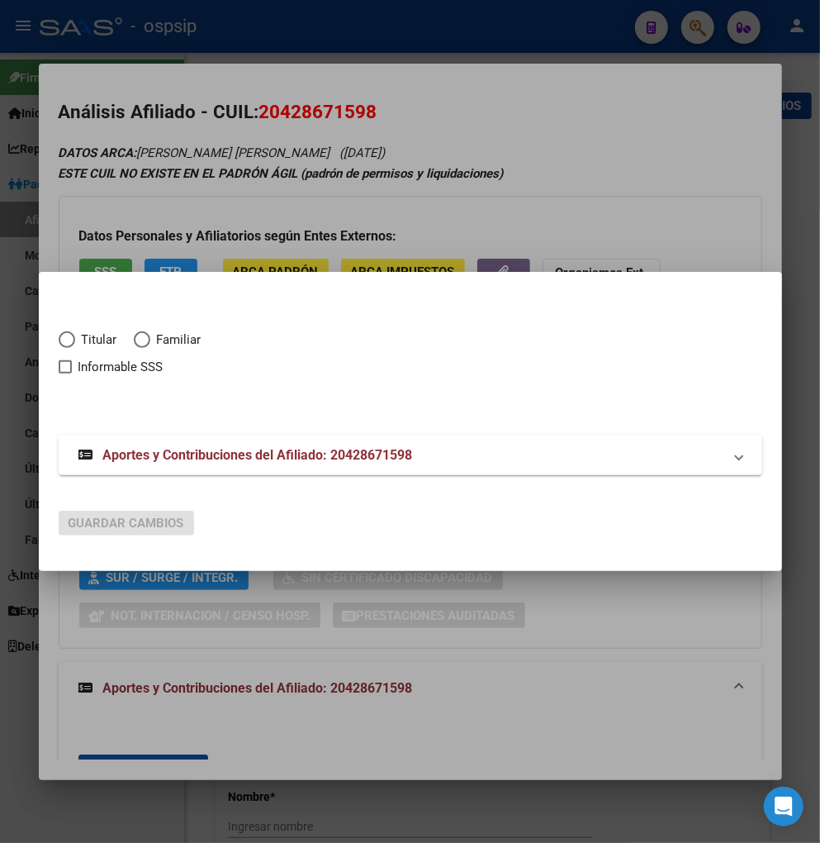
click at [69, 349] on mat-radio-button "Titular" at bounding box center [96, 344] width 75 height 27
click at [70, 341] on span "Elija una opción" at bounding box center [67, 339] width 17 height 17
click at [70, 341] on input "Titular" at bounding box center [67, 339] width 17 height 17
radio input "true"
checkbox input "true"
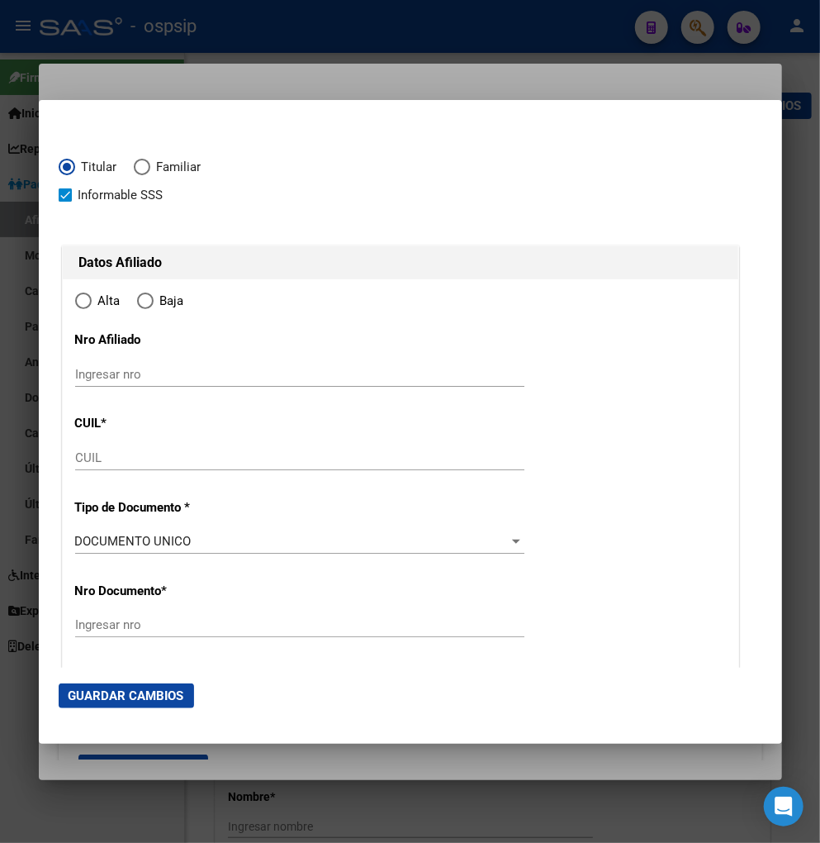
type input "20-42867159-8"
type input "42867159"
type input "VALENZUELA"
type input "[PERSON_NAME]"
type input "[DATE]"
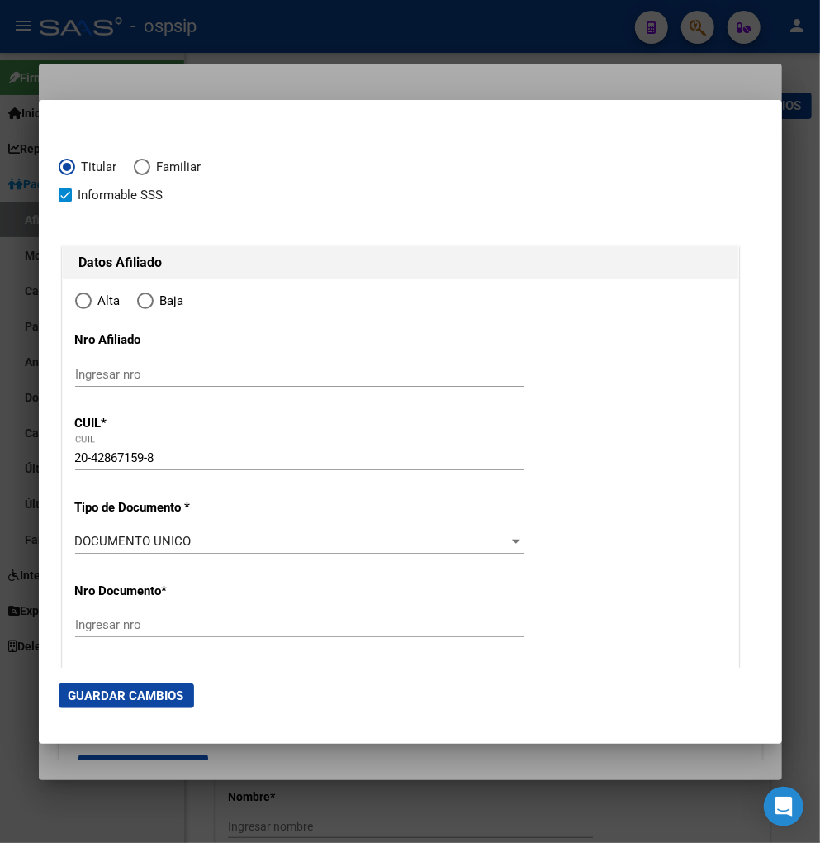
type input "ROSARIO"
type input "2000"
type input "[PERSON_NAME]"
type input "3110"
radio input "true"
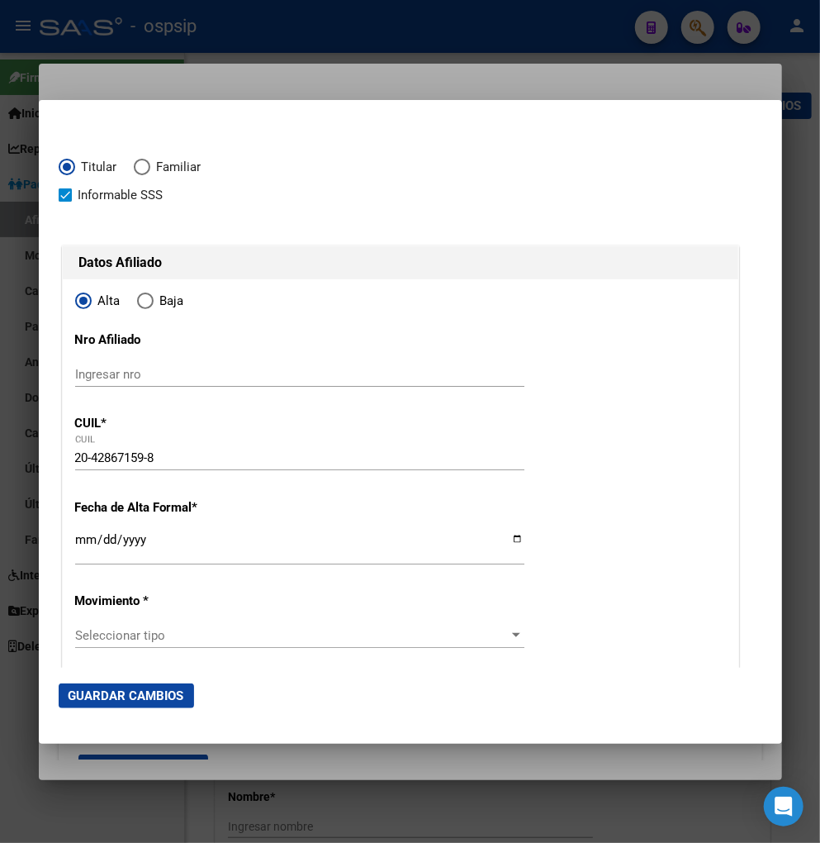
type input "ROSARIO"
click at [83, 540] on input "Ingresar fecha" at bounding box center [299, 546] width 449 height 26
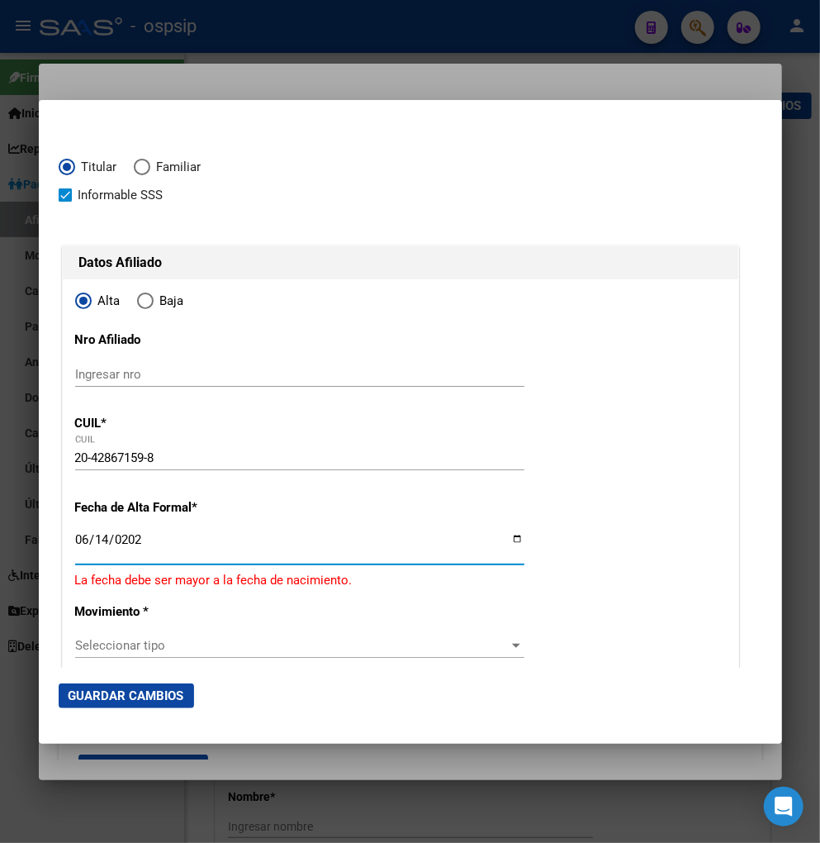
type input "[DATE]"
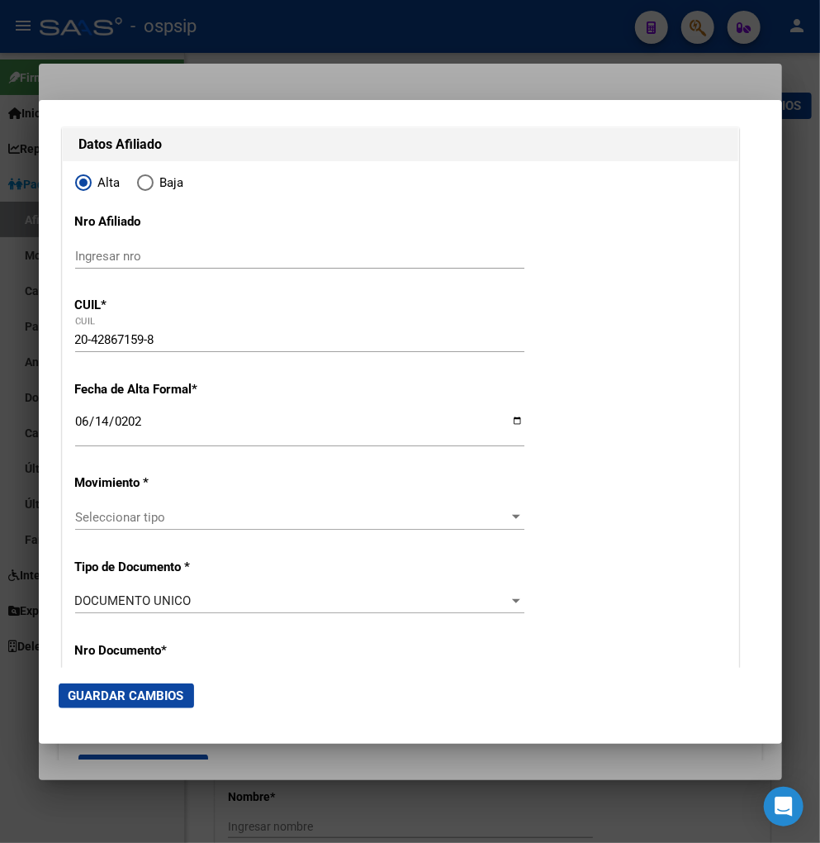
scroll to position [275, 0]
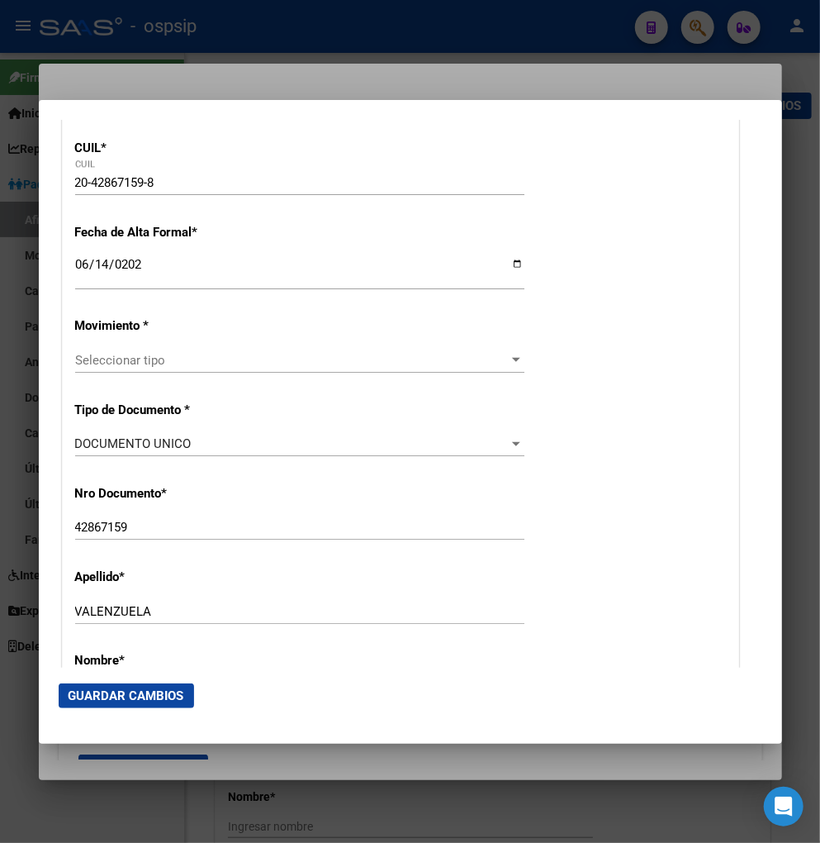
click at [210, 361] on span "Seleccionar tipo" at bounding box center [292, 360] width 435 height 15
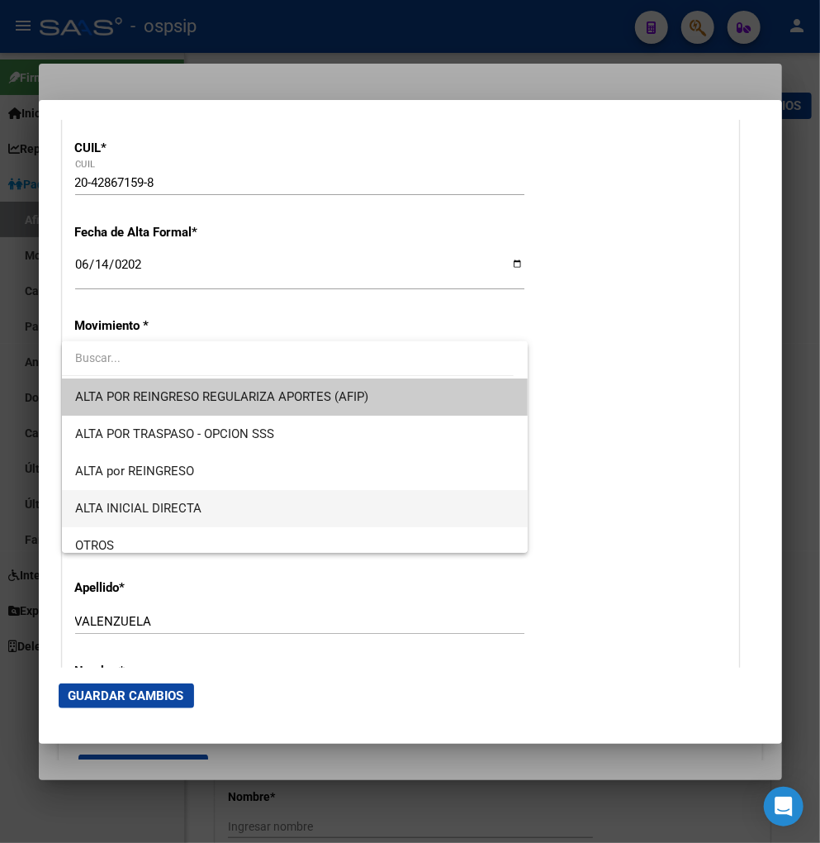
click at [208, 510] on span "ALTA INICIAL DIRECTA" at bounding box center [295, 508] width 440 height 37
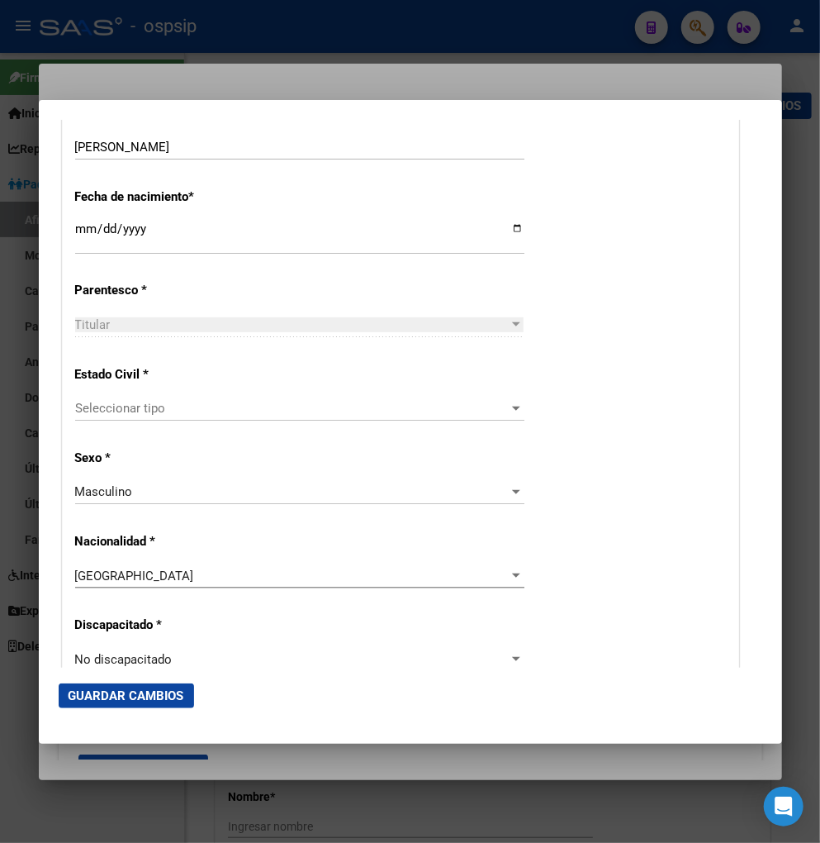
scroll to position [918, 0]
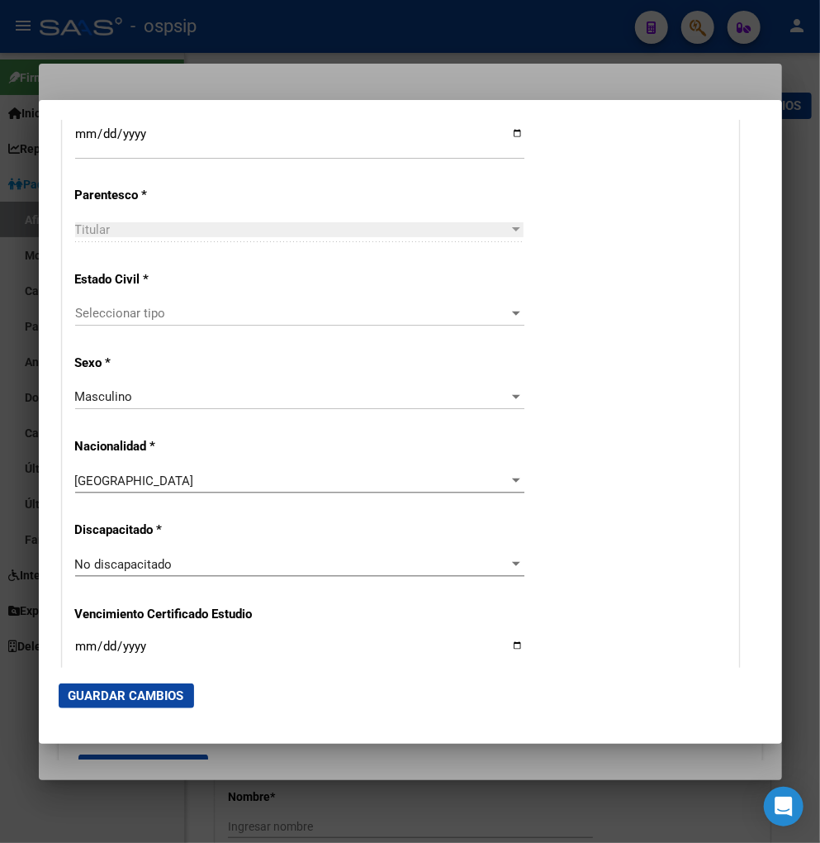
click at [194, 312] on span "Seleccionar tipo" at bounding box center [292, 313] width 435 height 15
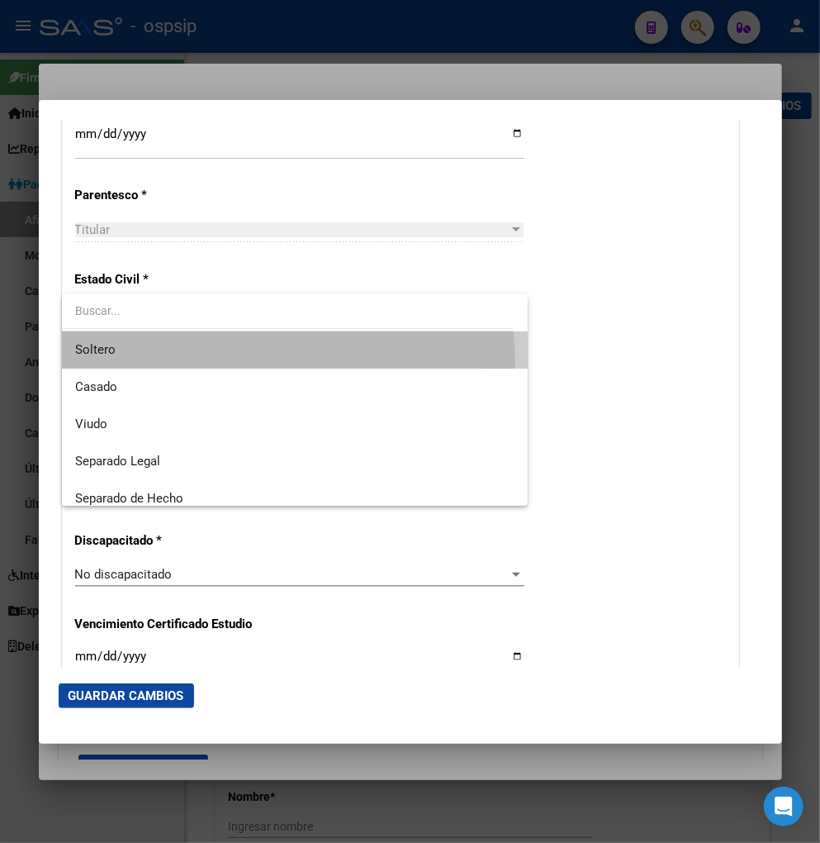
click at [187, 364] on span "Soltero" at bounding box center [295, 349] width 440 height 37
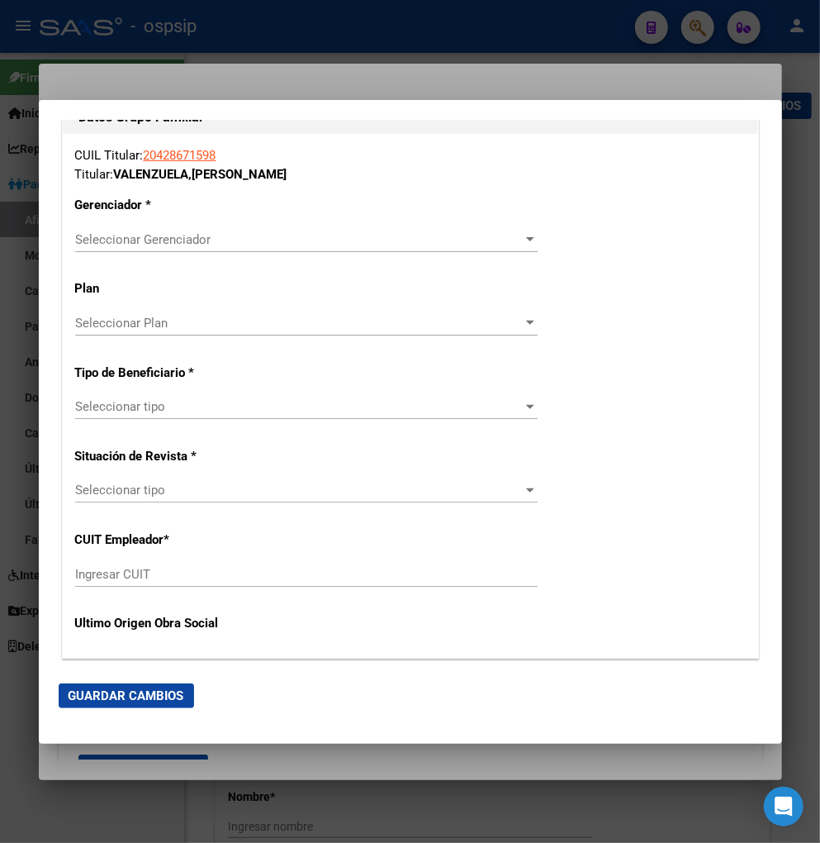
scroll to position [2754, 0]
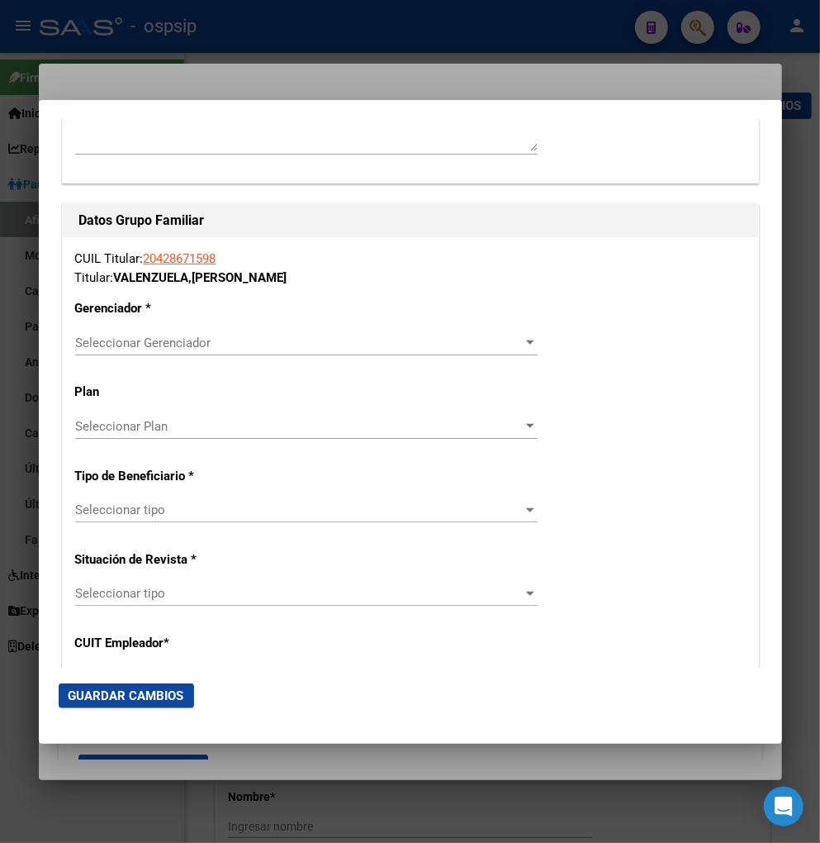
click at [364, 350] on div "Seleccionar Gerenciador Seleccionar Gerenciador" at bounding box center [306, 343] width 463 height 25
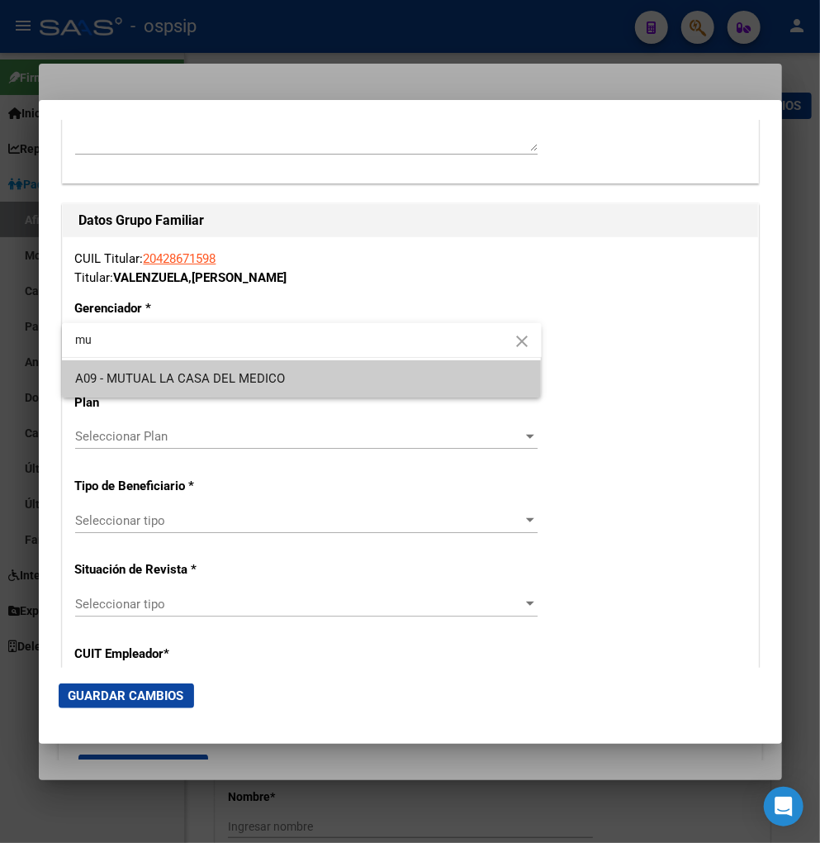
type input "mu"
click at [319, 385] on span "A09 - MUTUAL LA CASA DEL MEDICO" at bounding box center [302, 378] width 454 height 37
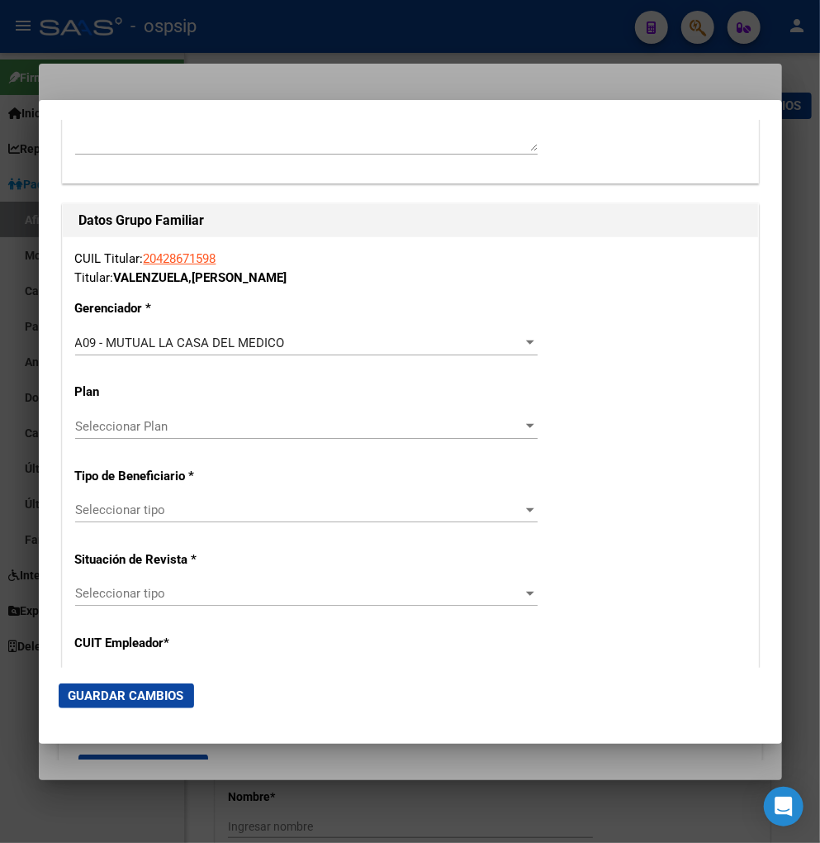
click at [232, 518] on div "Seleccionar tipo Seleccionar tipo" at bounding box center [306, 509] width 463 height 25
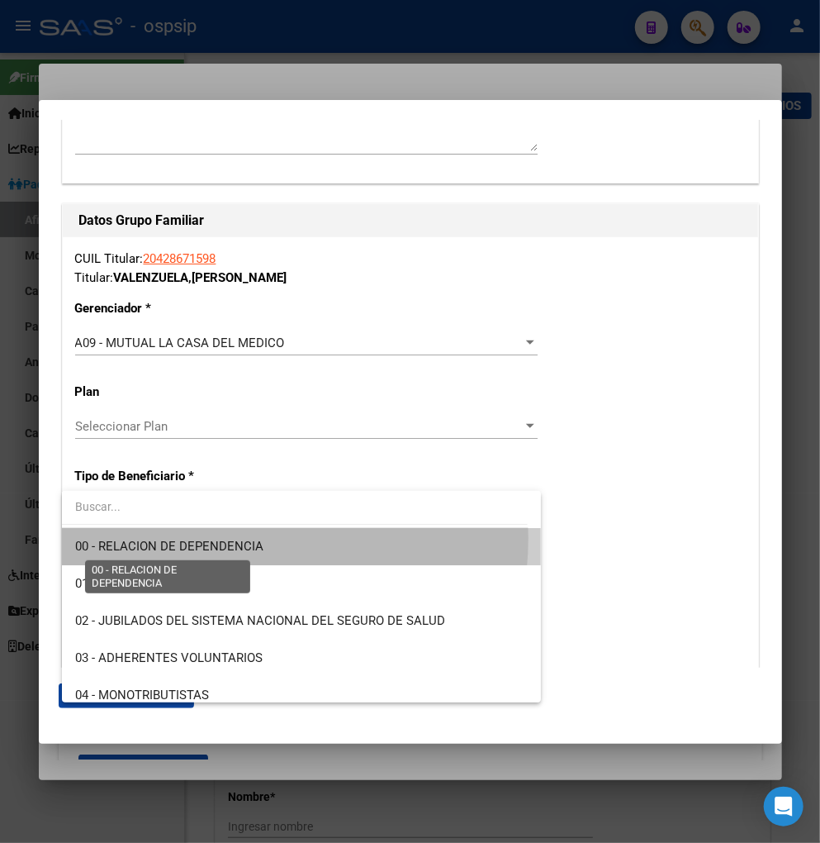
click at [221, 539] on span "00 - RELACION DE DEPENDENCIA" at bounding box center [169, 546] width 188 height 15
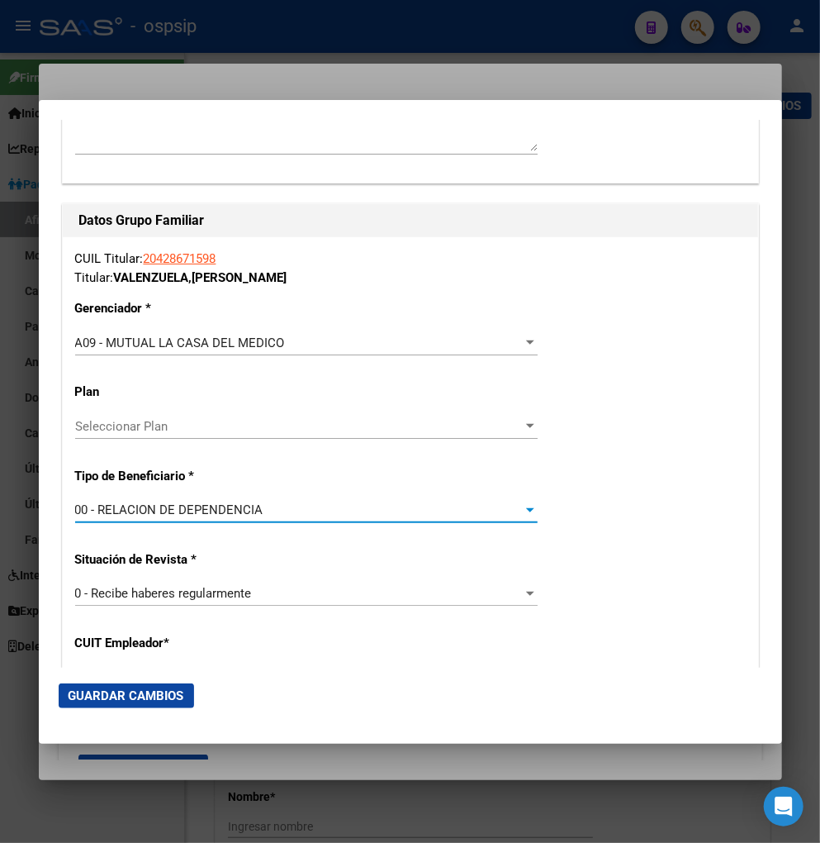
type input "30-70975129-4"
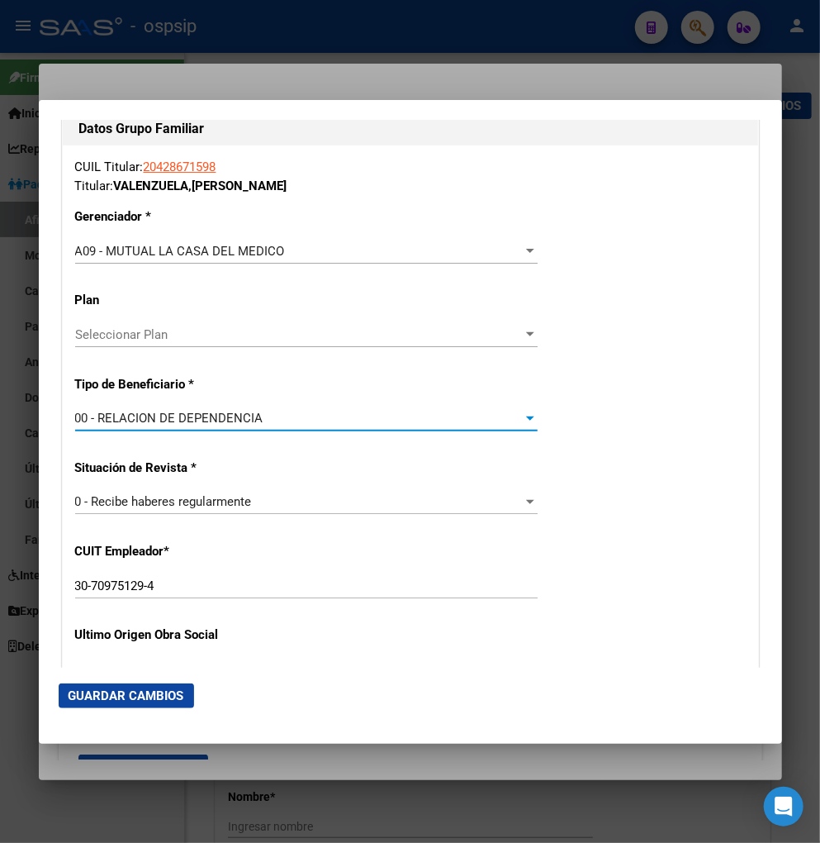
click at [89, 695] on span "Guardar Cambios" at bounding box center [127, 695] width 116 height 15
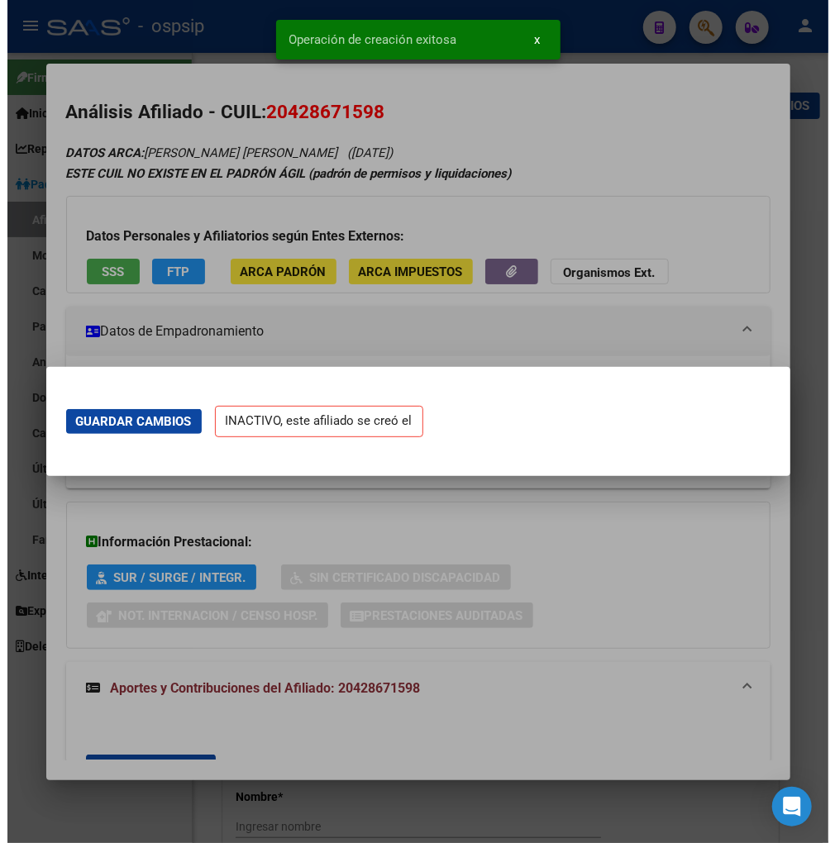
scroll to position [0, 0]
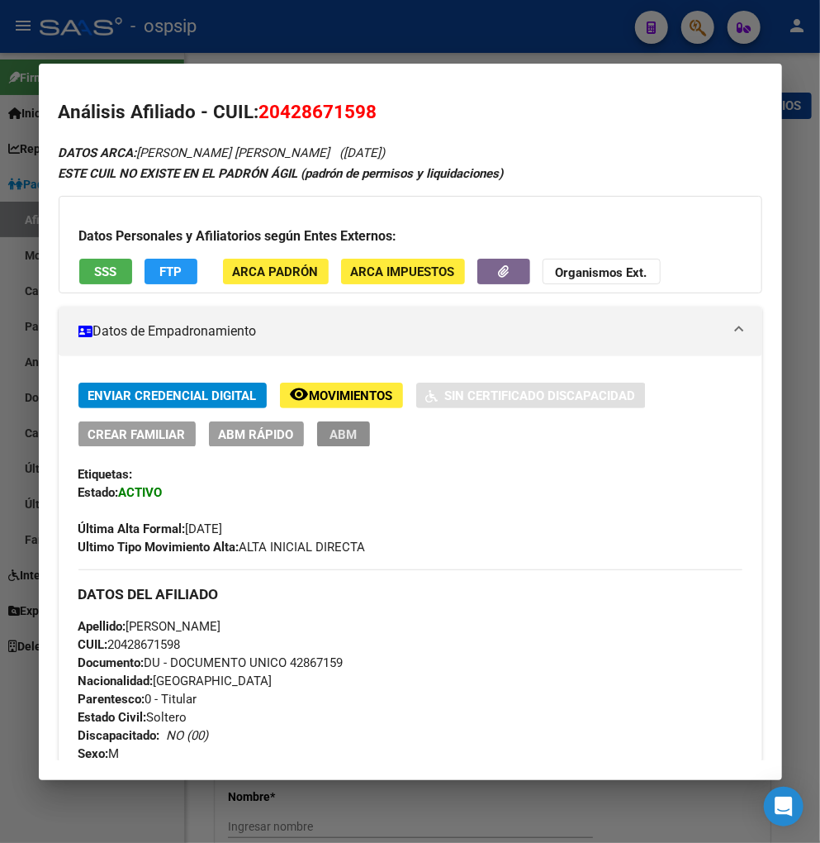
click at [336, 436] on span "ABM" at bounding box center [343, 434] width 27 height 15
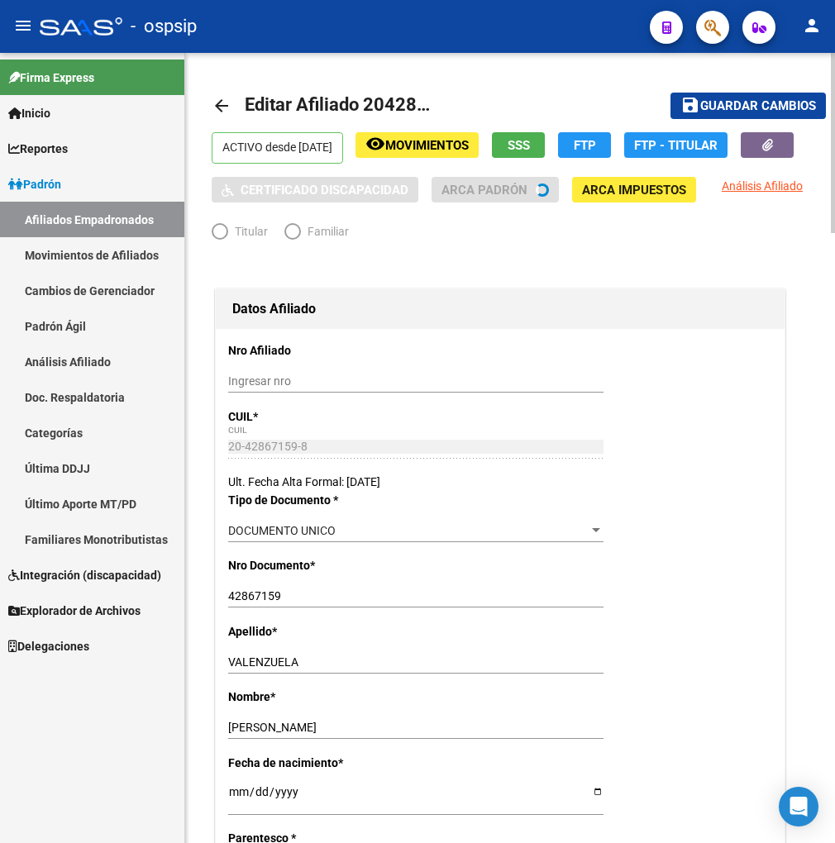
radio input "true"
type input "30-70975129-4"
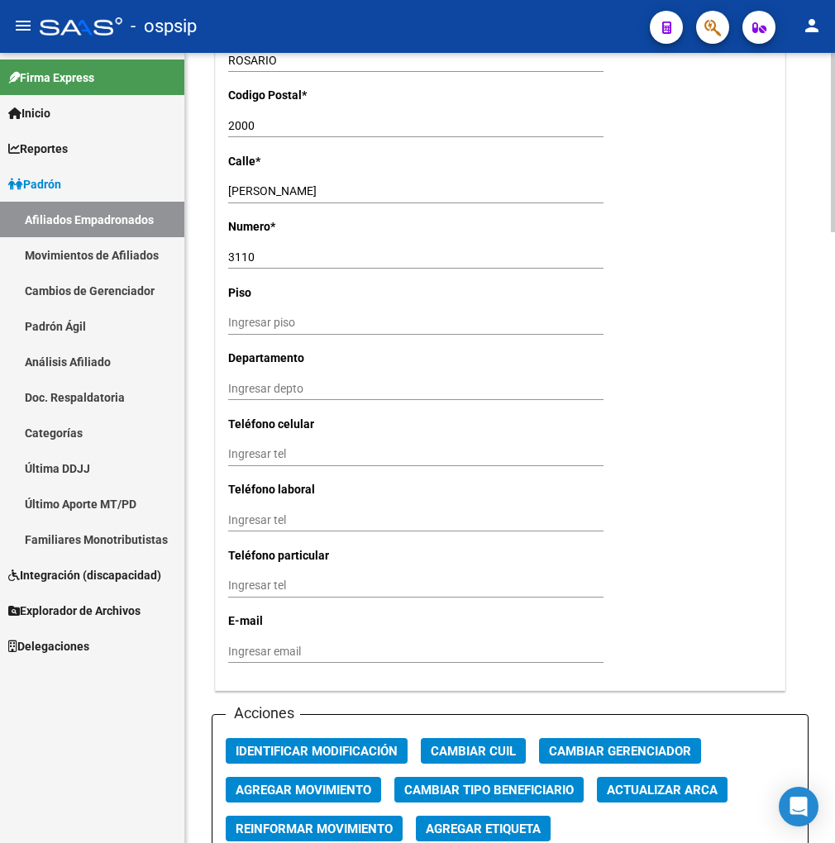
scroll to position [1468, 0]
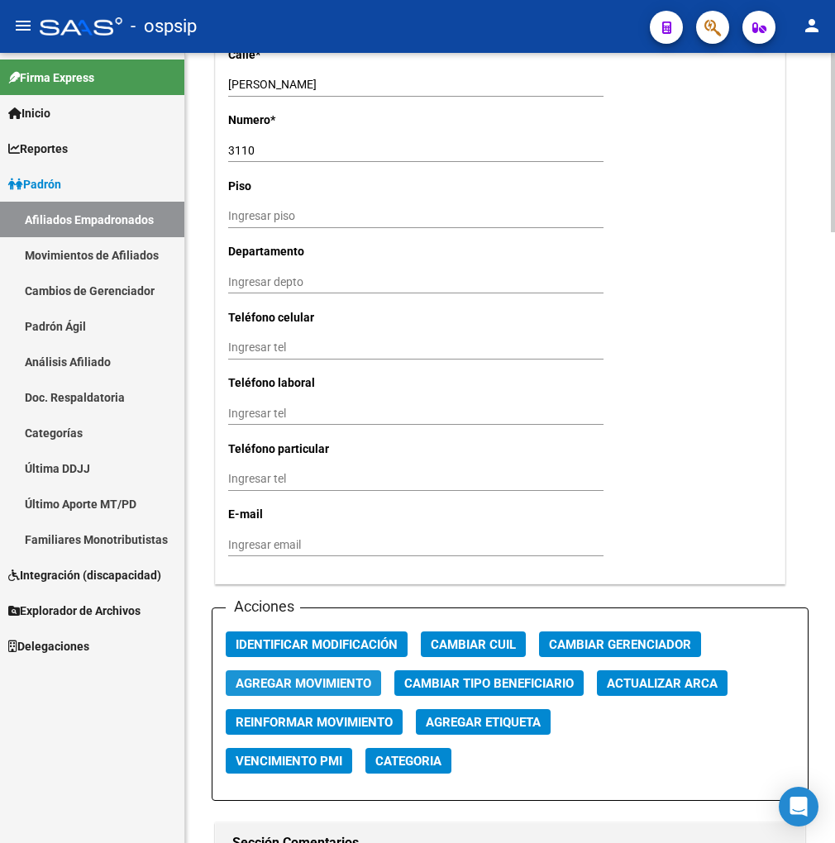
click at [309, 681] on span "Agregar Movimiento" at bounding box center [303, 683] width 136 height 15
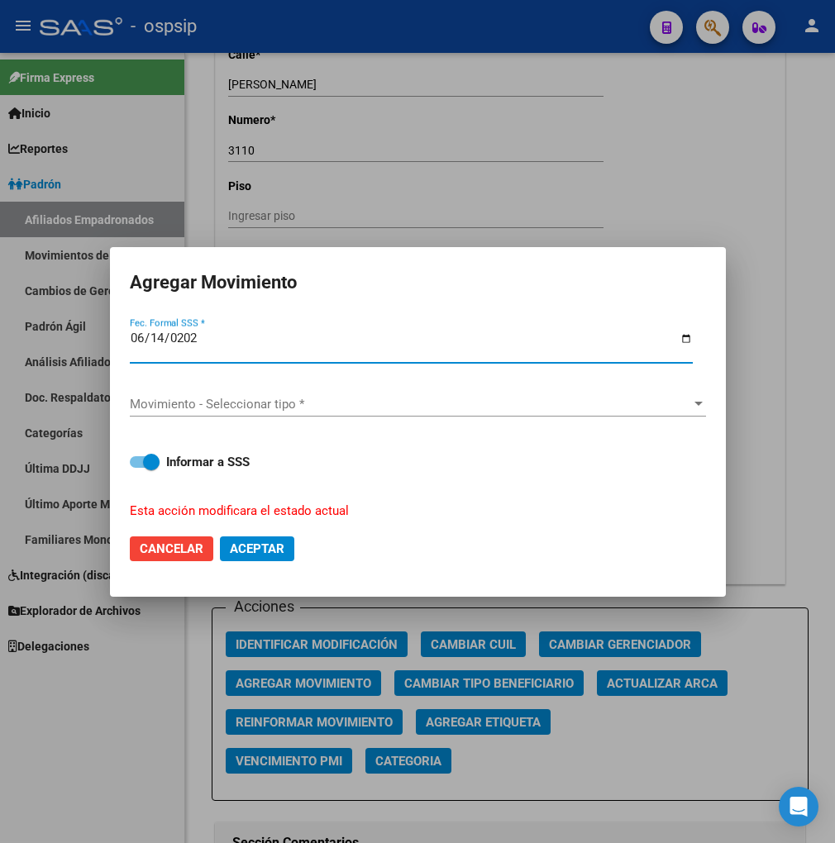
type input "[DATE]"
click at [310, 400] on span "Movimiento - Seleccionar tipo *" at bounding box center [410, 404] width 561 height 15
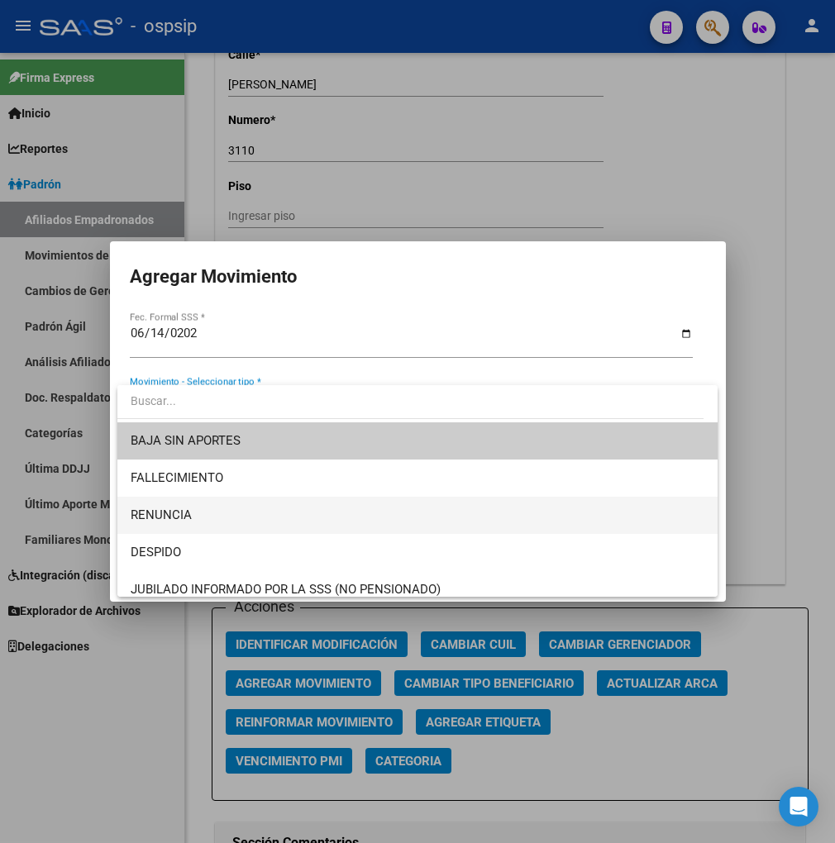
click at [248, 511] on span "RENUNCIA" at bounding box center [417, 515] width 573 height 37
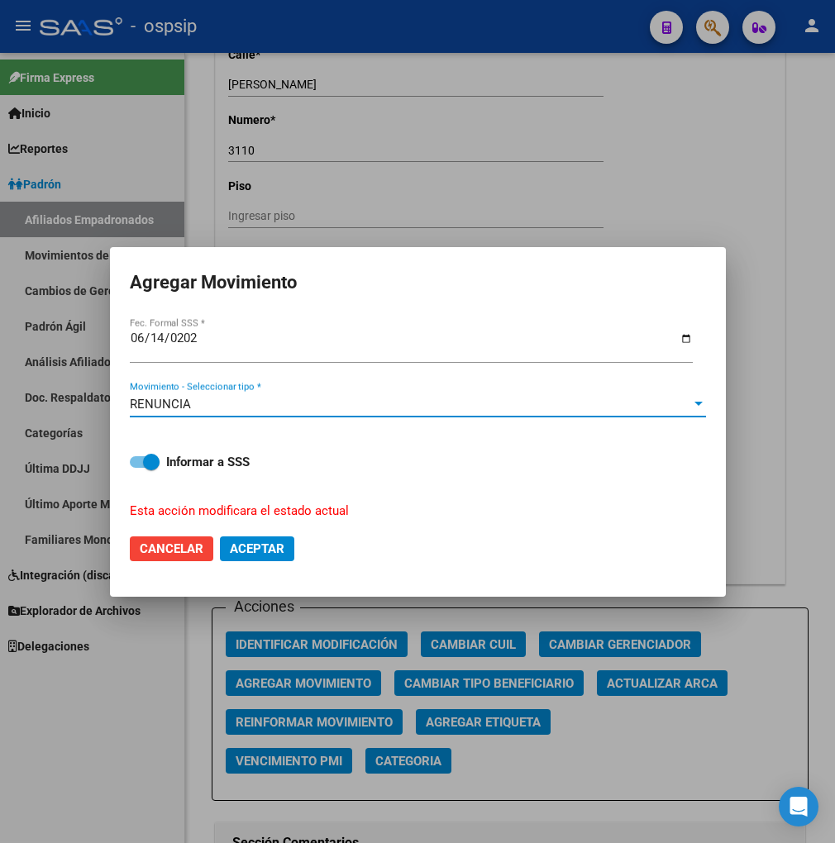
click at [248, 549] on span "Aceptar" at bounding box center [257, 548] width 55 height 15
checkbox input "false"
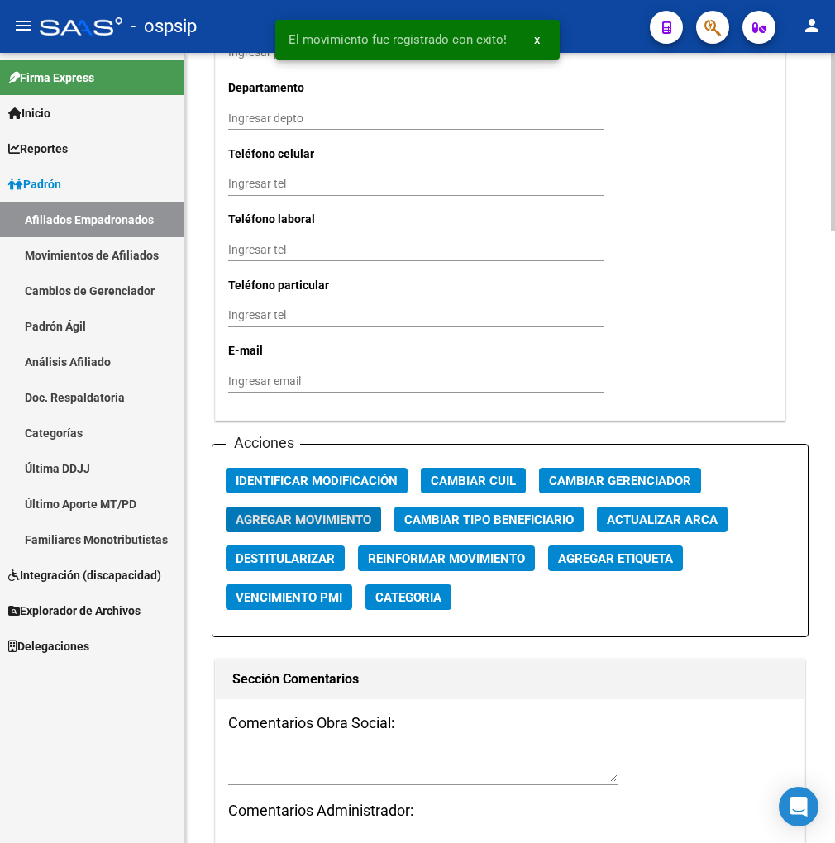
scroll to position [1653, 0]
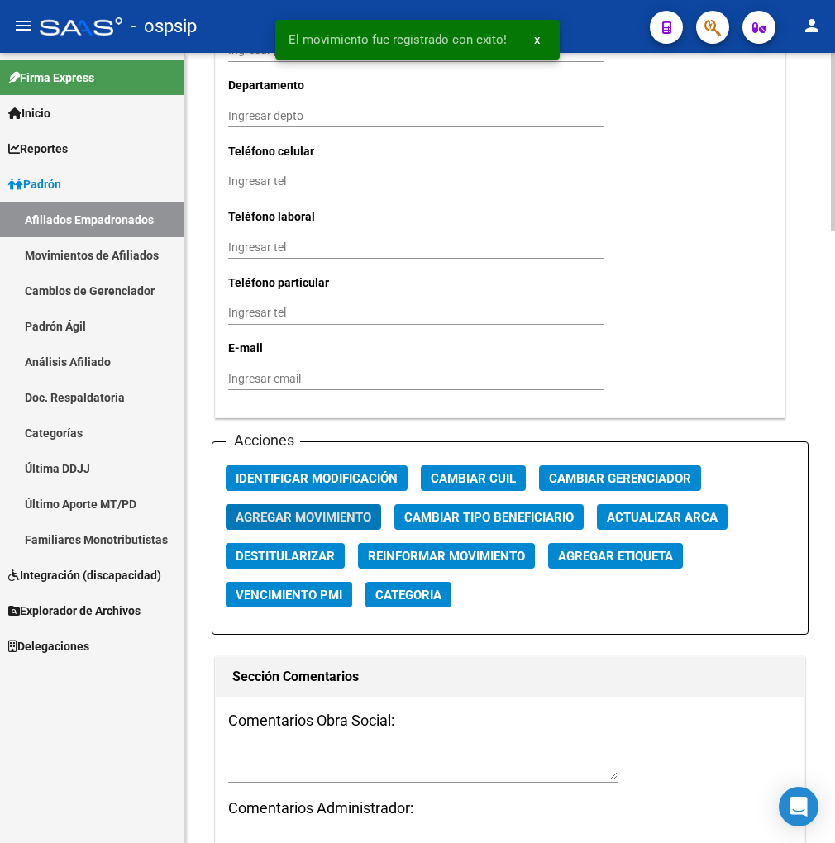
click at [282, 757] on textarea at bounding box center [422, 763] width 389 height 31
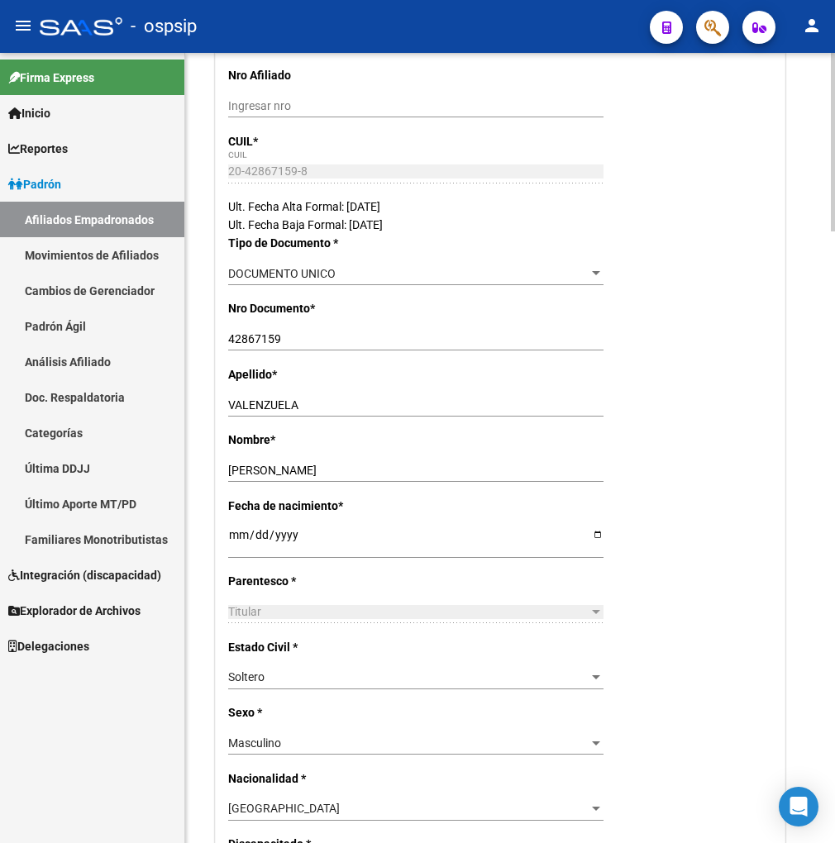
scroll to position [0, 0]
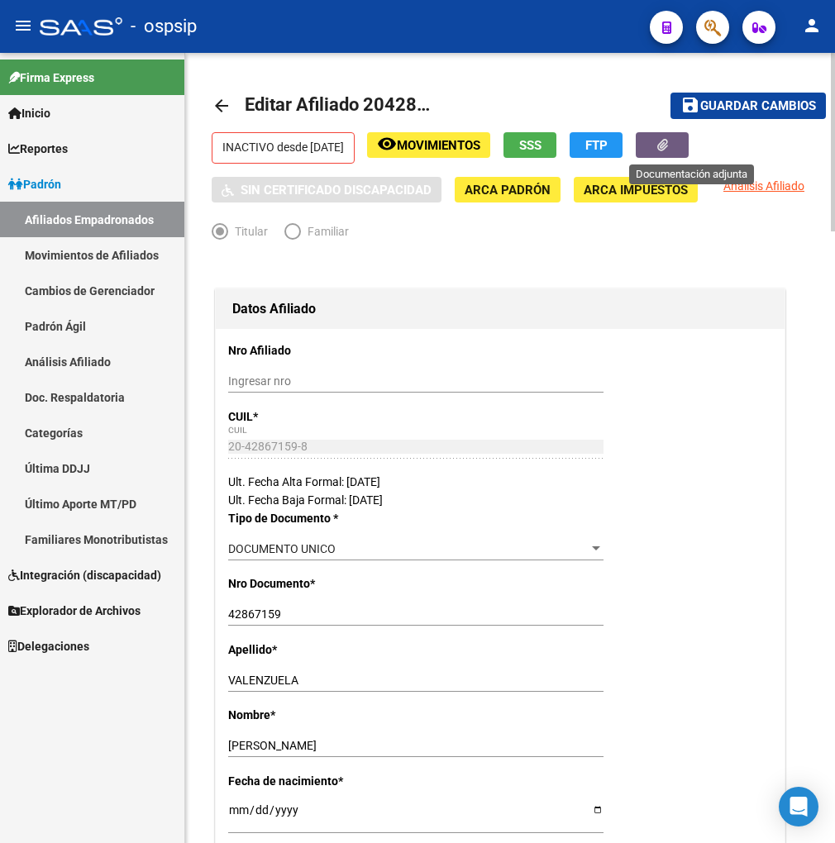
click at [683, 144] on button "button" at bounding box center [661, 145] width 53 height 26
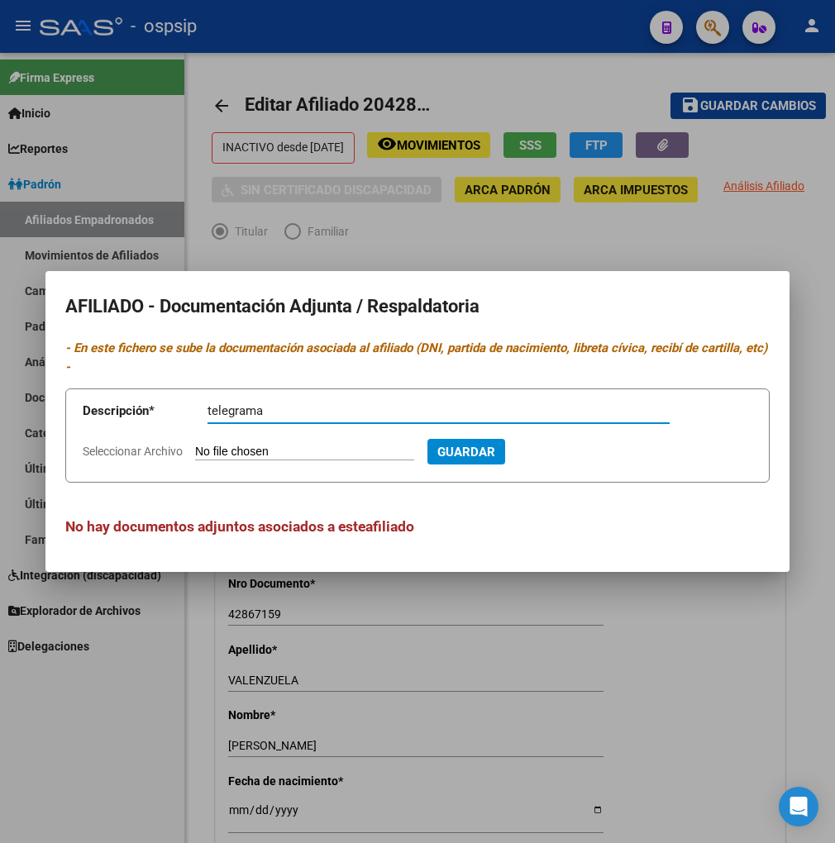
click at [208, 460] on form "Descripción * telegrama Descripción Seleccionar Archivo Guardar" at bounding box center [417, 435] width 704 height 94
click at [213, 453] on input "Seleccionar Archivo" at bounding box center [304, 453] width 219 height 16
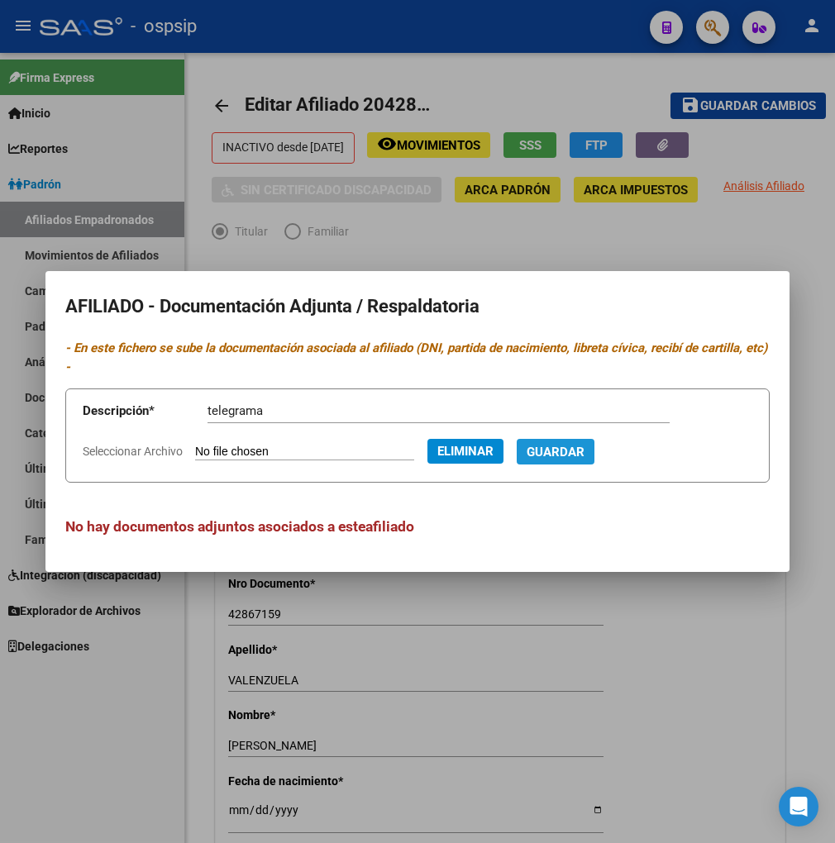
click at [584, 455] on span "Guardar" at bounding box center [555, 452] width 58 height 15
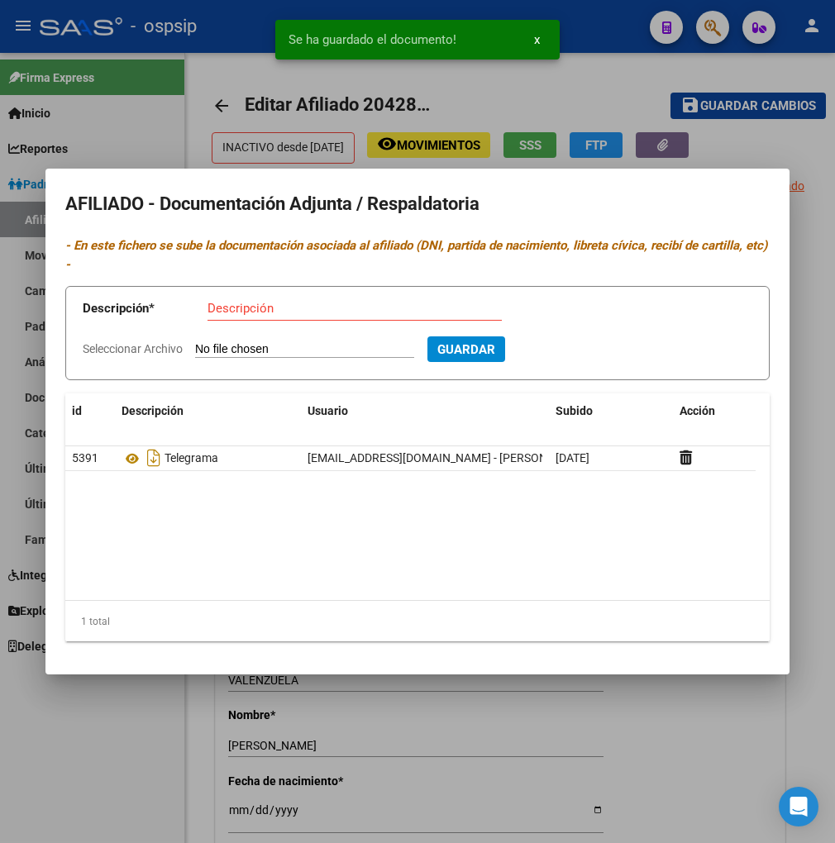
click at [538, 762] on div at bounding box center [417, 421] width 835 height 843
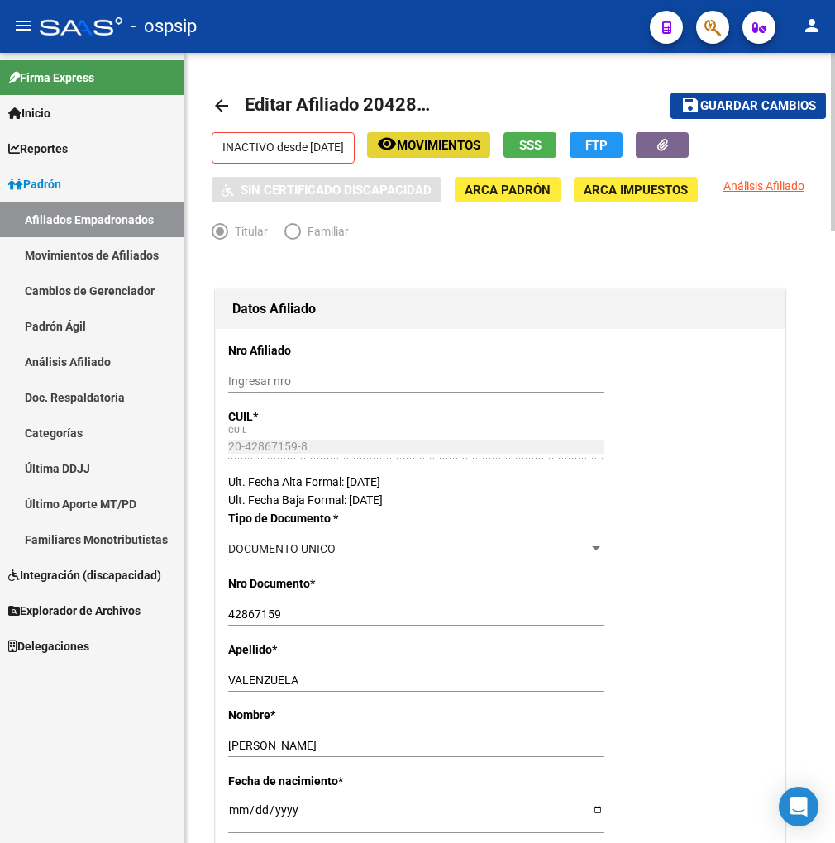
click at [480, 145] on span "Movimientos" at bounding box center [438, 145] width 83 height 15
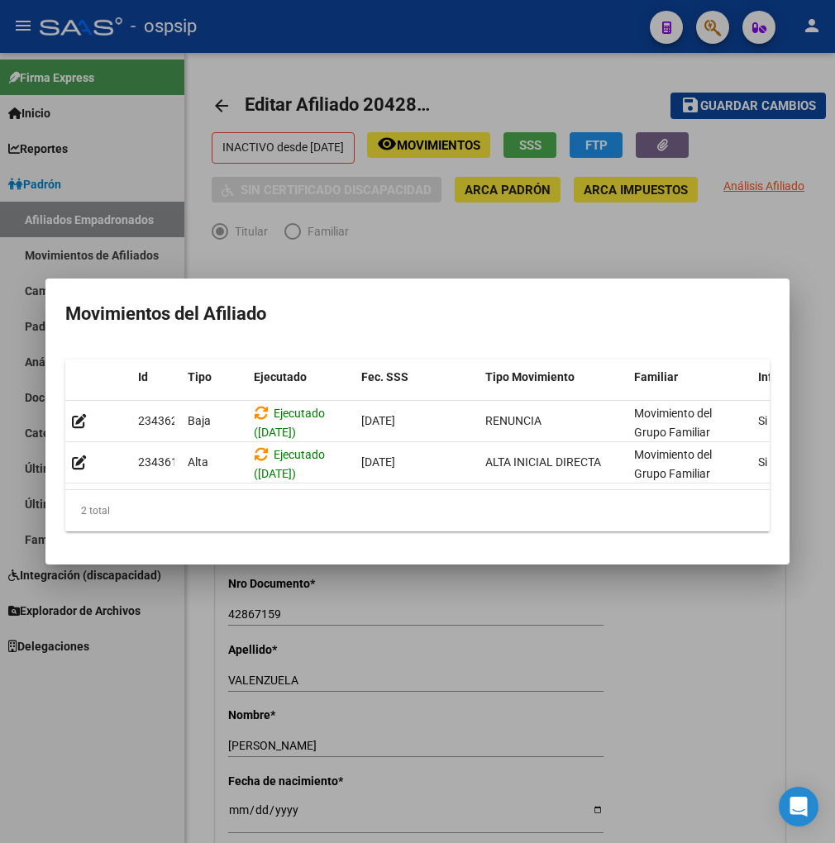
click at [521, 625] on div at bounding box center [417, 421] width 835 height 843
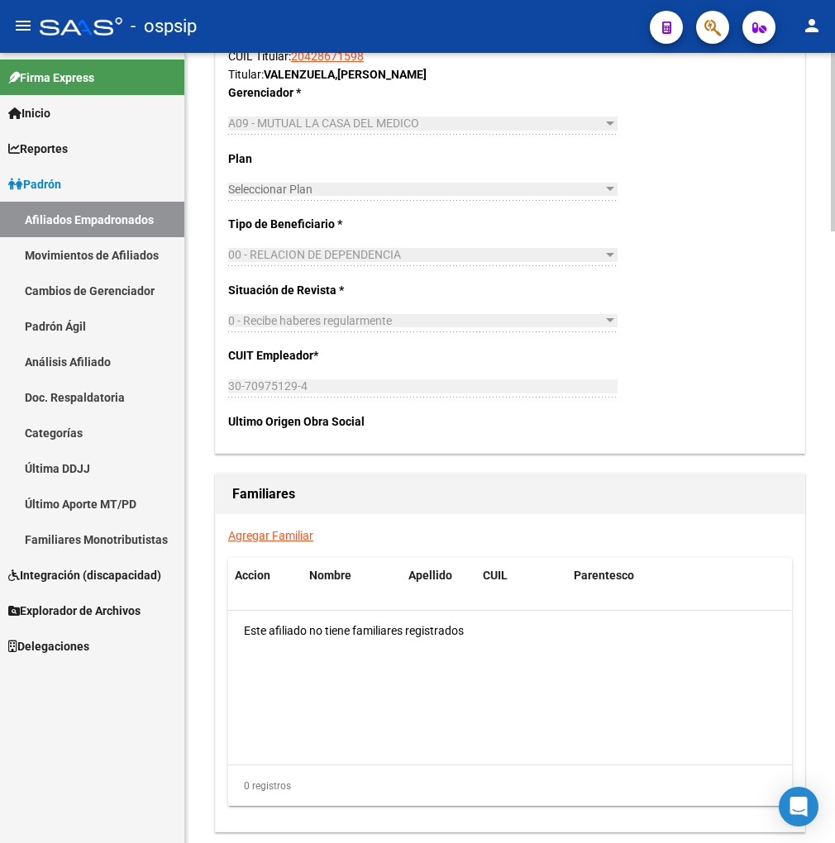
scroll to position [2703, 0]
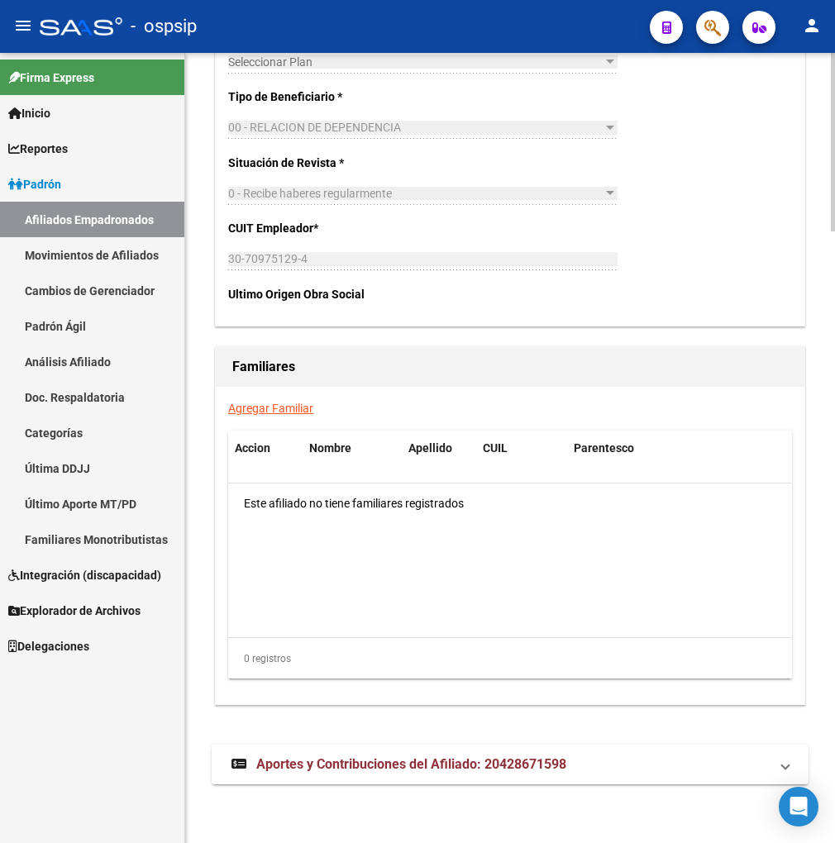
click at [340, 769] on span "Aportes y Contribuciones del Afiliado: 20428671598" at bounding box center [411, 764] width 310 height 16
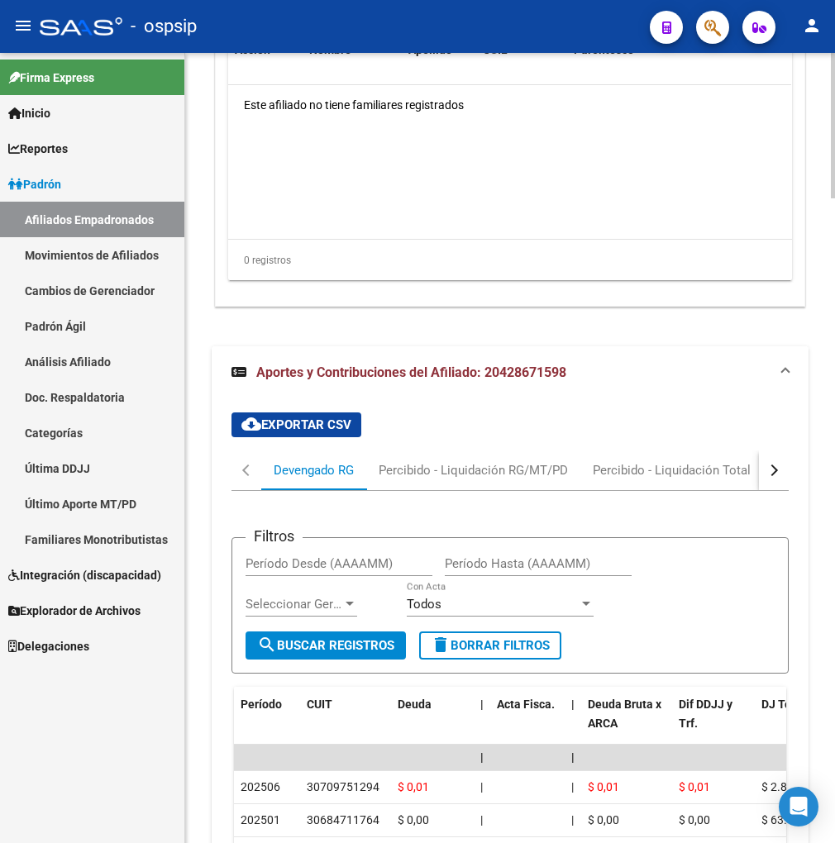
scroll to position [3219, 0]
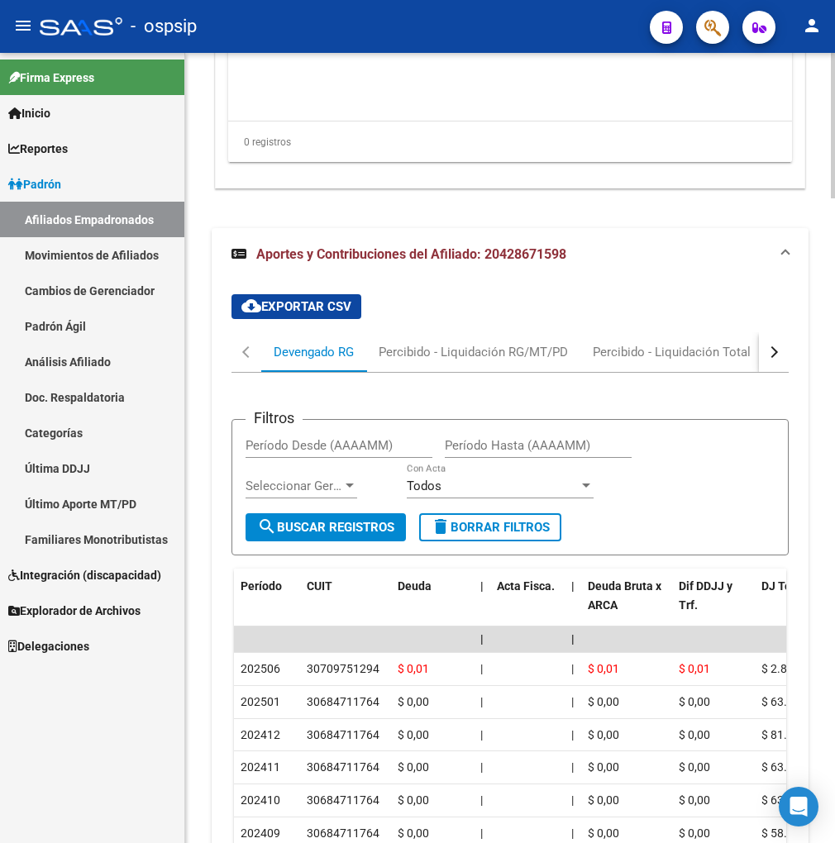
click at [780, 341] on button "button" at bounding box center [774, 352] width 30 height 40
click at [654, 352] on div "DDJJ ARCA" at bounding box center [641, 352] width 65 height 18
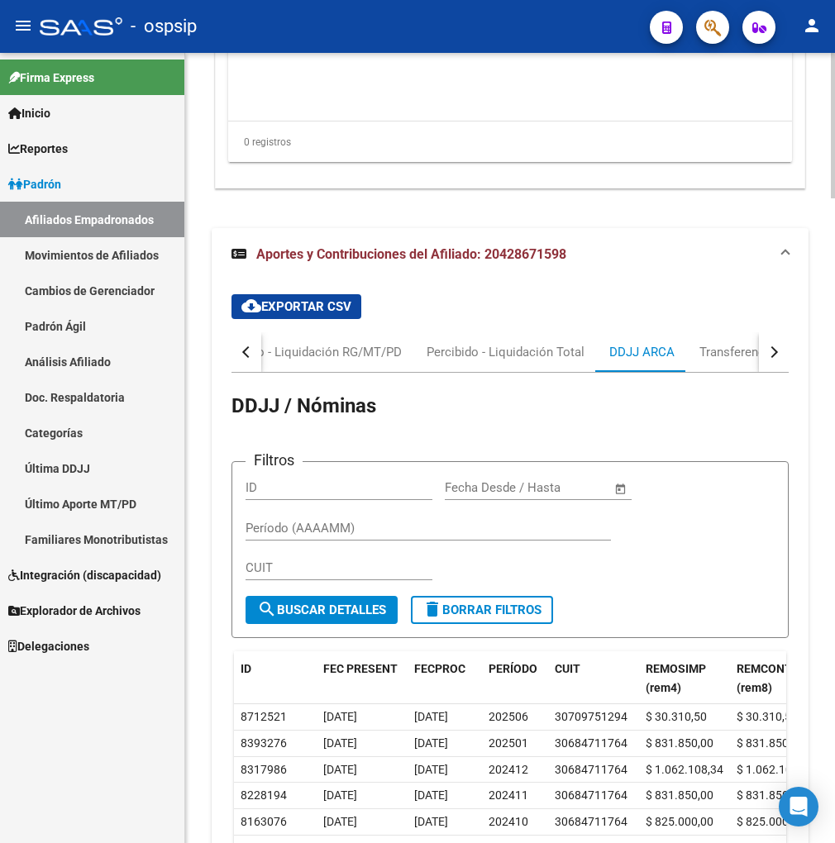
click at [778, 350] on button "button" at bounding box center [774, 352] width 30 height 40
click at [723, 349] on div "ARCA Relaciones Laborales" at bounding box center [674, 352] width 155 height 18
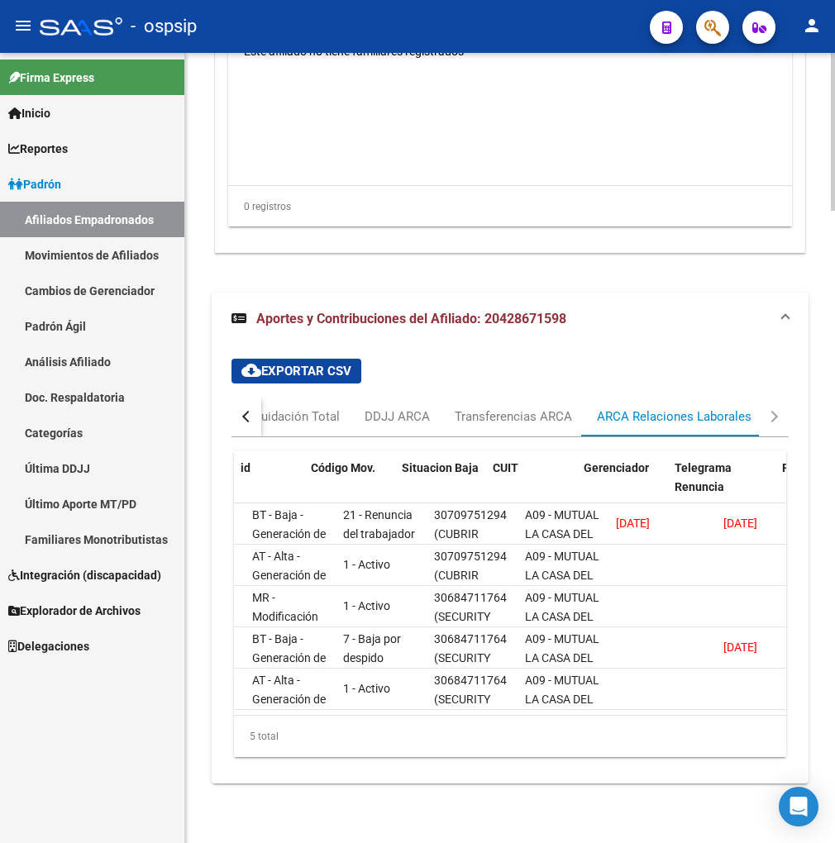
scroll to position [0, 0]
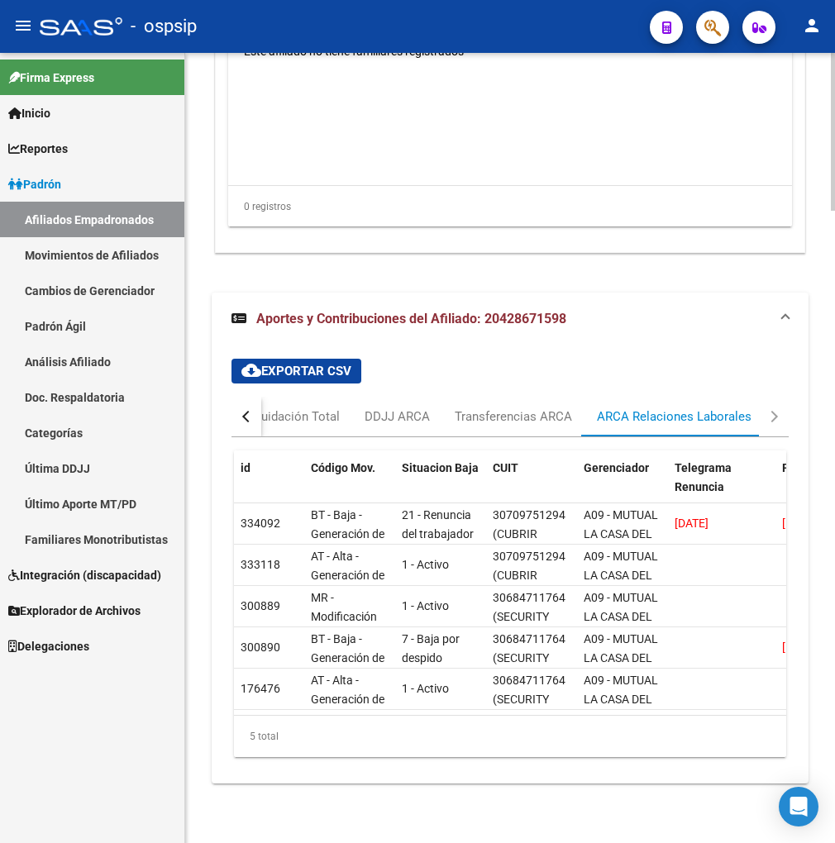
click at [246, 411] on div "button" at bounding box center [248, 417] width 12 height 12
click at [266, 402] on div "Devengado RG" at bounding box center [313, 417] width 105 height 40
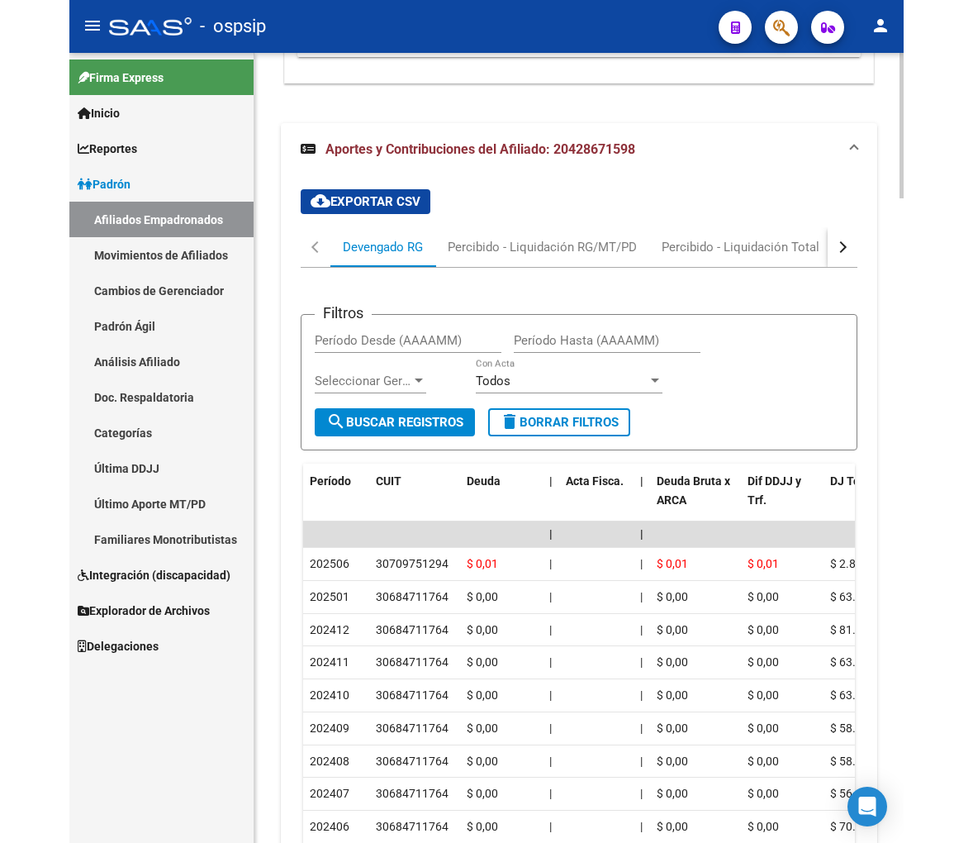
scroll to position [3327, 0]
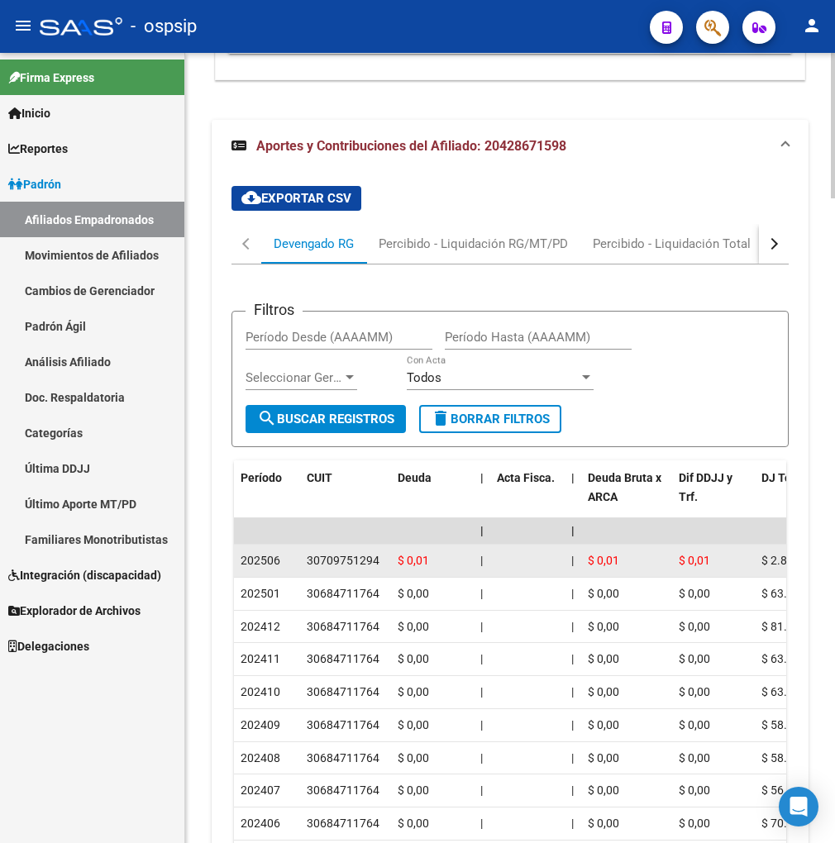
drag, startPoint x: 307, startPoint y: 554, endPoint x: 383, endPoint y: 548, distance: 75.4
click at [383, 548] on datatable-body-cell "30709751294" at bounding box center [345, 561] width 91 height 32
copy div "30709751294"
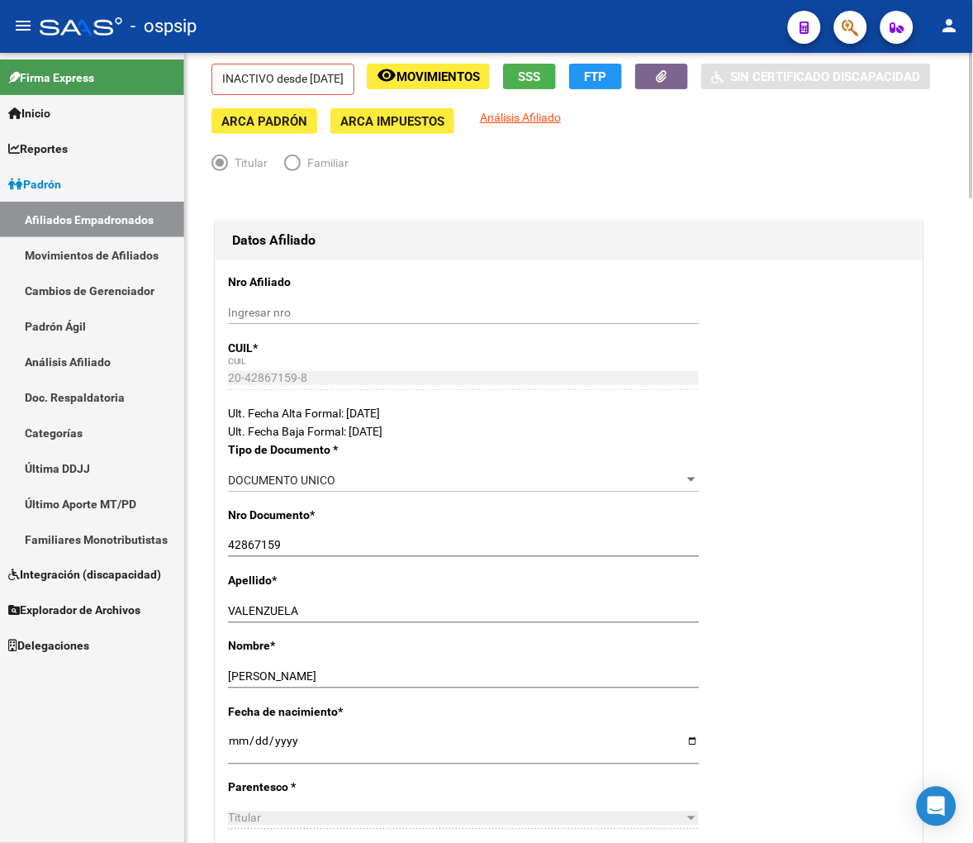
scroll to position [0, 0]
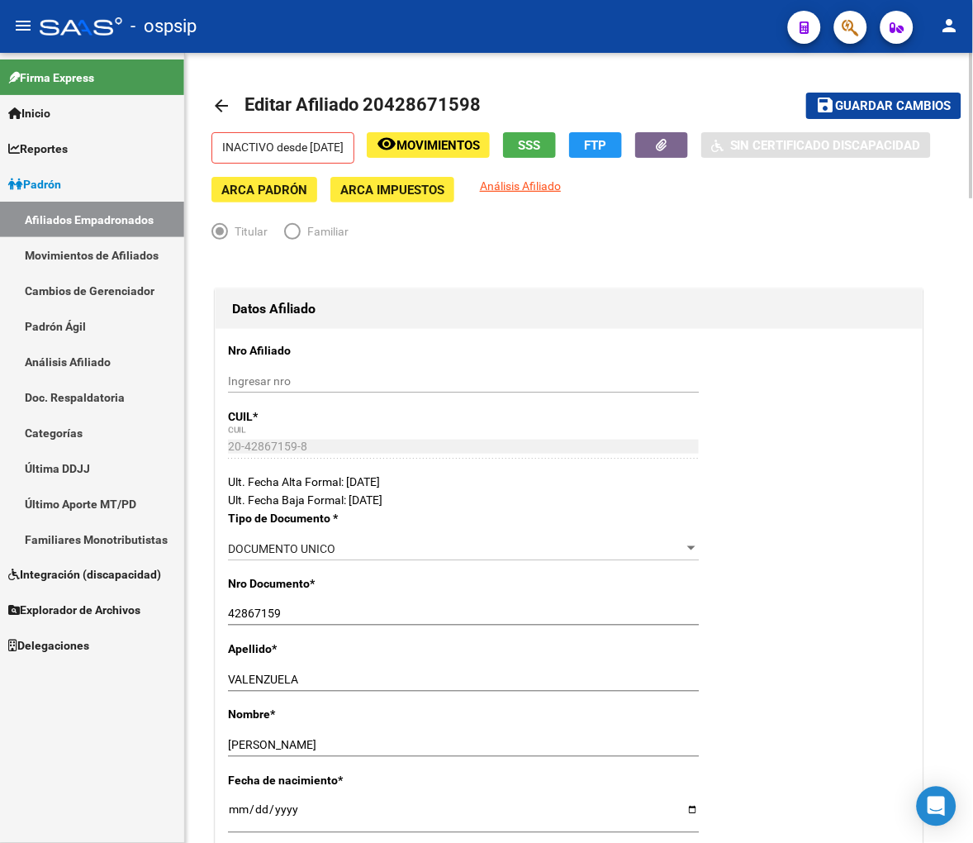
click at [439, 277] on div at bounding box center [570, 267] width 716 height 36
drag, startPoint x: 385, startPoint y: 104, endPoint x: 466, endPoint y: 93, distance: 81.7
click at [466, 94] on span "Editar Afiliado 20428671598" at bounding box center [363, 104] width 236 height 21
copy span "42867159"
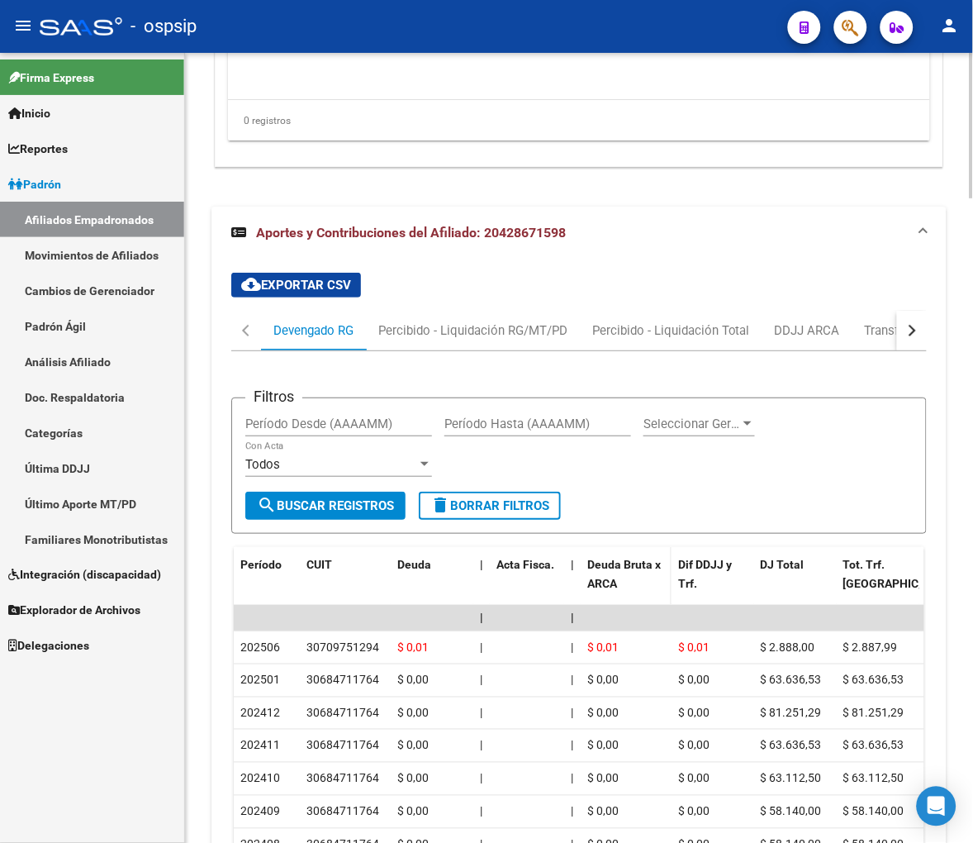
scroll to position [3397, 0]
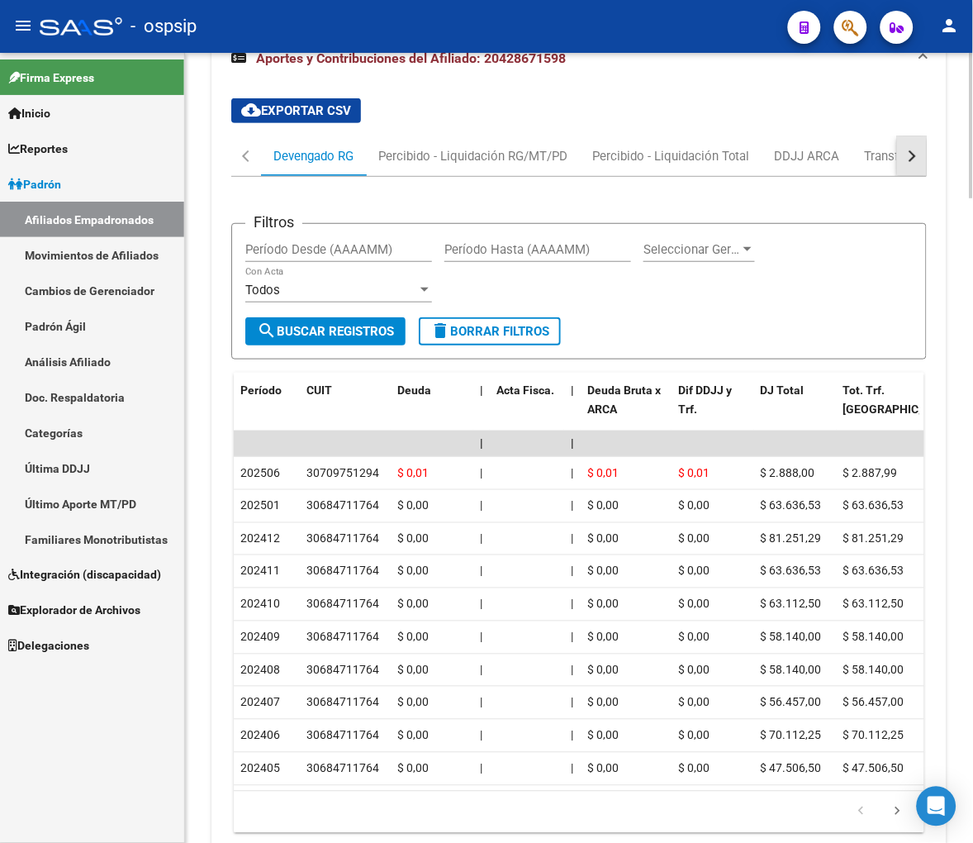
click at [921, 154] on button "button" at bounding box center [912, 156] width 30 height 40
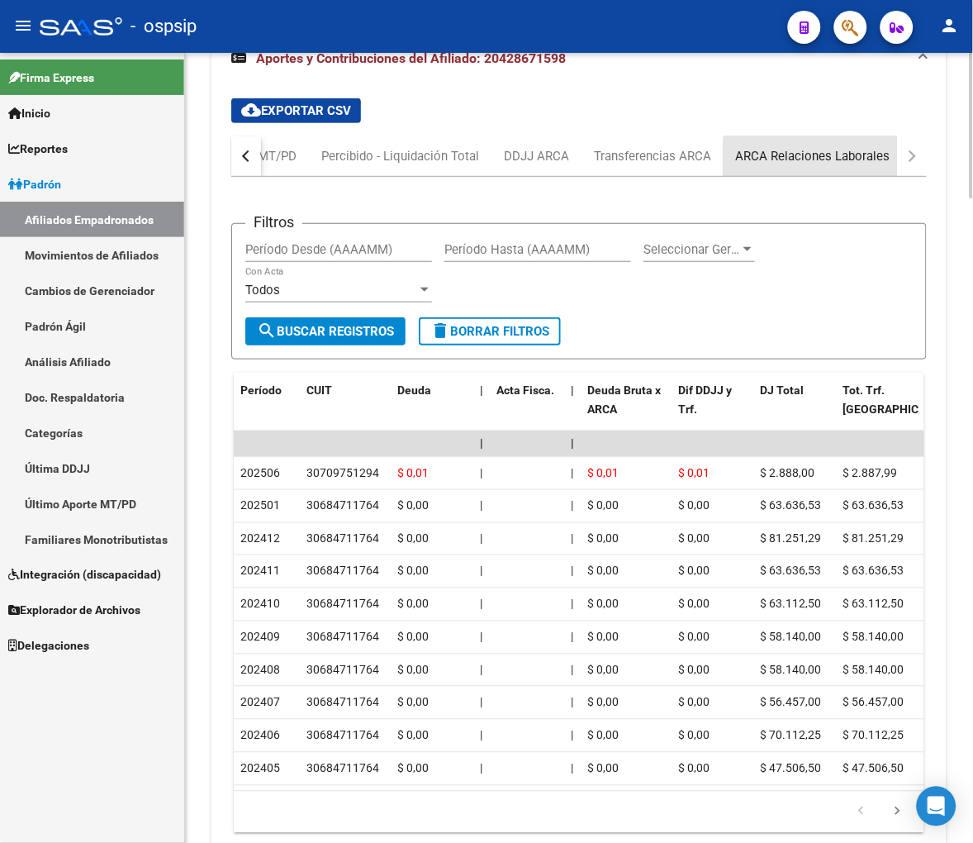
click at [839, 167] on div "ARCA Relaciones Laborales" at bounding box center [813, 156] width 179 height 40
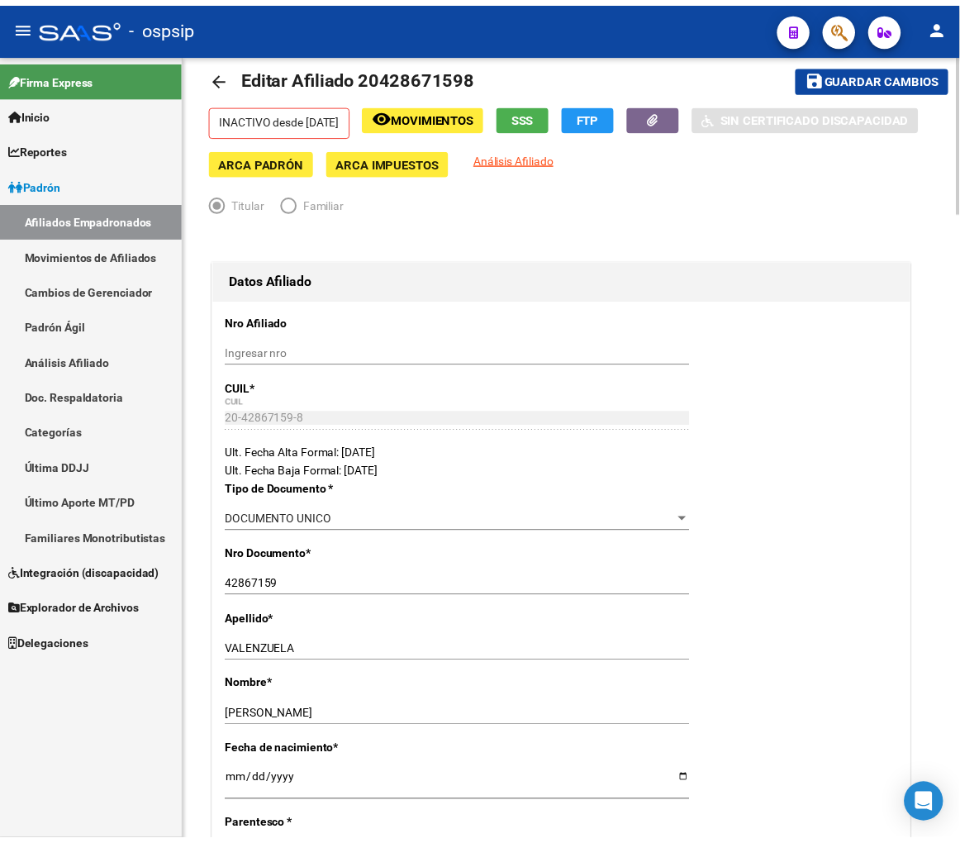
scroll to position [0, 0]
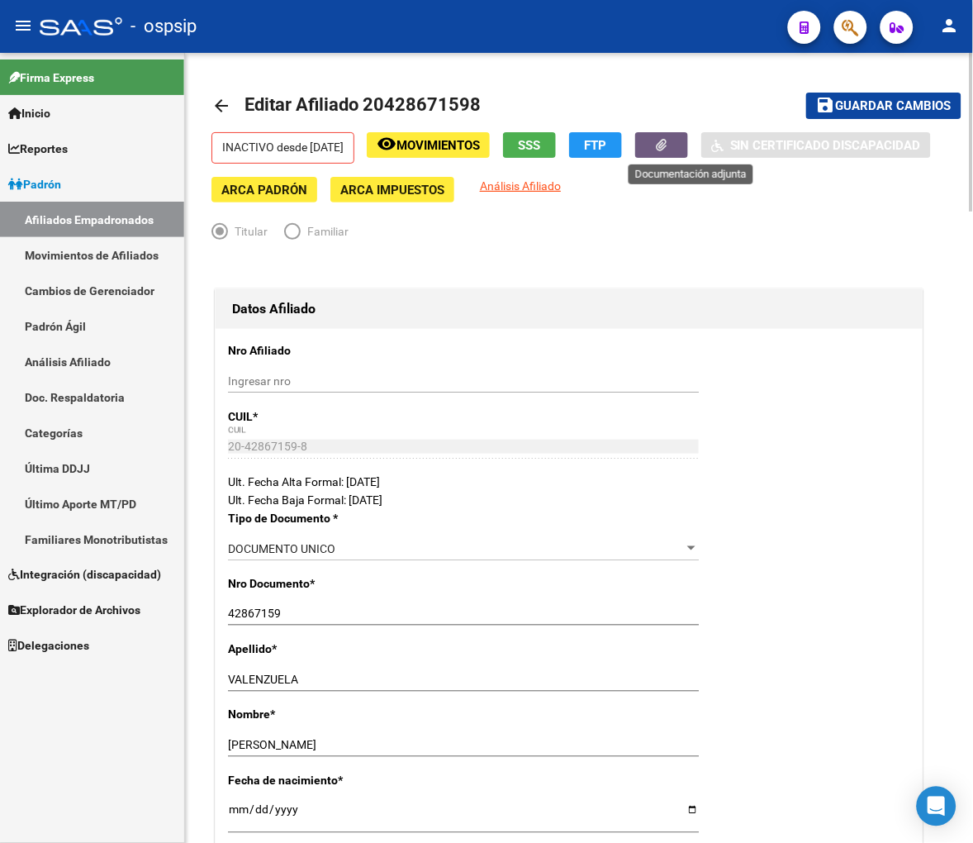
click at [671, 143] on button "button" at bounding box center [661, 145] width 53 height 26
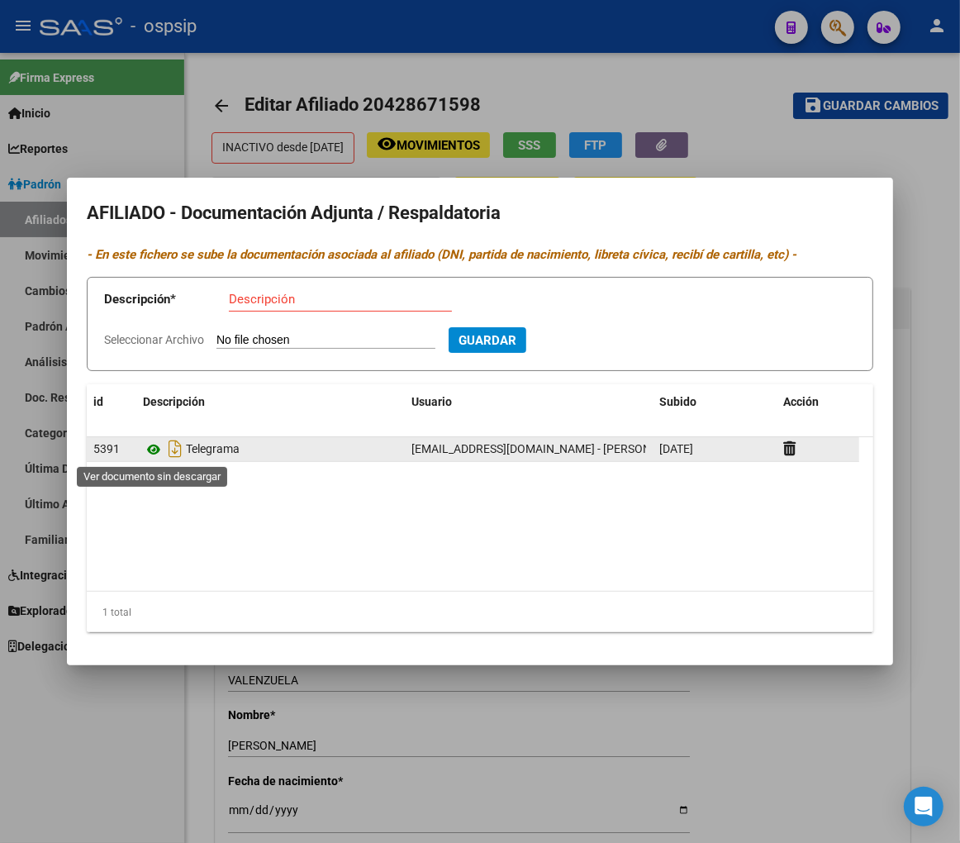
click at [149, 452] on icon at bounding box center [153, 450] width 21 height 20
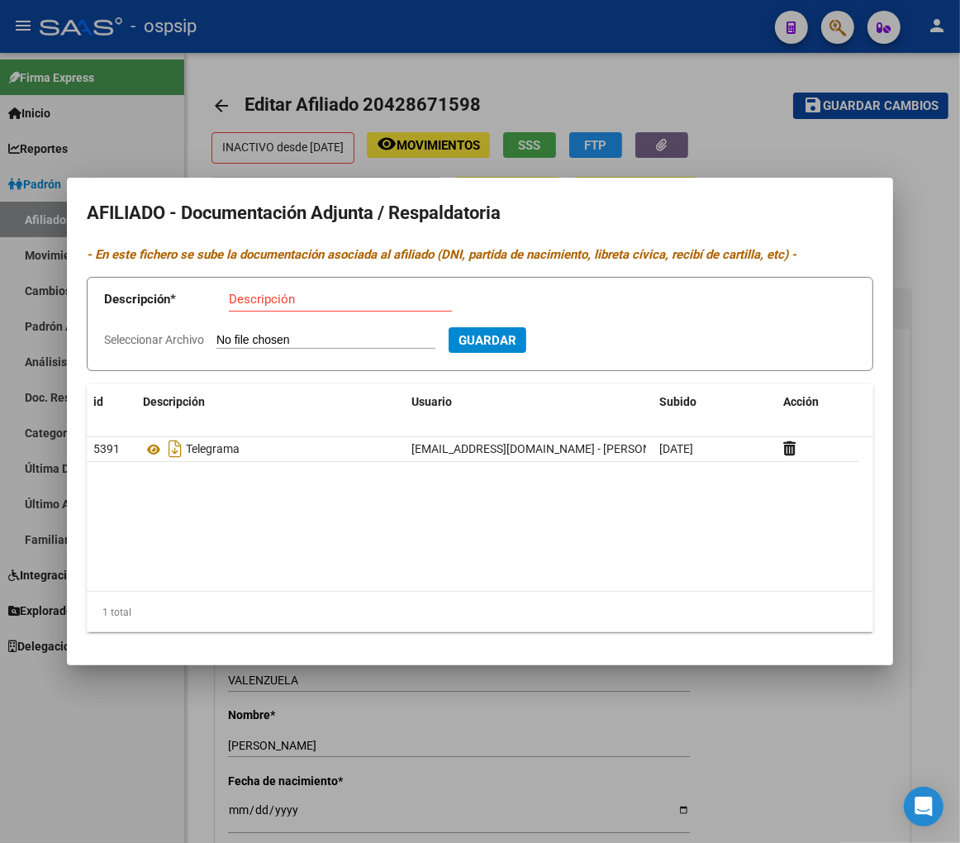
click at [661, 99] on div at bounding box center [480, 421] width 960 height 843
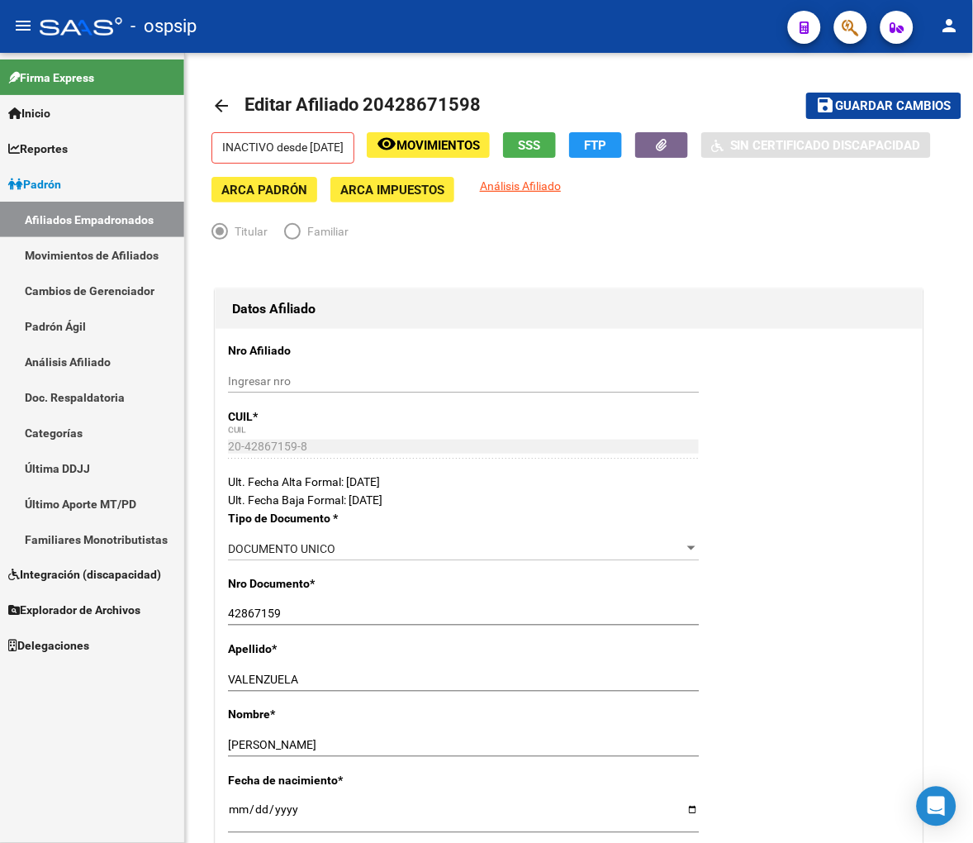
click at [825, 31] on div at bounding box center [844, 27] width 46 height 34
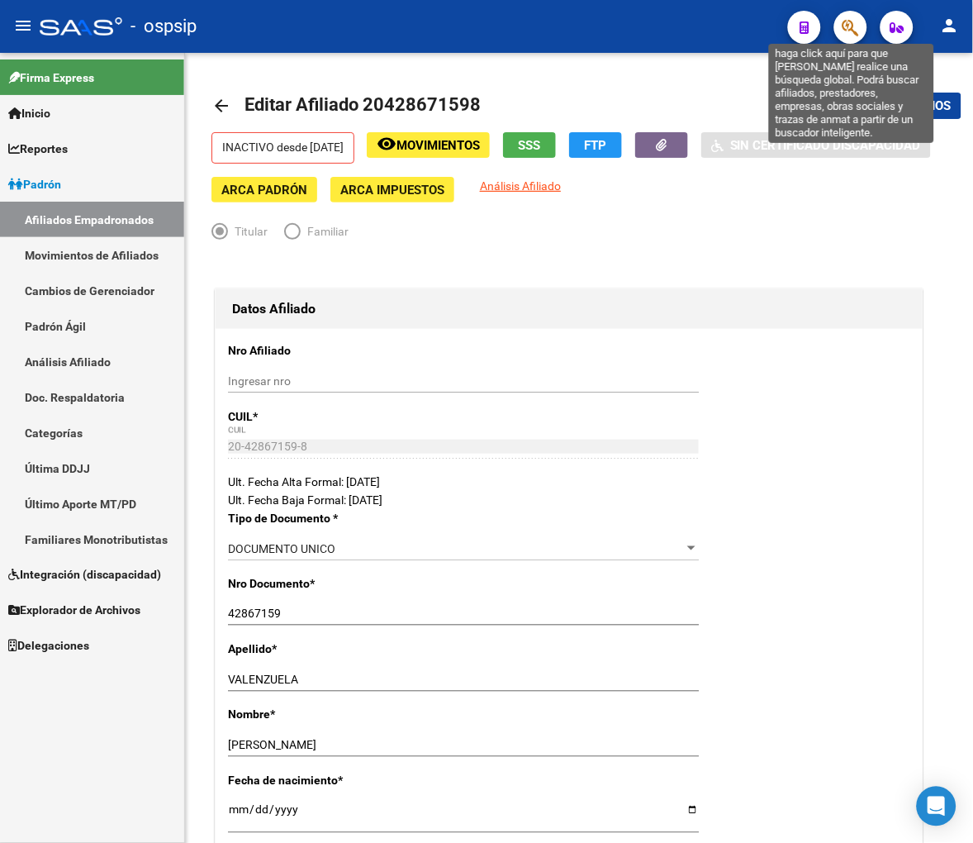
click at [847, 31] on icon "button" at bounding box center [851, 27] width 17 height 19
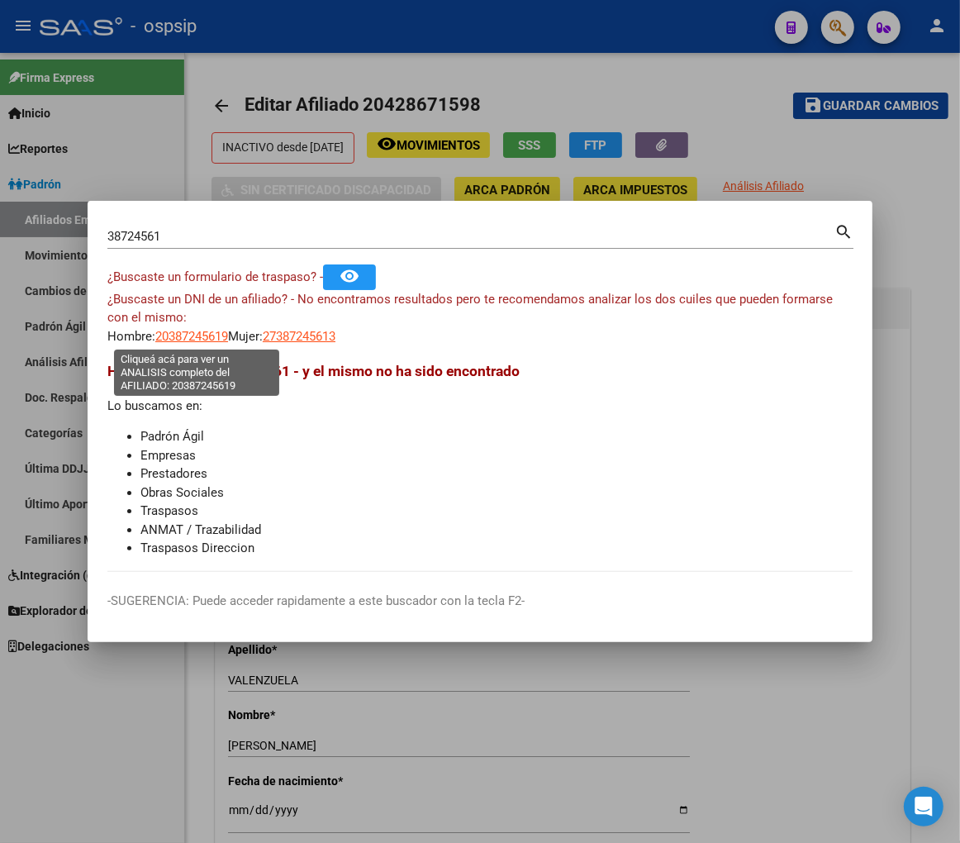
click at [188, 339] on span "20387245619" at bounding box center [191, 336] width 73 height 15
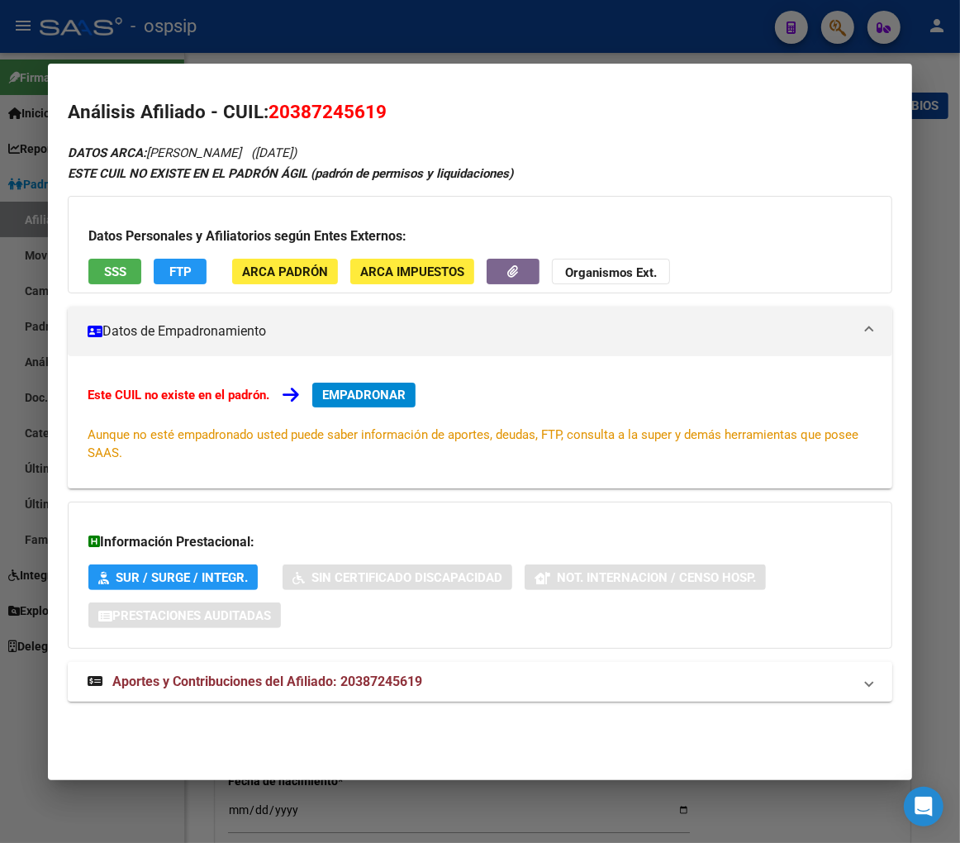
click at [229, 683] on span "Aportes y Contribuciones del Afiliado: 20387245619" at bounding box center [267, 681] width 310 height 16
click at [837, 26] on div at bounding box center [480, 421] width 960 height 843
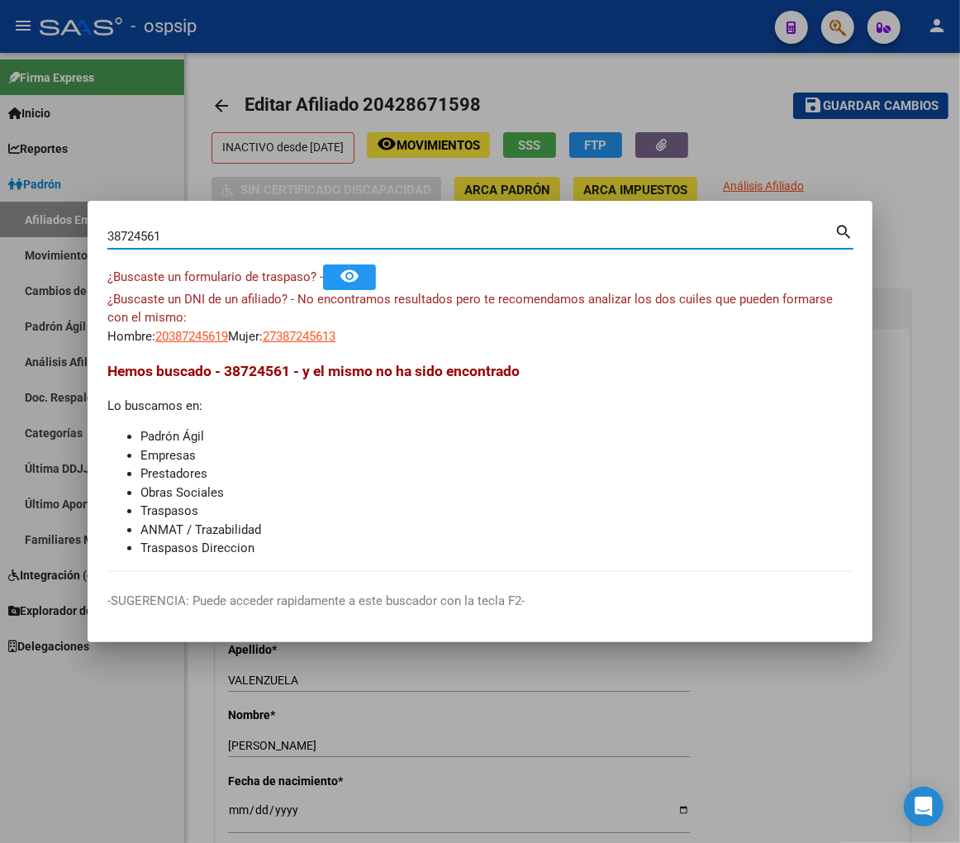
click at [195, 242] on input "38724561" at bounding box center [470, 236] width 727 height 15
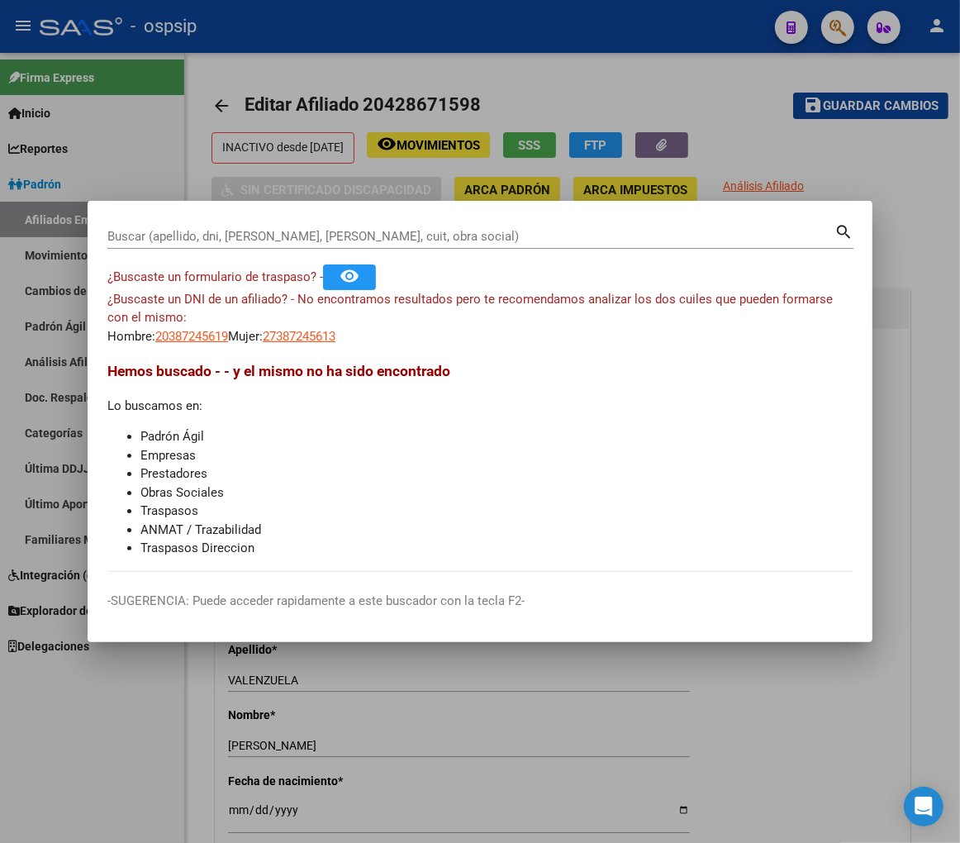
drag, startPoint x: 134, startPoint y: 235, endPoint x: 140, endPoint y: 244, distance: 11.2
click at [134, 235] on input "Buscar (apellido, dni, [PERSON_NAME], [PERSON_NAME], cuit, obra social)" at bounding box center [470, 236] width 727 height 15
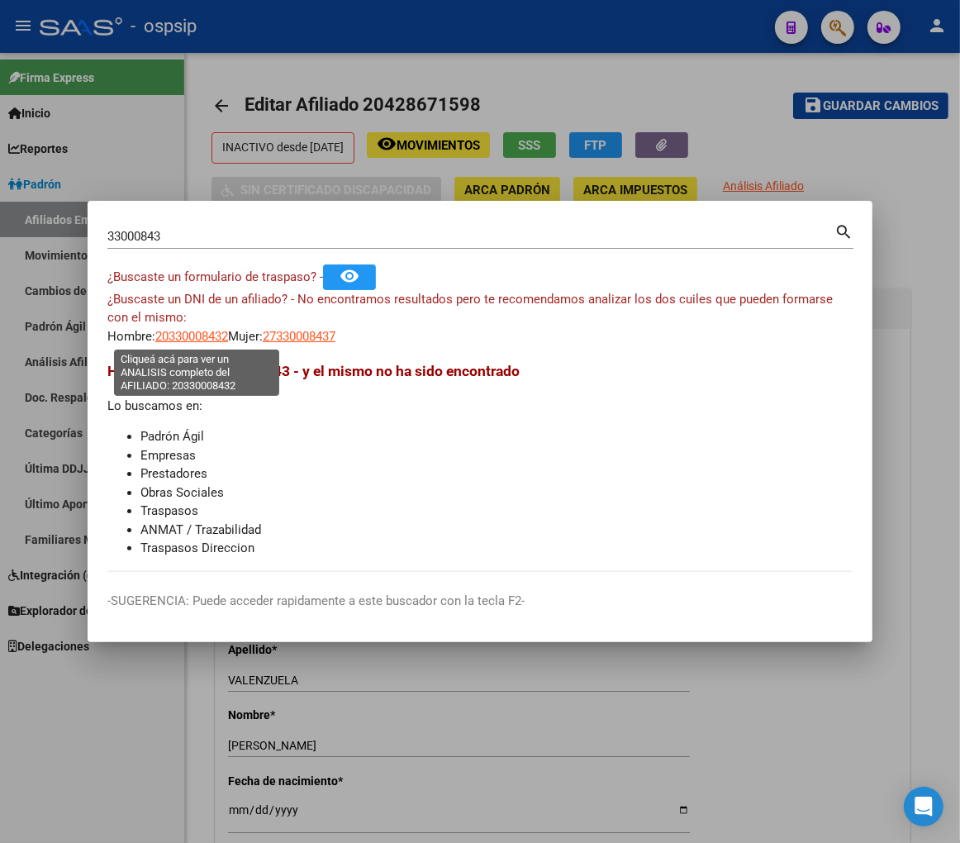
click at [179, 340] on span "20330008432" at bounding box center [191, 336] width 73 height 15
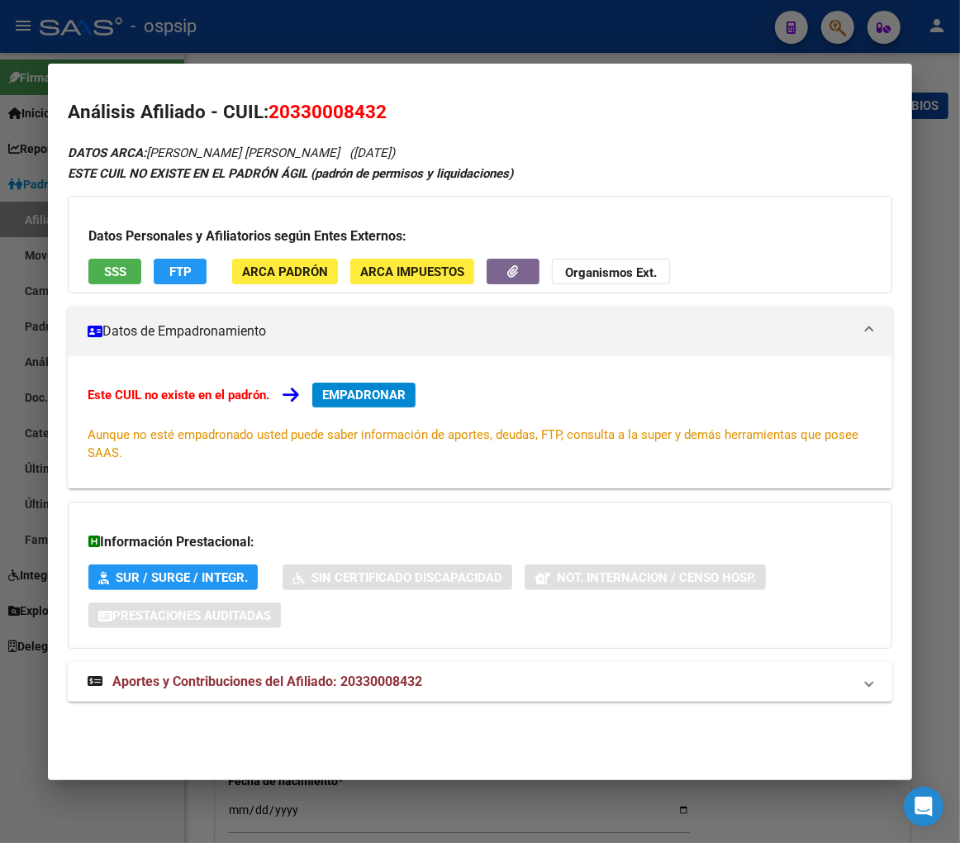
click at [229, 683] on span "Aportes y Contribuciones del Afiliado: 20330008432" at bounding box center [267, 681] width 310 height 16
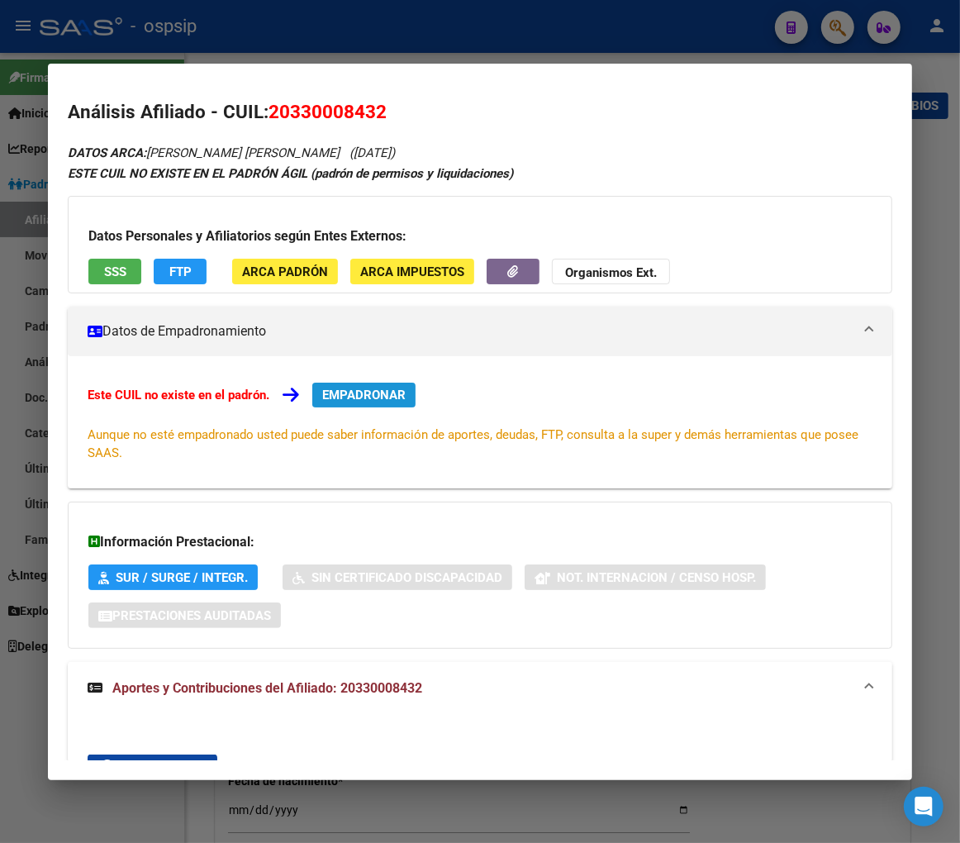
click at [361, 388] on span "EMPADRONAR" at bounding box center [363, 395] width 83 height 15
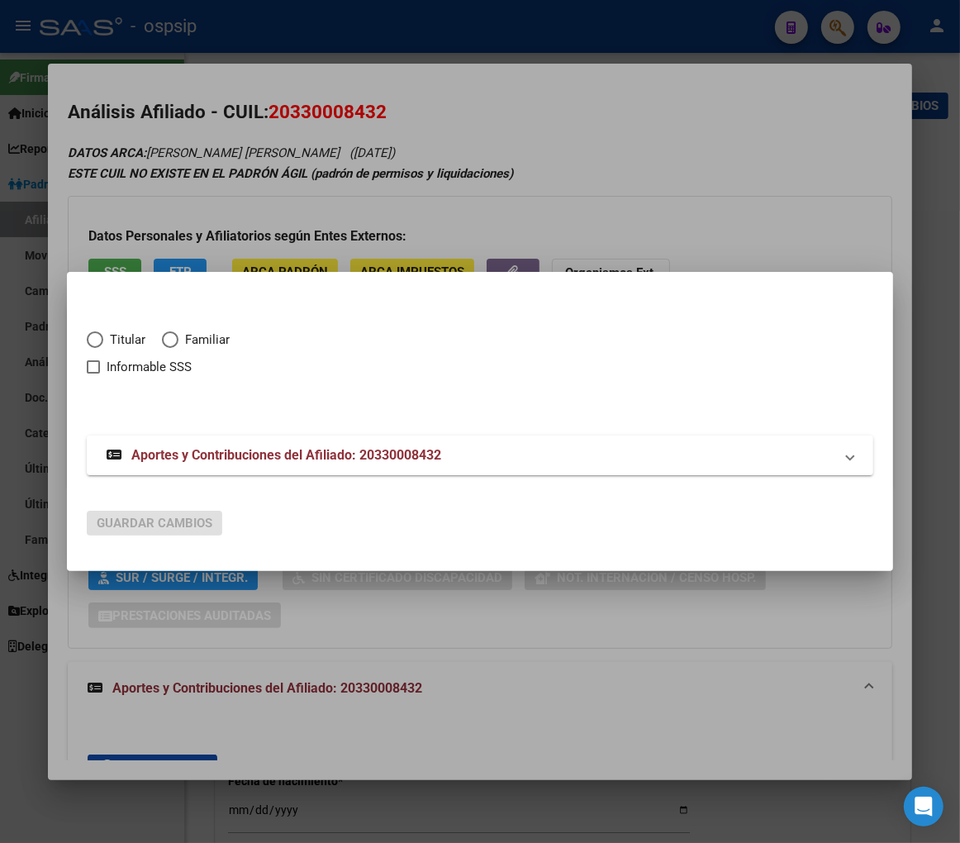
click at [88, 339] on span "Elija una opción" at bounding box center [95, 339] width 17 height 17
click at [88, 339] on input "Titular" at bounding box center [95, 339] width 17 height 17
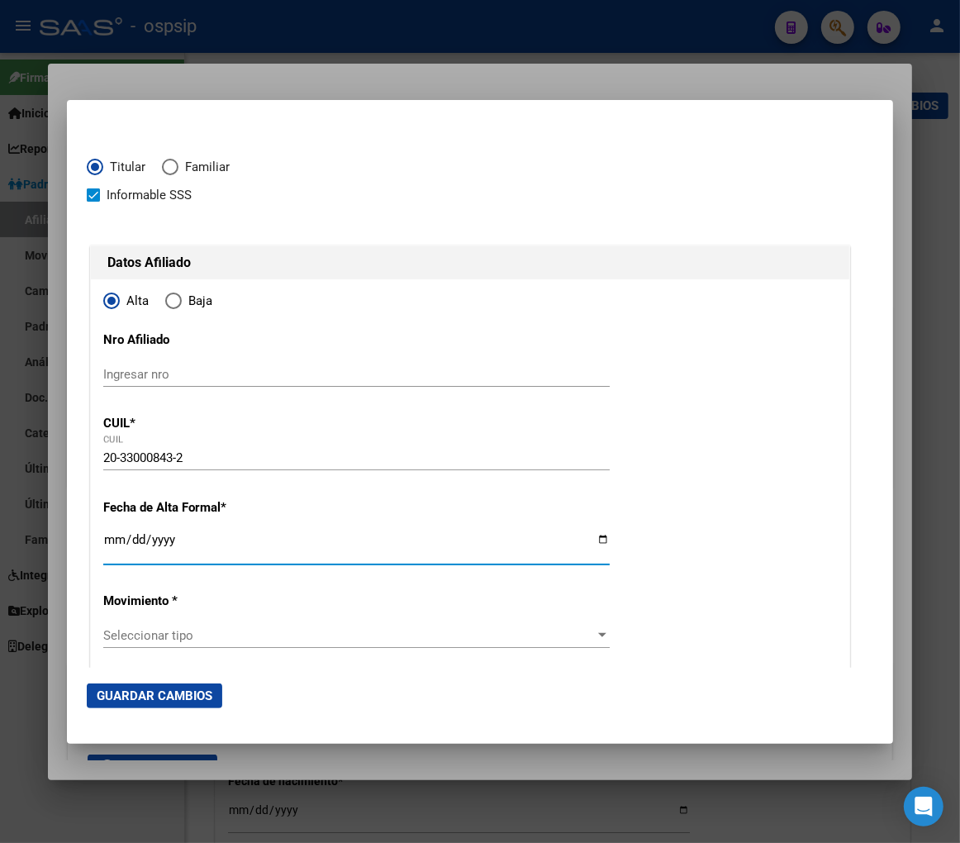
click at [109, 551] on input "Ingresar fecha" at bounding box center [356, 546] width 507 height 26
click at [526, 632] on span "Seleccionar tipo" at bounding box center [349, 635] width 492 height 15
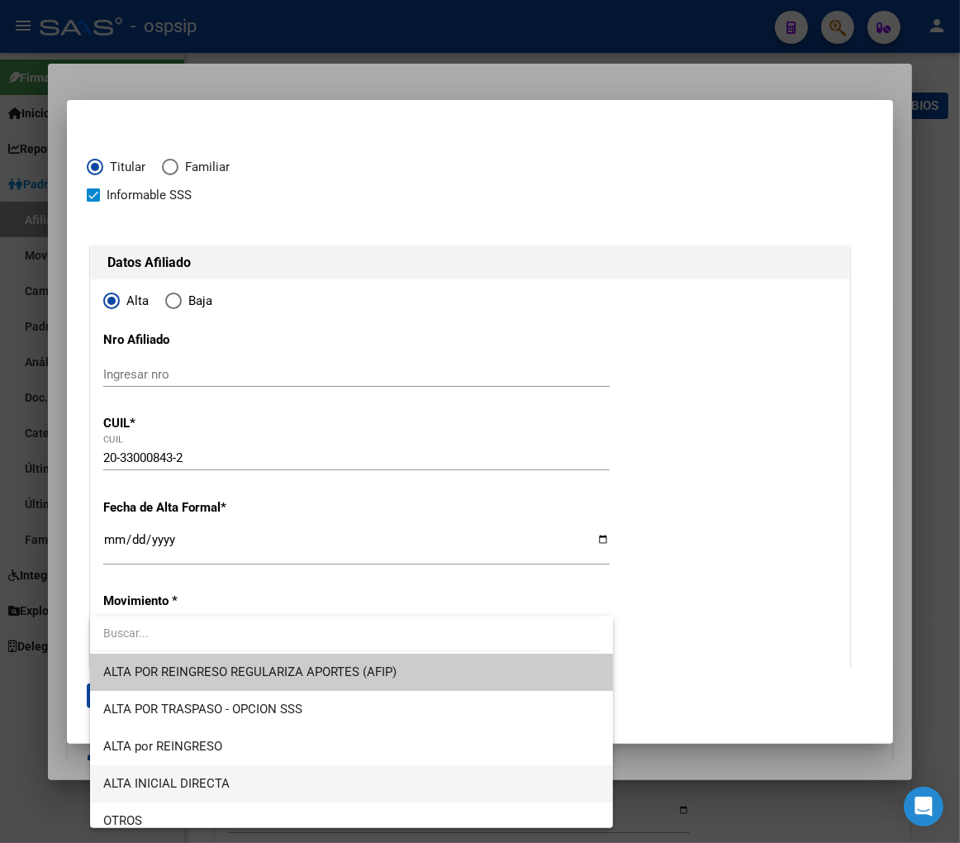
click at [312, 778] on span "ALTA INICIAL DIRECTA" at bounding box center [351, 783] width 497 height 37
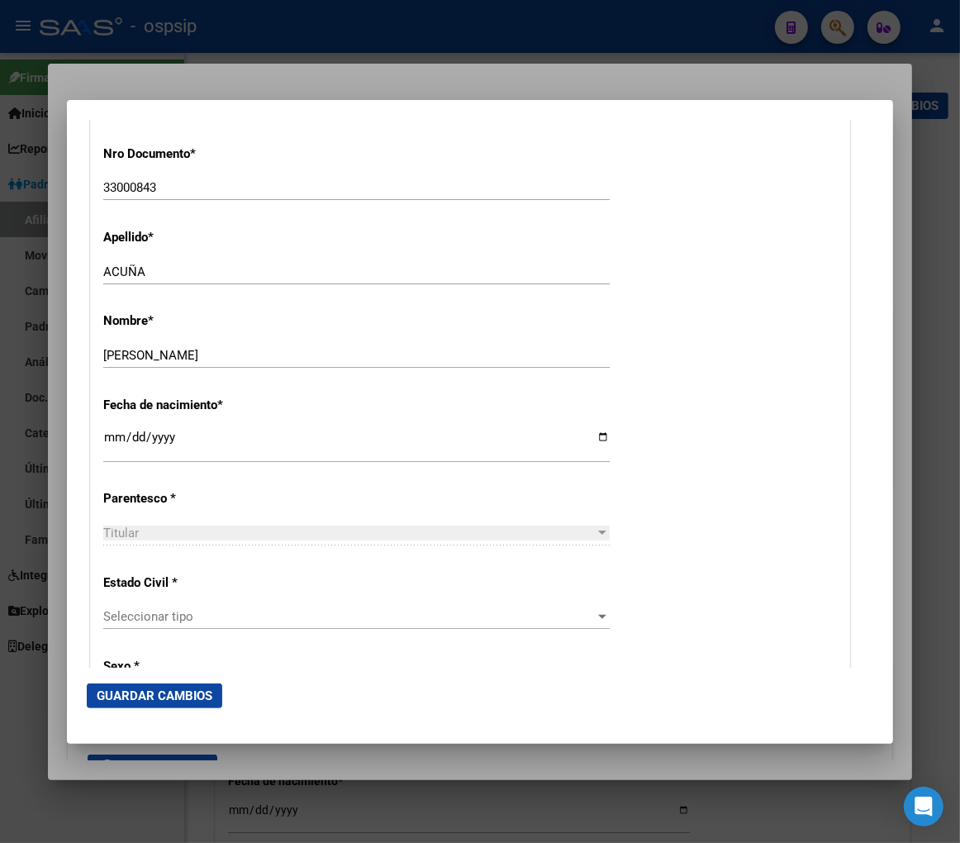
scroll to position [642, 0]
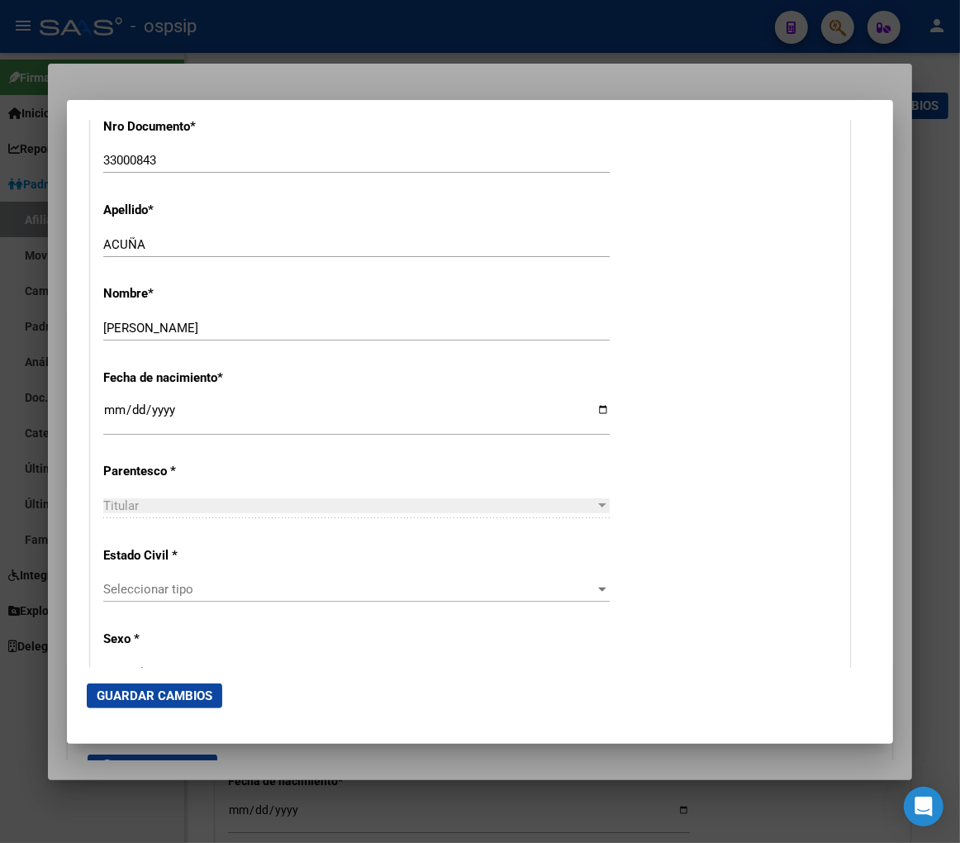
click at [318, 597] on div "Seleccionar tipo Seleccionar tipo" at bounding box center [356, 589] width 507 height 25
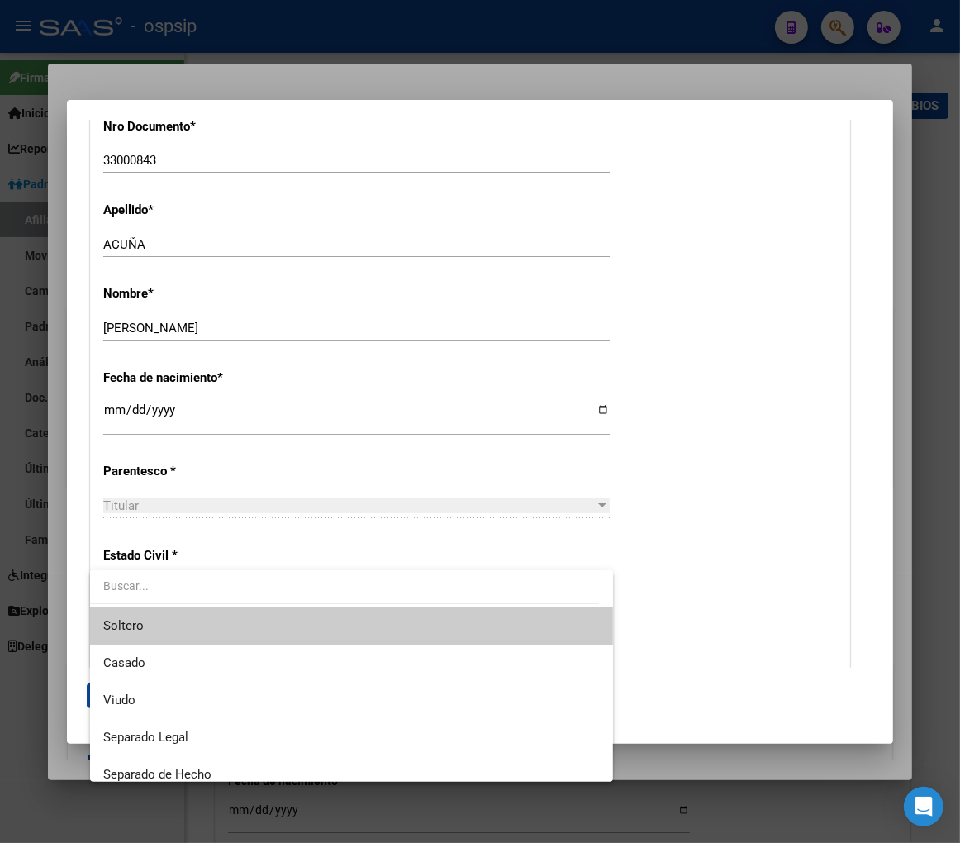
click at [269, 632] on span "Soltero" at bounding box center [351, 625] width 497 height 37
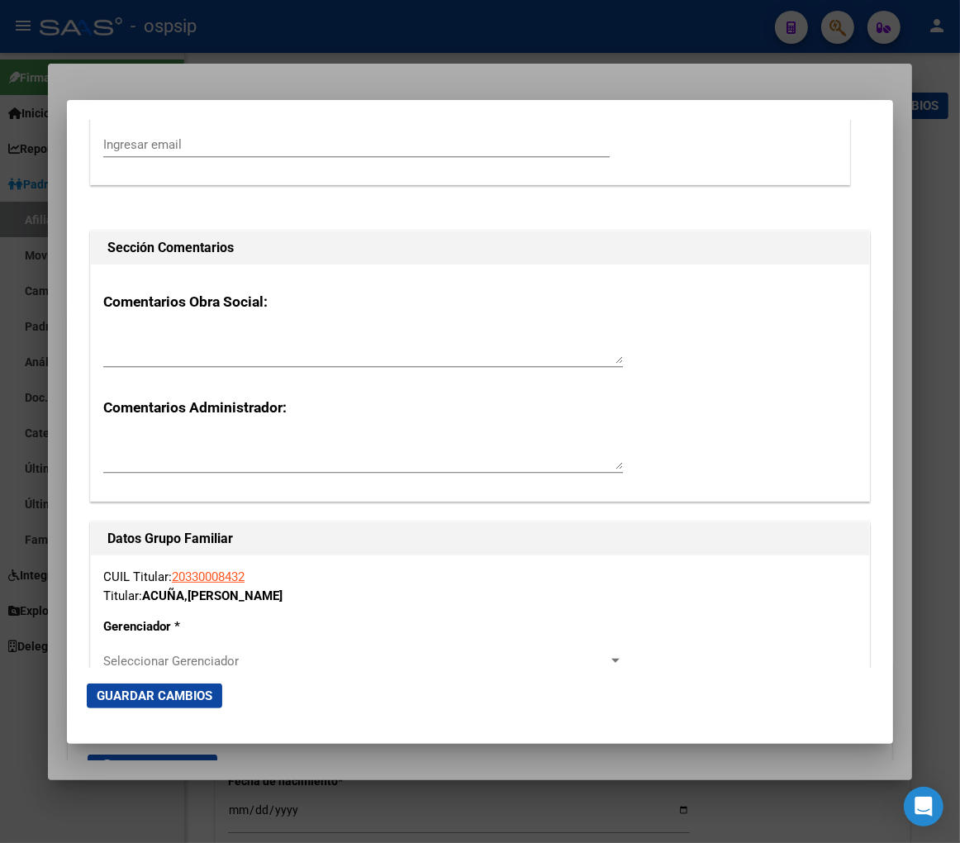
scroll to position [2571, 0]
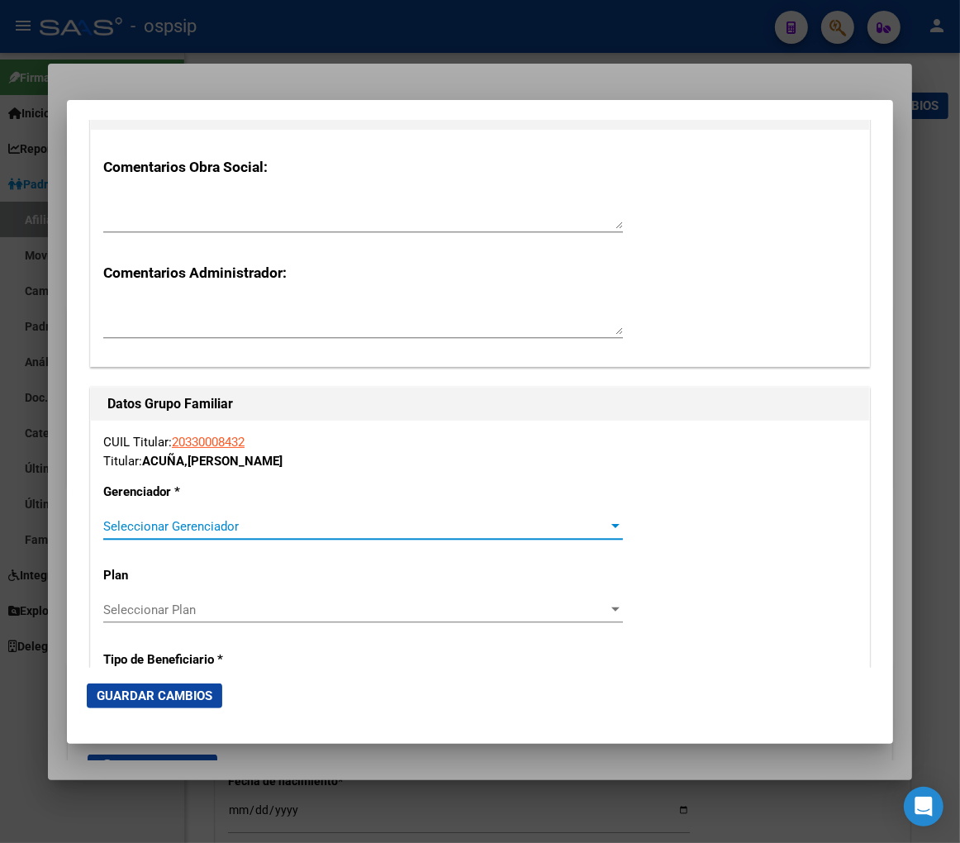
click at [574, 527] on span "Seleccionar Gerenciador" at bounding box center [355, 526] width 505 height 15
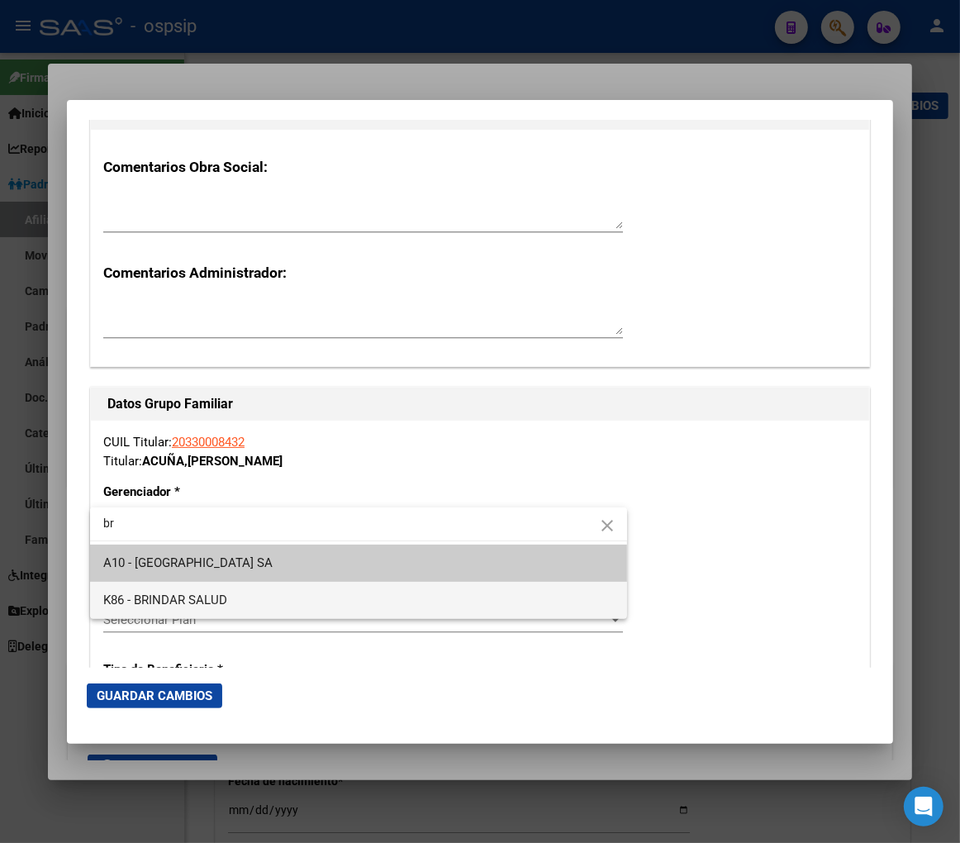
click at [335, 600] on span "K86 - BRINDAR SALUD" at bounding box center [358, 600] width 511 height 37
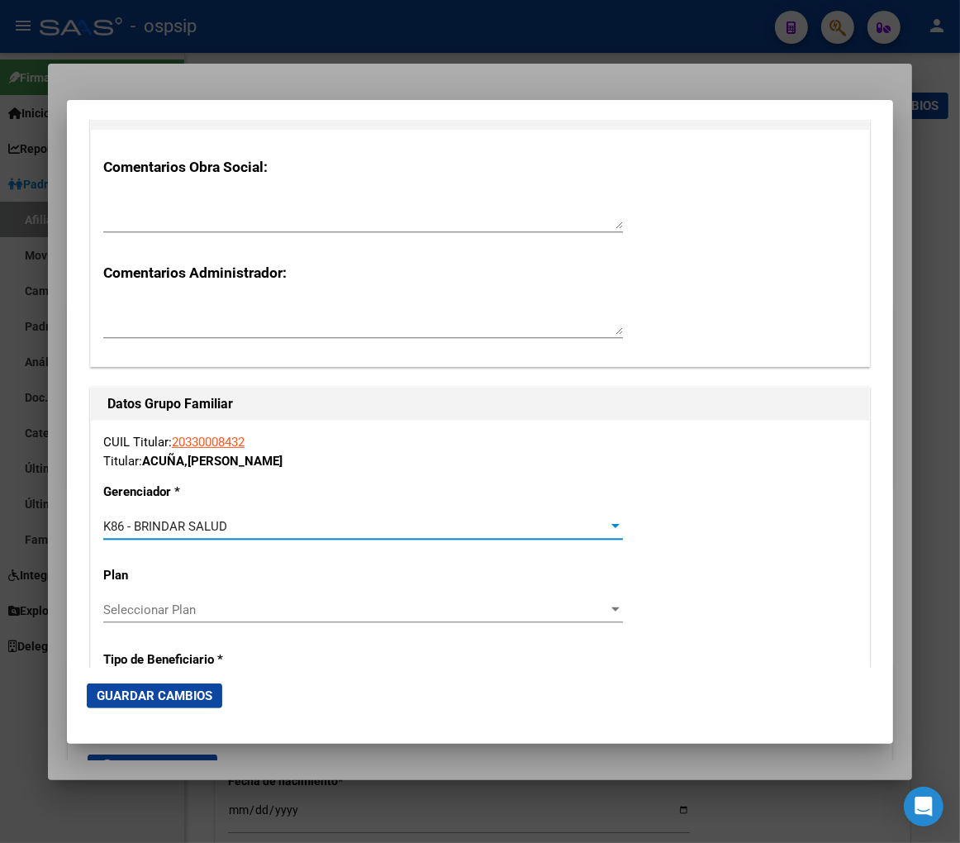
scroll to position [2662, 0]
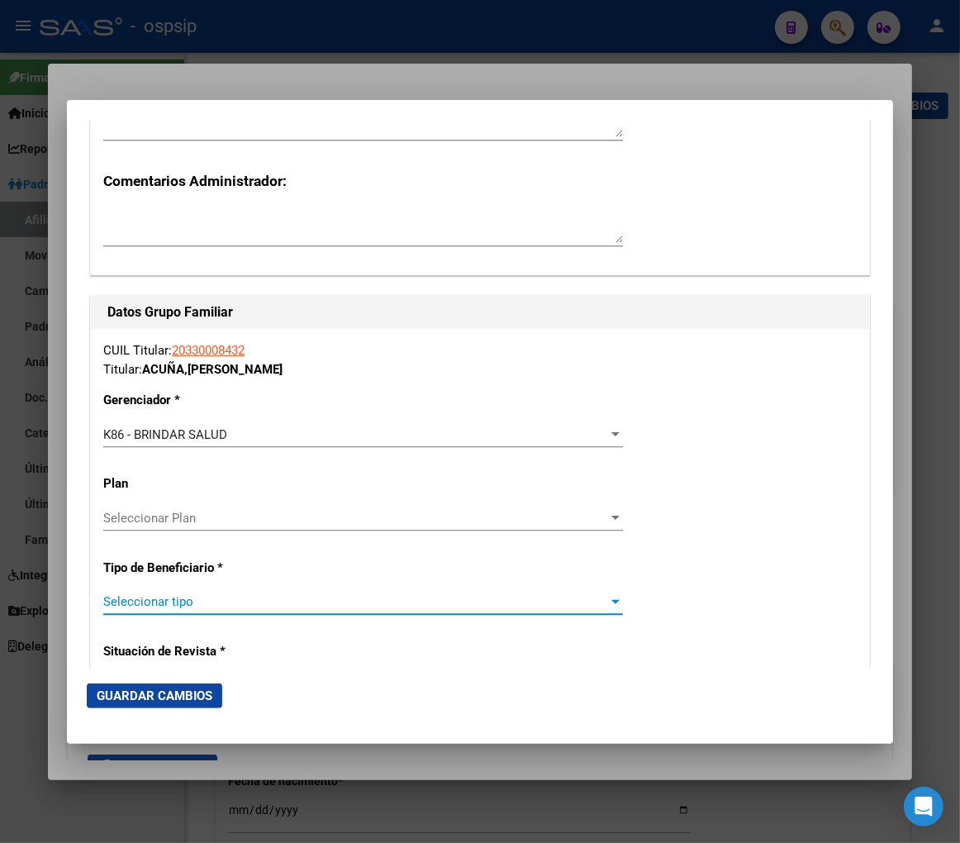
click at [273, 607] on span "Seleccionar tipo" at bounding box center [355, 601] width 505 height 15
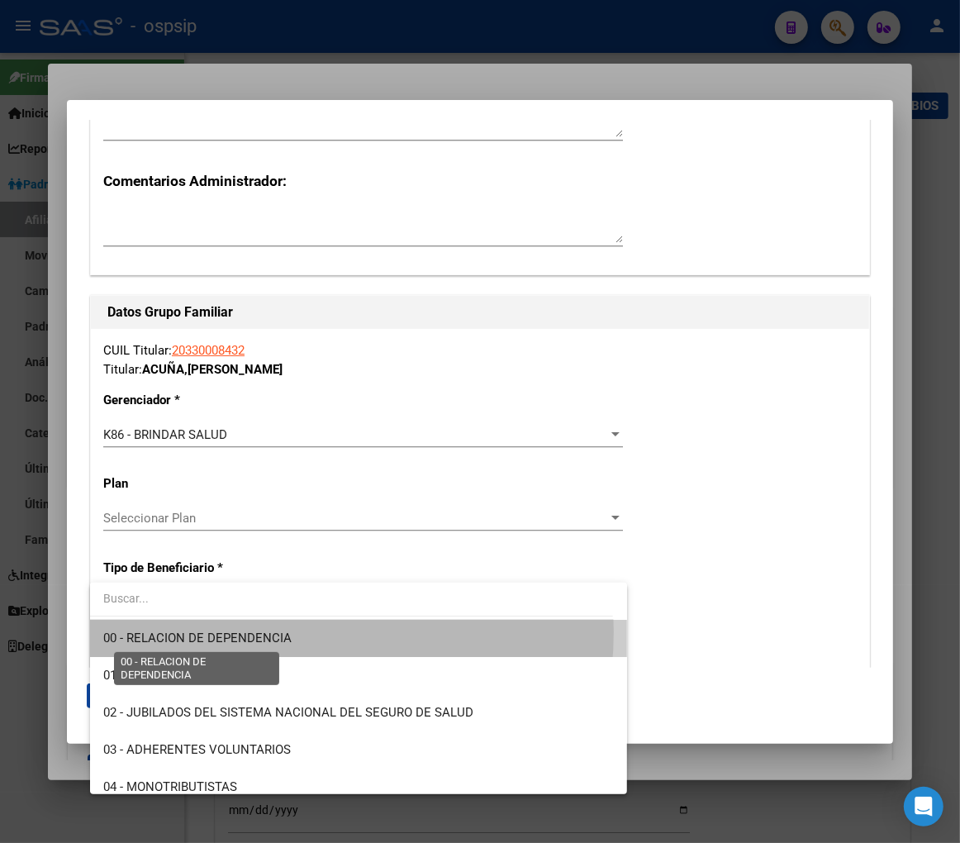
click at [251, 631] on span "00 - RELACION DE DEPENDENCIA" at bounding box center [197, 637] width 188 height 15
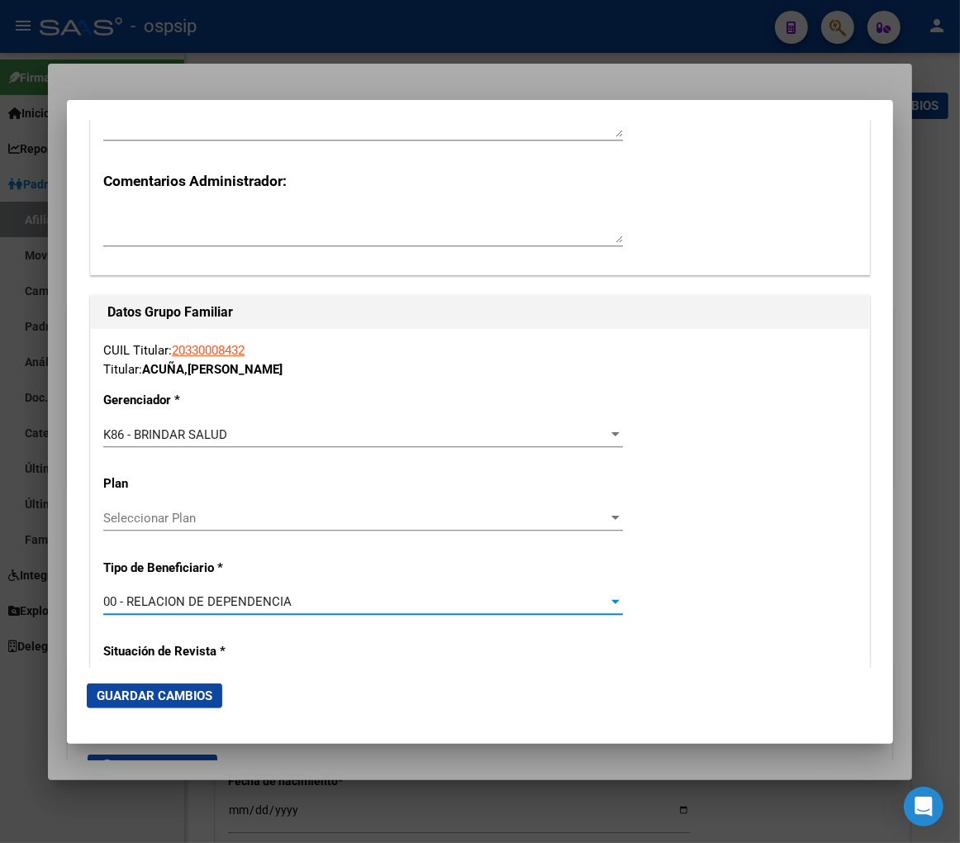
click at [171, 692] on span "Guardar Cambios" at bounding box center [155, 695] width 116 height 15
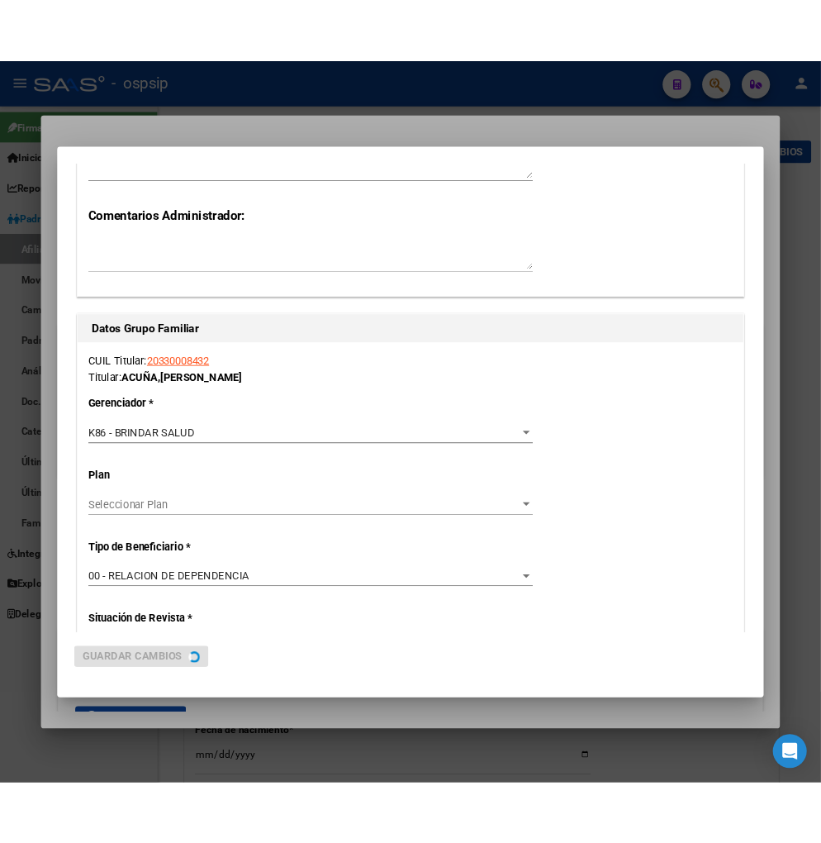
scroll to position [0, 0]
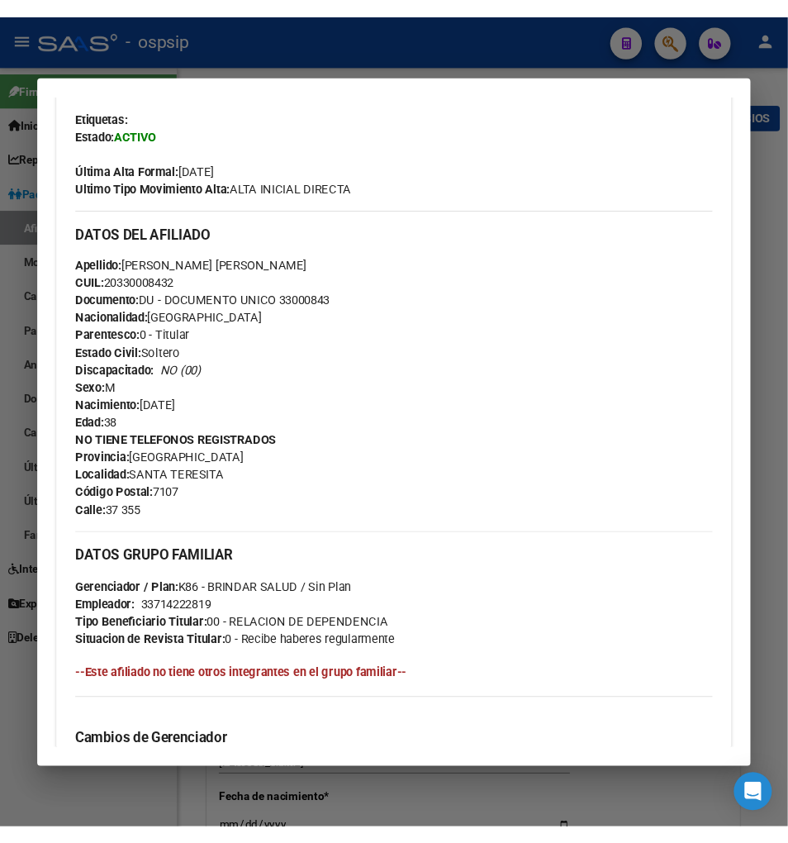
scroll to position [367, 0]
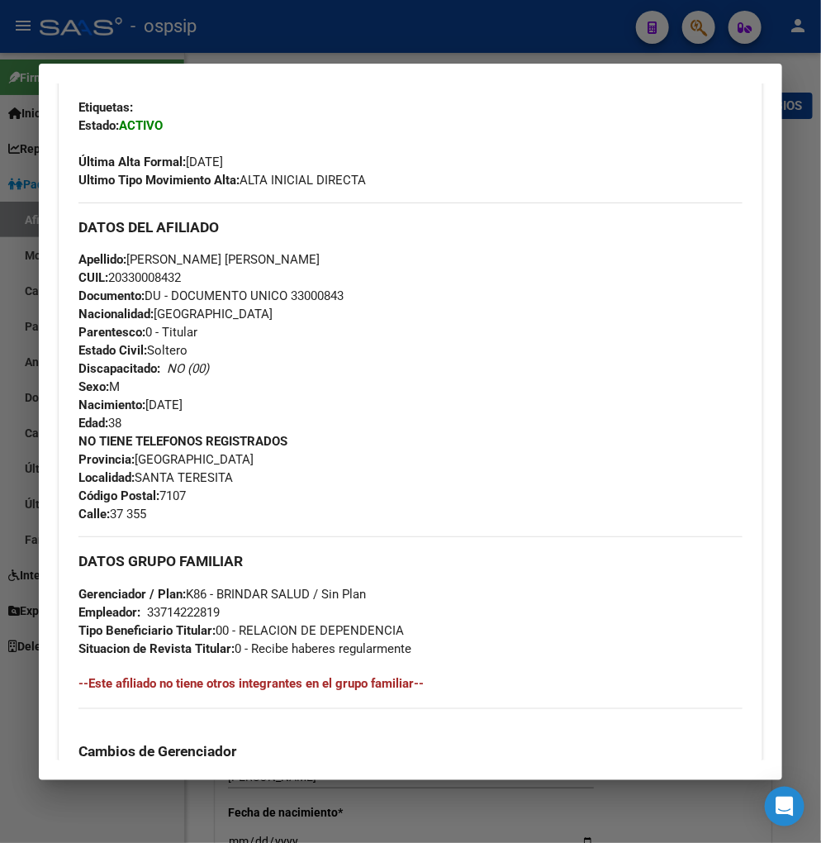
click at [706, 31] on div at bounding box center [410, 421] width 821 height 843
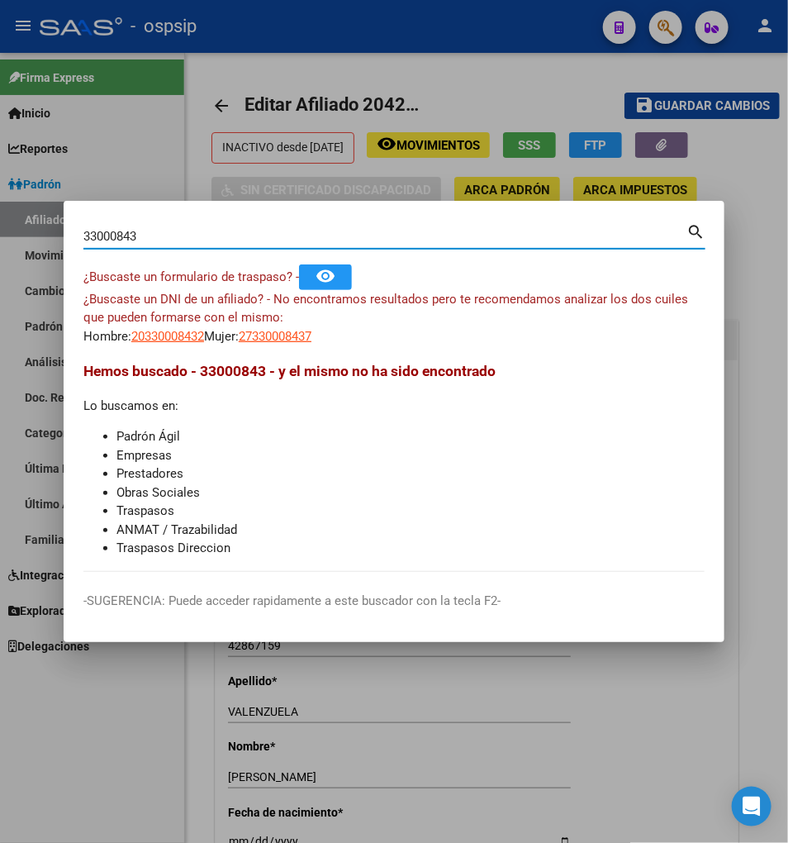
click at [162, 236] on input "33000843" at bounding box center [384, 236] width 603 height 15
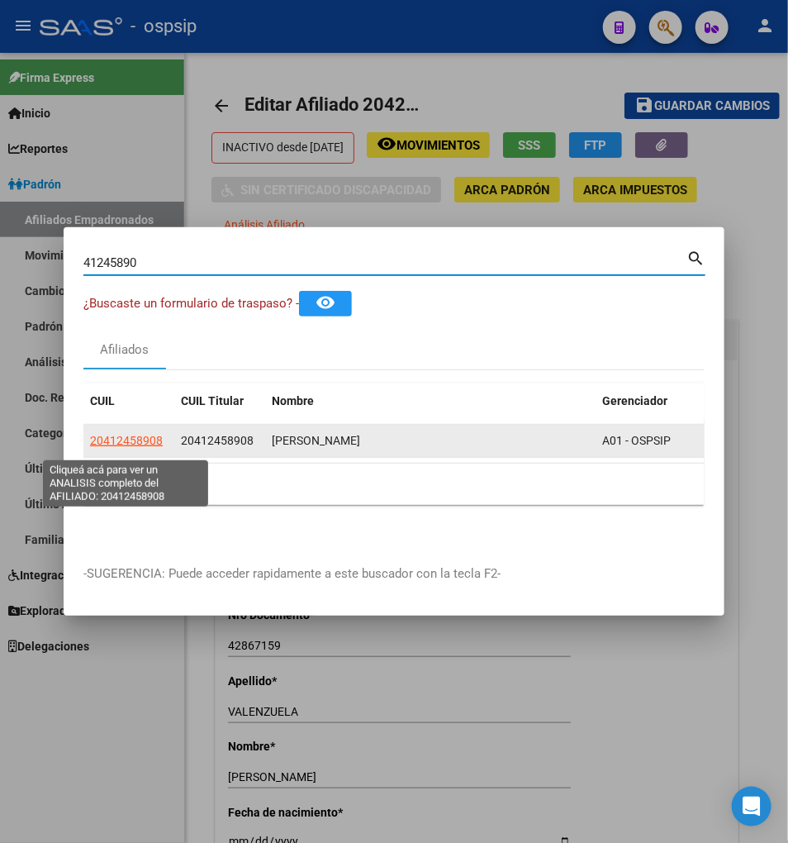
click at [137, 447] on span "20412458908" at bounding box center [126, 440] width 73 height 13
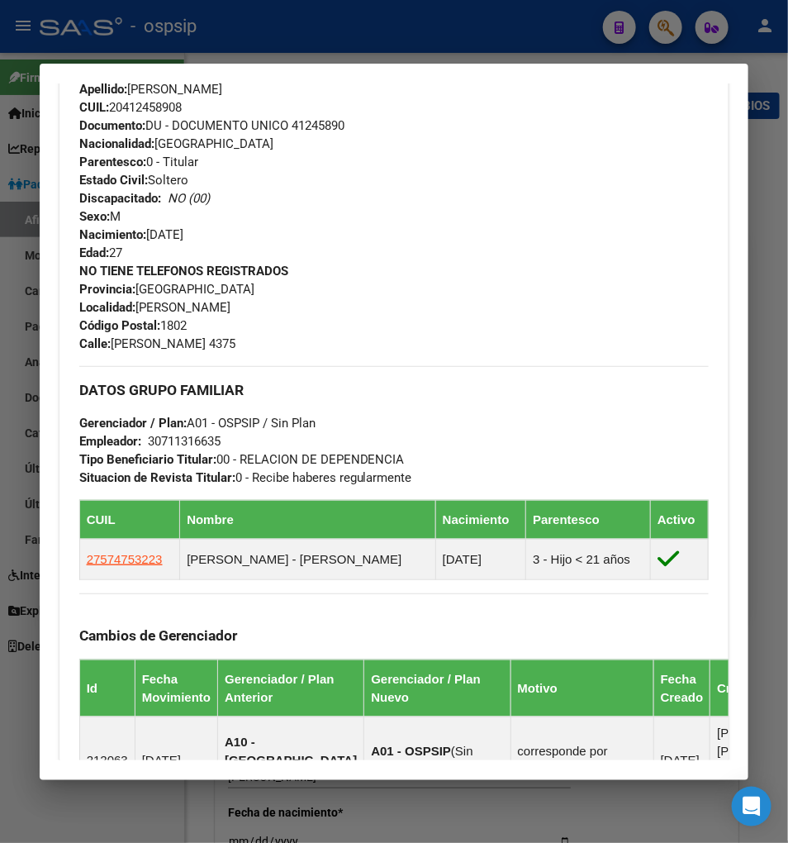
scroll to position [642, 0]
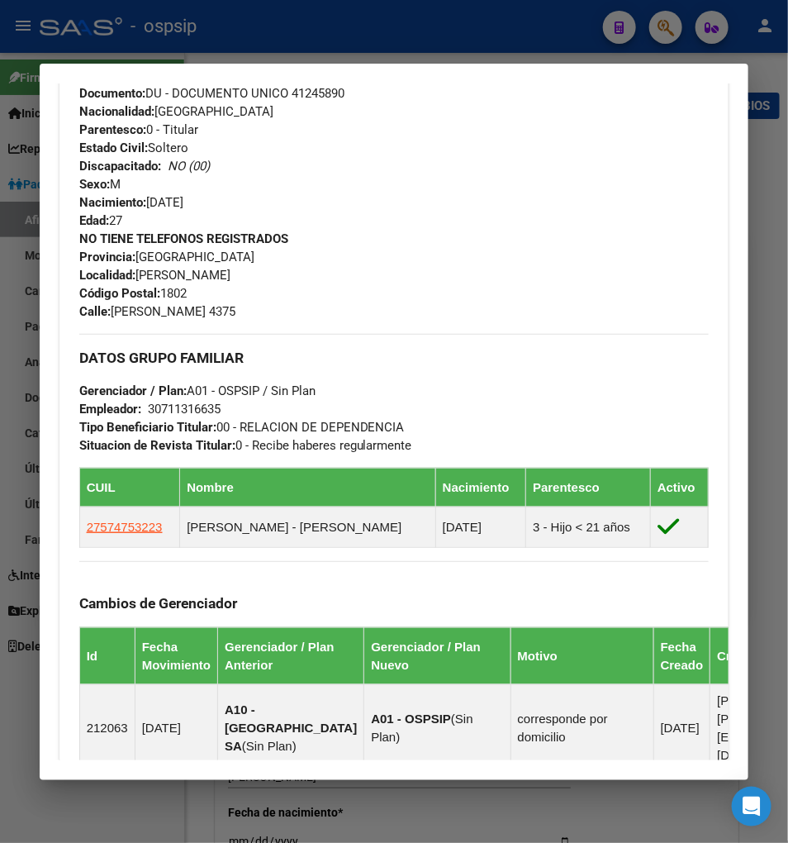
click at [658, 29] on div at bounding box center [394, 421] width 788 height 843
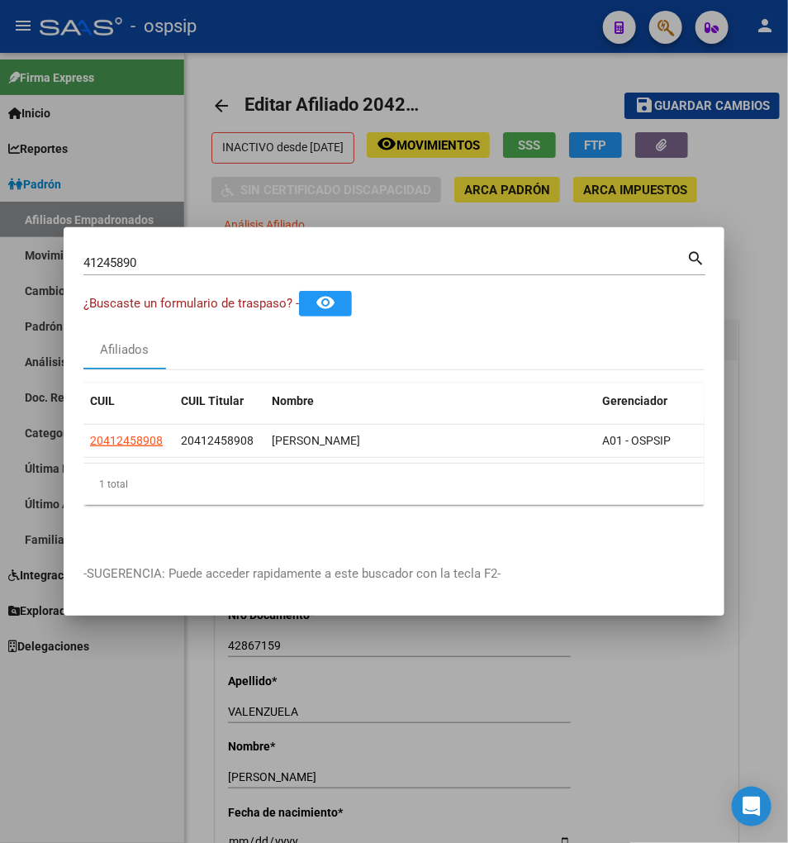
click at [175, 266] on input "41245890" at bounding box center [384, 262] width 603 height 15
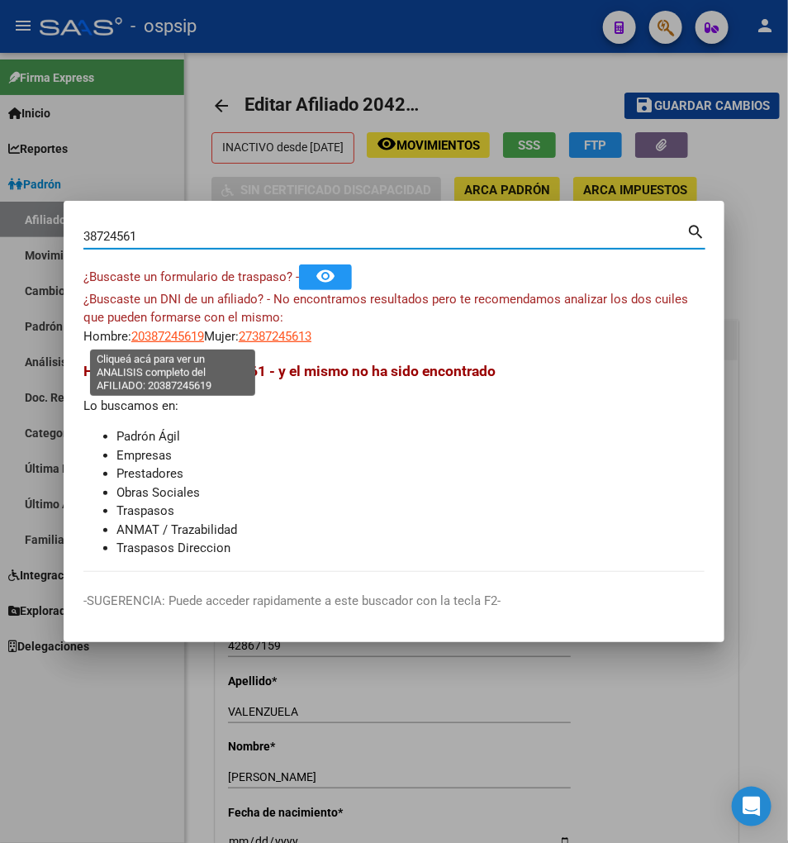
click at [164, 340] on span "20387245619" at bounding box center [167, 336] width 73 height 15
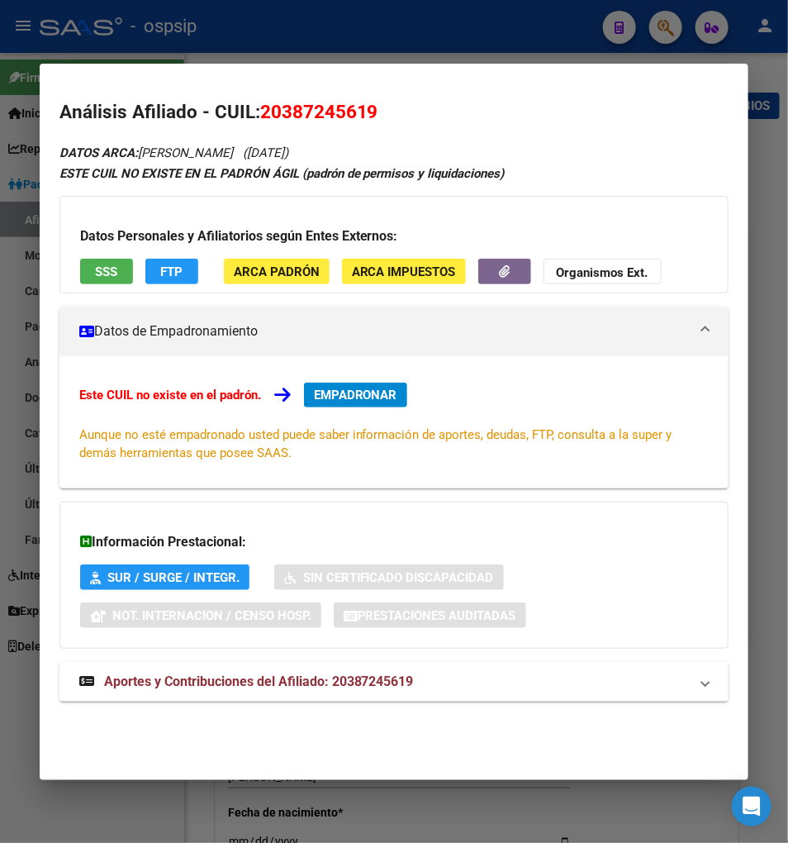
click at [316, 400] on span "EMPADRONAR" at bounding box center [355, 395] width 83 height 15
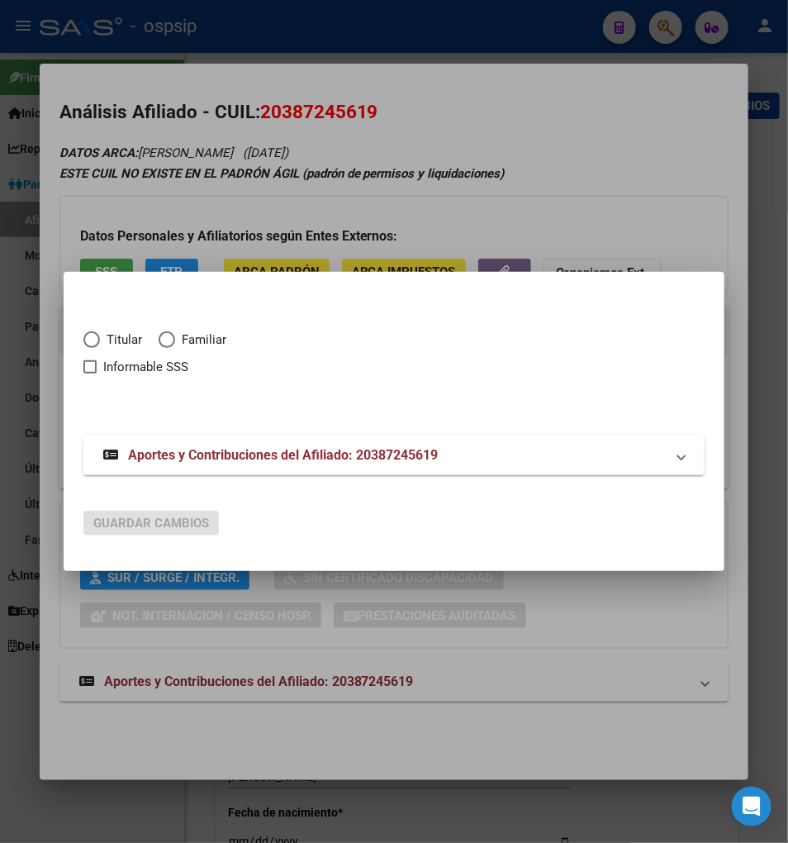
click at [64, 339] on mat-dialog-content "Titular Familiar Informable SSS Aportes y Contribuciones del Afiliado: 20387245…" at bounding box center [394, 393] width 661 height 203
click at [83, 341] on span "Elija una opción" at bounding box center [91, 339] width 17 height 17
click at [83, 341] on input "Titular" at bounding box center [91, 339] width 17 height 17
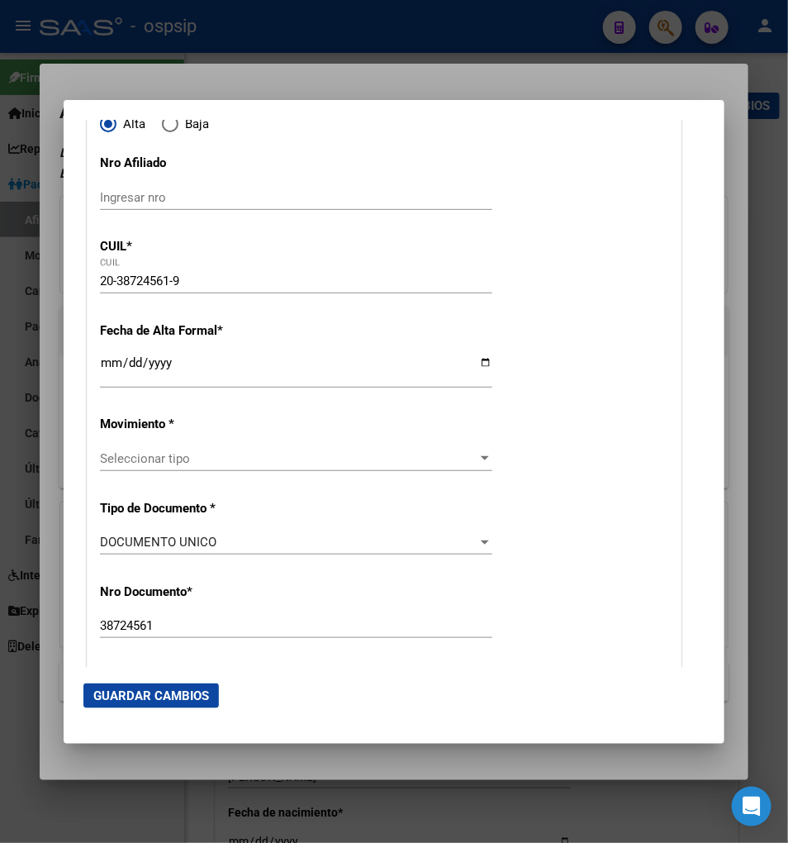
scroll to position [275, 0]
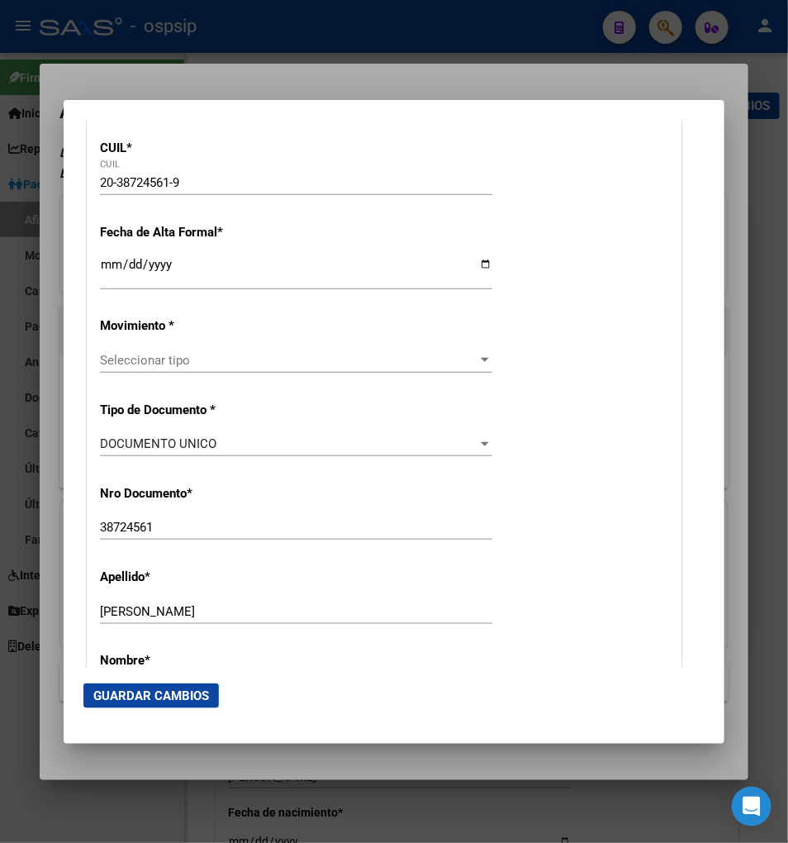
click at [223, 370] on div "Seleccionar tipo Seleccionar tipo" at bounding box center [296, 360] width 392 height 25
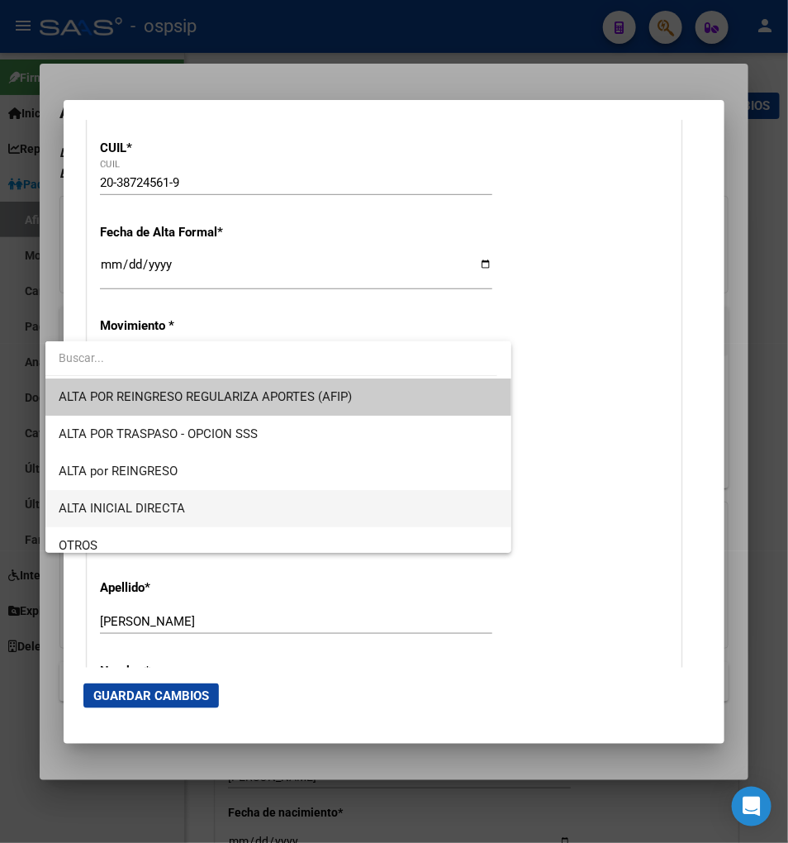
click at [248, 514] on span "ALTA INICIAL DIRECTA" at bounding box center [279, 508] width 440 height 37
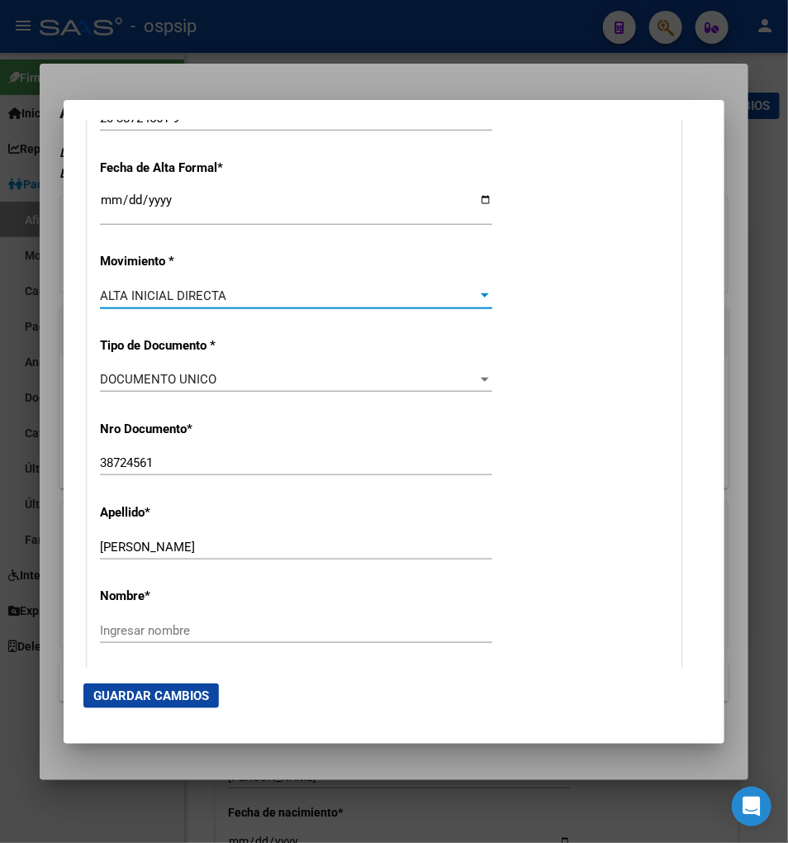
scroll to position [367, 0]
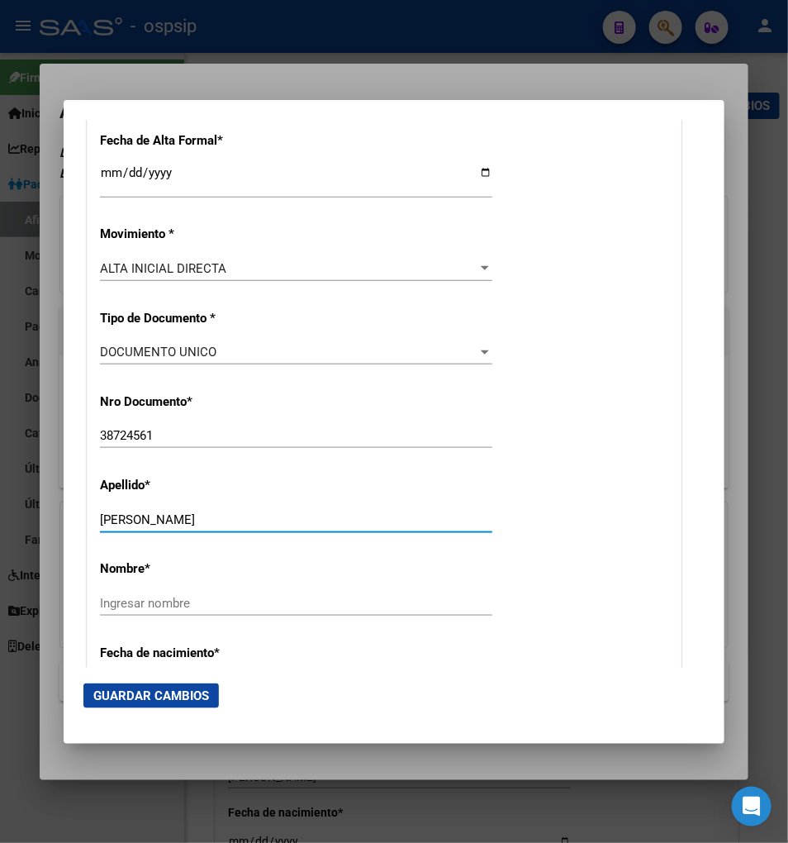
drag, startPoint x: 107, startPoint y: 524, endPoint x: 202, endPoint y: 517, distance: 94.4
click at [240, 513] on input "[PERSON_NAME]" at bounding box center [296, 519] width 392 height 15
click at [100, 606] on input "Ingresar nombre" at bounding box center [296, 603] width 392 height 15
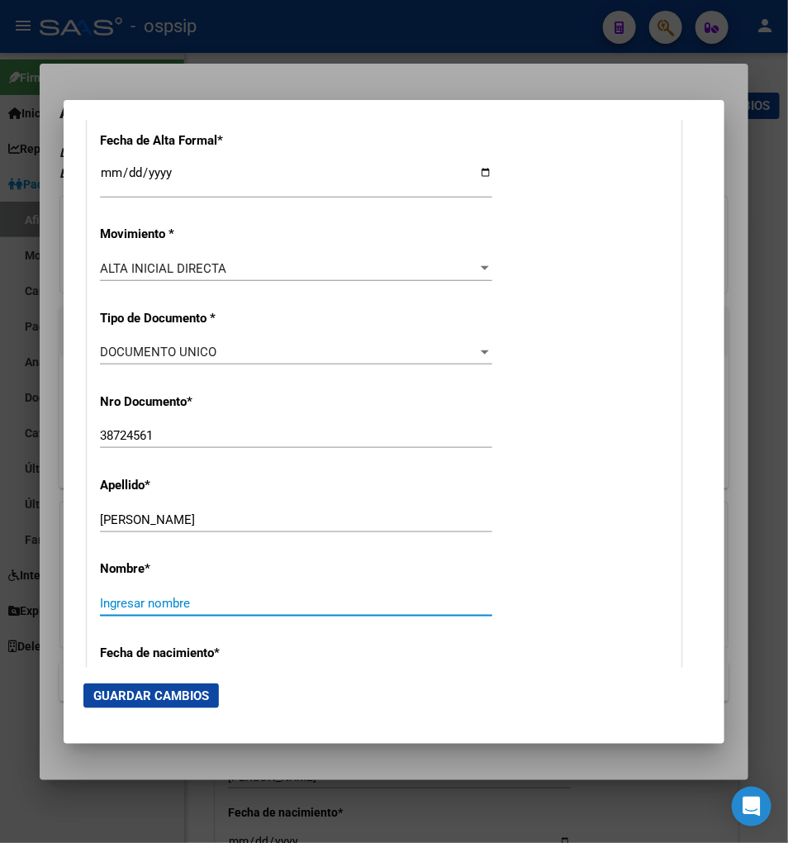
paste input "[PERSON_NAME]"
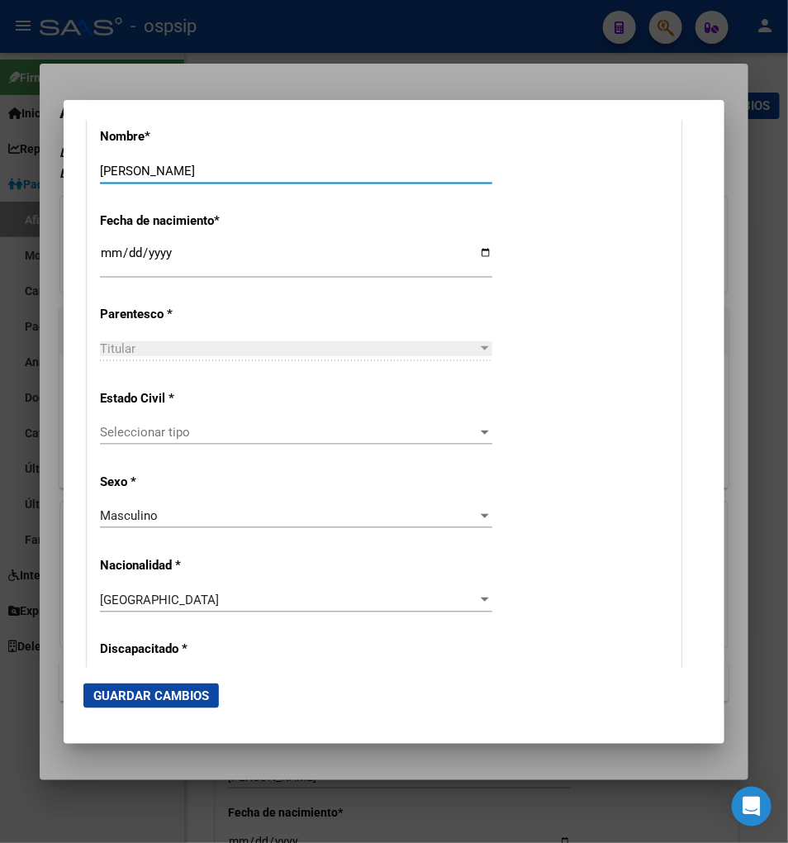
scroll to position [826, 0]
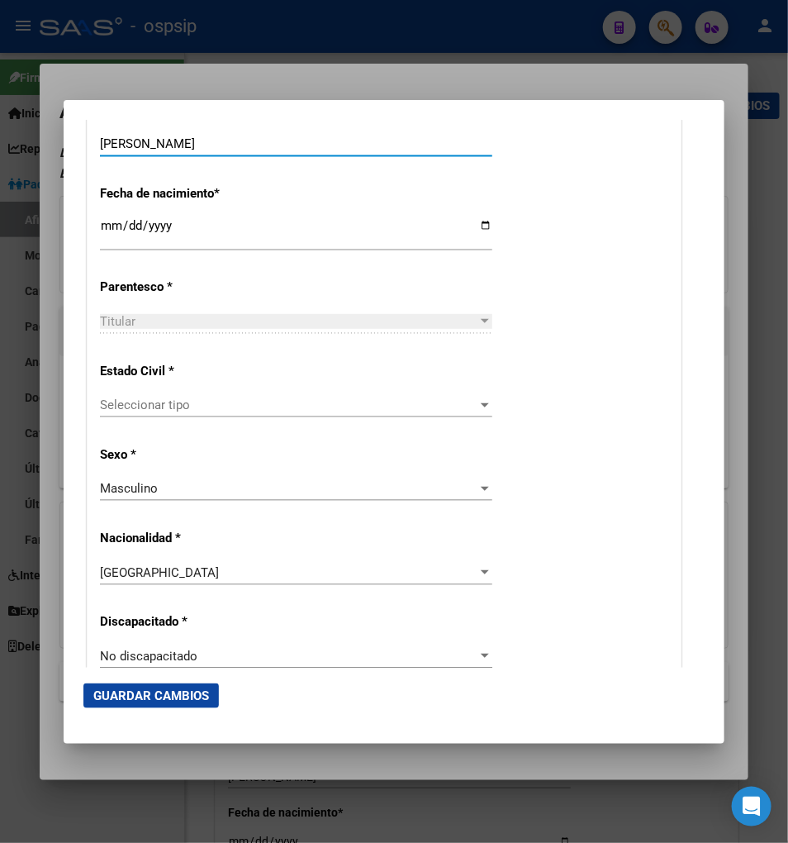
click at [150, 405] on span "Seleccionar tipo" at bounding box center [289, 404] width 378 height 15
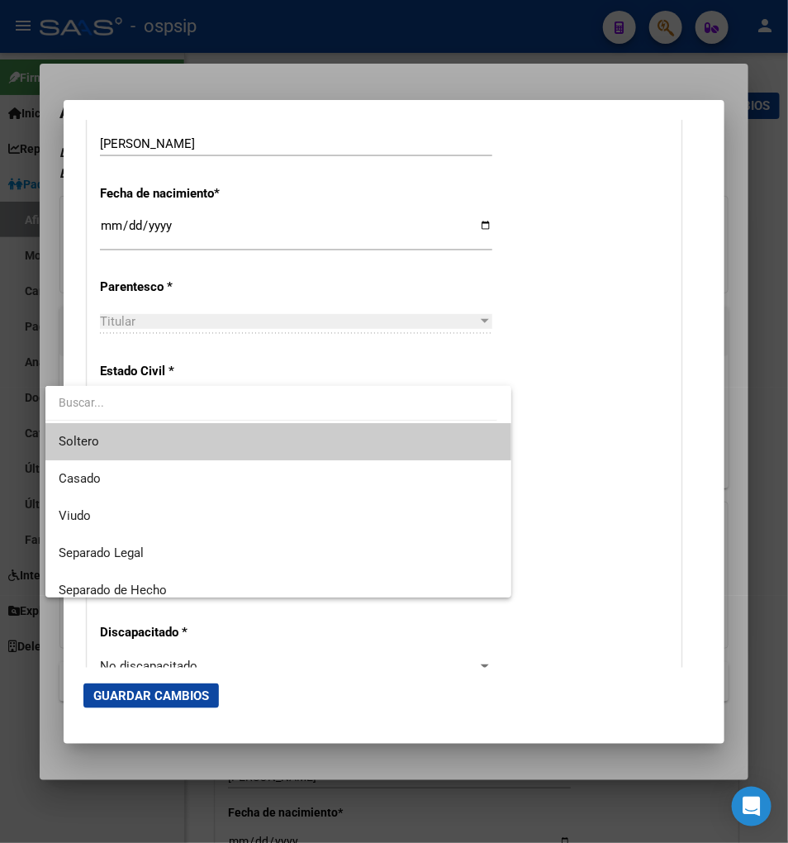
click at [141, 446] on span "Soltero" at bounding box center [279, 441] width 440 height 37
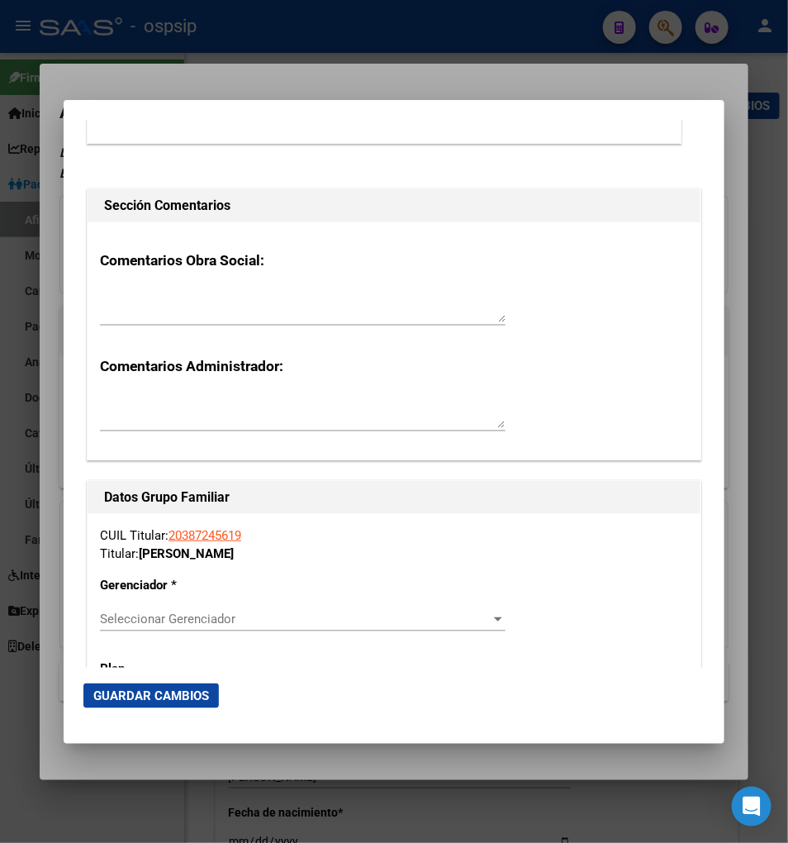
scroll to position [2571, 0]
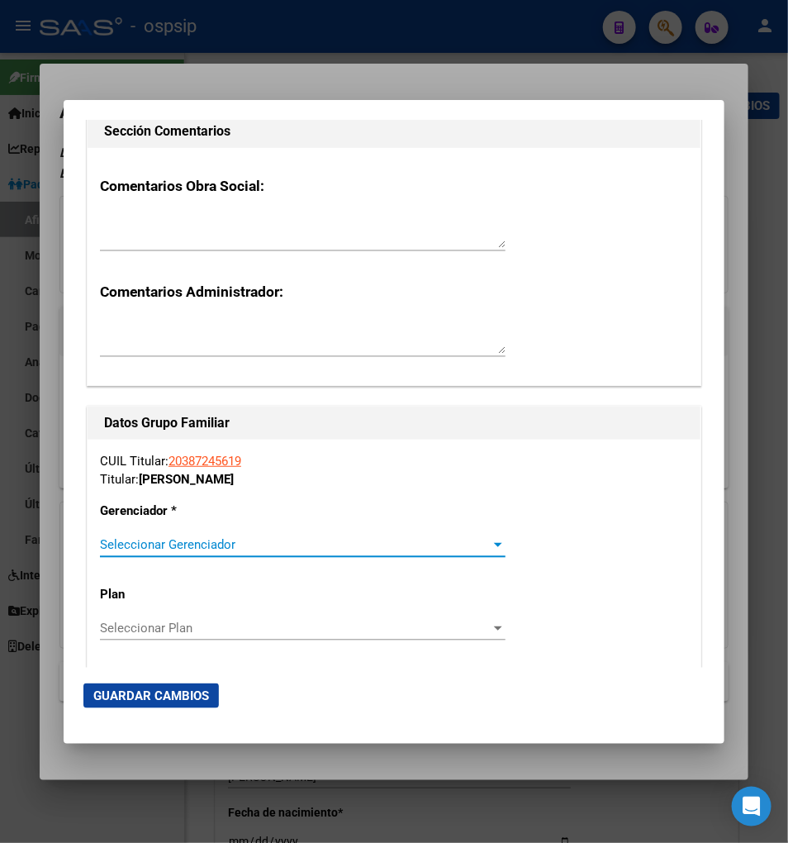
click at [498, 538] on div at bounding box center [498, 544] width 15 height 13
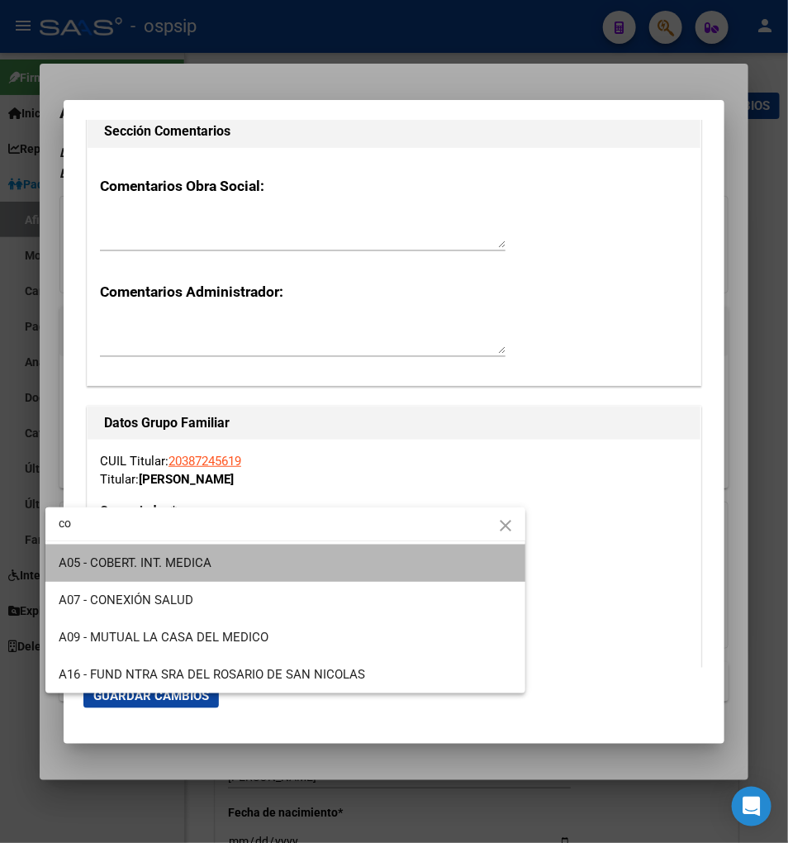
click at [253, 571] on span "A05 - COBERT. INT. MEDICA" at bounding box center [286, 563] width 454 height 37
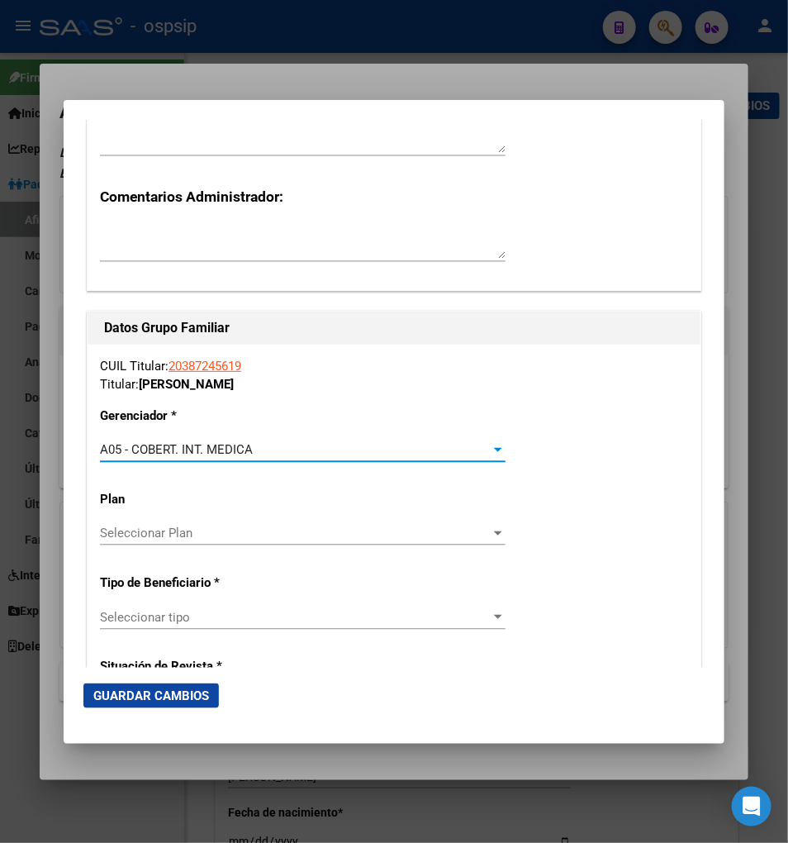
scroll to position [2754, 0]
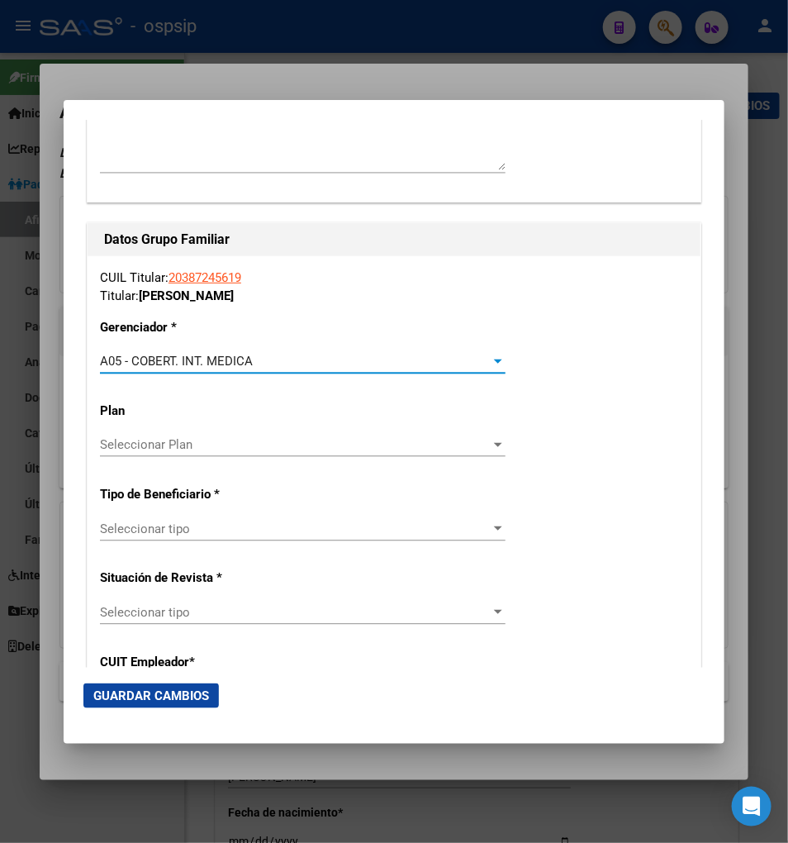
click at [198, 521] on span "Seleccionar tipo" at bounding box center [295, 528] width 391 height 15
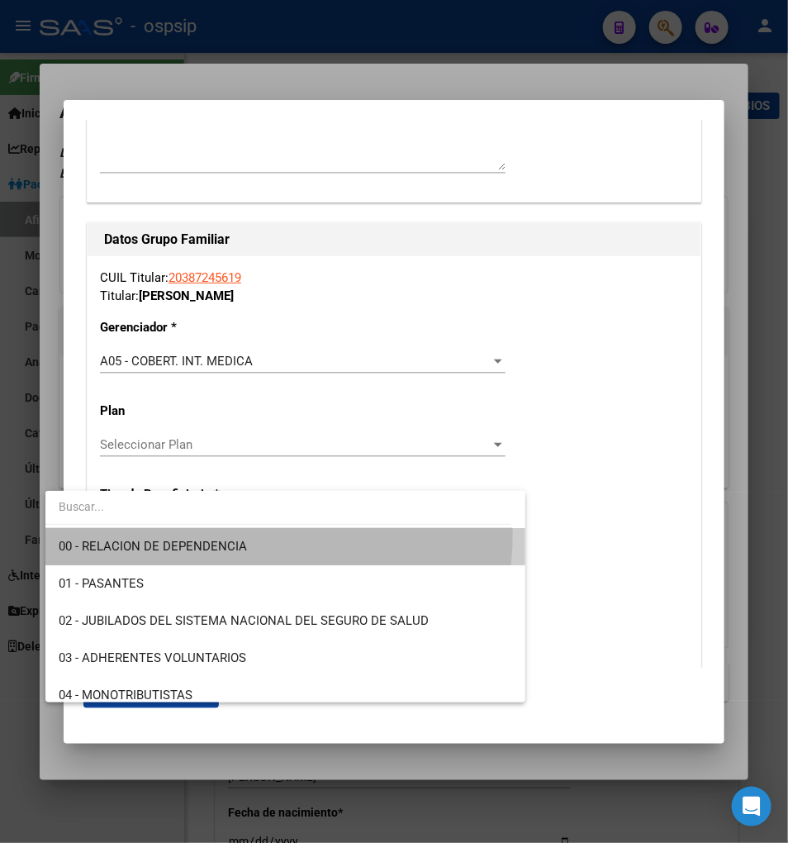
click at [234, 534] on span "00 - RELACION DE DEPENDENCIA" at bounding box center [286, 546] width 454 height 37
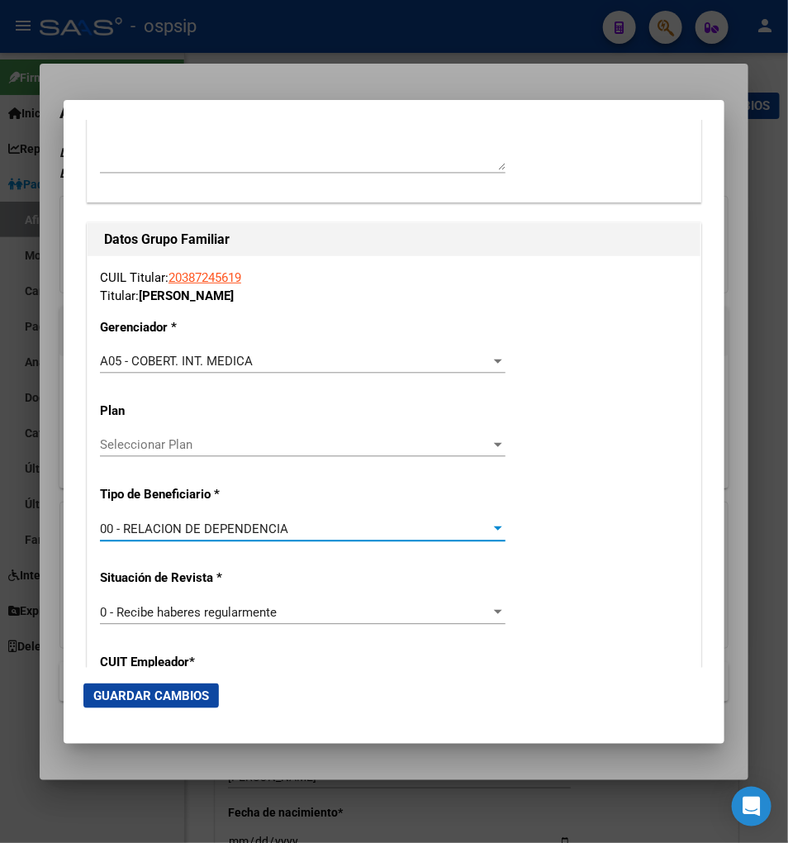
click at [127, 689] on span "Guardar Cambios" at bounding box center [151, 695] width 116 height 15
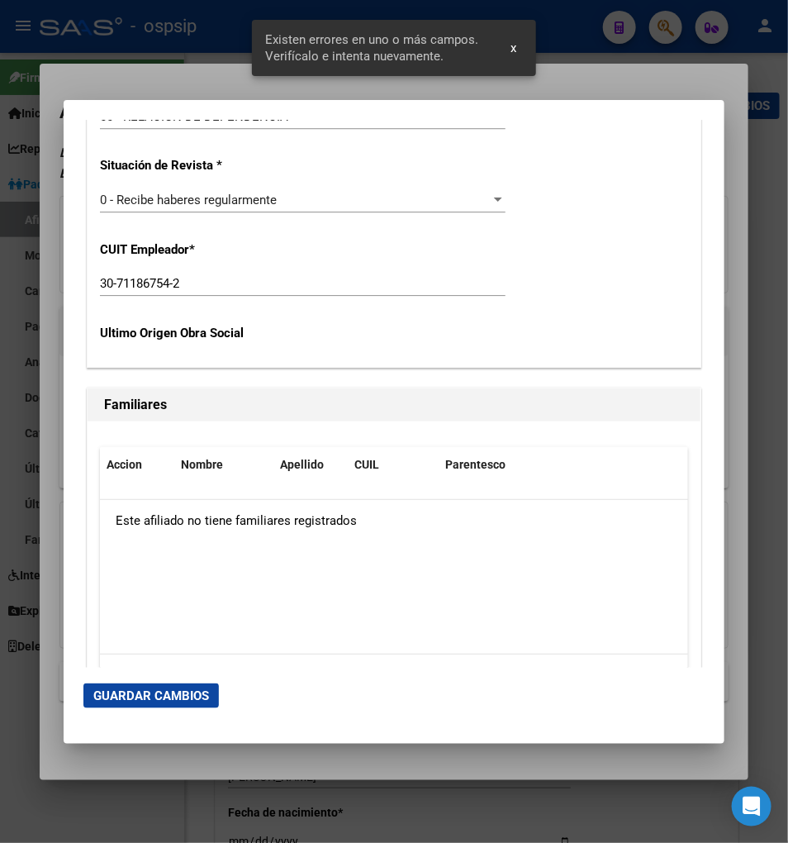
scroll to position [3322, 0]
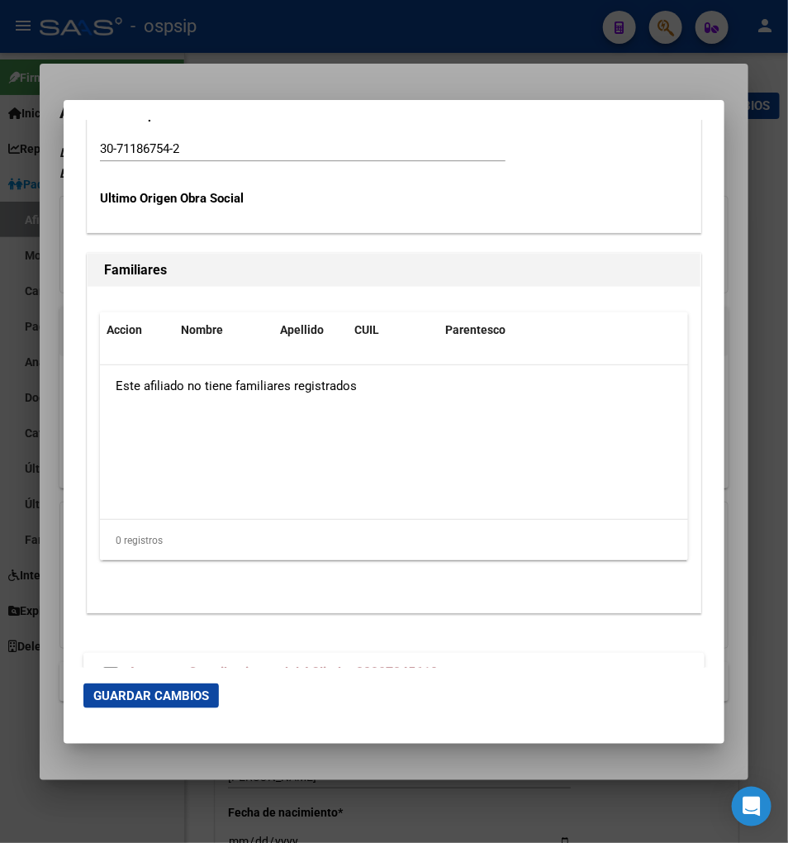
click at [228, 664] on span "Aportes y Contribuciones del Afiliado: 20387245619" at bounding box center [283, 672] width 310 height 16
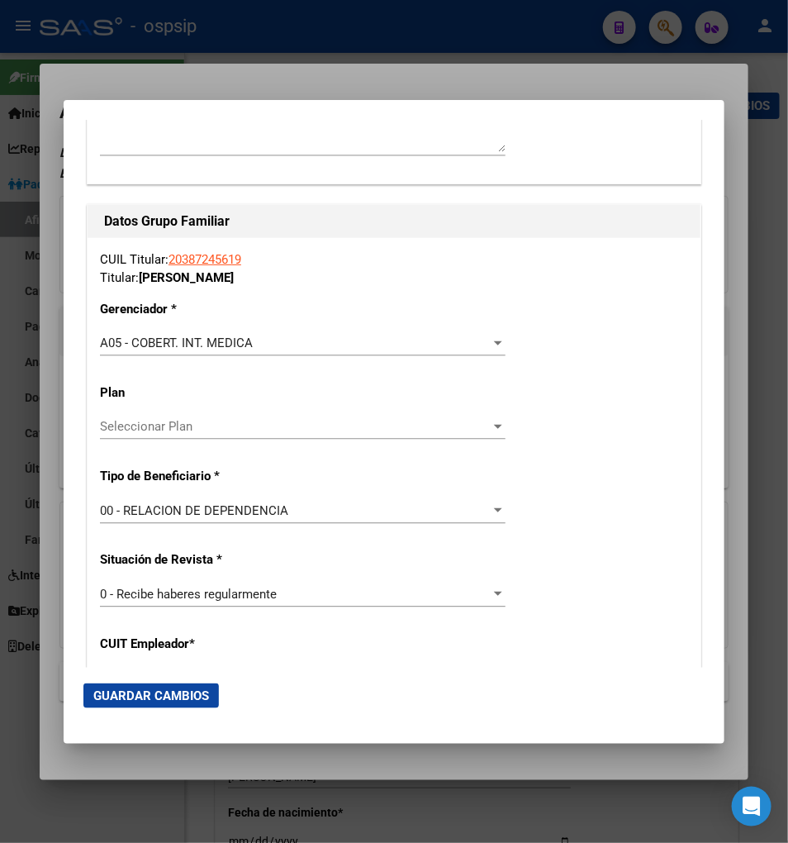
scroll to position [2721, 0]
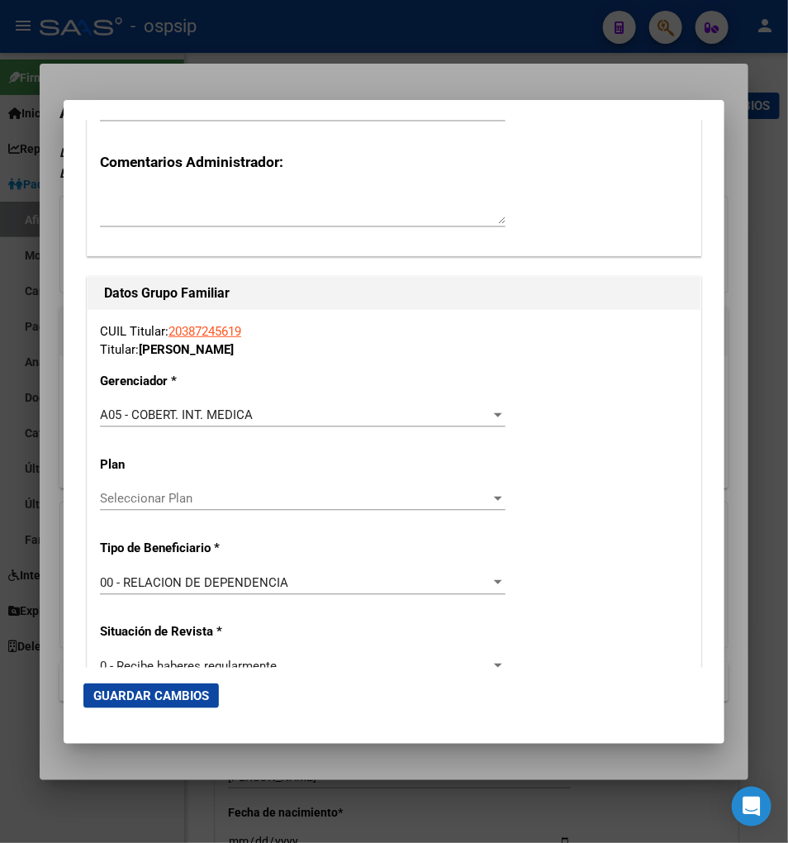
click at [116, 692] on span "Guardar Cambios" at bounding box center [151, 695] width 116 height 15
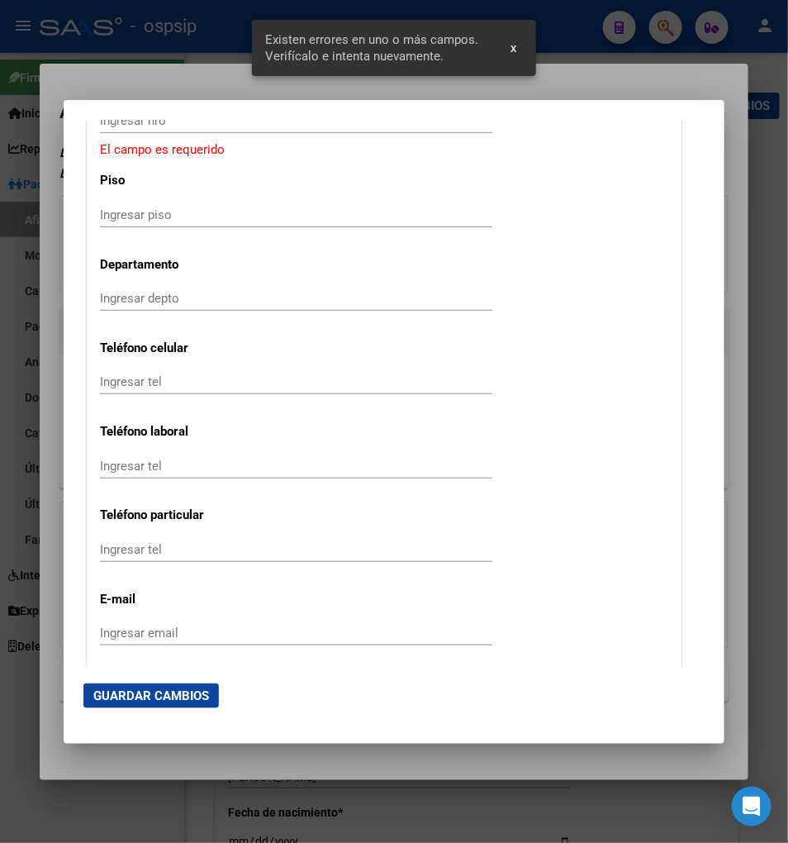
scroll to position [1527, 0]
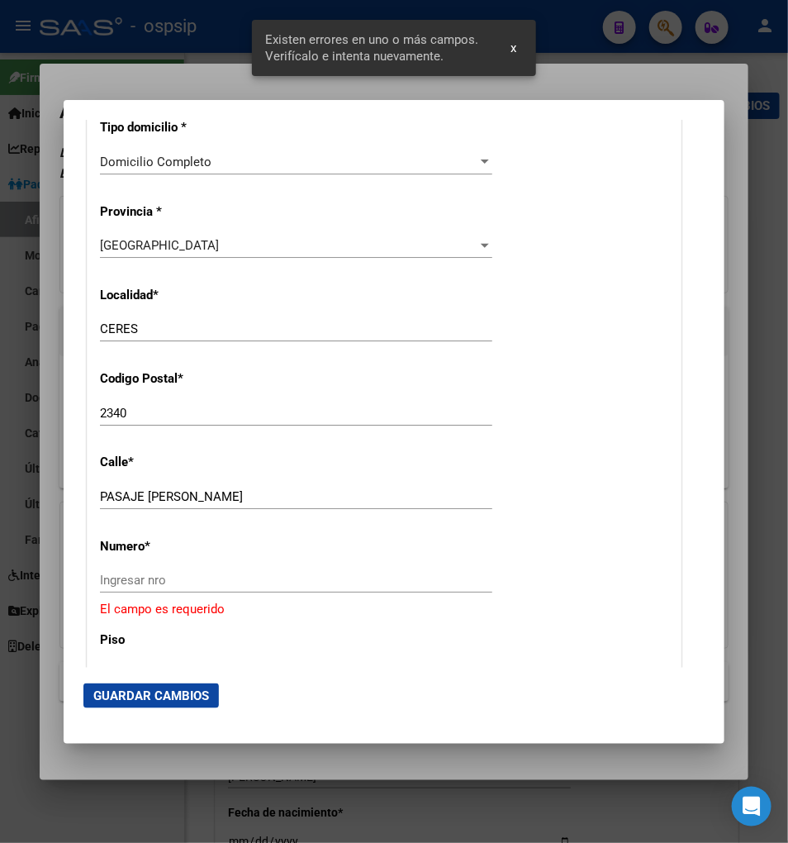
click at [102, 573] on input "Ingresar nro" at bounding box center [296, 580] width 392 height 15
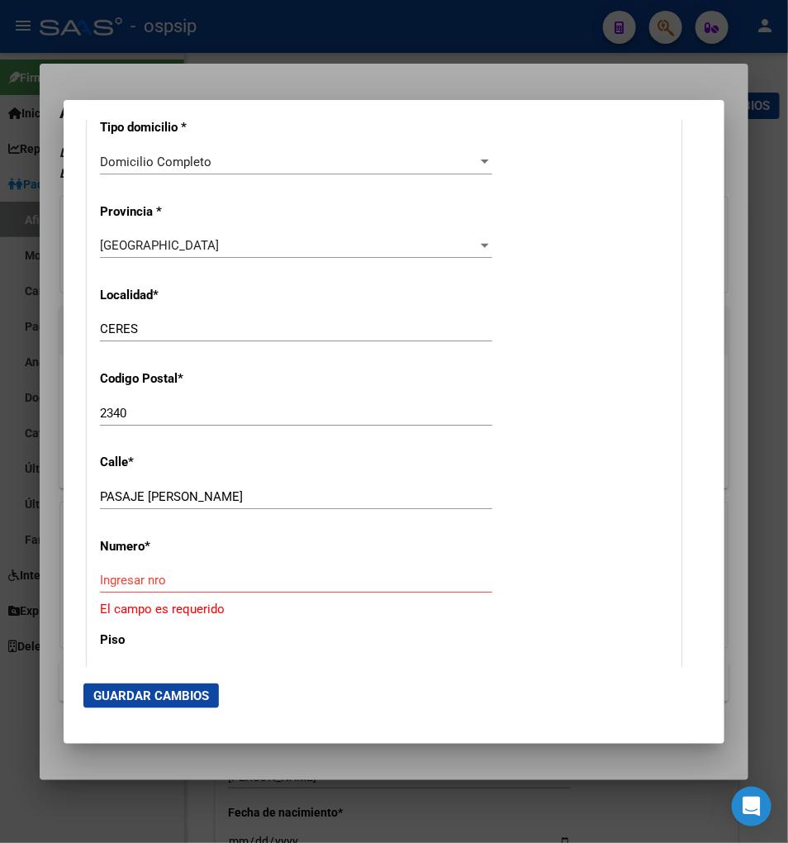
scroll to position [1435, 0]
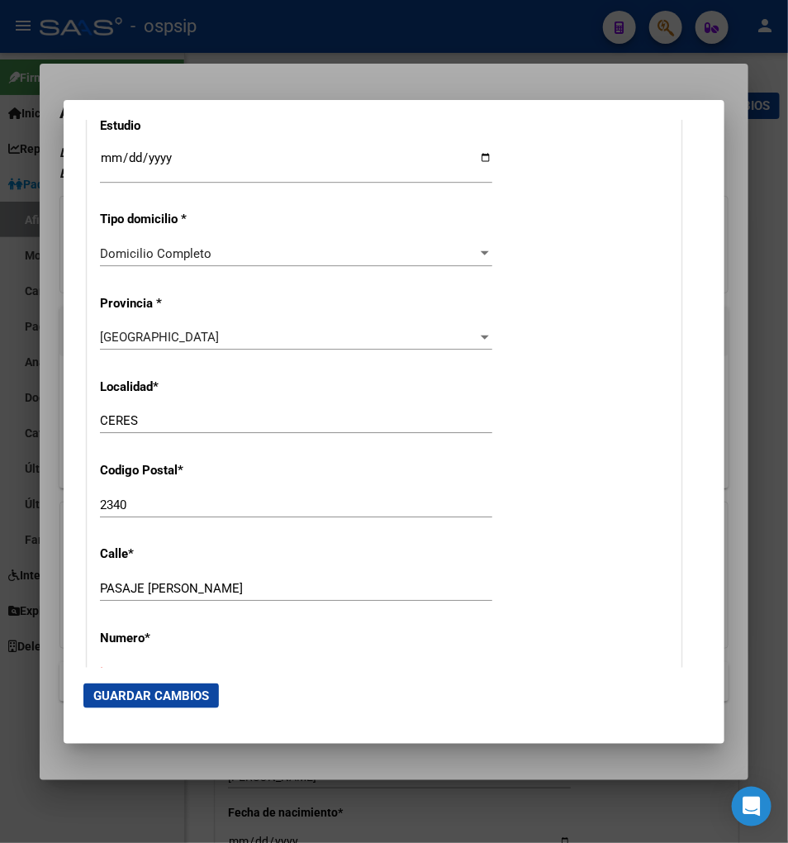
click at [204, 330] on div "[GEOGRAPHIC_DATA]" at bounding box center [289, 337] width 378 height 15
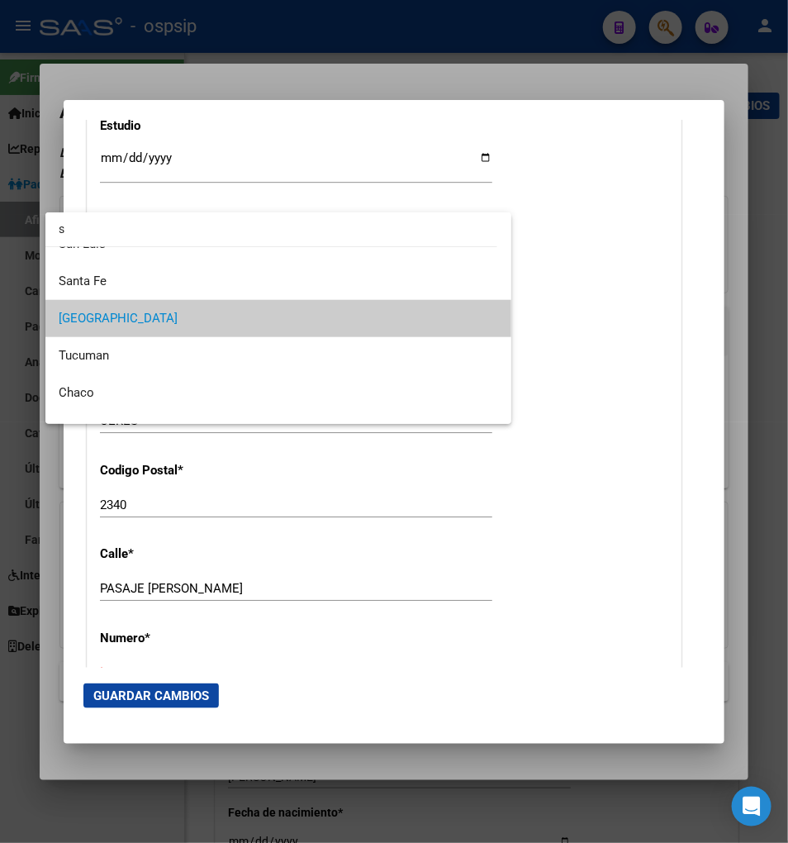
scroll to position [0, 0]
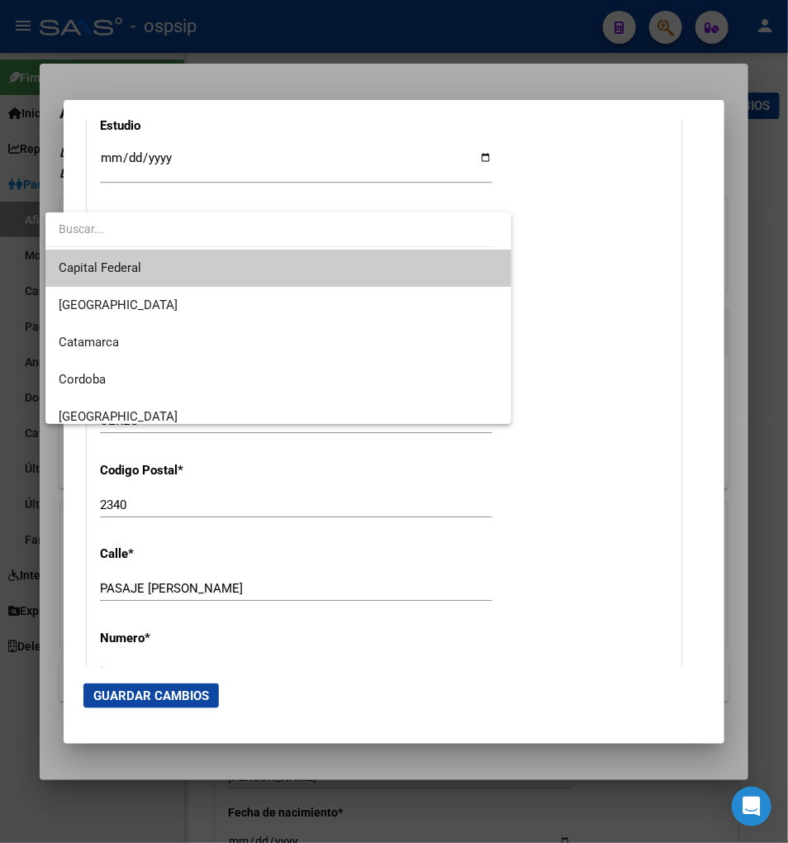
click at [256, 554] on div at bounding box center [394, 421] width 788 height 843
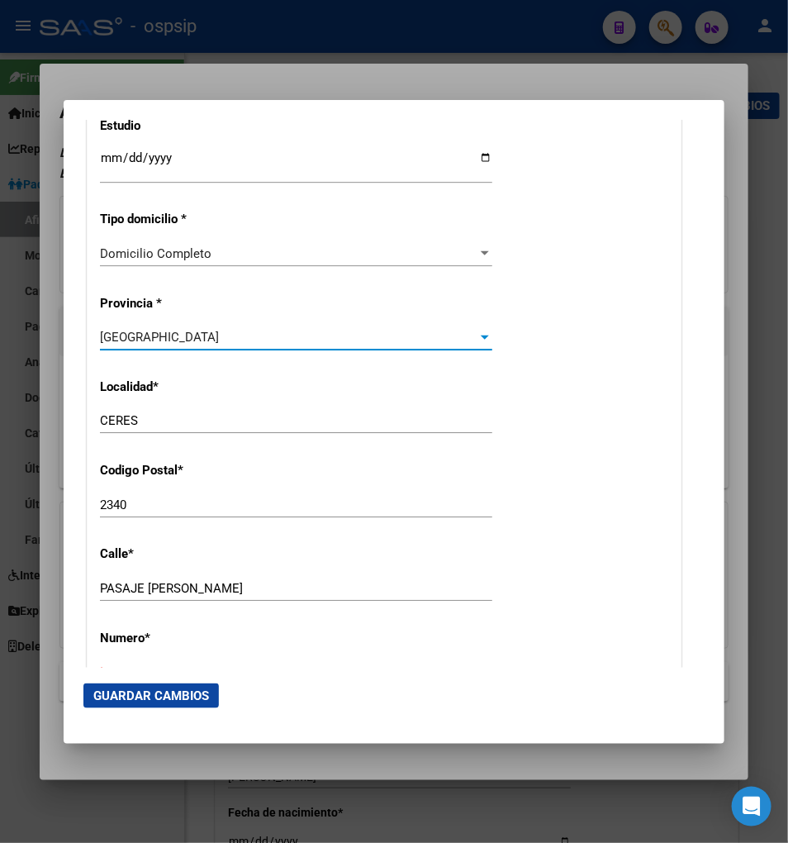
click at [194, 330] on div "[GEOGRAPHIC_DATA]" at bounding box center [289, 337] width 378 height 15
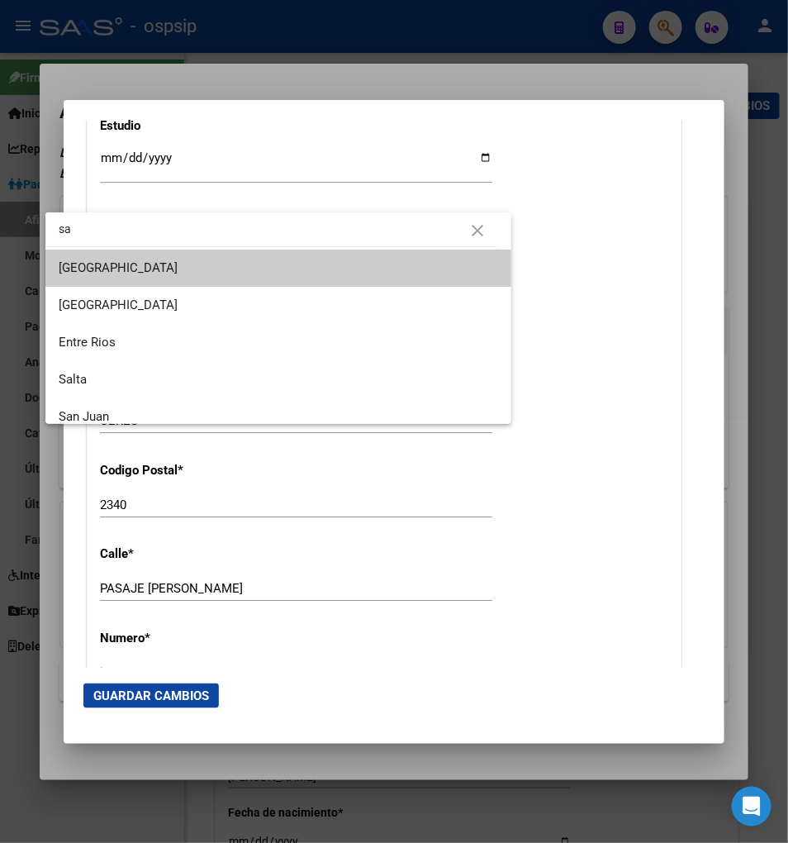
scroll to position [45, 0]
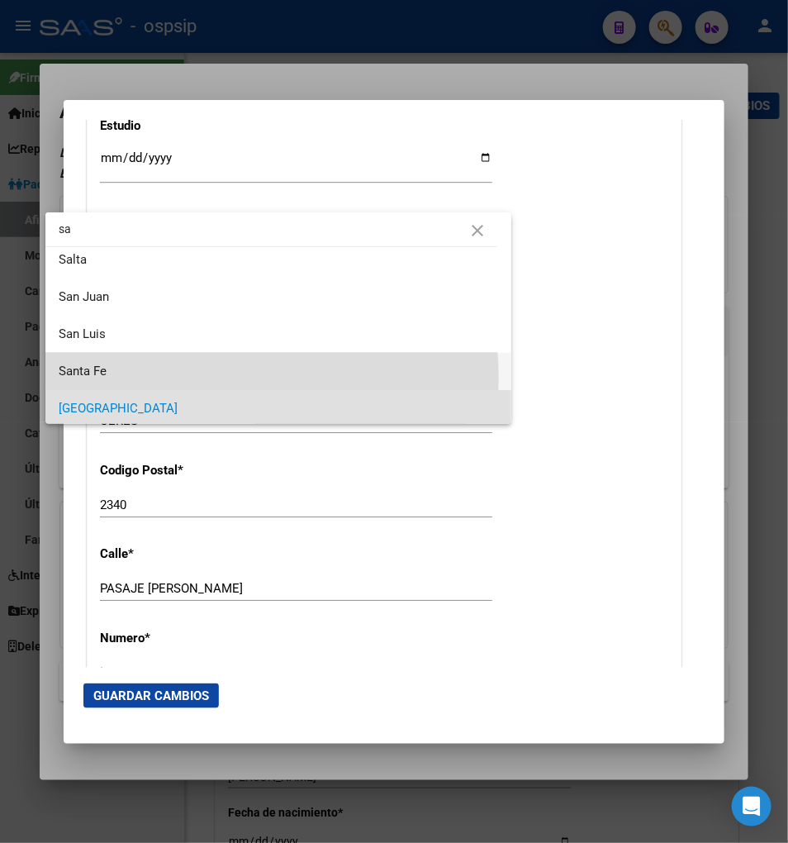
click at [163, 377] on span "Santa Fe" at bounding box center [279, 371] width 440 height 37
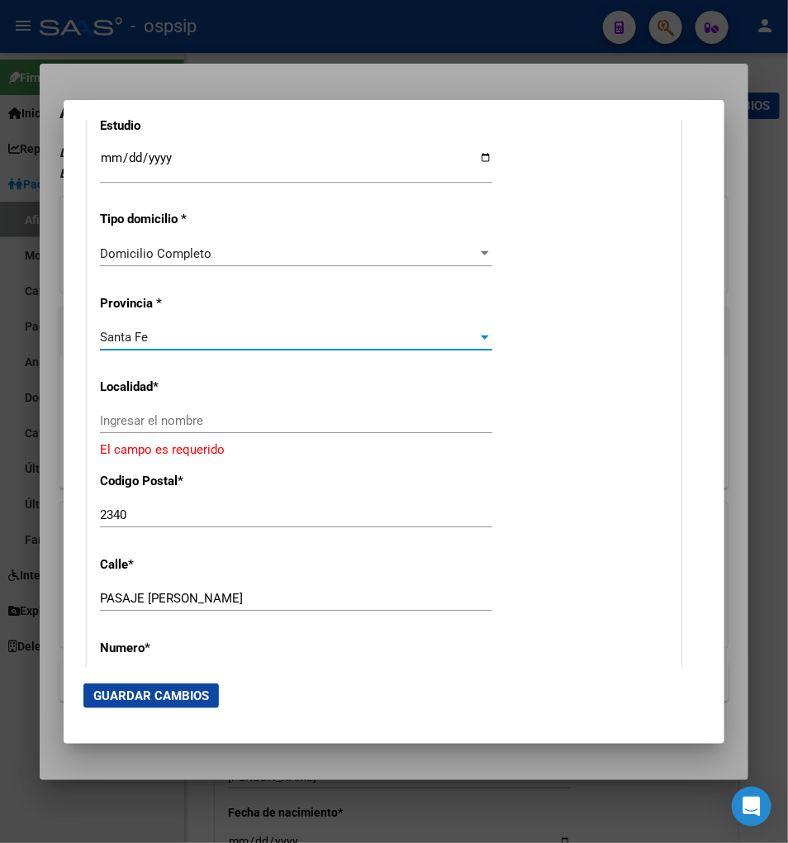
click at [152, 413] on input "Ingresar el nombre" at bounding box center [296, 420] width 392 height 15
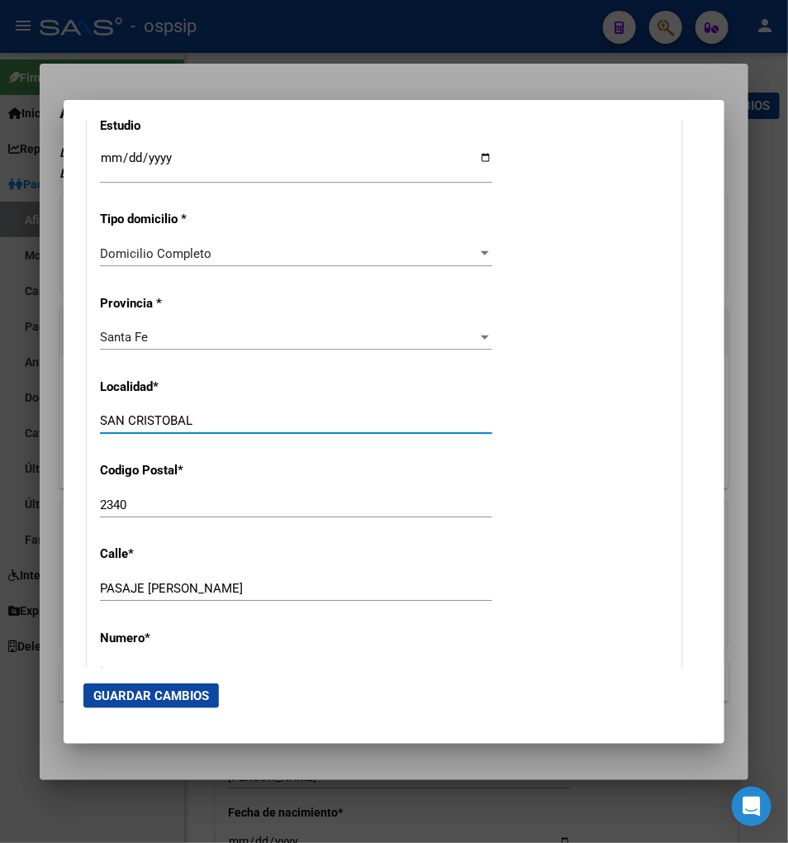
click at [117, 497] on div "2340 Ingresar el codigo" at bounding box center [296, 504] width 392 height 25
click at [175, 578] on div "PASAJE [PERSON_NAME] Ingresar calle" at bounding box center [296, 588] width 392 height 25
click at [161, 664] on input "Ingresar nro" at bounding box center [296, 671] width 392 height 15
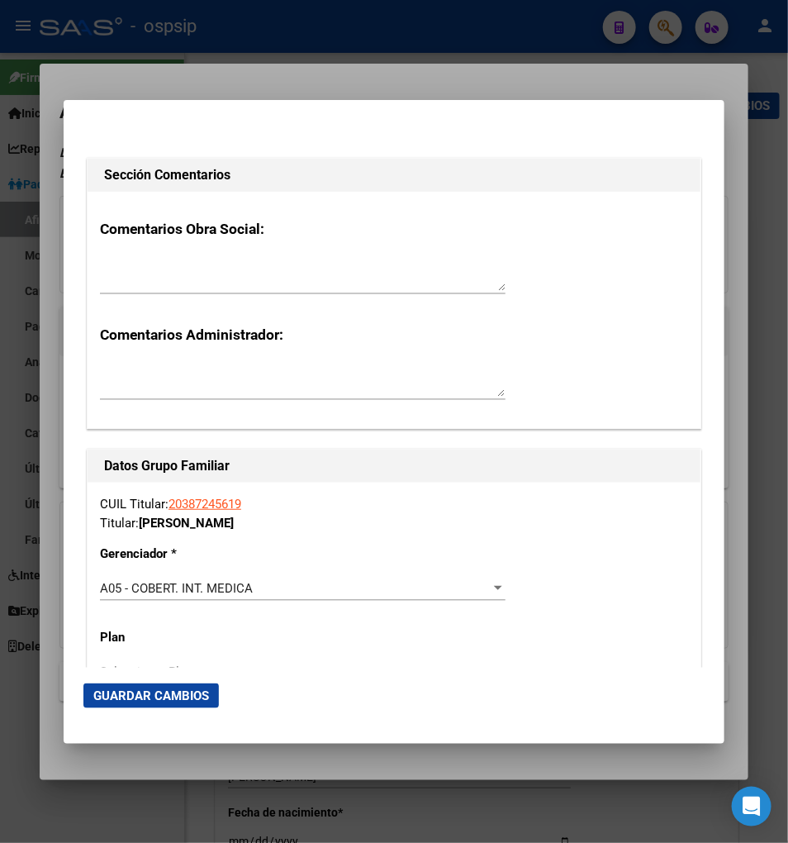
scroll to position [2721, 0]
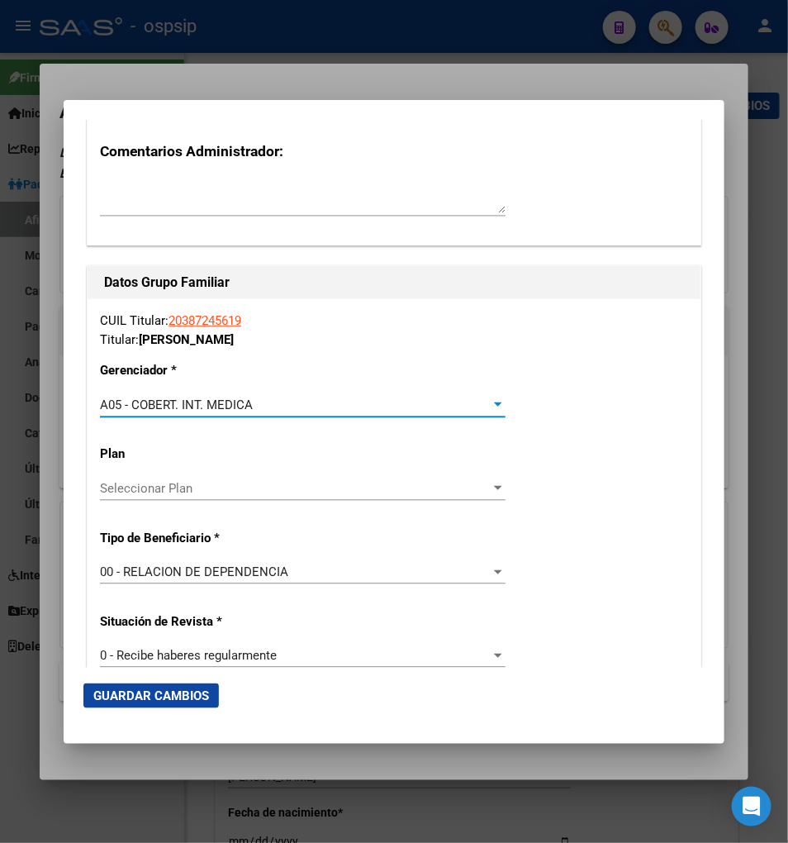
click at [413, 397] on div "A05 - COBERT. INT. MEDICA" at bounding box center [295, 404] width 391 height 15
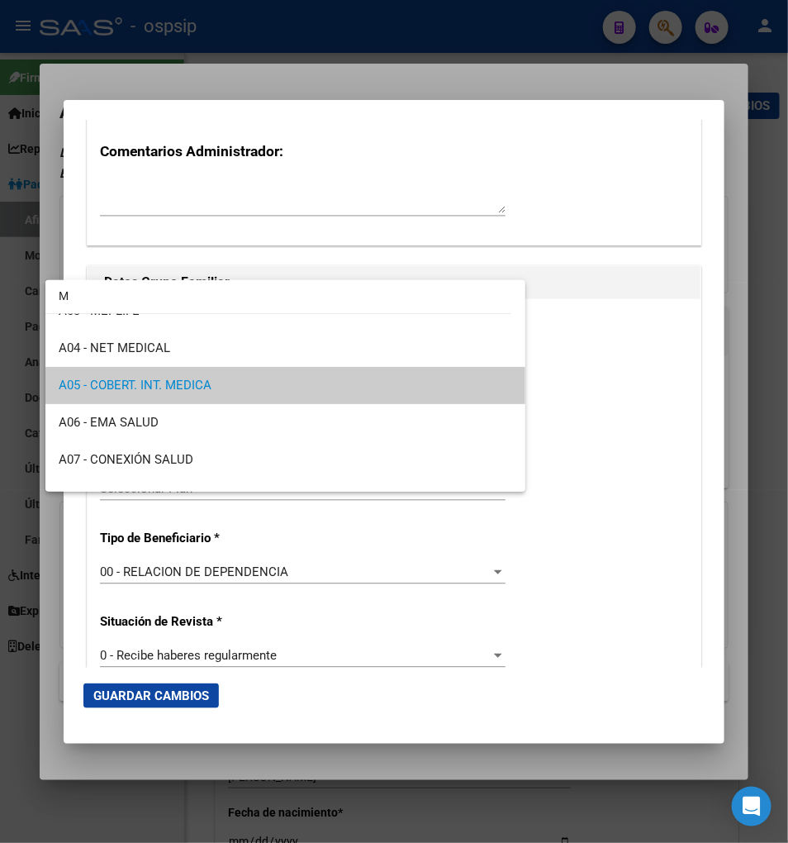
scroll to position [0, 0]
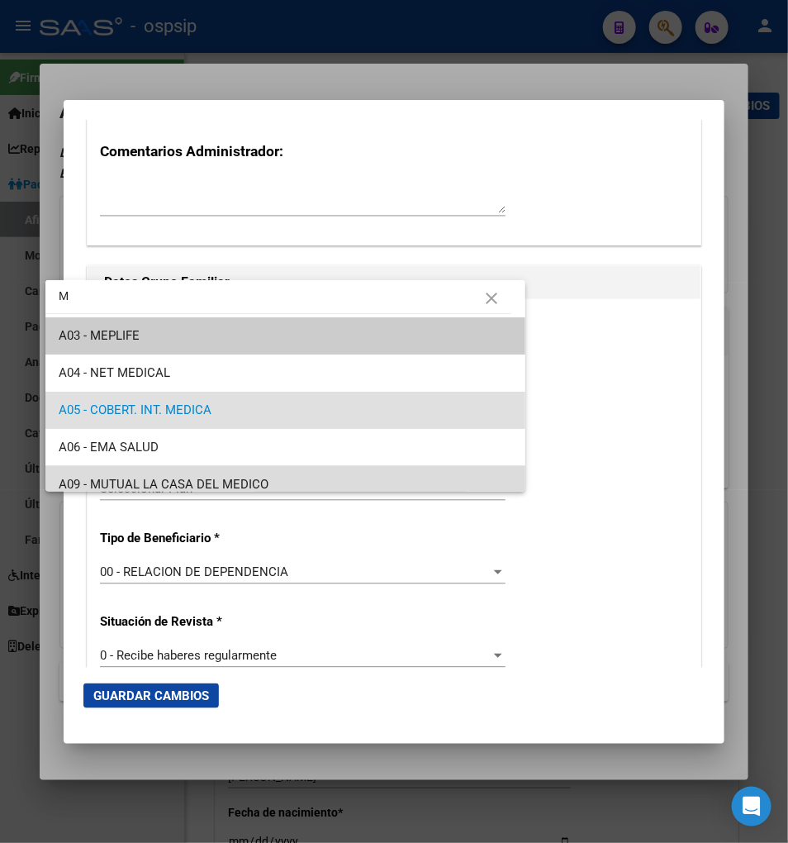
click at [317, 481] on span "A09 - MUTUAL LA CASA DEL MEDICO" at bounding box center [286, 484] width 454 height 37
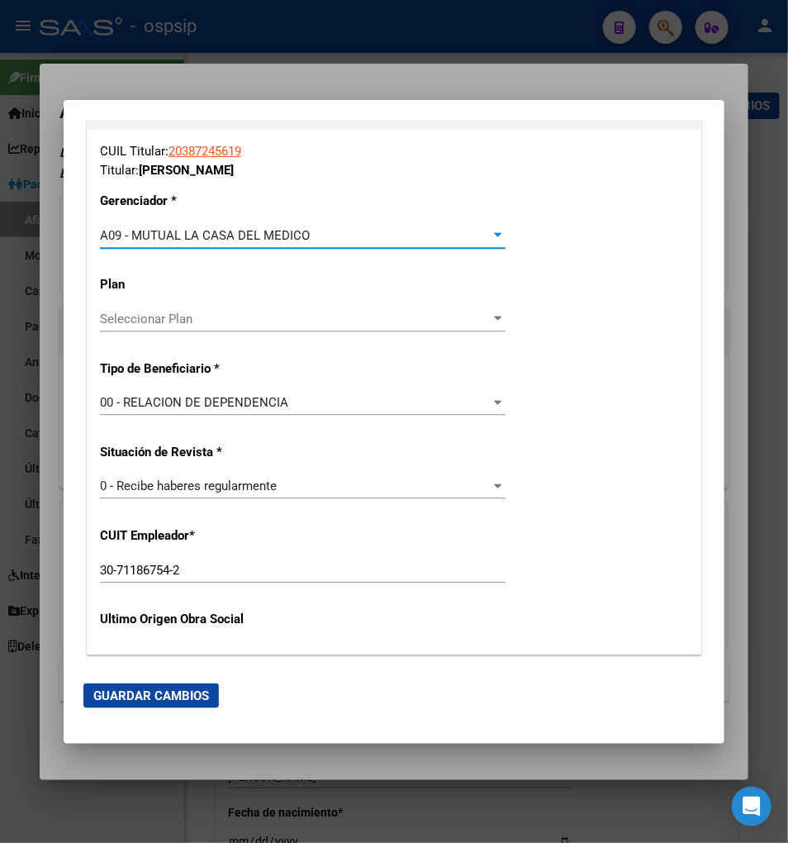
scroll to position [2904, 0]
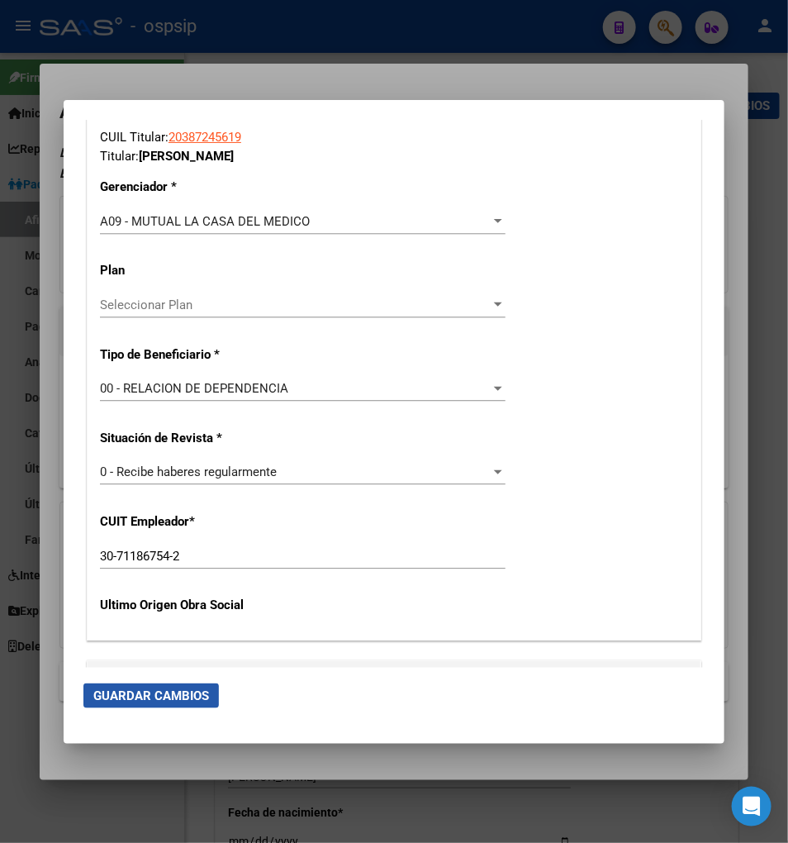
click at [102, 697] on span "Guardar Cambios" at bounding box center [151, 695] width 116 height 15
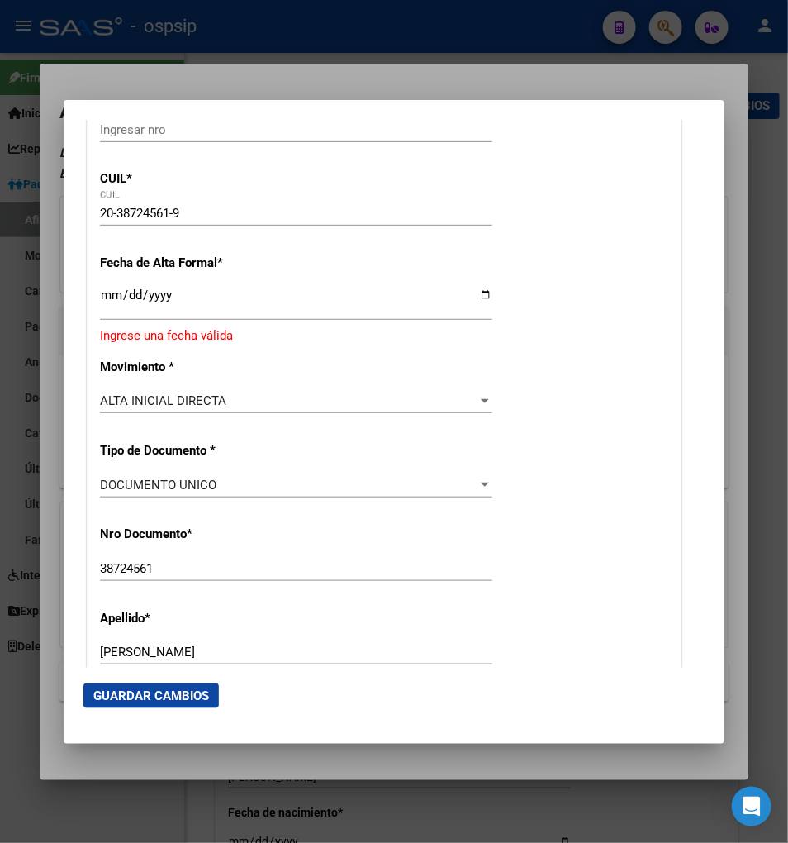
scroll to position [59, 0]
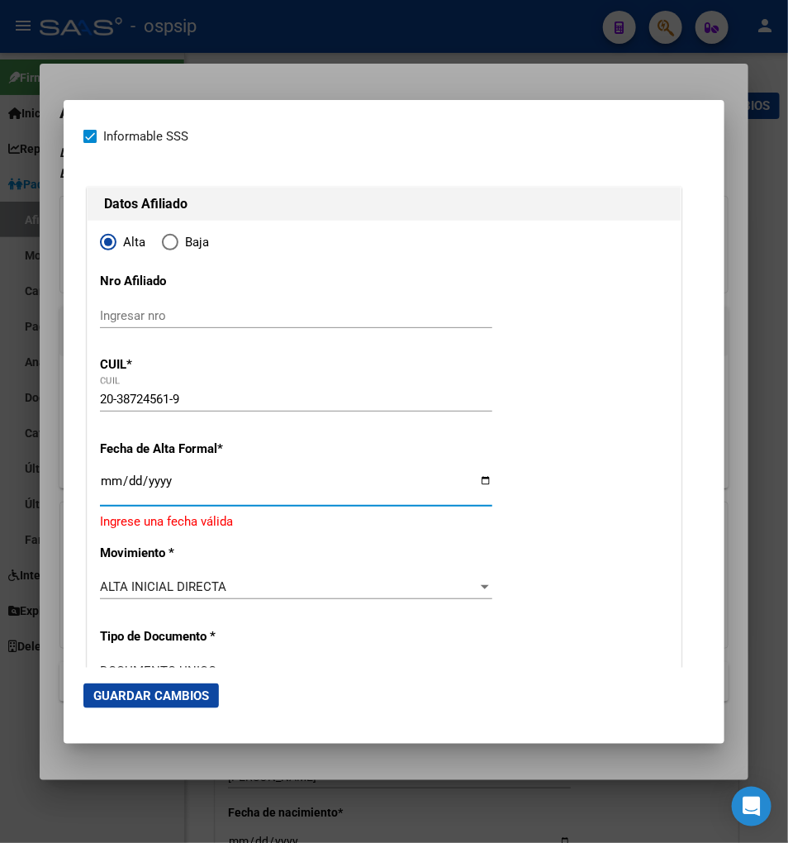
click at [100, 489] on input "Ingresar fecha" at bounding box center [296, 487] width 392 height 26
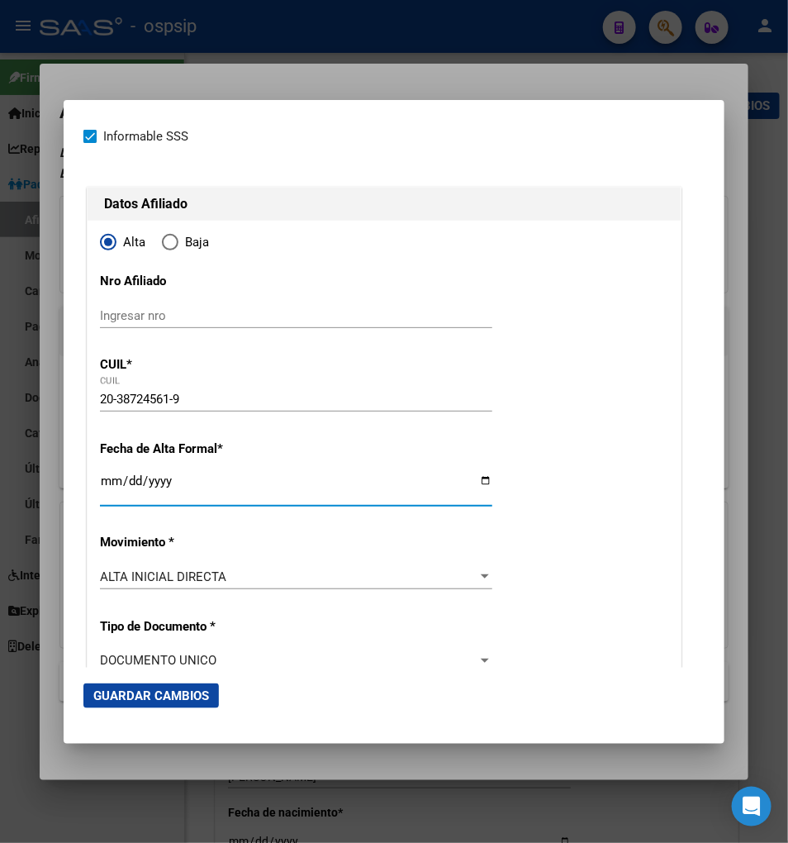
click at [93, 697] on span "Guardar Cambios" at bounding box center [151, 695] width 116 height 15
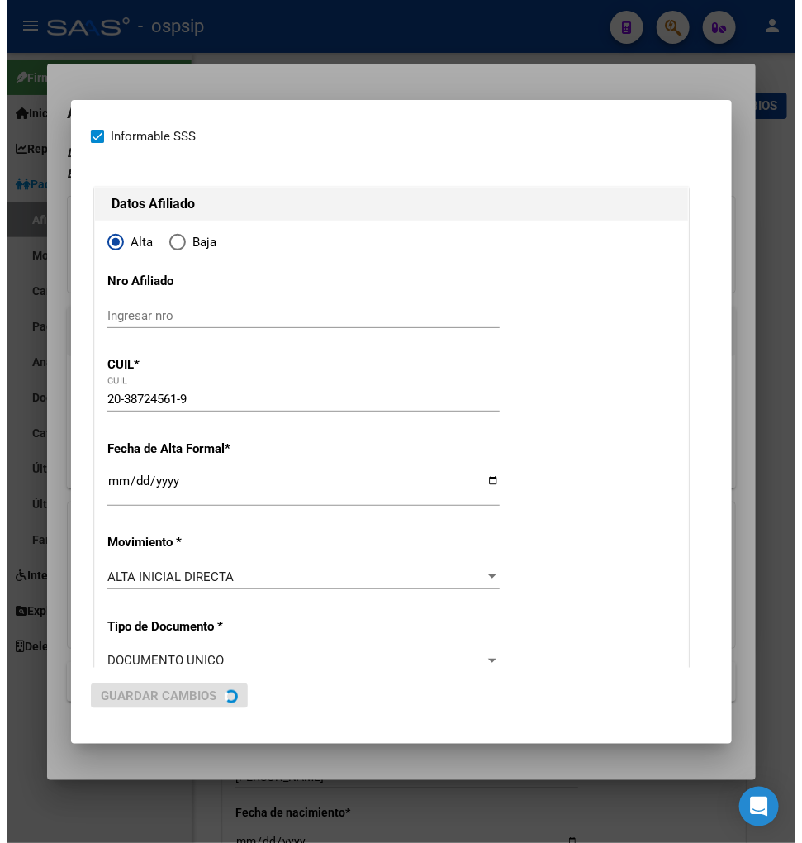
scroll to position [0, 0]
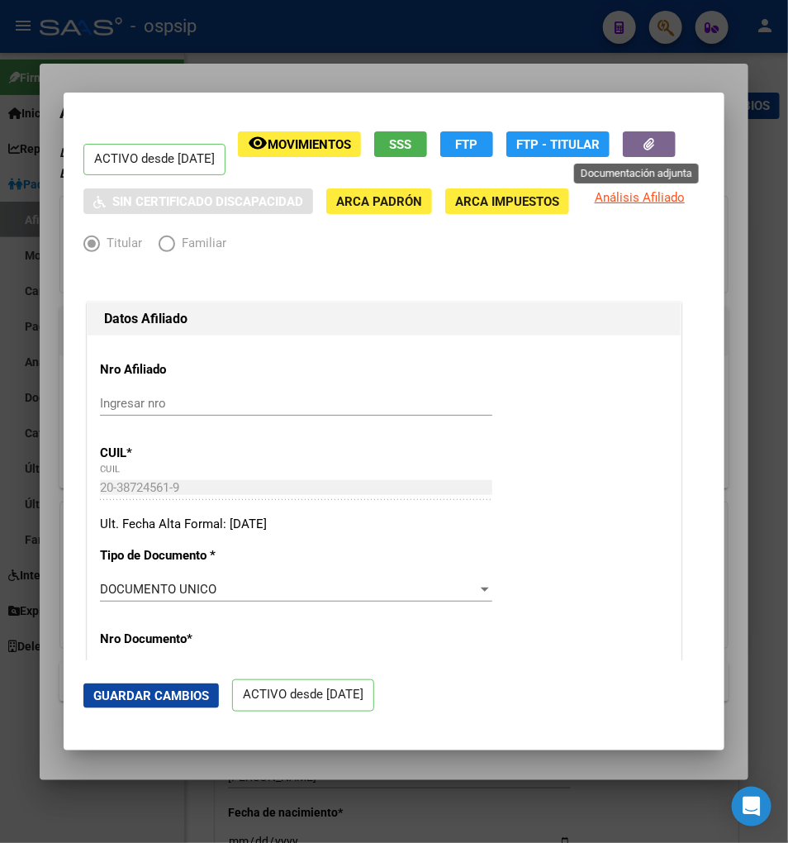
click at [623, 150] on button "button" at bounding box center [649, 144] width 53 height 26
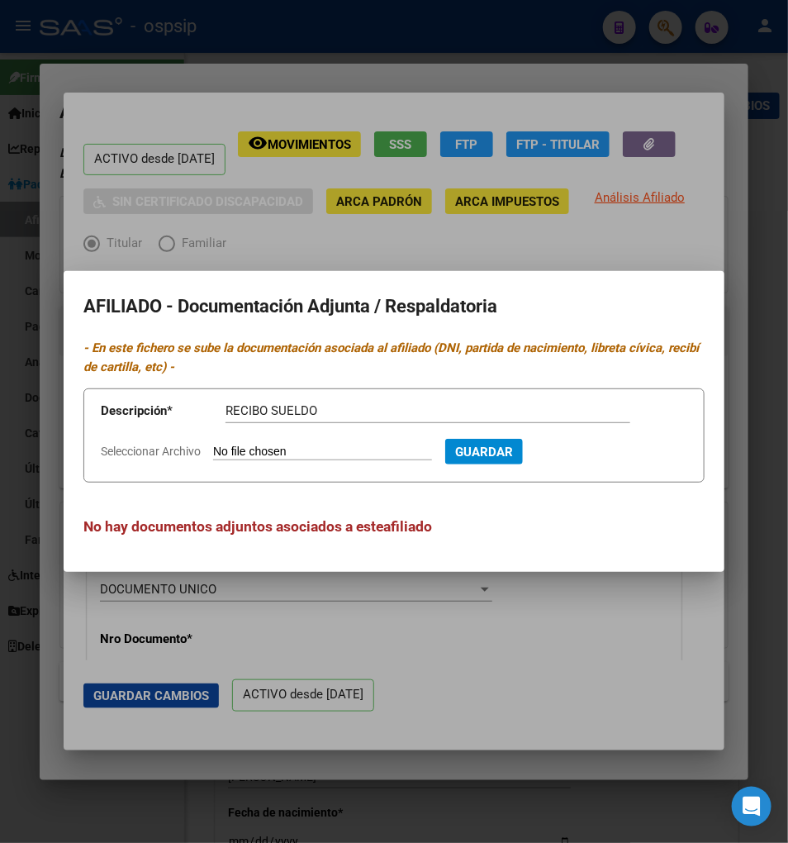
click at [253, 445] on input "Seleccionar Archivo" at bounding box center [322, 453] width 219 height 16
click at [577, 449] on span "Guardar" at bounding box center [574, 452] width 58 height 15
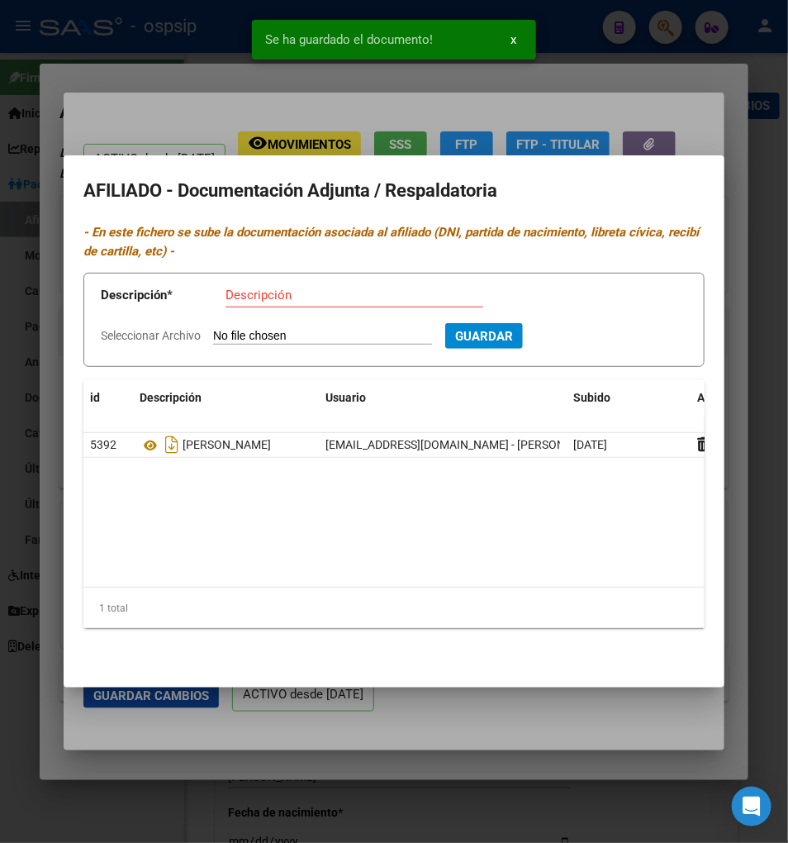
click at [498, 716] on div at bounding box center [394, 421] width 788 height 843
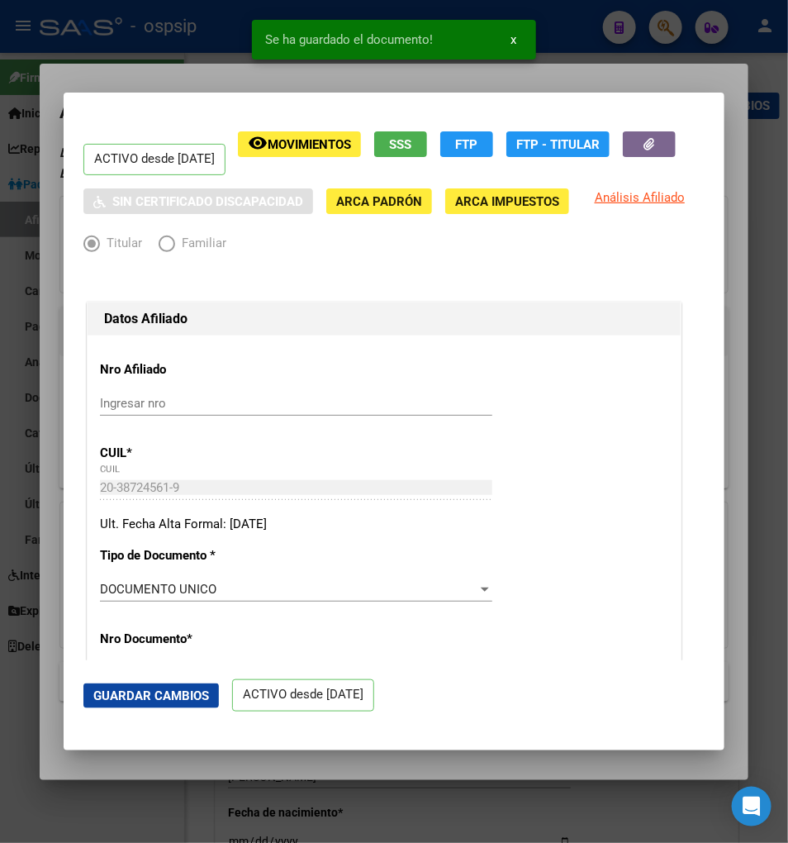
click at [92, 702] on button "Guardar Cambios" at bounding box center [151, 695] width 136 height 25
click at [444, 513] on div "20-38724561-9 CUIL" at bounding box center [296, 495] width 392 height 40
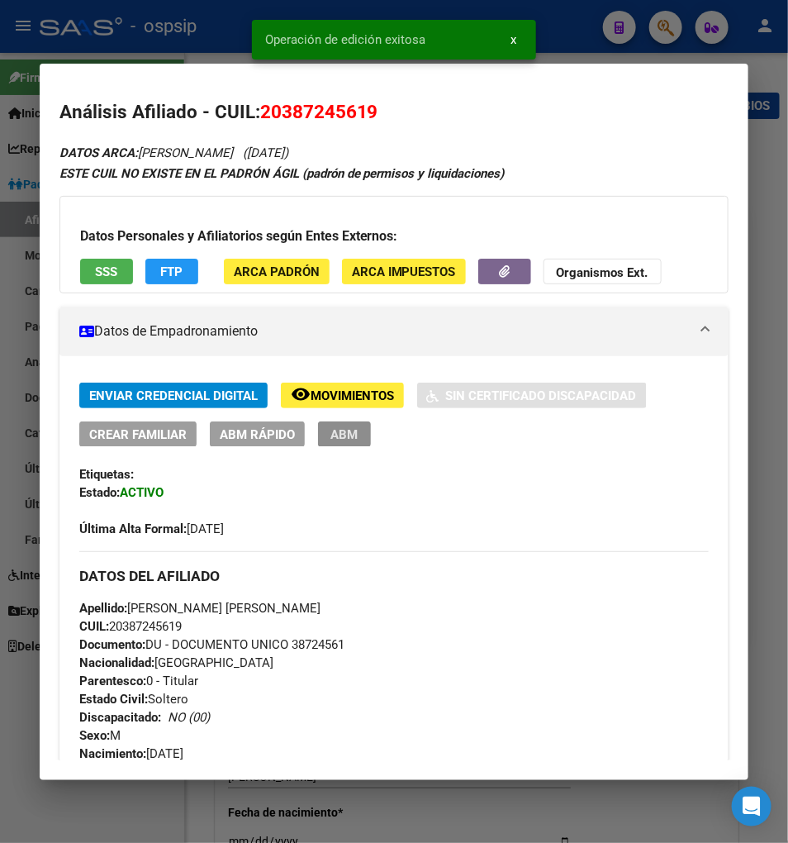
click at [331, 440] on span "ABM" at bounding box center [344, 434] width 27 height 15
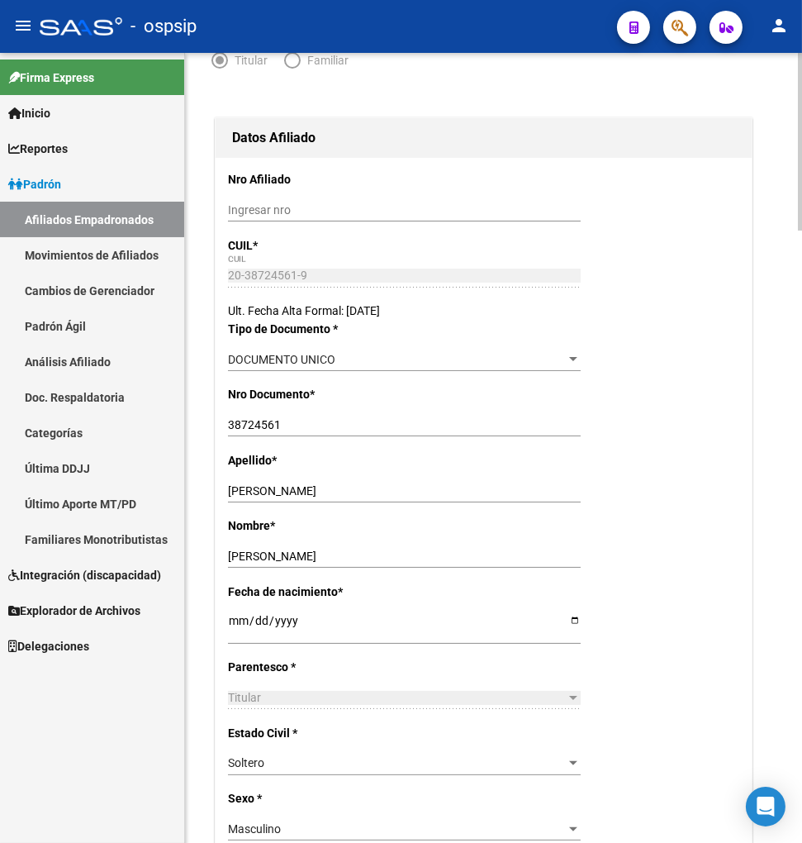
scroll to position [183, 0]
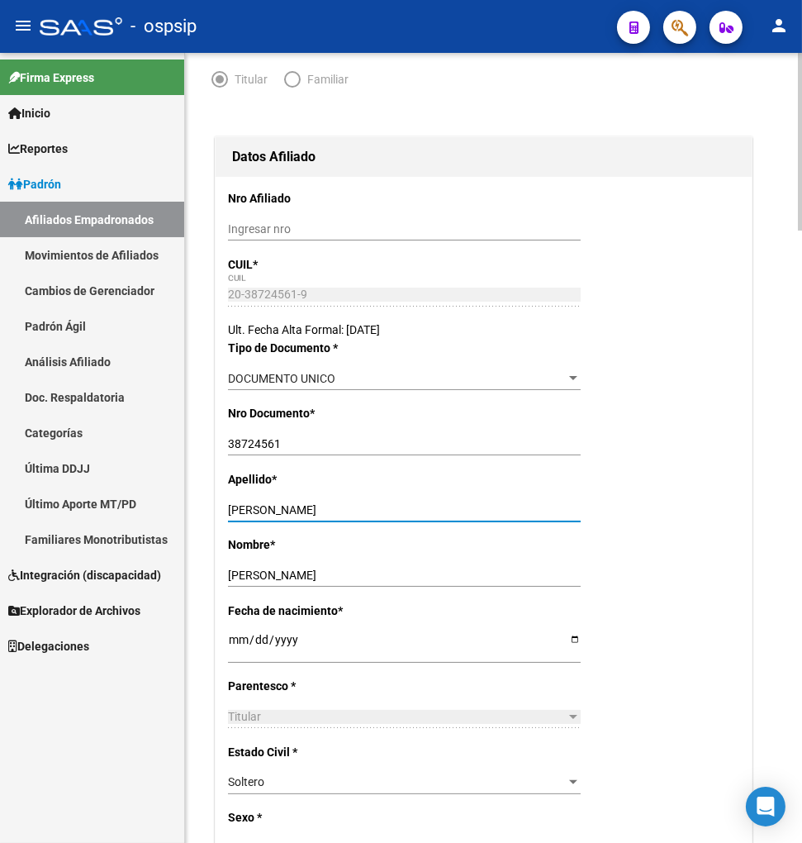
drag, startPoint x: 274, startPoint y: 506, endPoint x: 411, endPoint y: 507, distance: 137.2
click at [411, 507] on input "[PERSON_NAME]" at bounding box center [404, 510] width 353 height 14
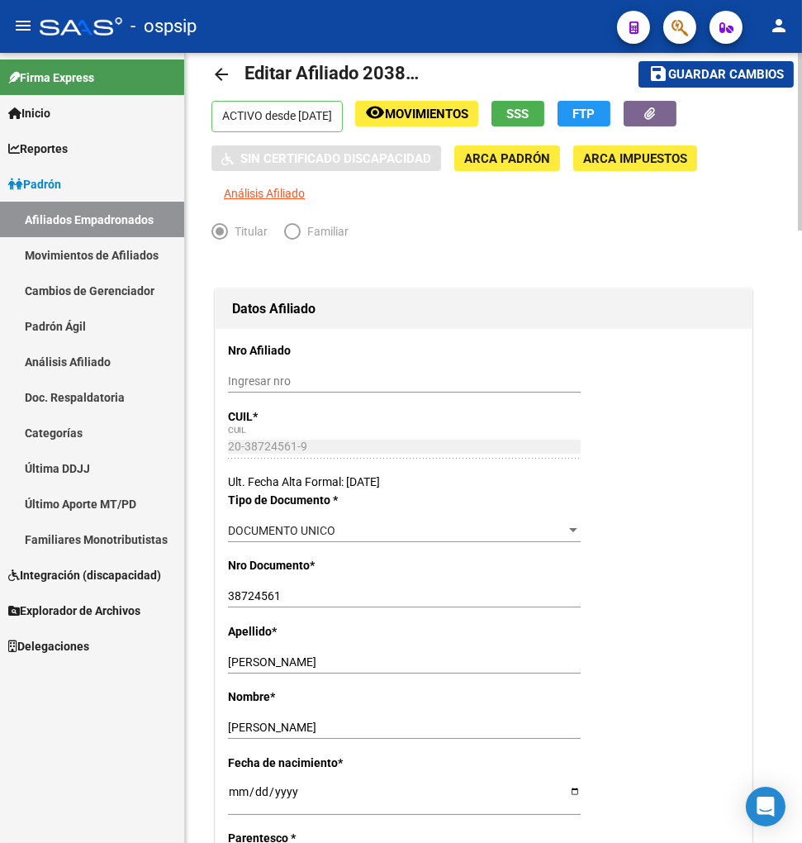
scroll to position [0, 0]
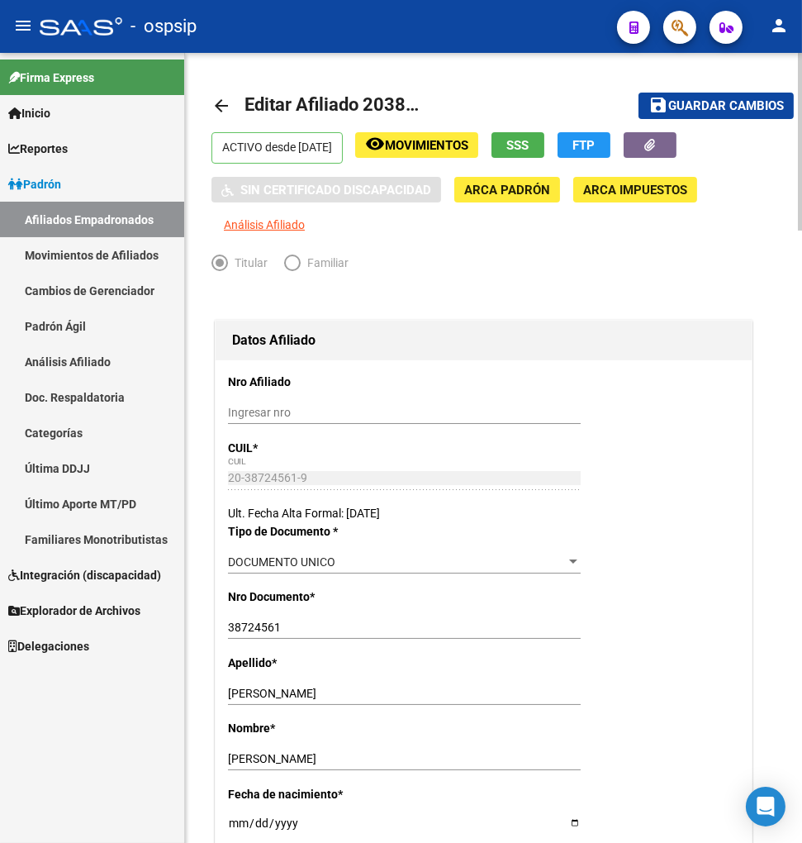
click at [722, 110] on span "Guardar cambios" at bounding box center [726, 106] width 116 height 15
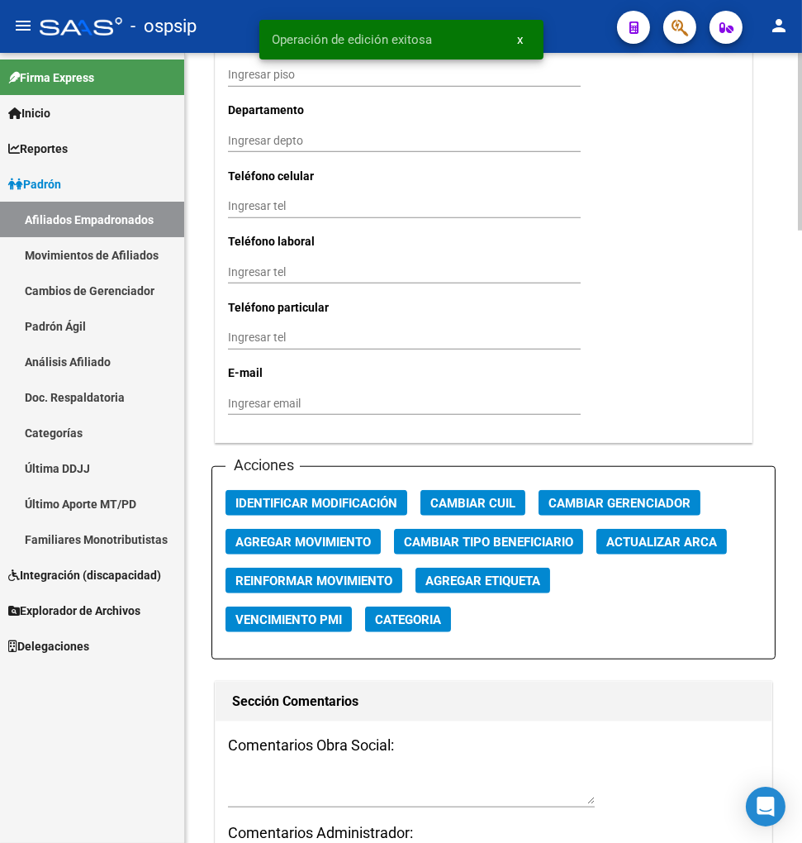
scroll to position [1653, 0]
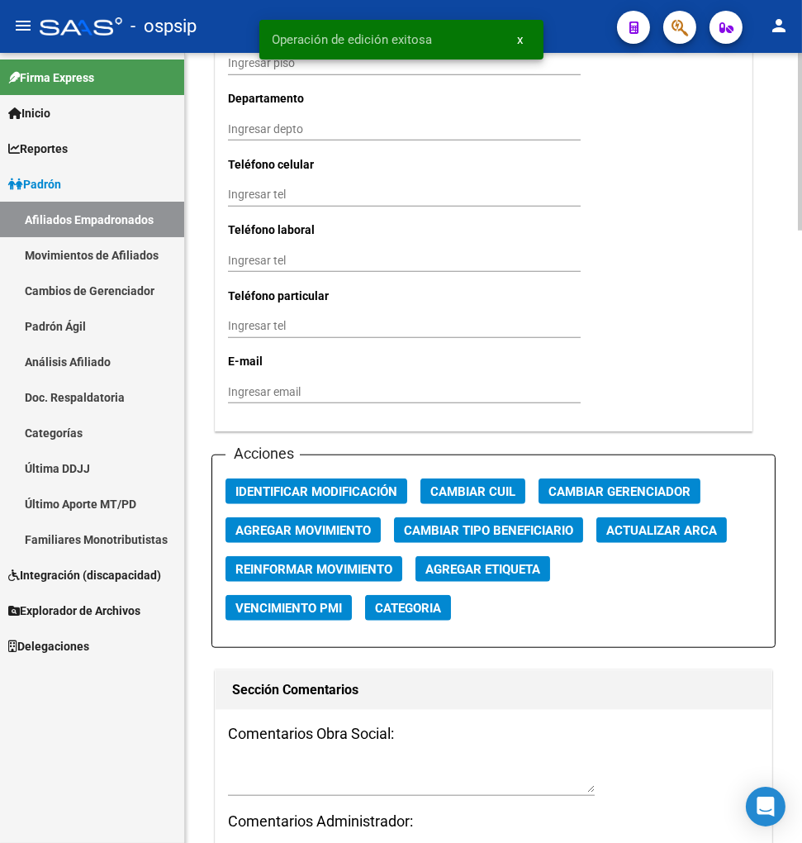
click at [292, 531] on span "Agregar Movimiento" at bounding box center [303, 530] width 136 height 15
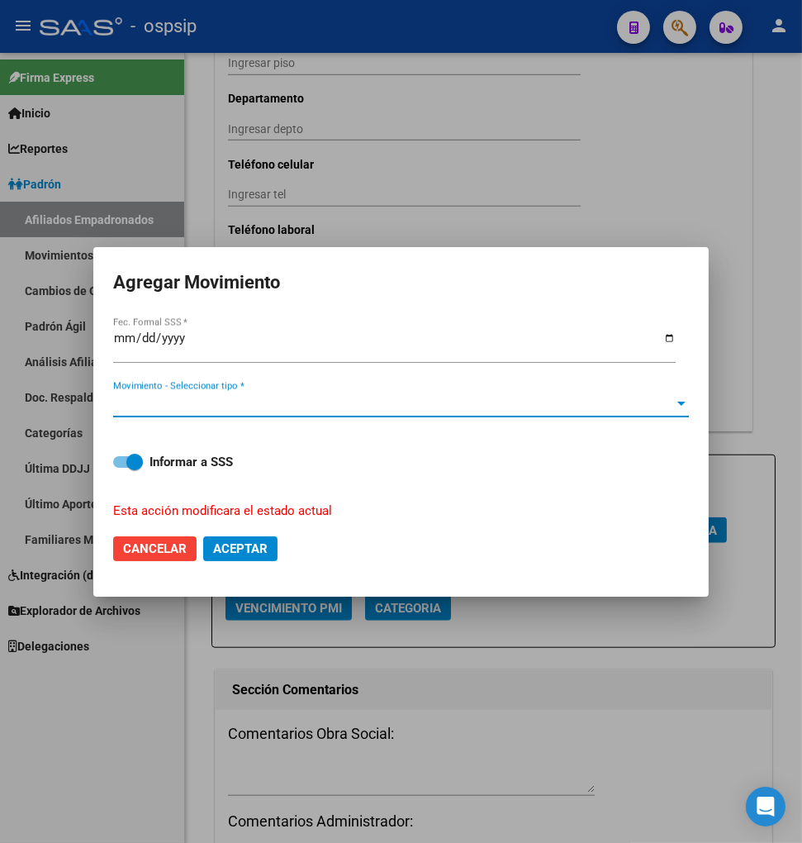
click at [317, 405] on span "Movimiento - Seleccionar tipo *" at bounding box center [393, 404] width 561 height 15
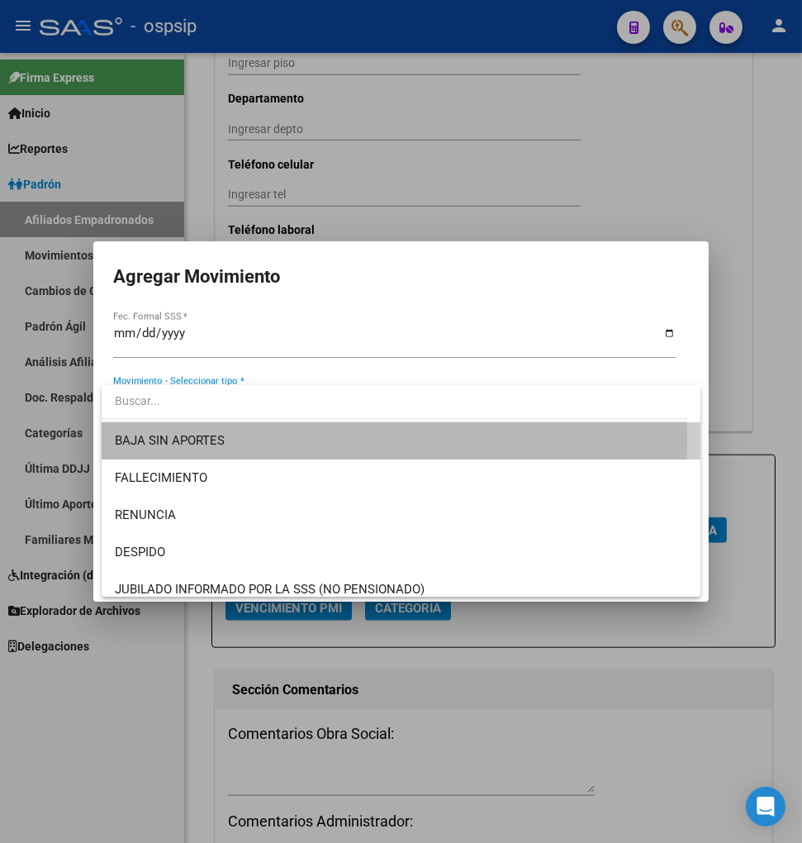
click at [248, 442] on span "BAJA SIN APORTES" at bounding box center [401, 440] width 573 height 37
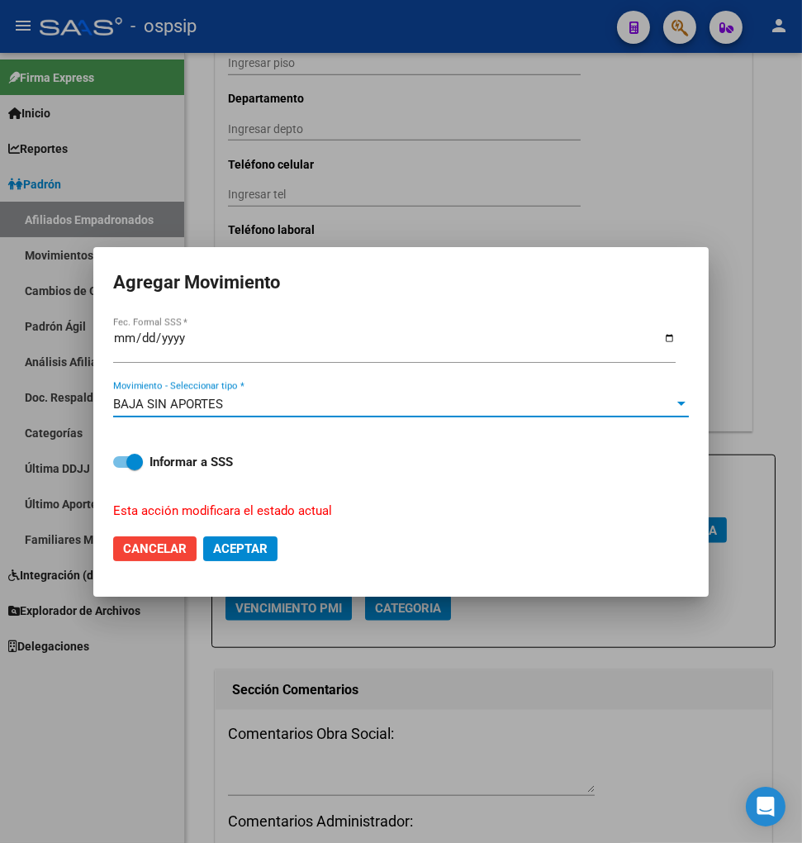
click at [221, 549] on span "Aceptar" at bounding box center [240, 548] width 55 height 15
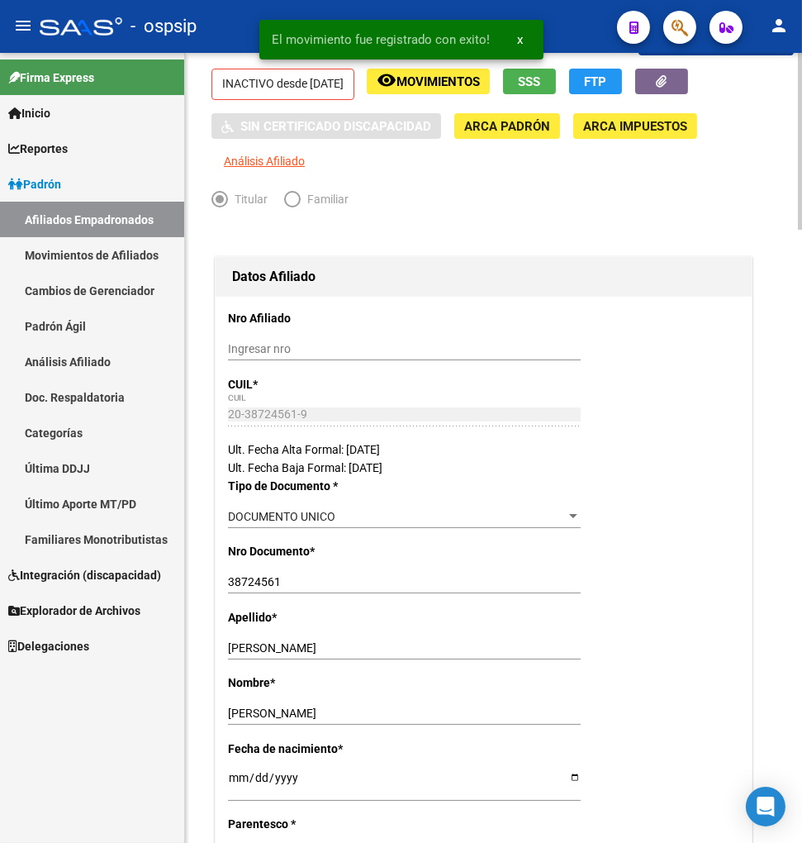
scroll to position [0, 0]
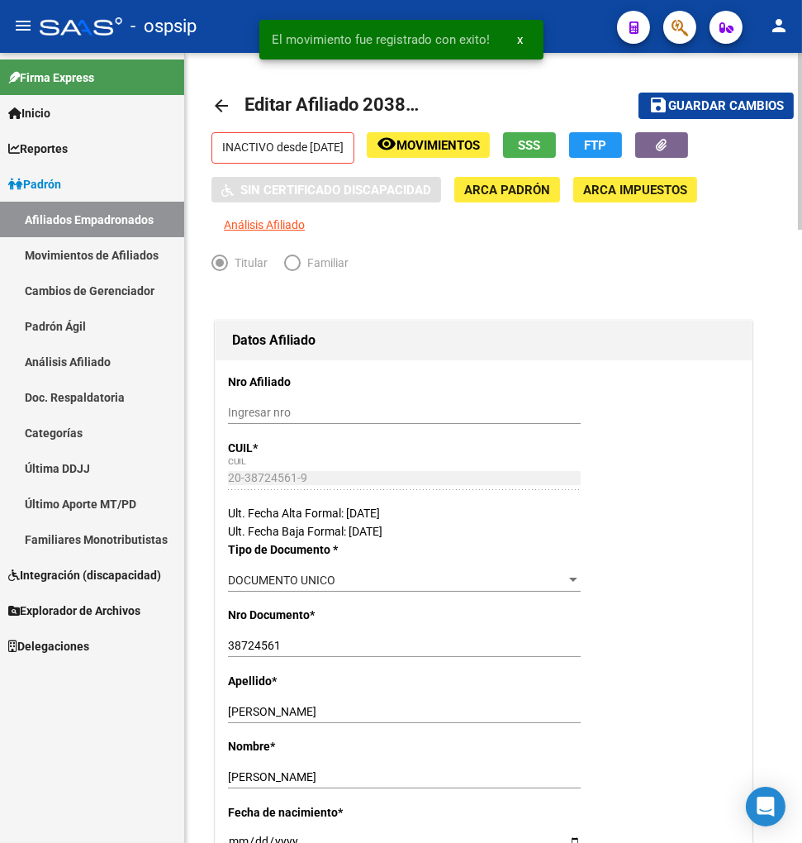
click at [740, 104] on span "Guardar cambios" at bounding box center [726, 106] width 116 height 15
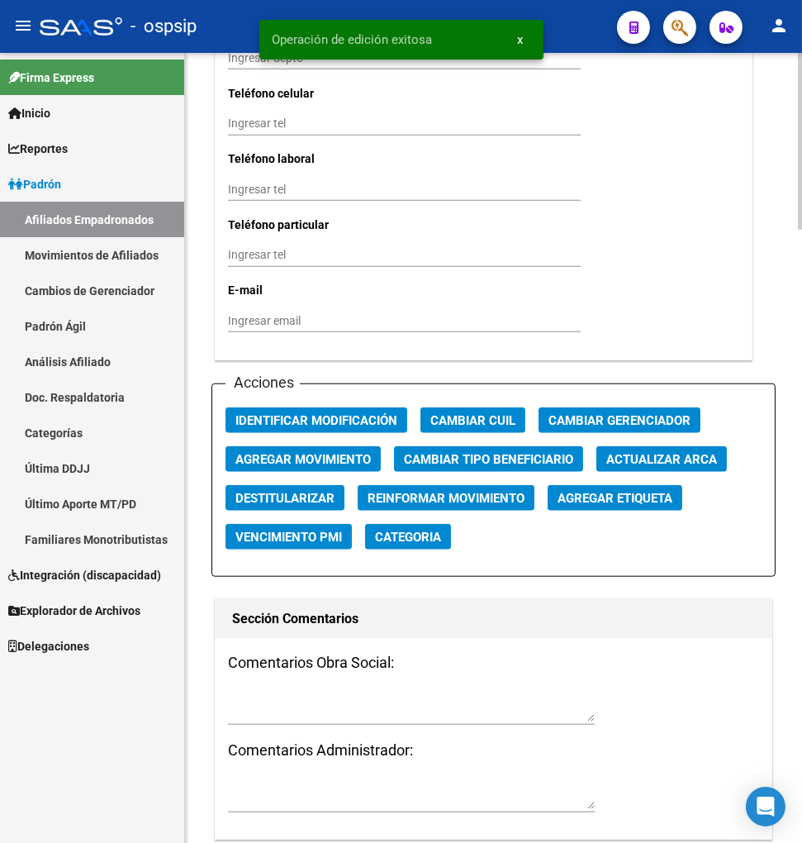
scroll to position [1744, 0]
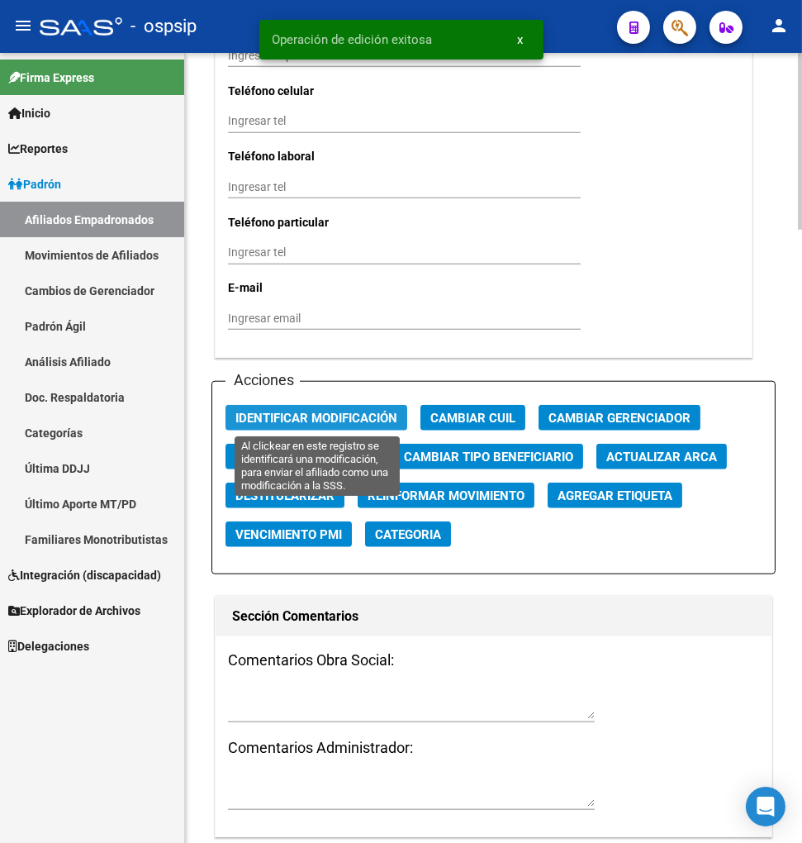
click at [315, 418] on span "Identificar Modificación" at bounding box center [316, 418] width 162 height 15
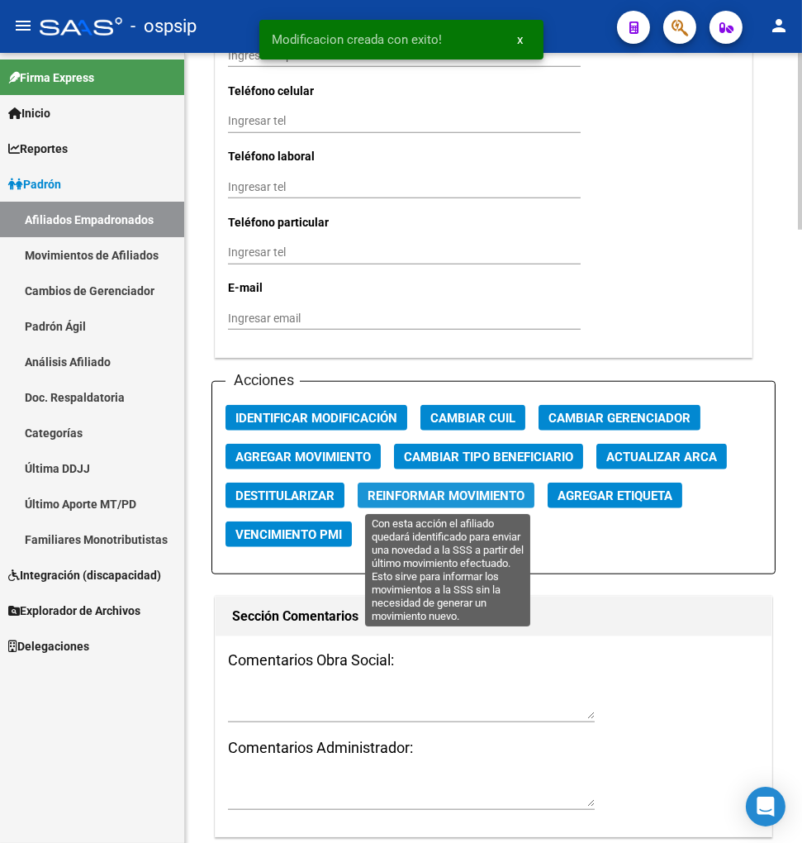
click at [419, 497] on span "Reinformar Movimiento" at bounding box center [446, 495] width 157 height 15
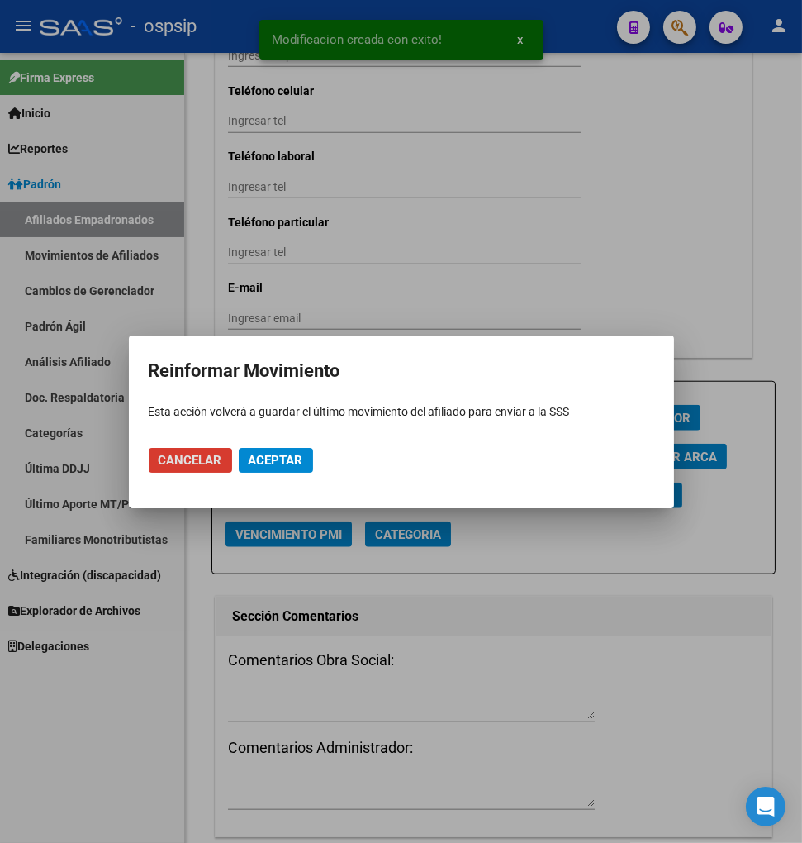
click at [278, 460] on span "Aceptar" at bounding box center [276, 460] width 55 height 15
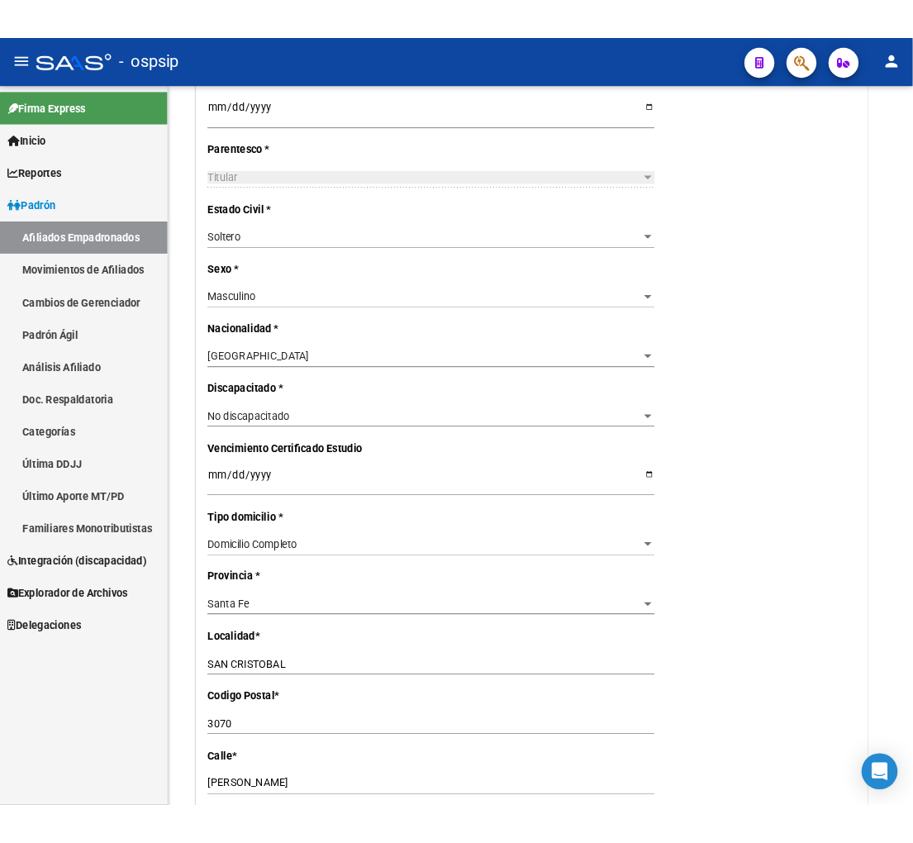
scroll to position [703, 0]
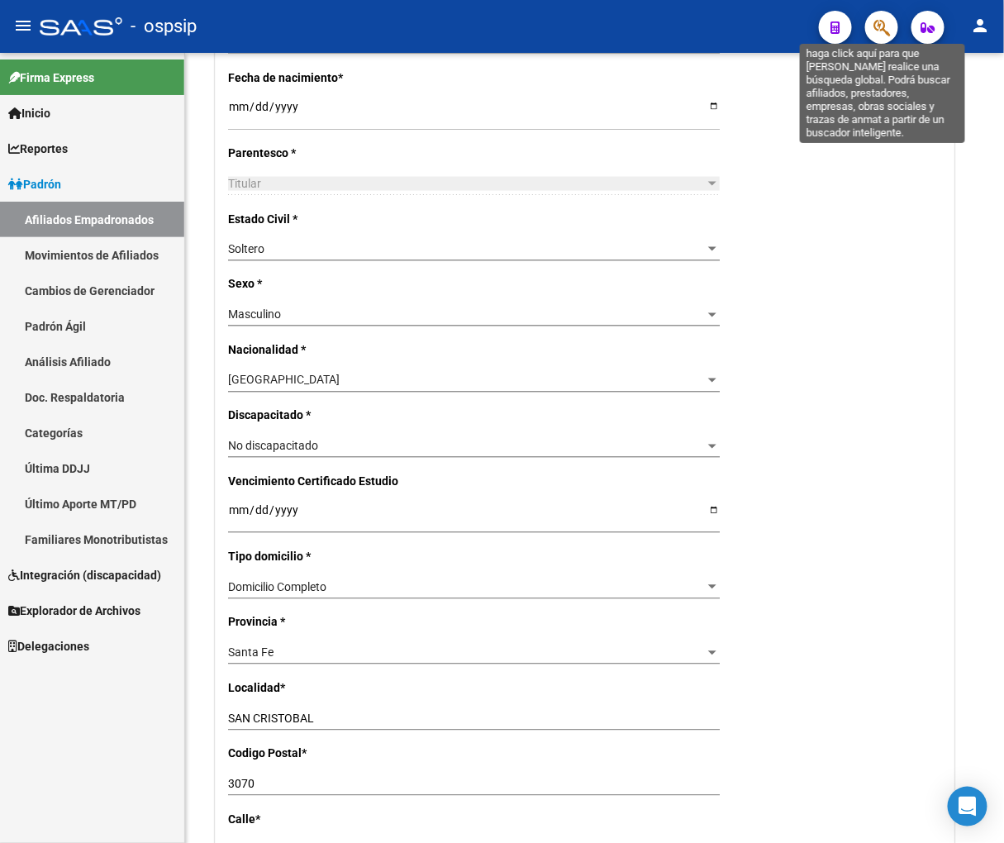
click at [887, 30] on icon "button" at bounding box center [881, 27] width 17 height 19
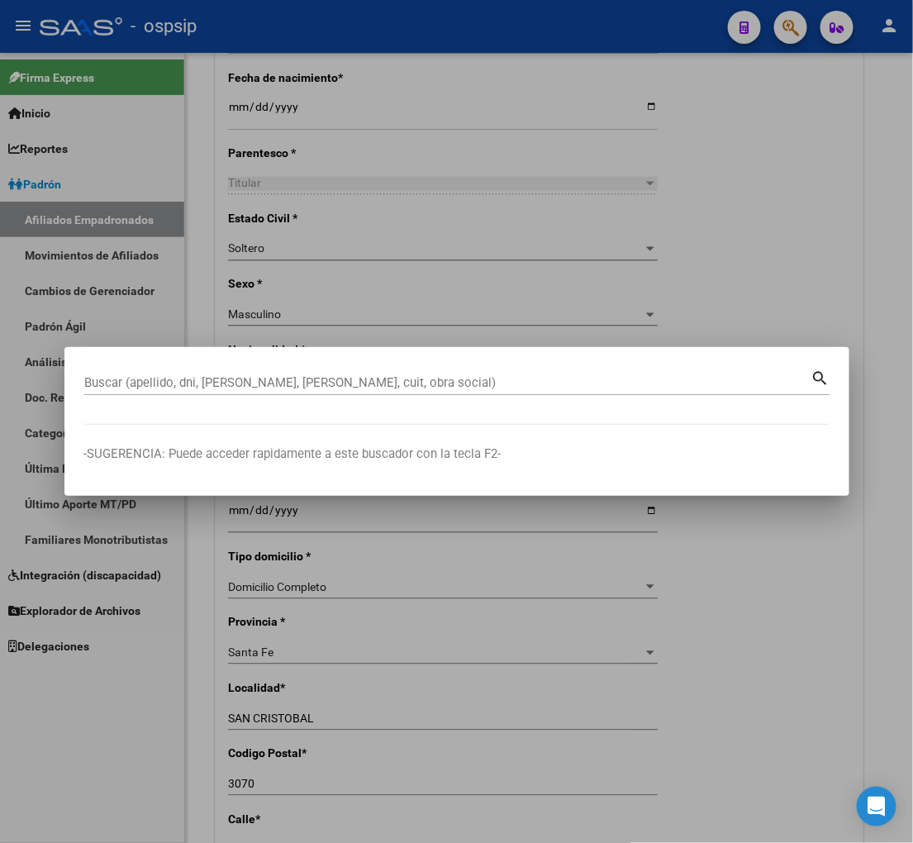
click at [399, 378] on input "Buscar (apellido, dni, [PERSON_NAME], [PERSON_NAME], cuit, obra social)" at bounding box center [447, 382] width 727 height 15
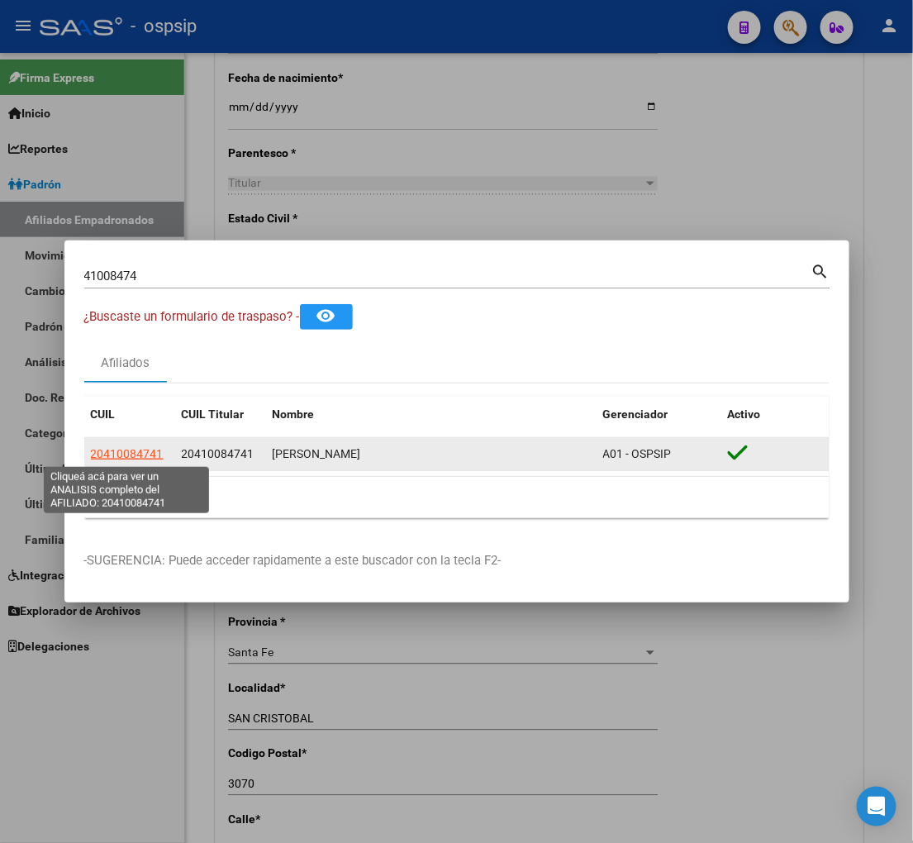
click at [143, 451] on span "20410084741" at bounding box center [127, 453] width 73 height 13
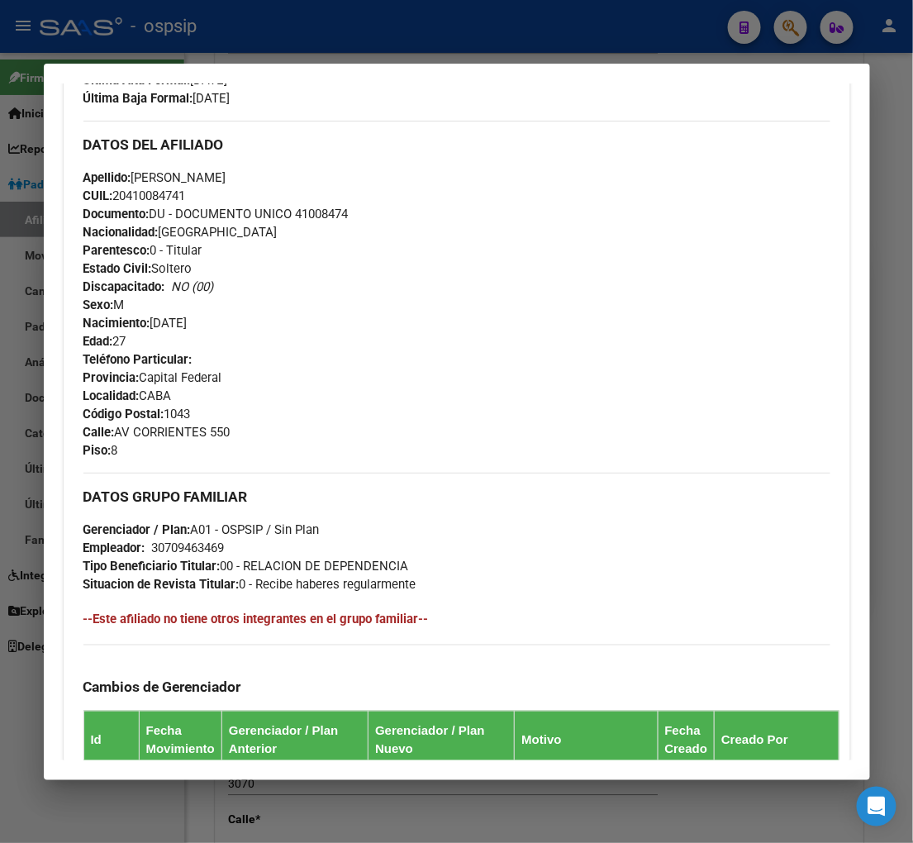
scroll to position [275, 0]
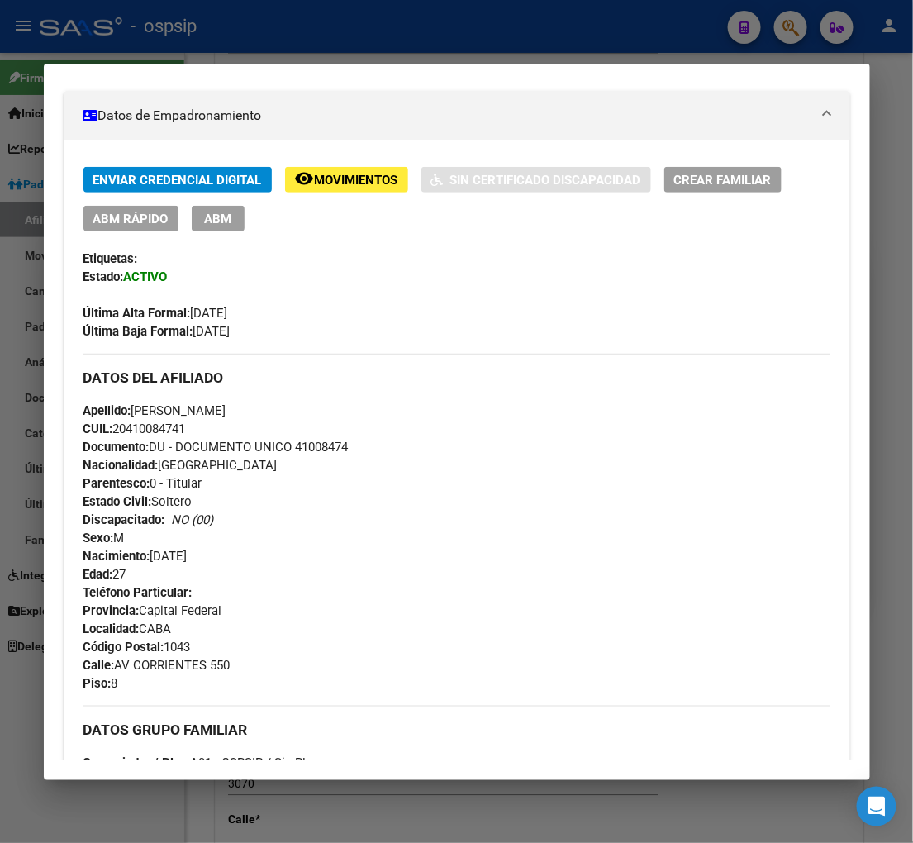
click at [350, 186] on span "Movimientos" at bounding box center [356, 180] width 83 height 15
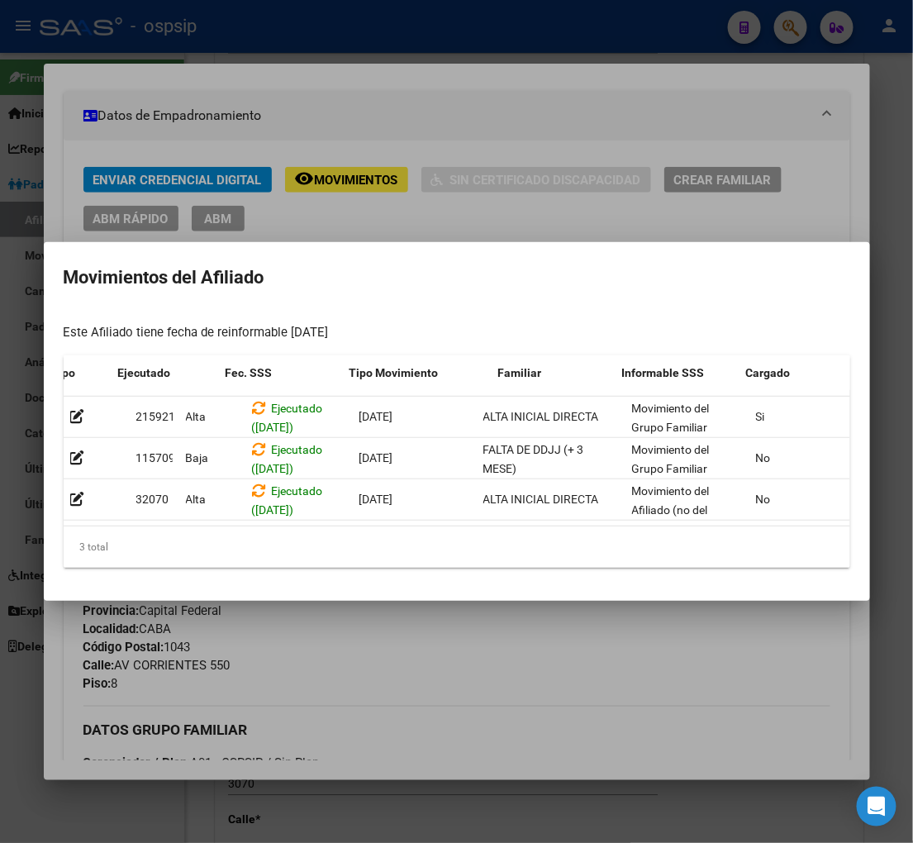
scroll to position [0, 270]
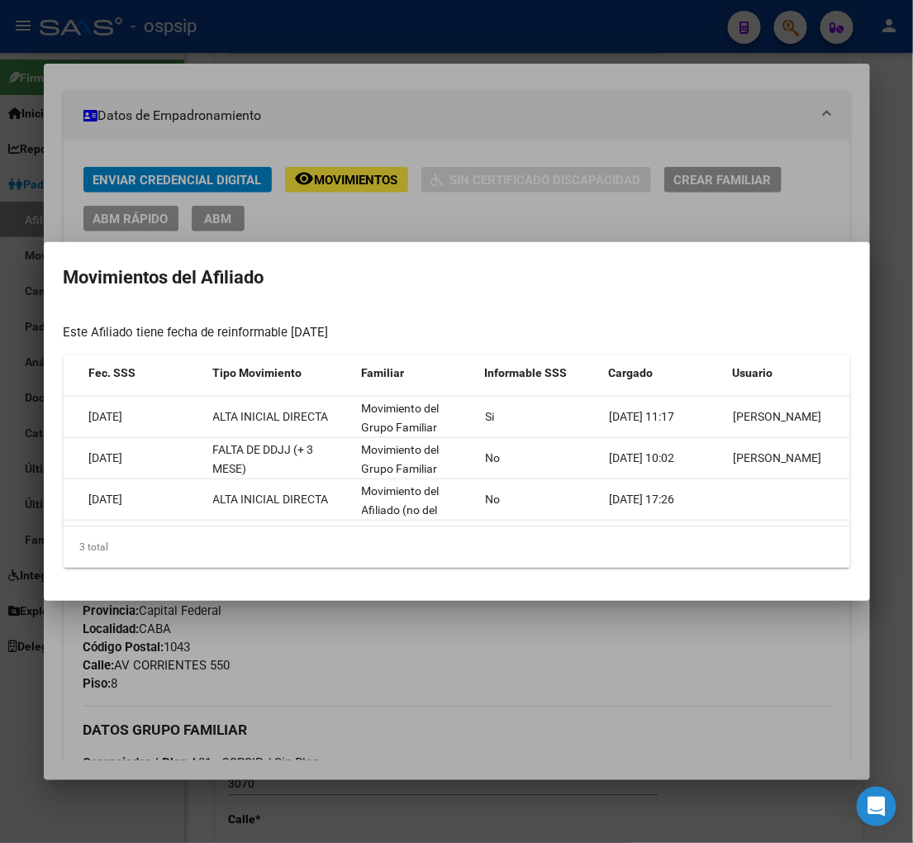
click at [551, 640] on div at bounding box center [456, 421] width 913 height 843
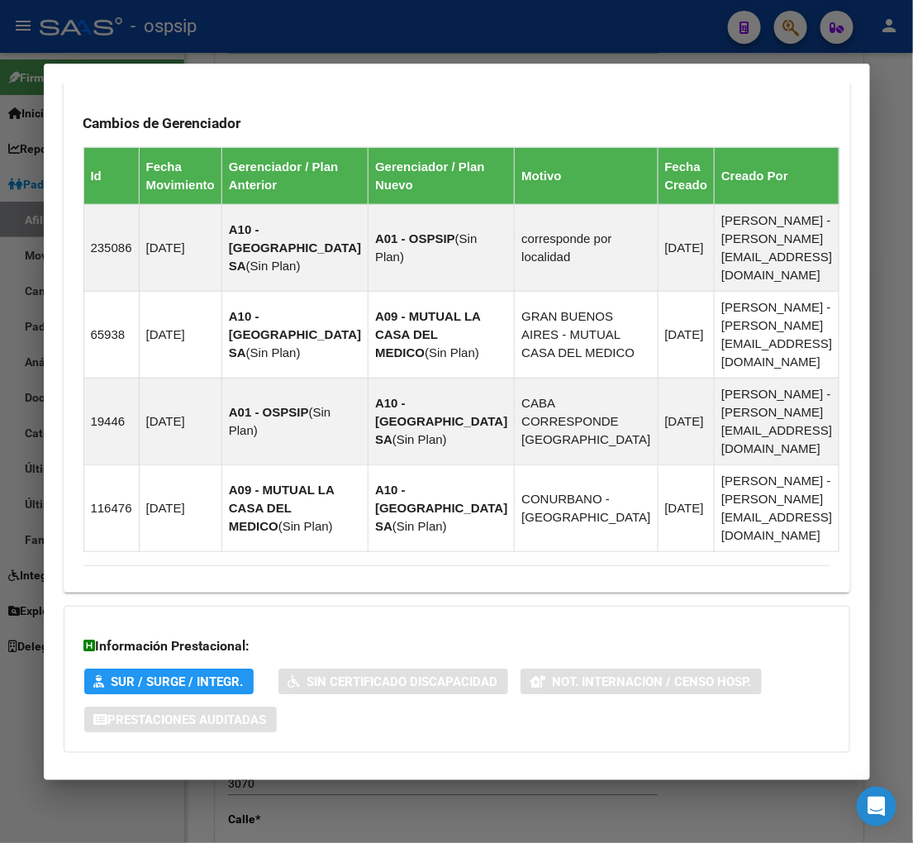
scroll to position [1082, 0]
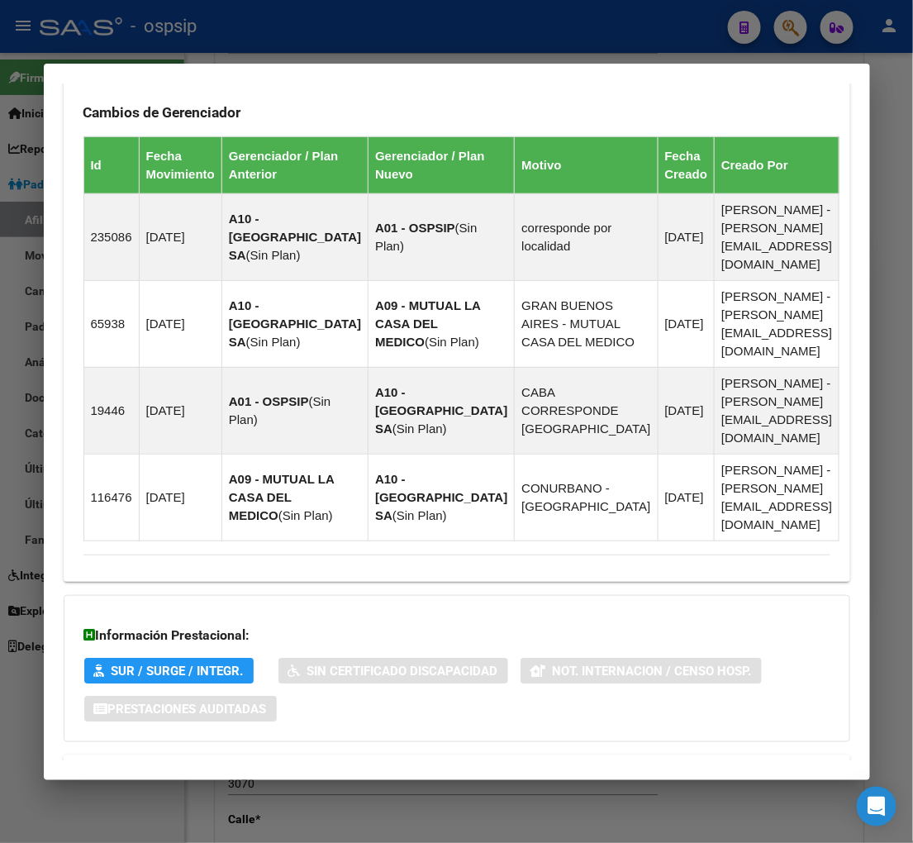
click at [273, 767] on span "Aportes y Contribuciones del Afiliado: 20410084741" at bounding box center [263, 775] width 310 height 16
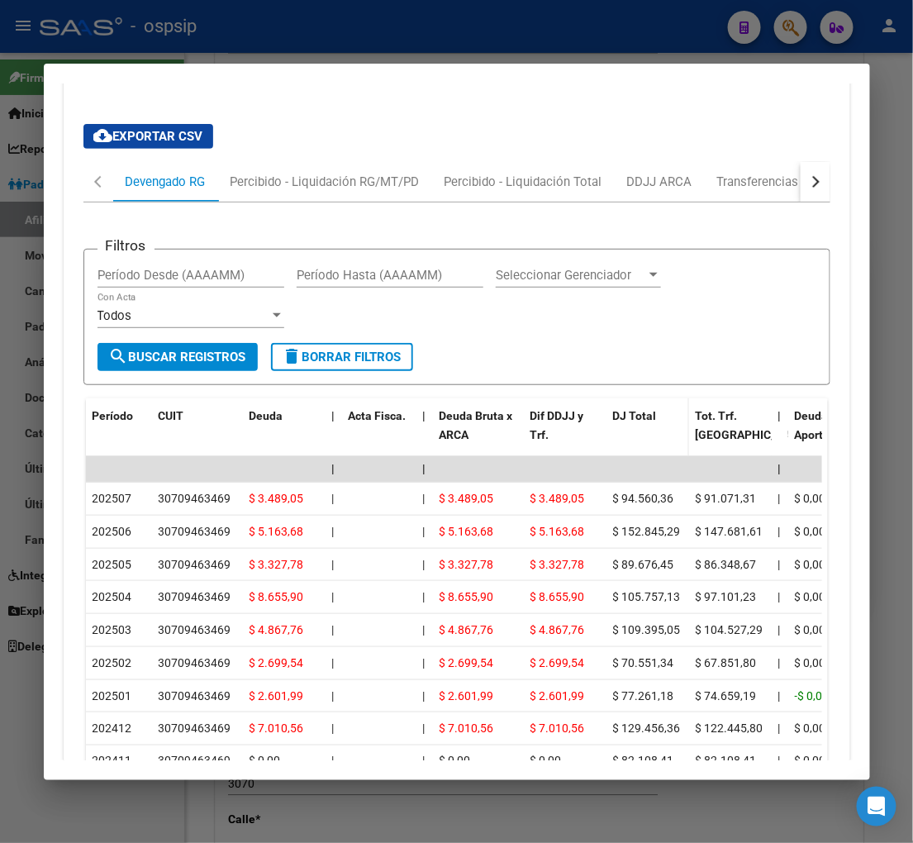
scroll to position [1531, 0]
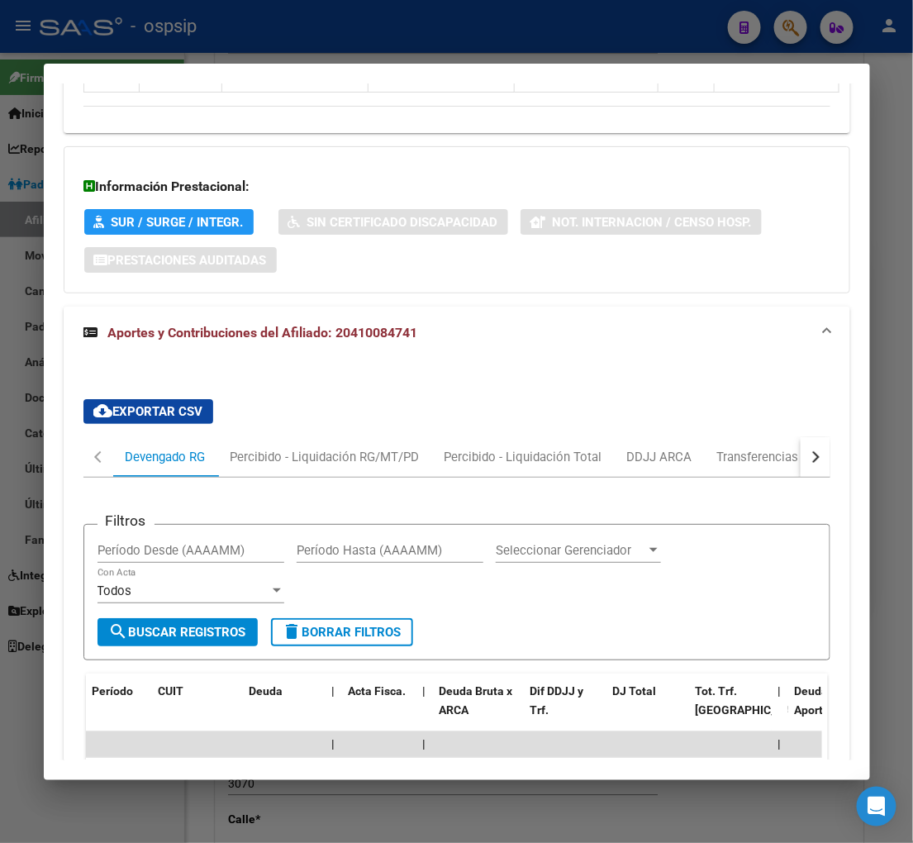
click at [808, 437] on button "button" at bounding box center [816, 457] width 30 height 40
drag, startPoint x: 749, startPoint y: 392, endPoint x: 717, endPoint y: 425, distance: 45.6
click at [749, 448] on div "ARCA Relaciones Laborales" at bounding box center [710, 457] width 155 height 18
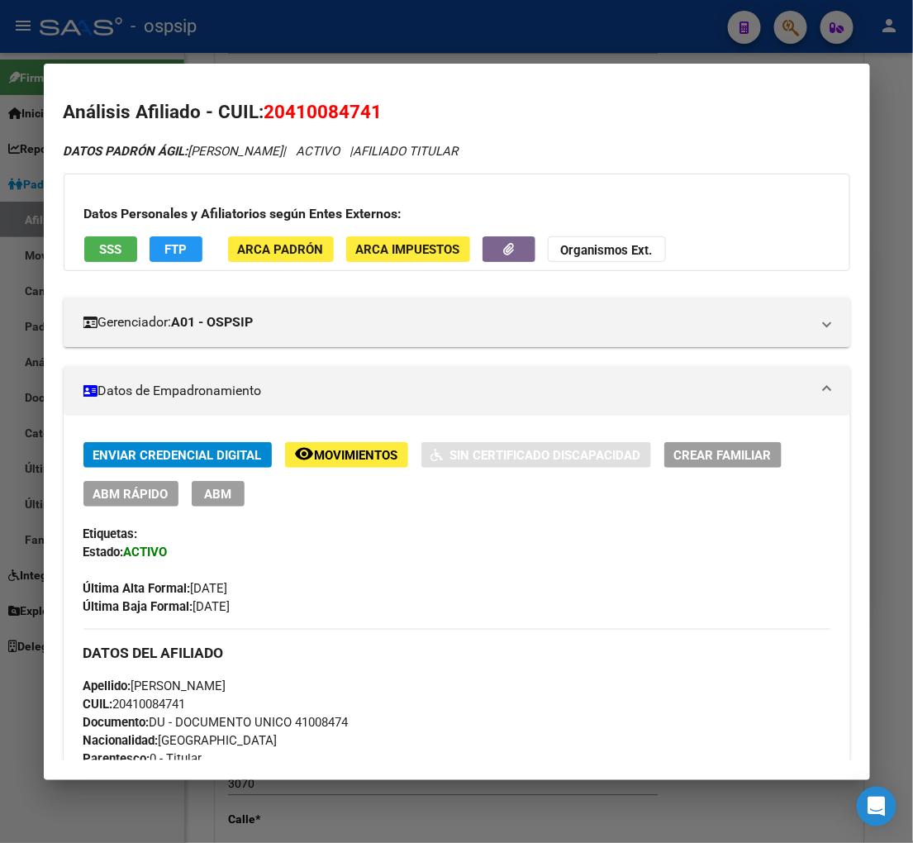
scroll to position [275, 0]
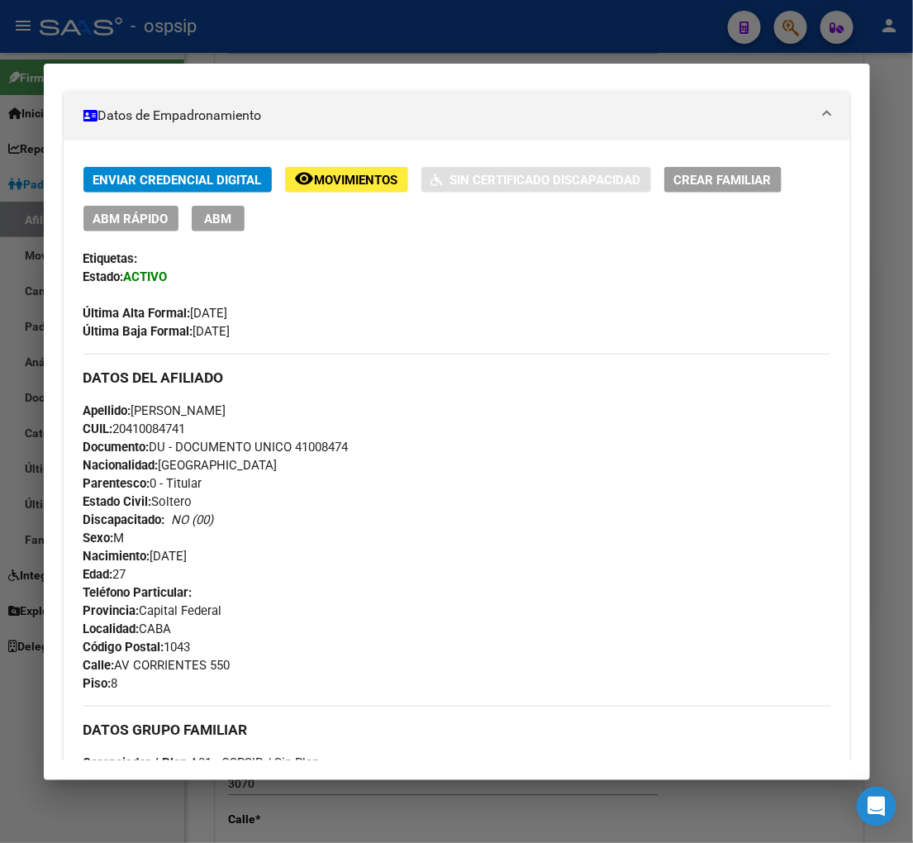
click at [467, 324] on div "Enviar Credencial Digital remove_red_eye Movimientos Sin Certificado Discapacid…" at bounding box center [456, 254] width 747 height 174
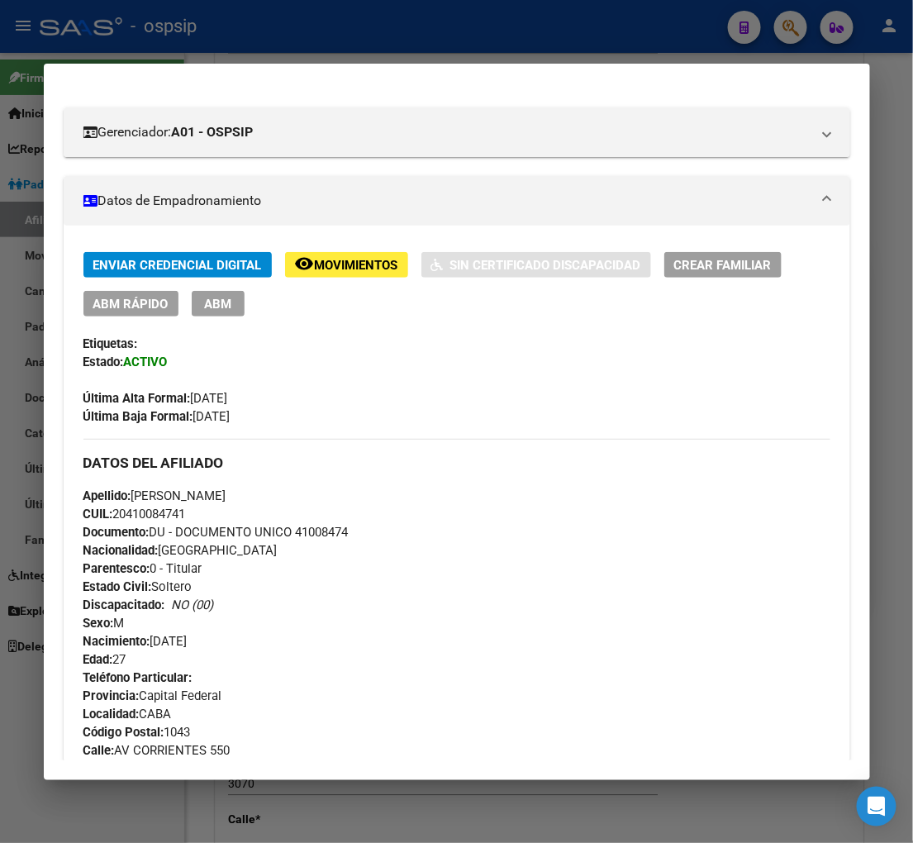
scroll to position [183, 0]
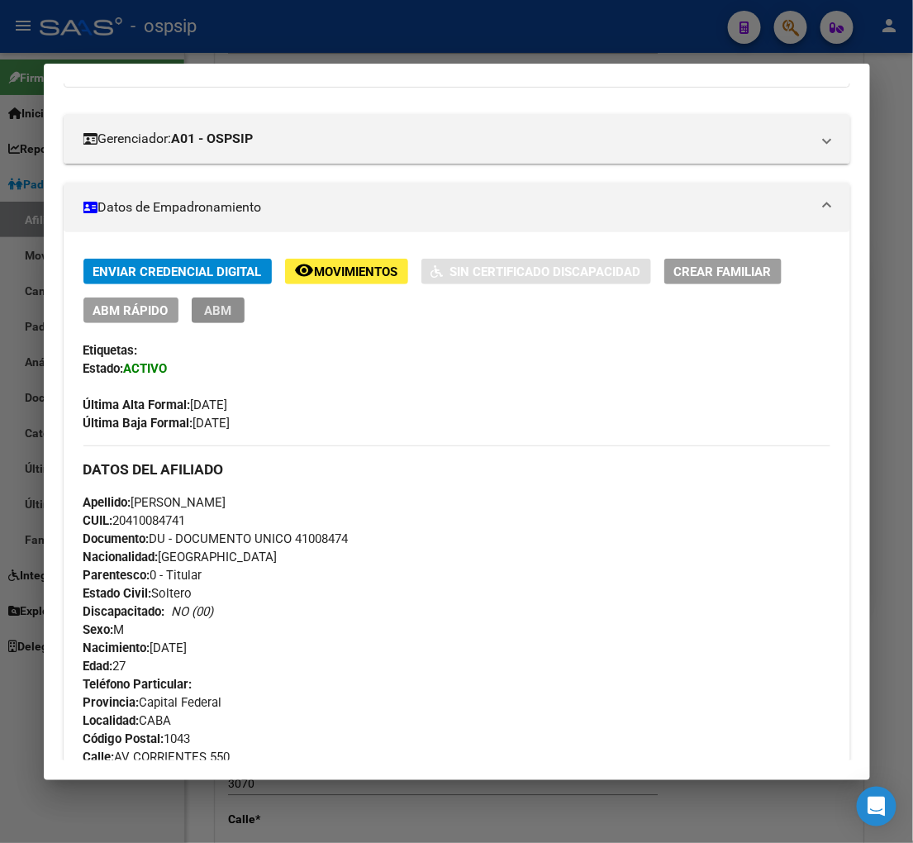
click at [208, 312] on span "ABM" at bounding box center [217, 310] width 27 height 15
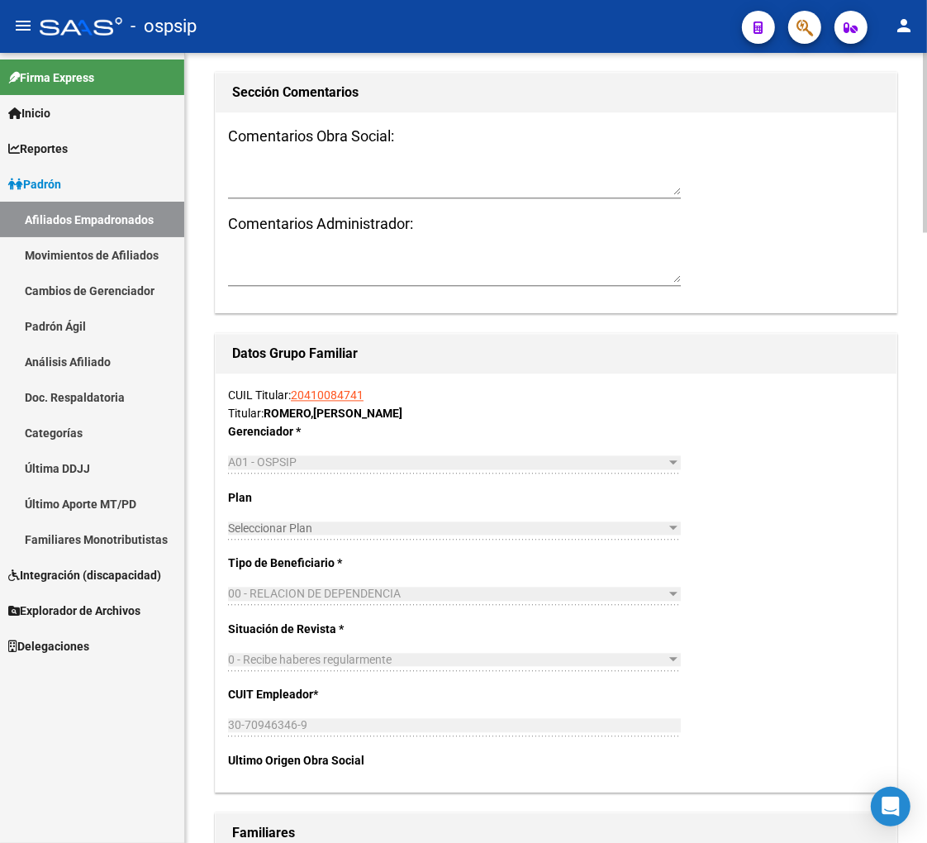
scroll to position [2386, 0]
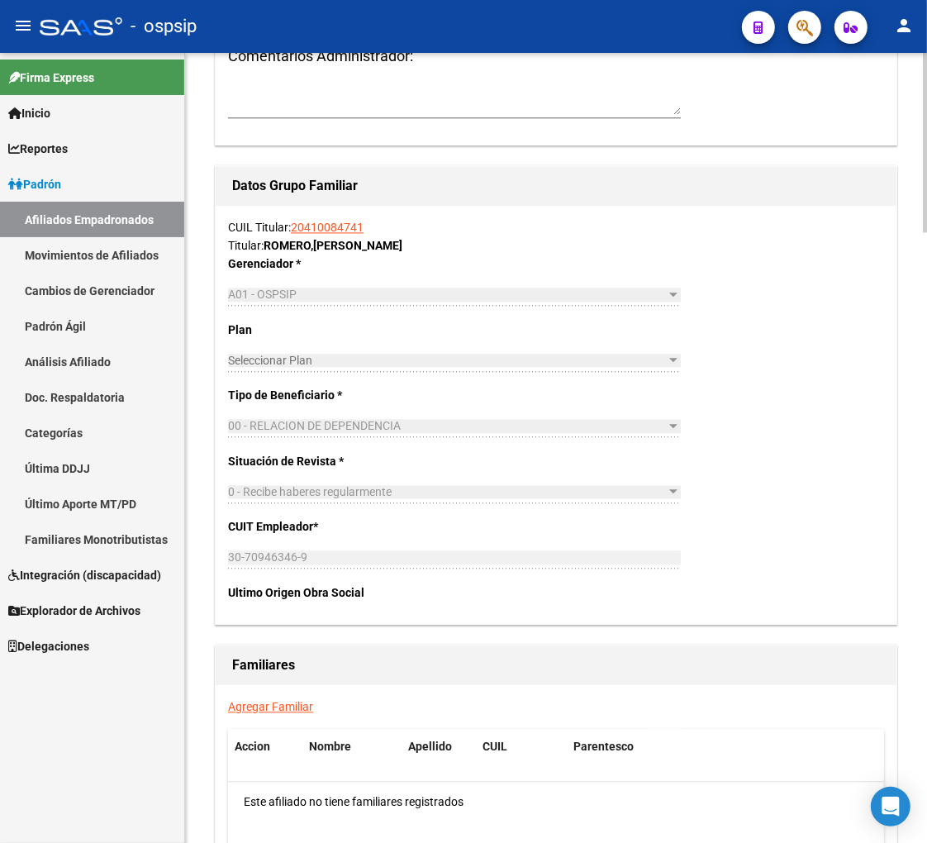
click at [265, 704] on link "Agregar Familiar" at bounding box center [270, 706] width 85 height 13
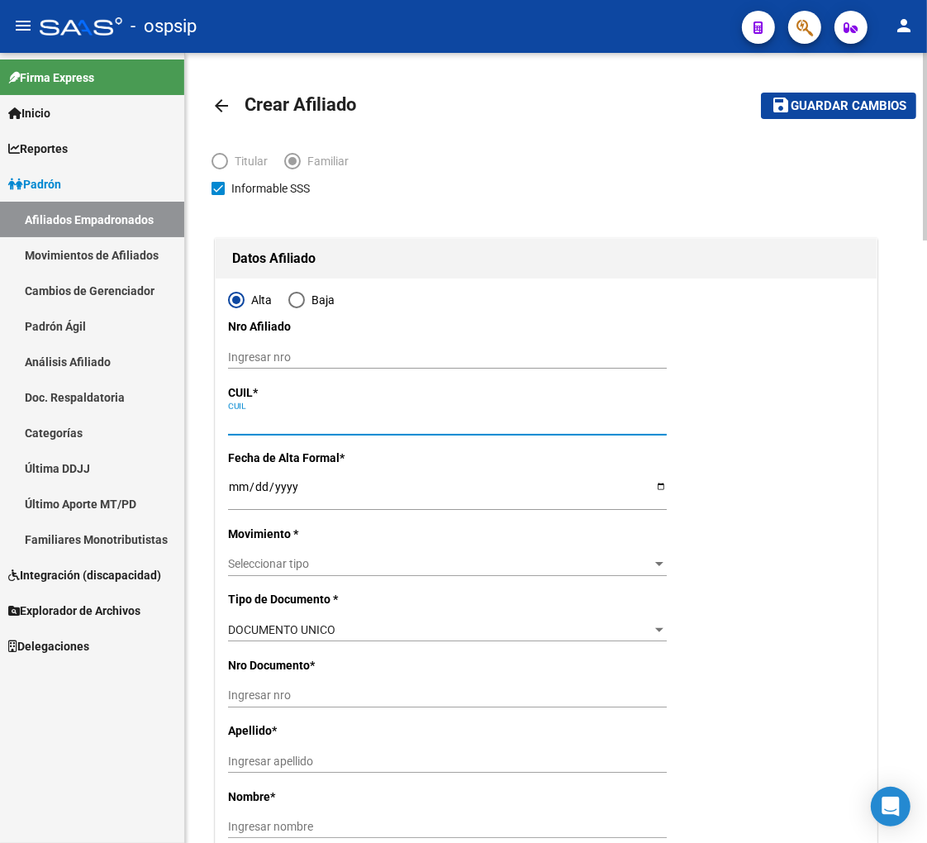
click at [268, 426] on input "CUIL" at bounding box center [447, 423] width 439 height 14
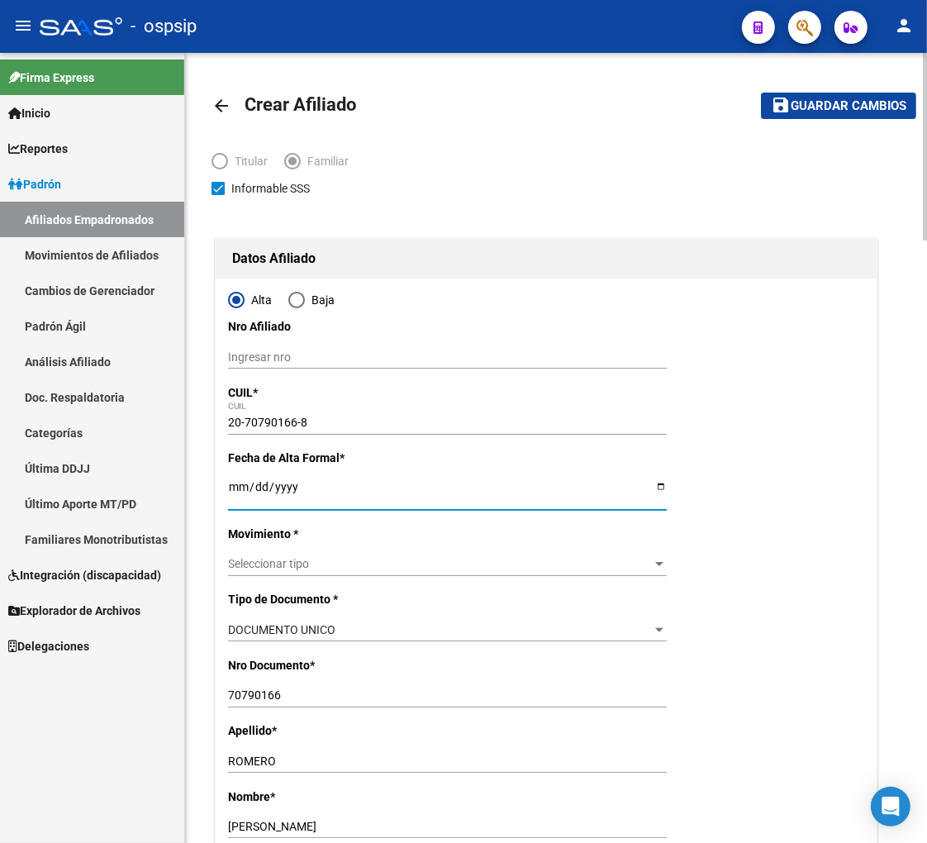
click at [232, 491] on input "Ingresar fecha" at bounding box center [447, 492] width 439 height 25
click at [350, 565] on span "Seleccionar tipo" at bounding box center [440, 564] width 424 height 14
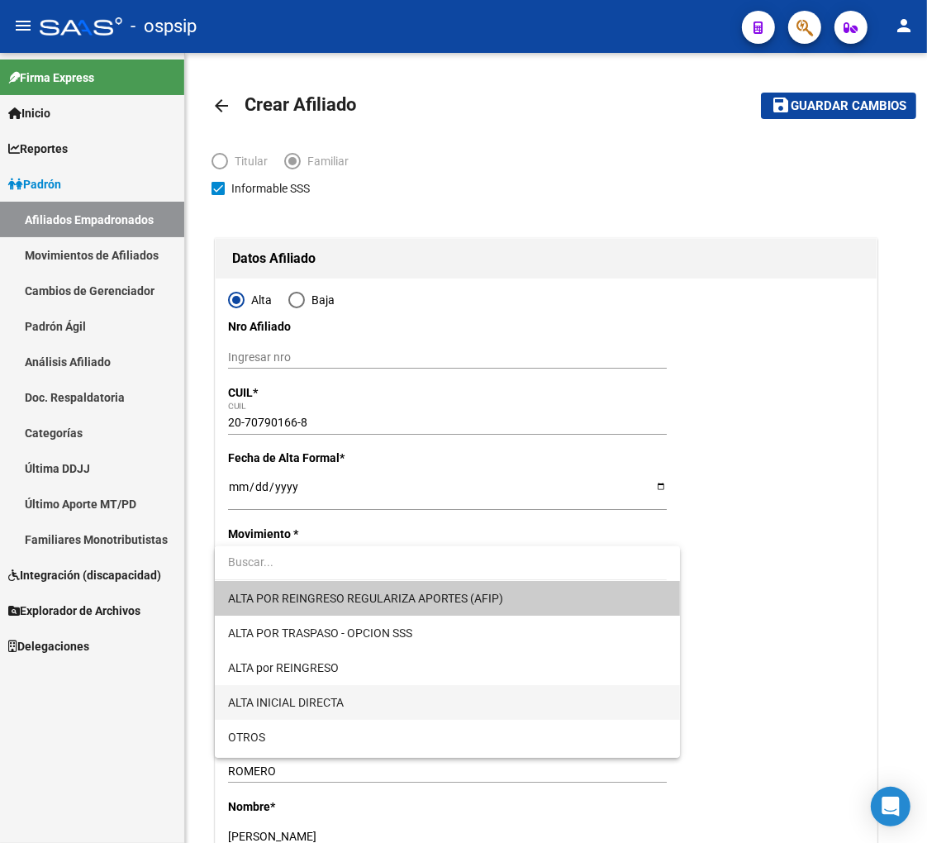
click at [388, 711] on span "ALTA INICIAL DIRECTA" at bounding box center [447, 702] width 439 height 35
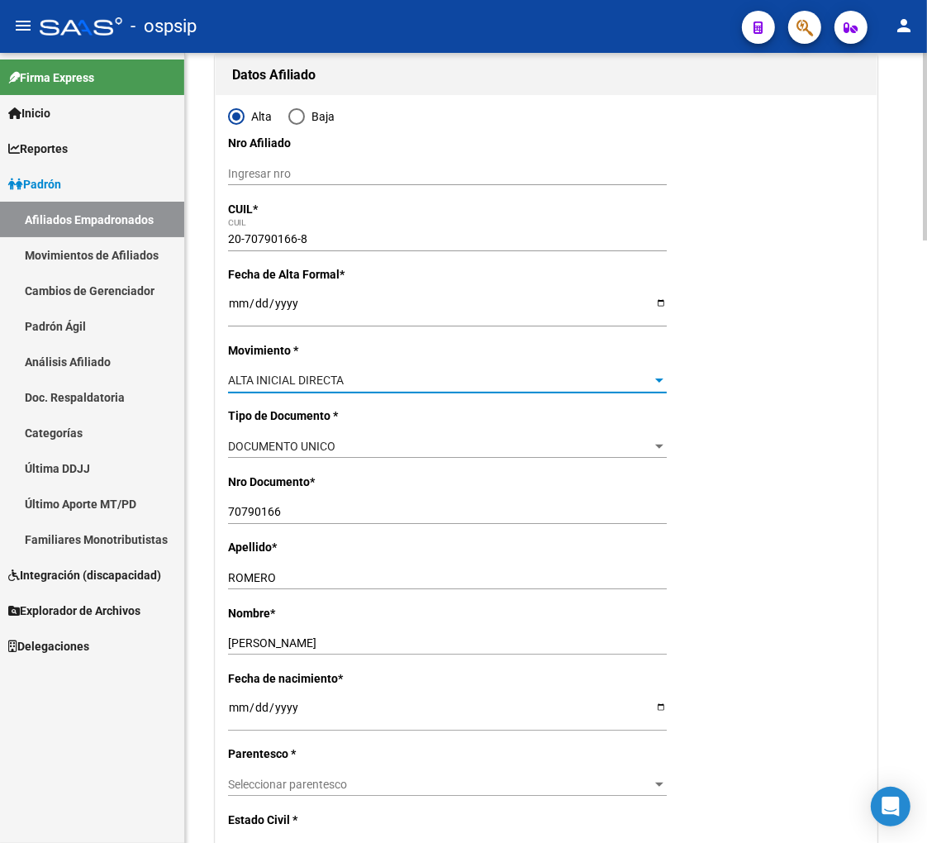
scroll to position [275, 0]
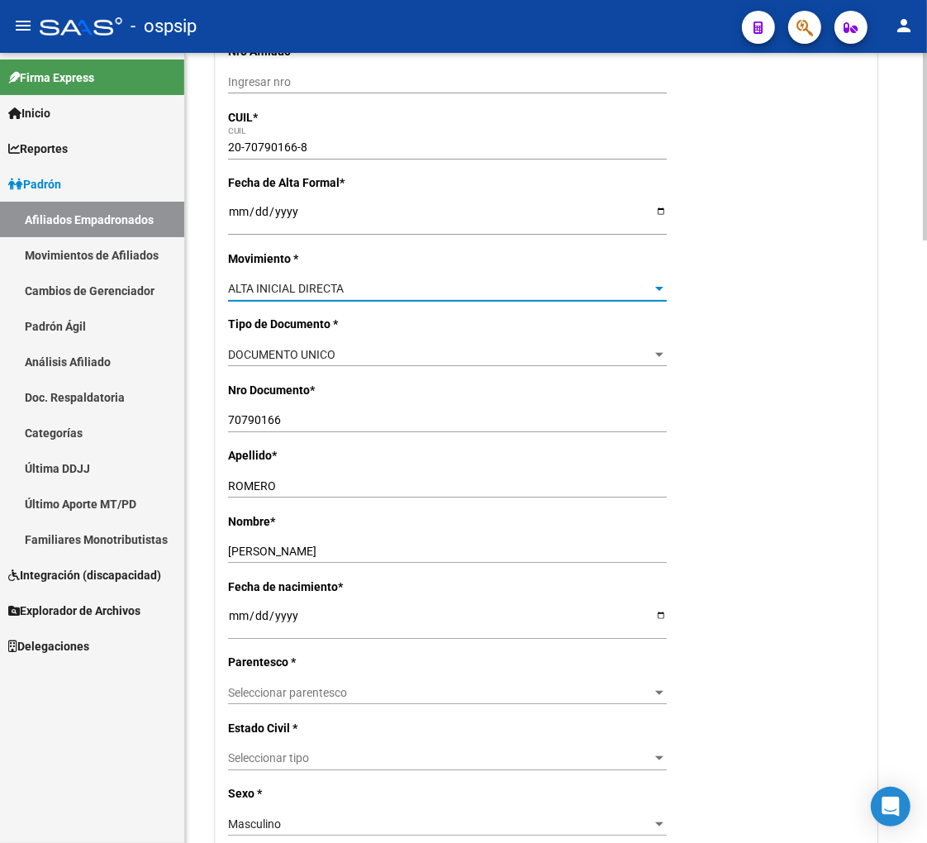
click at [405, 700] on div "Seleccionar parentesco Seleccionar parentesco" at bounding box center [447, 692] width 439 height 23
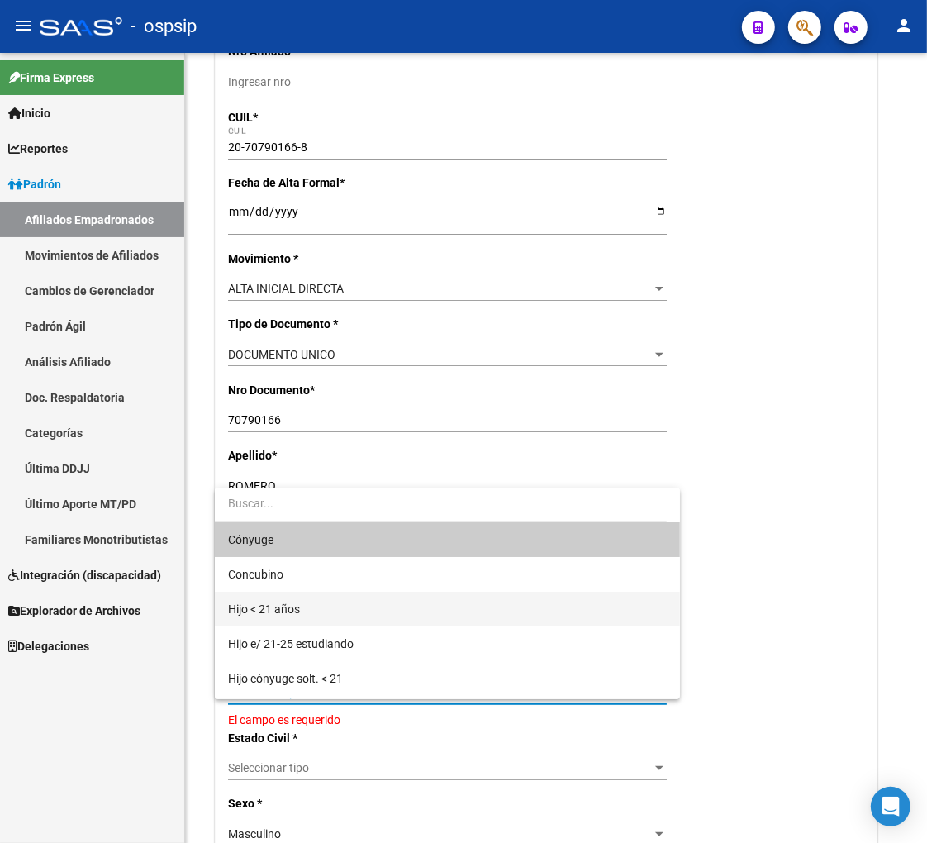
click at [368, 620] on span "Hijo < 21 años" at bounding box center [447, 609] width 439 height 35
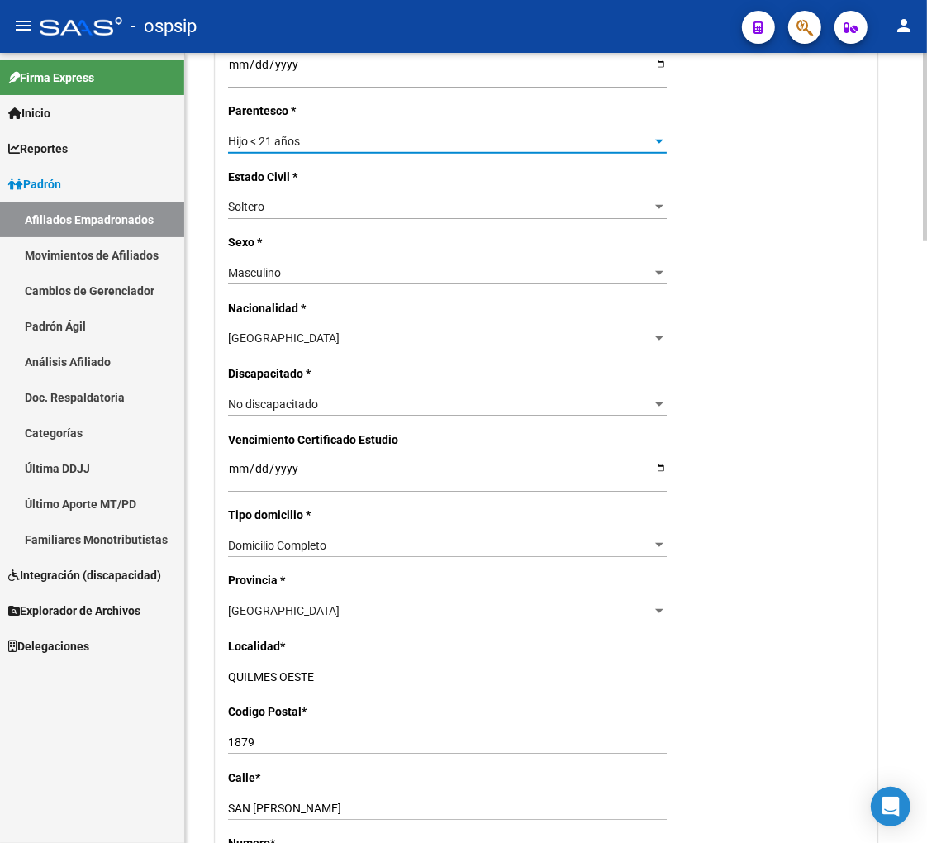
scroll to position [1010, 0]
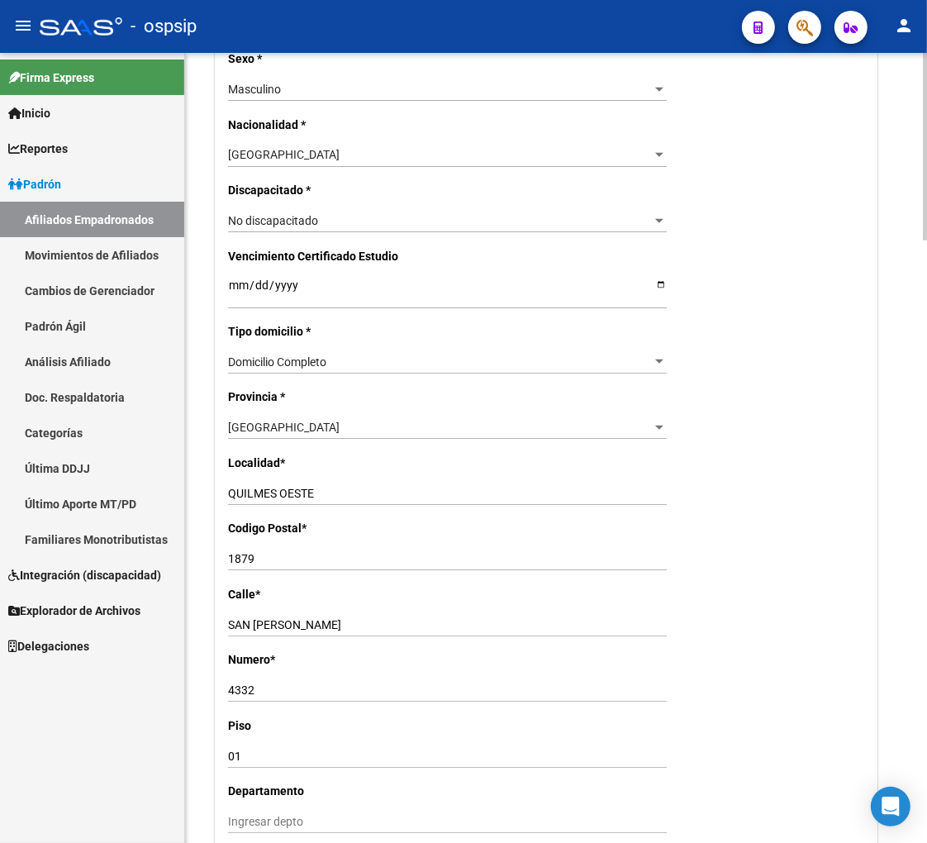
click at [372, 624] on input "SAN [PERSON_NAME]" at bounding box center [447, 625] width 439 height 14
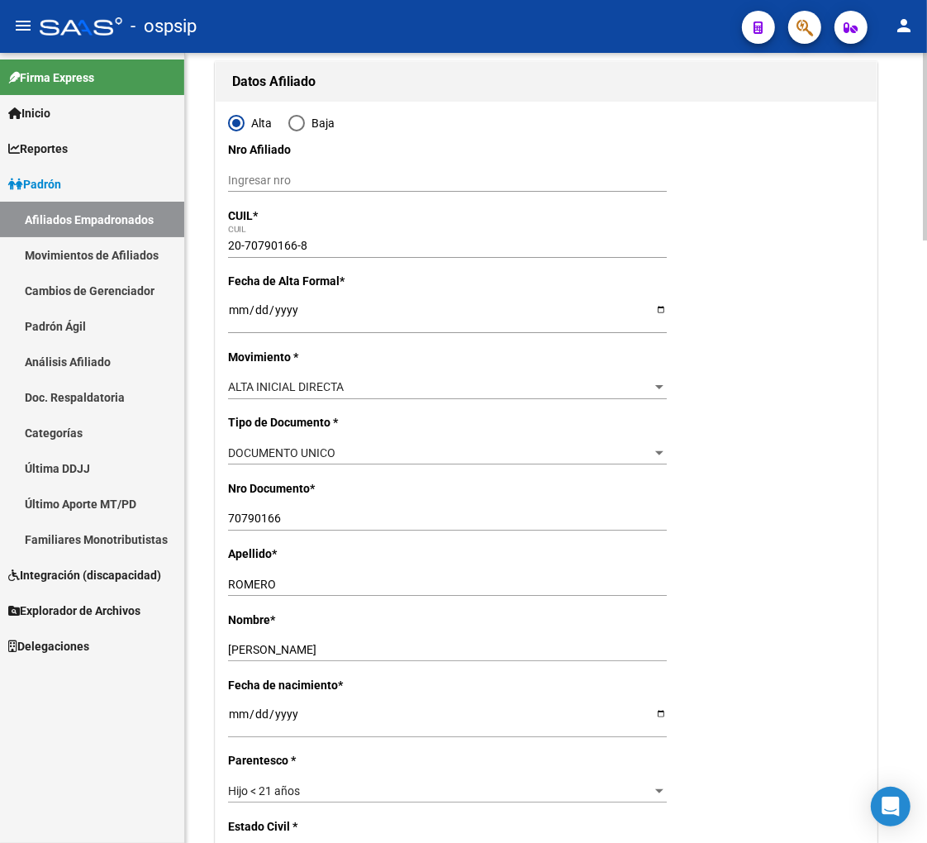
scroll to position [0, 0]
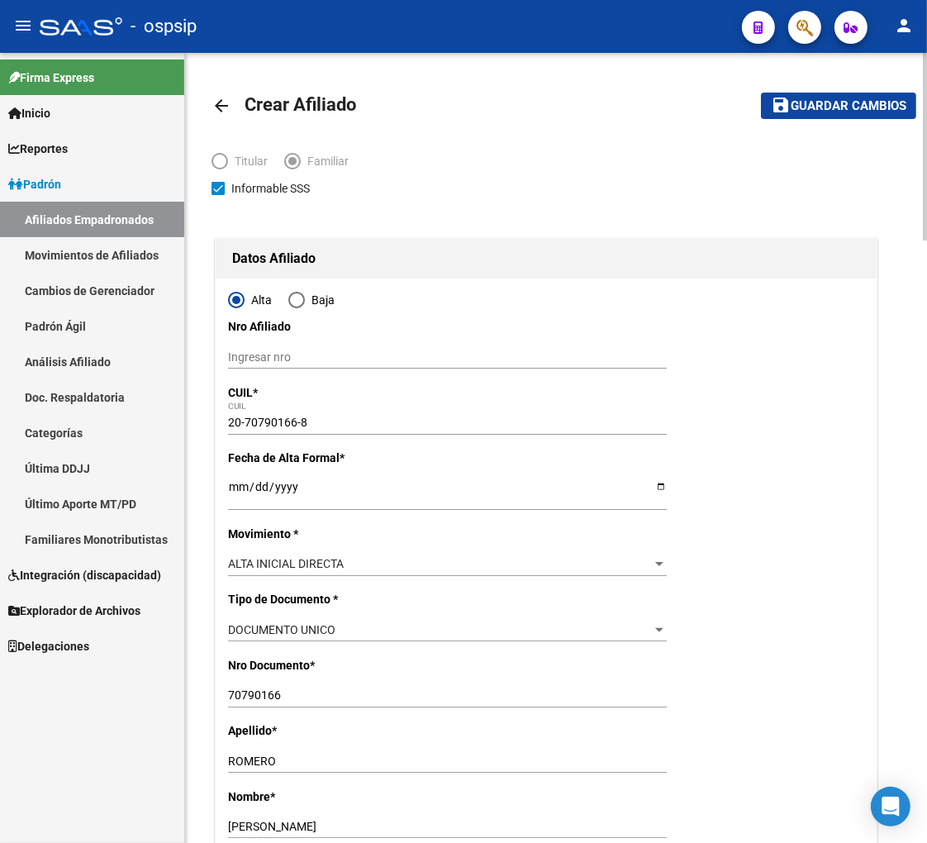
click at [840, 102] on span "Guardar cambios" at bounding box center [849, 106] width 116 height 15
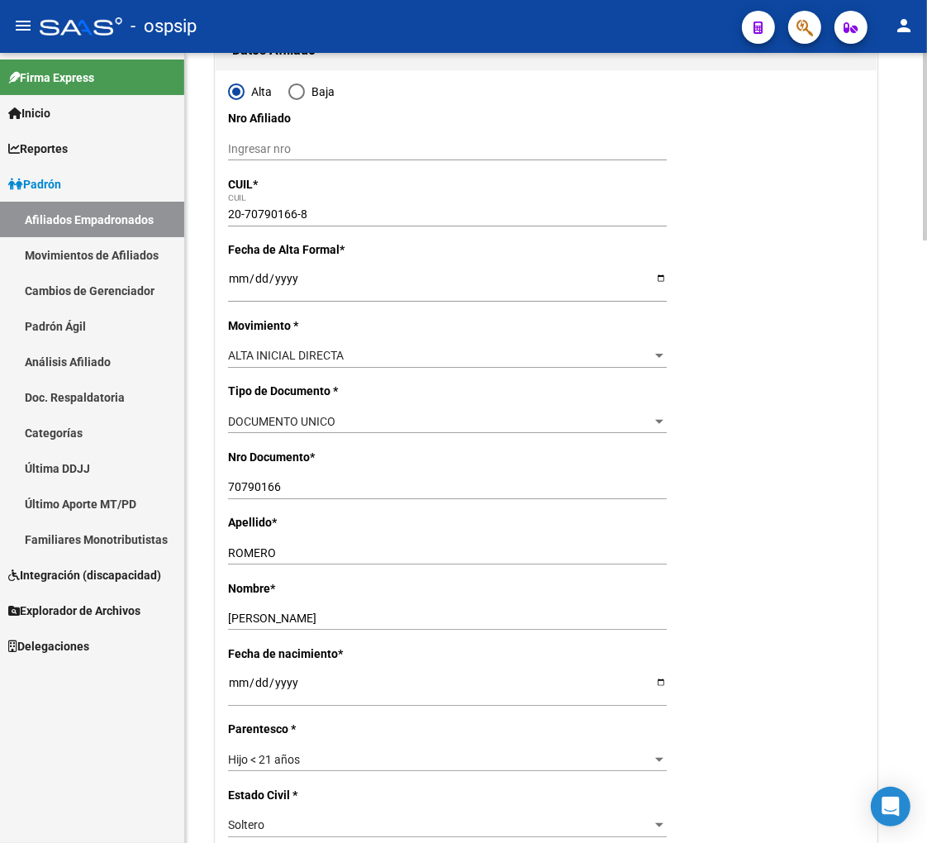
scroll to position [275, 0]
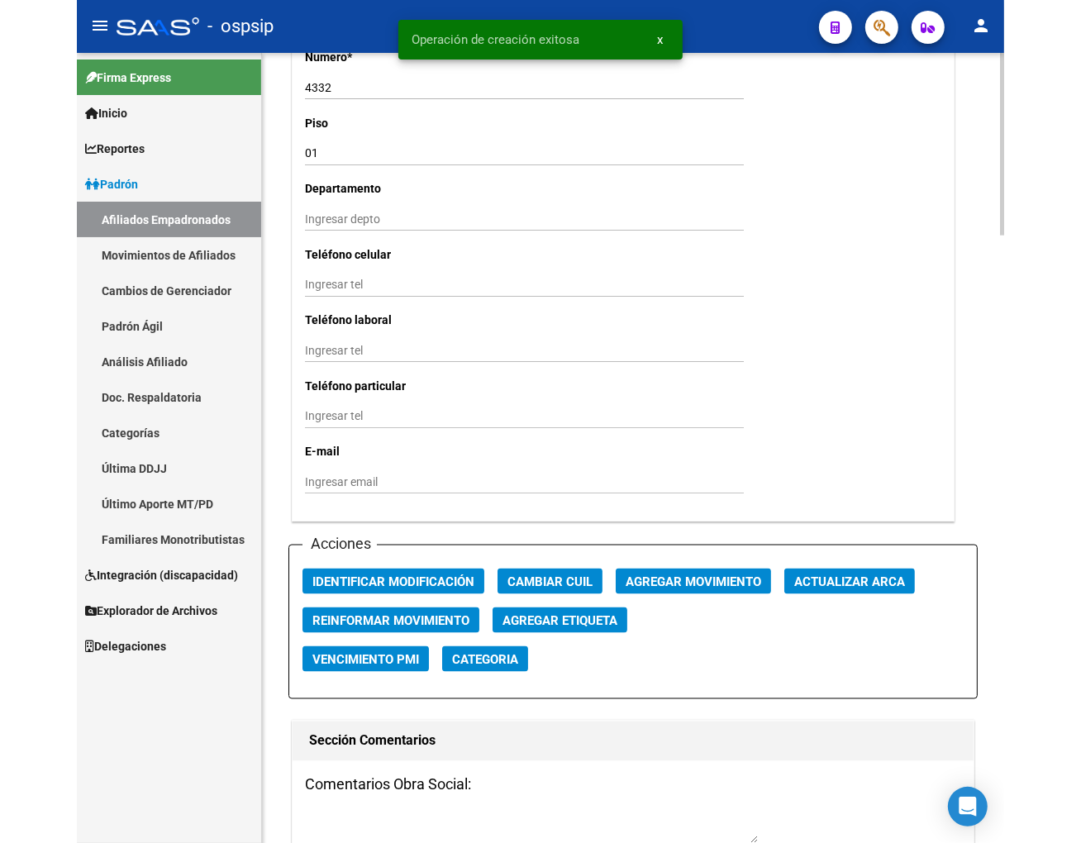
scroll to position [1744, 0]
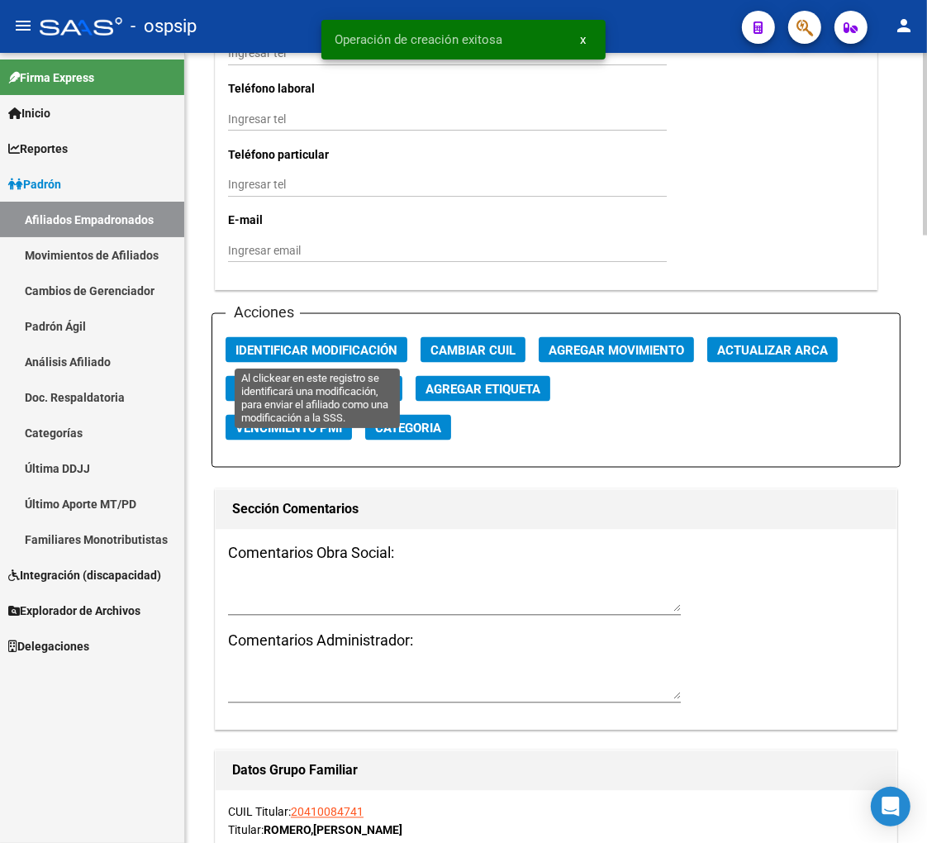
click at [290, 350] on span "Identificar Modificación" at bounding box center [316, 350] width 162 height 15
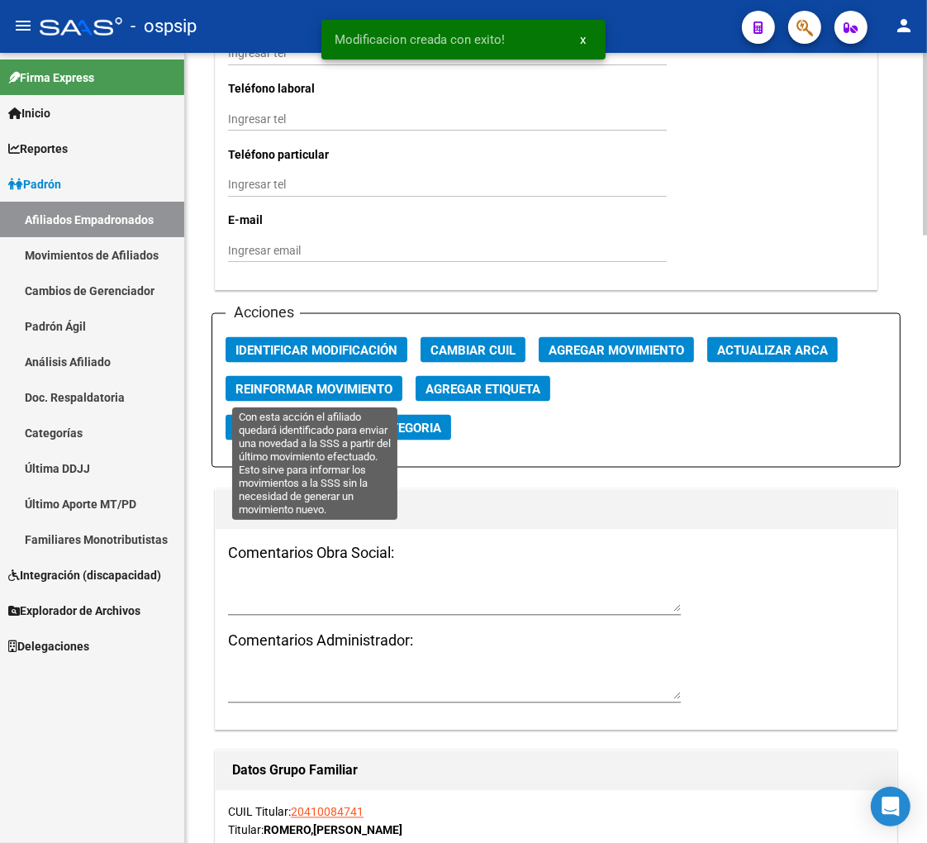
click at [283, 385] on span "Reinformar Movimiento" at bounding box center [313, 389] width 157 height 15
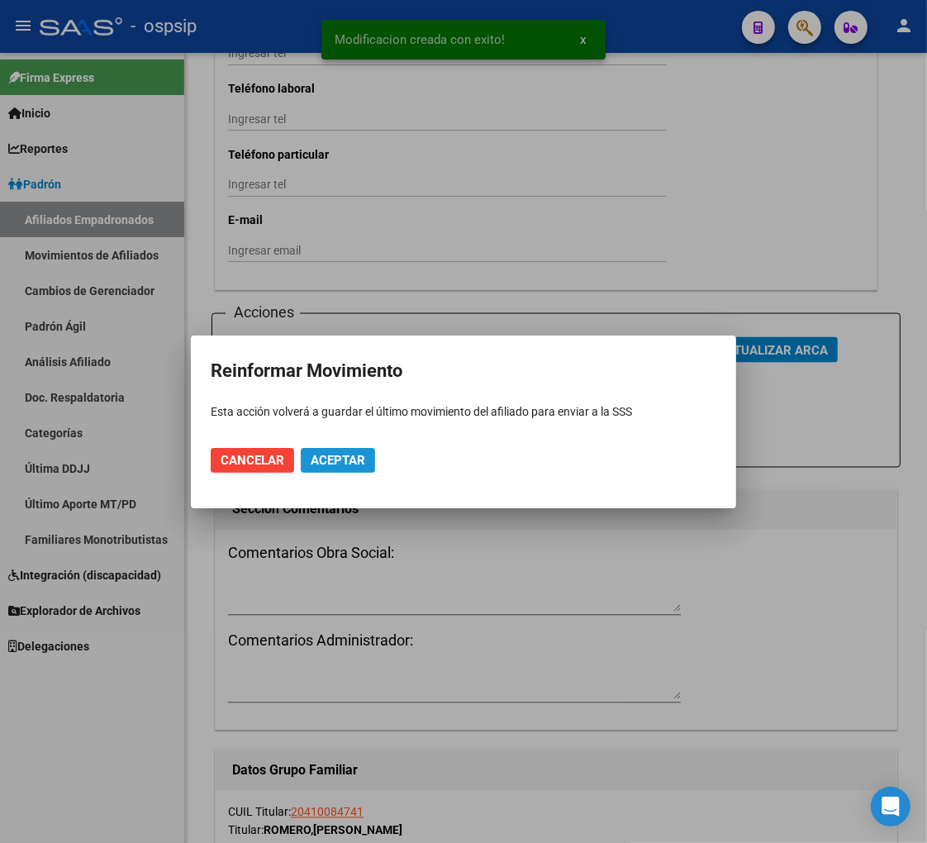
click at [359, 458] on span "Aceptar" at bounding box center [338, 460] width 55 height 15
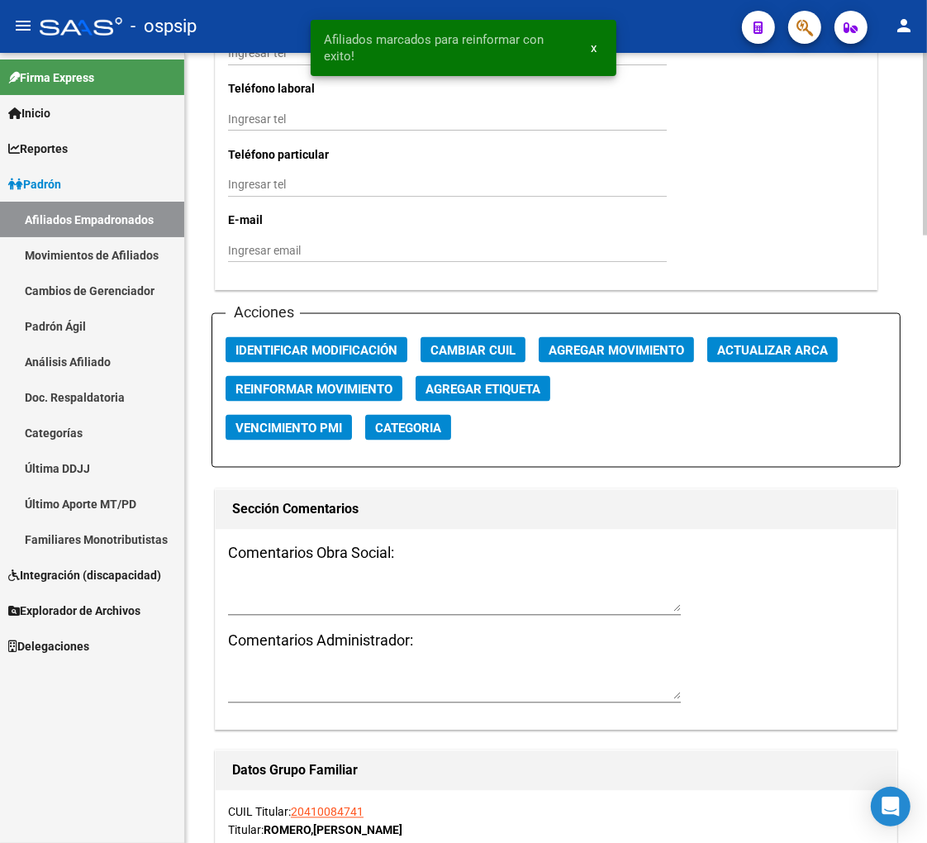
click at [505, 194] on div "Ingresar tel" at bounding box center [447, 185] width 439 height 23
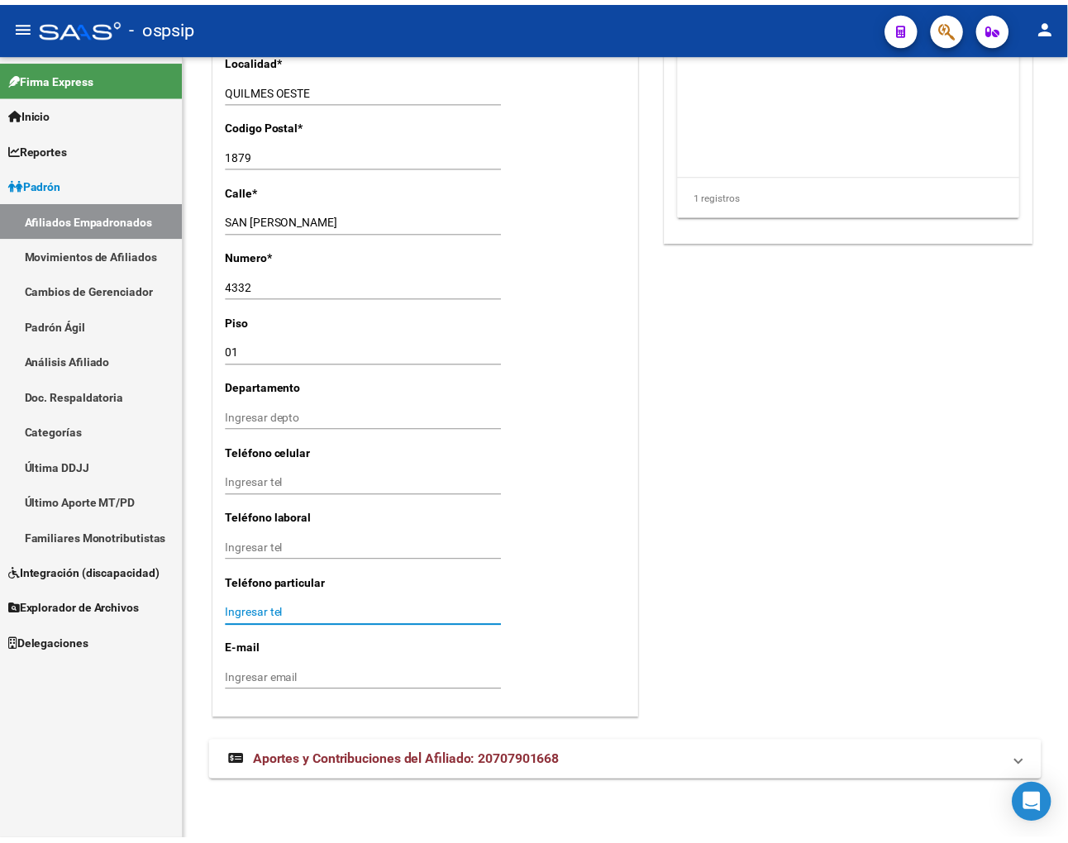
scroll to position [1336, 0]
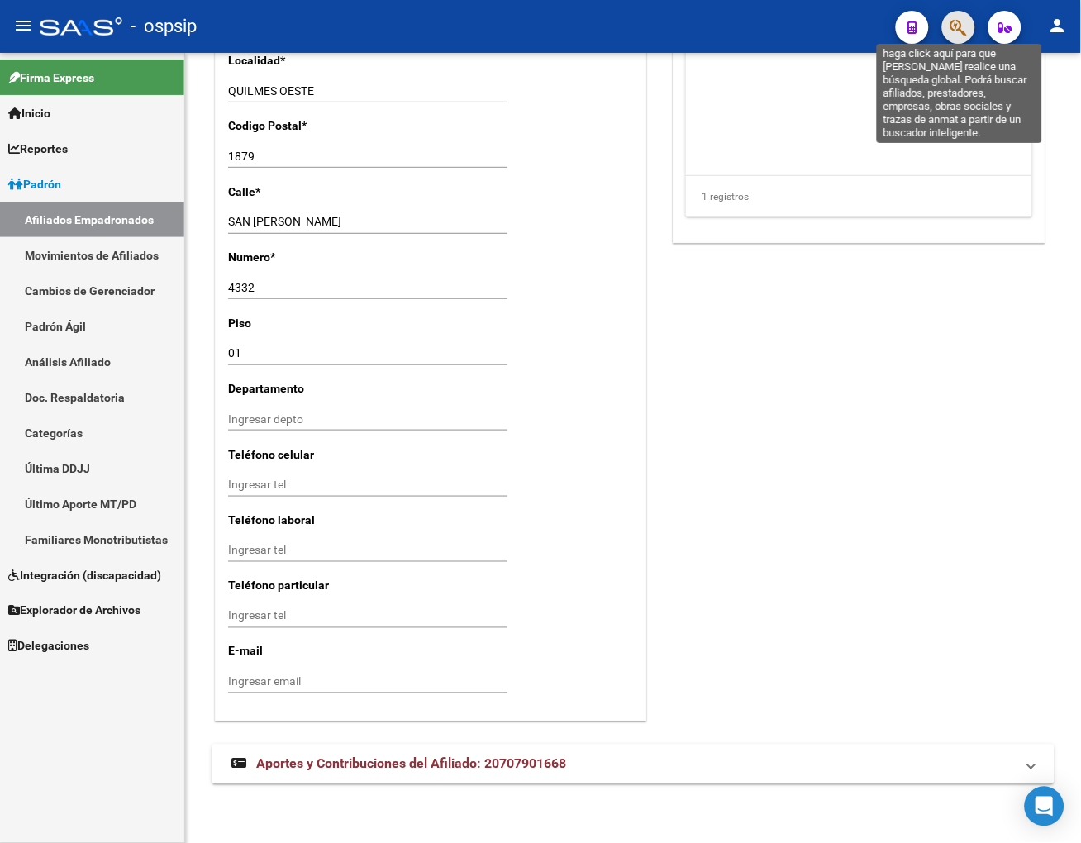
click at [926, 27] on icon "button" at bounding box center [958, 27] width 17 height 19
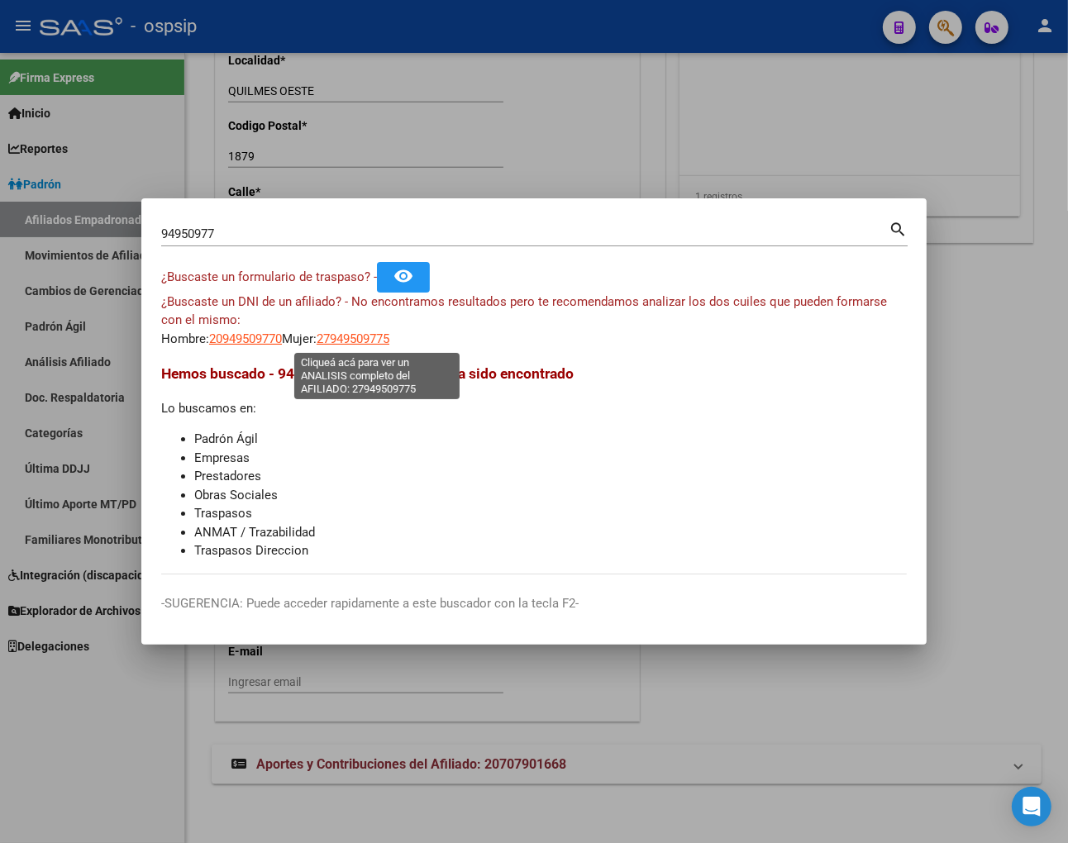
click at [373, 335] on span "27949509775" at bounding box center [352, 338] width 73 height 15
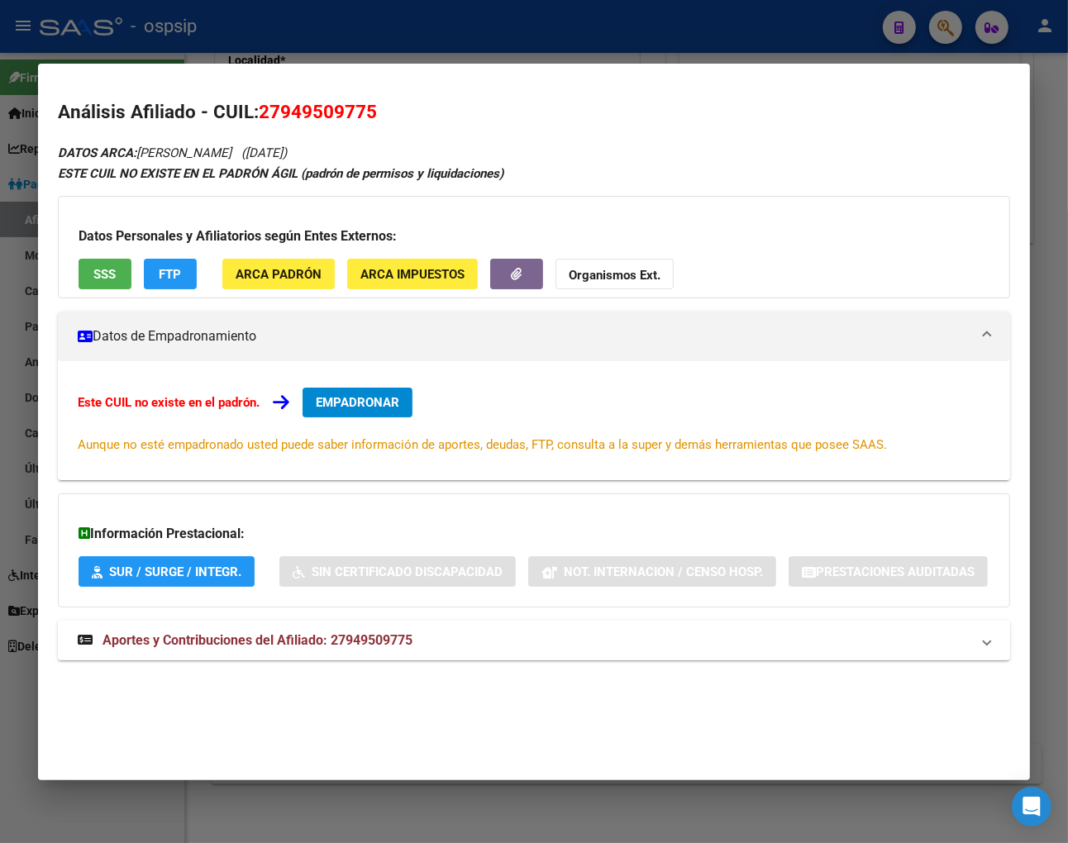
click at [238, 643] on span "Aportes y Contribuciones del Afiliado: 27949509775" at bounding box center [257, 640] width 310 height 16
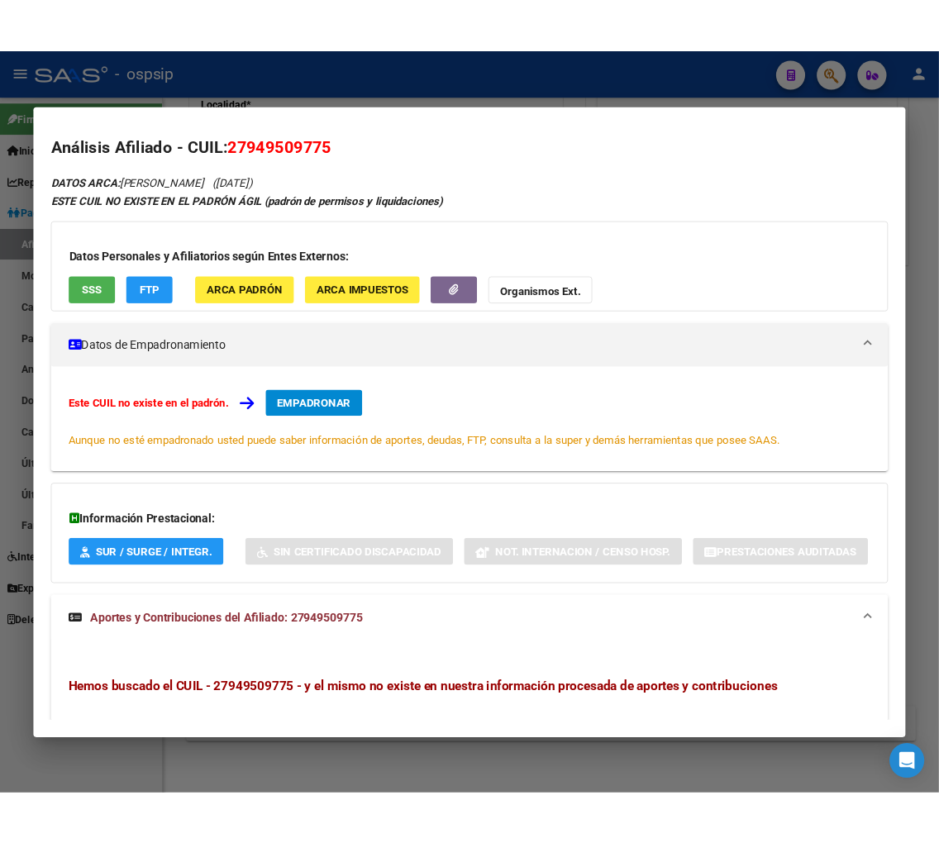
scroll to position [0, 0]
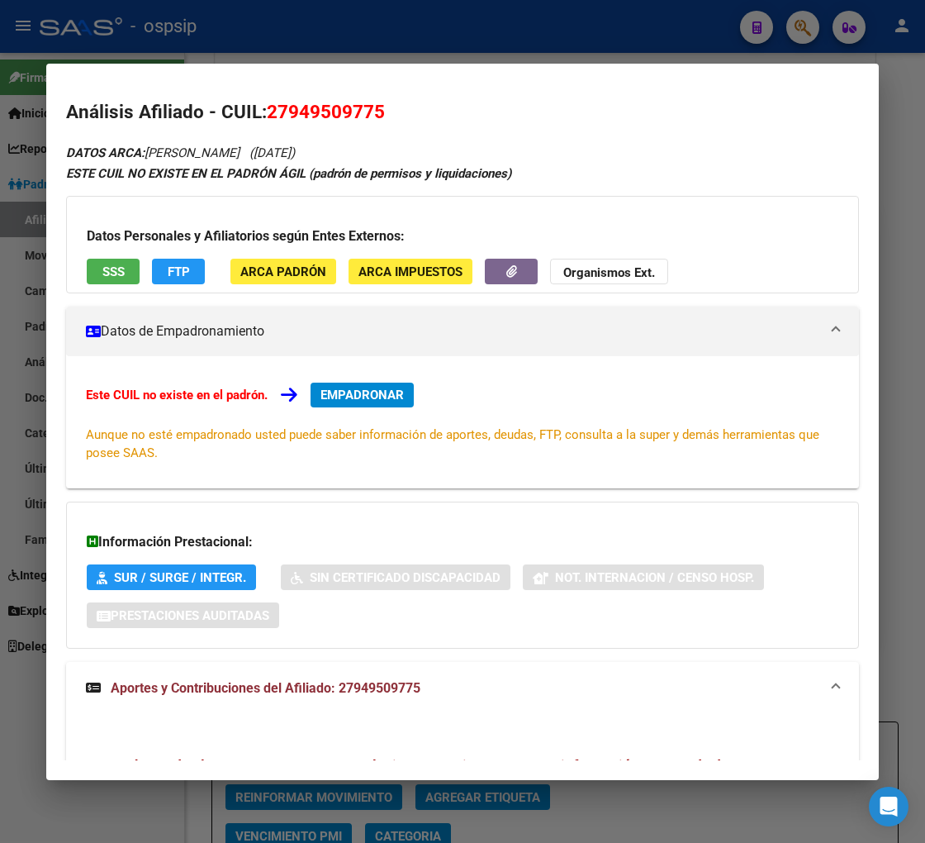
drag, startPoint x: 516, startPoint y: 104, endPoint x: 290, endPoint y: 11, distance: 244.1
click at [501, 92] on mat-dialog-content "Análisis Afiliado - CUIL: 27949509775 DATOS ARCA: [PERSON_NAME] ([DATE]) ESTE C…" at bounding box center [462, 421] width 833 height 677
click at [797, 26] on div at bounding box center [462, 421] width 925 height 843
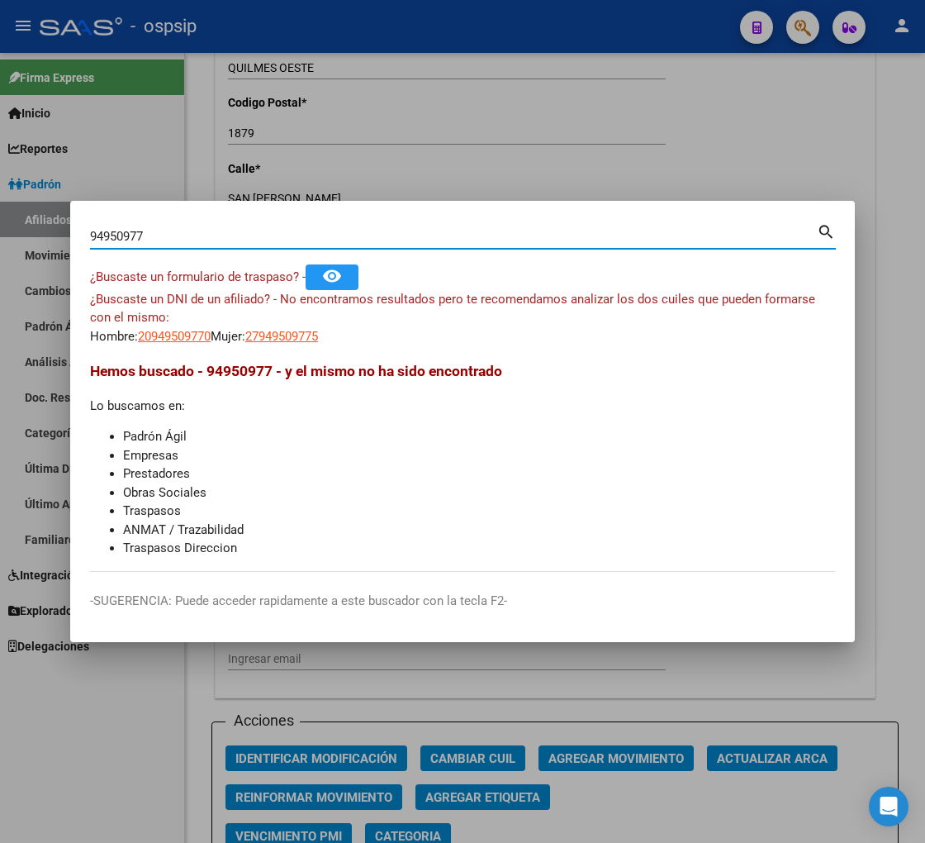
click at [163, 237] on input "94950977" at bounding box center [453, 236] width 727 height 15
click at [524, 157] on div at bounding box center [462, 421] width 925 height 843
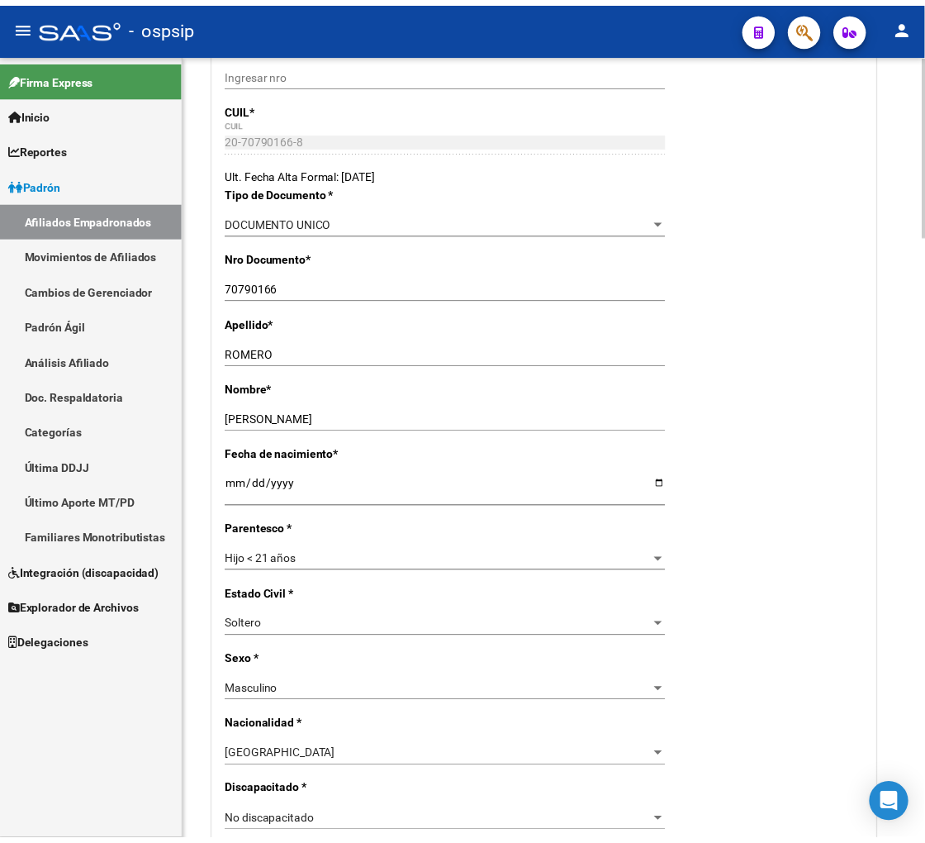
scroll to position [143, 0]
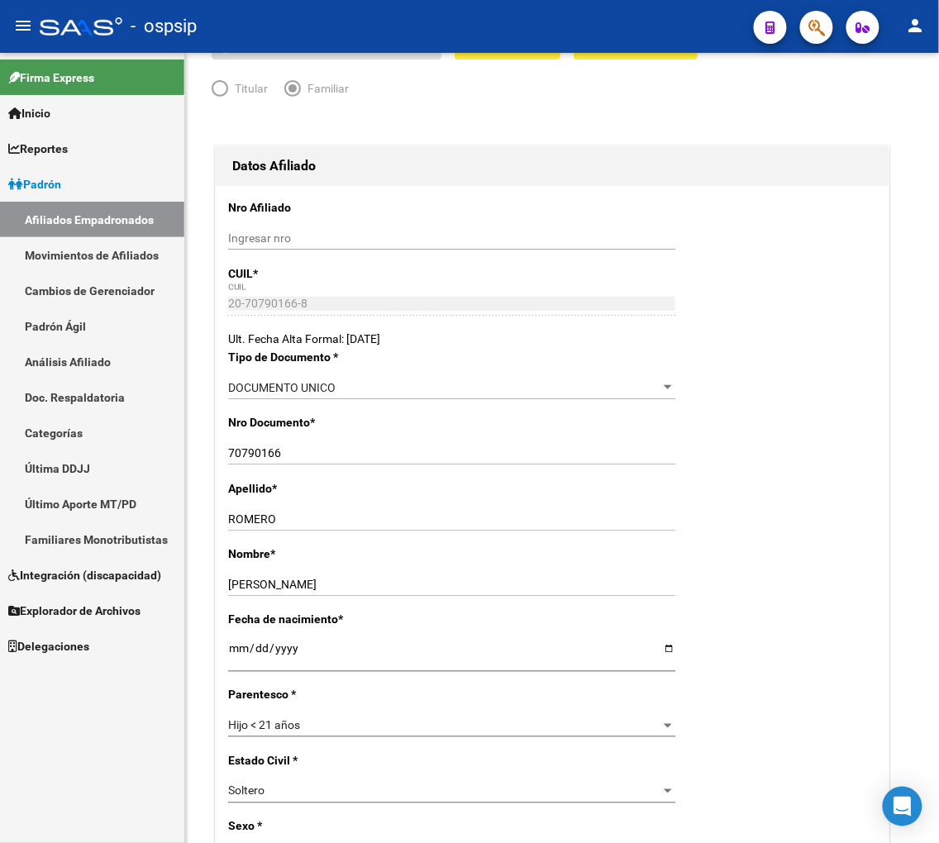
click at [805, 37] on button "button" at bounding box center [816, 27] width 33 height 33
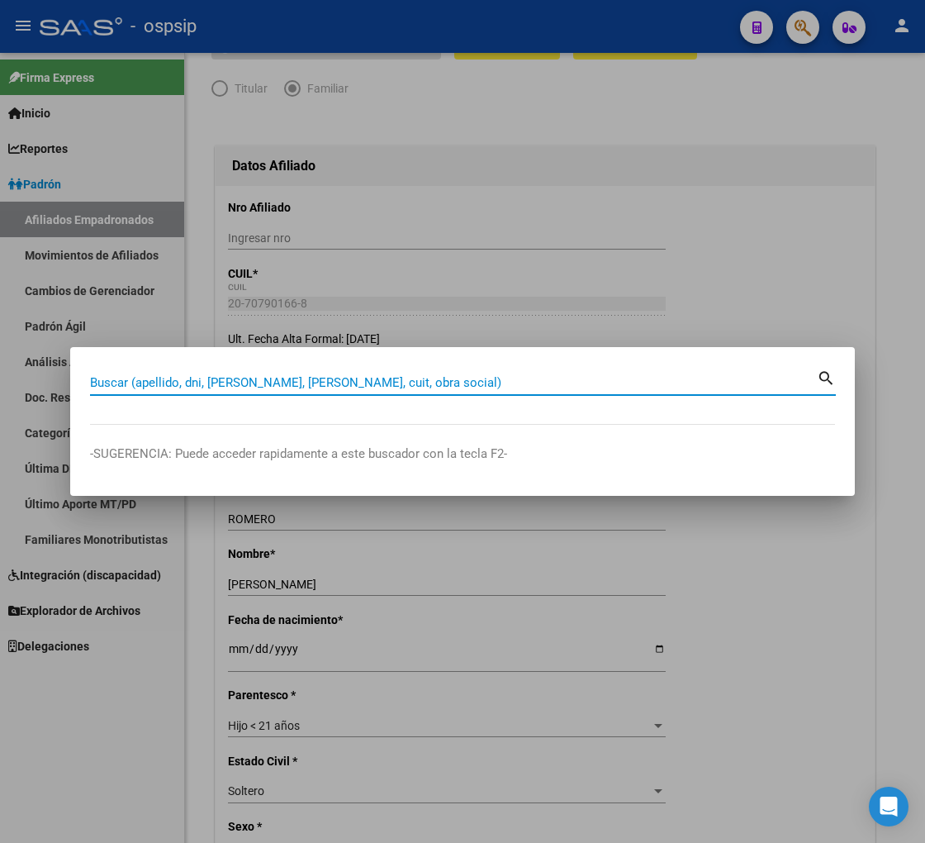
click at [200, 382] on input "Buscar (apellido, dni, [PERSON_NAME], [PERSON_NAME], cuit, obra social)" at bounding box center [453, 382] width 727 height 15
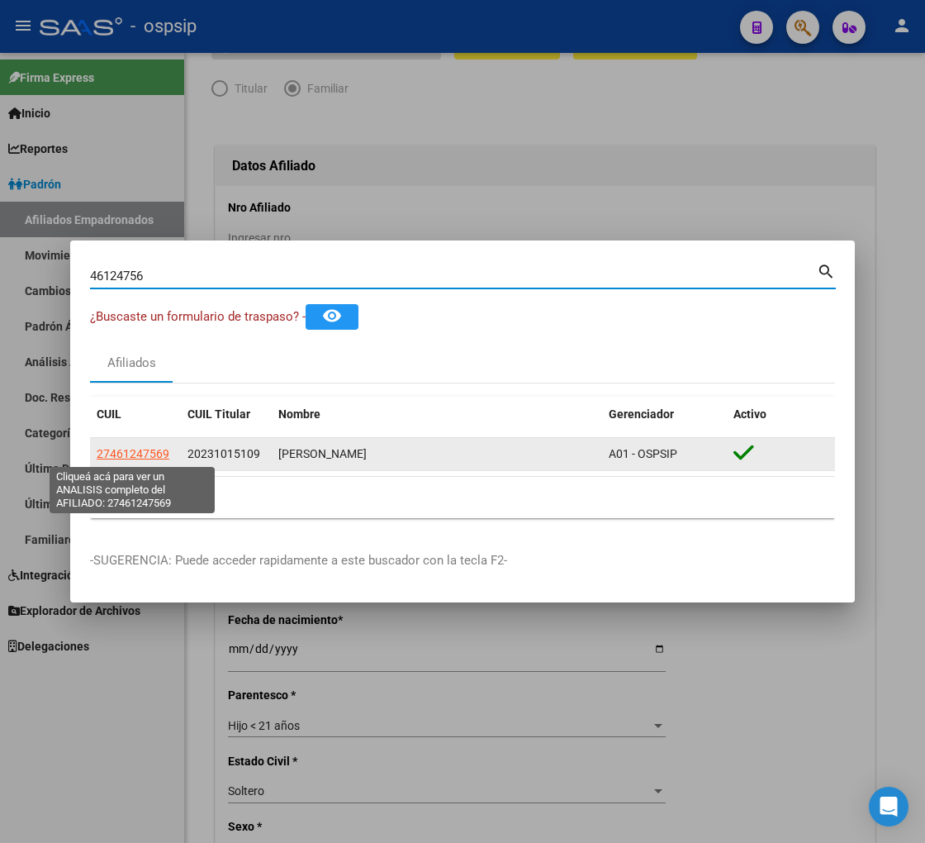
click at [116, 449] on span "27461247569" at bounding box center [133, 453] width 73 height 13
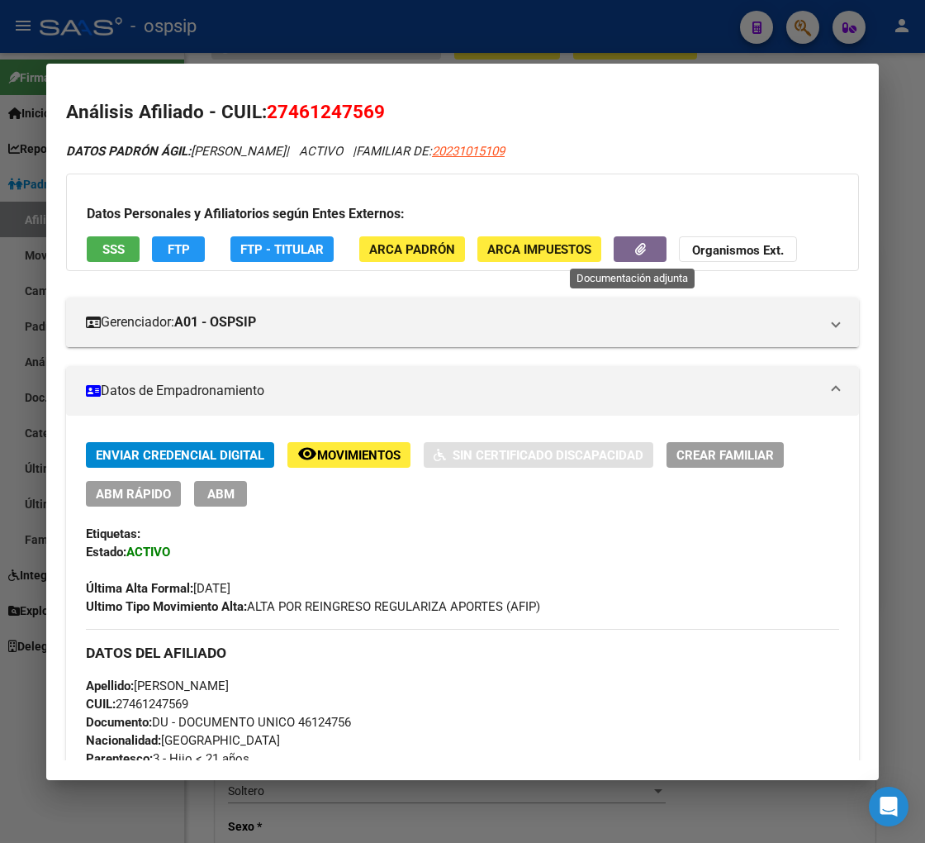
click at [614, 250] on button "button" at bounding box center [640, 249] width 53 height 26
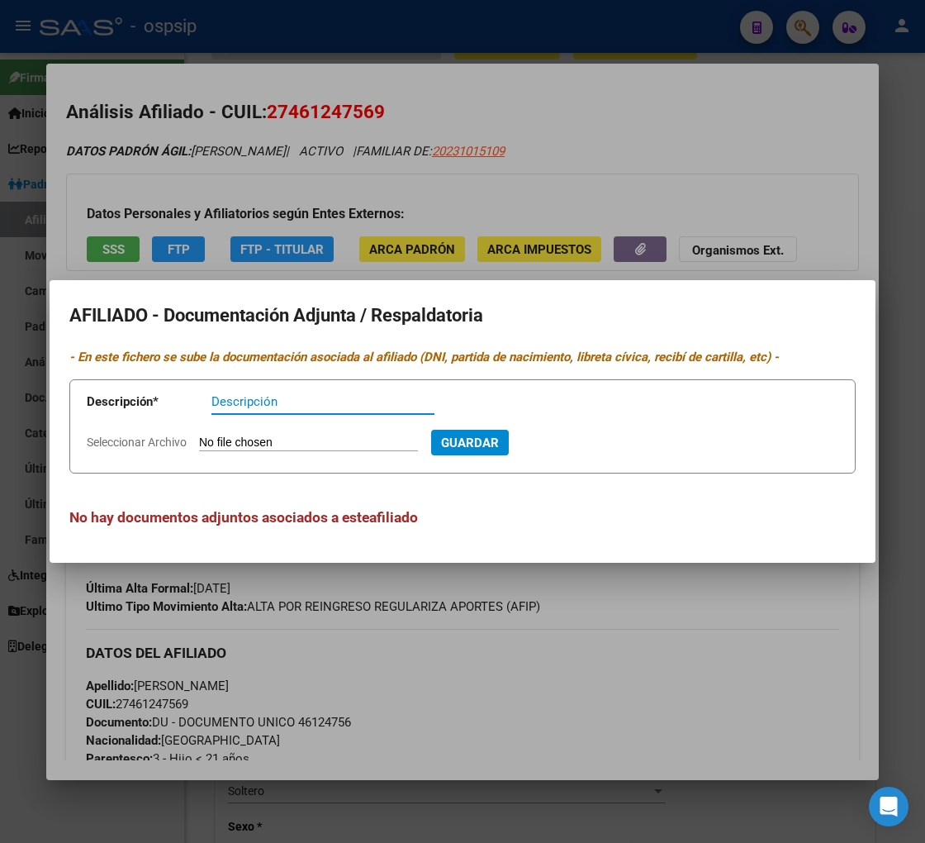
click at [692, 175] on div at bounding box center [462, 421] width 925 height 843
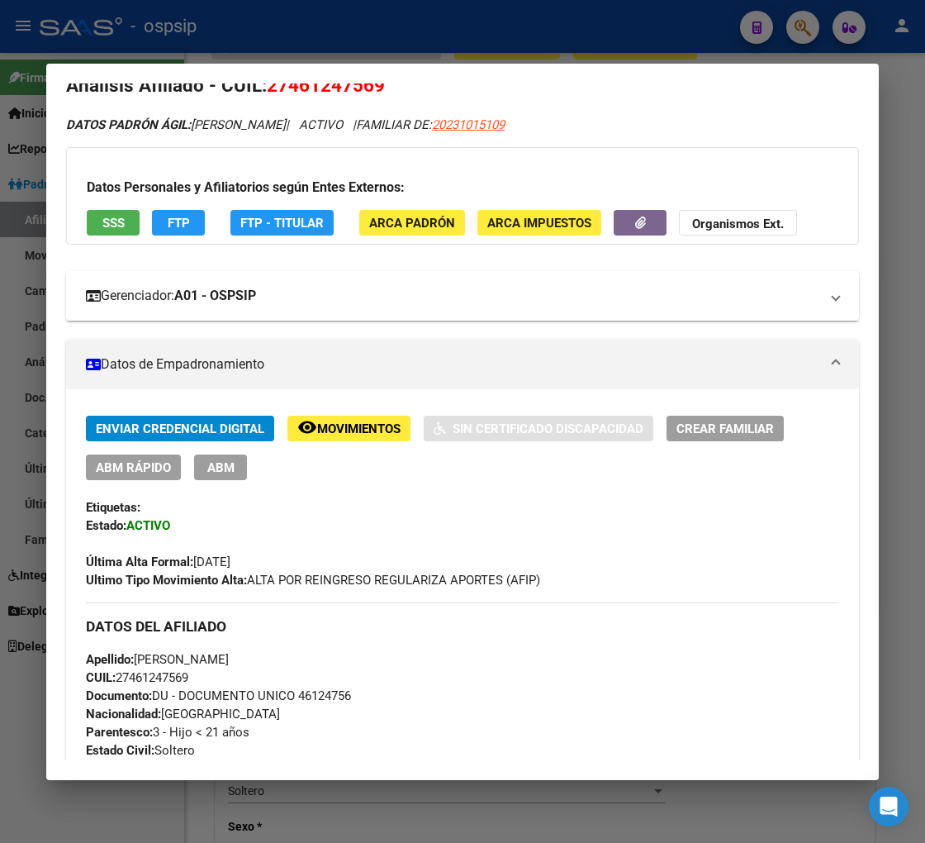
scroll to position [0, 0]
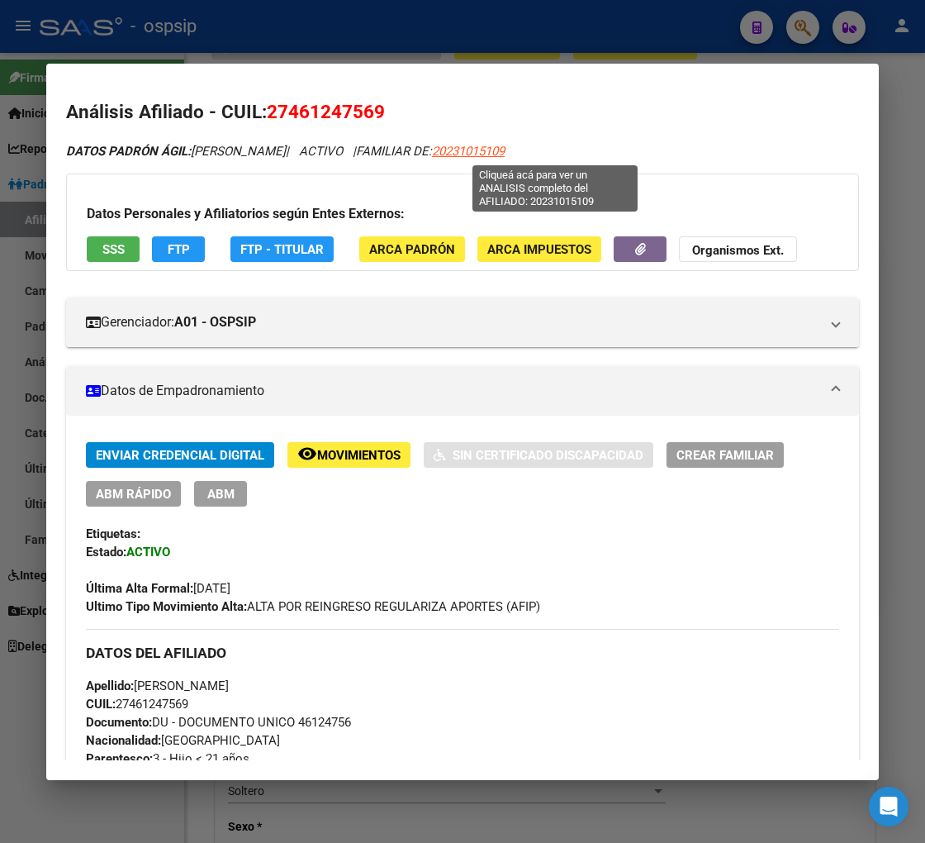
click at [505, 150] on span "20231015109" at bounding box center [468, 151] width 73 height 15
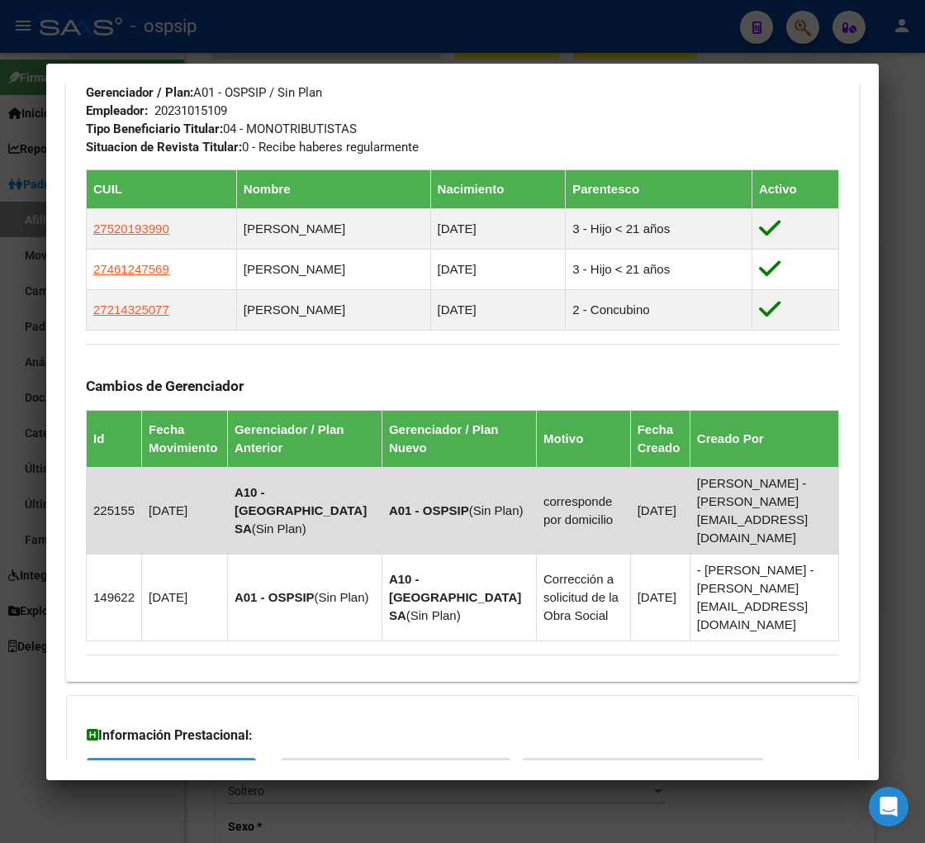
scroll to position [1063, 0]
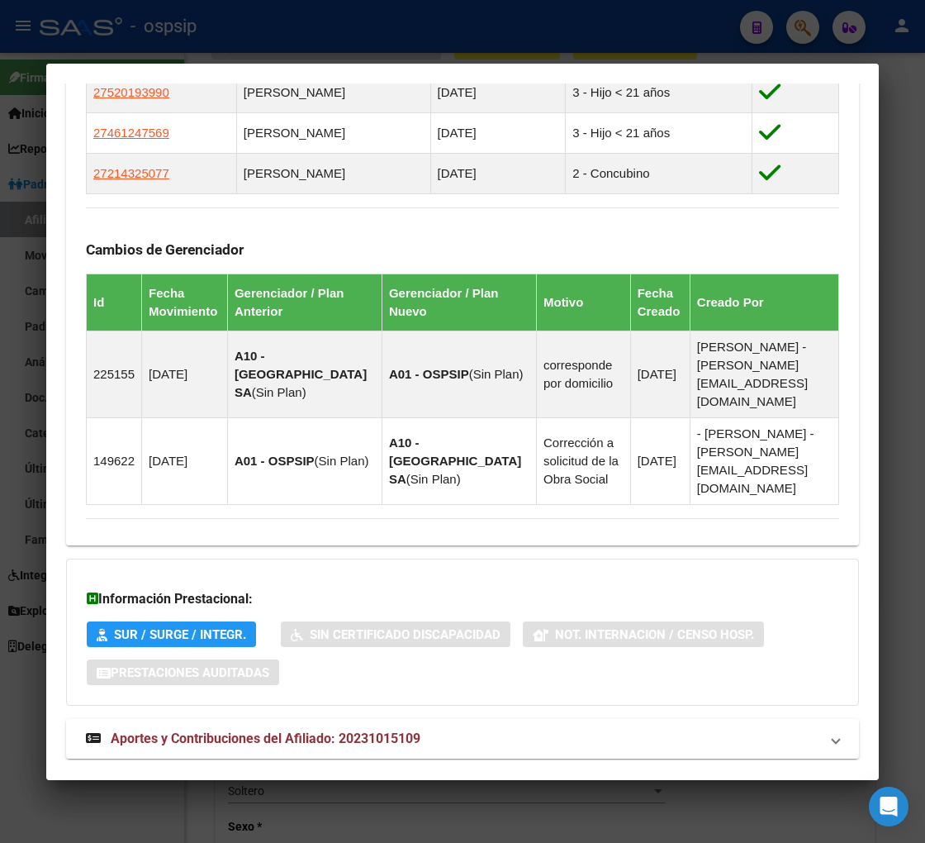
click at [254, 730] on span "Aportes y Contribuciones del Afiliado: 20231015109" at bounding box center [266, 738] width 310 height 16
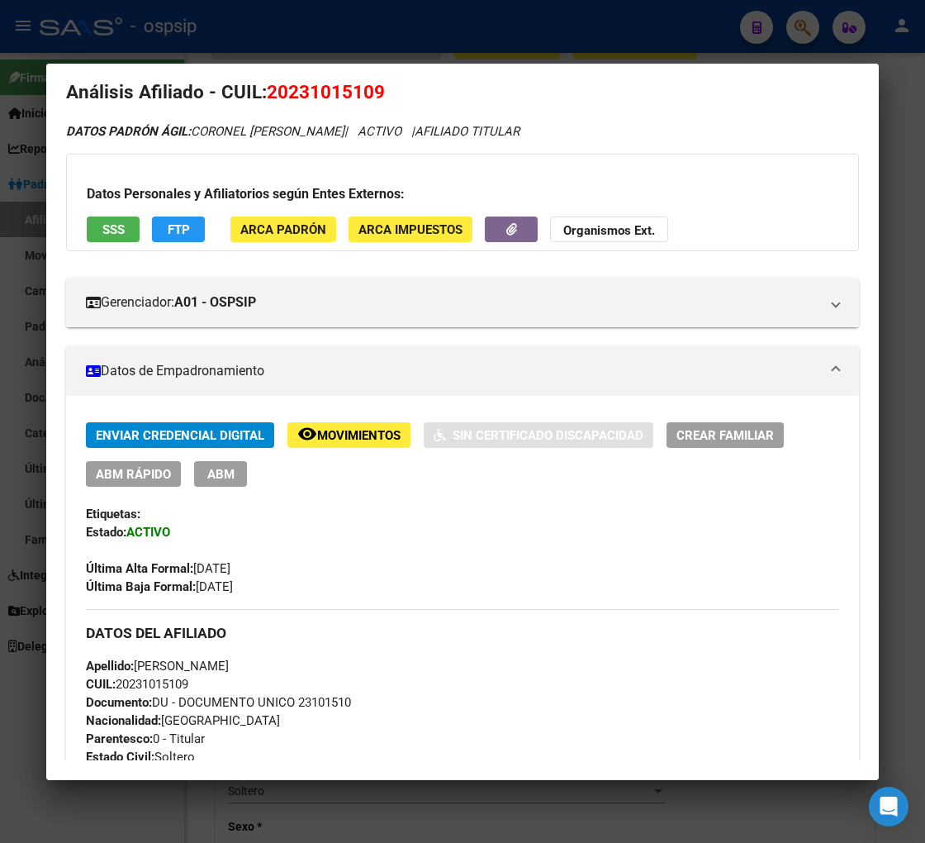
scroll to position [0, 0]
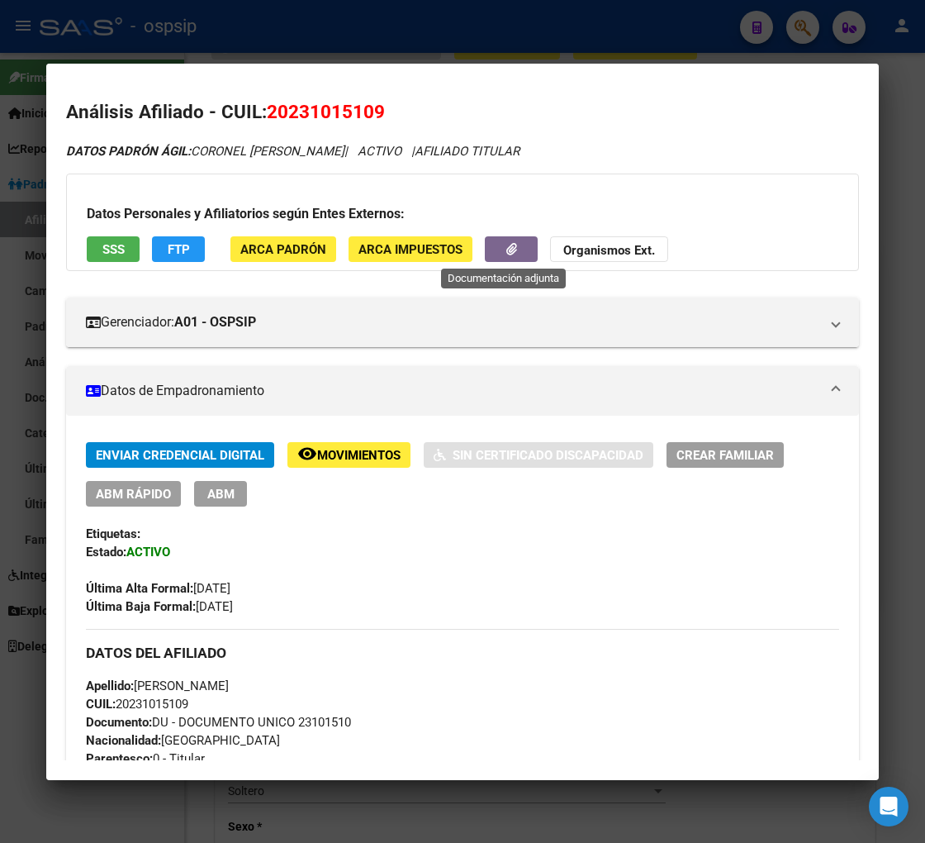
click at [491, 243] on button "button" at bounding box center [511, 249] width 53 height 26
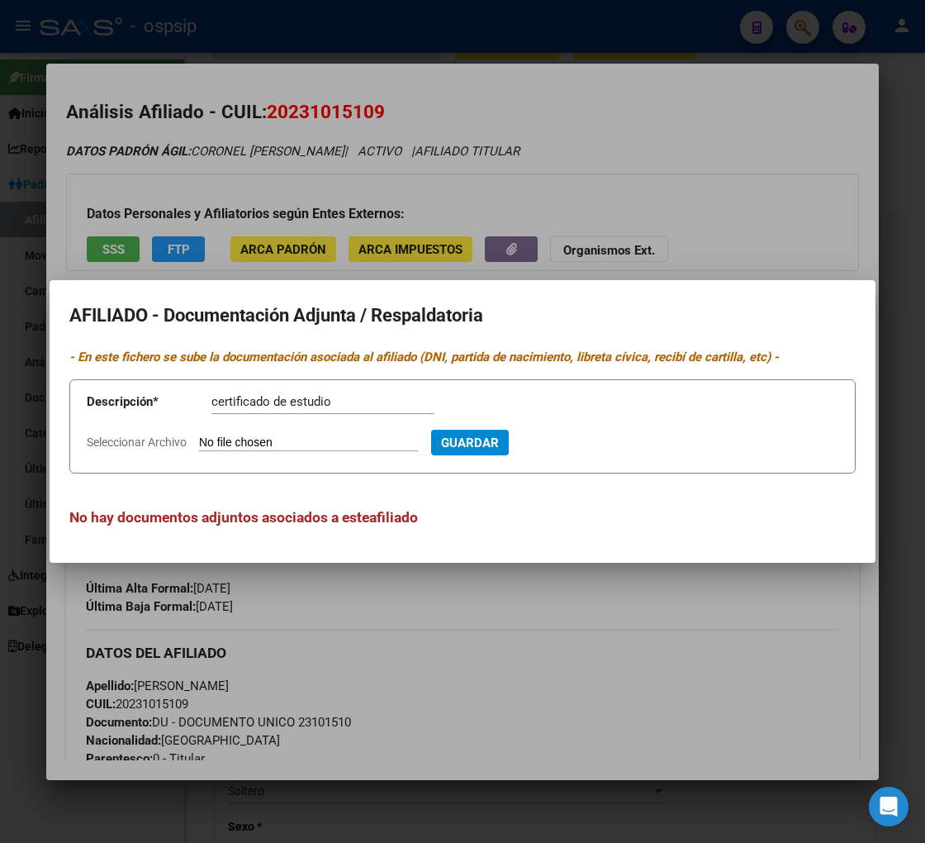
click at [275, 435] on app-file-uploader "Seleccionar Archivo" at bounding box center [259, 442] width 345 height 15
click at [273, 442] on input "Seleccionar Archivo" at bounding box center [308, 443] width 219 height 16
click at [588, 444] on span "Guardar" at bounding box center [559, 442] width 58 height 15
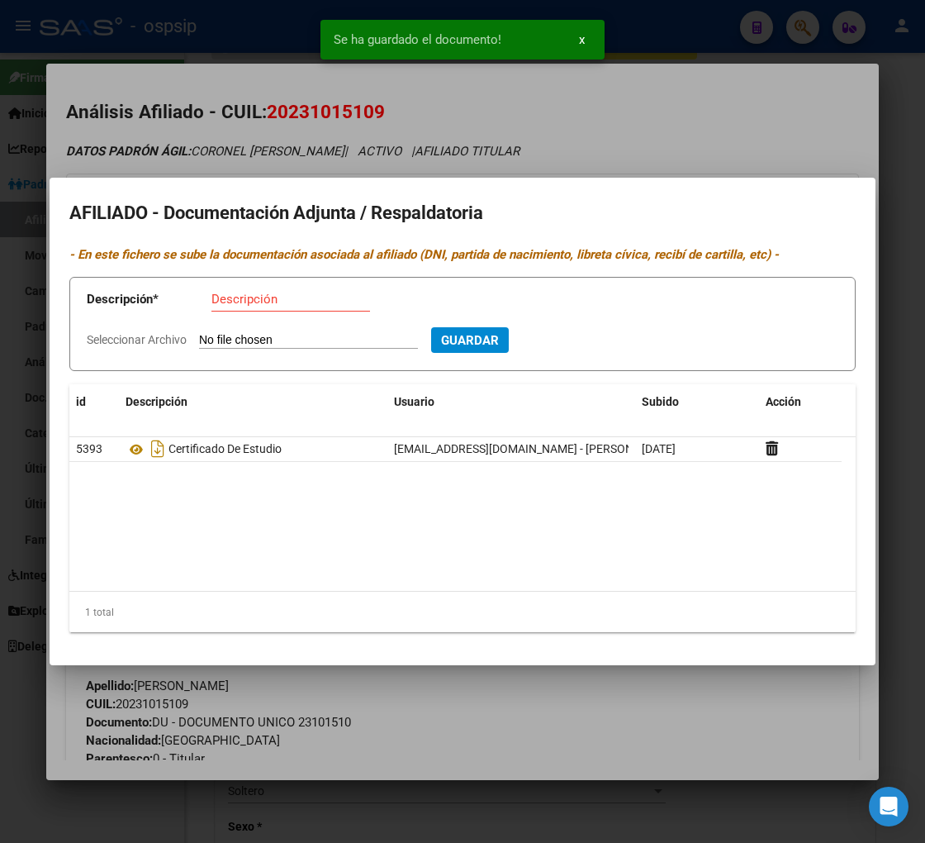
click at [694, 724] on div at bounding box center [462, 421] width 925 height 843
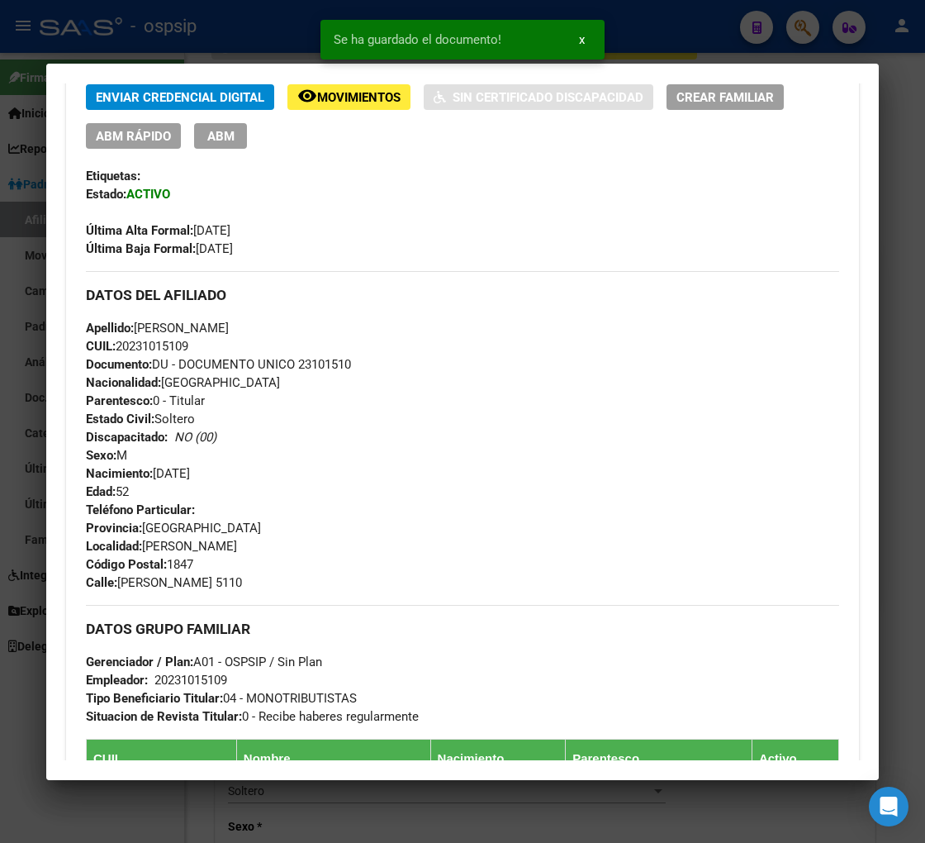
scroll to position [183, 0]
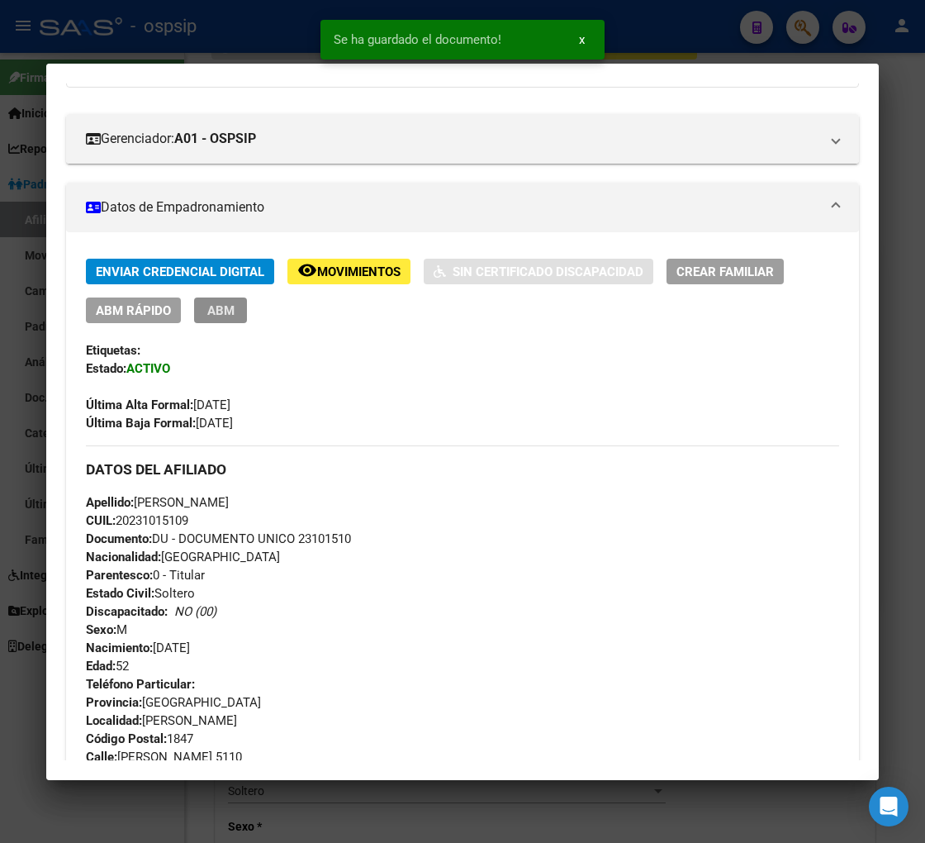
click at [207, 315] on span "ABM" at bounding box center [220, 310] width 27 height 15
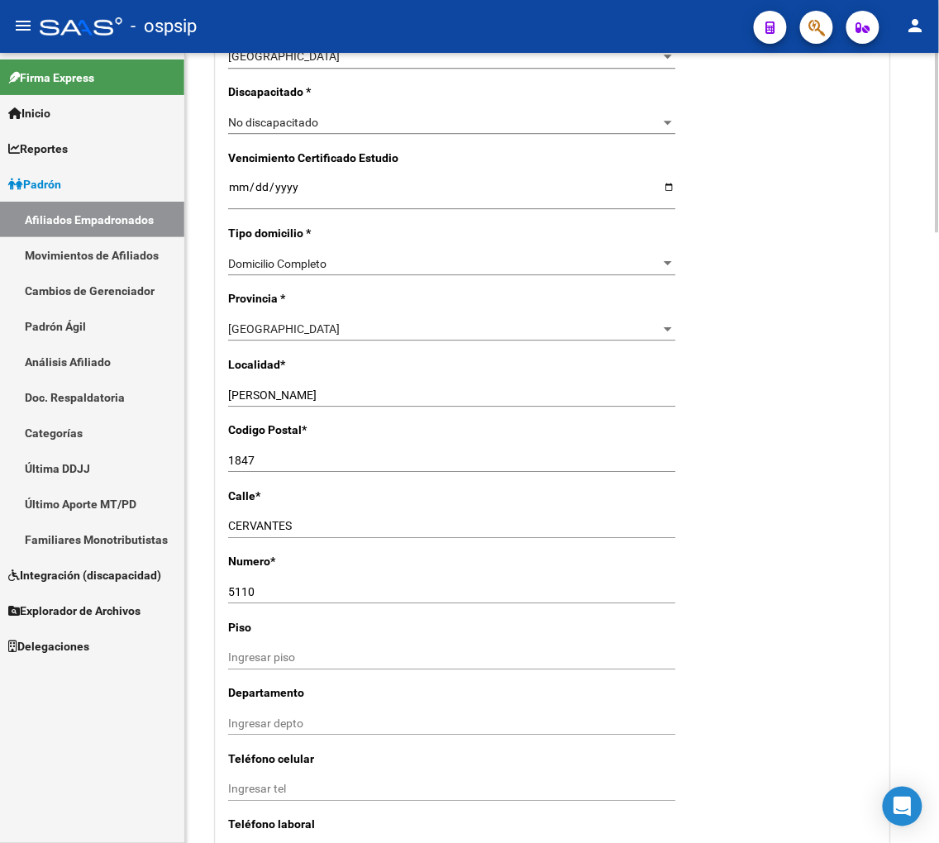
scroll to position [918, 0]
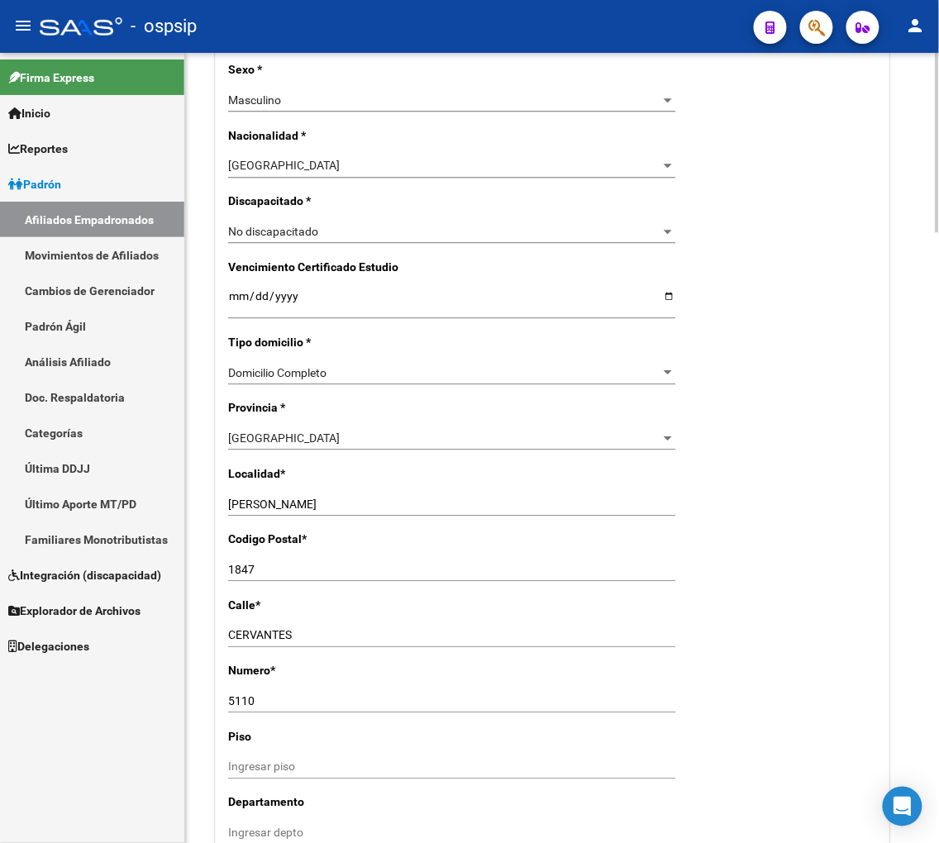
click at [228, 306] on input "Ingresar fecha" at bounding box center [451, 301] width 447 height 25
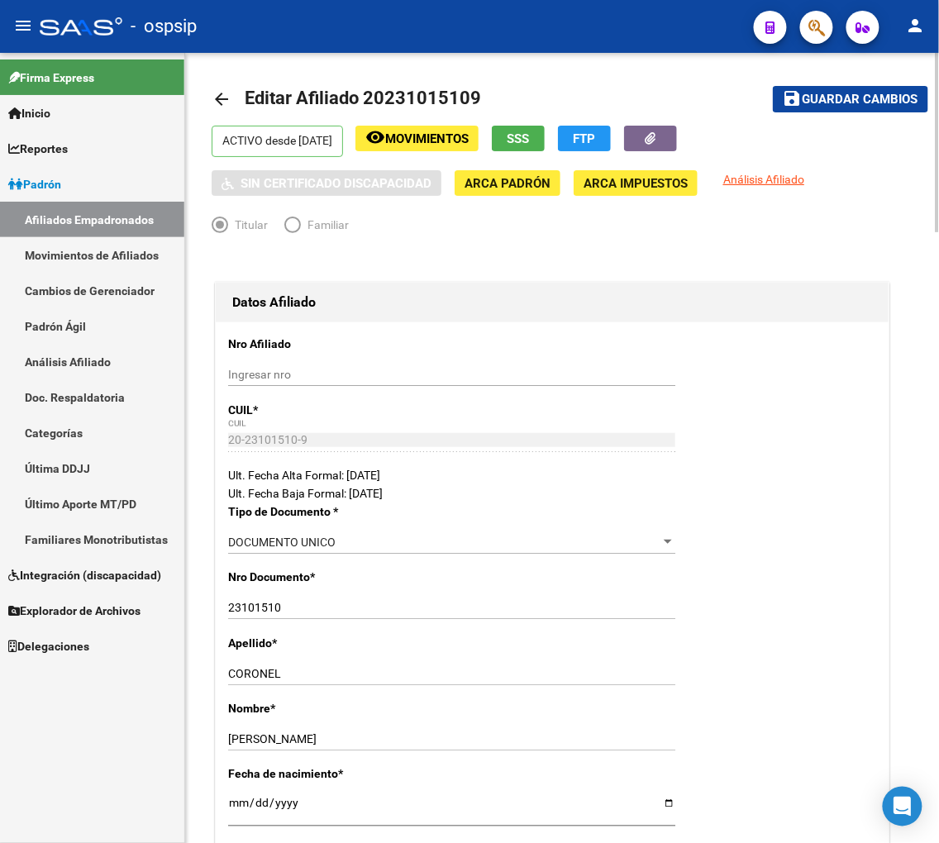
scroll to position [0, 0]
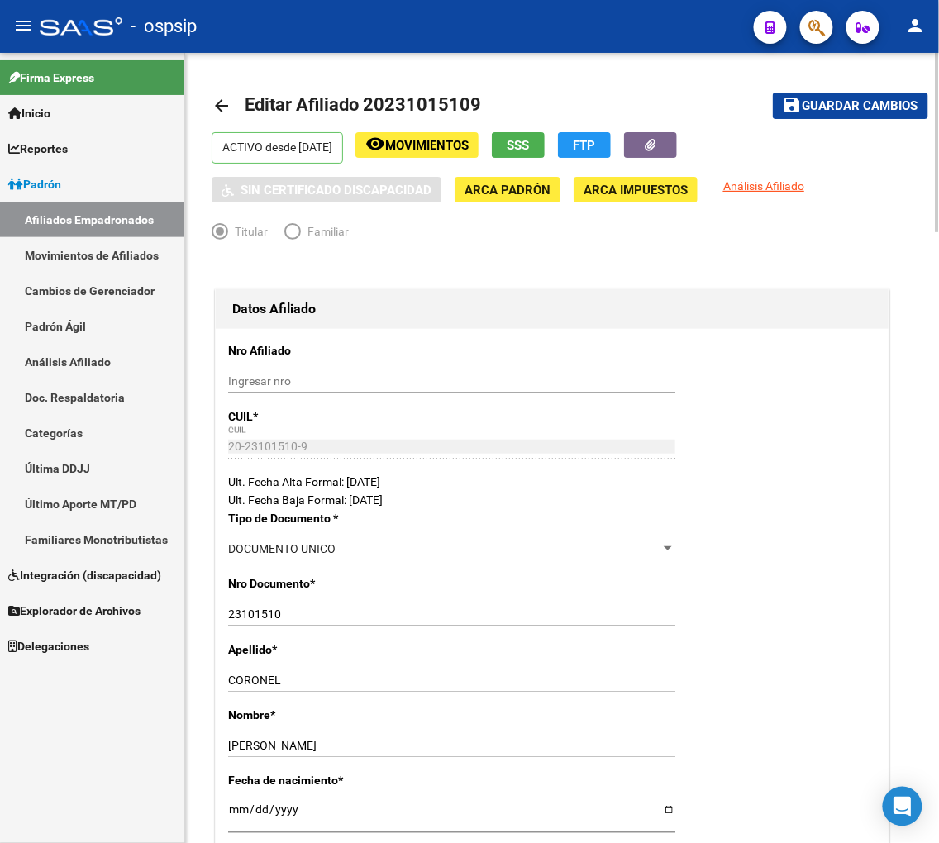
click at [863, 105] on span "Guardar cambios" at bounding box center [860, 106] width 116 height 15
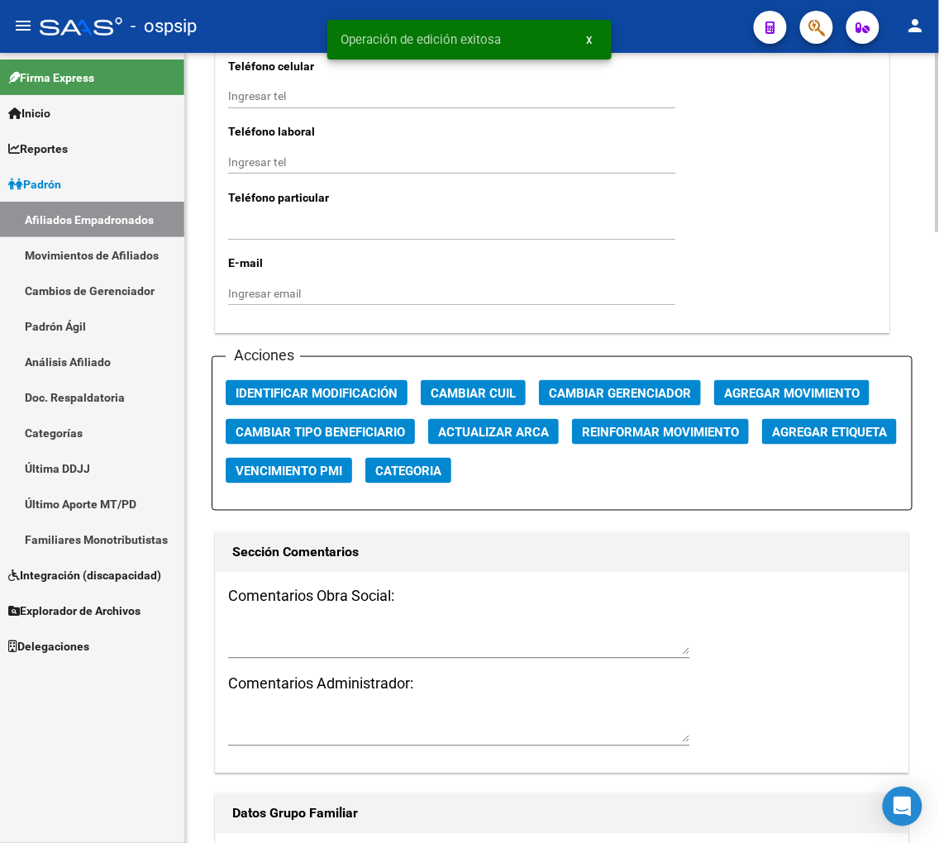
scroll to position [1836, 0]
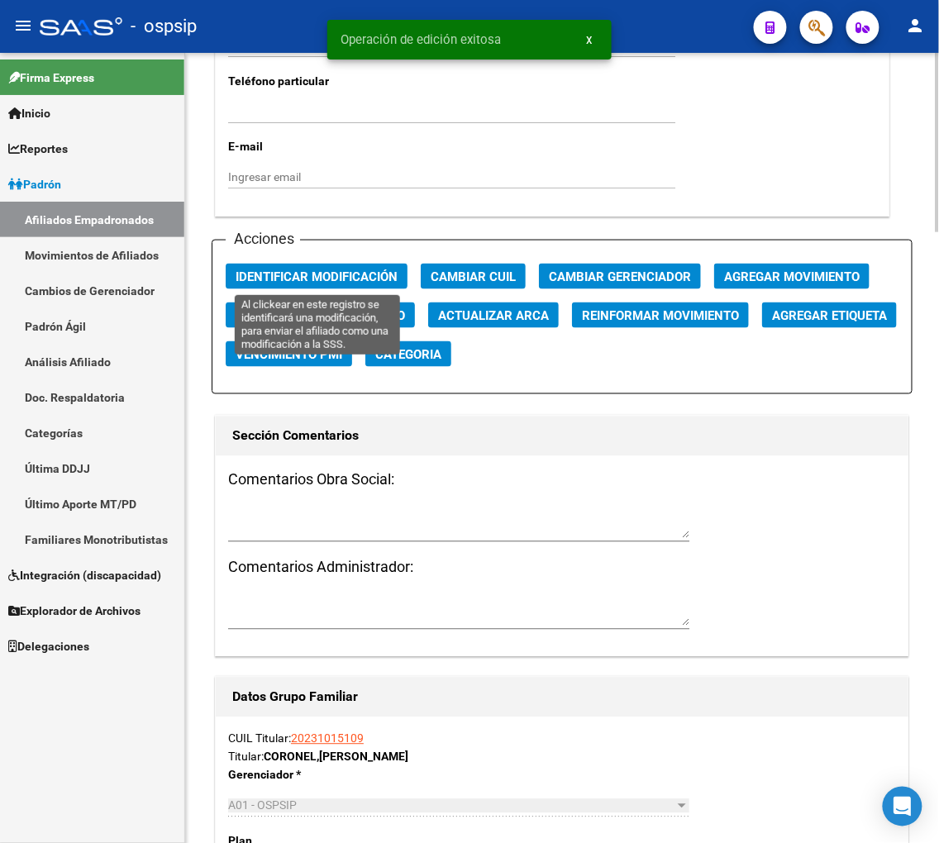
click at [334, 277] on span "Identificar Modificación" at bounding box center [316, 276] width 162 height 15
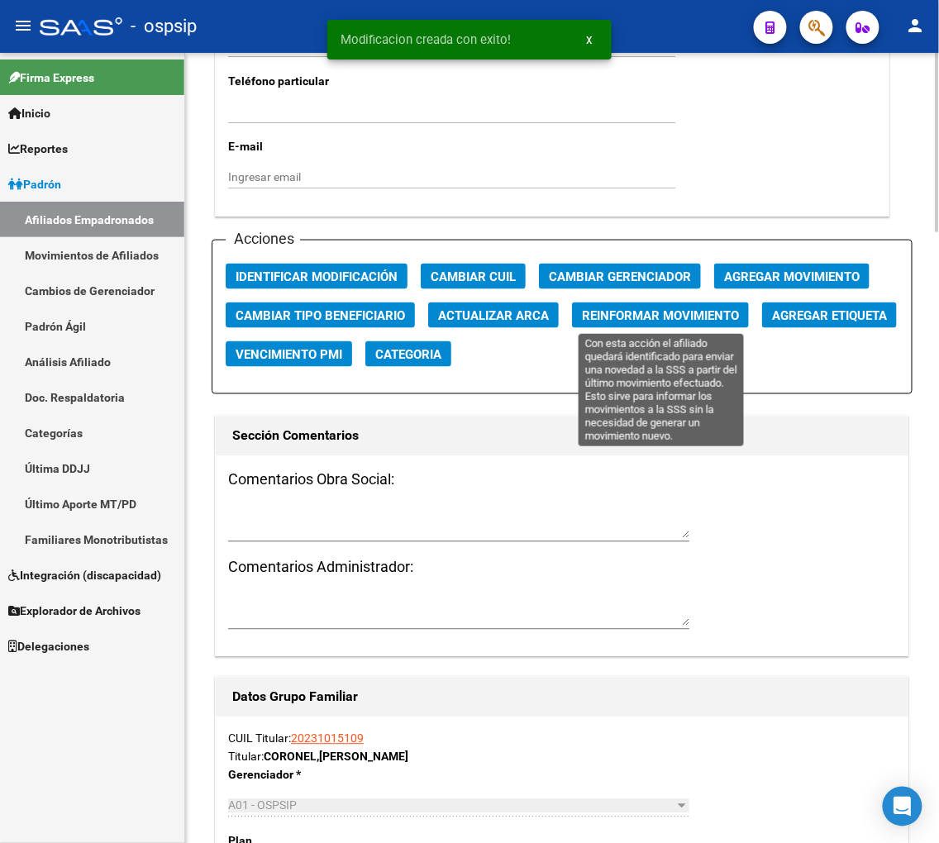
click at [583, 310] on span "Reinformar Movimiento" at bounding box center [660, 315] width 157 height 15
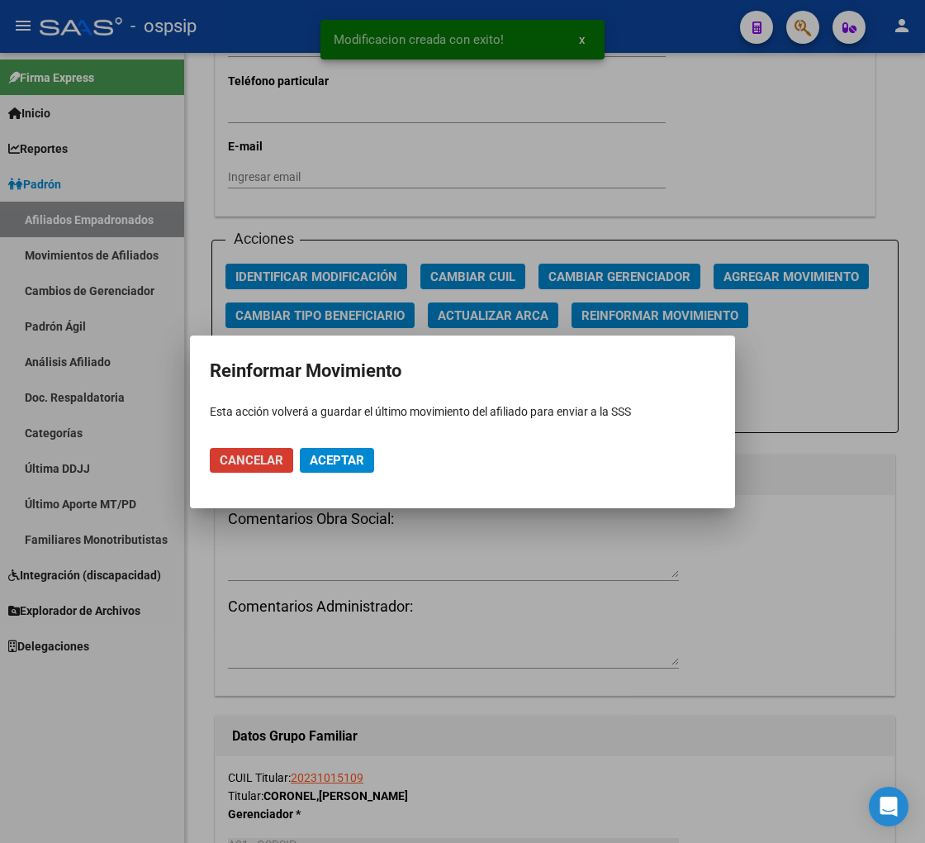
click at [341, 459] on span "Aceptar" at bounding box center [337, 460] width 55 height 15
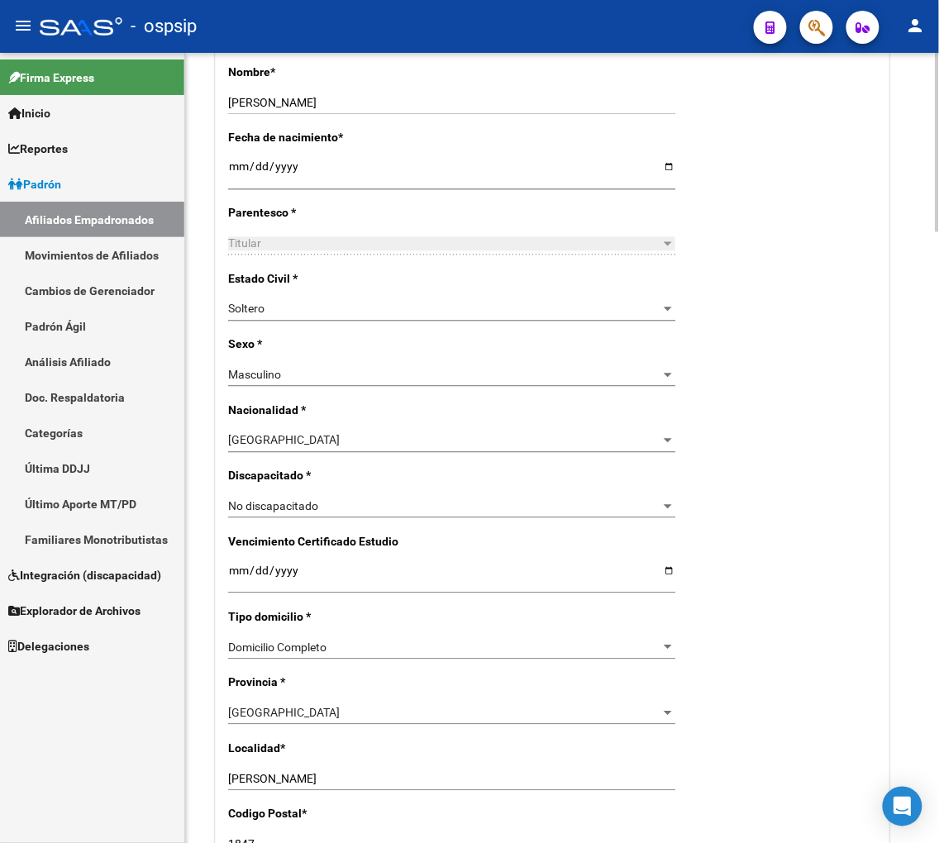
scroll to position [642, 0]
click at [233, 577] on input "[DATE]" at bounding box center [451, 577] width 447 height 25
click at [265, 585] on input "[DATE]" at bounding box center [451, 577] width 447 height 25
click at [262, 578] on input "[DATE]" at bounding box center [451, 577] width 447 height 25
click at [264, 574] on input "[DATE]" at bounding box center [451, 577] width 447 height 25
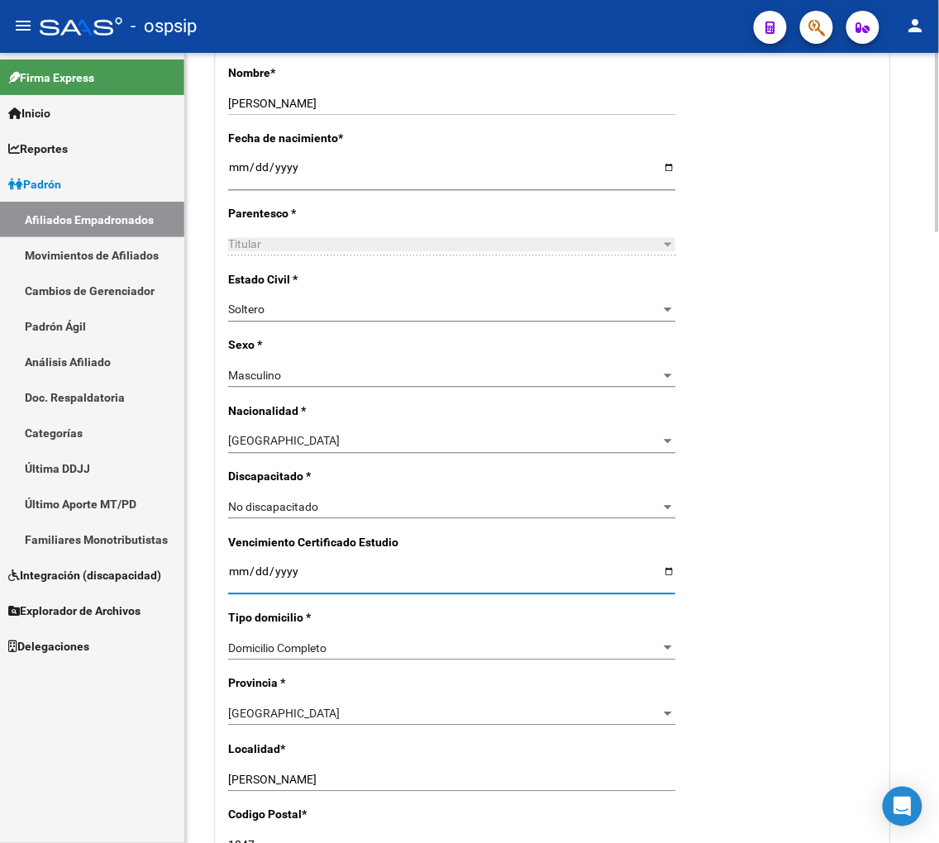
click at [260, 575] on input "[DATE]" at bounding box center [451, 577] width 447 height 25
click at [231, 582] on input "[DATE]" at bounding box center [451, 577] width 447 height 25
click at [242, 570] on input "[DATE]" at bounding box center [451, 577] width 447 height 25
drag, startPoint x: 224, startPoint y: 564, endPoint x: 311, endPoint y: 568, distance: 86.9
click at [311, 568] on div "Nro Afiliado Ingresar nro CUIL * 20-23101510-9 CUIL ARCA Padrón Ult. Fecha Alta…" at bounding box center [552, 548] width 673 height 1723
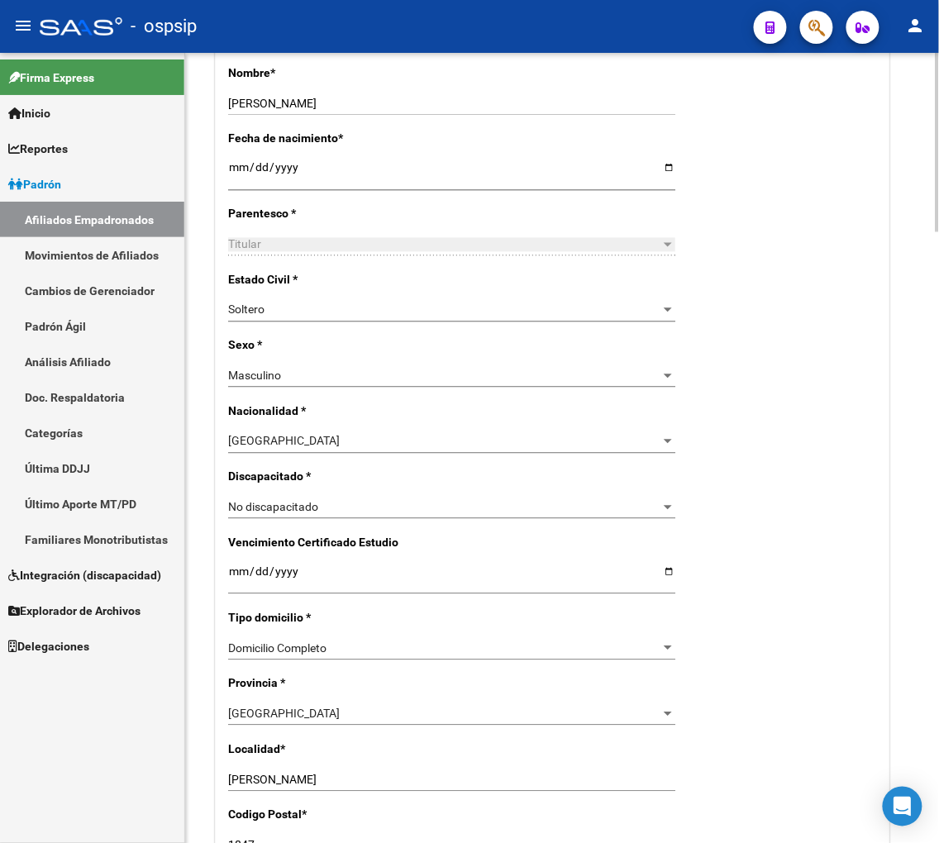
click at [233, 568] on input "[DATE]" at bounding box center [451, 577] width 447 height 25
click at [254, 568] on input "[DATE]" at bounding box center [451, 577] width 447 height 25
click at [286, 574] on input "[DATE]" at bounding box center [451, 577] width 447 height 25
click at [233, 570] on input "0001-01-01" at bounding box center [451, 577] width 447 height 25
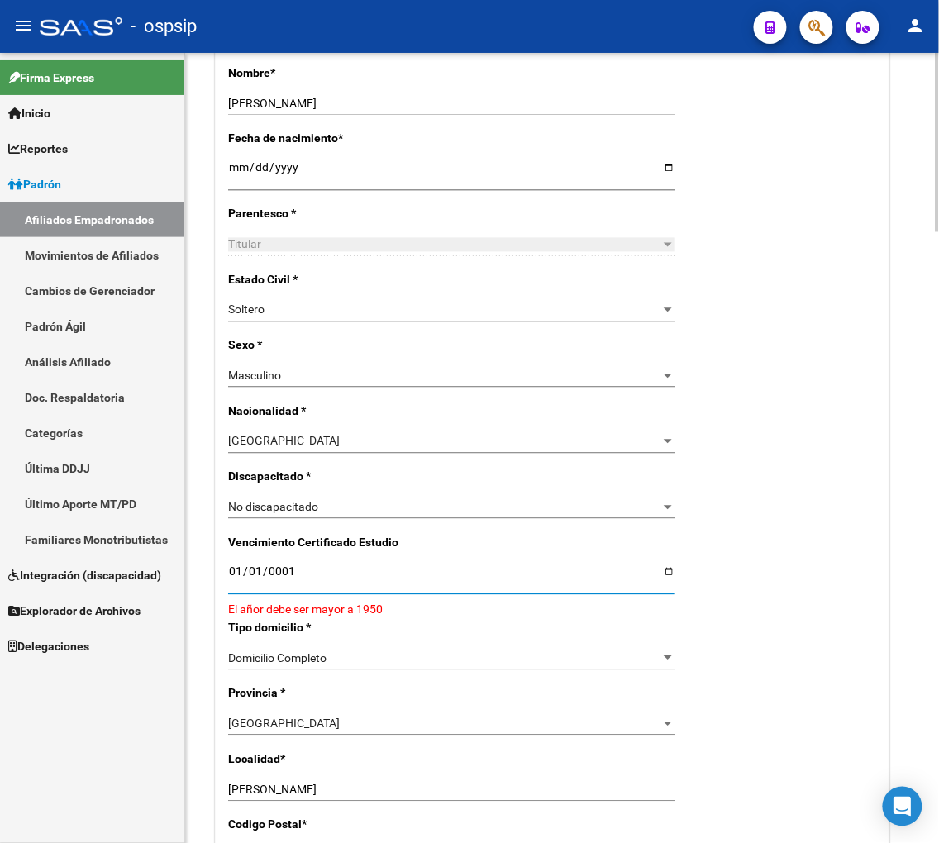
click at [254, 578] on input "0001-01-01" at bounding box center [451, 577] width 447 height 25
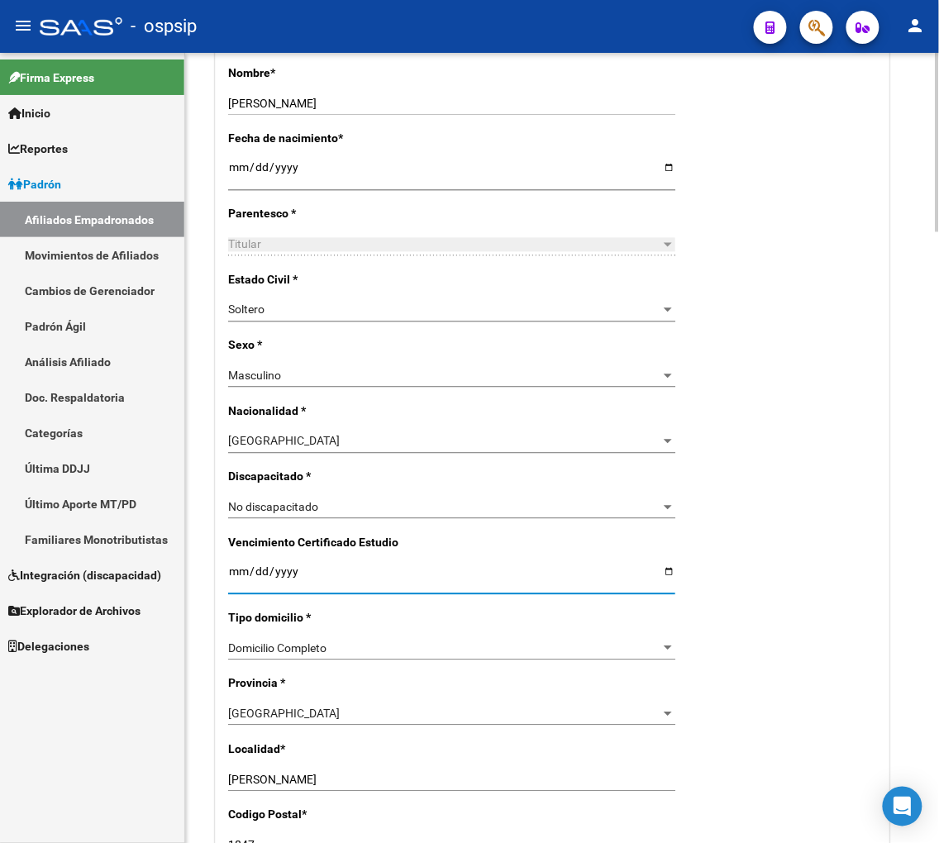
click at [298, 575] on input "Ingresar fecha" at bounding box center [451, 577] width 447 height 25
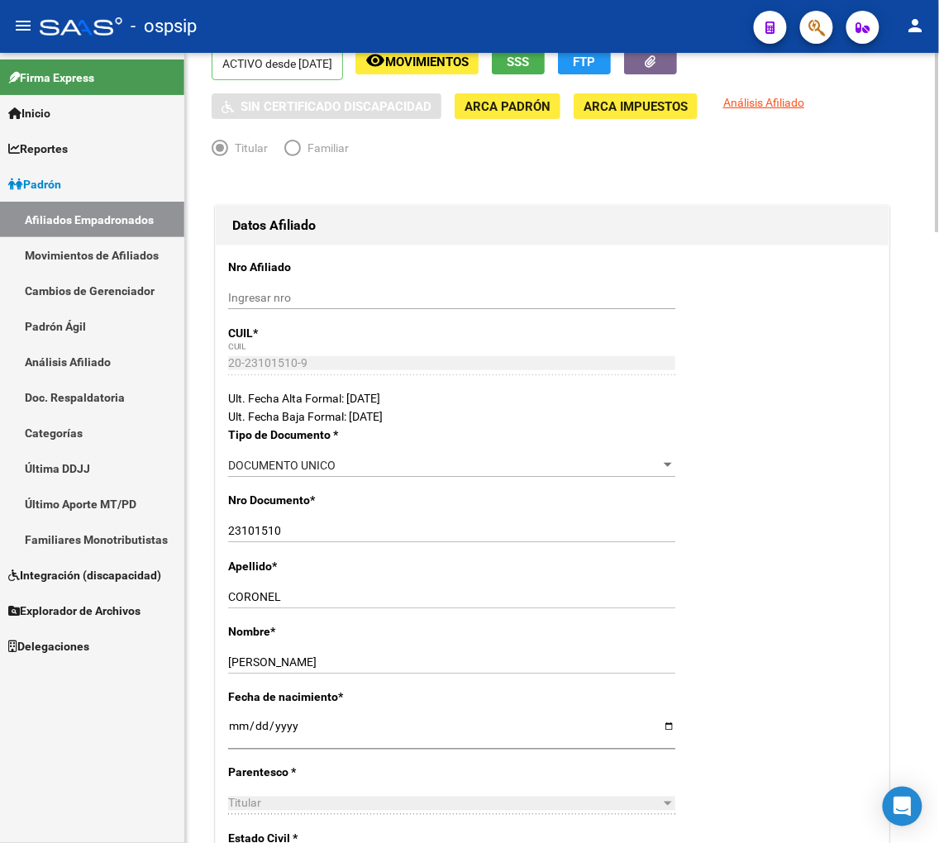
scroll to position [0, 0]
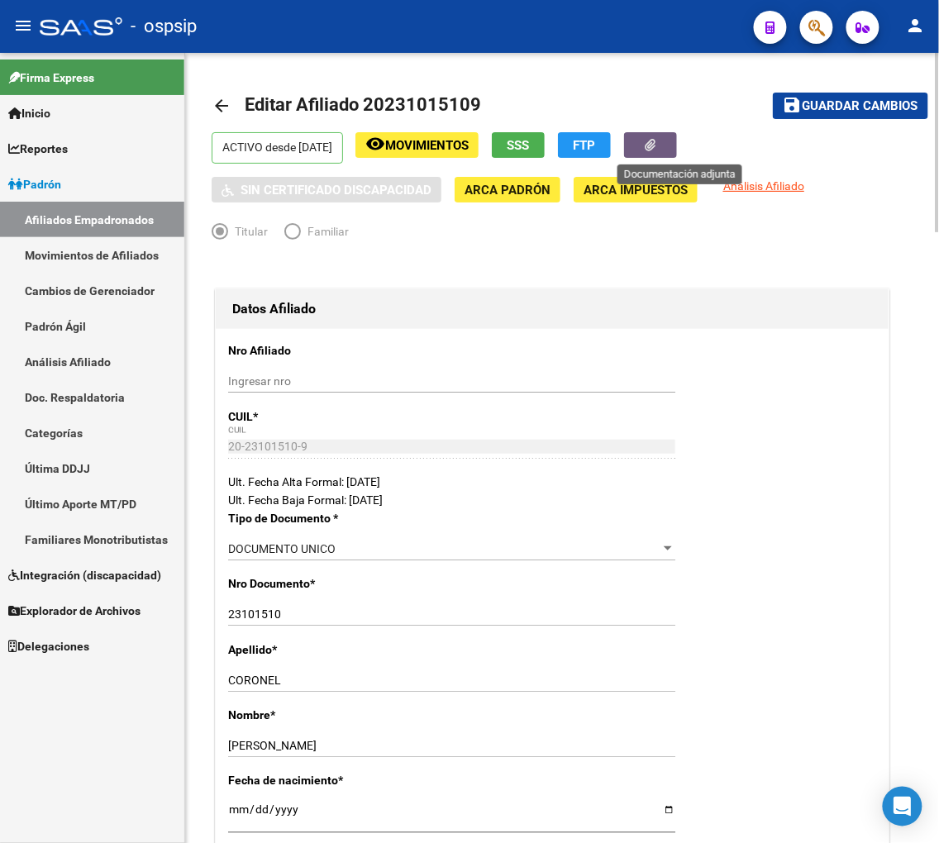
click at [663, 136] on button "button" at bounding box center [650, 145] width 53 height 26
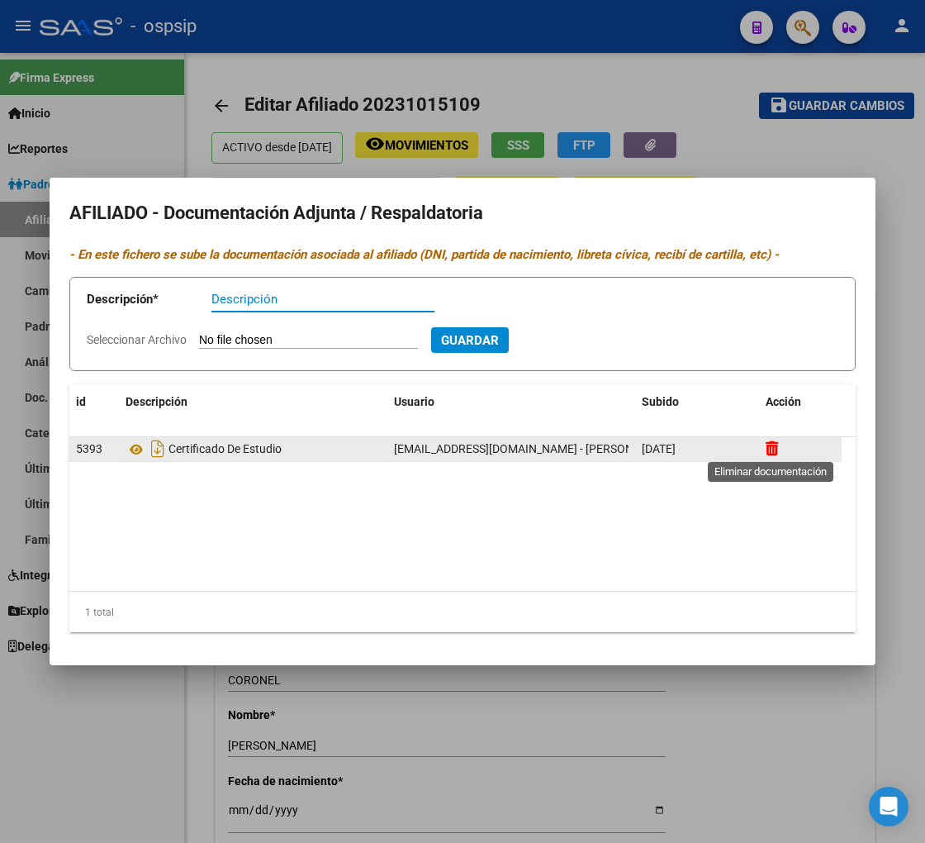
click at [769, 442] on icon at bounding box center [772, 448] width 12 height 16
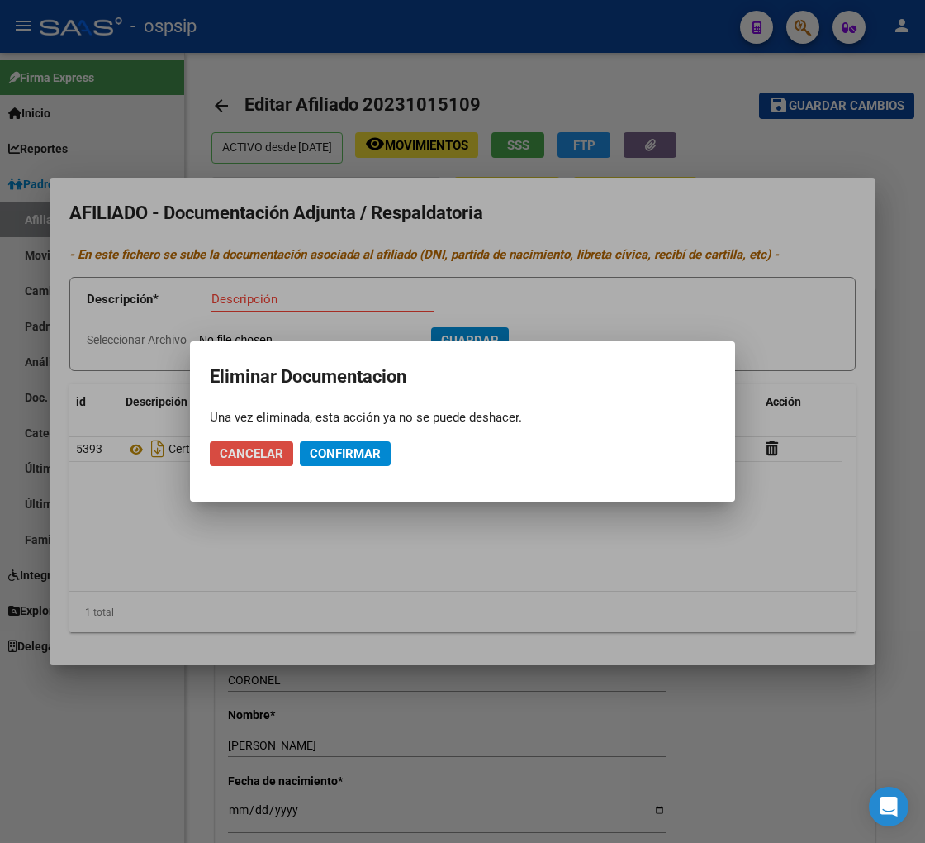
click at [249, 444] on button "Cancelar" at bounding box center [251, 453] width 83 height 25
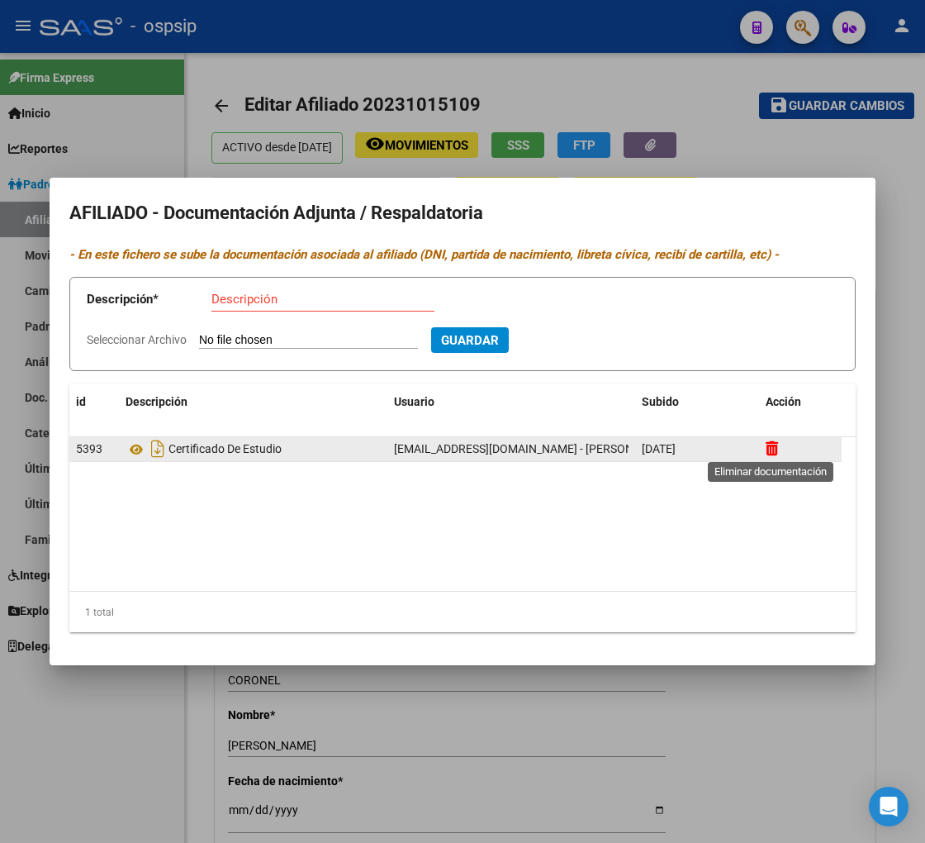
click at [774, 449] on icon at bounding box center [772, 448] width 12 height 16
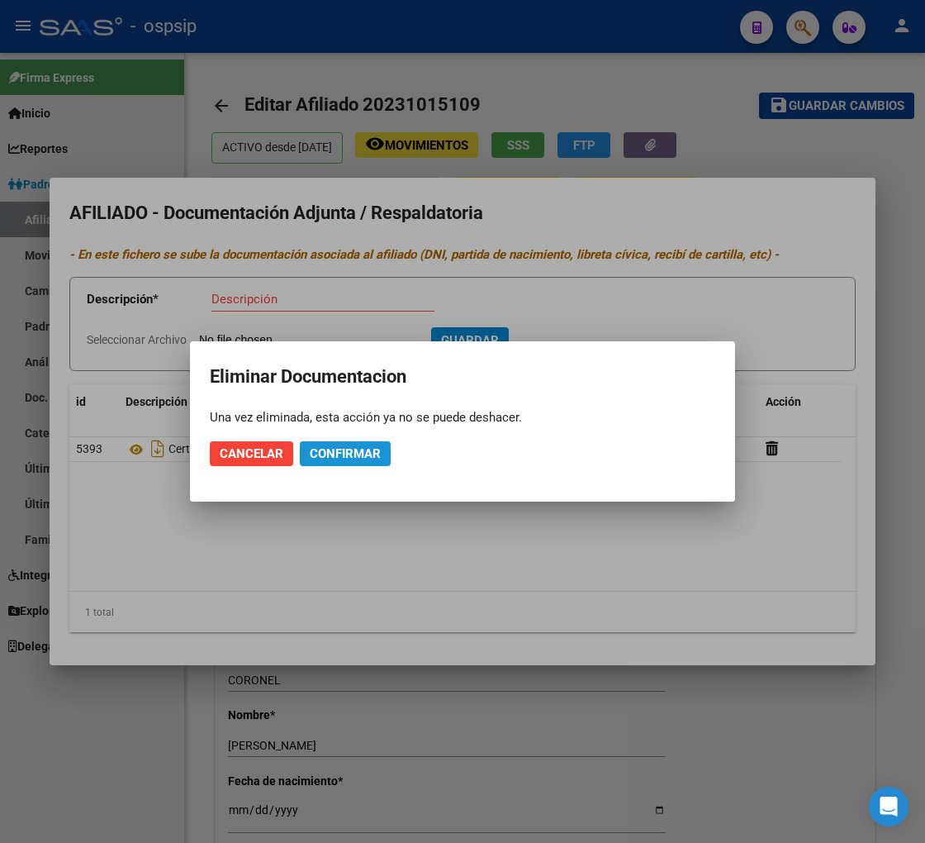
click at [306, 452] on button "Confirmar" at bounding box center [345, 453] width 91 height 25
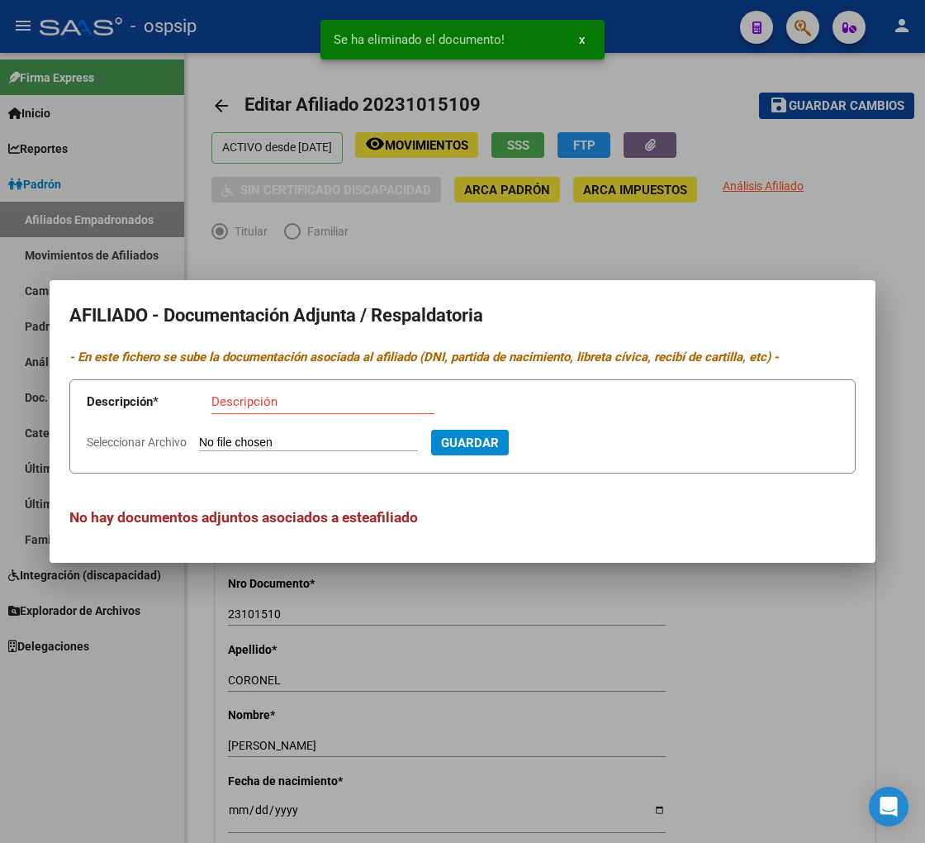
click at [473, 668] on div at bounding box center [462, 421] width 925 height 843
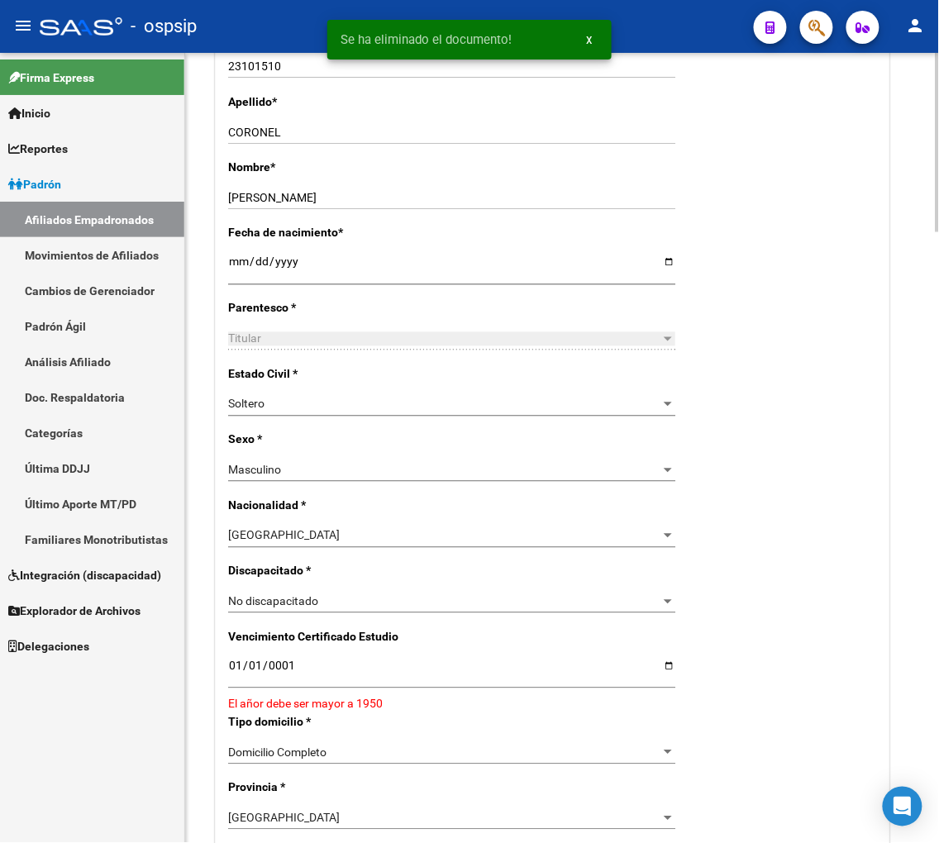
scroll to position [550, 0]
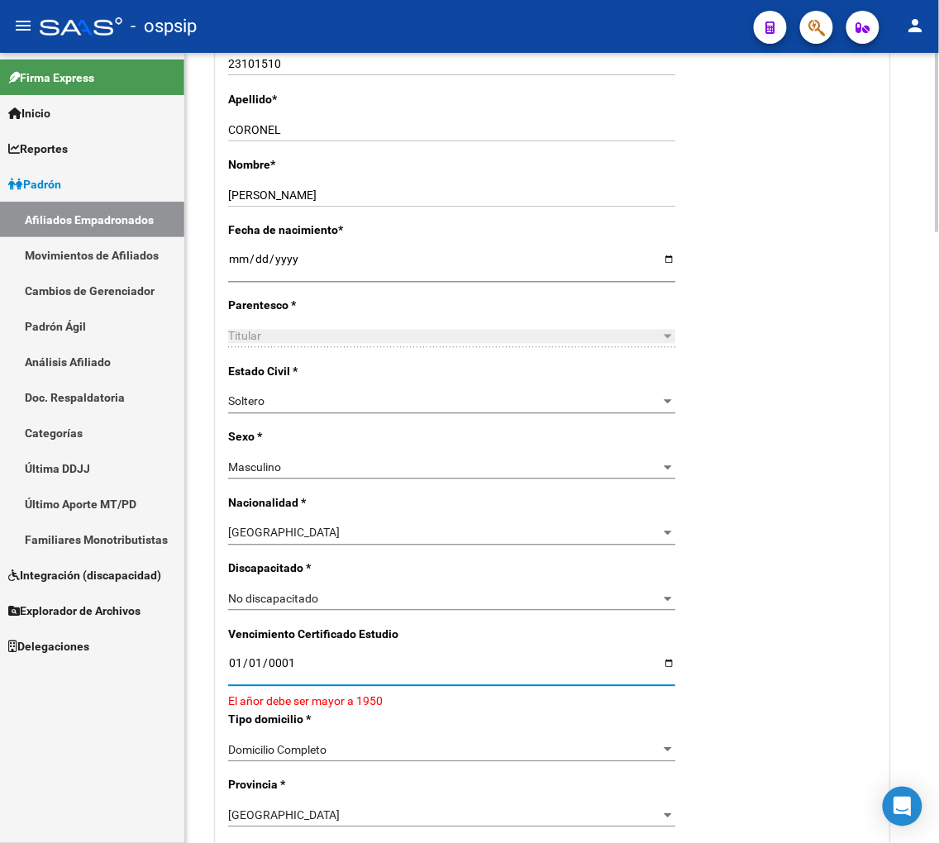
click at [667, 661] on input "0001-01-01" at bounding box center [451, 669] width 447 height 25
click at [765, 591] on div "Nro Afiliado Ingresar nro CUIL * 20-23101510-9 CUIL ARCA Padrón Ult. Fecha Alta…" at bounding box center [552, 645] width 673 height 1733
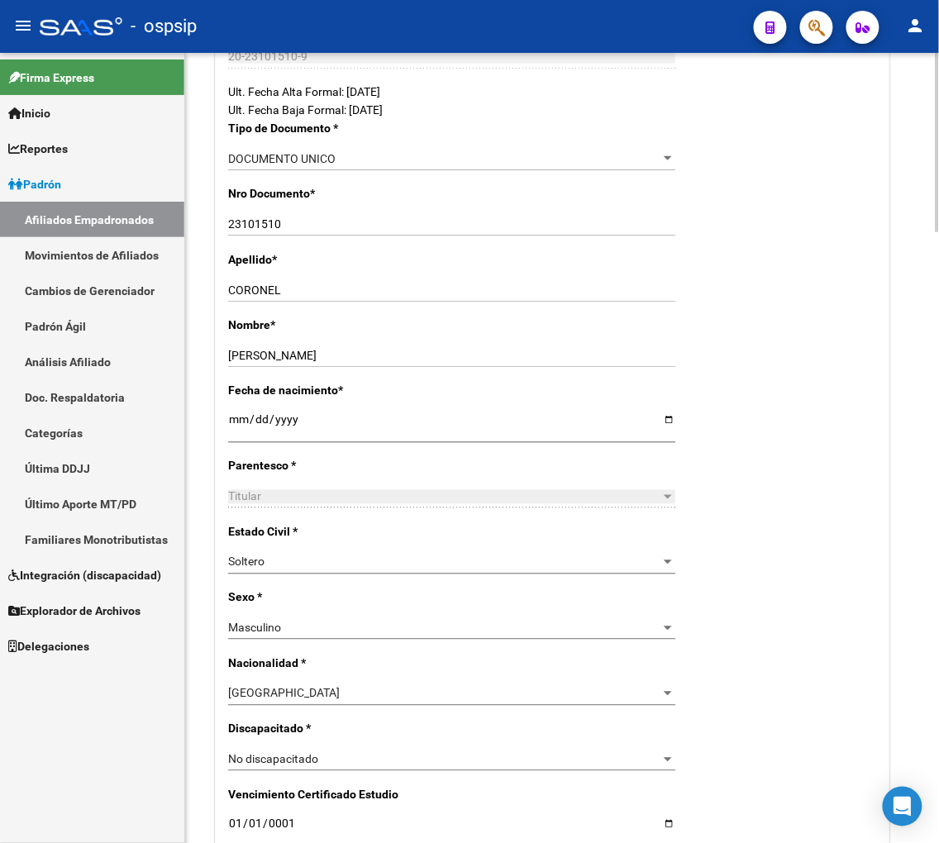
scroll to position [275, 0]
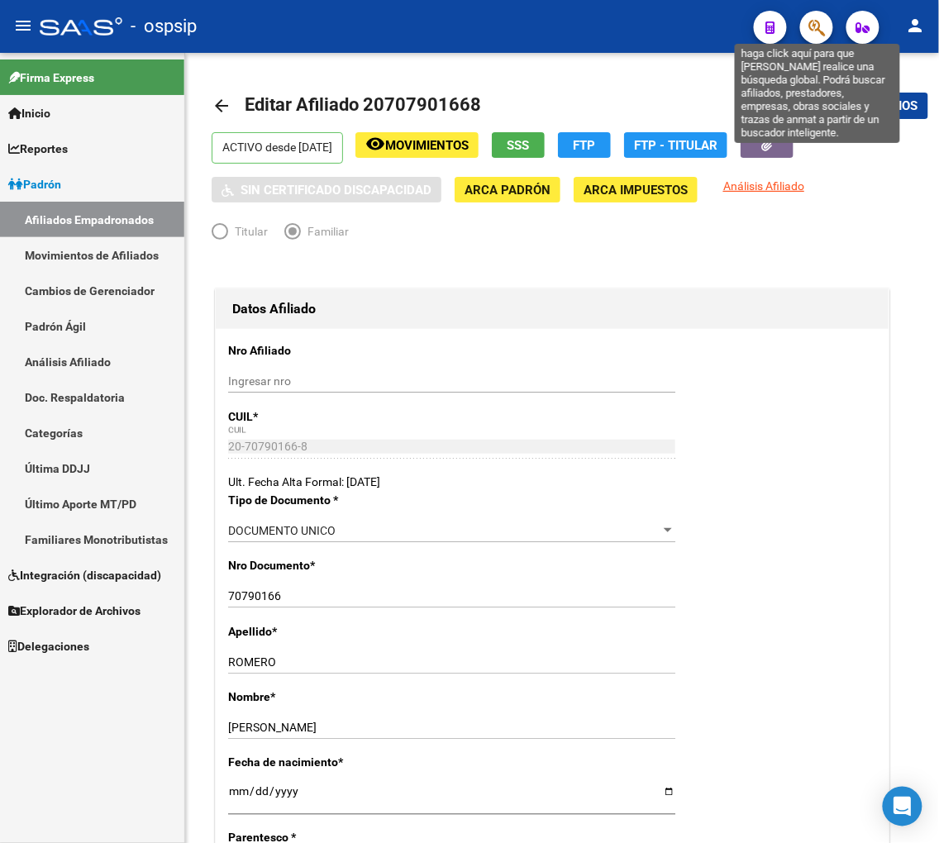
click at [823, 34] on icon "button" at bounding box center [816, 27] width 17 height 19
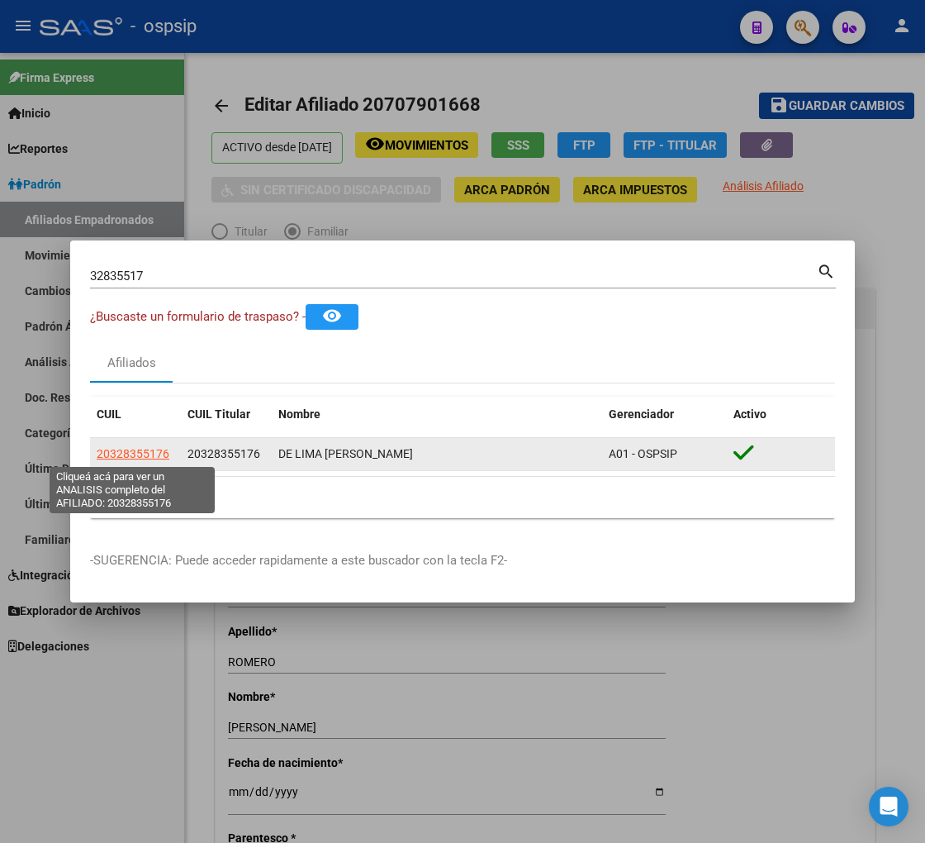
click at [117, 452] on span "20328355176" at bounding box center [133, 453] width 73 height 13
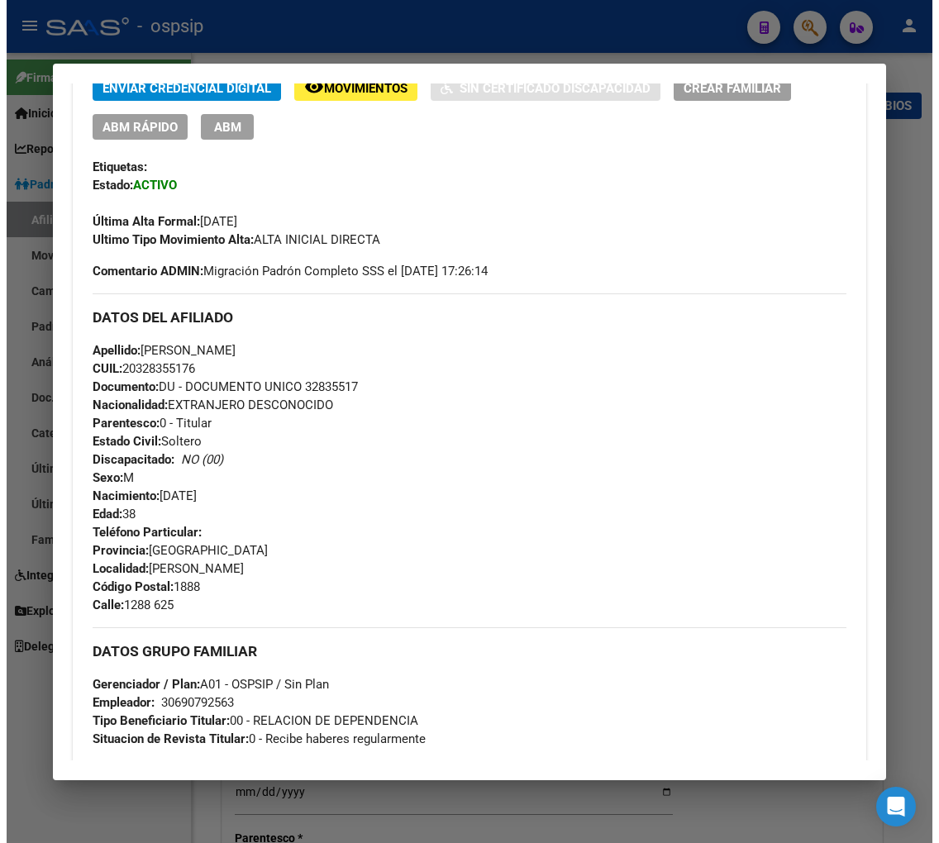
scroll to position [183, 0]
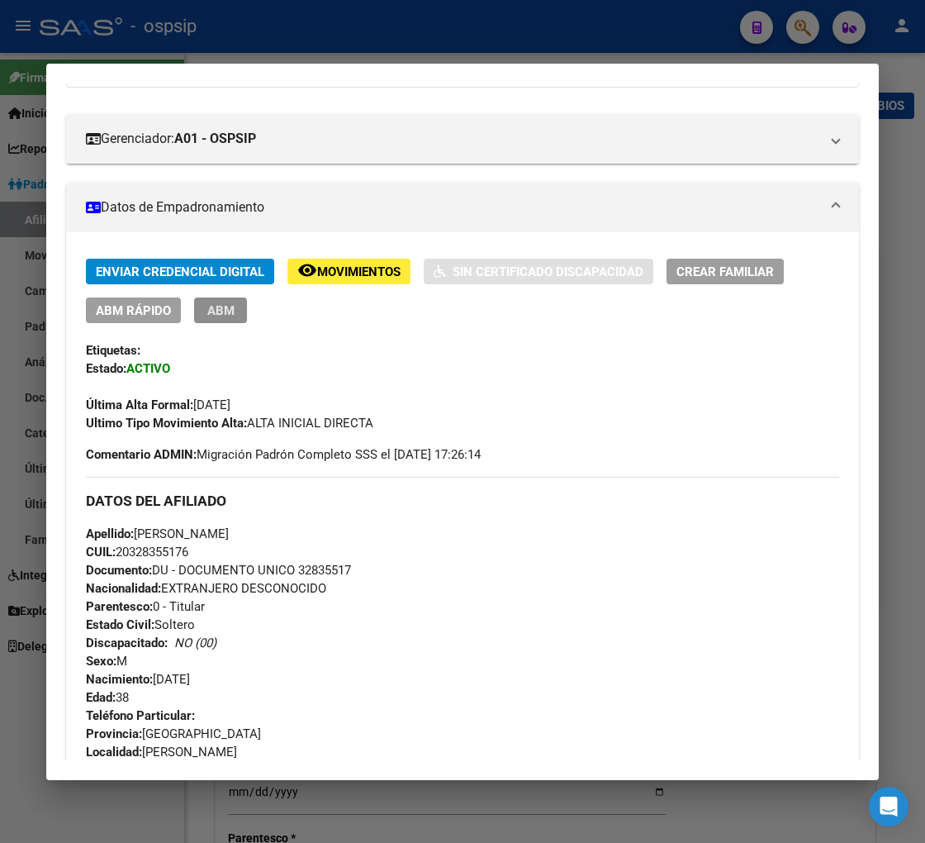
click at [200, 319] on button "ABM" at bounding box center [220, 310] width 53 height 26
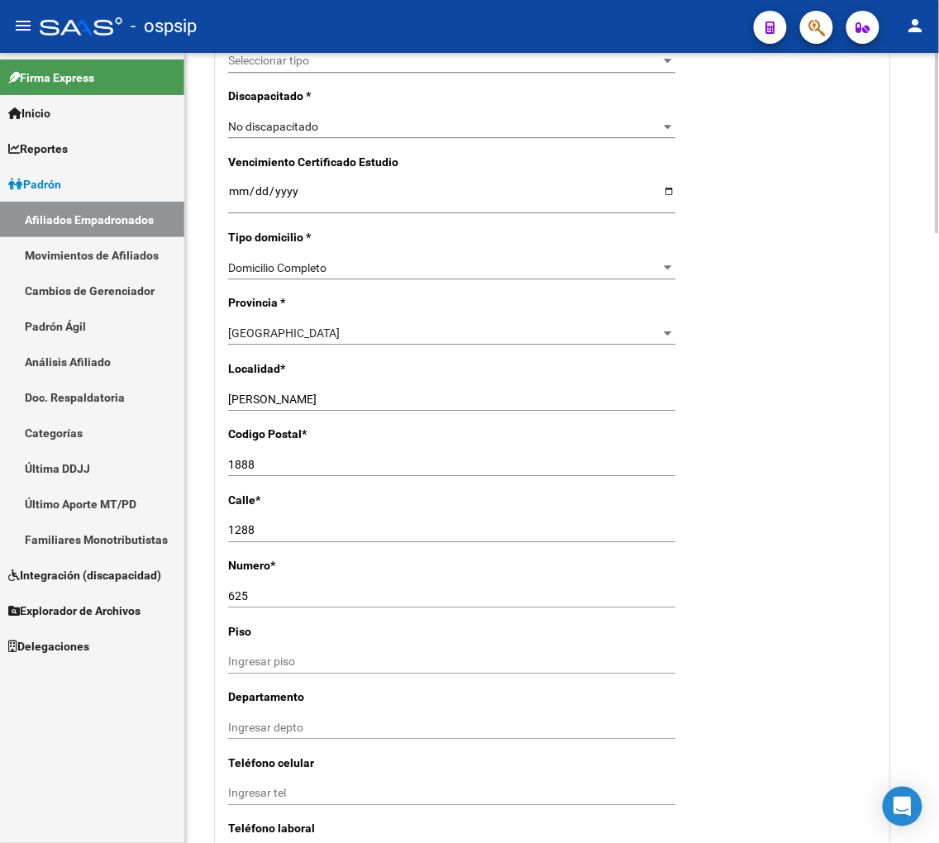
scroll to position [1010, 0]
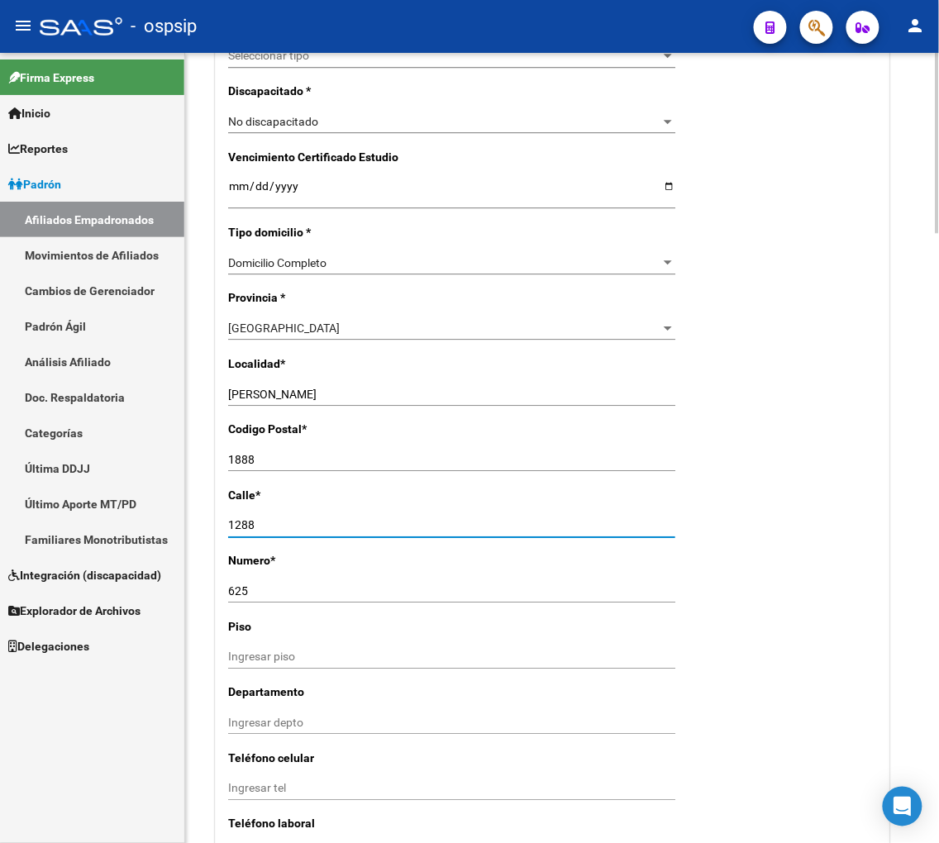
click at [268, 526] on input "1288" at bounding box center [451, 525] width 447 height 14
click at [258, 597] on input "625" at bounding box center [451, 591] width 447 height 14
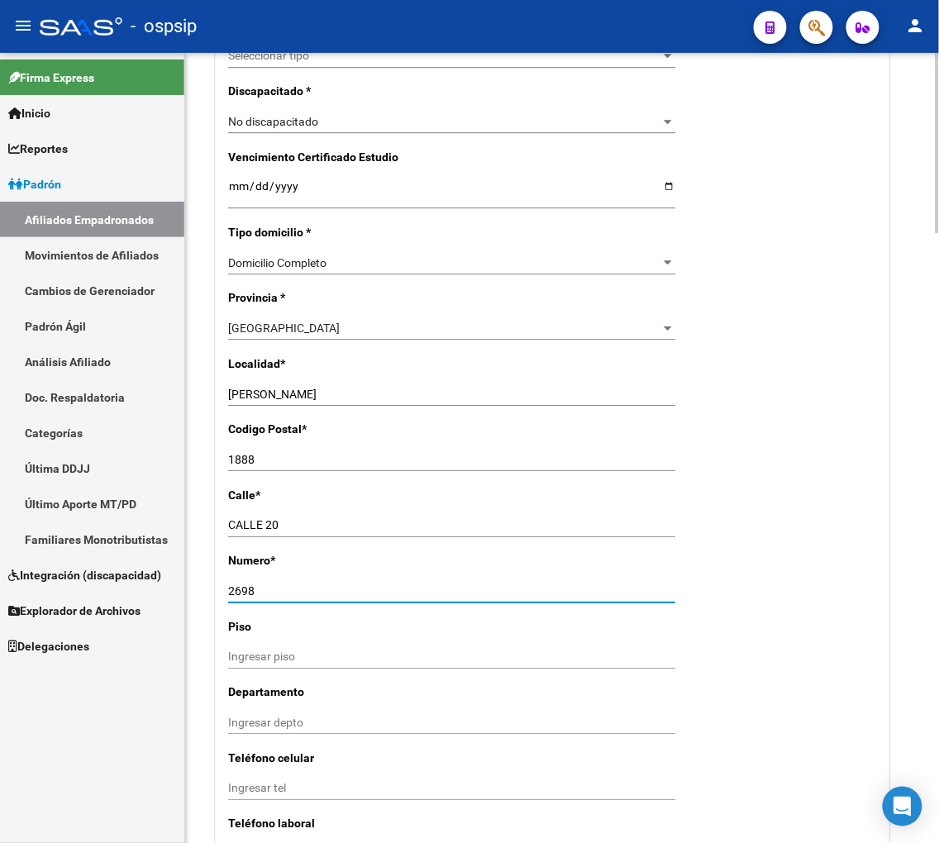
click at [284, 461] on input "1888" at bounding box center [451, 460] width 447 height 14
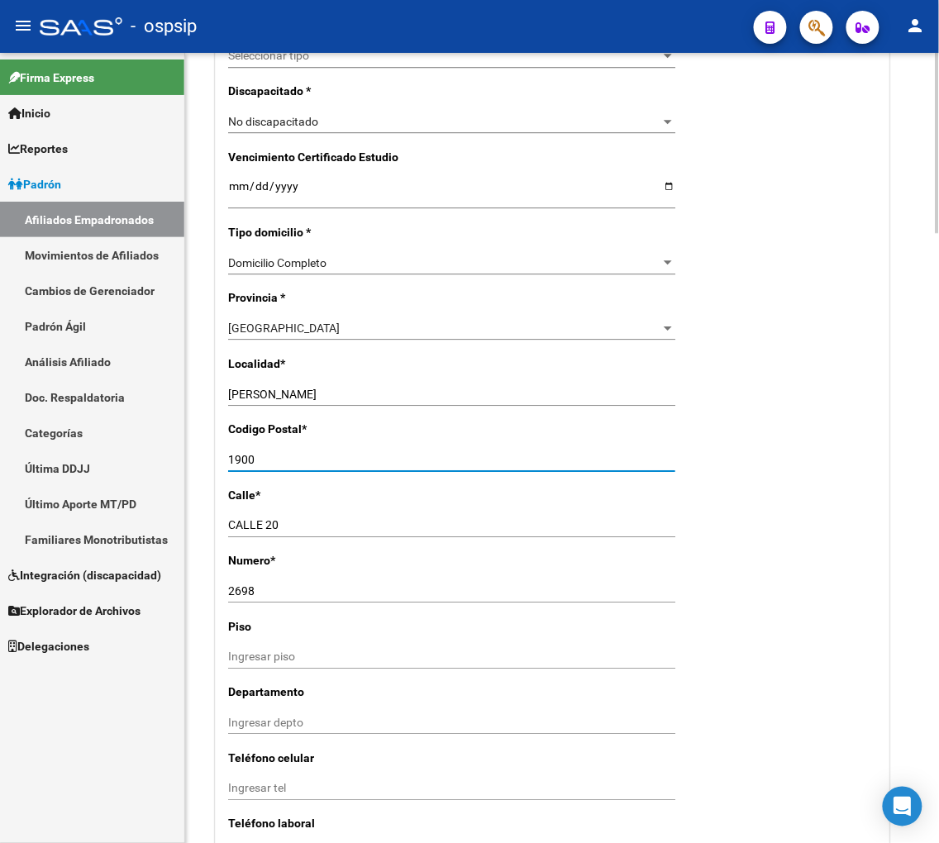
click at [353, 392] on input "[PERSON_NAME]" at bounding box center [451, 395] width 447 height 14
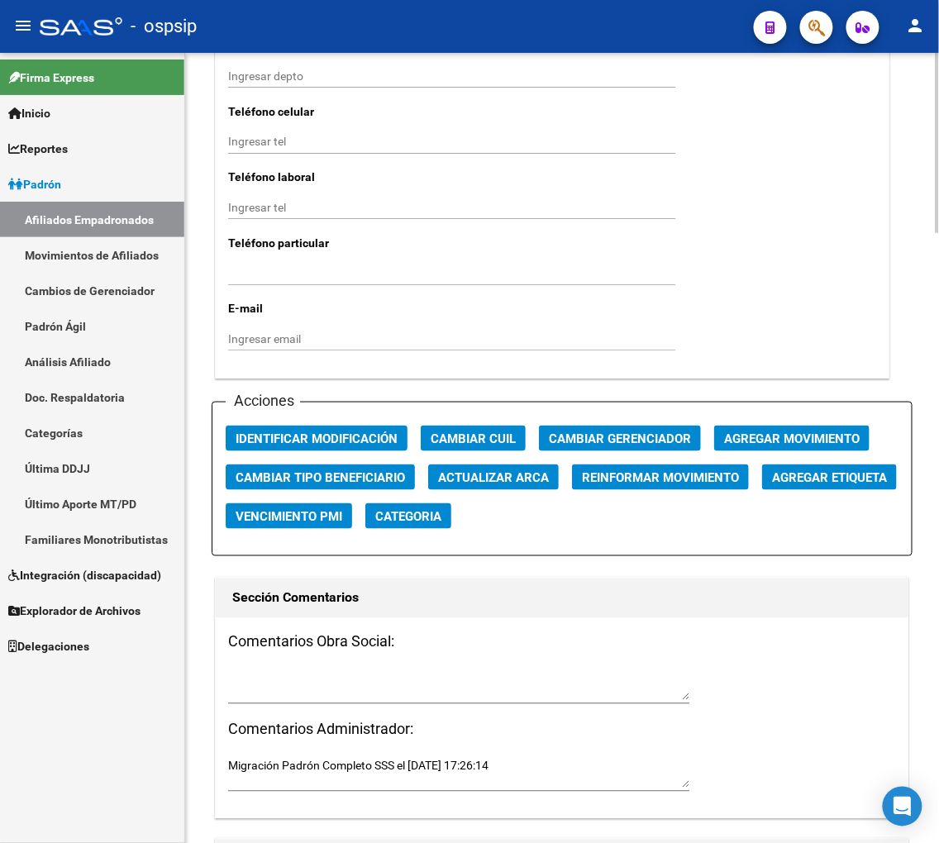
scroll to position [1653, 0]
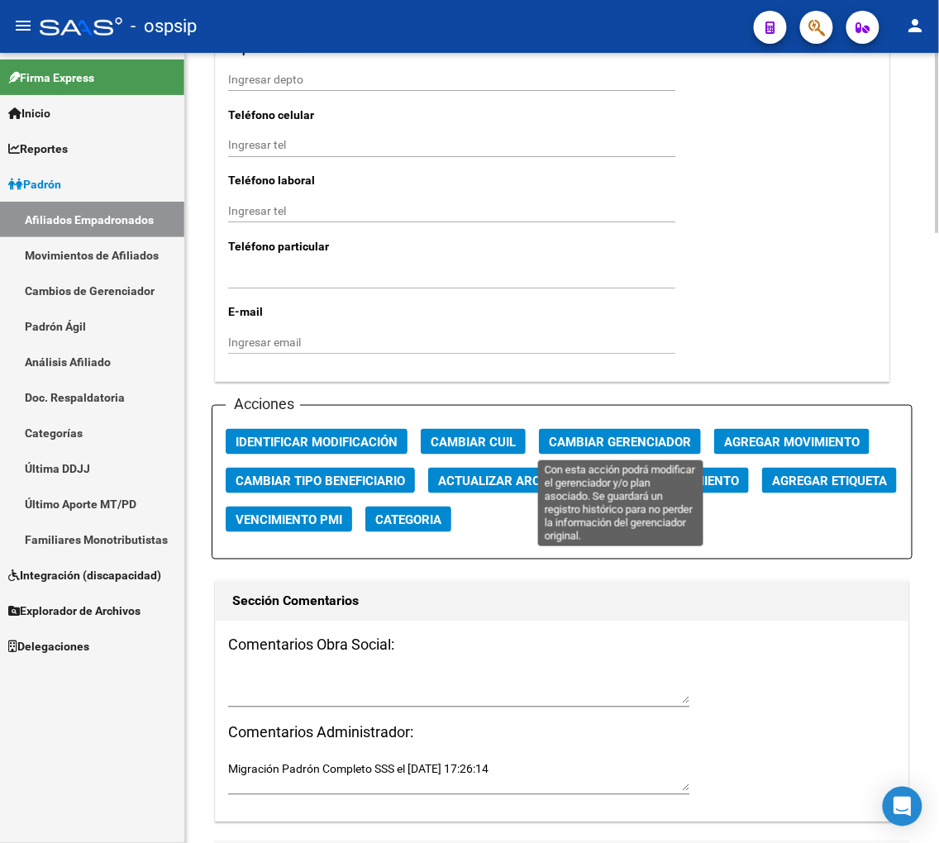
click at [640, 442] on span "Cambiar Gerenciador" at bounding box center [620, 442] width 142 height 15
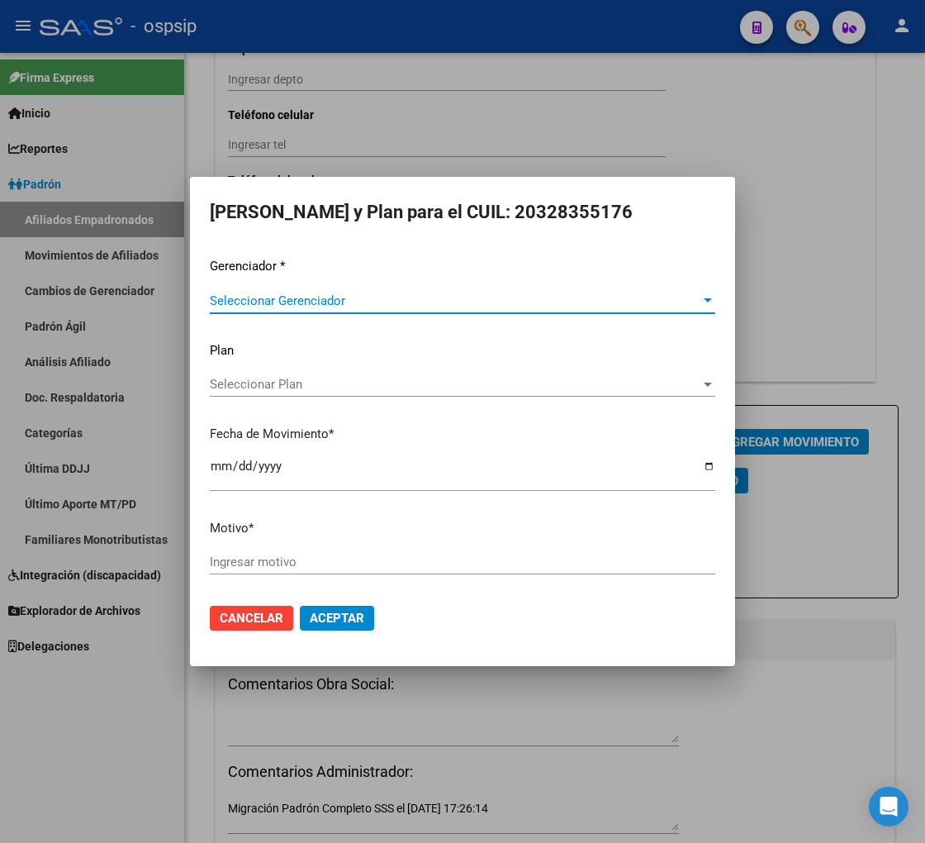
click at [702, 304] on div at bounding box center [708, 300] width 15 height 13
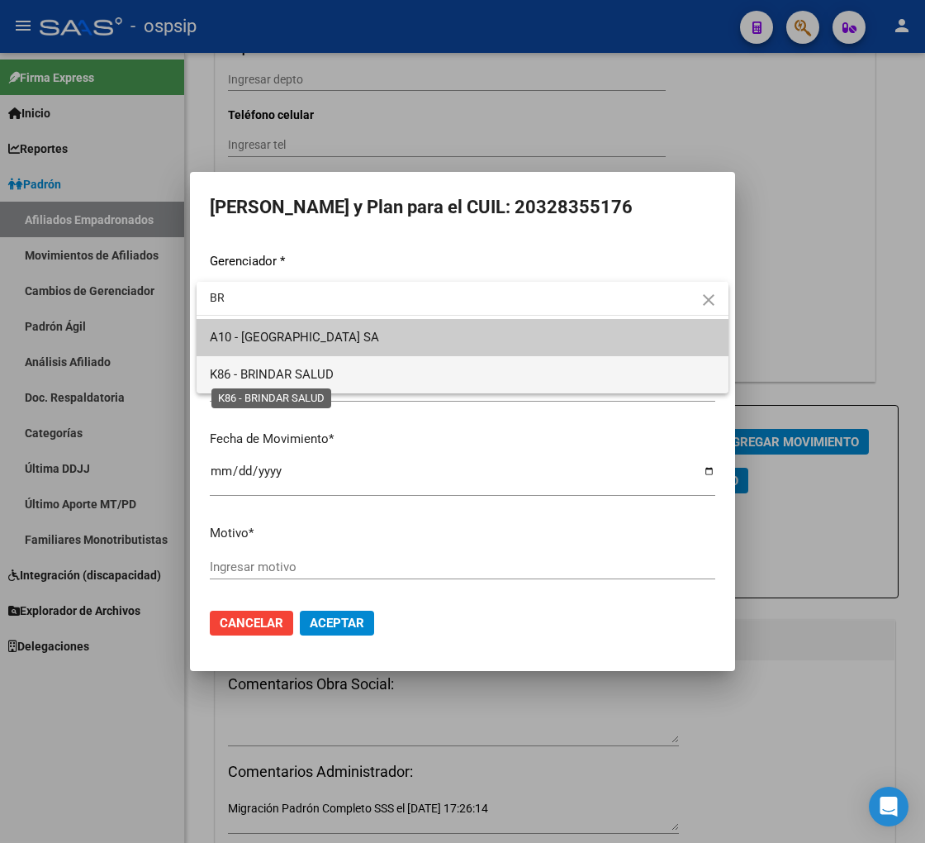
click at [283, 373] on span "K86 - BRINDAR SALUD" at bounding box center [272, 374] width 124 height 15
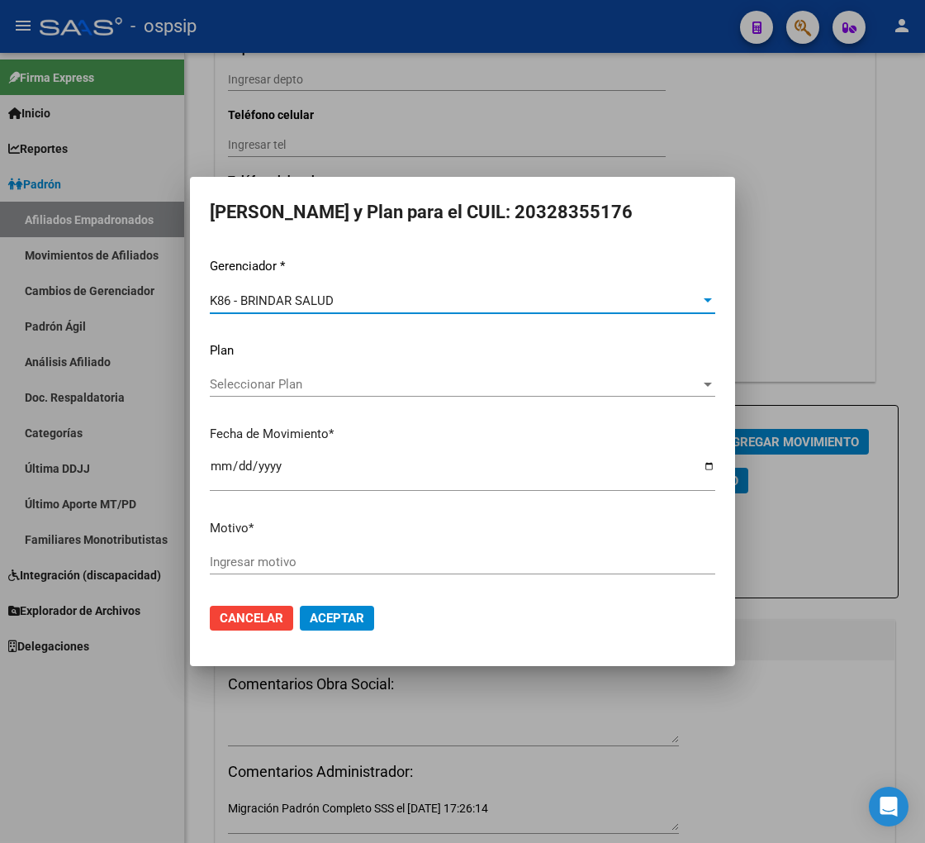
click at [298, 566] on input "Ingresar motivo" at bounding box center [463, 561] width 506 height 15
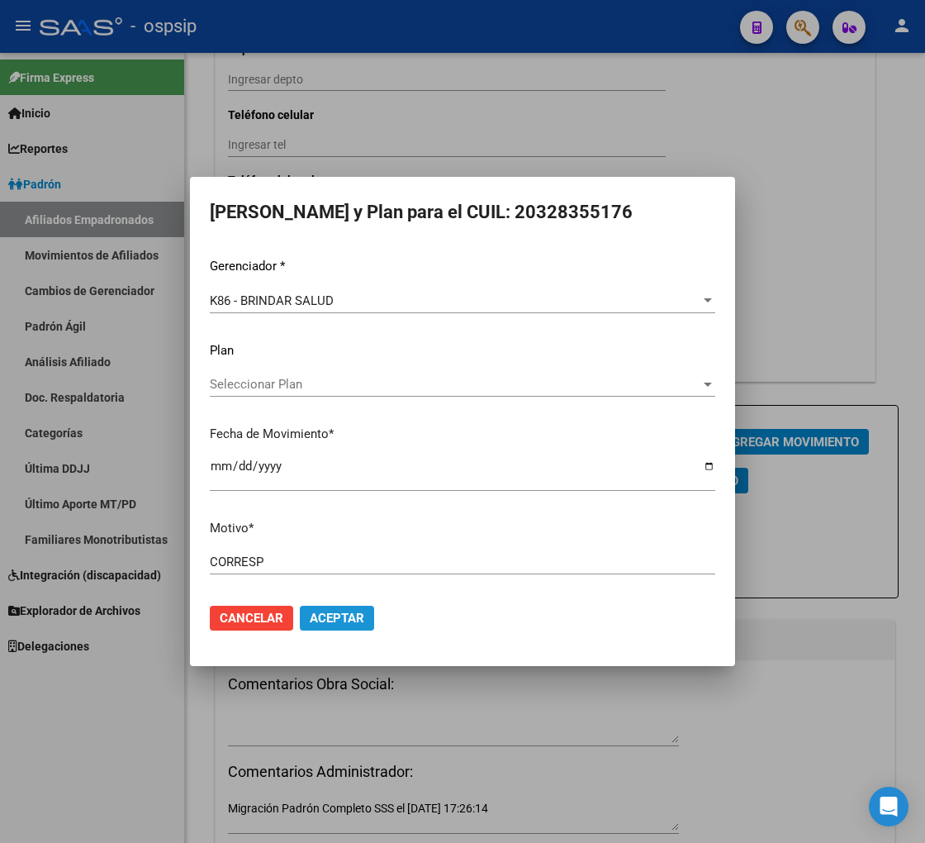
click at [339, 625] on button "Aceptar" at bounding box center [337, 618] width 74 height 25
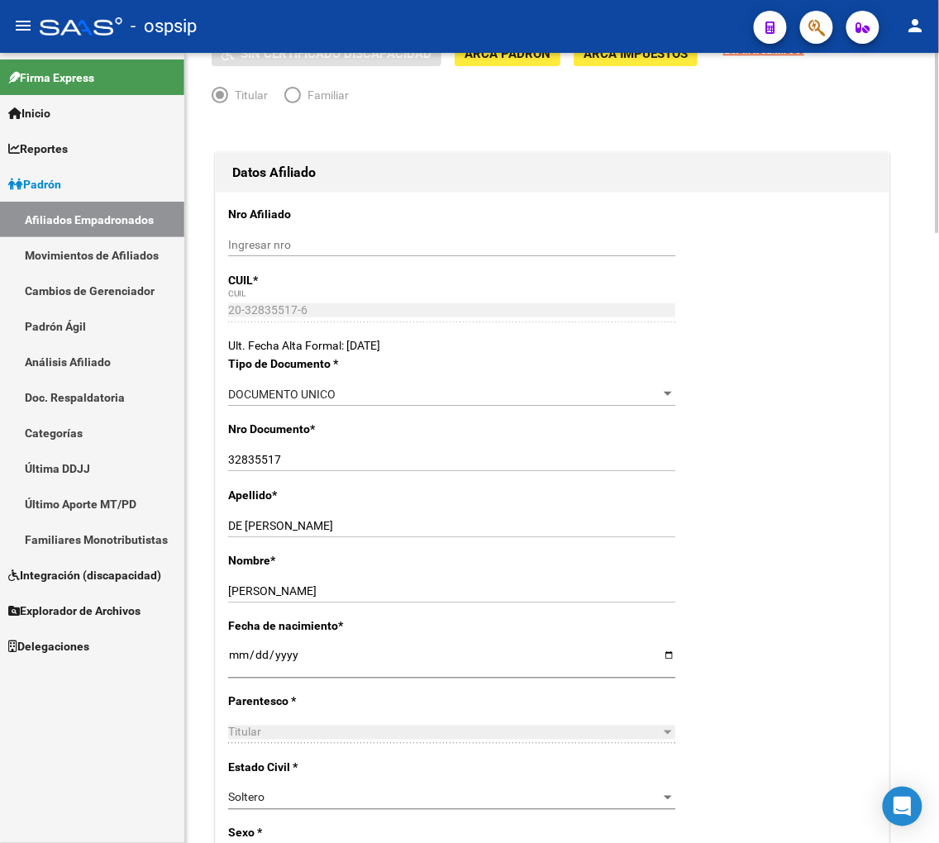
scroll to position [0, 0]
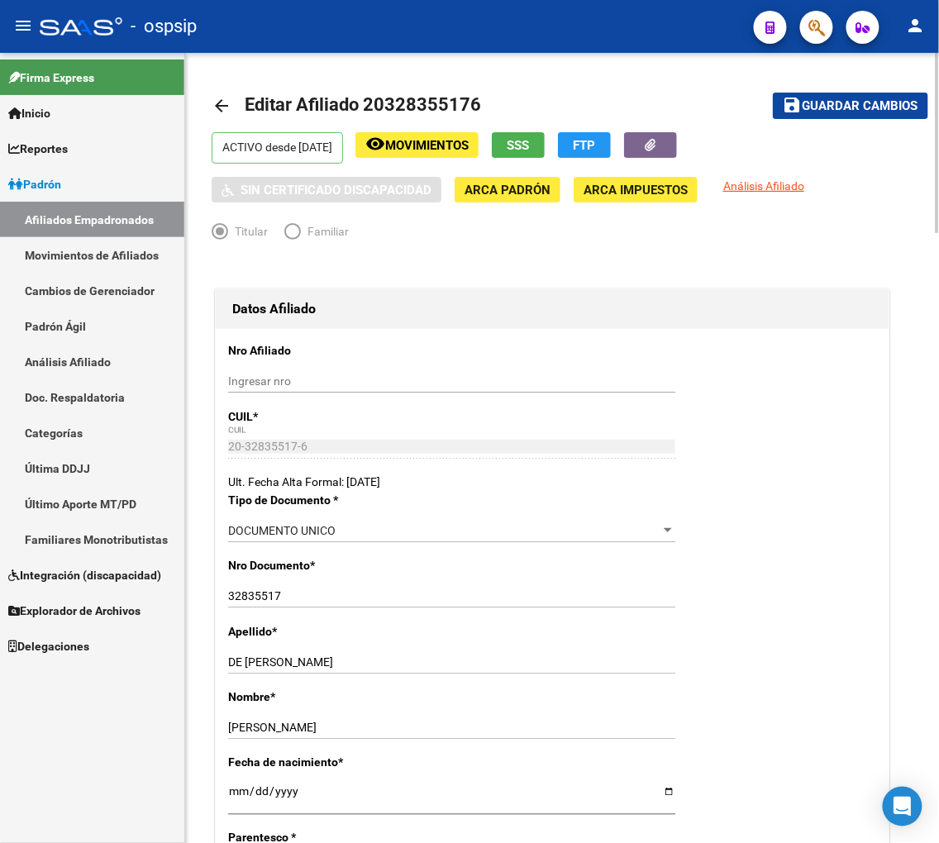
click at [860, 111] on span "Guardar cambios" at bounding box center [860, 106] width 116 height 15
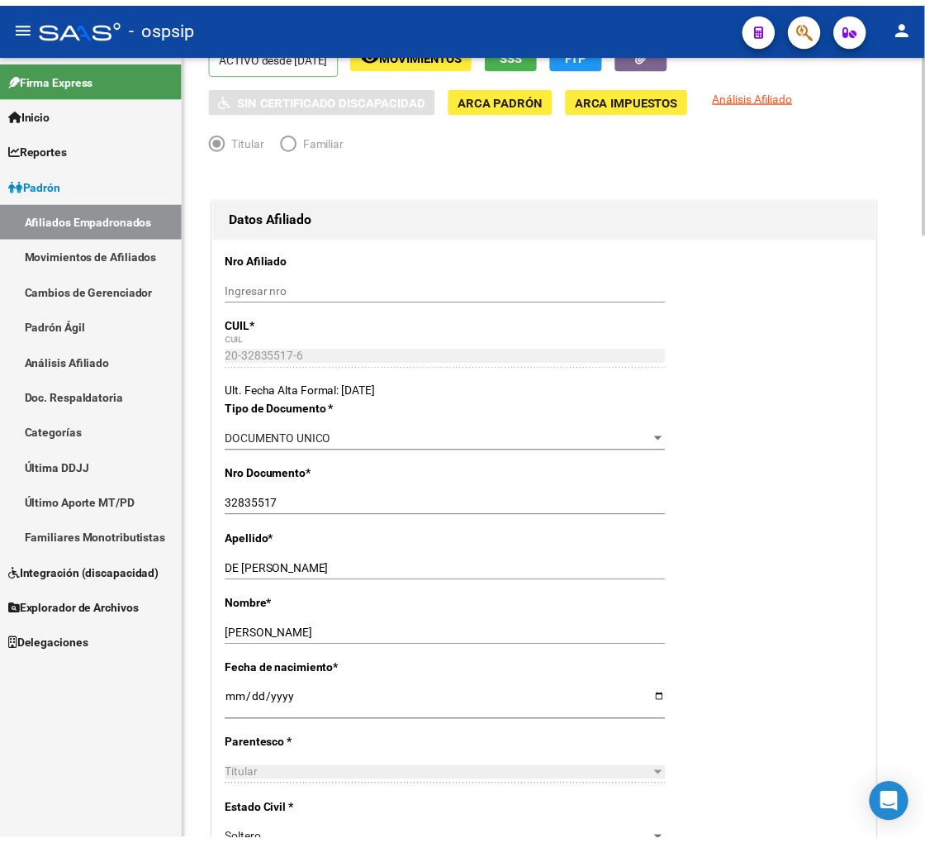
scroll to position [183, 0]
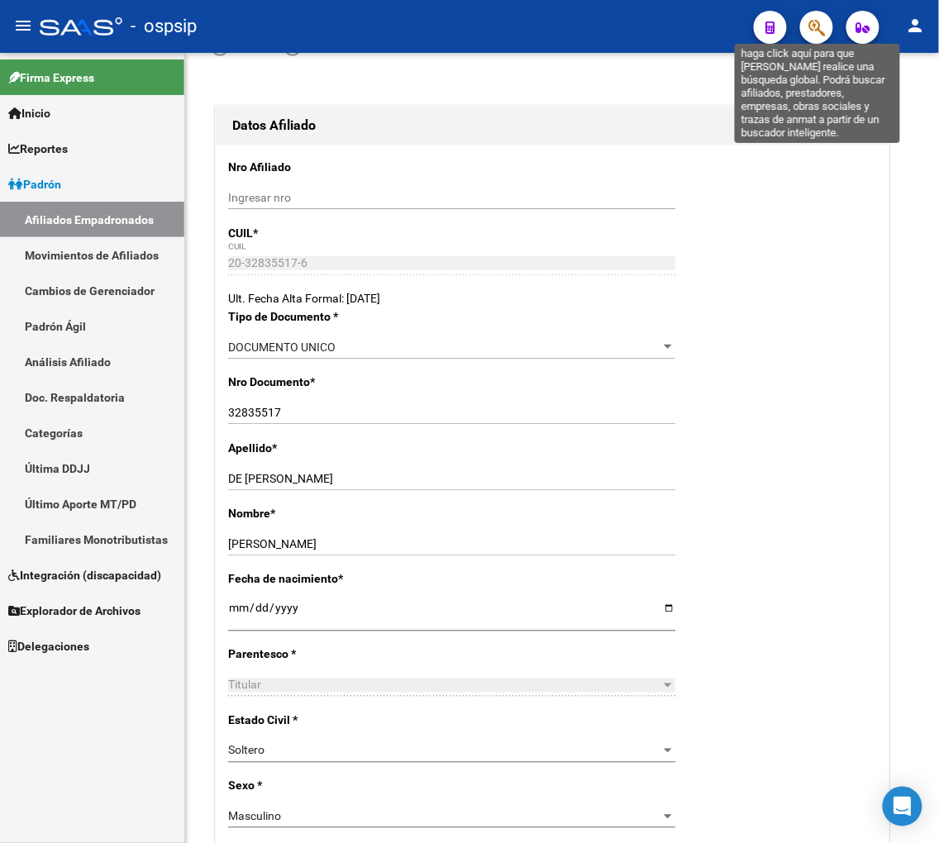
click at [818, 26] on icon "button" at bounding box center [816, 27] width 17 height 19
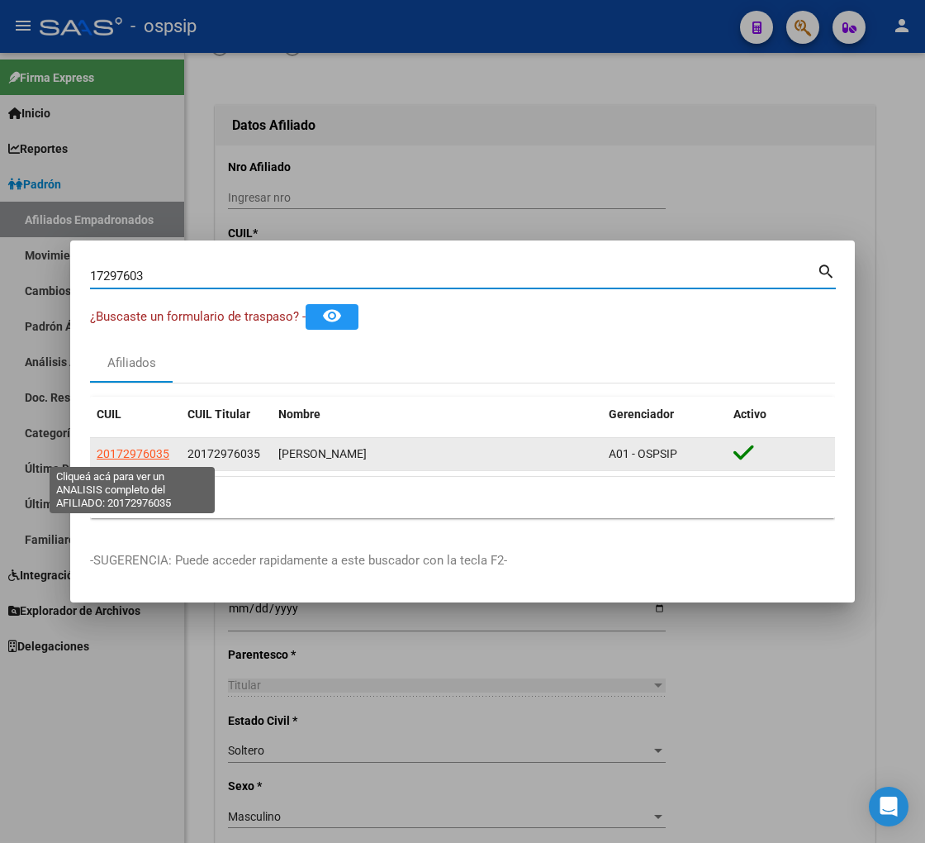
click at [125, 453] on span "20172976035" at bounding box center [133, 453] width 73 height 13
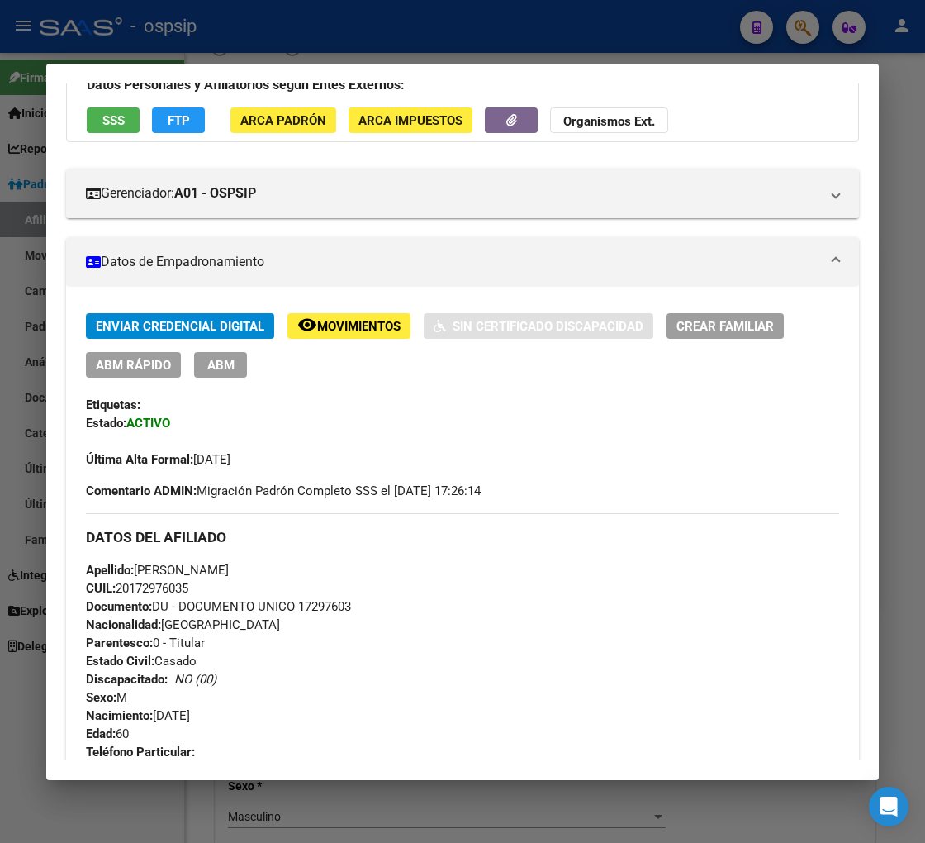
scroll to position [0, 0]
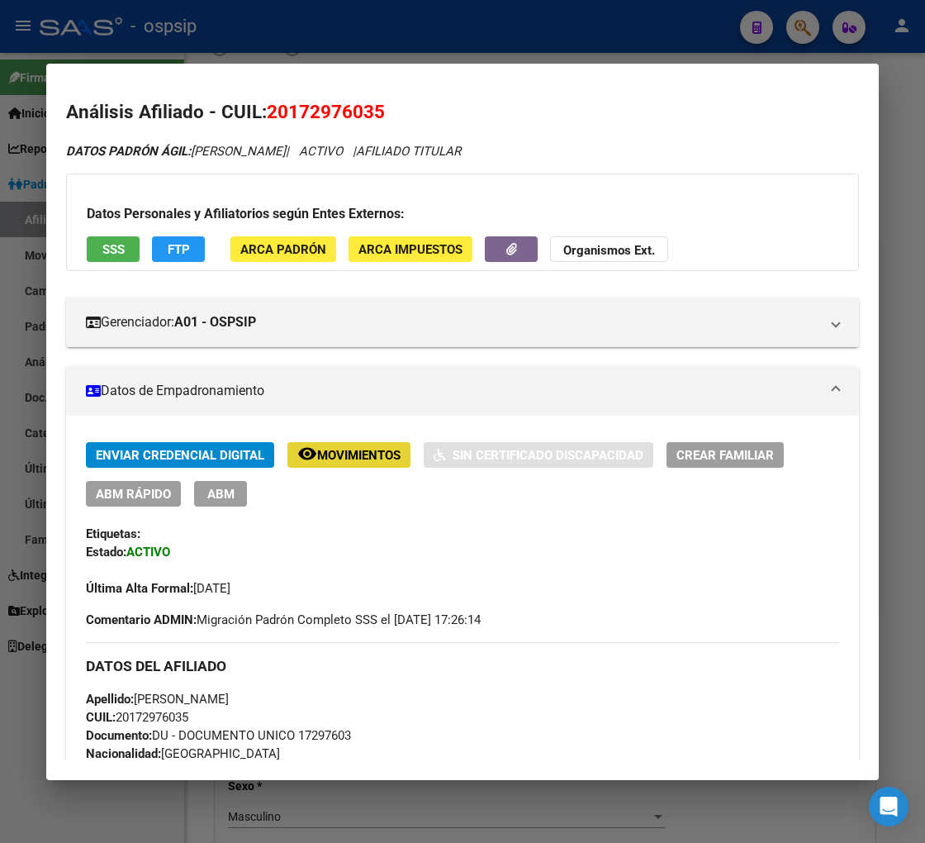
click at [357, 459] on span "Movimientos" at bounding box center [358, 455] width 83 height 15
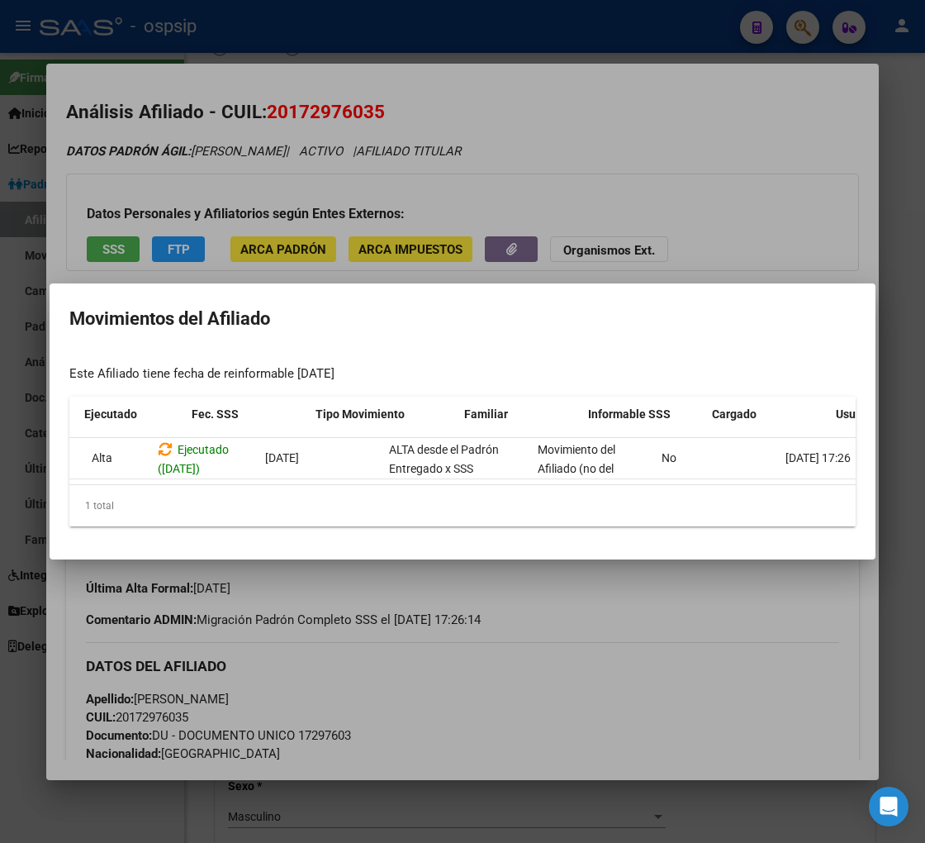
scroll to position [0, 270]
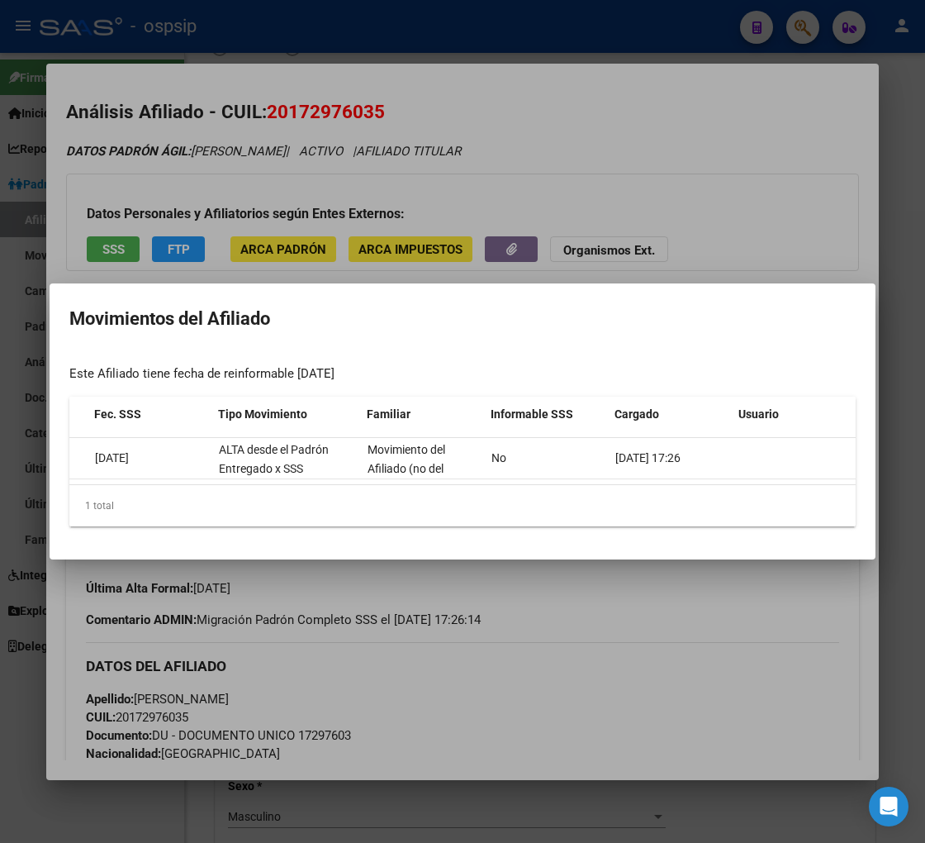
click at [717, 625] on div at bounding box center [462, 421] width 925 height 843
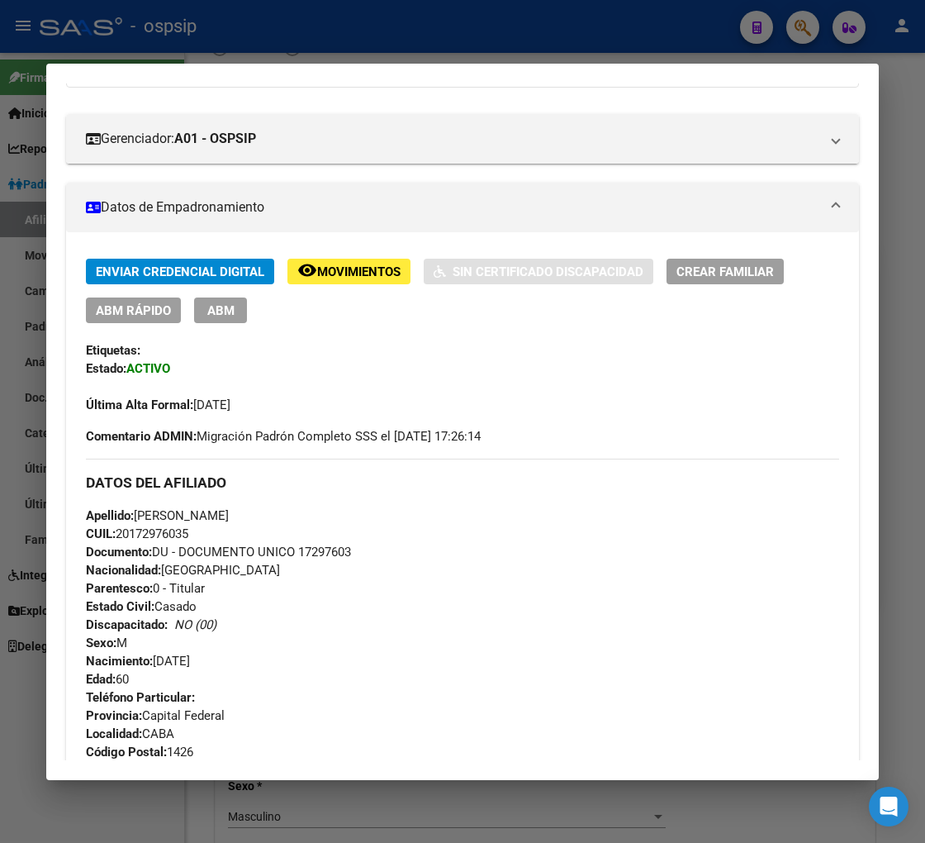
scroll to position [0, 0]
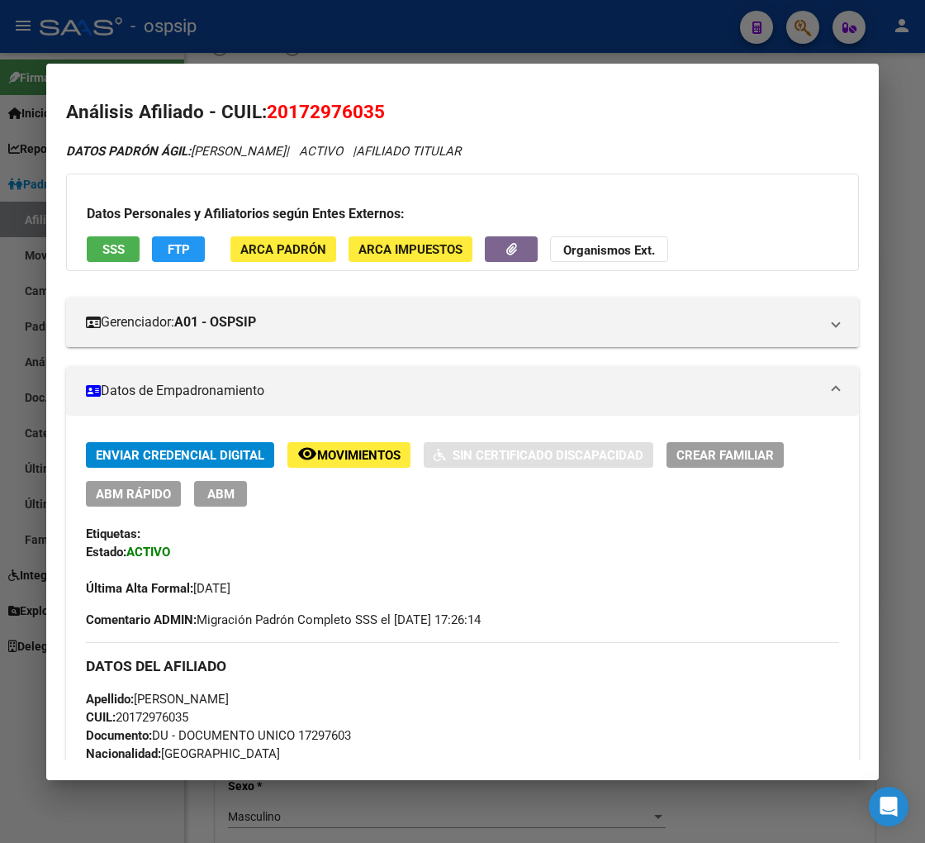
click at [208, 493] on span "ABM" at bounding box center [220, 494] width 27 height 15
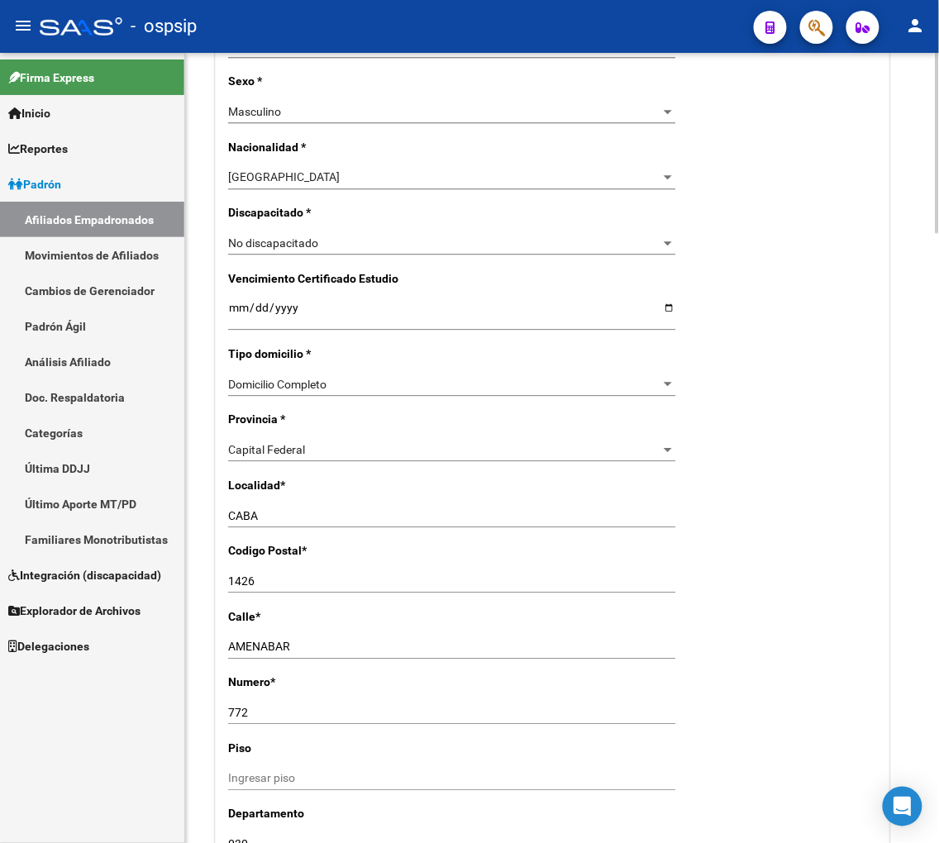
scroll to position [918, 0]
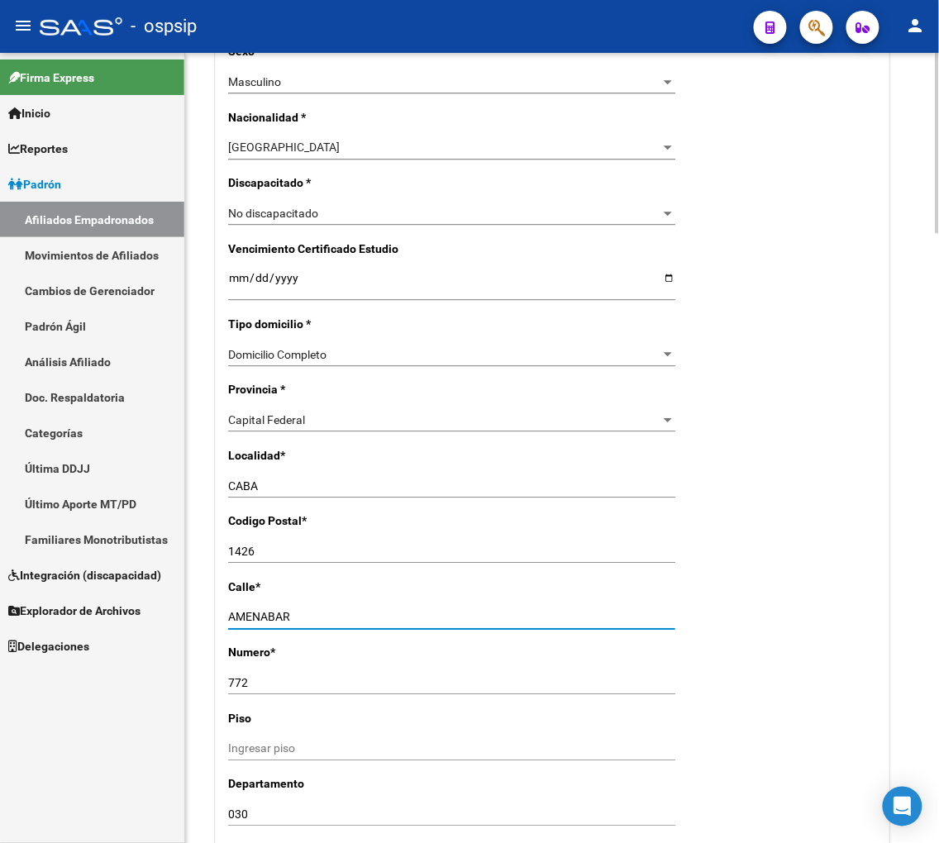
click at [303, 622] on input "AMENABAR" at bounding box center [451, 617] width 447 height 14
click at [259, 679] on input "772" at bounding box center [451, 683] width 447 height 14
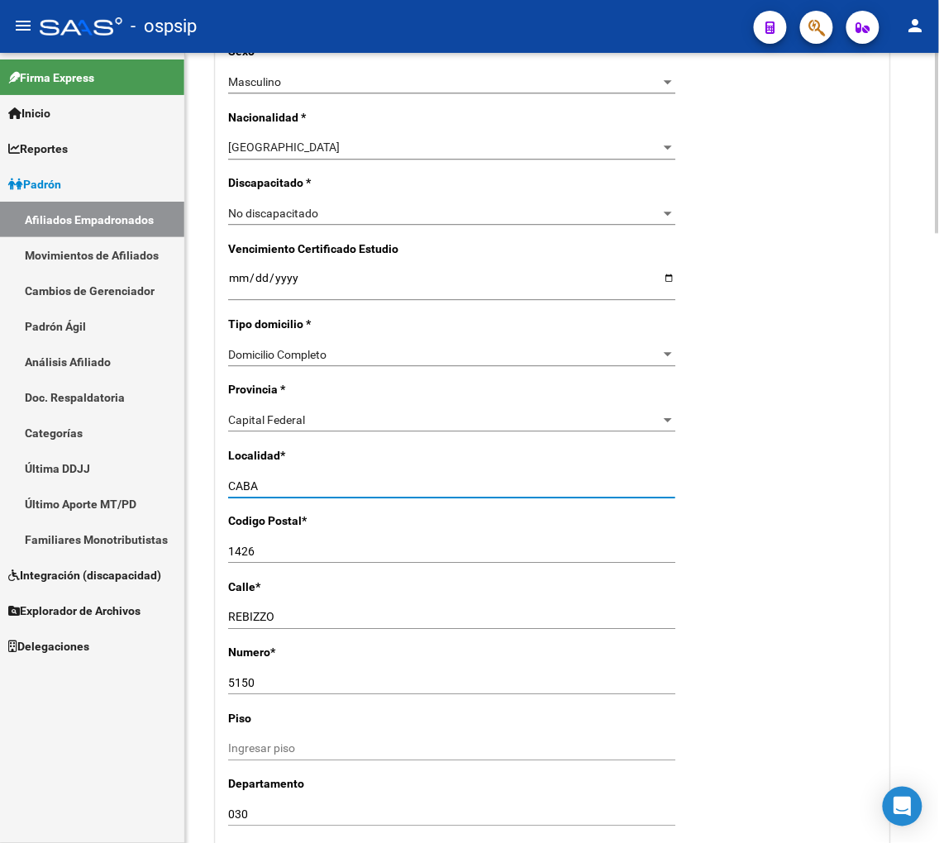
click at [315, 491] on input "CABA" at bounding box center [451, 486] width 447 height 14
click at [325, 417] on div "Capital Federal" at bounding box center [444, 420] width 432 height 14
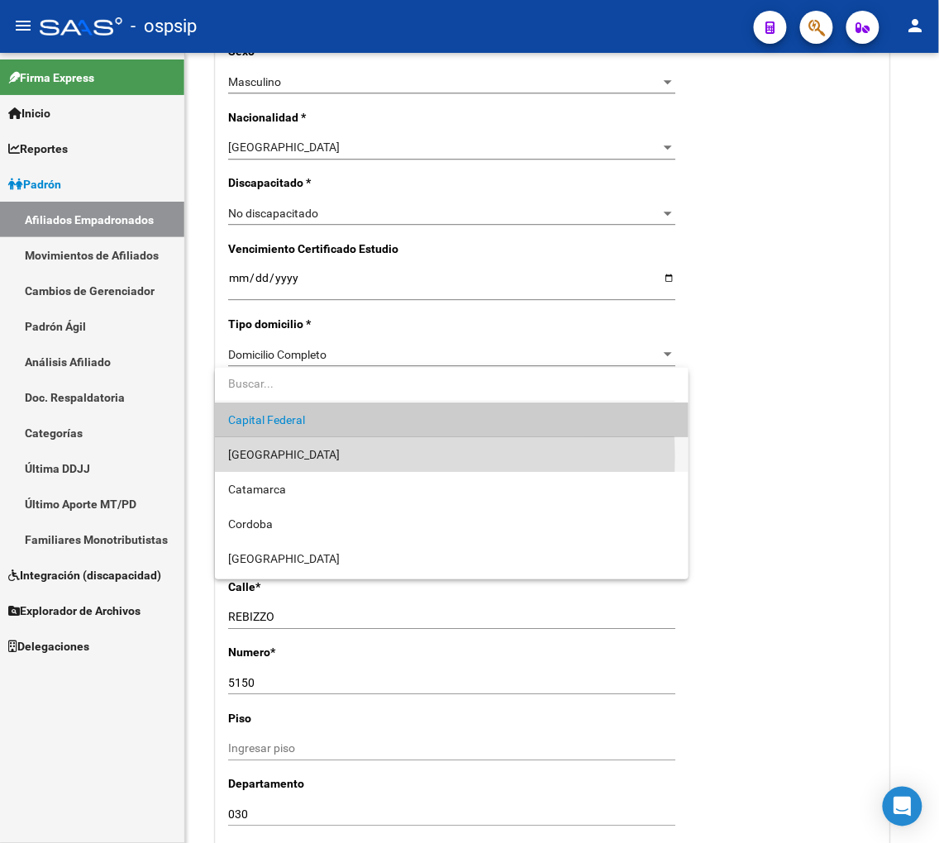
click at [314, 457] on span "[GEOGRAPHIC_DATA]" at bounding box center [451, 454] width 447 height 35
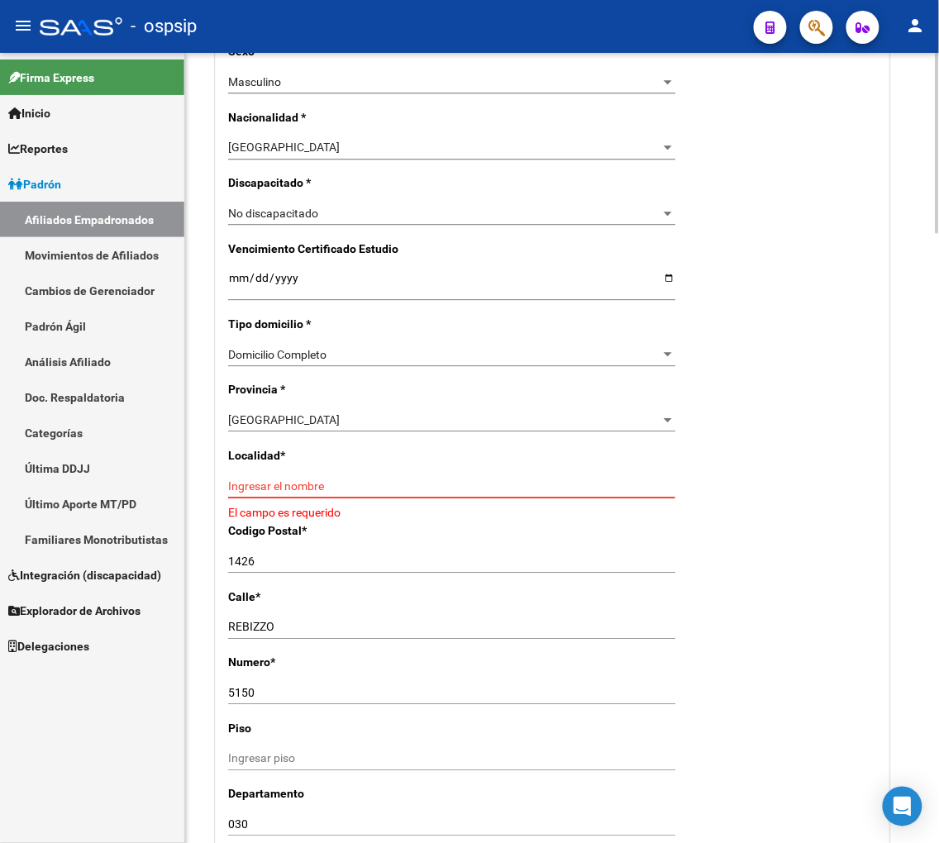
click at [323, 480] on input "Ingresar el nombre" at bounding box center [451, 486] width 447 height 14
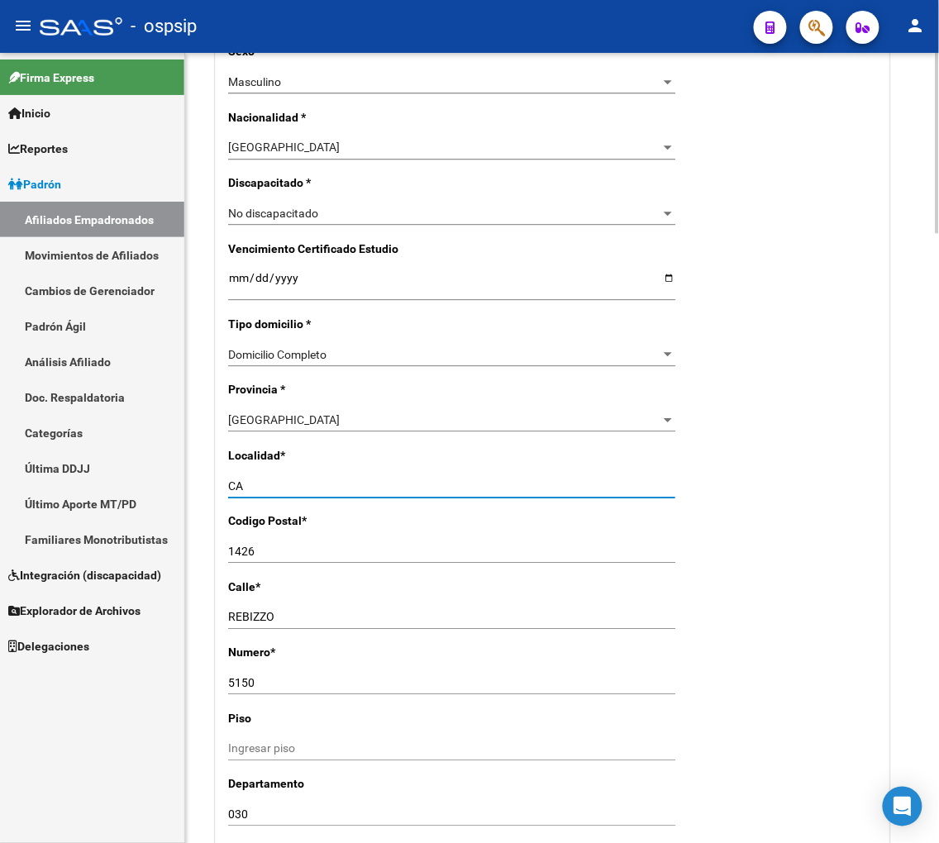
click at [257, 554] on input "1426" at bounding box center [451, 552] width 447 height 14
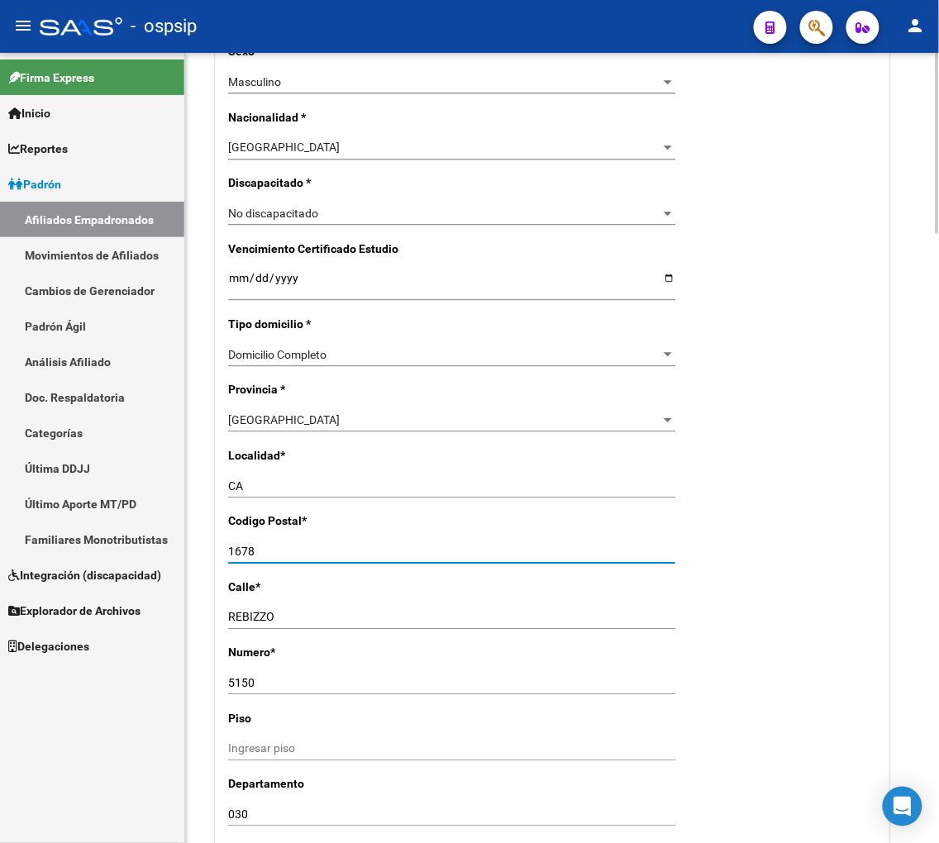
click at [276, 487] on input "CA" at bounding box center [451, 486] width 447 height 14
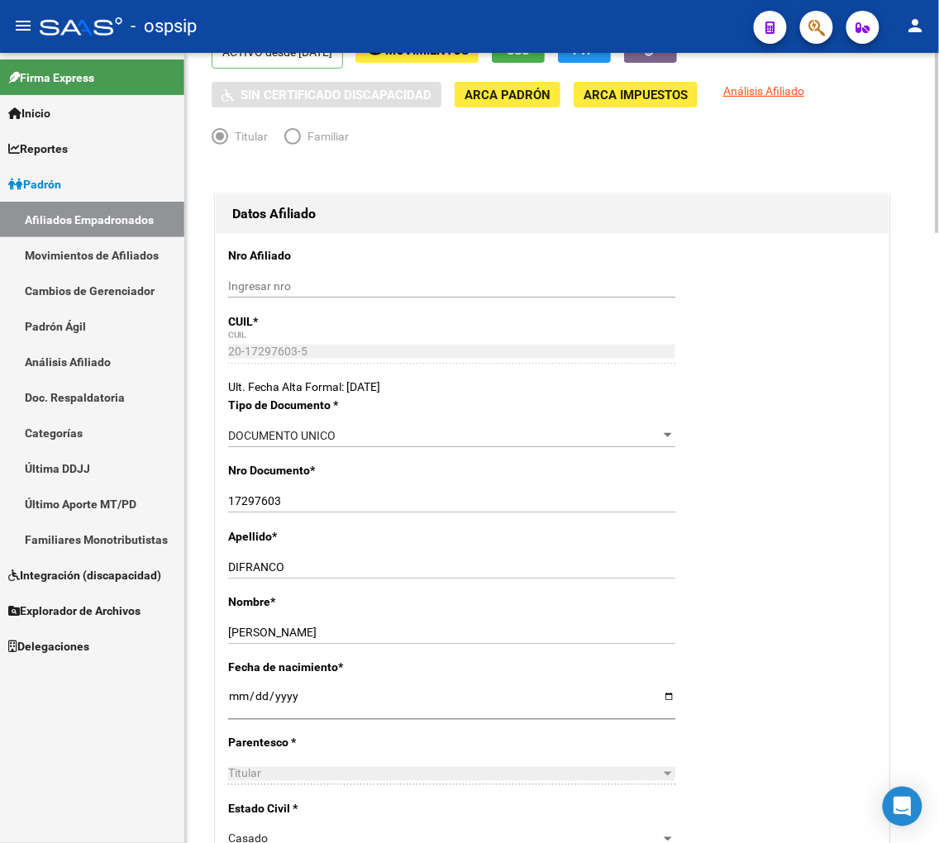
scroll to position [0, 0]
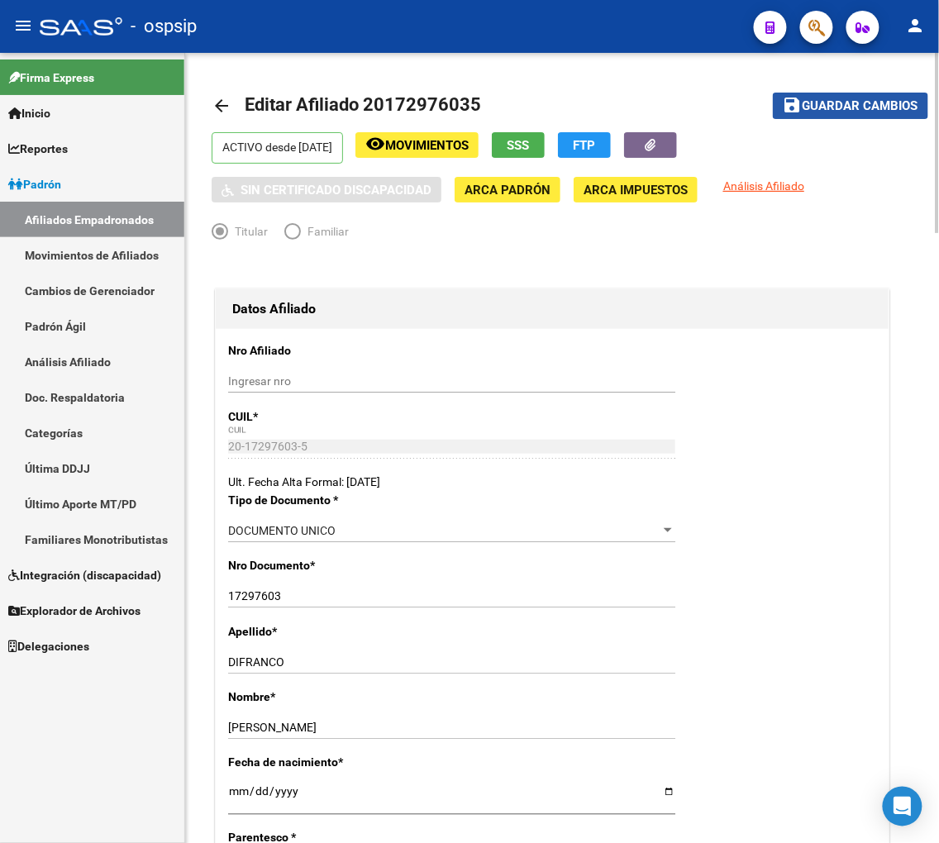
click at [839, 101] on span "Guardar cambios" at bounding box center [860, 106] width 116 height 15
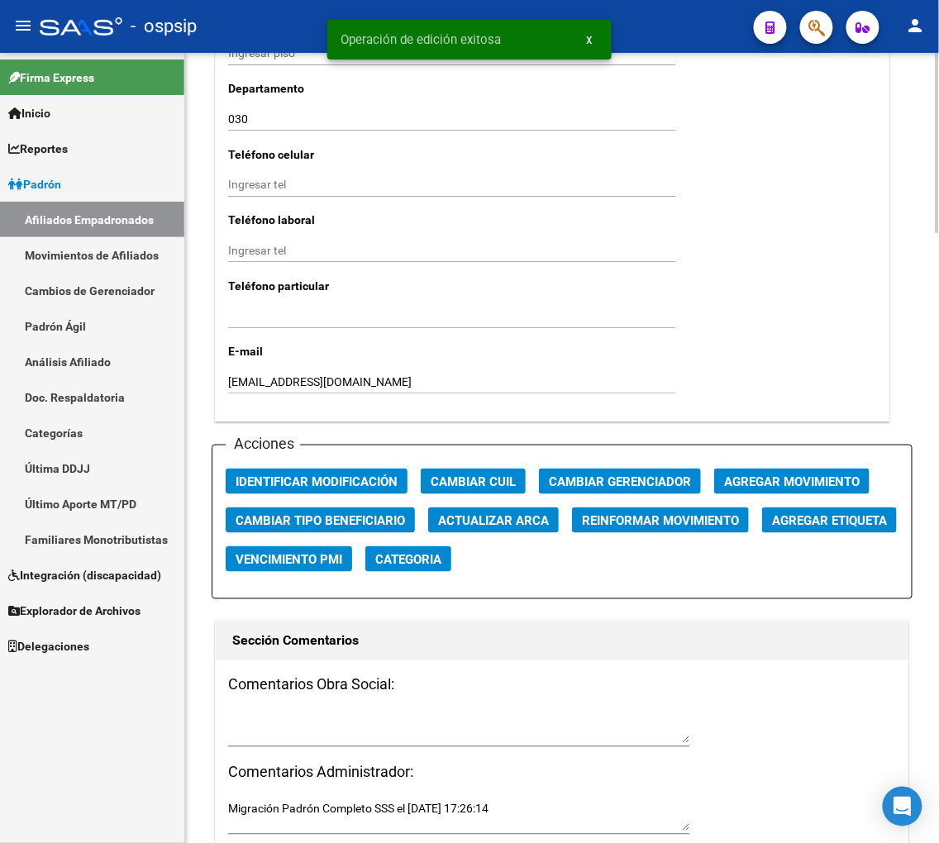
scroll to position [1836, 0]
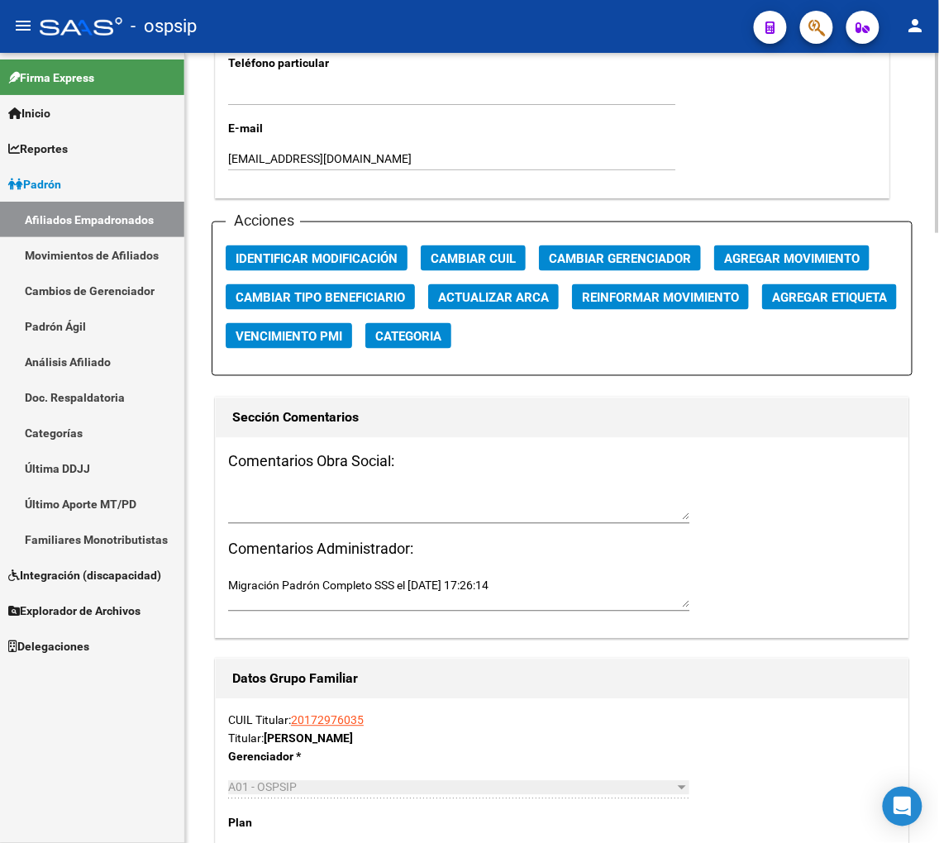
click at [550, 561] on h3 "Comentarios Administrador:" at bounding box center [562, 549] width 668 height 23
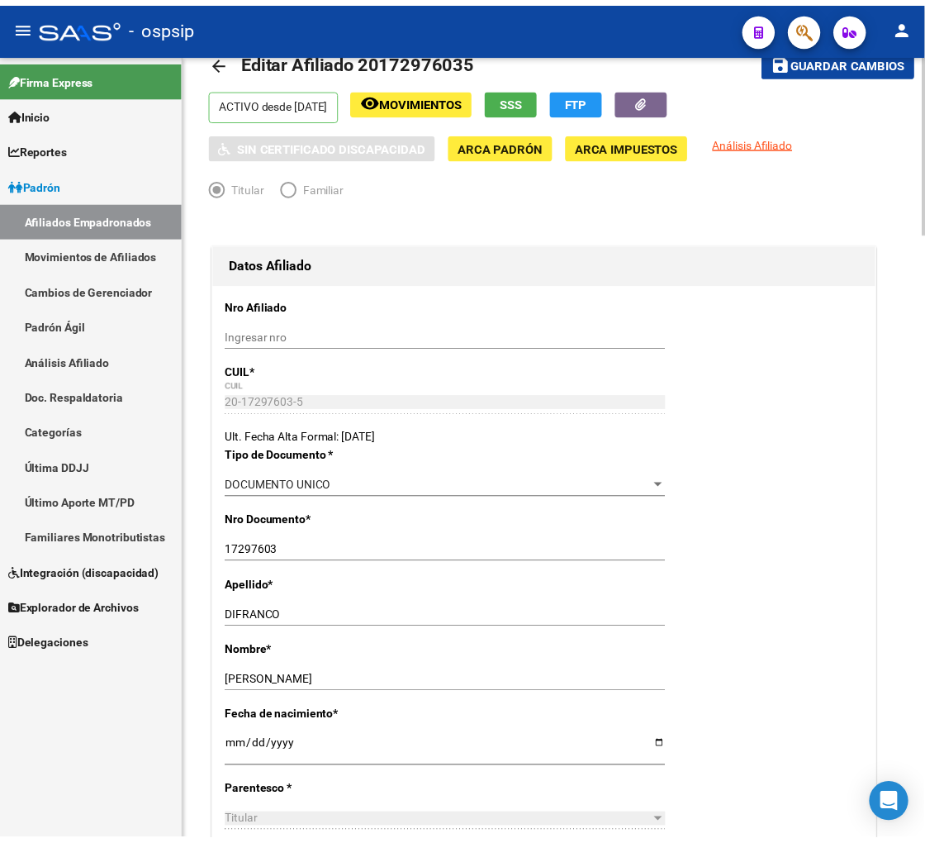
scroll to position [0, 0]
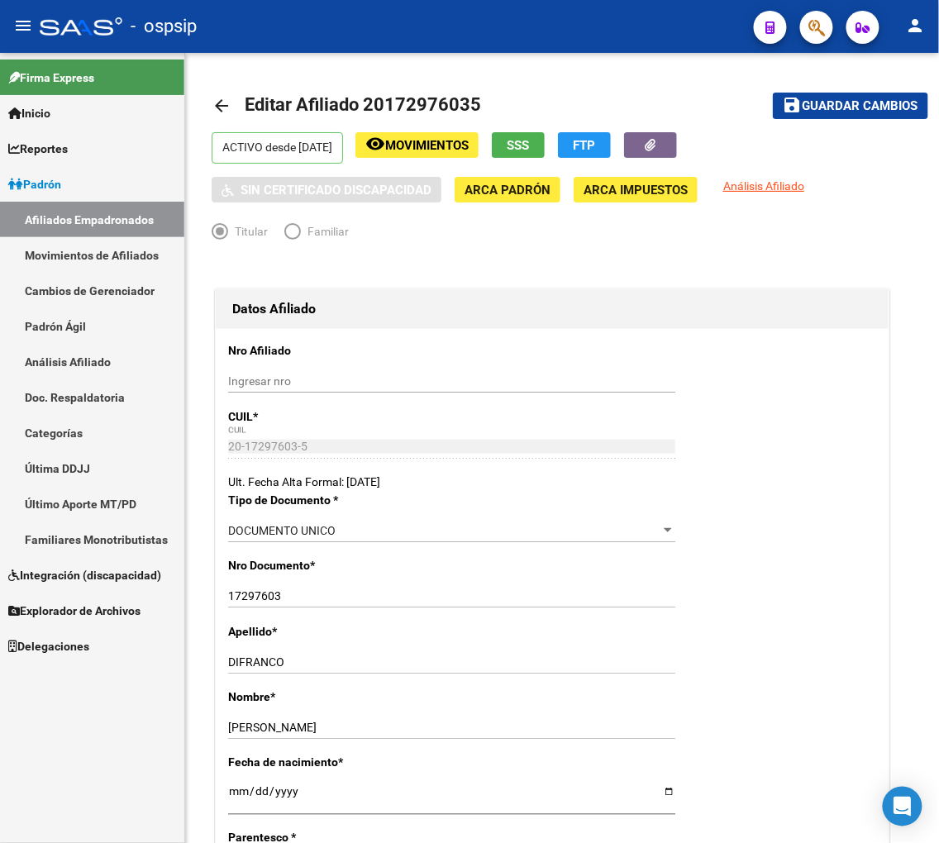
click at [806, 33] on button "button" at bounding box center [816, 27] width 33 height 33
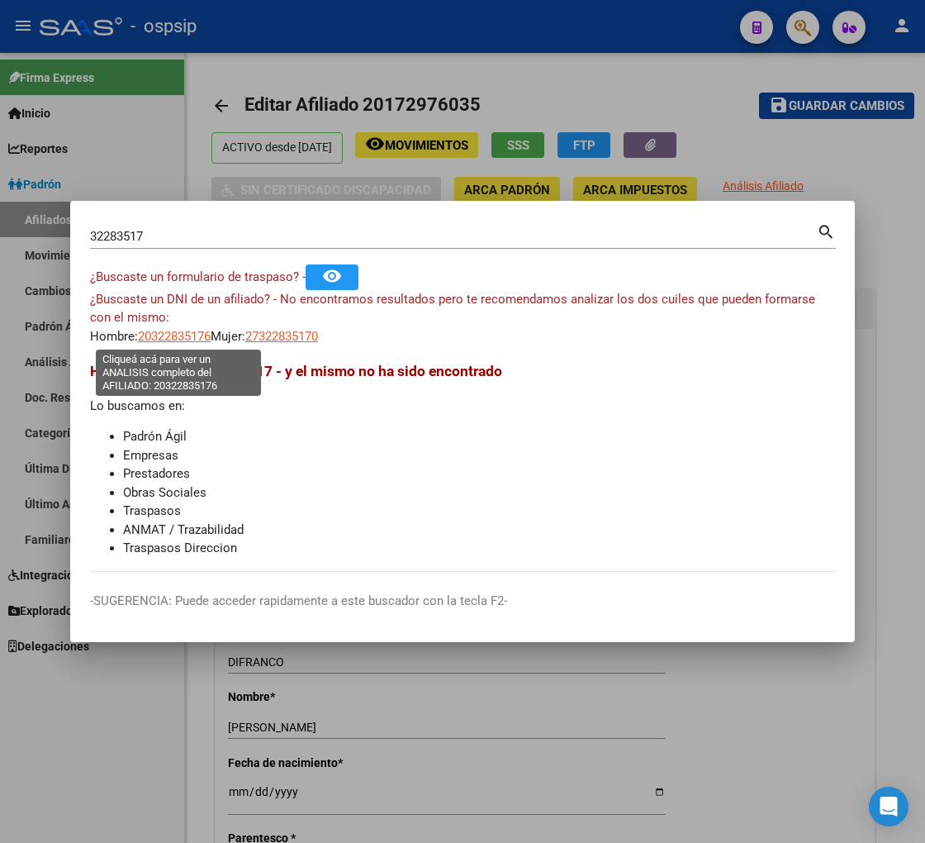
click at [158, 337] on span "20322835176" at bounding box center [174, 336] width 73 height 15
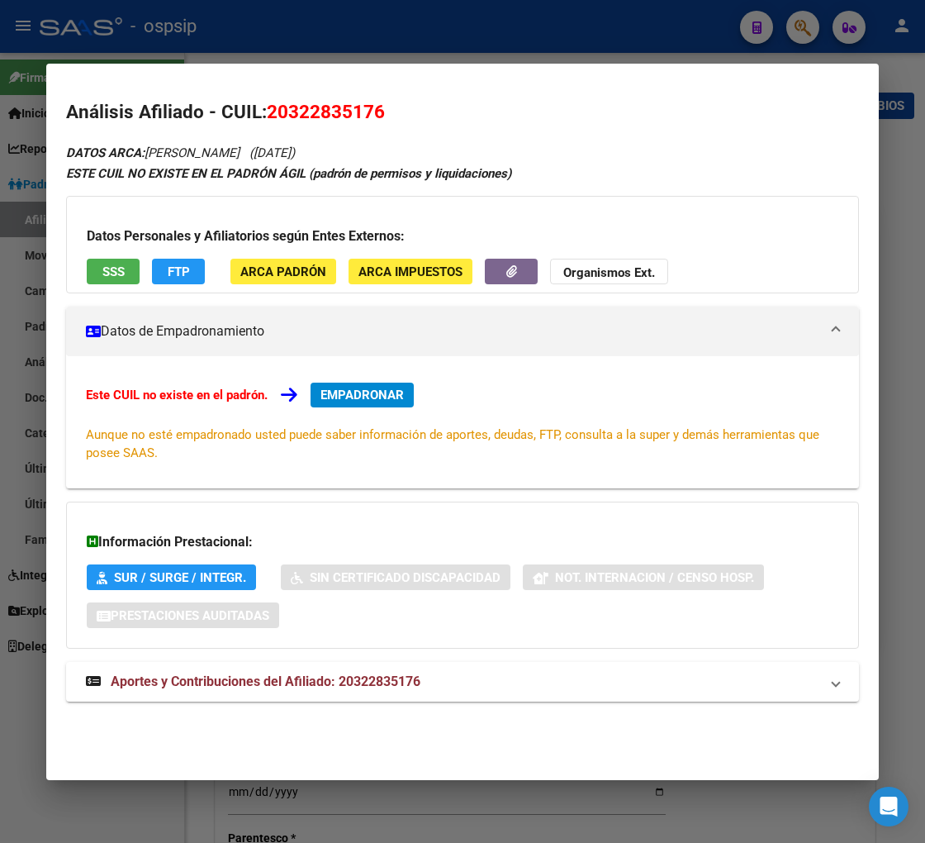
click at [787, 39] on div at bounding box center [462, 421] width 925 height 843
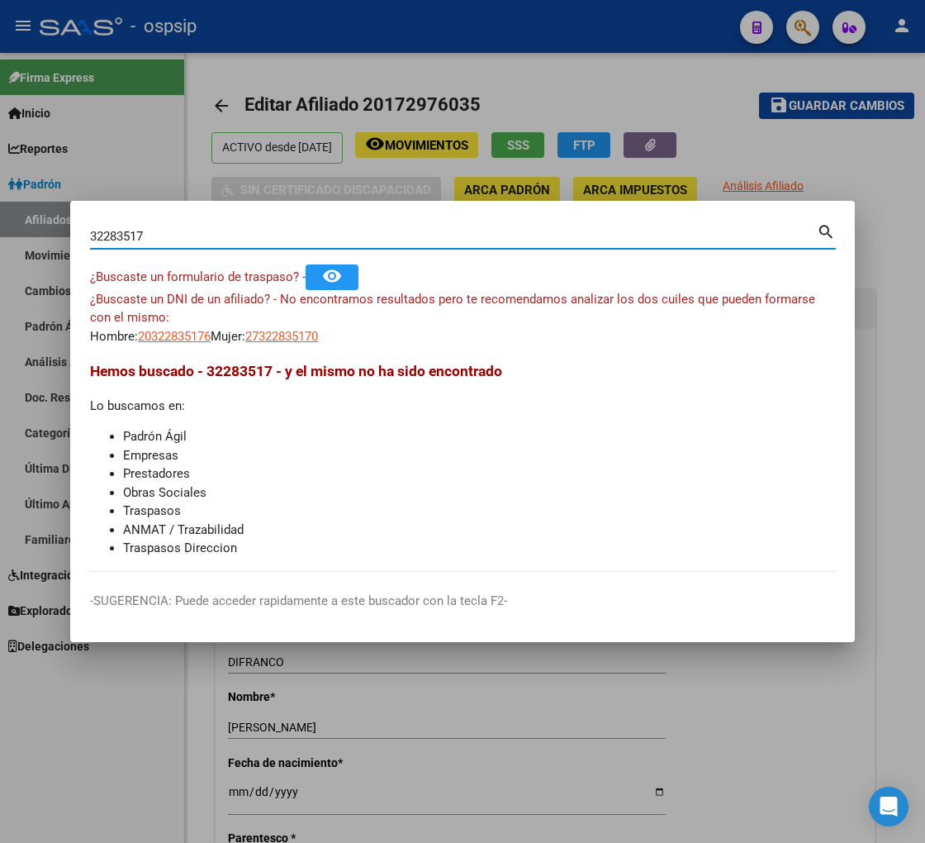
click at [179, 242] on input "32283517" at bounding box center [453, 236] width 727 height 15
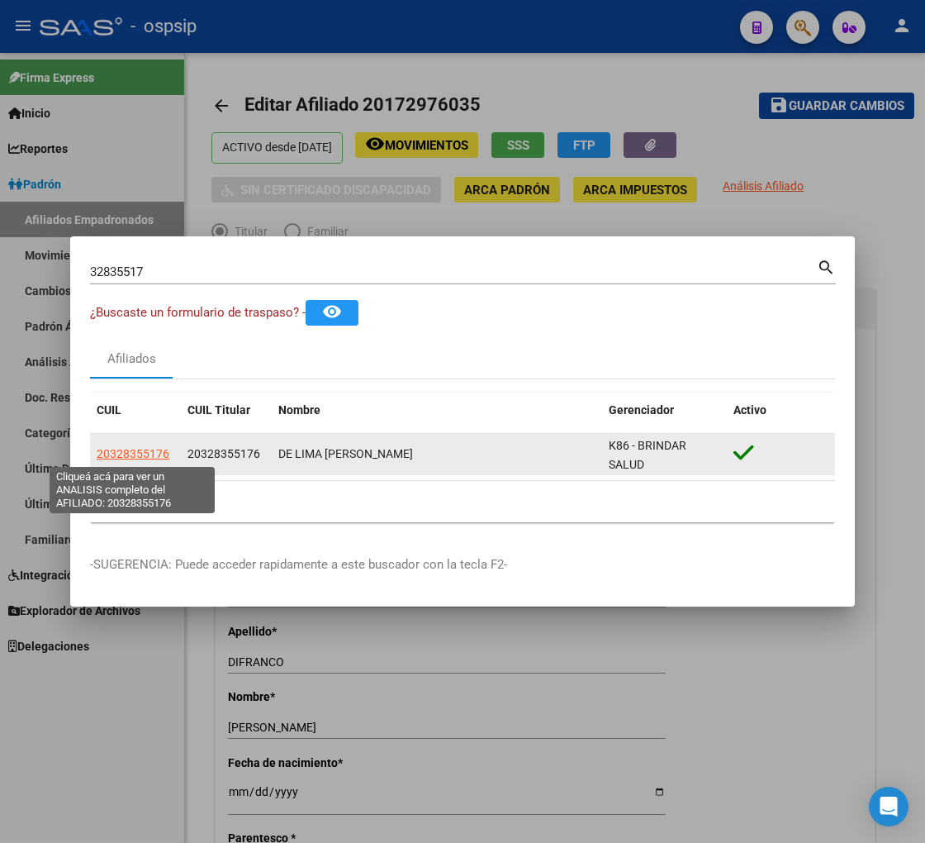
click at [121, 456] on span "20328355176" at bounding box center [133, 453] width 73 height 13
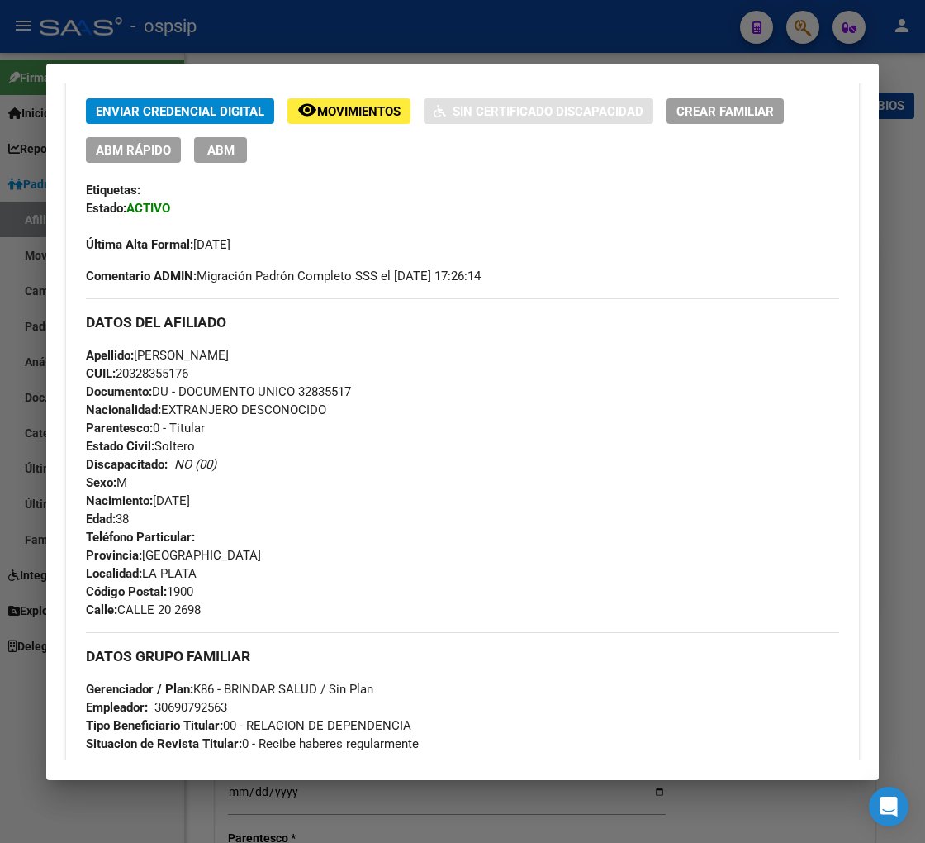
scroll to position [459, 0]
